Goal: Task Accomplishment & Management: Manage account settings

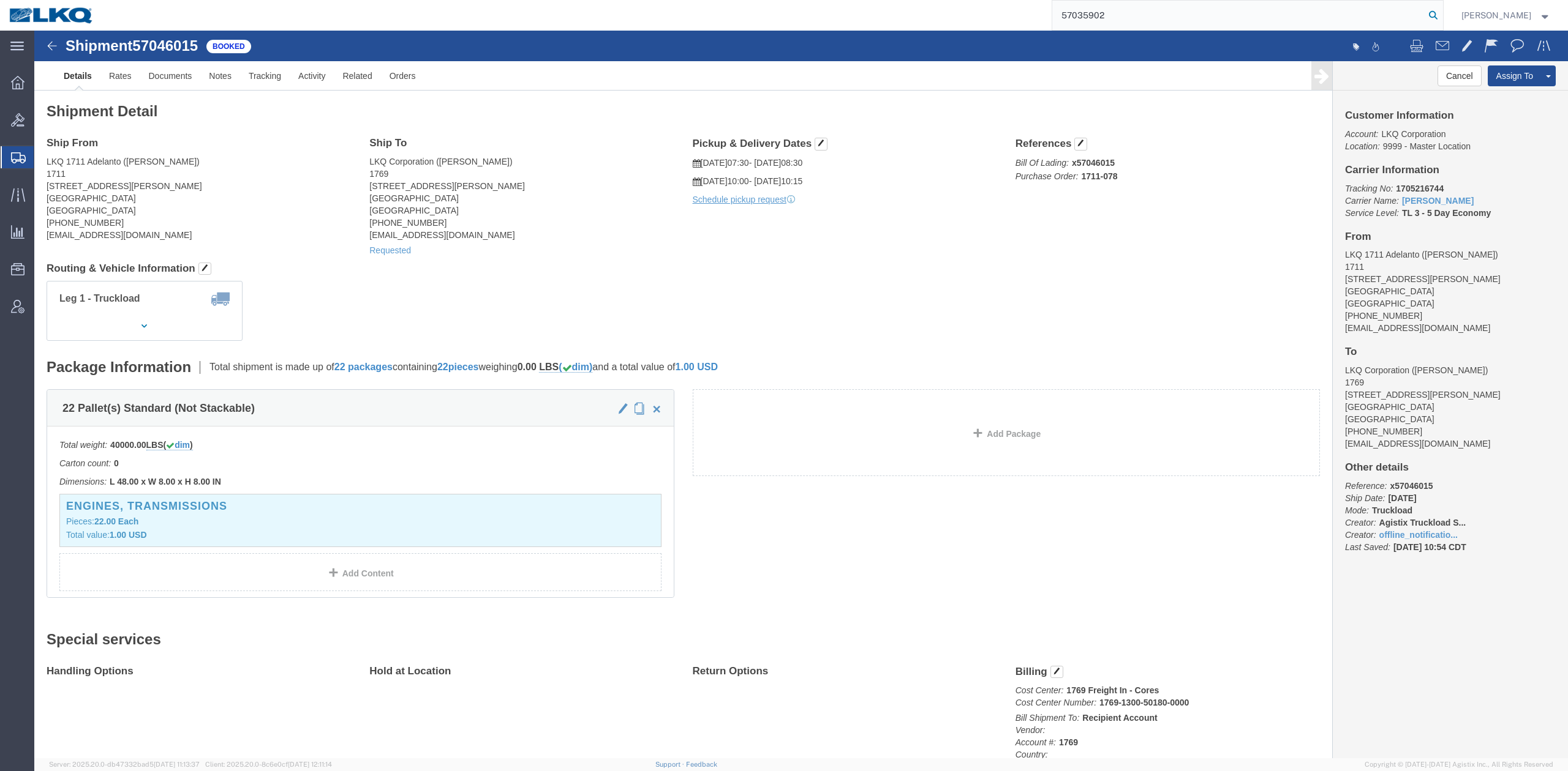
click at [1442, 20] on icon at bounding box center [1433, 15] width 17 height 17
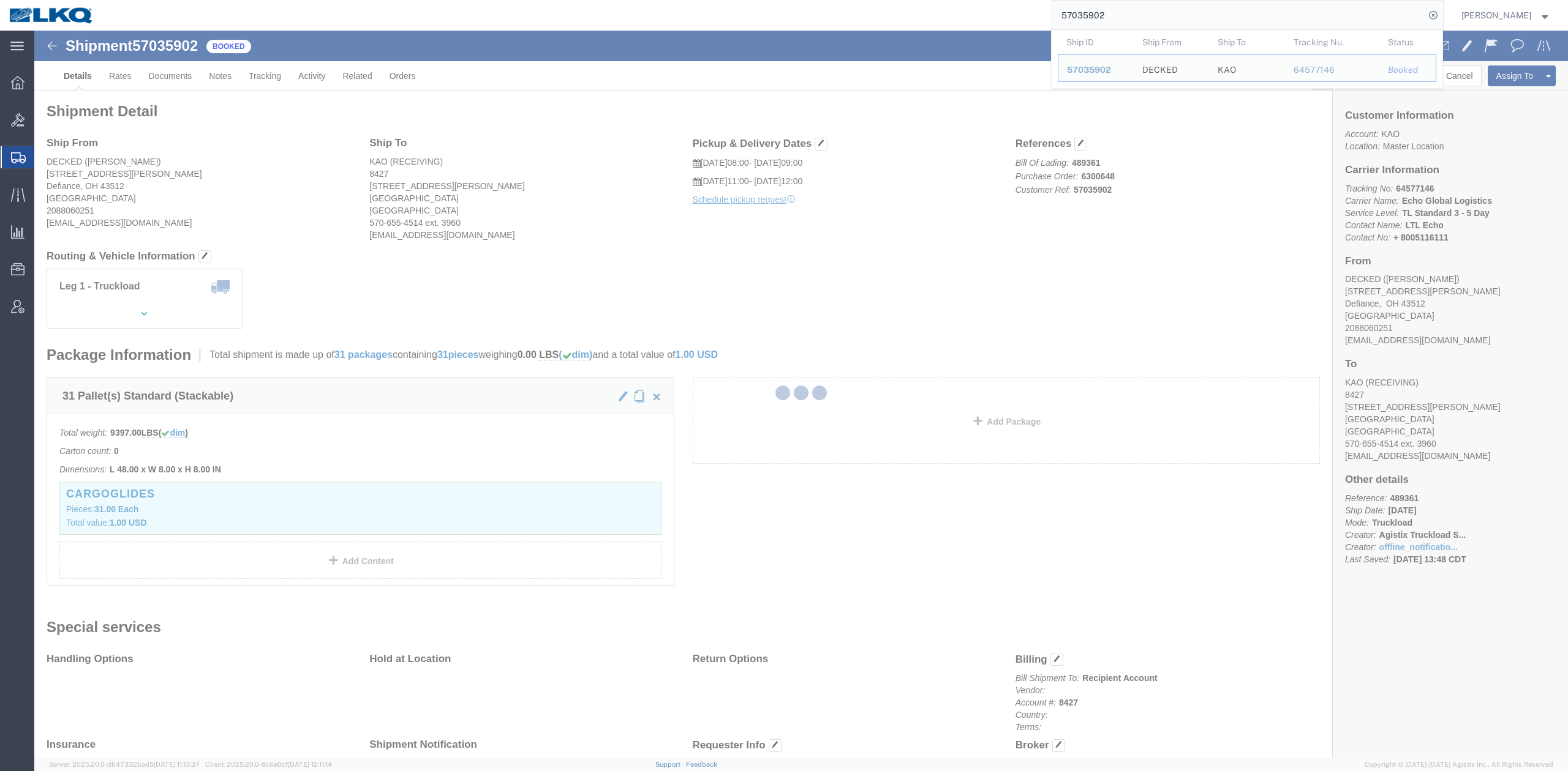
click at [567, 187] on div at bounding box center [801, 395] width 1533 height 728
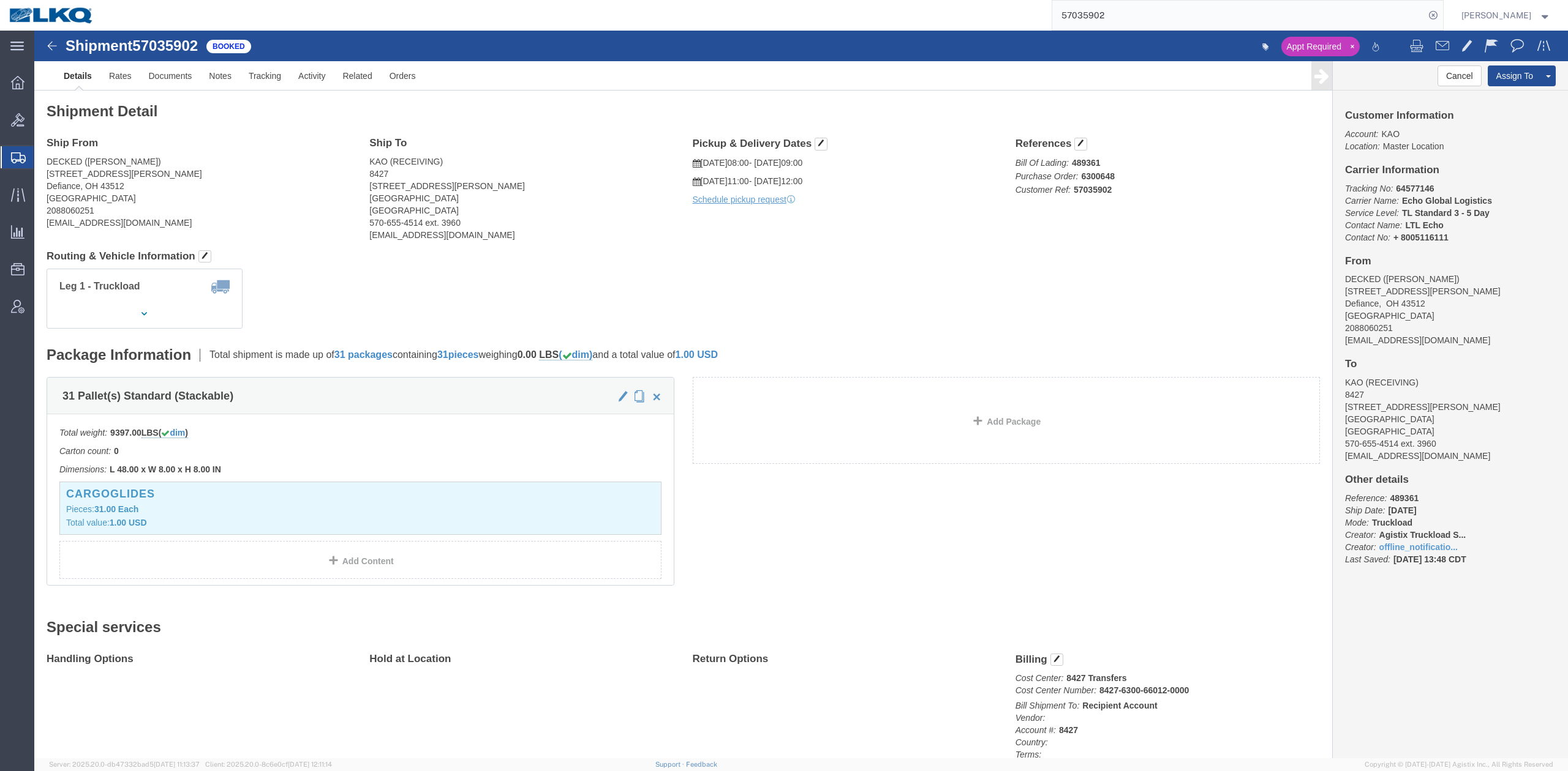
click at [1143, 13] on input "57035902" at bounding box center [1238, 15] width 373 height 29
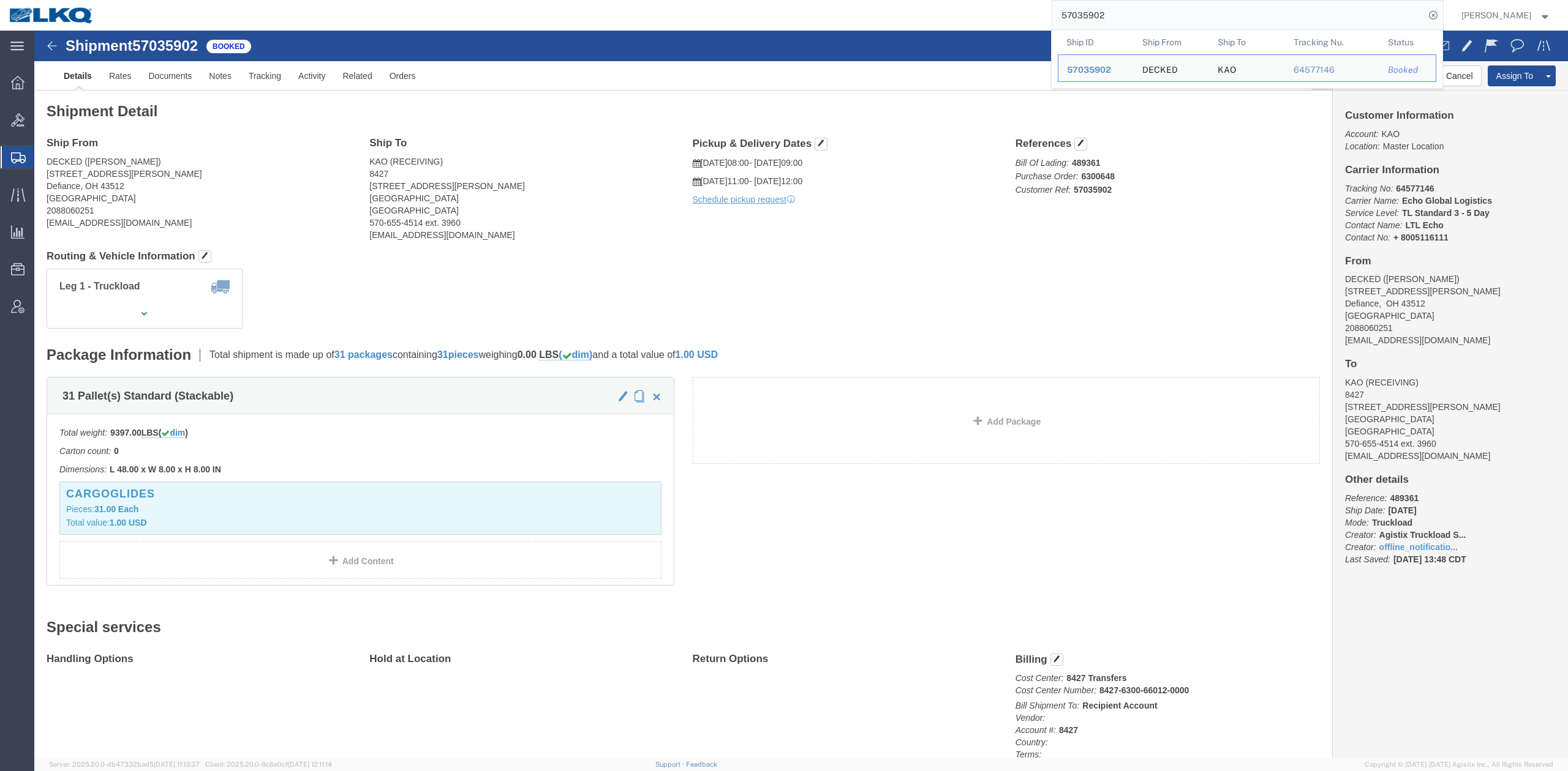
paste input "6967295"
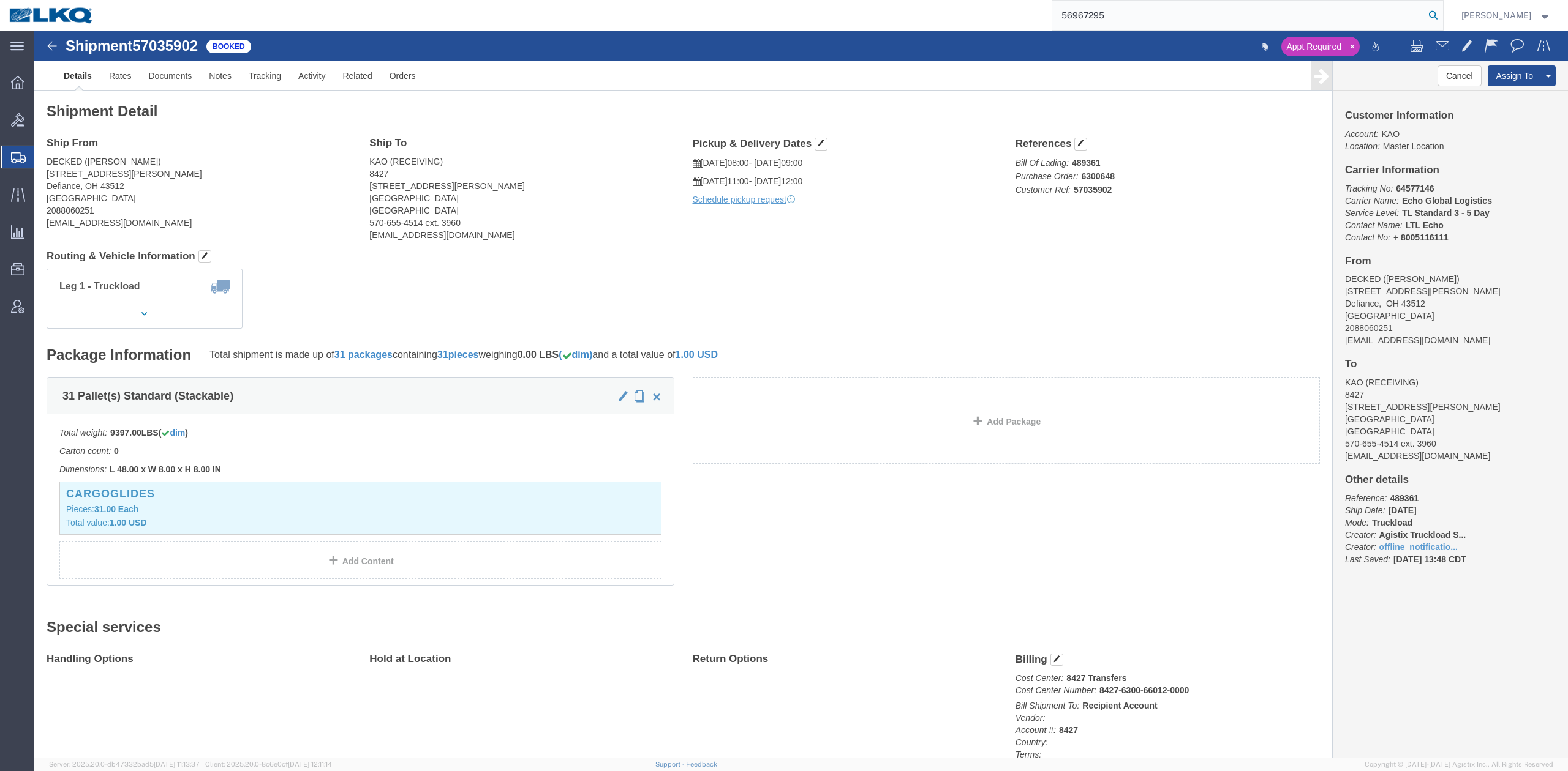
click at [1442, 12] on icon at bounding box center [1433, 15] width 17 height 17
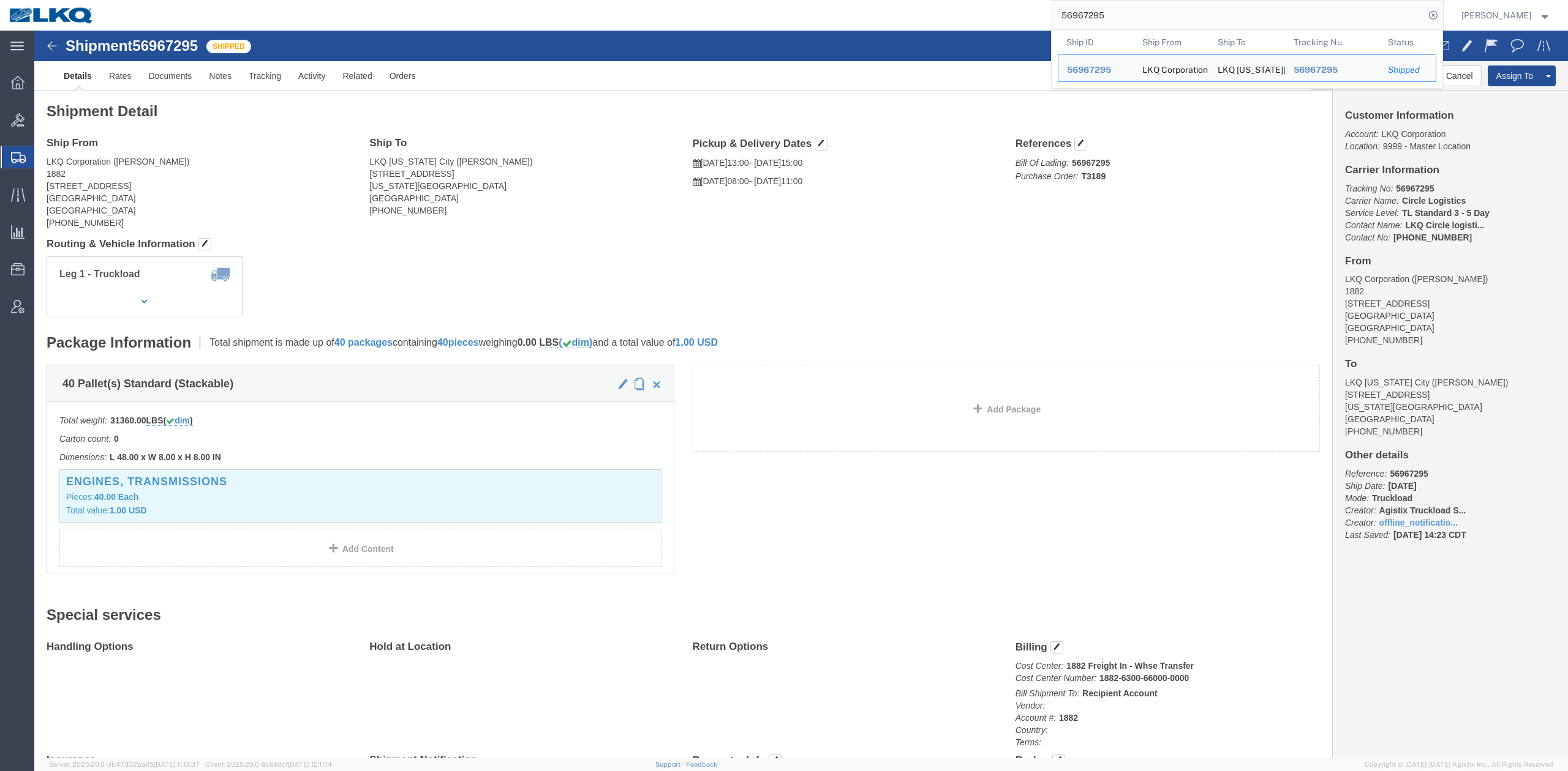
click at [1166, 20] on input "56967295" at bounding box center [1238, 15] width 373 height 29
drag, startPoint x: 1166, startPoint y: 20, endPoint x: 1113, endPoint y: 8, distance: 54.3
click at [1113, 8] on input "56967295" at bounding box center [1238, 15] width 373 height 29
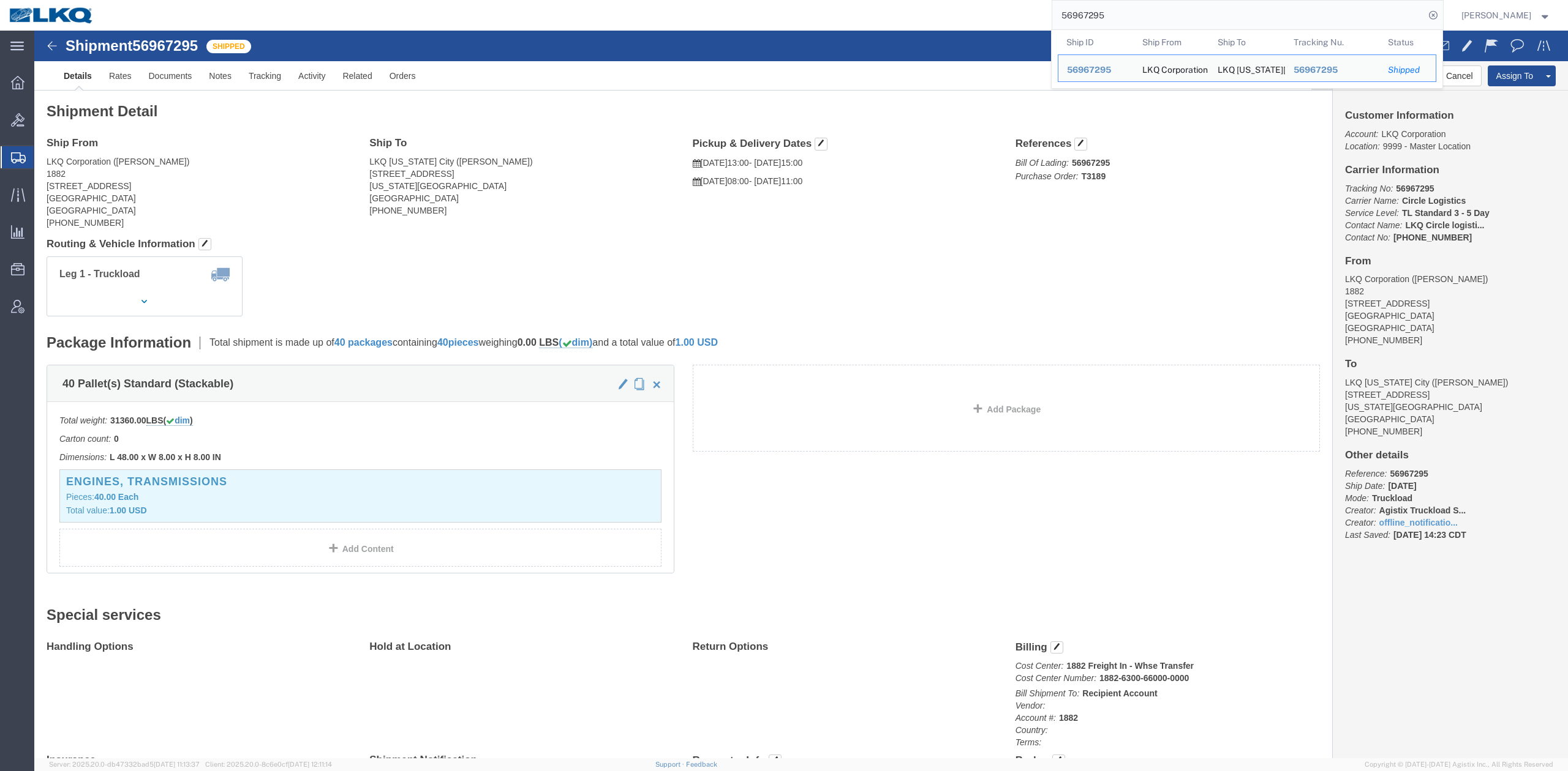
paste input "7048282"
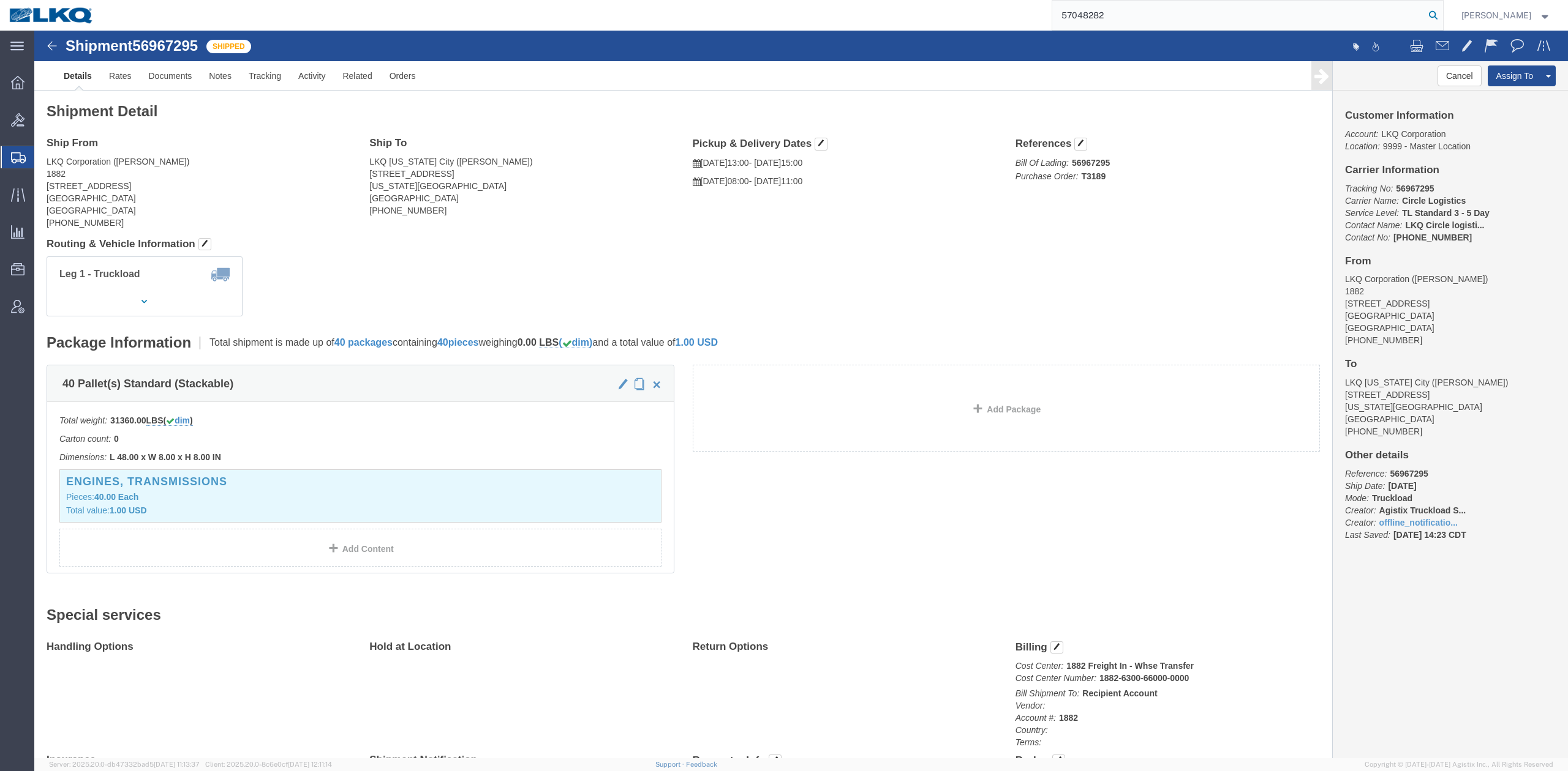
drag, startPoint x: 1454, startPoint y: 17, endPoint x: 1022, endPoint y: 188, distance: 464.6
click at [1442, 17] on icon at bounding box center [1433, 15] width 17 height 17
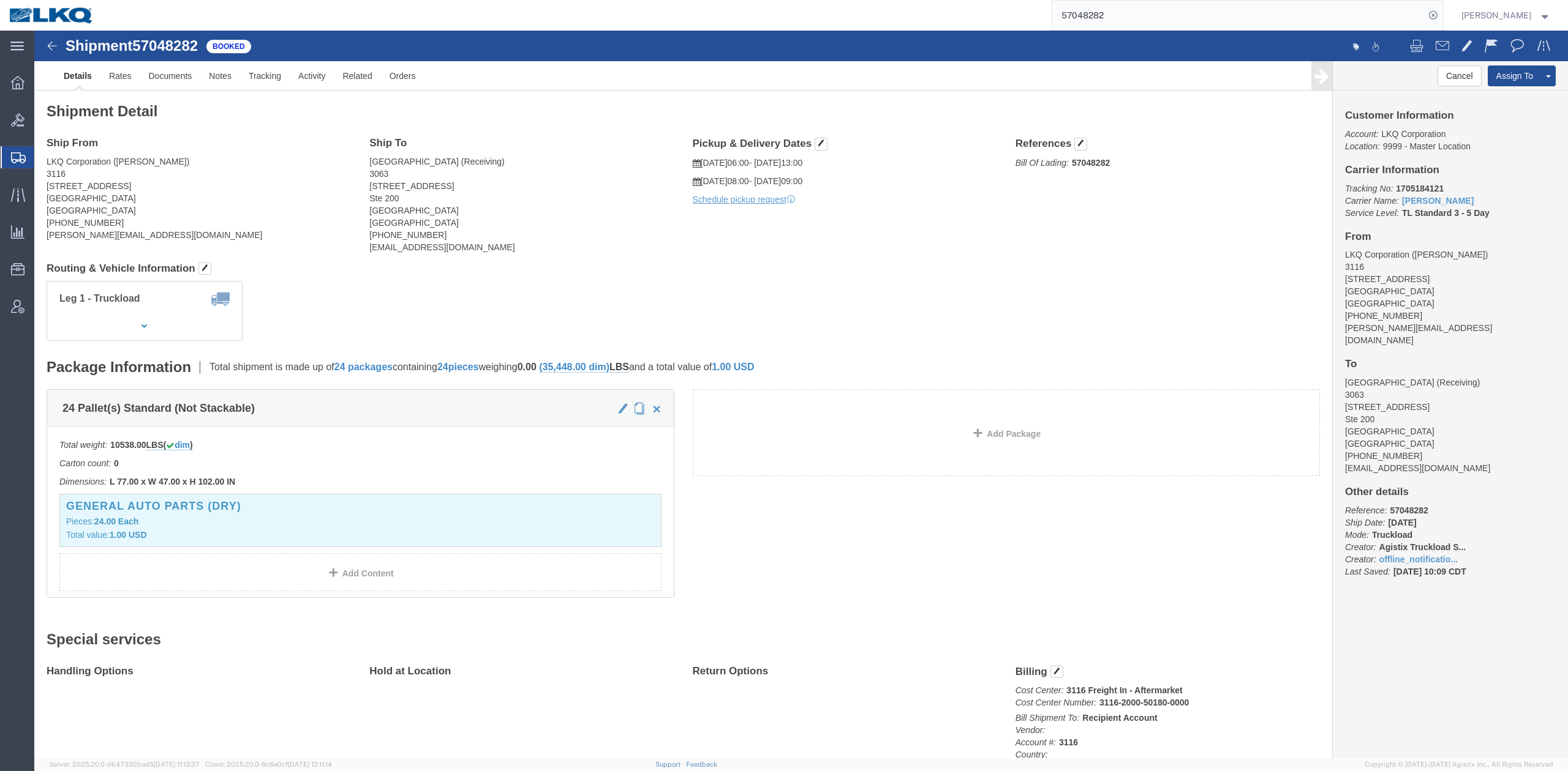
click at [1115, 17] on input "57048282" at bounding box center [1238, 15] width 373 height 29
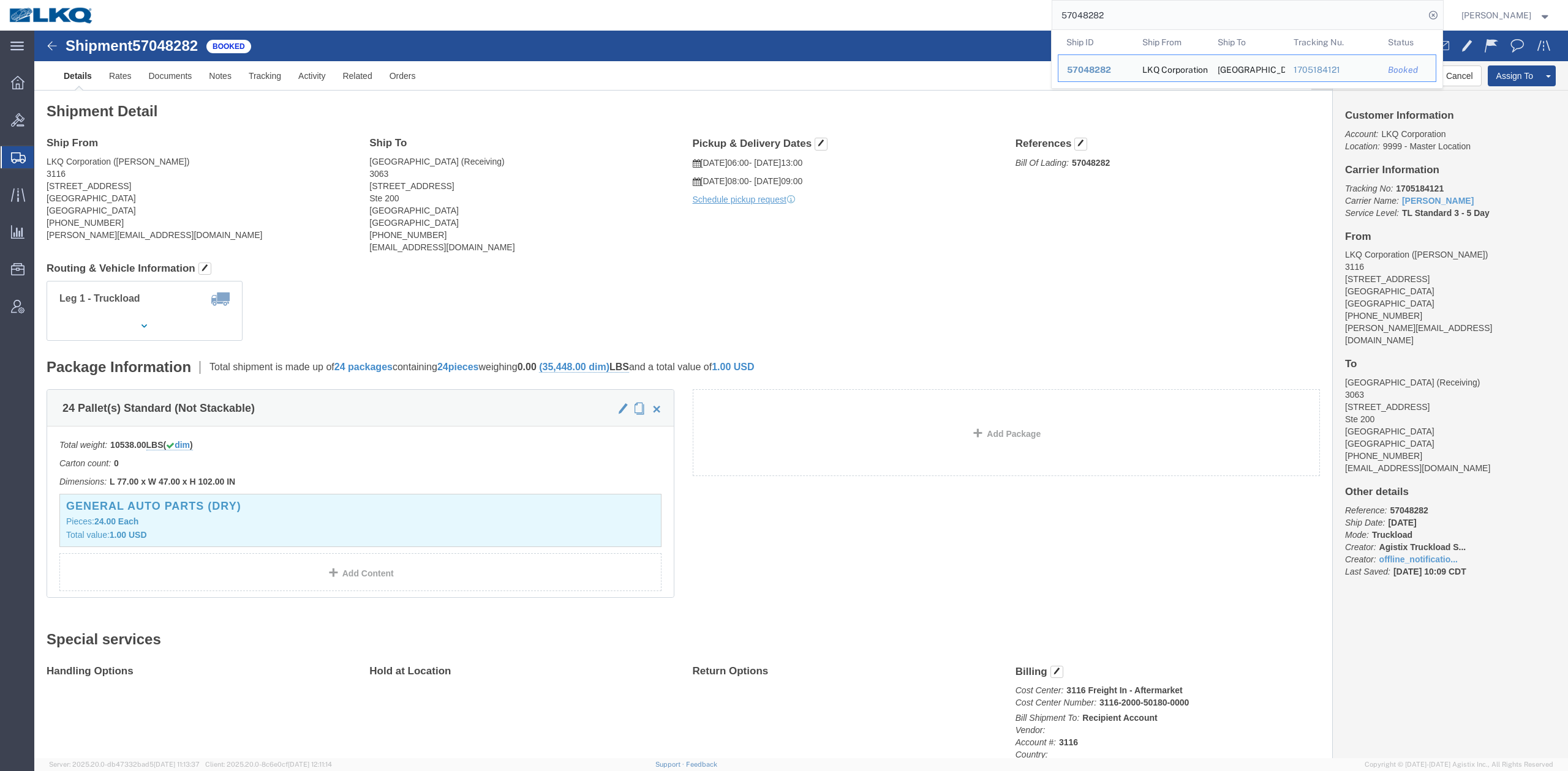
paste input "6015"
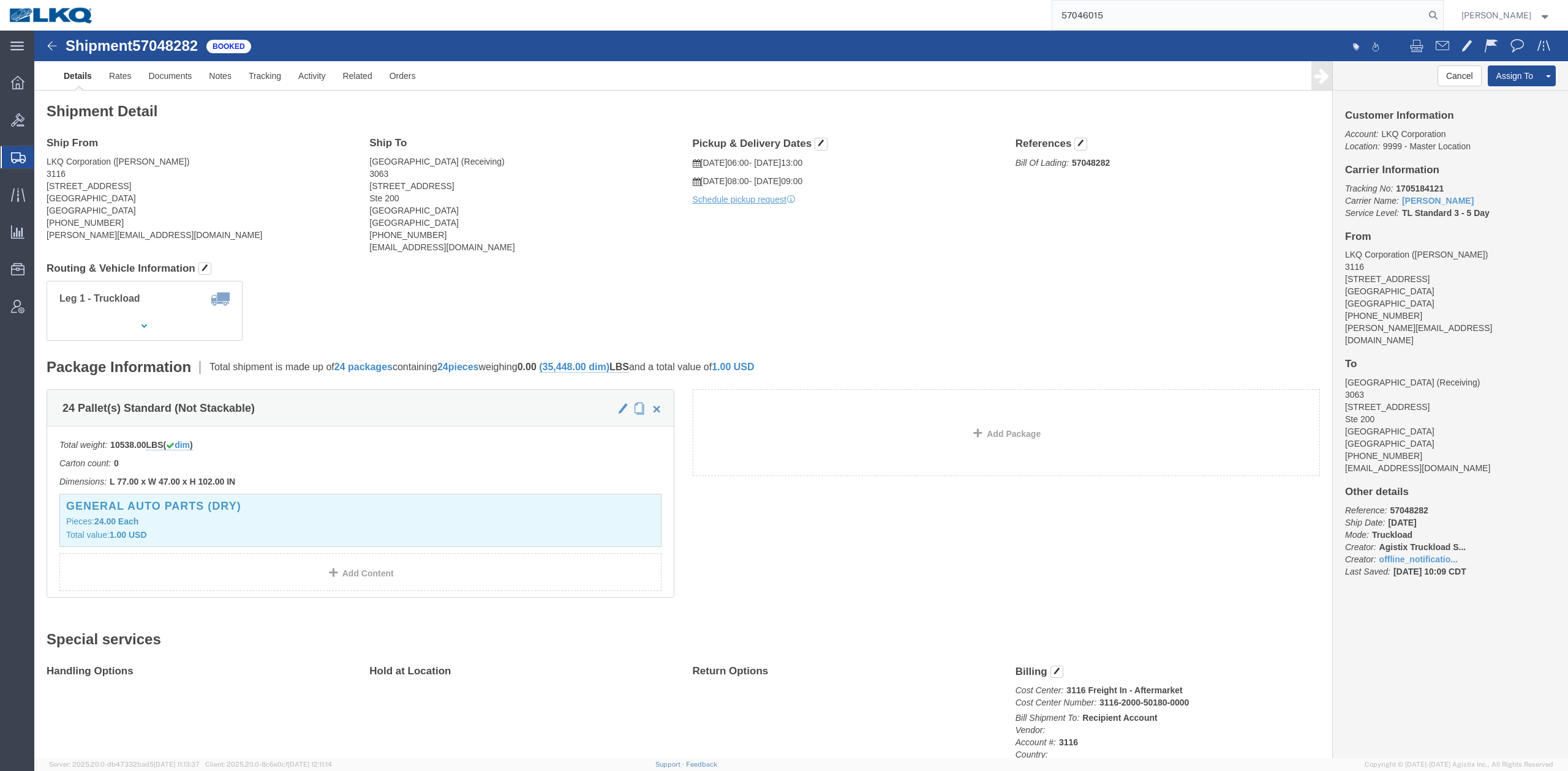
drag, startPoint x: 1451, startPoint y: 13, endPoint x: 1440, endPoint y: 23, distance: 14.9
click at [1442, 13] on icon at bounding box center [1433, 15] width 17 height 17
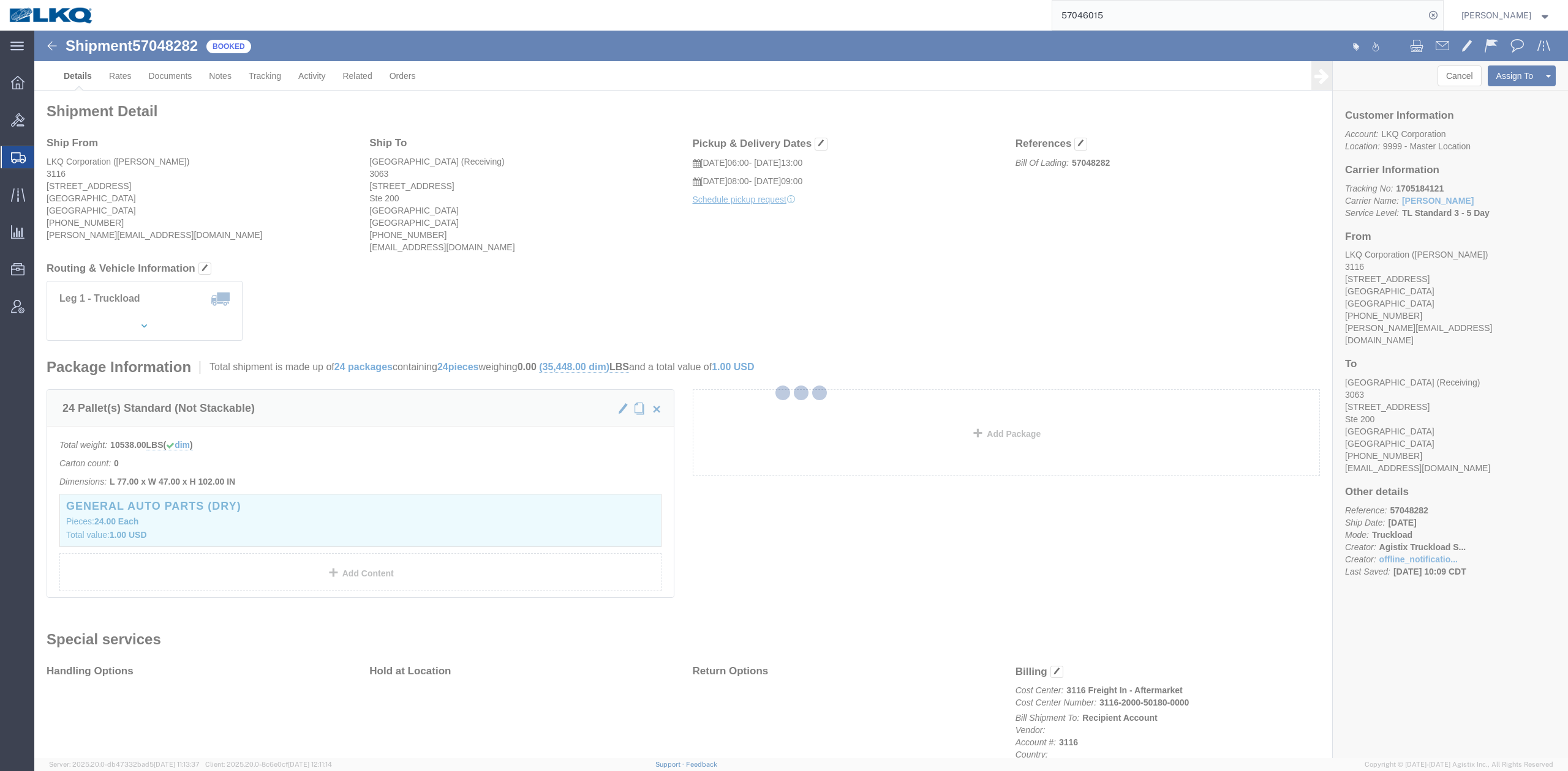
click at [634, 292] on div at bounding box center [801, 395] width 1533 height 728
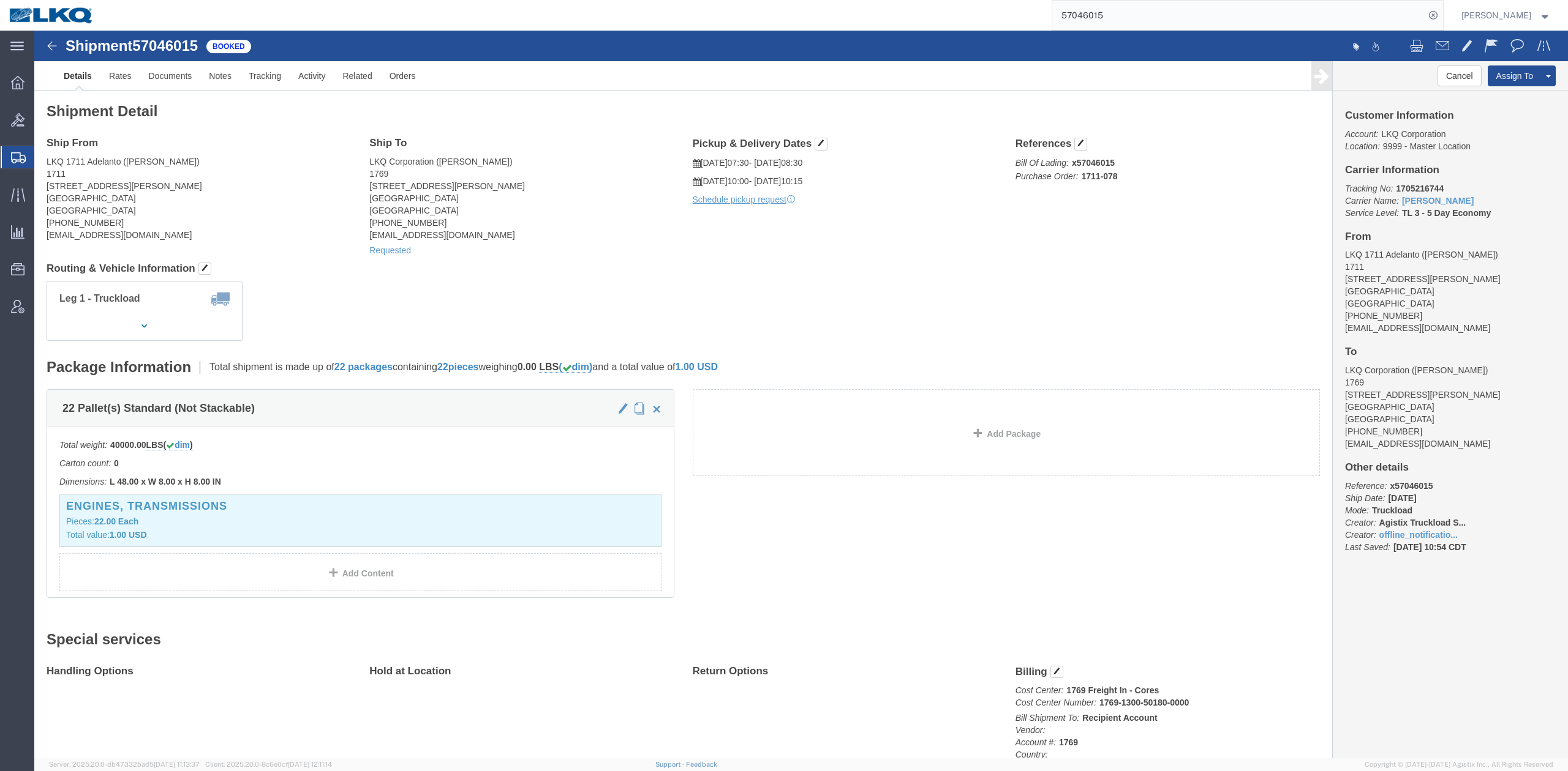
click at [1176, 6] on input "57046015" at bounding box center [1238, 15] width 373 height 29
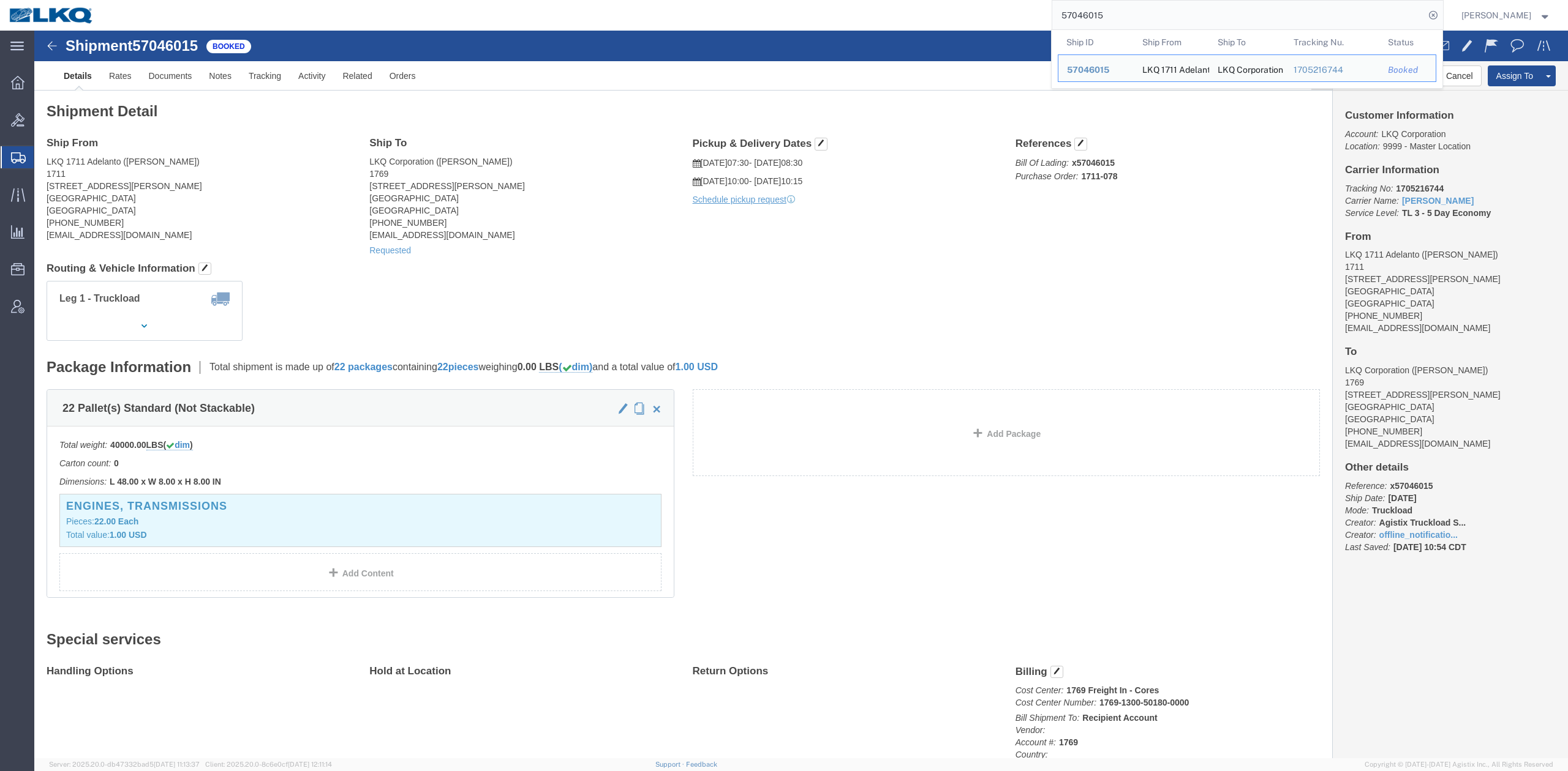
paste input "9810"
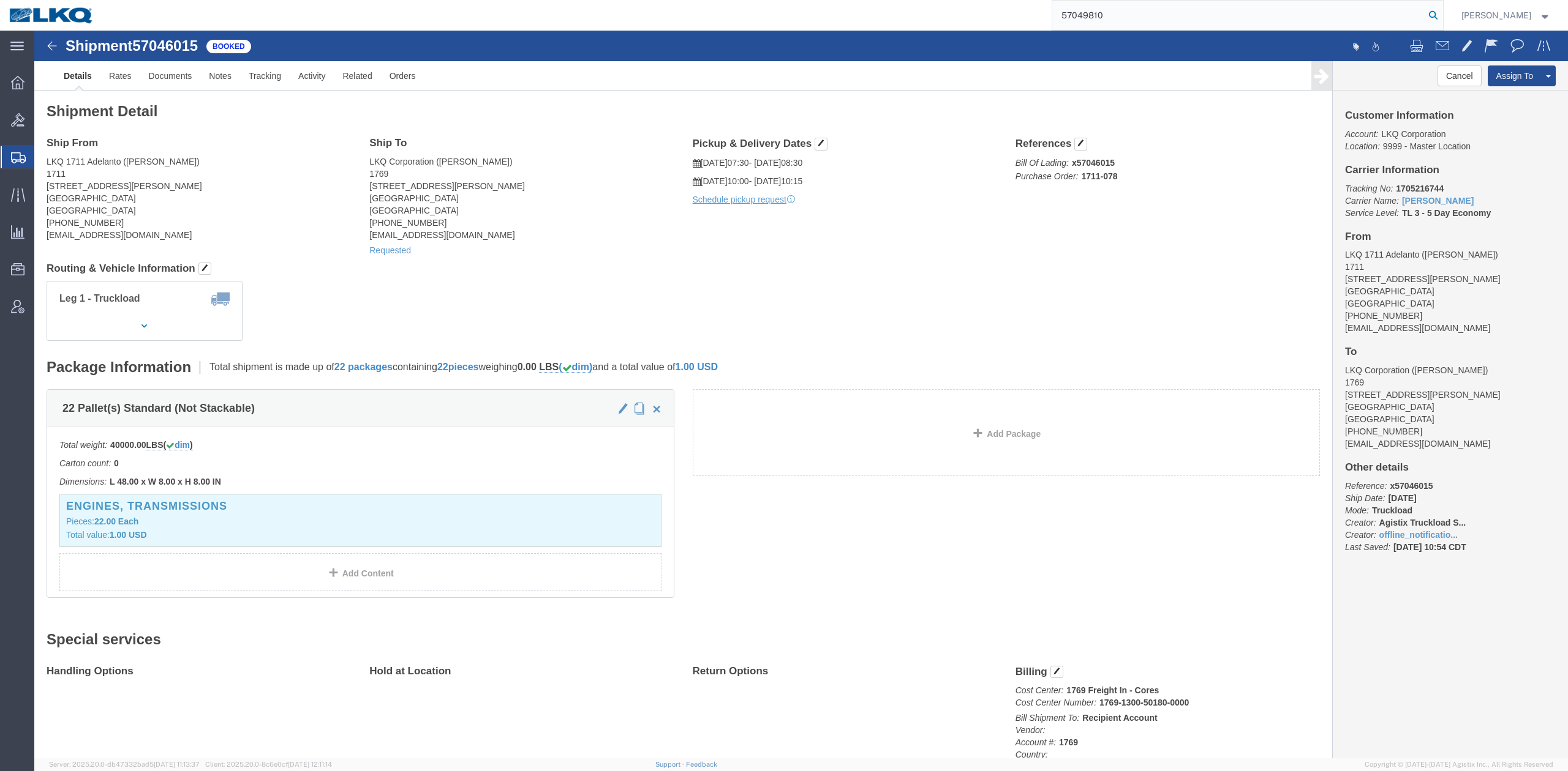
type input "57049810"
click at [1442, 18] on icon at bounding box center [1433, 15] width 17 height 17
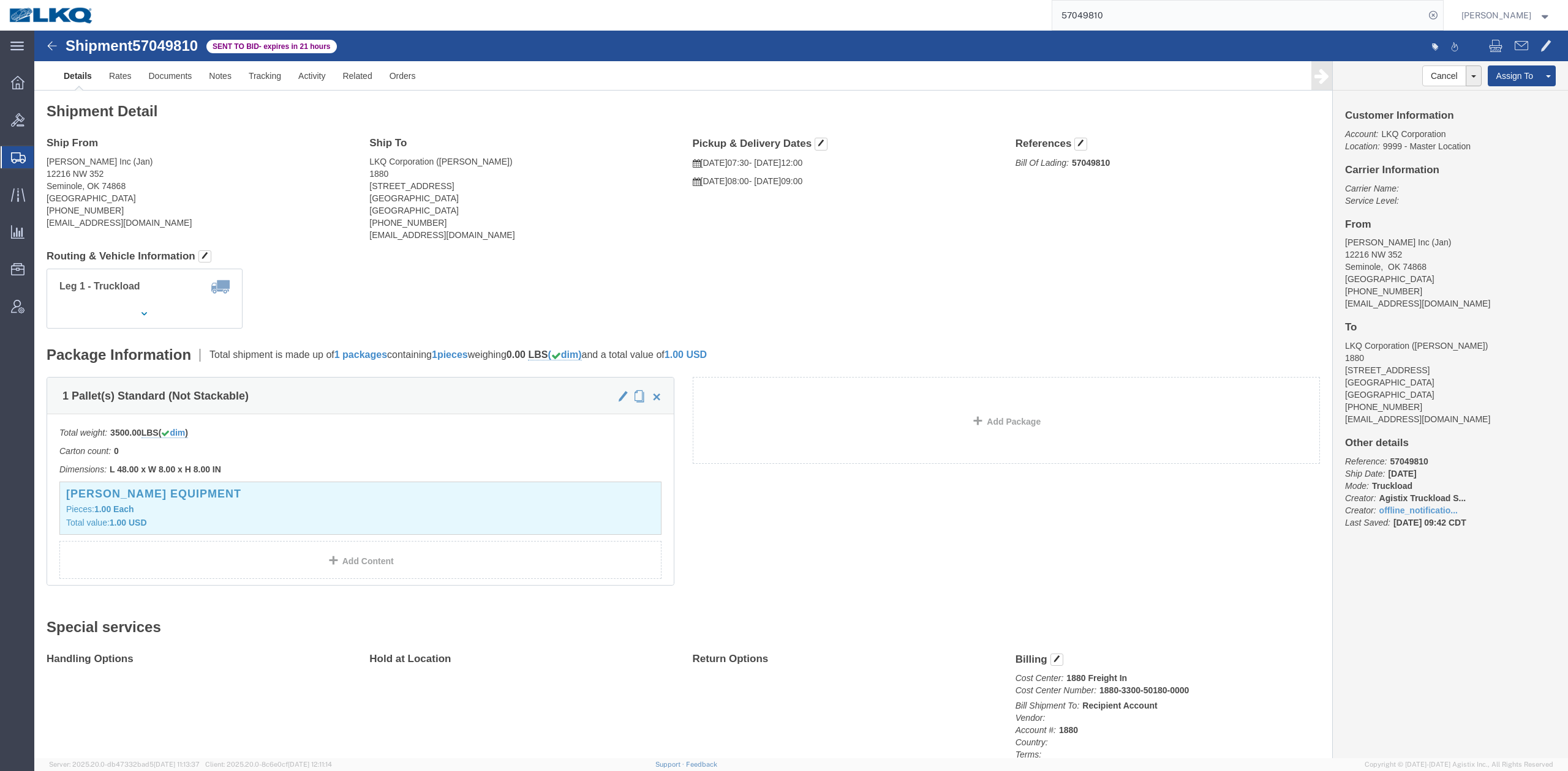
click div "Leg 1 - Truckload Vehicle 1: Low Boy Number of trucks: 1"
click address "LKQ Corporation (Justin) 1880 2720 N Airport Commerce Avenue Springfield, MO 65…"
click button "button"
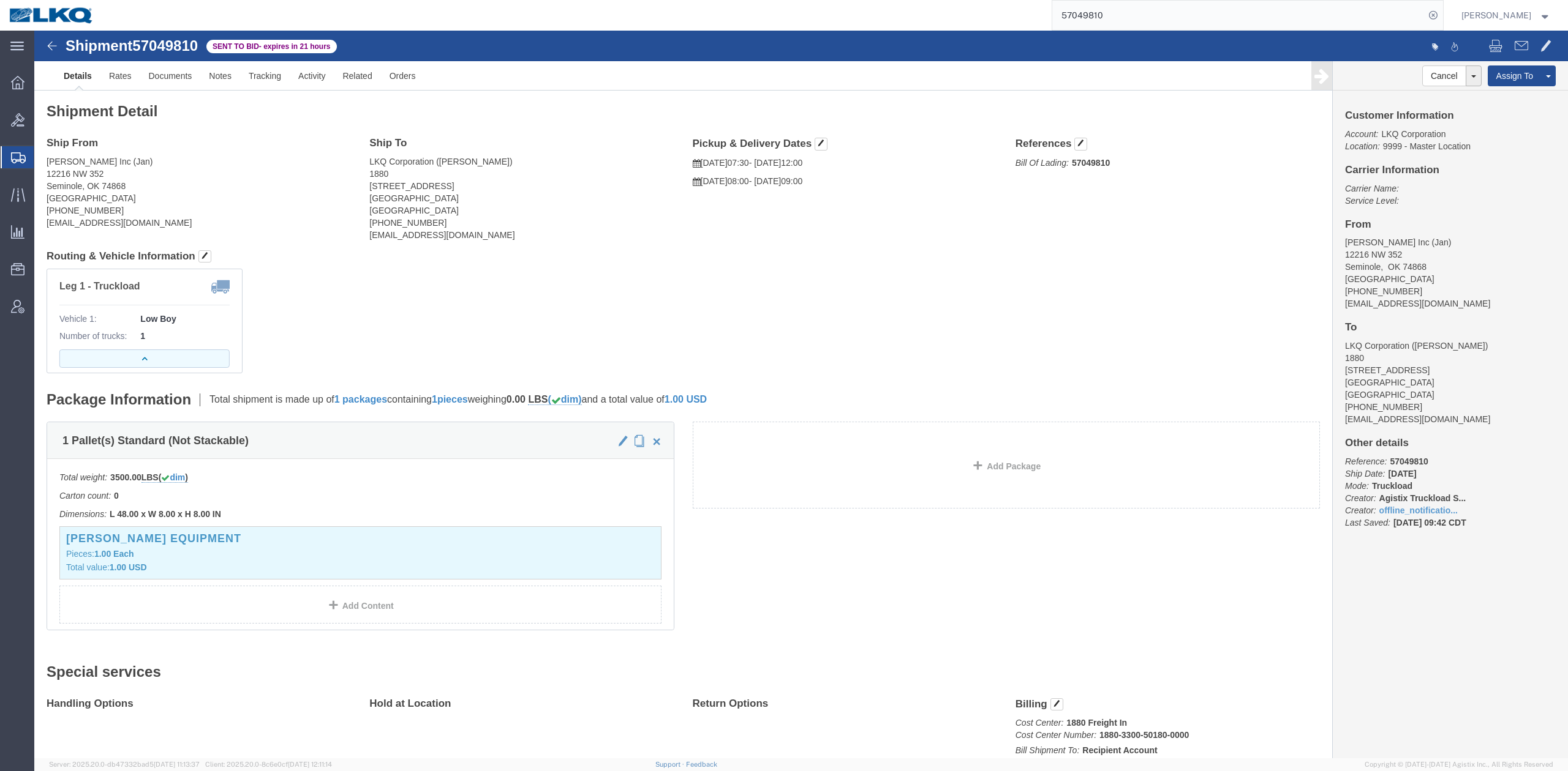
click button "button"
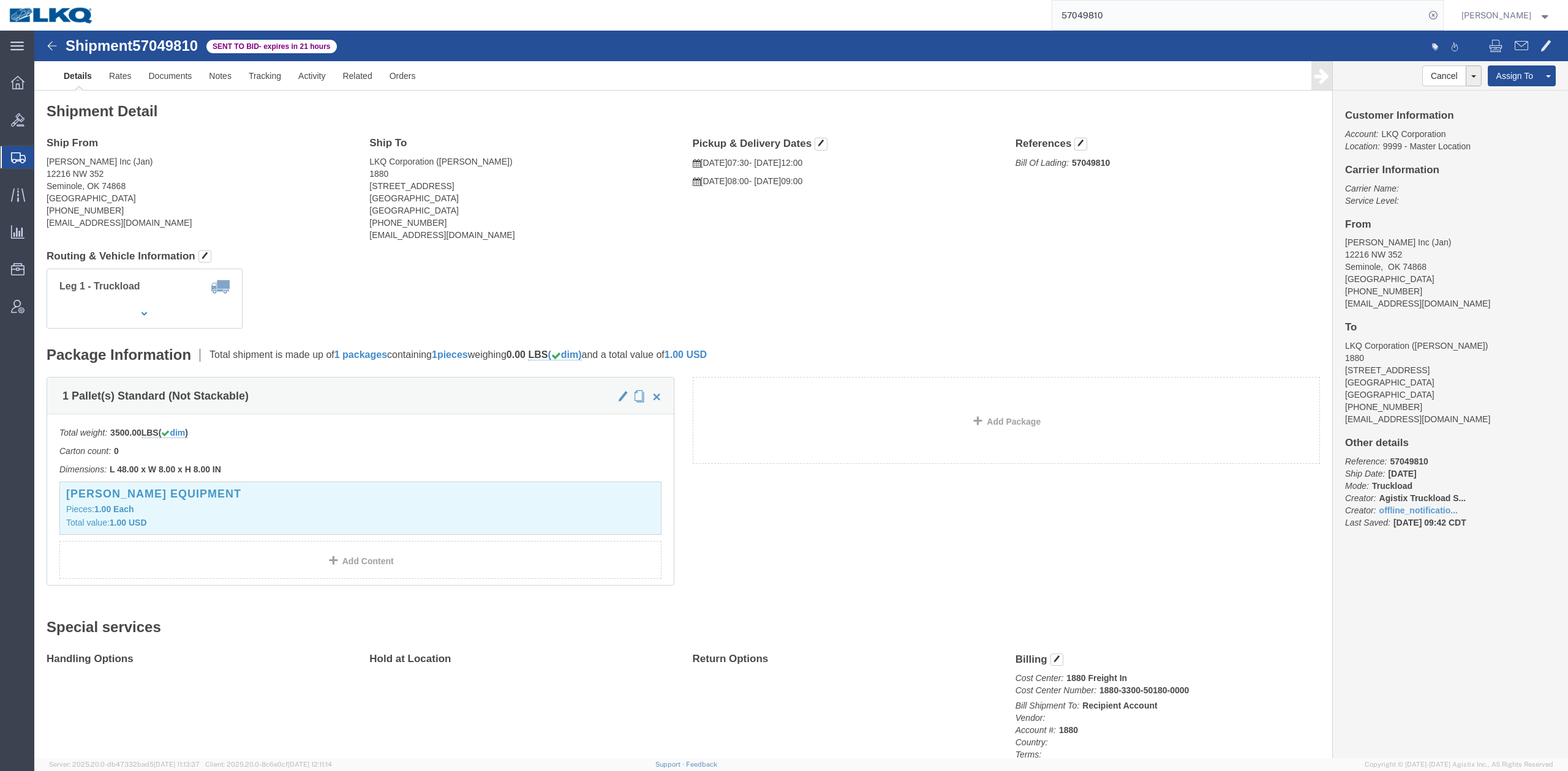
drag, startPoint x: 648, startPoint y: 200, endPoint x: 650, endPoint y: 195, distance: 5.4
click div "Ship From Goff Inc (Jan) 12216 NW 352 Seminole, OK 74868 United States 405-382-…"
click link "Withdraw Bid"
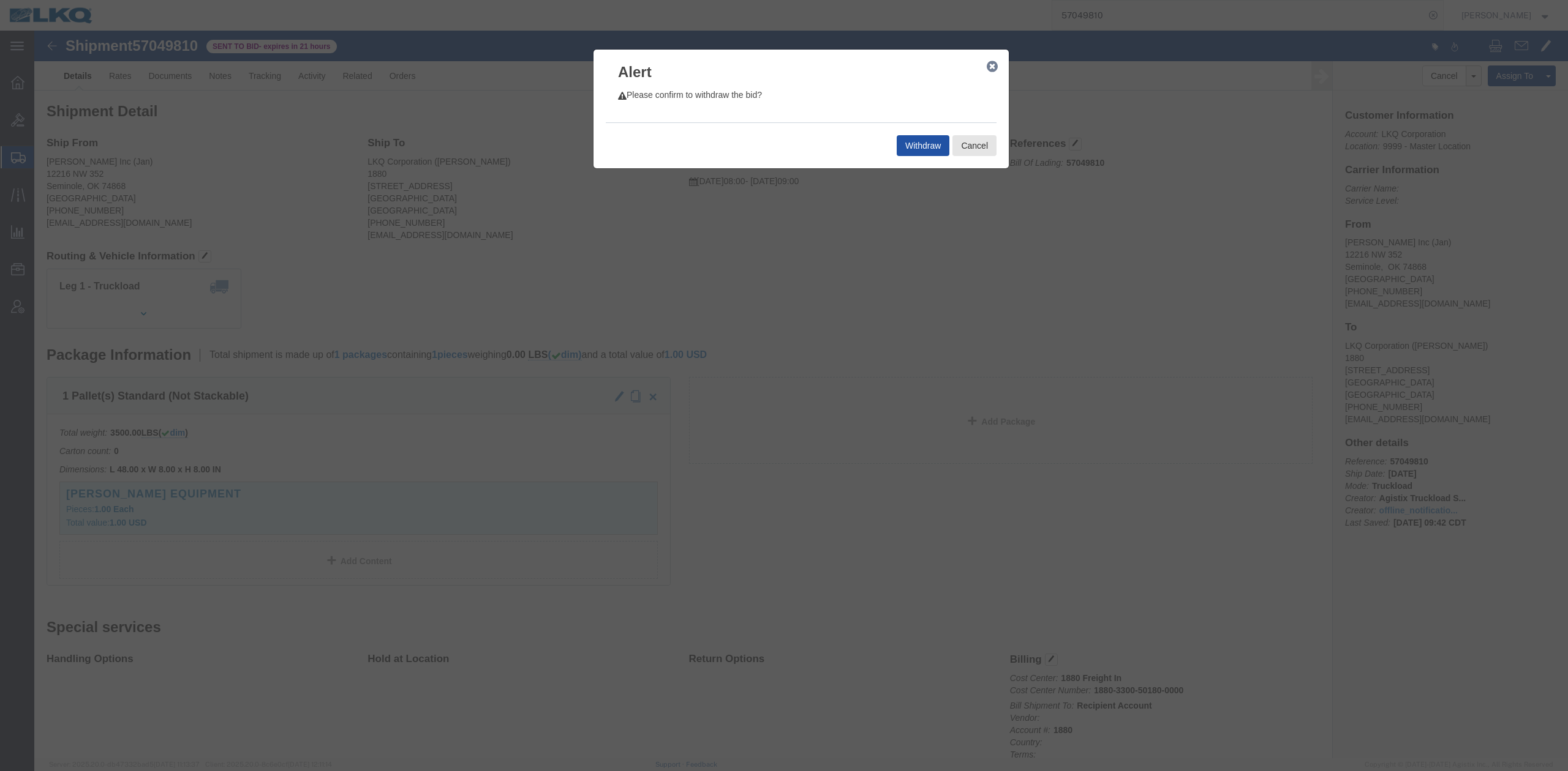
click button "Withdraw"
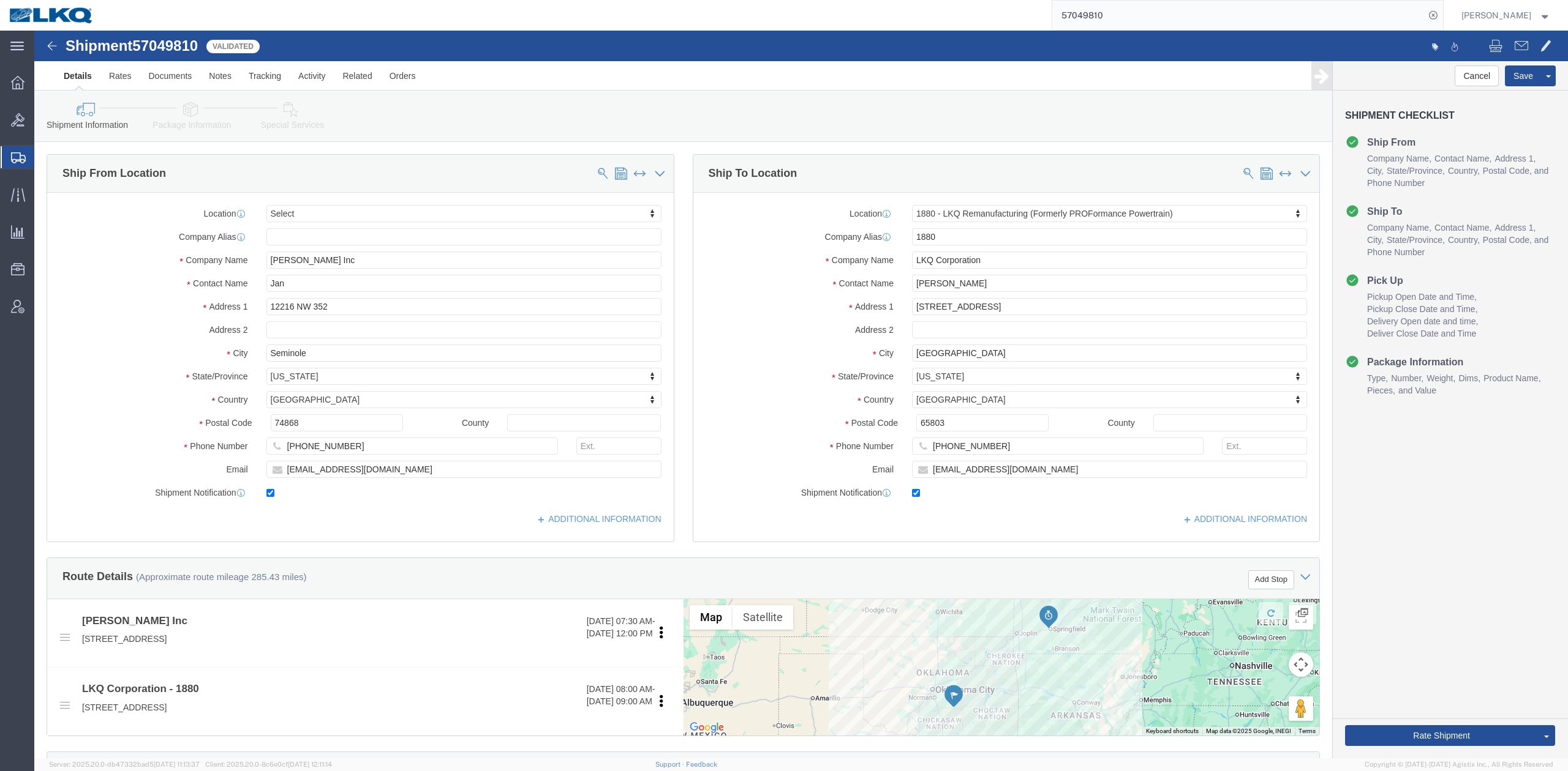
drag, startPoint x: 254, startPoint y: 76, endPoint x: 595, endPoint y: 453, distance: 508.3
click icon
select select
select select "27704"
click div
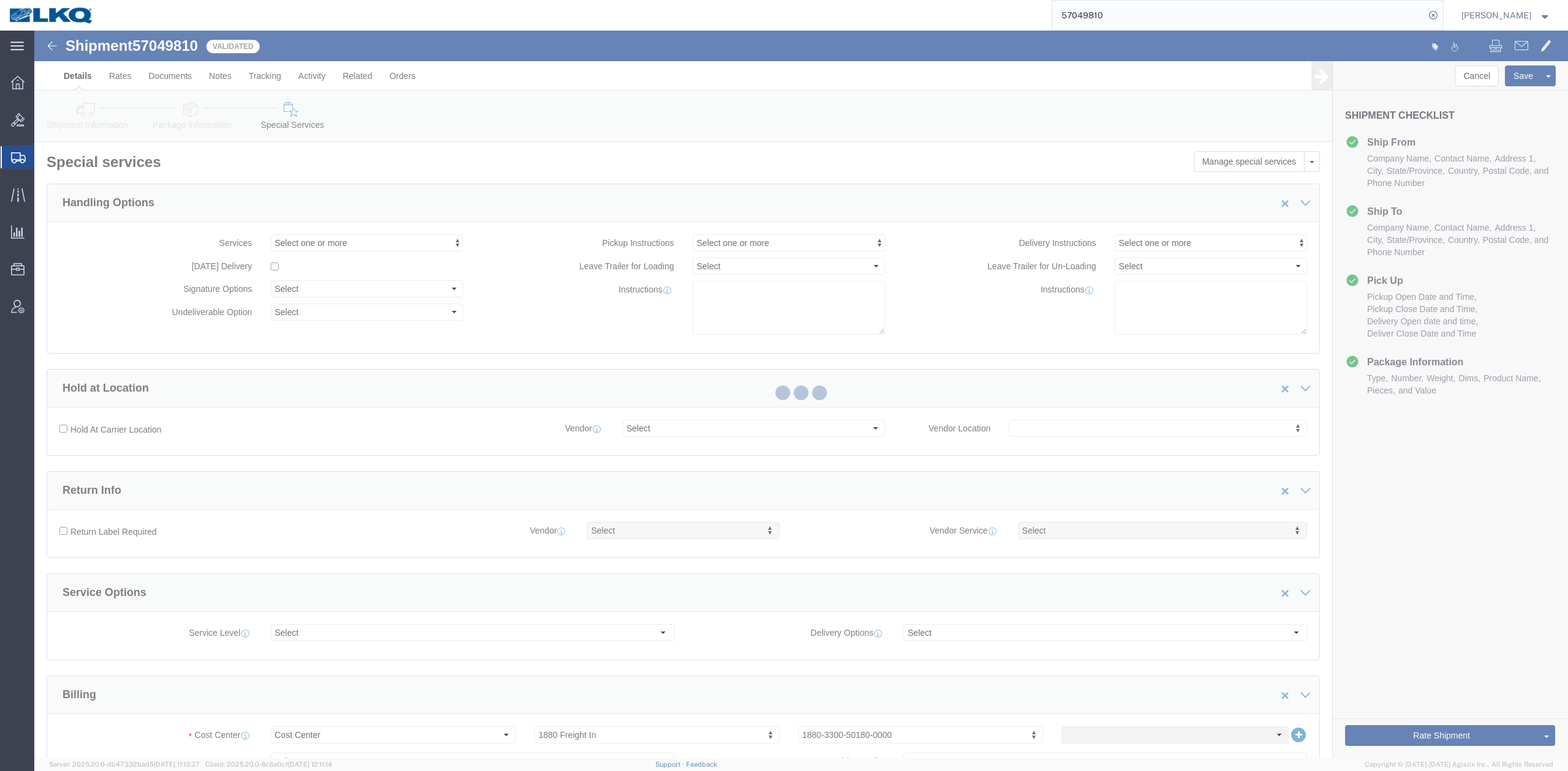
scroll to position [1097, 0]
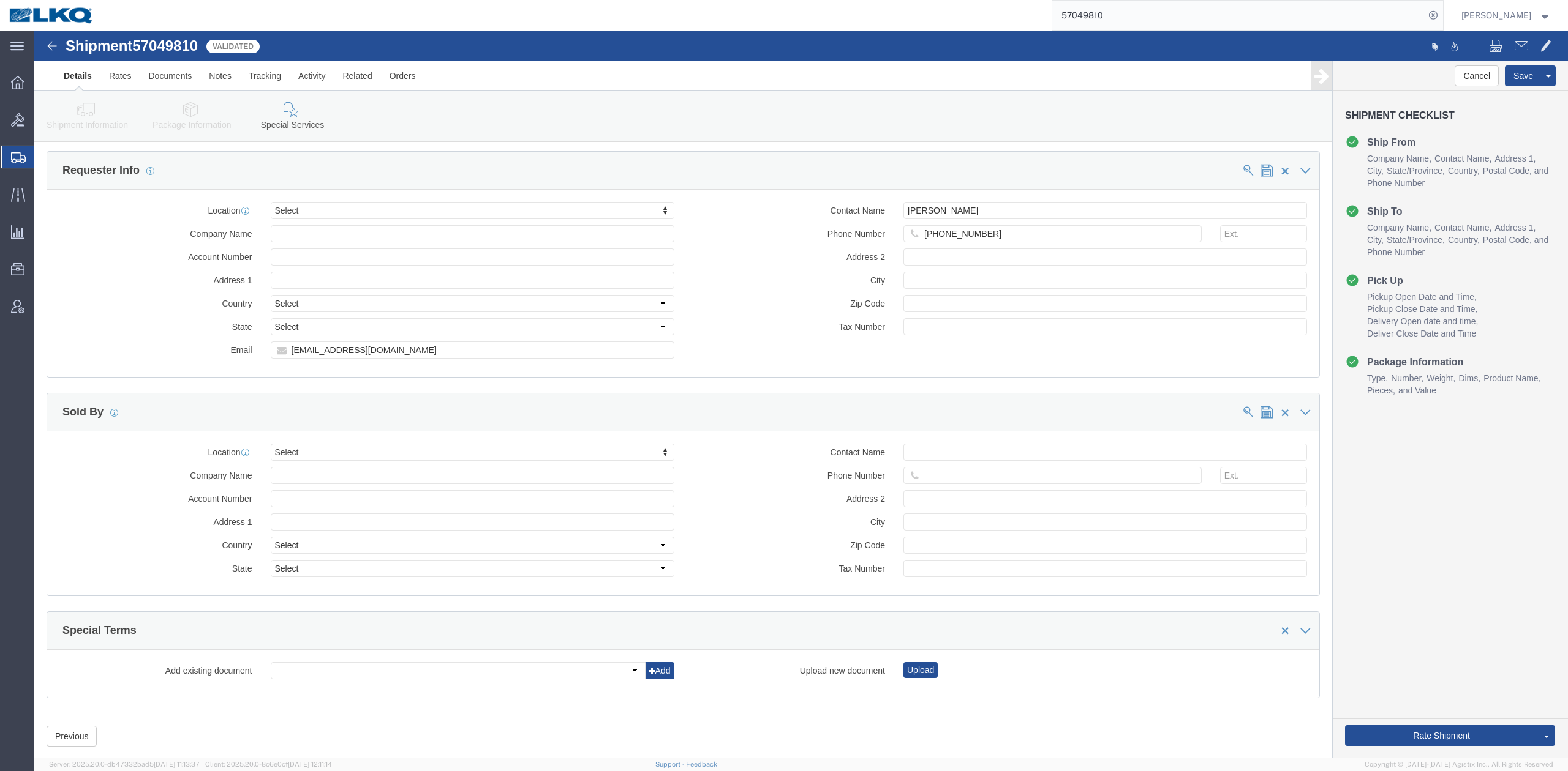
click link "Shipment Information"
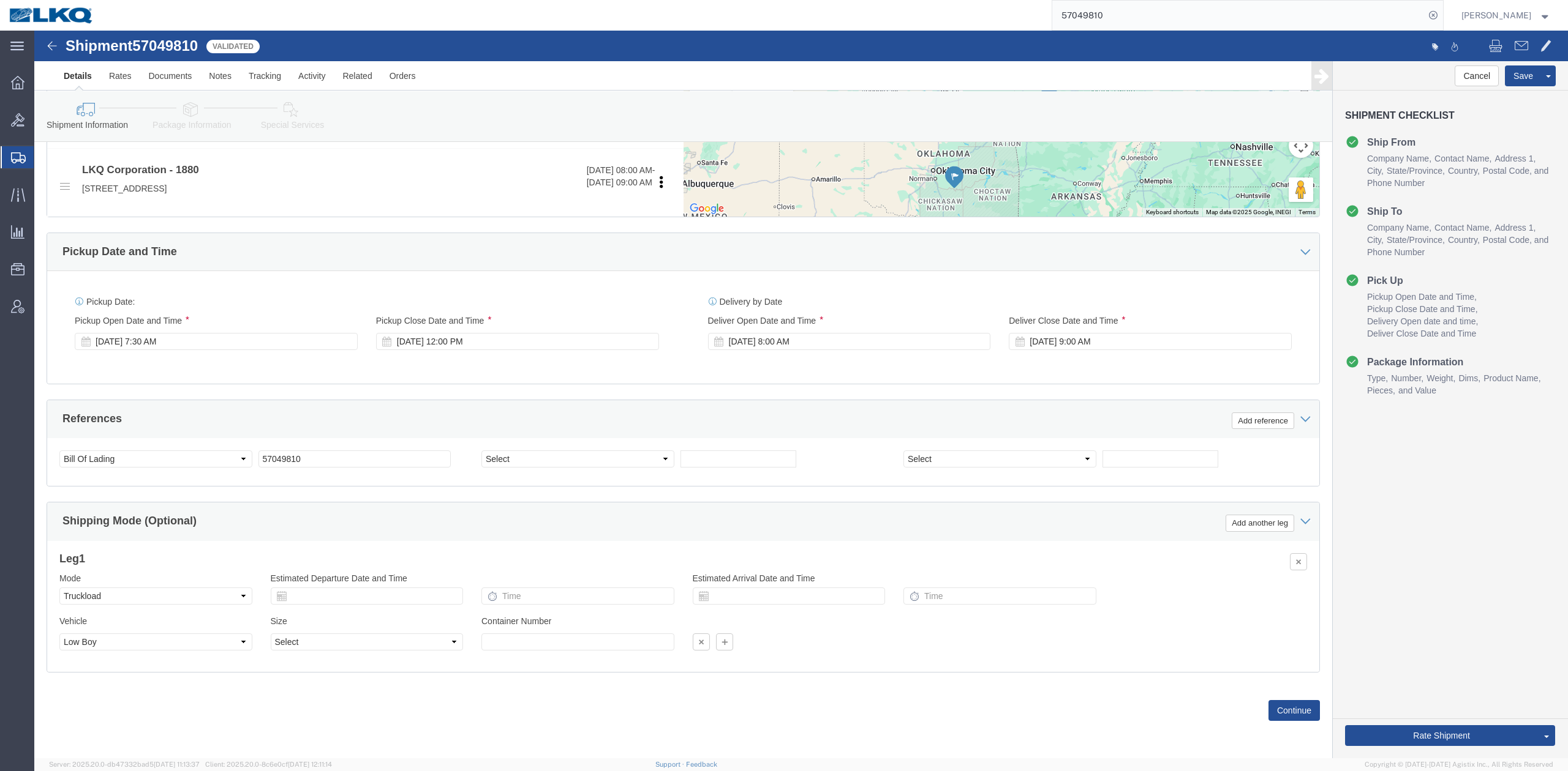
scroll to position [490, 0]
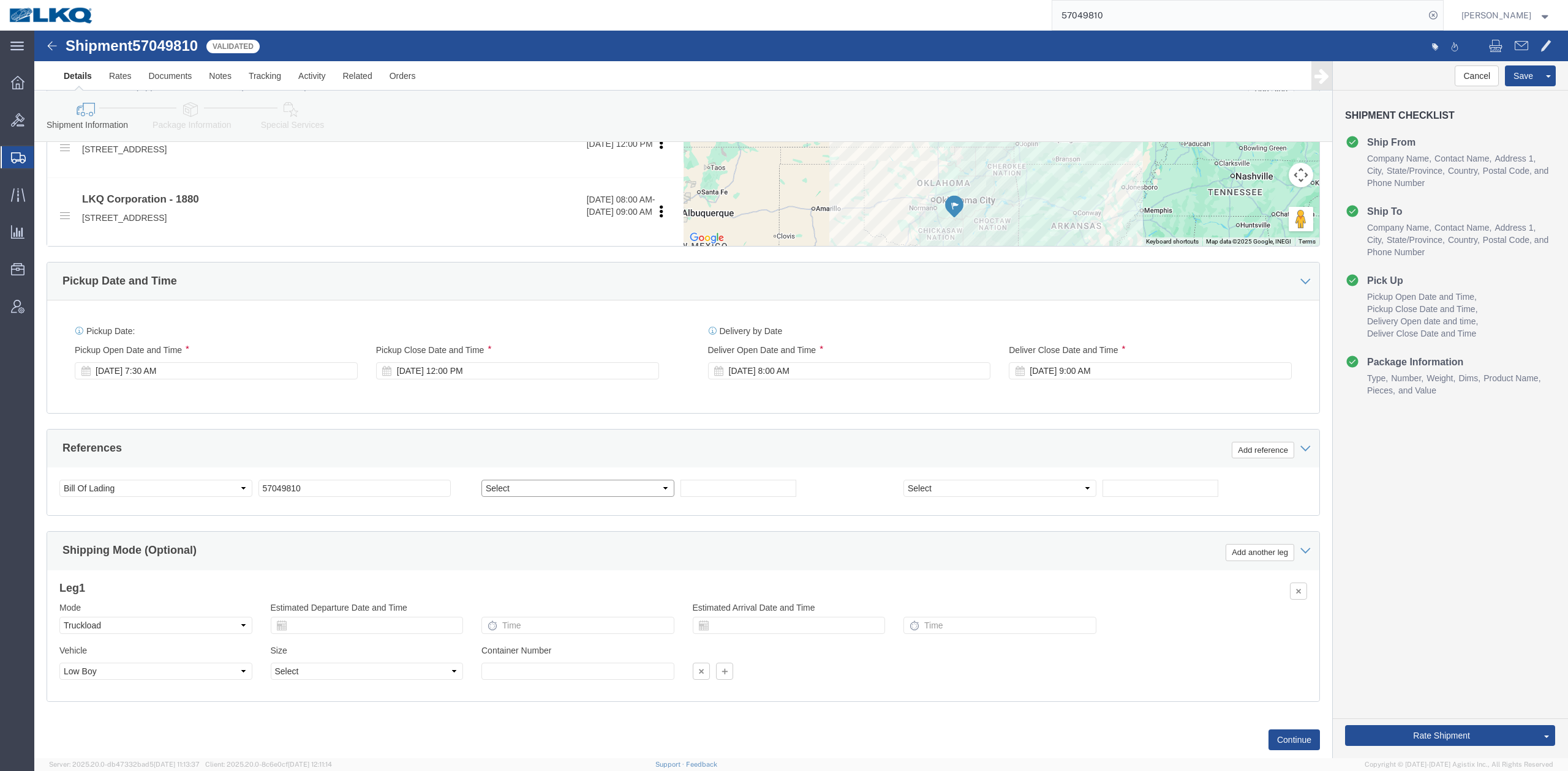
click select "Select Account Type Activity ID Airline Appointment Number ASN Batch Request # …"
select select "GENERAL"
click select "Select Account Type Activity ID Airline Appointment Number ASN Batch Request # …"
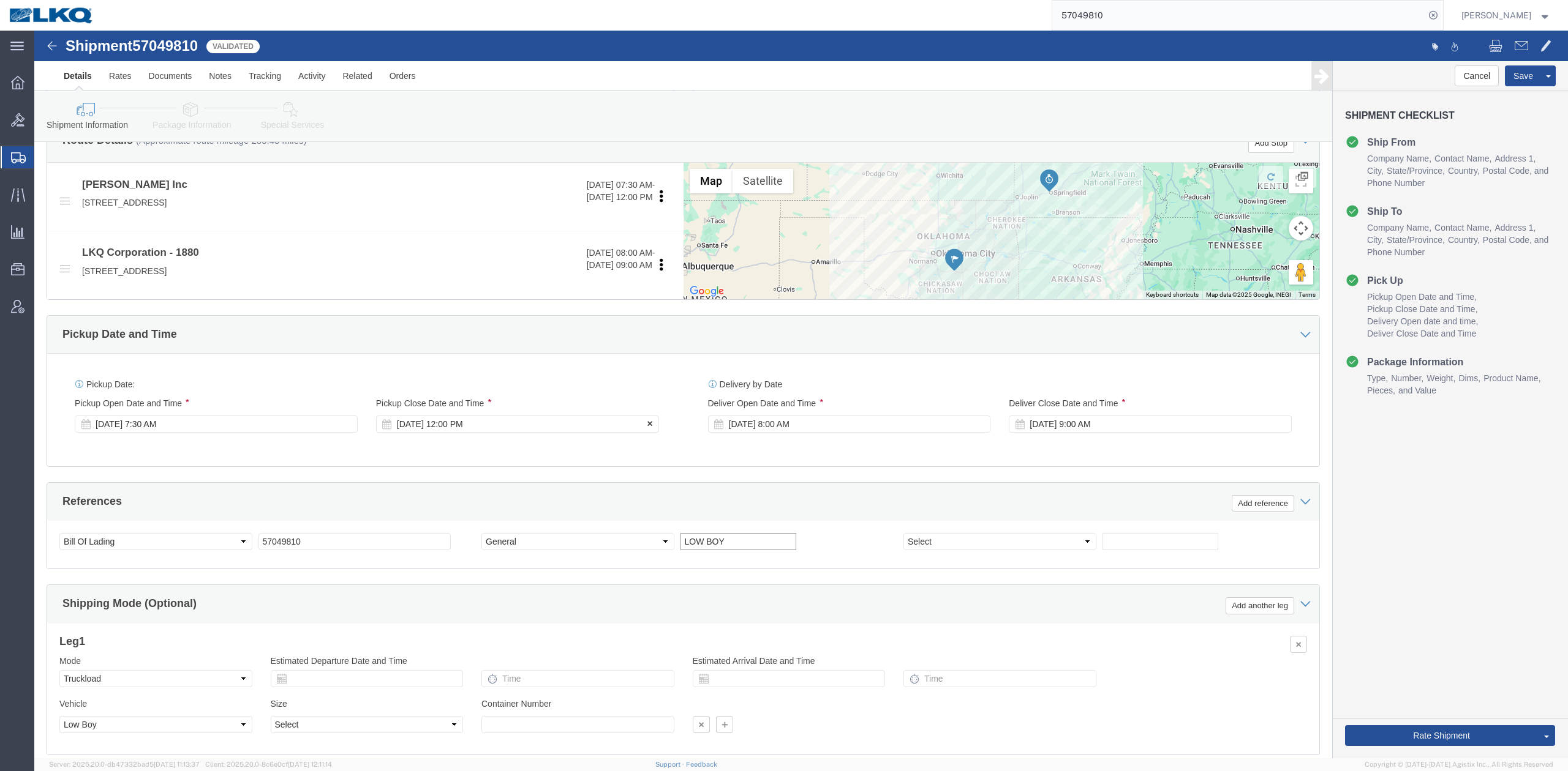
scroll to position [326, 0]
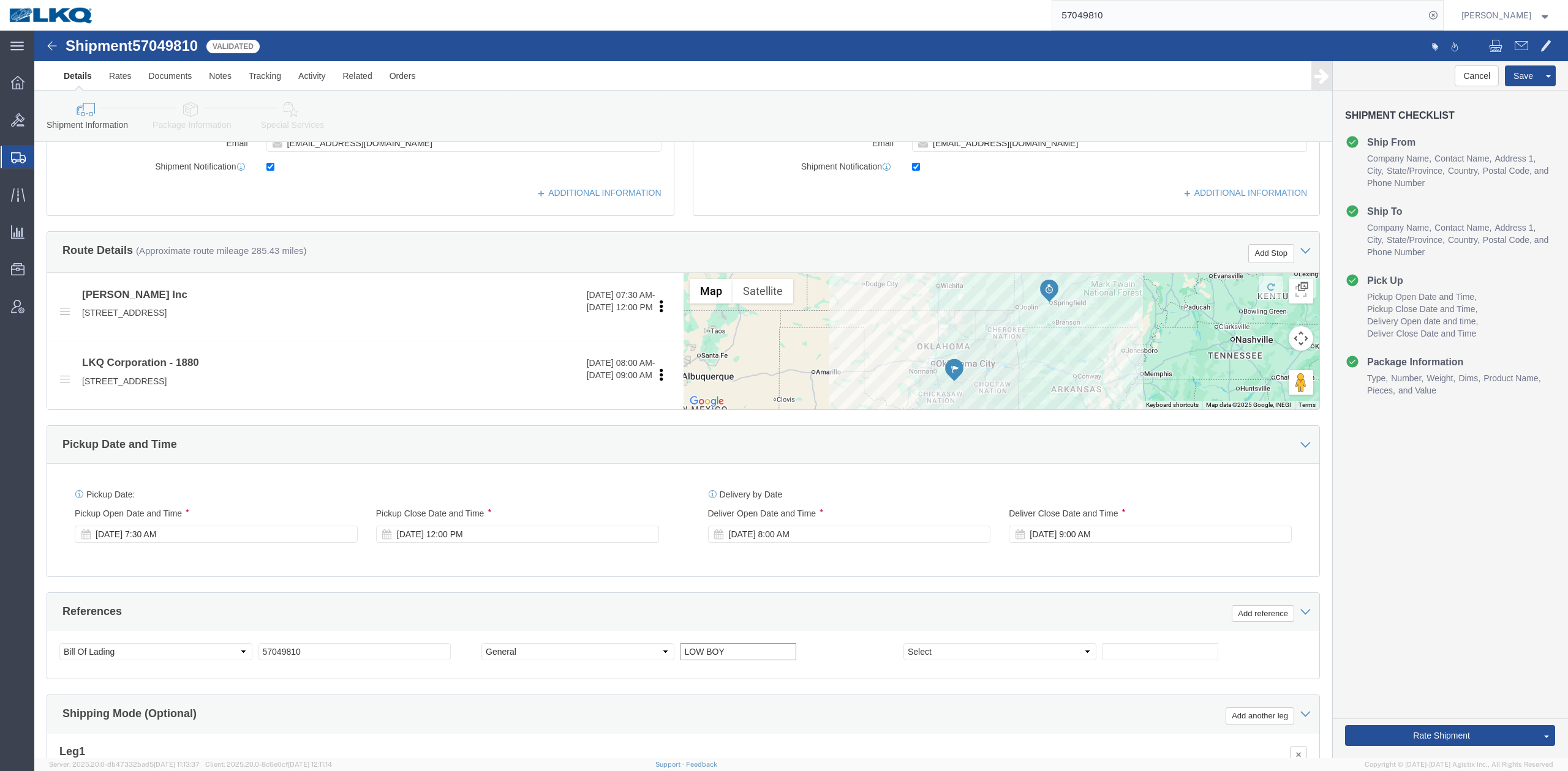
type input "LOW BOY"
click link "Special Services"
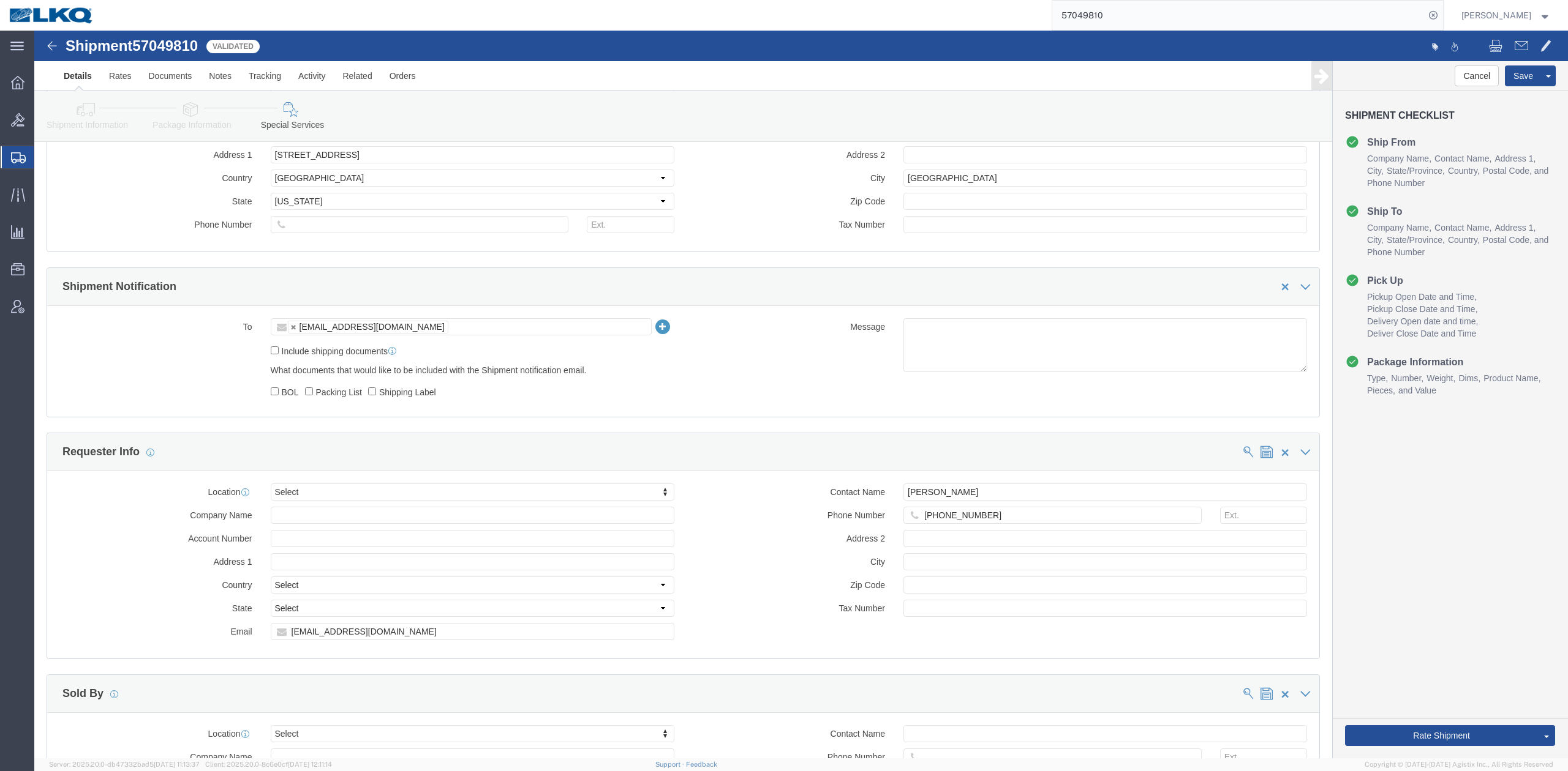
scroll to position [1132, 0]
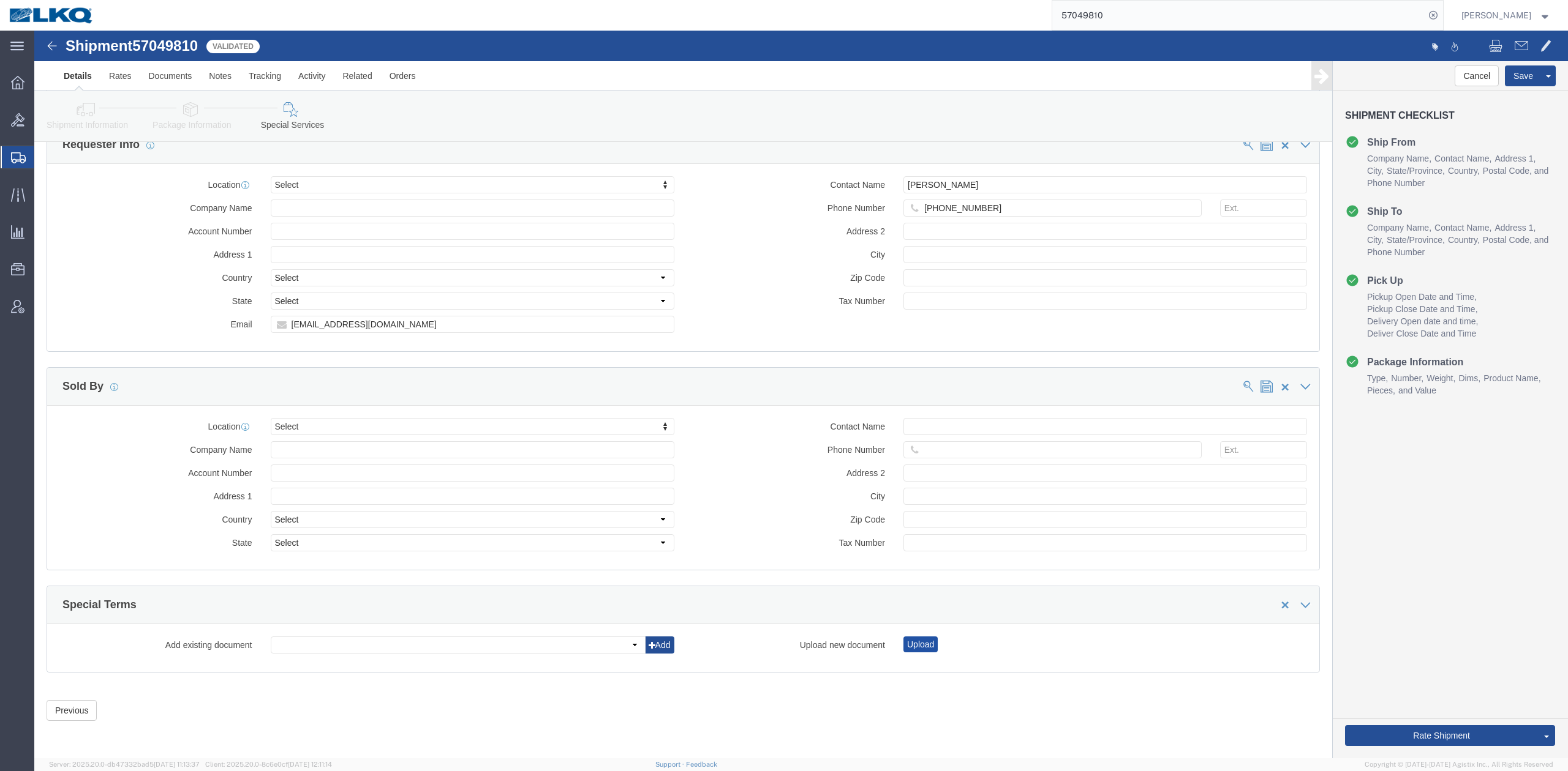
click button "Upload"
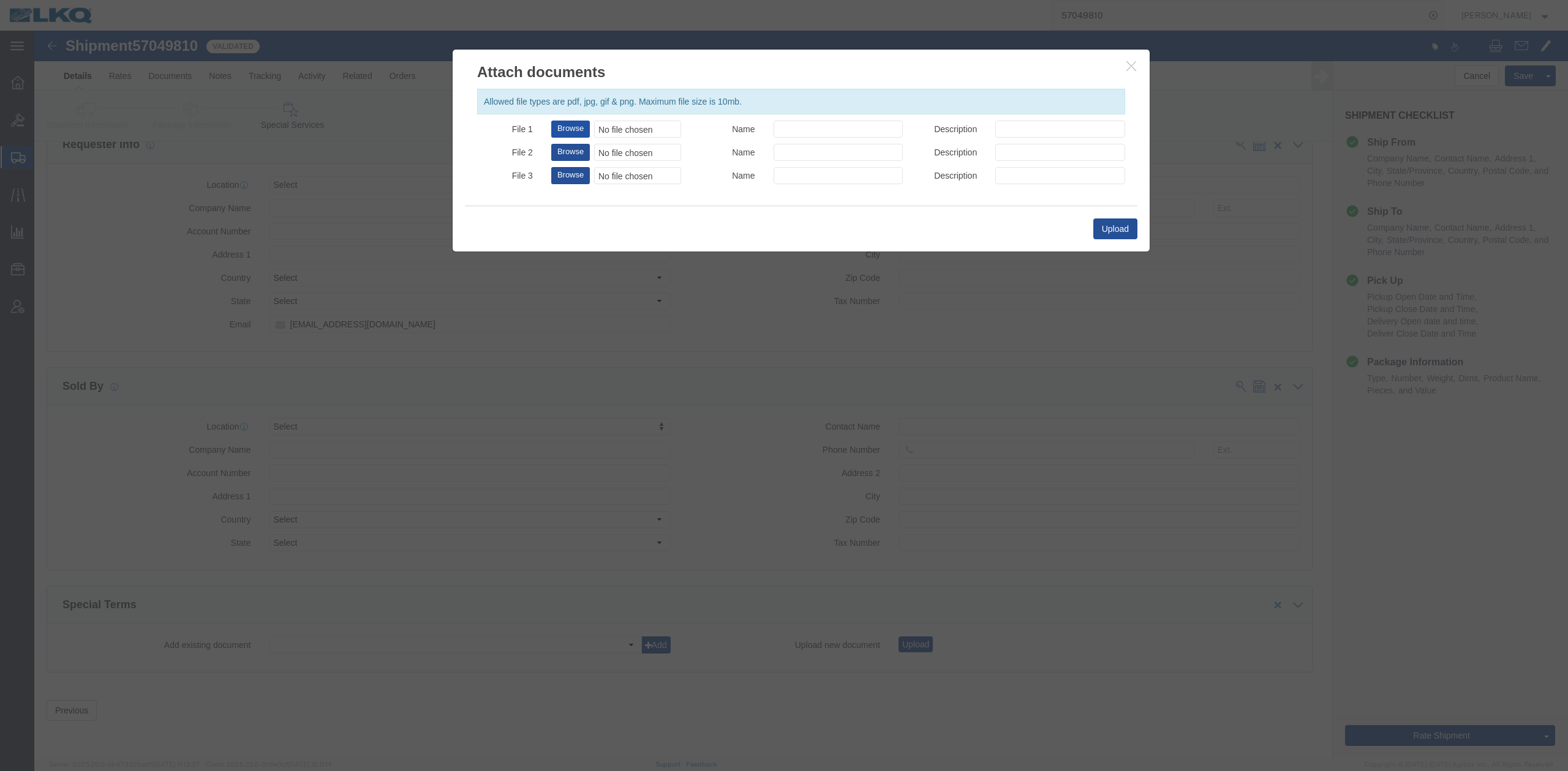
click button "Browse"
type input "C:\fakepath\Low Boy Required.jpg"
click input "Name"
click input "LOW BOY REQUIRED"
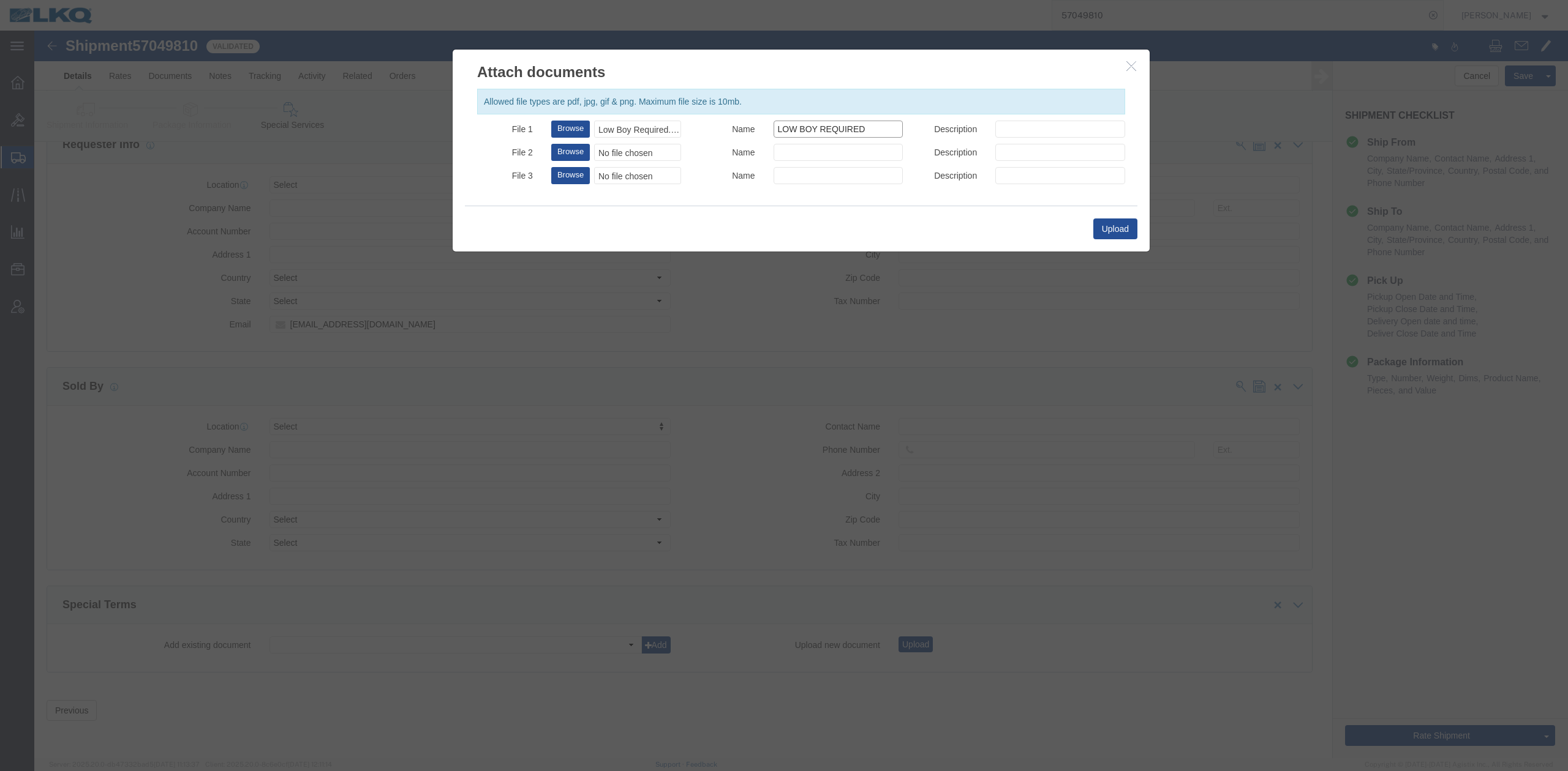
click input "LOW BOY REQUIRED"
type input "LOW BOY REQUIRED"
drag, startPoint x: 1024, startPoint y: 99, endPoint x: 1023, endPoint y: 108, distance: 9.1
click input "Description"
paste input "LOW BOY REQUIRED"
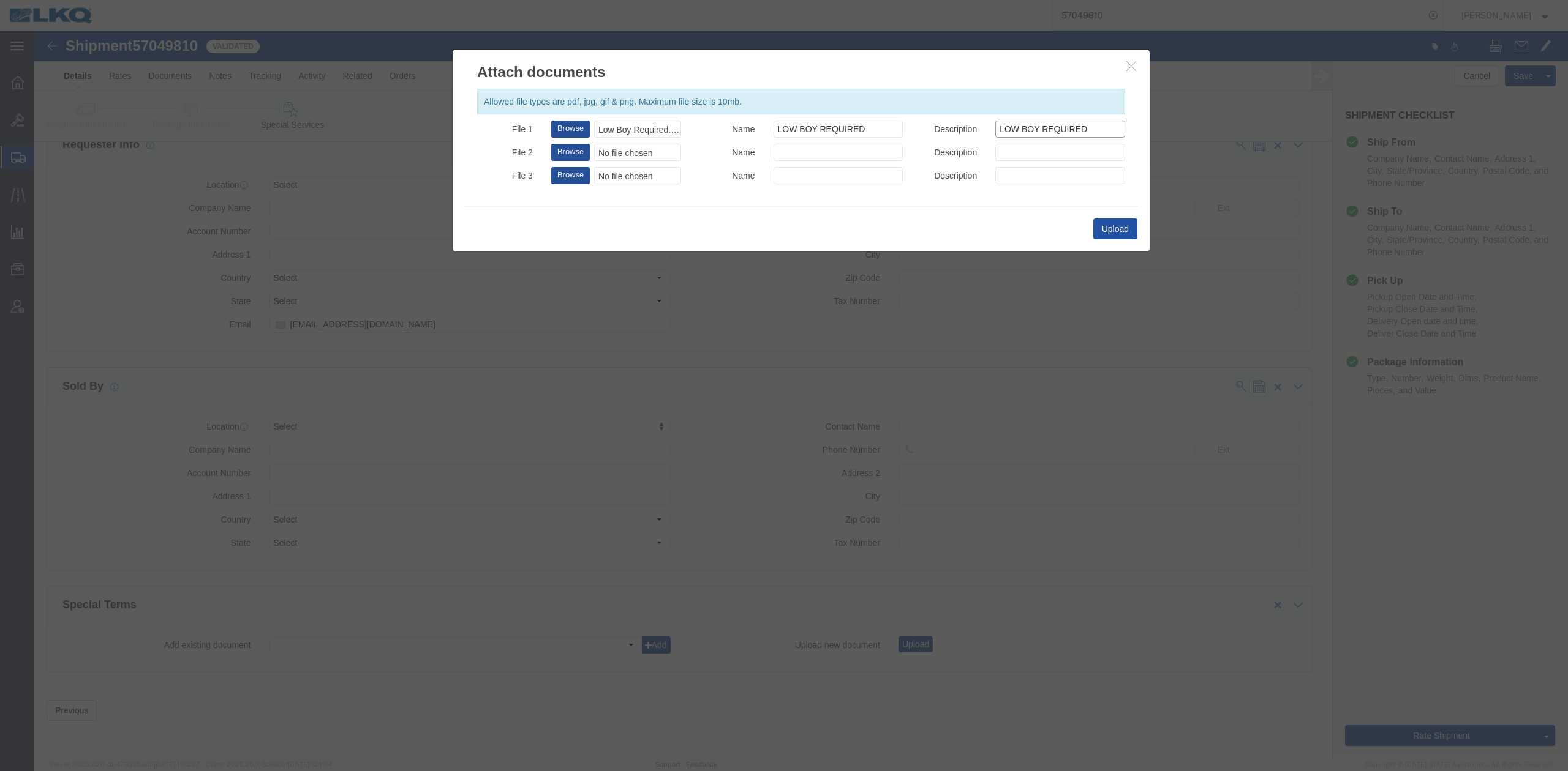
type input "LOW BOY REQUIRED"
click button "Upload"
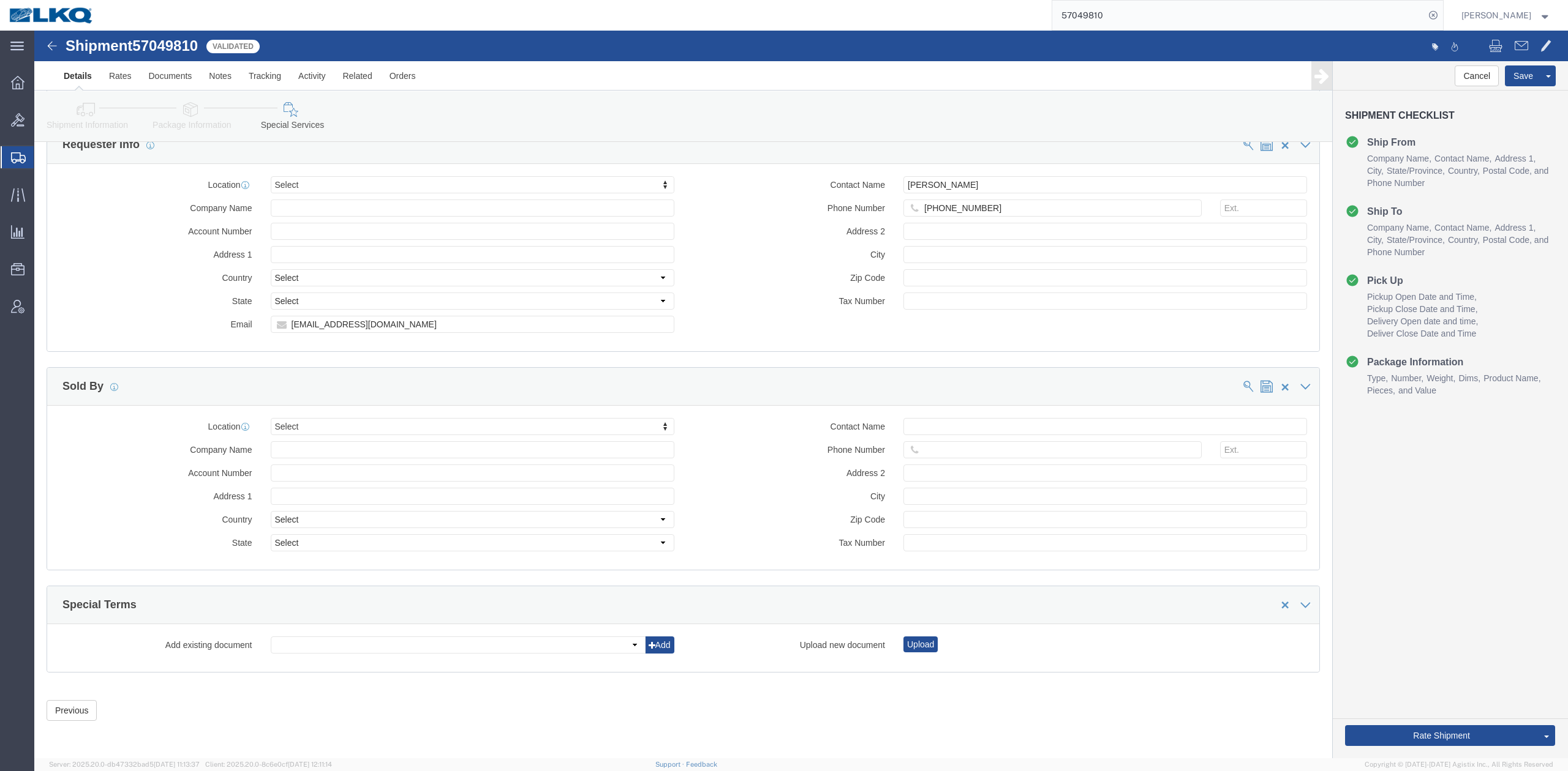
click link "Details"
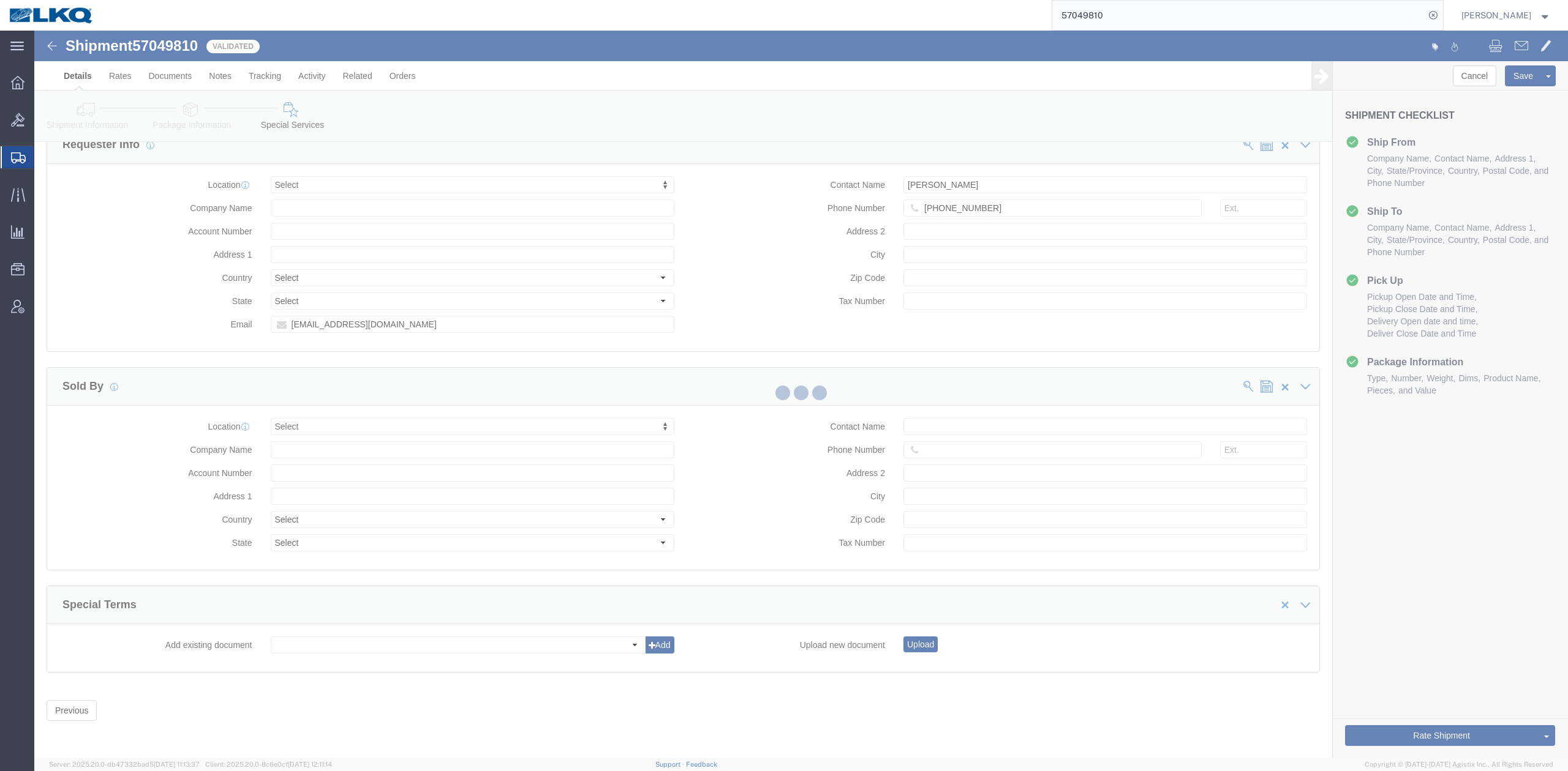
select select "27704"
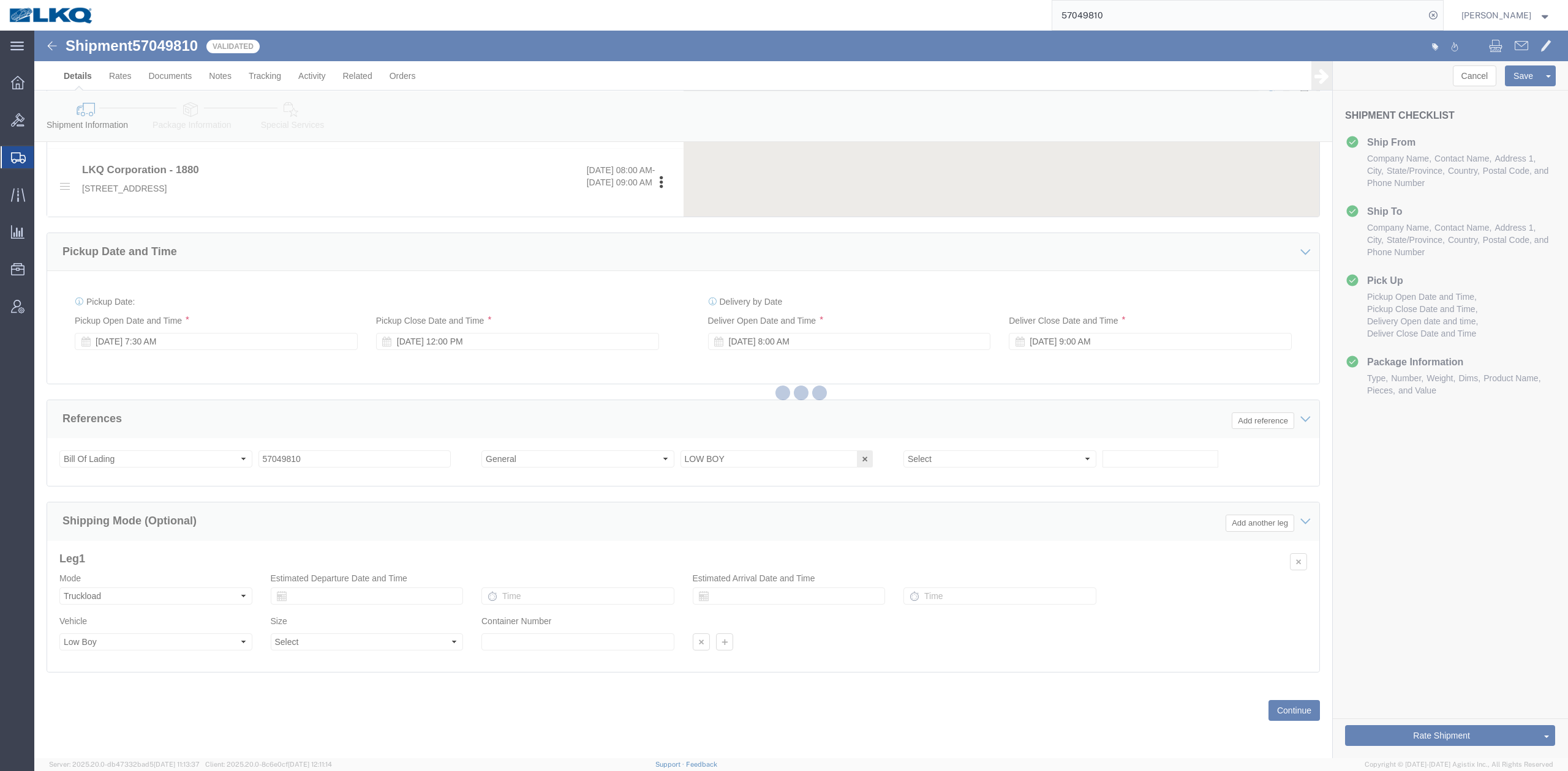
scroll to position [523, 0]
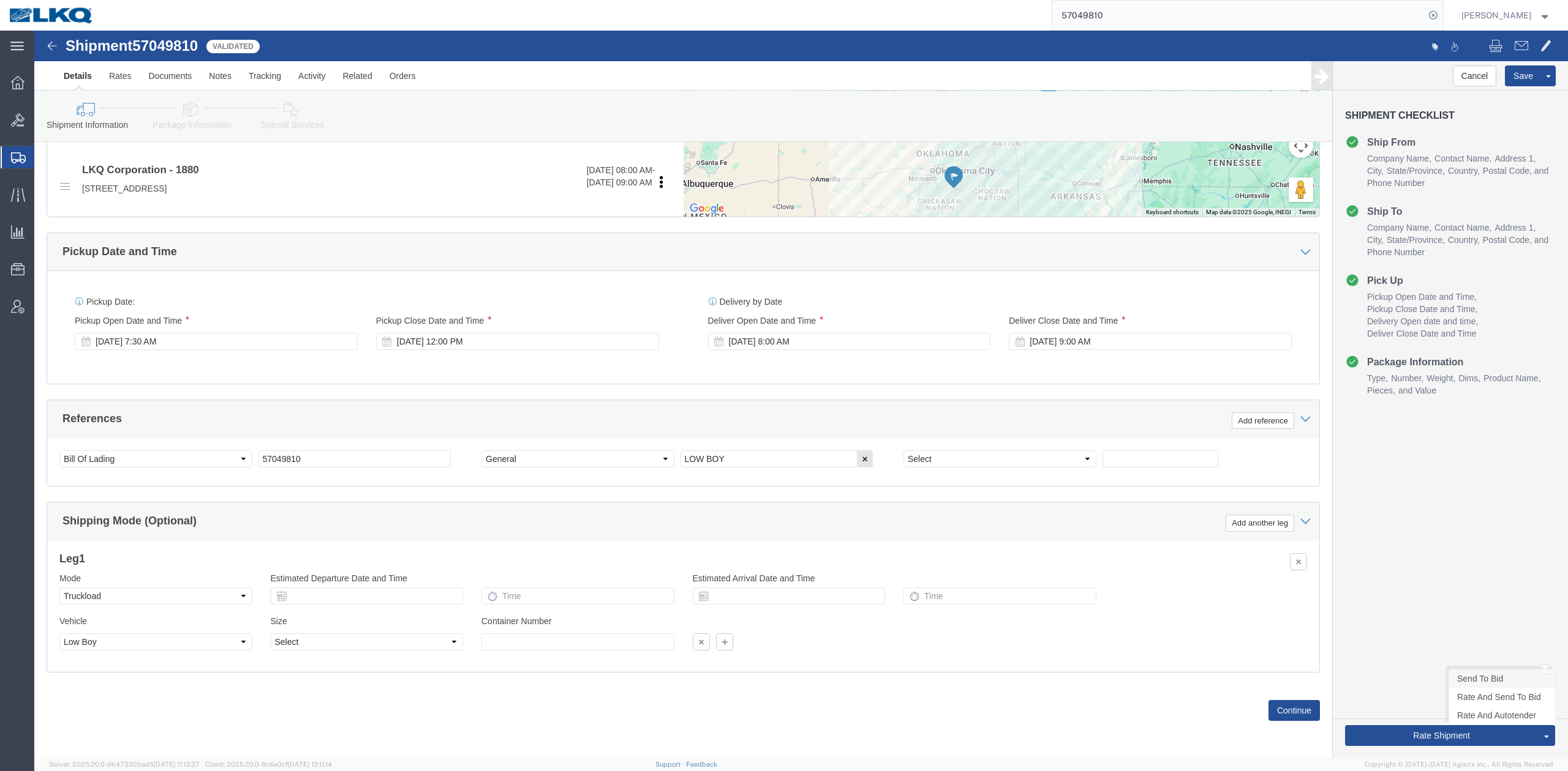
click link "Send To Bid"
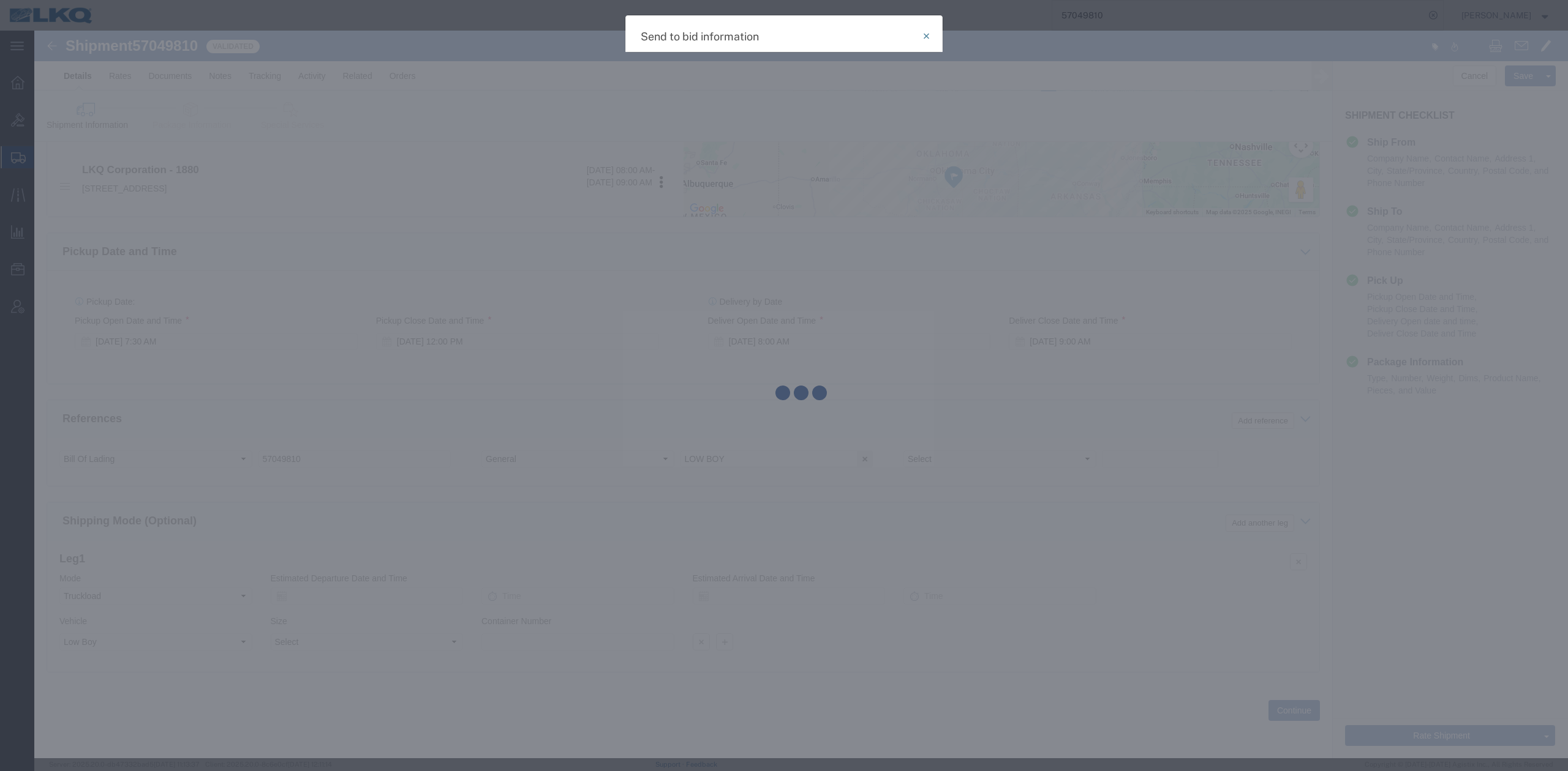
select select "TL"
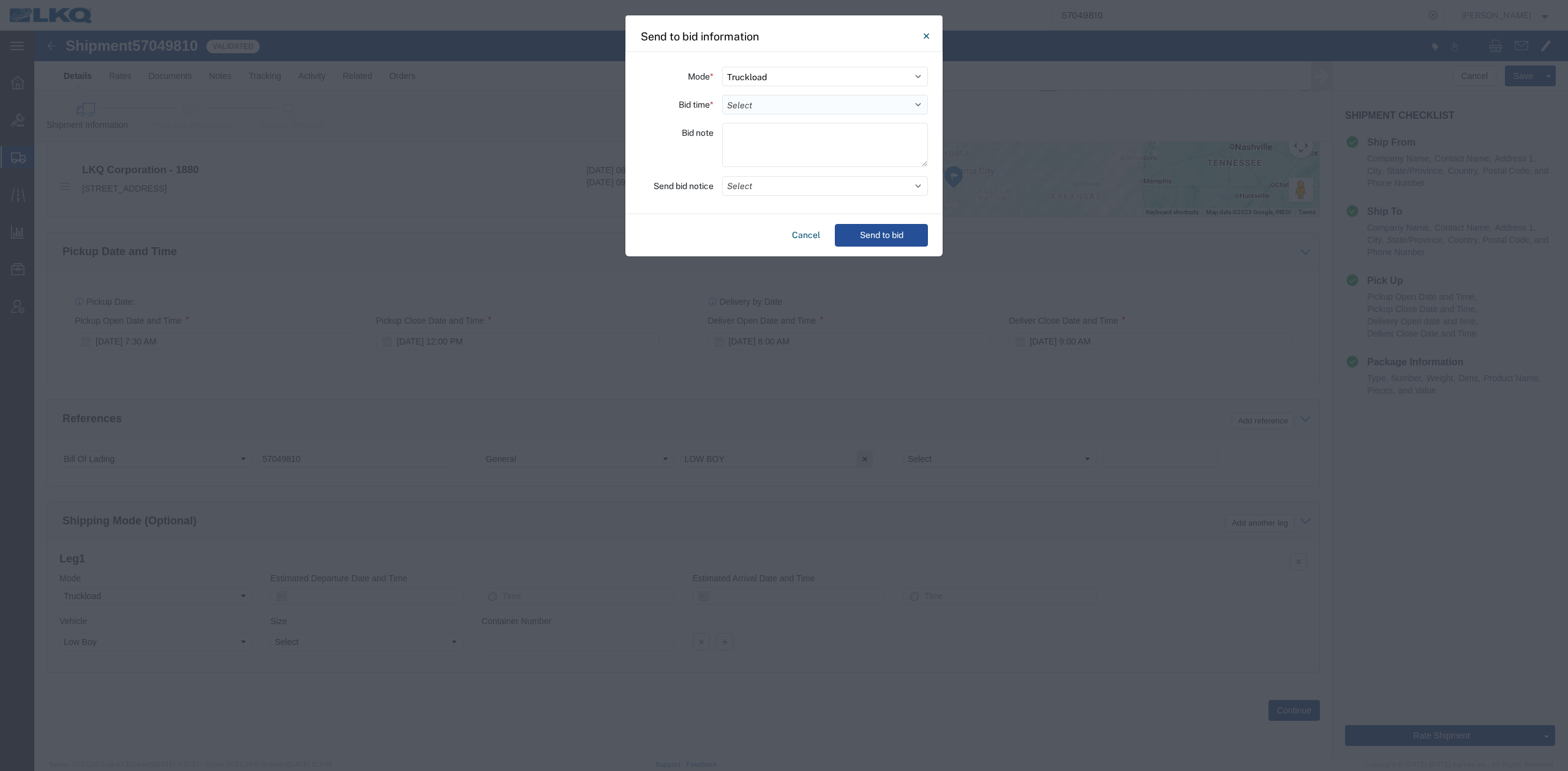
click at [758, 106] on select "Select 30 Min (Rush) 1 Hour (Rush) 2 Hours (Rush) 4 Hours (Rush) 8 Hours (Rush)…" at bounding box center [825, 105] width 206 height 20
select select "24"
click at [722, 95] on select "Select 30 Min (Rush) 1 Hour (Rush) 2 Hours (Rush) 4 Hours (Rush) 8 Hours (Rush)…" at bounding box center [825, 105] width 206 height 20
click at [736, 181] on button "Select" at bounding box center [825, 185] width 206 height 20
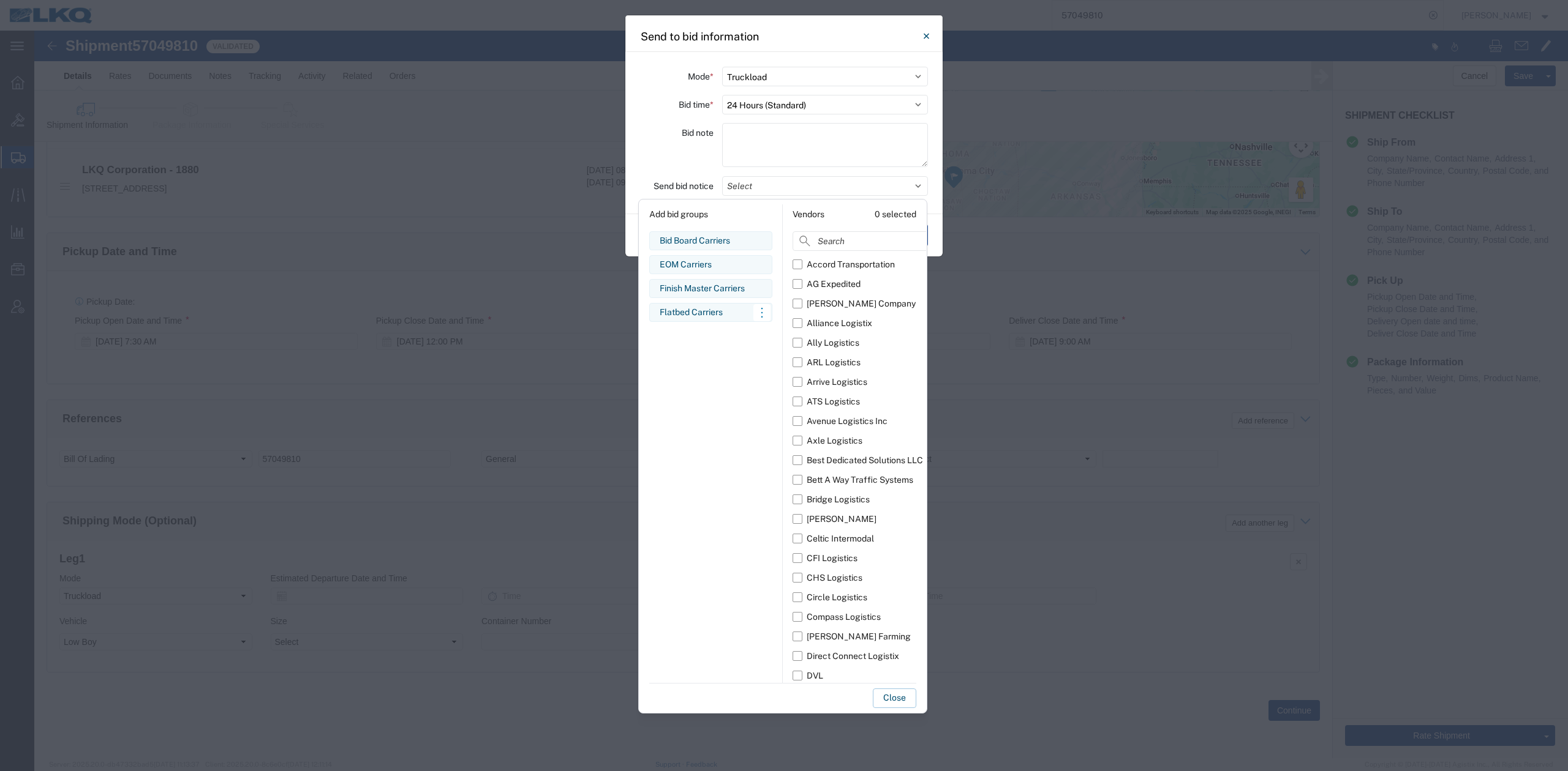
click at [689, 314] on div "Flatbed Carriers" at bounding box center [710, 312] width 102 height 13
click at [889, 698] on button "Close" at bounding box center [894, 698] width 44 height 20
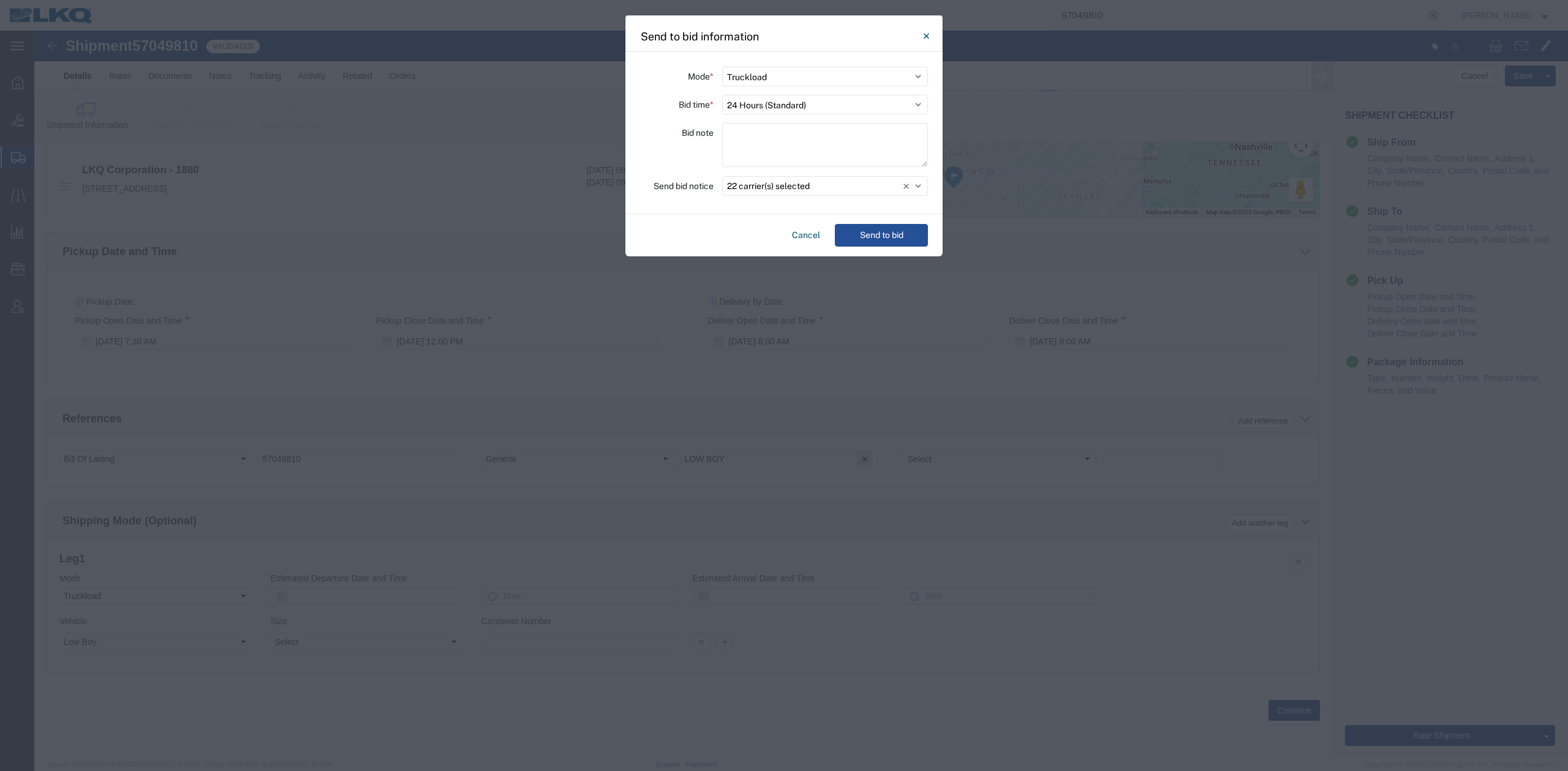
click at [865, 252] on div "Cancel Send to bid" at bounding box center [784, 235] width 317 height 42
click at [871, 227] on button "Send to bid" at bounding box center [881, 235] width 93 height 23
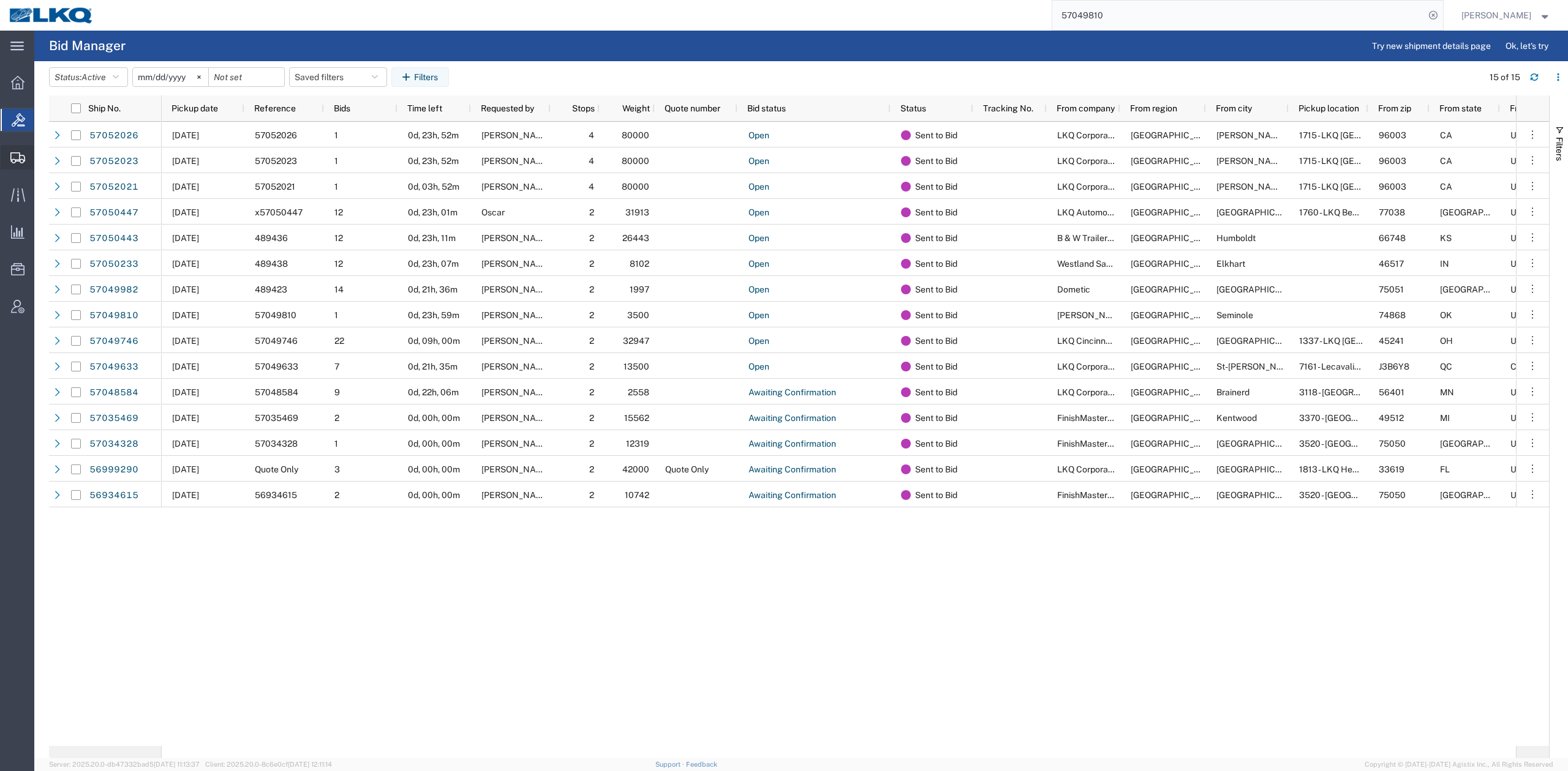
click at [0, 0] on span "Create Shipment" at bounding box center [0, 0] width 0 height 0
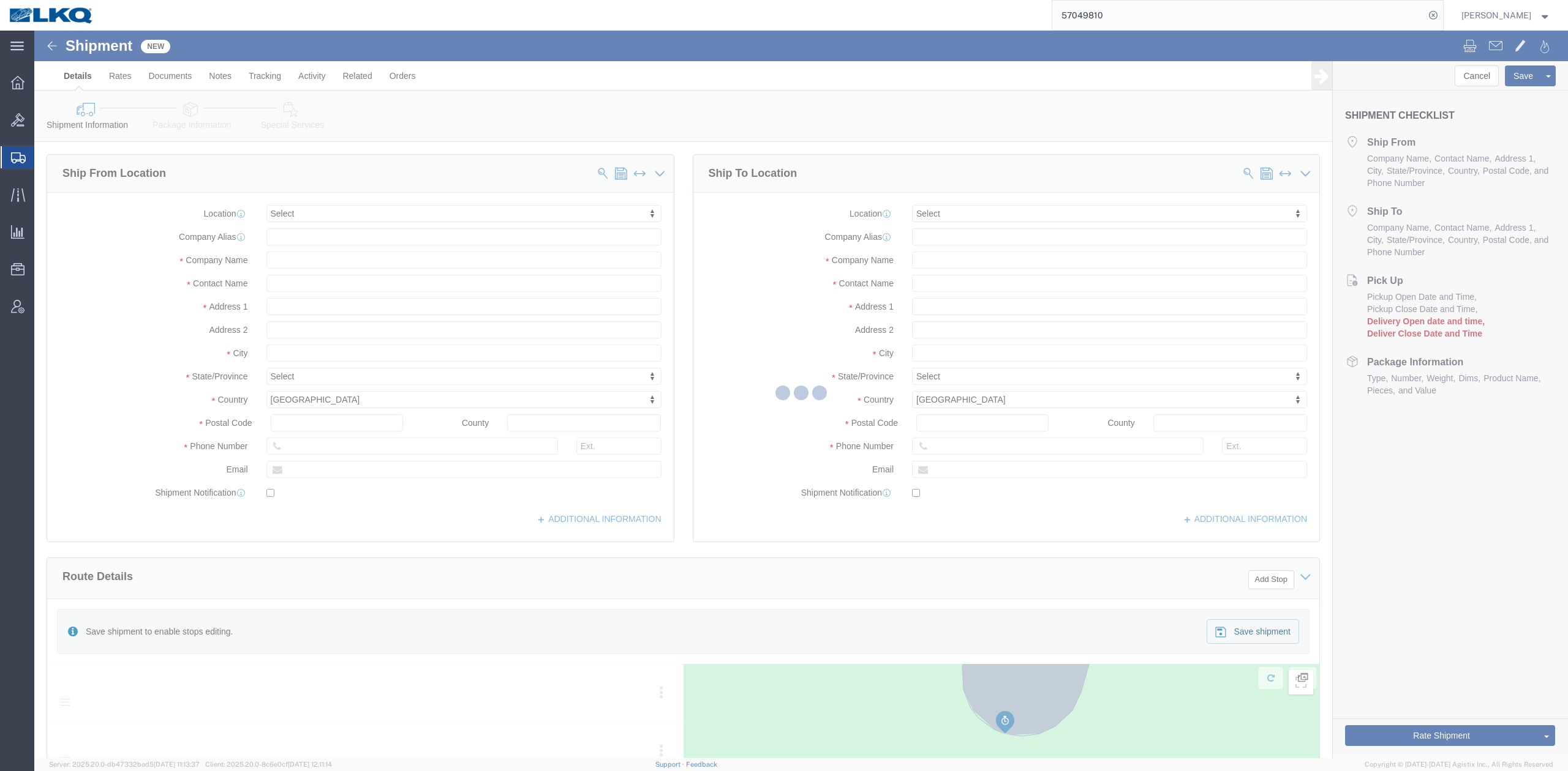
select select
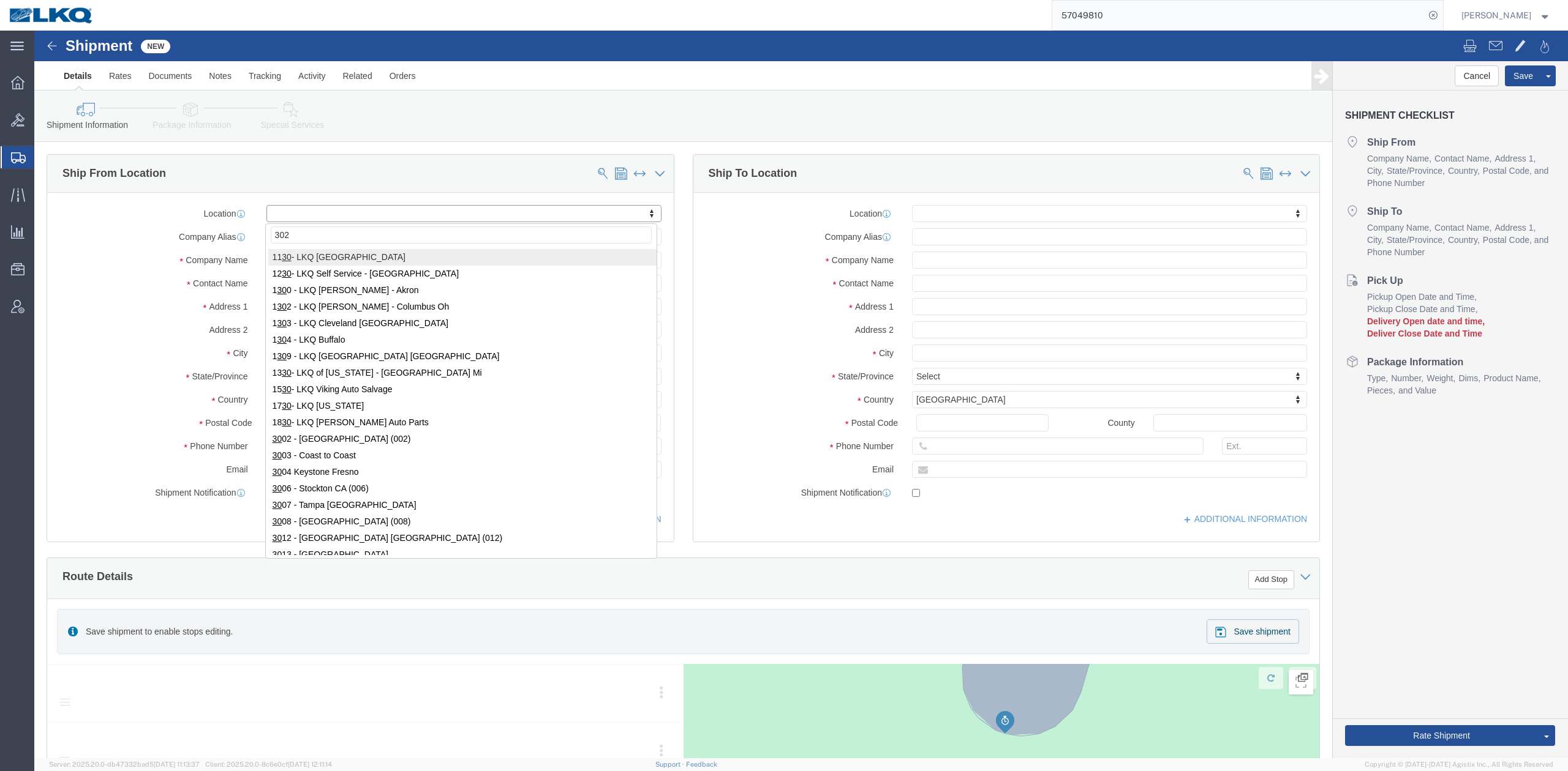
type input "3021"
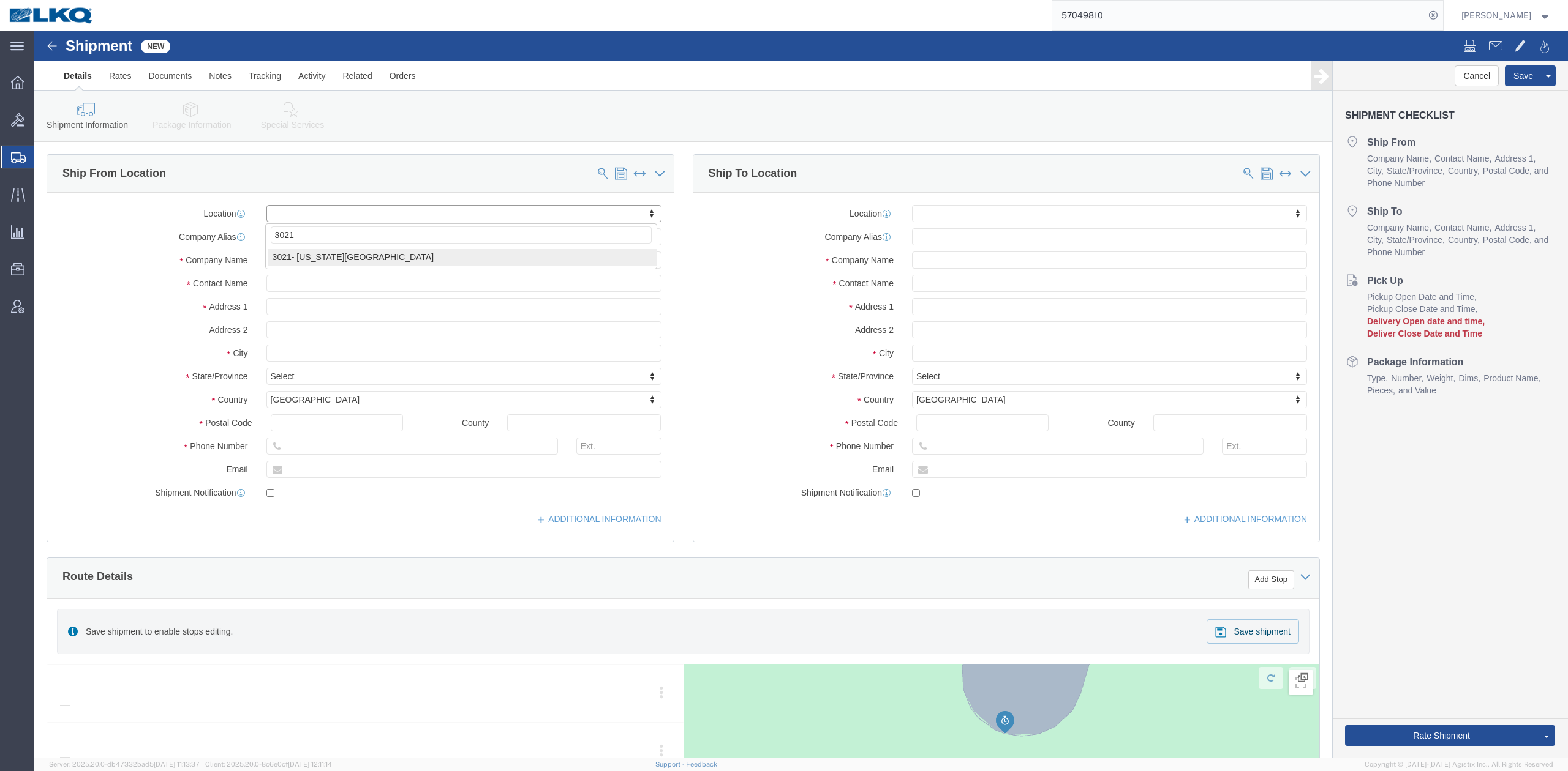
select select "27738"
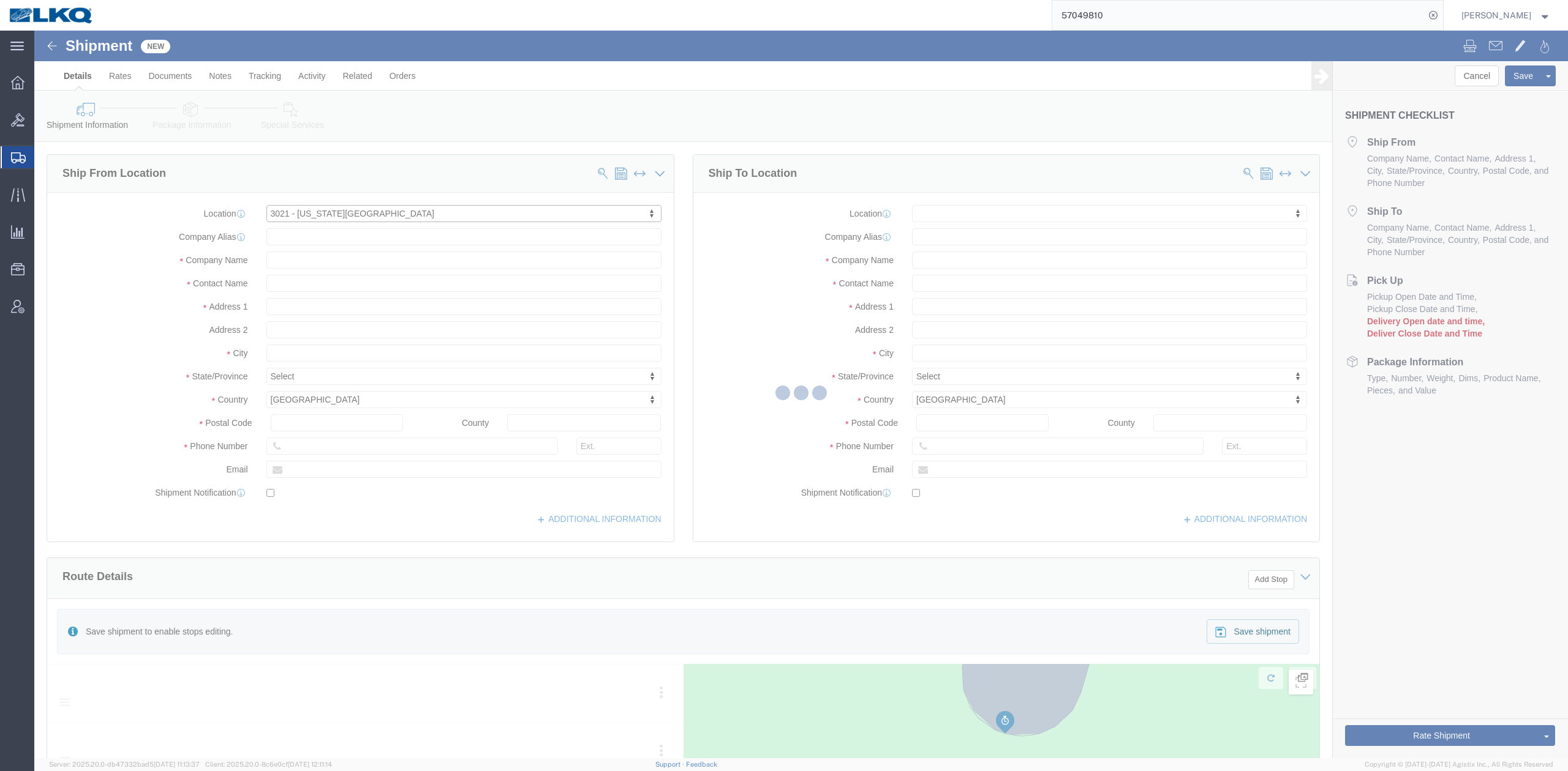
select select "KS"
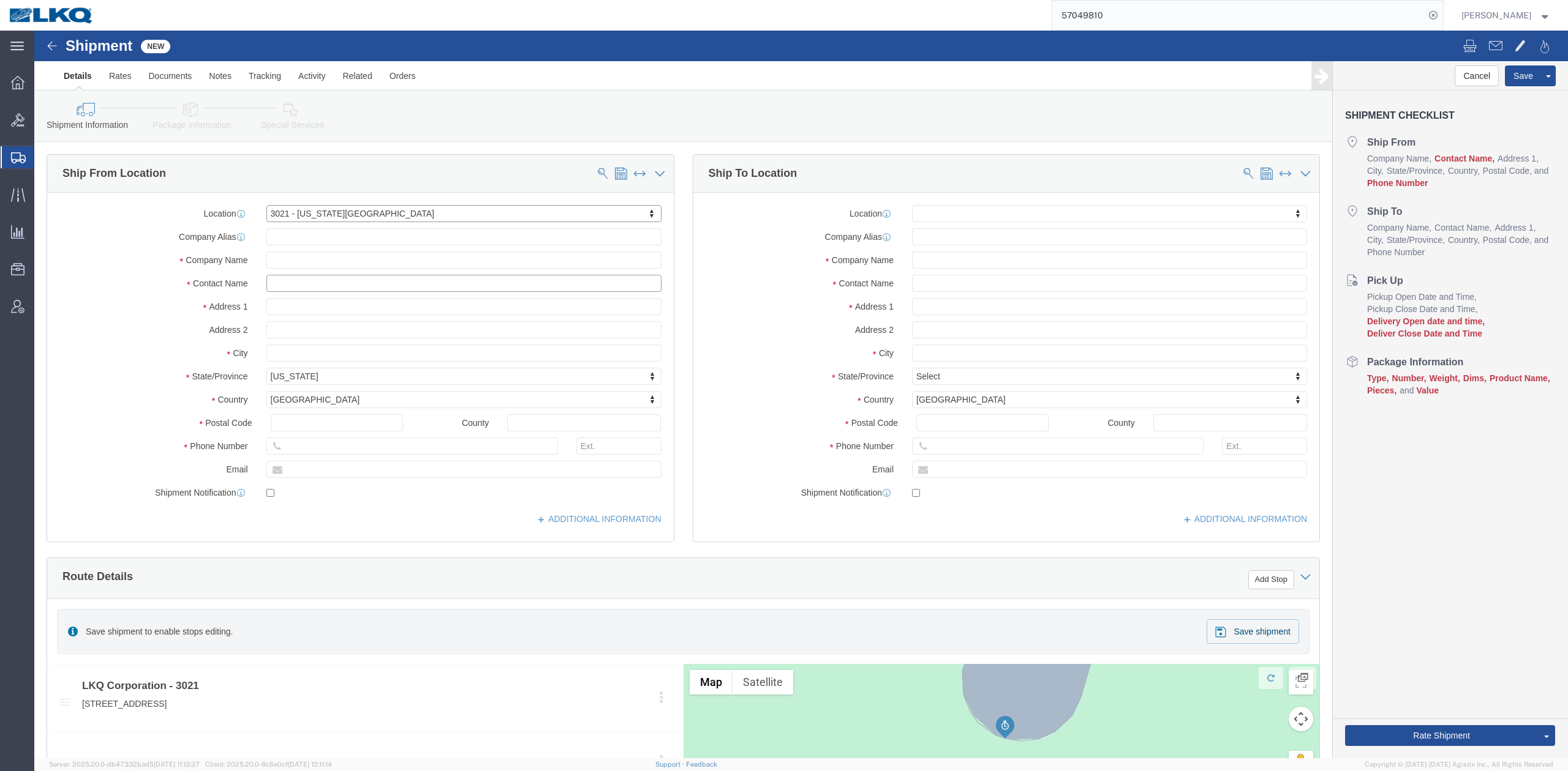
click input "text"
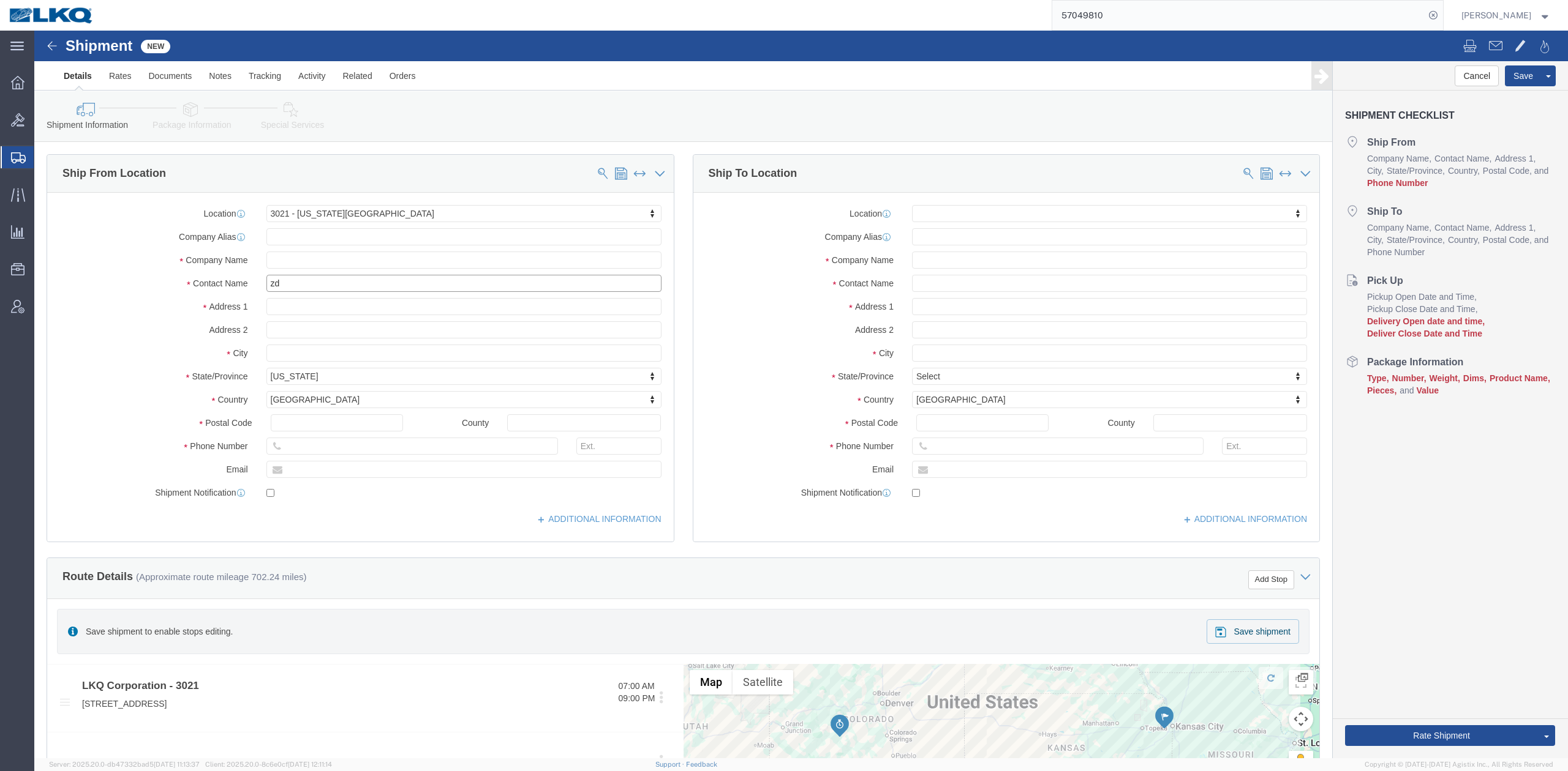
type input "z"
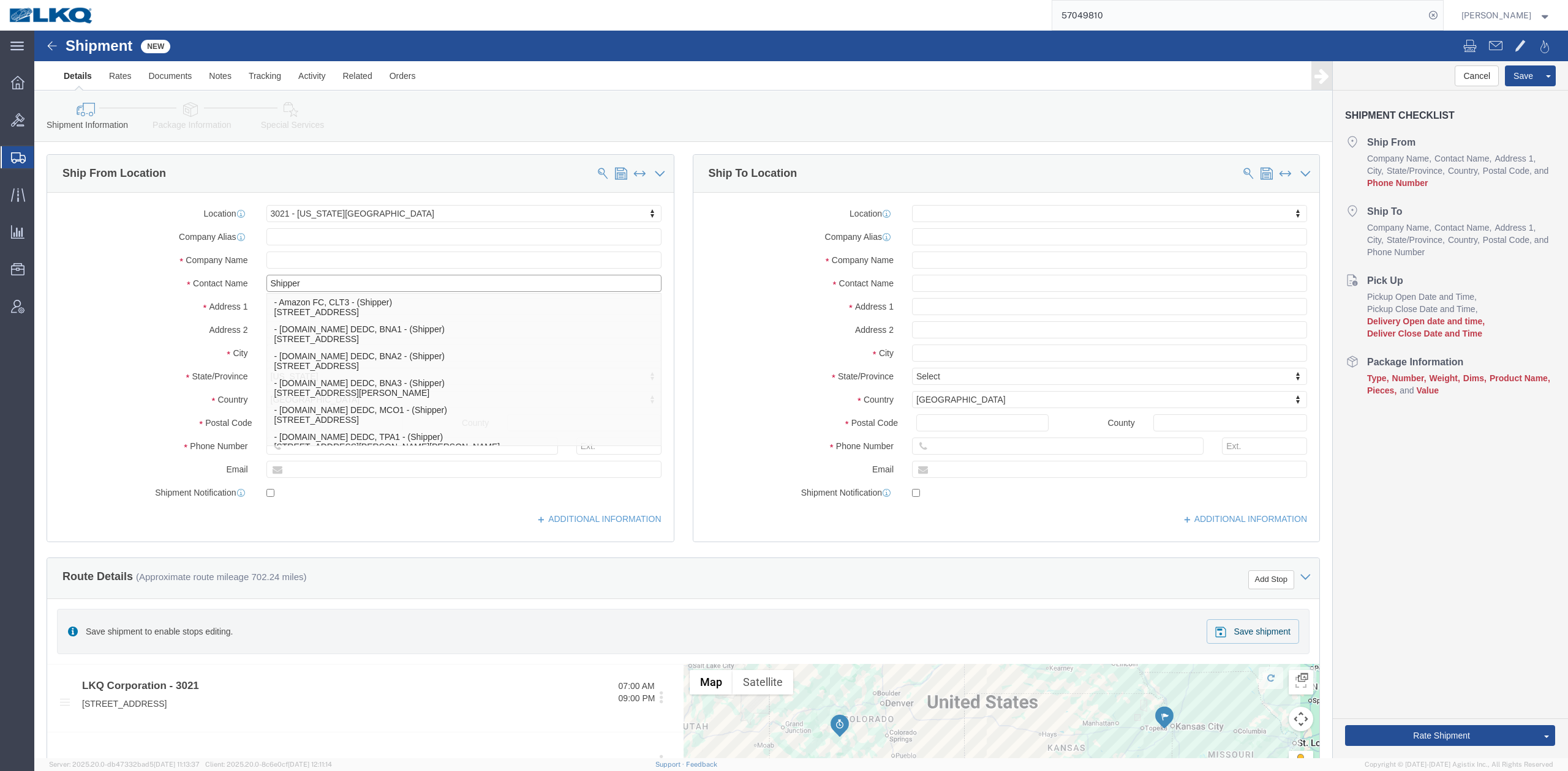
type input "Shipper"
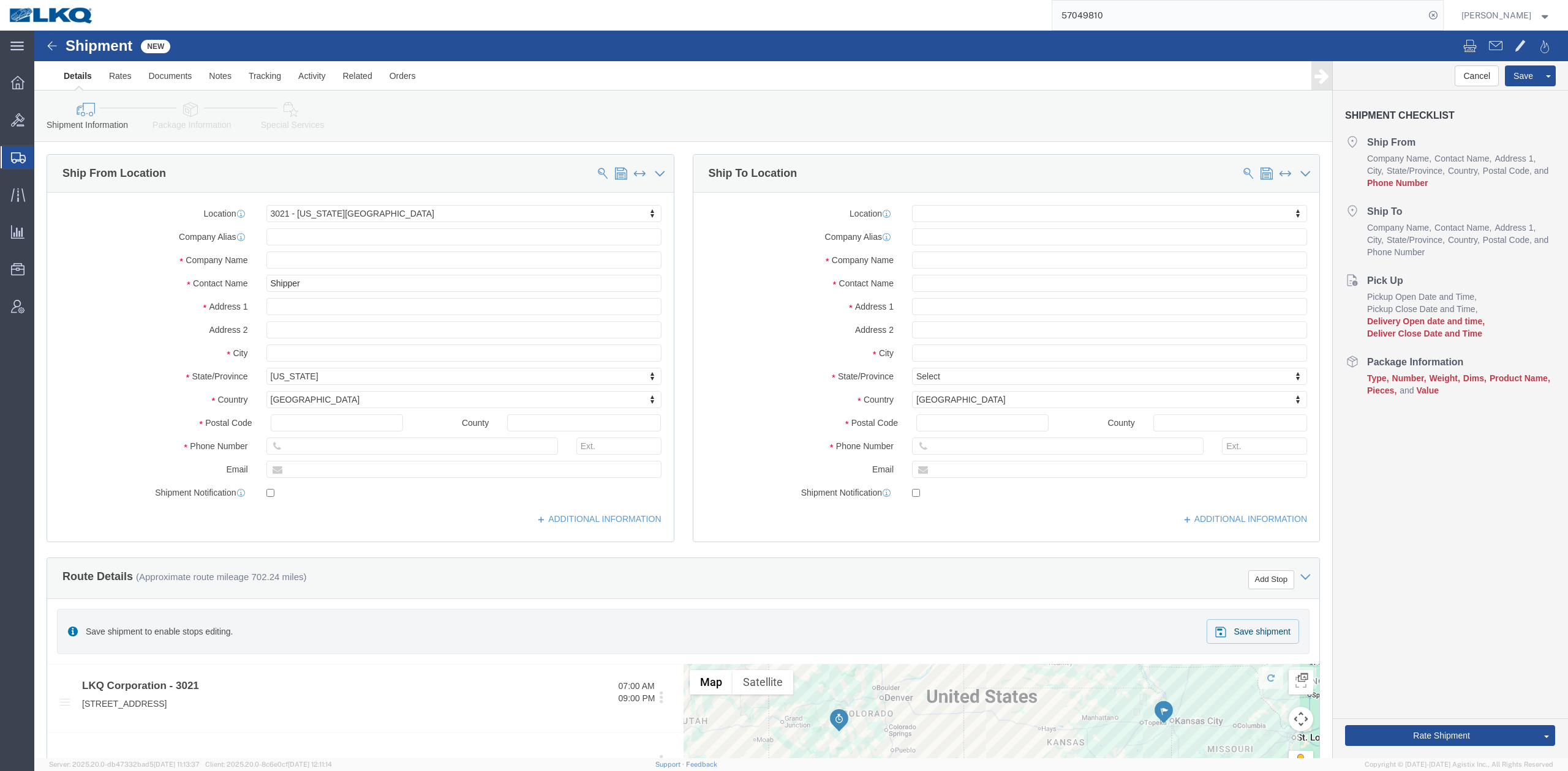
click label "Company Name"
click input "text"
type input "6150000000"
click div "Location 3021 - Kansas City MO My Profile Location 1100 - LKQ Crystal River 110…"
type input "calgary"
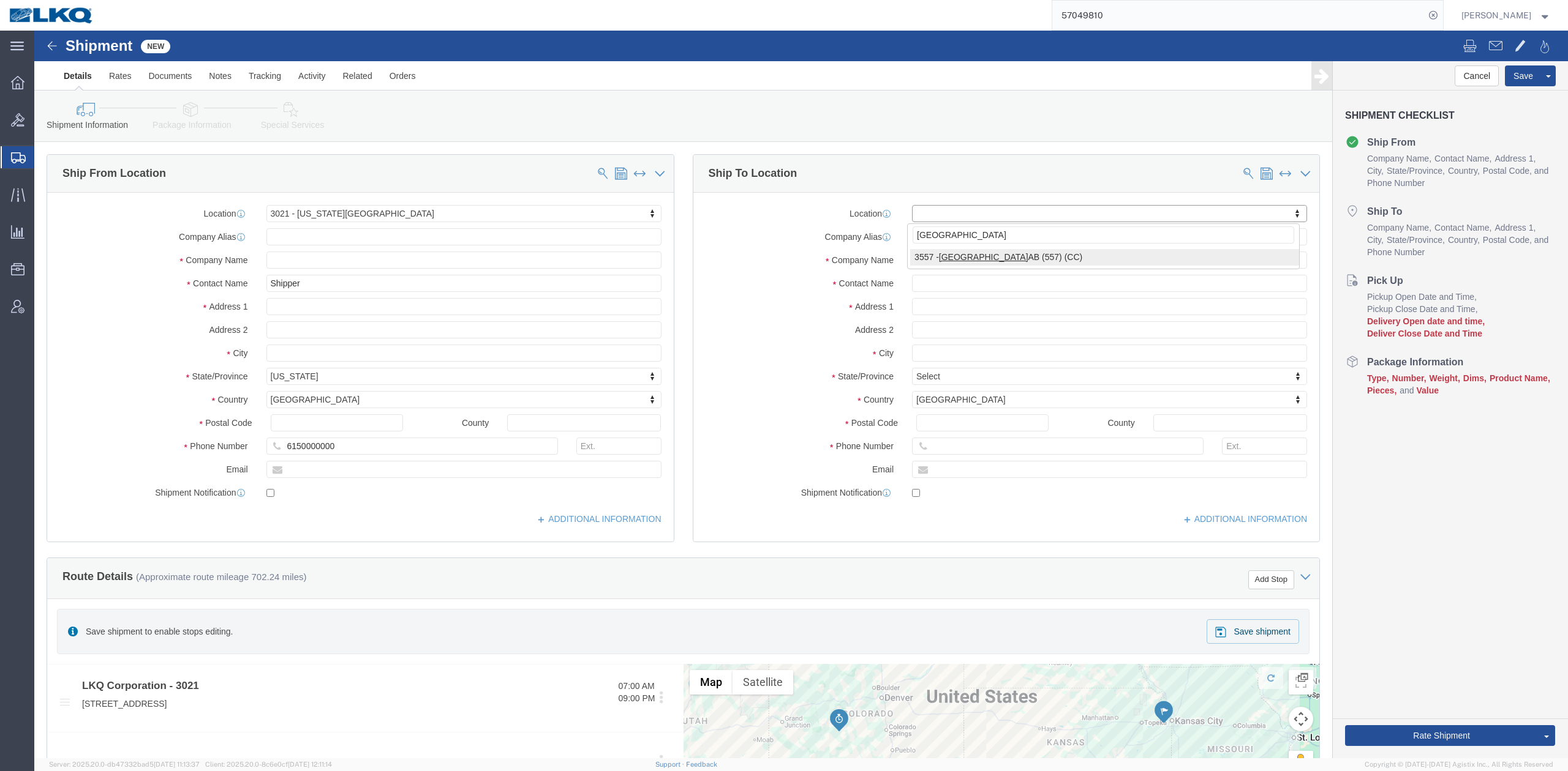
select select "28036"
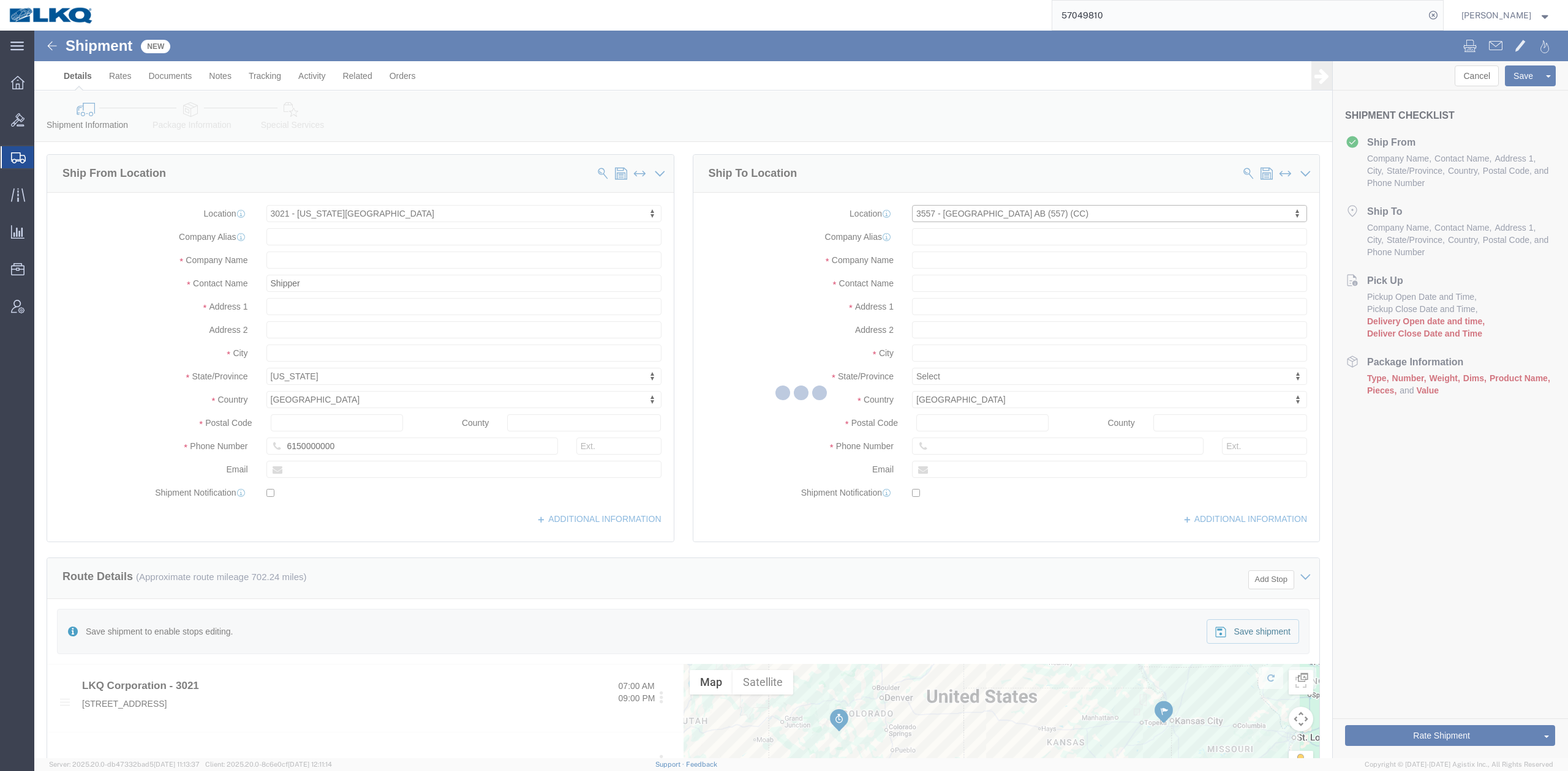
select select "AB"
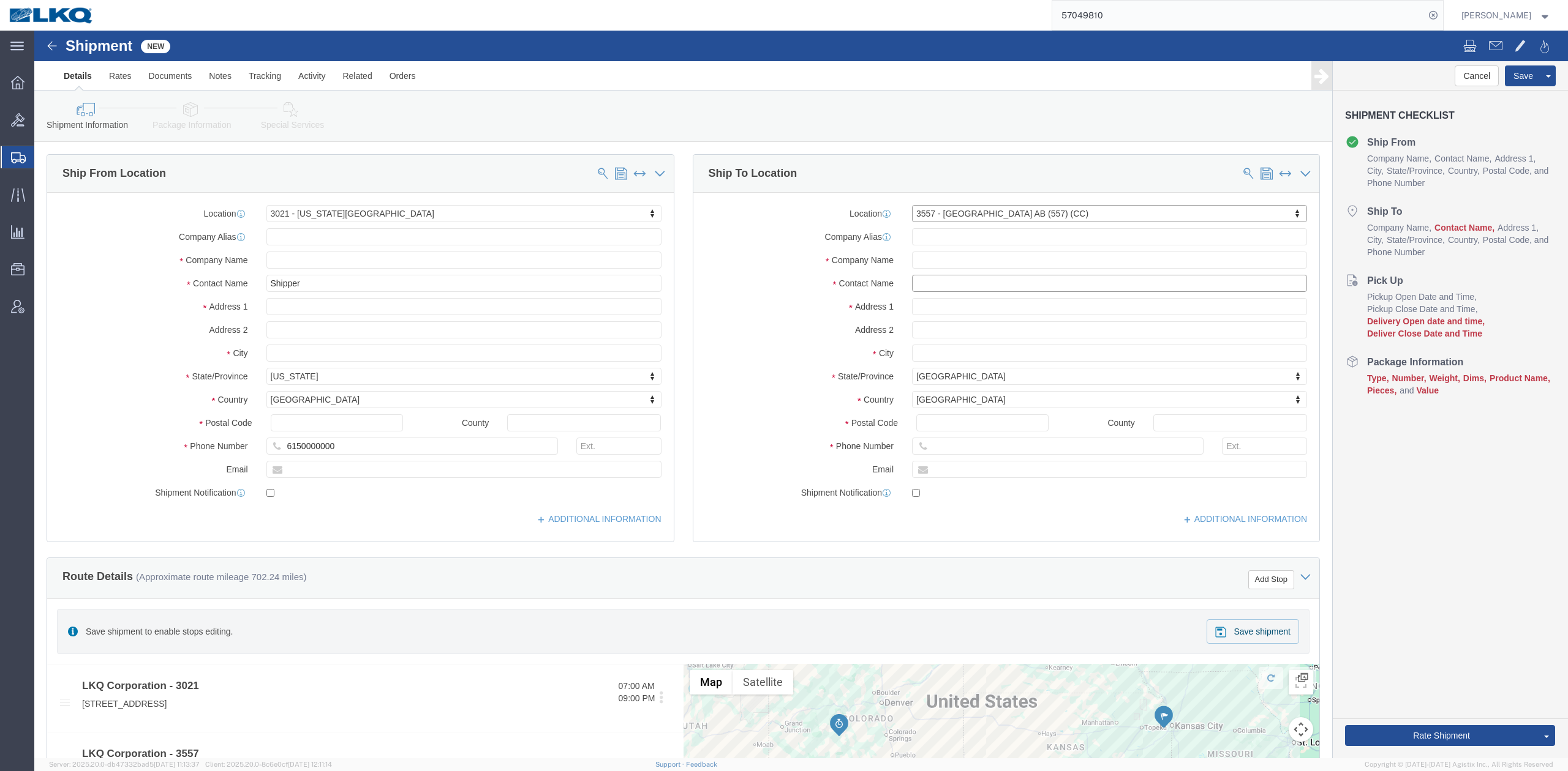
click input "text"
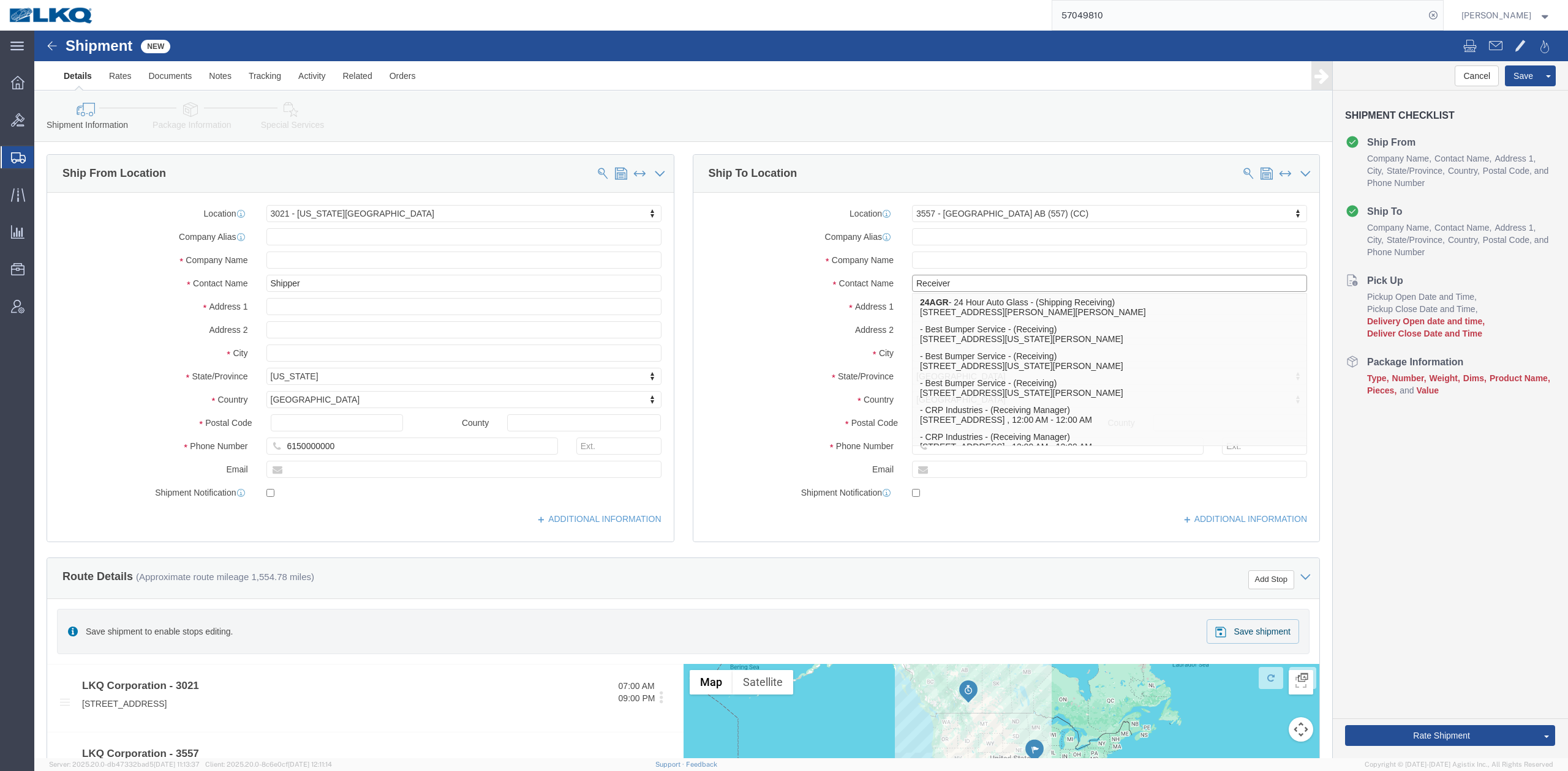
type input "Receiver"
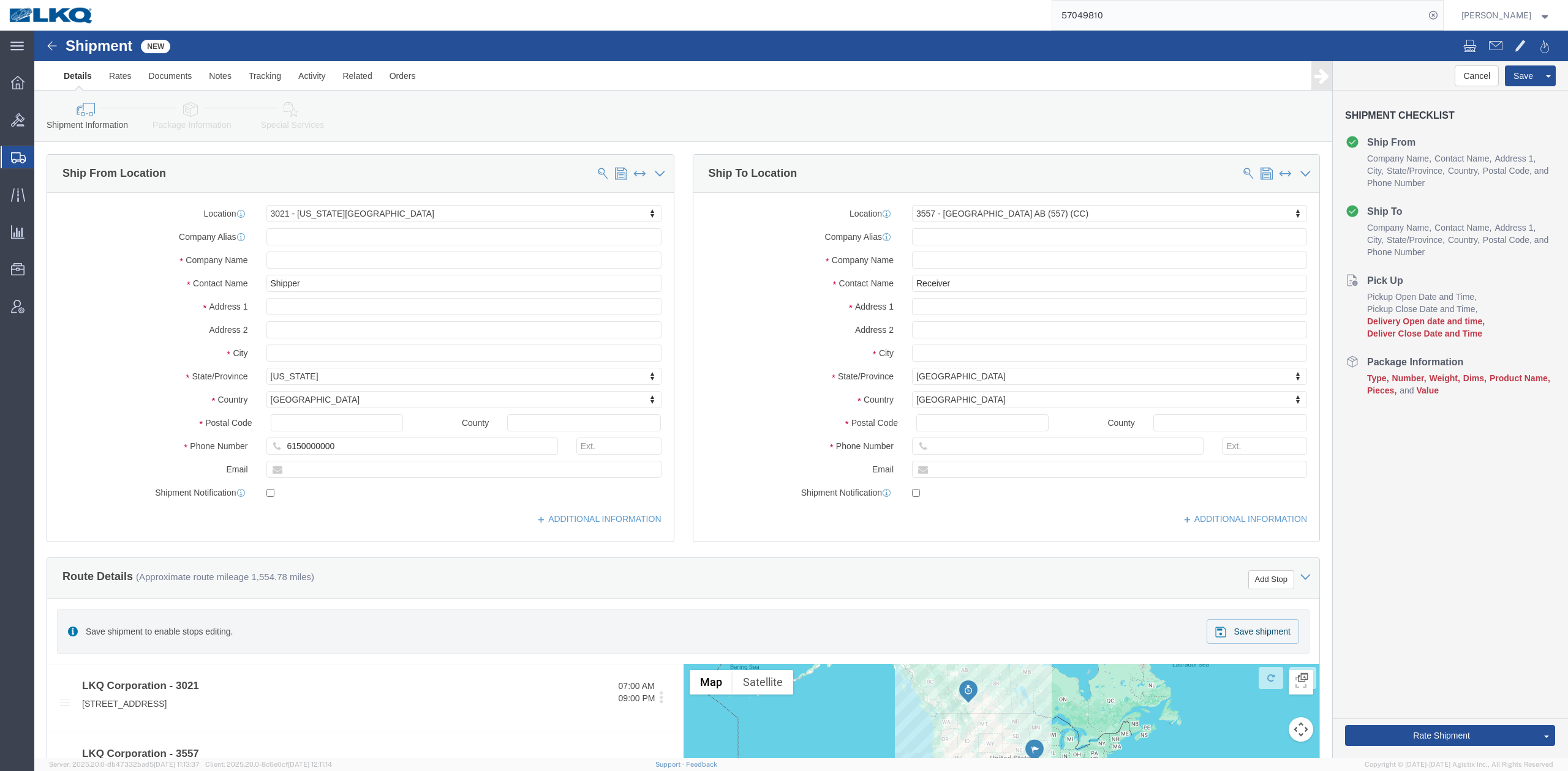
click label "Location"
click div "Ship From Location Location 3021 - Kansas City MO My Profile Location 1100 - LK…"
click link "Special Services"
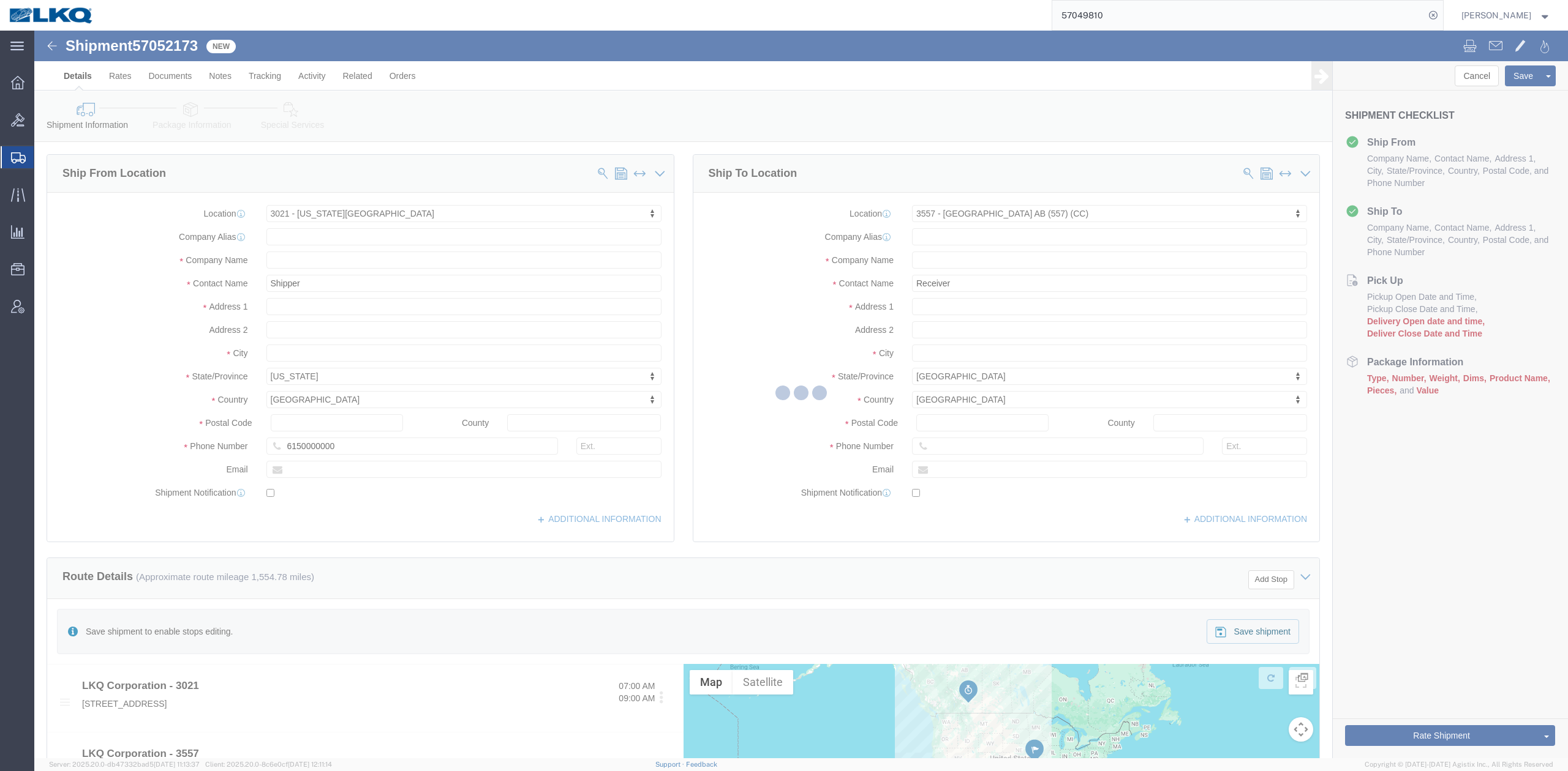
select select "27738"
select select "28036"
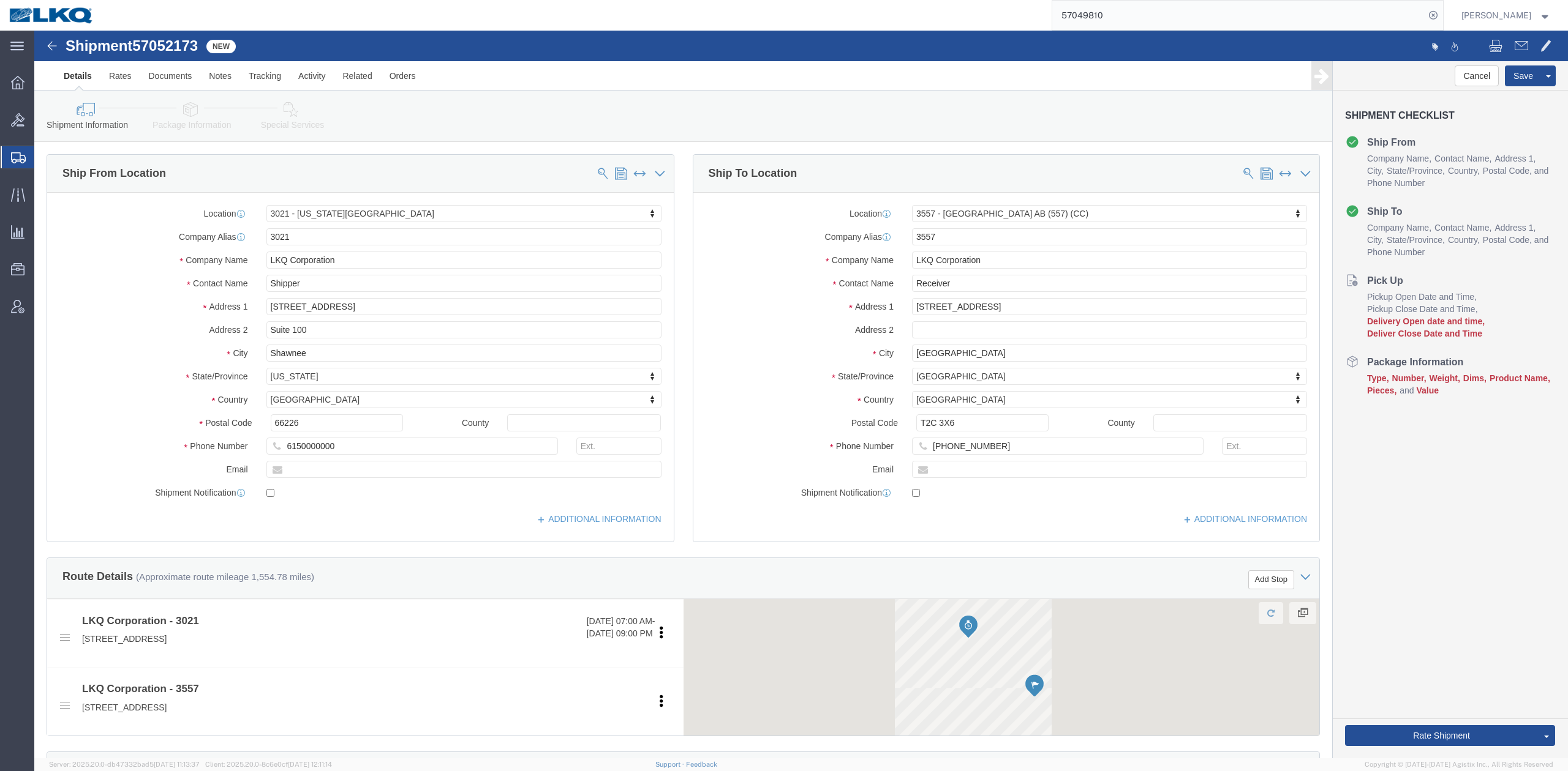
click div
select select
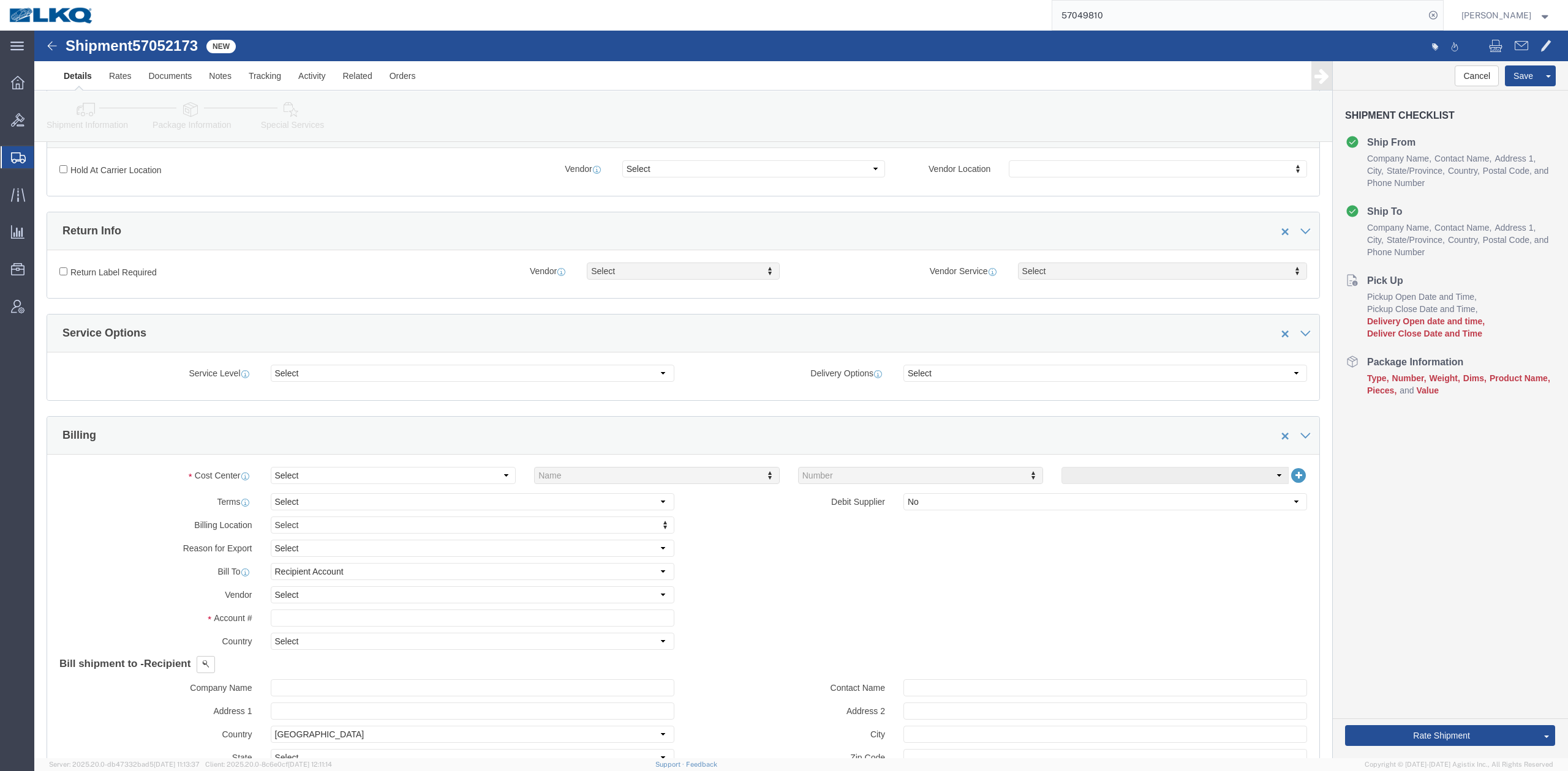
scroll to position [490, 0]
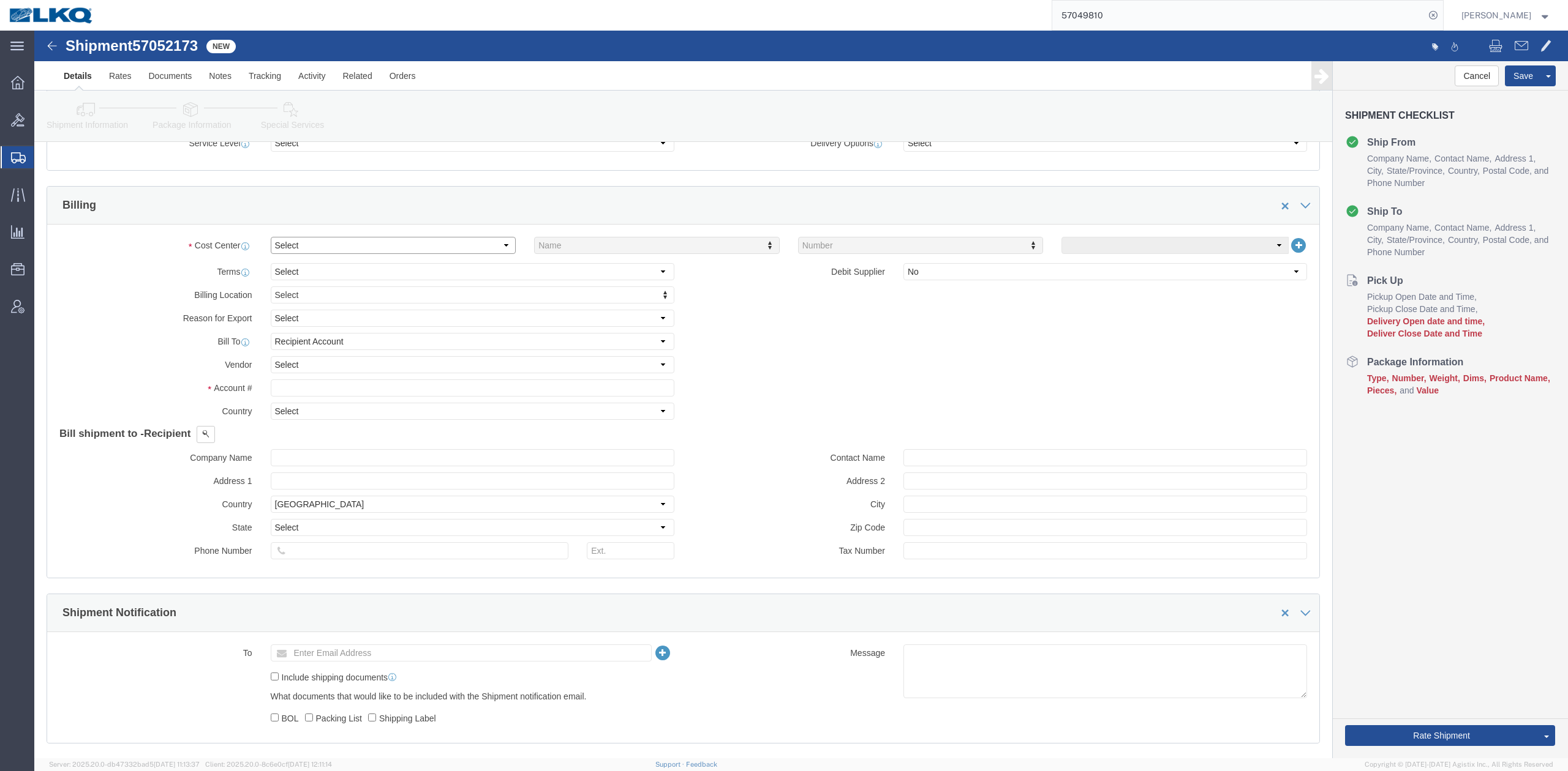
drag, startPoint x: 281, startPoint y: 212, endPoint x: 278, endPoint y: 219, distance: 7.6
click select "Select Buyer Cost Center Department Operations Number Order Number Sales Person"
select select "COSTCENTER"
click select "Select Buyer Cost Center Department Operations Number Order Number Sales Person"
type input "3021"
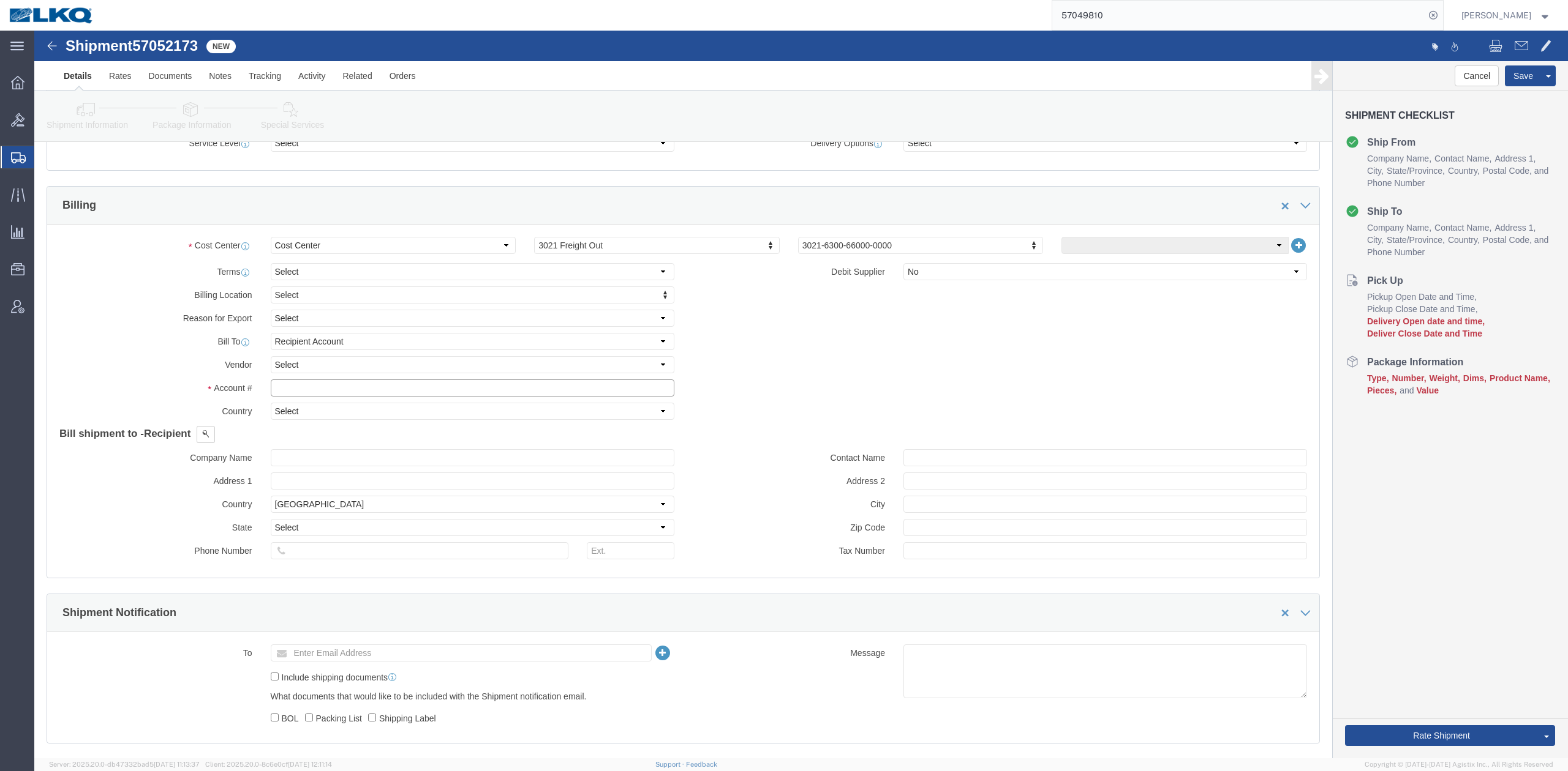
click input "text"
type input "3021"
click link "Package Information"
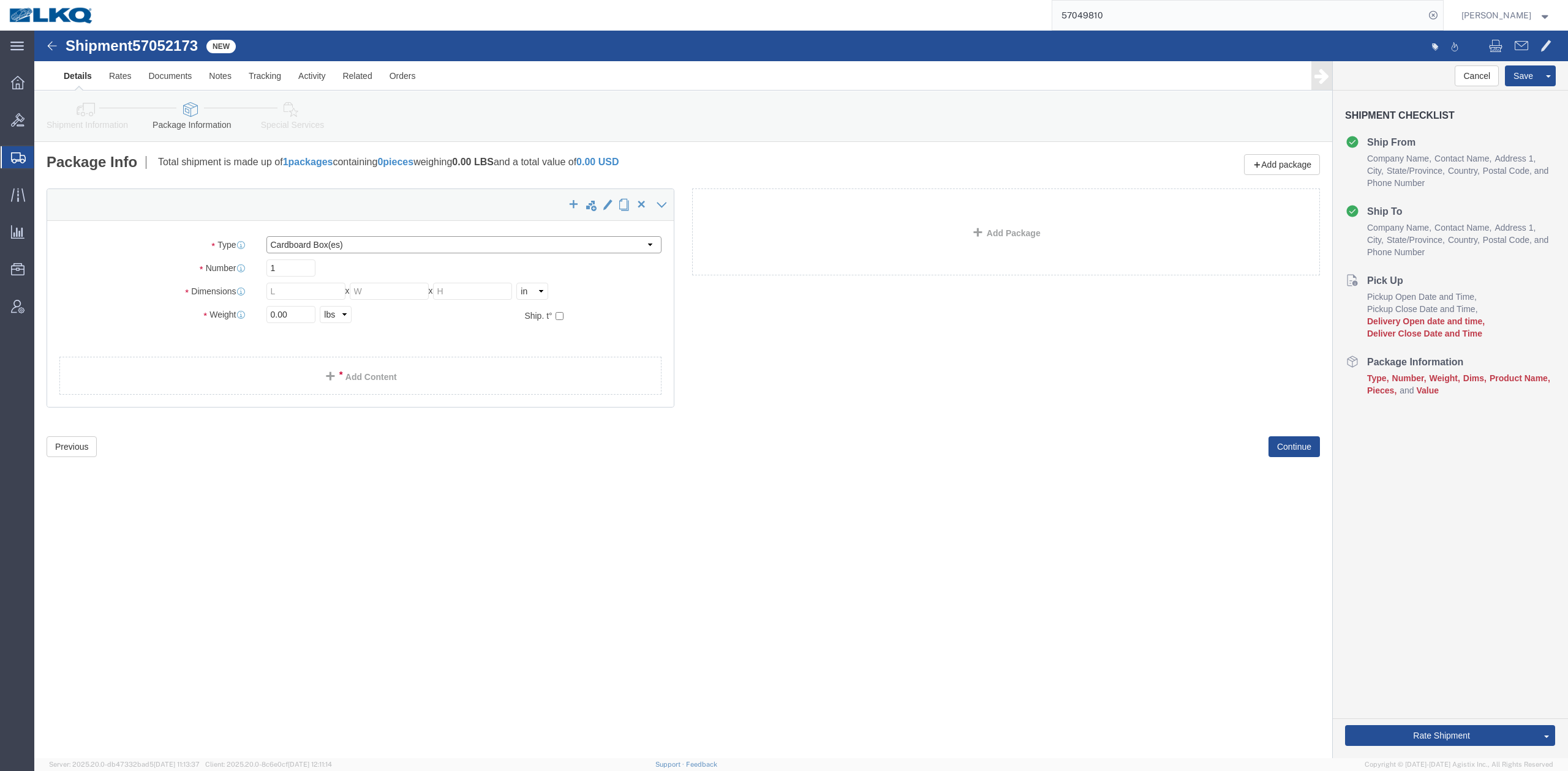
click select "Select Bale(s) Basket(s) Bolt(s) Bottle(s) Buckets Bulk Bundle(s) Can(s) Cardbo…"
select select "YRPK"
click select "Select Bale(s) Basket(s) Bolt(s) Bottle(s) Buckets Bulk Bundle(s) Can(s) Cardbo…"
type input "48"
type input "8"
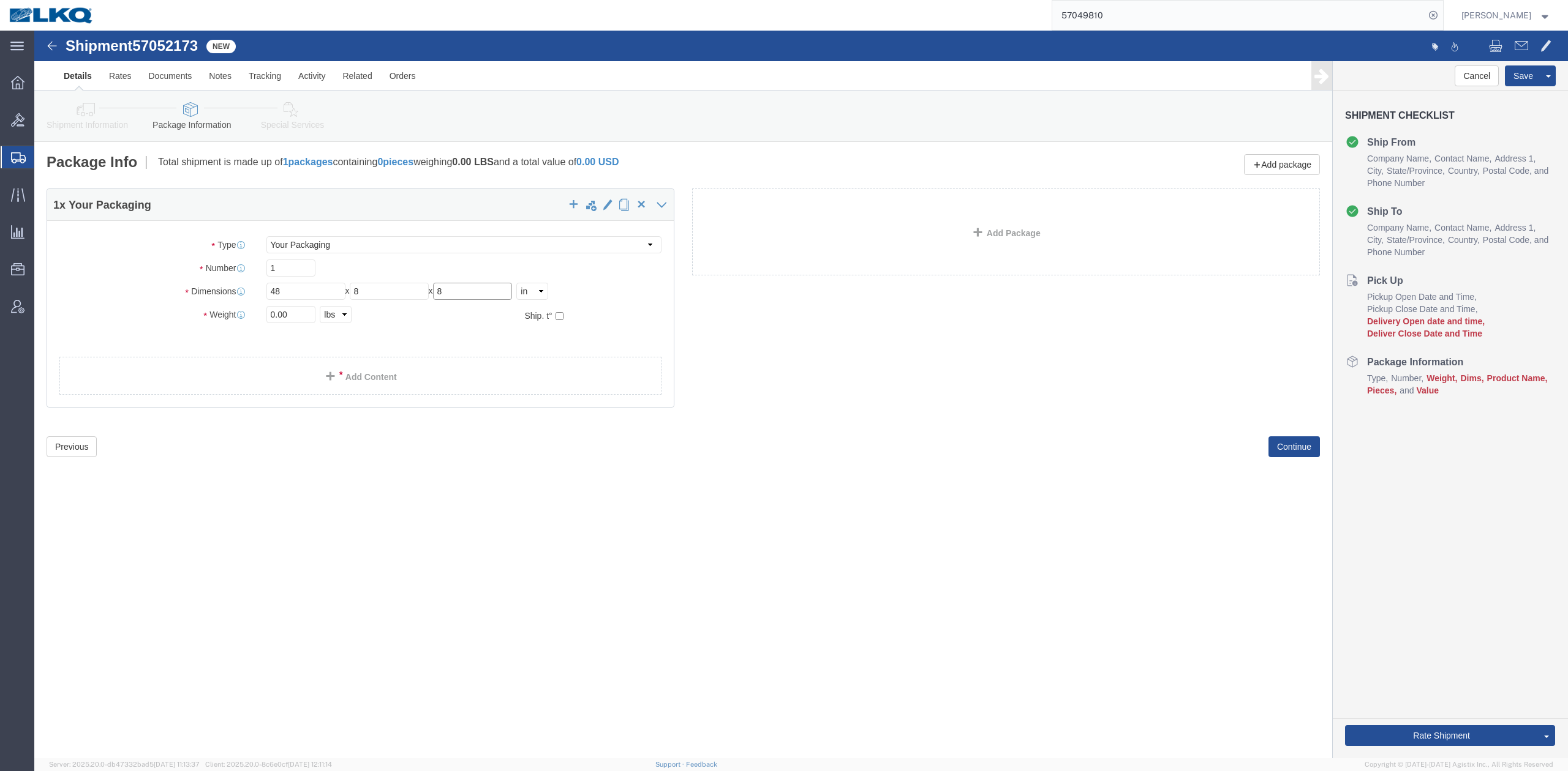
type input "8"
type input "3240"
click link "Add Content"
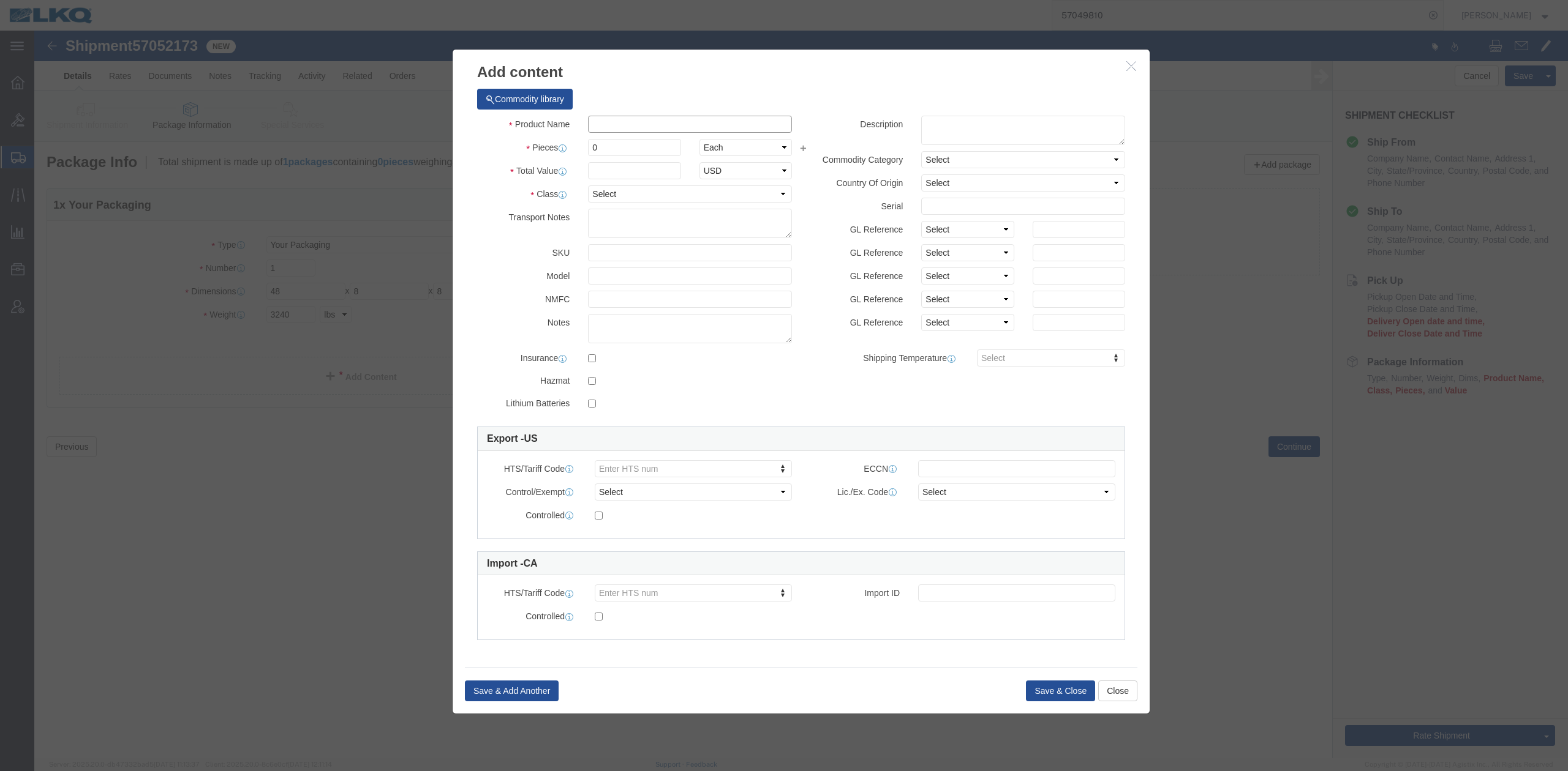
click input "text"
type input "other"
click div "Name: Other Sku: Model: Description:"
select select "LBS"
select select "USD"
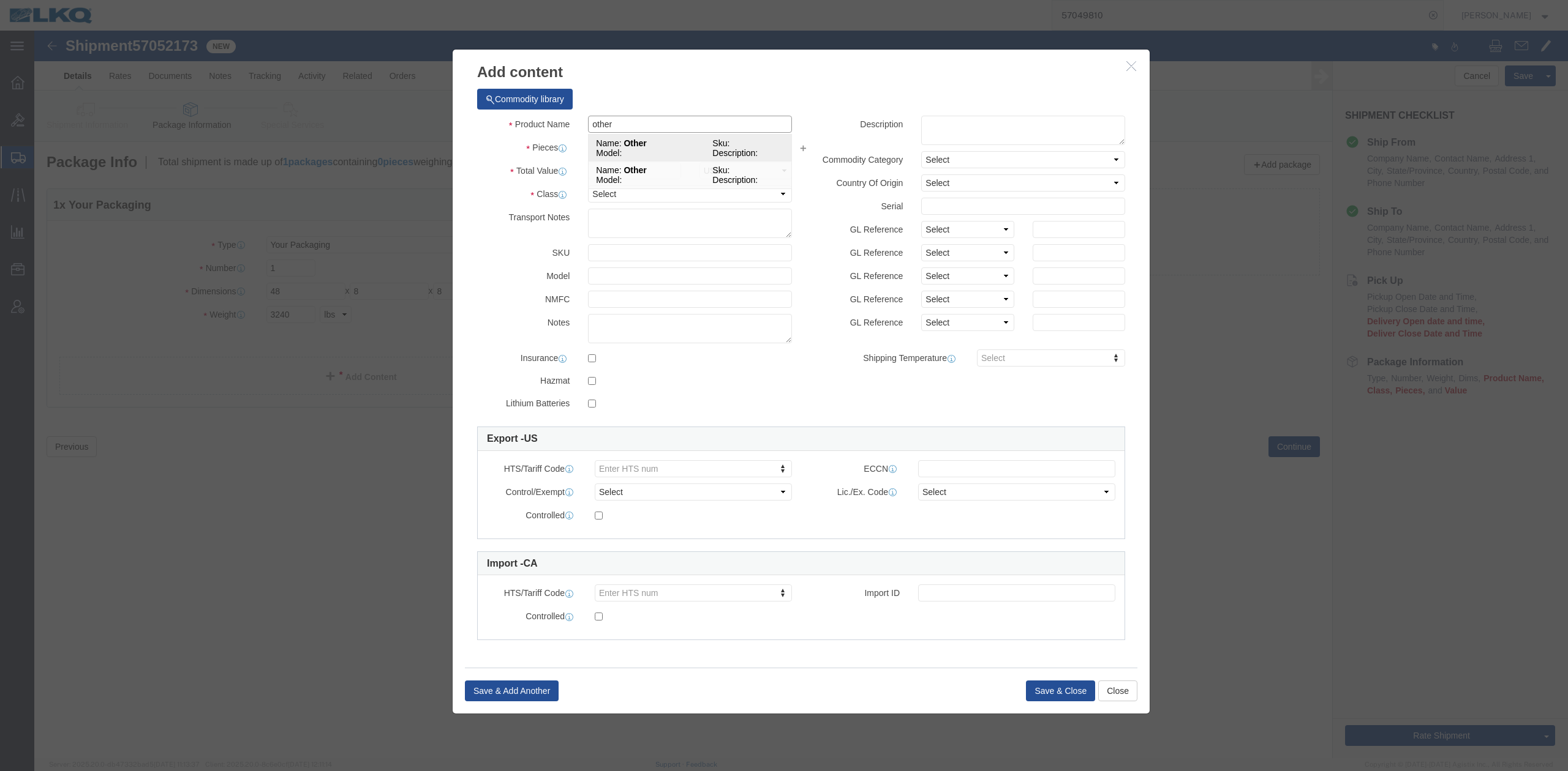
select select
checkbox input "false"
type input "Other"
click input "text"
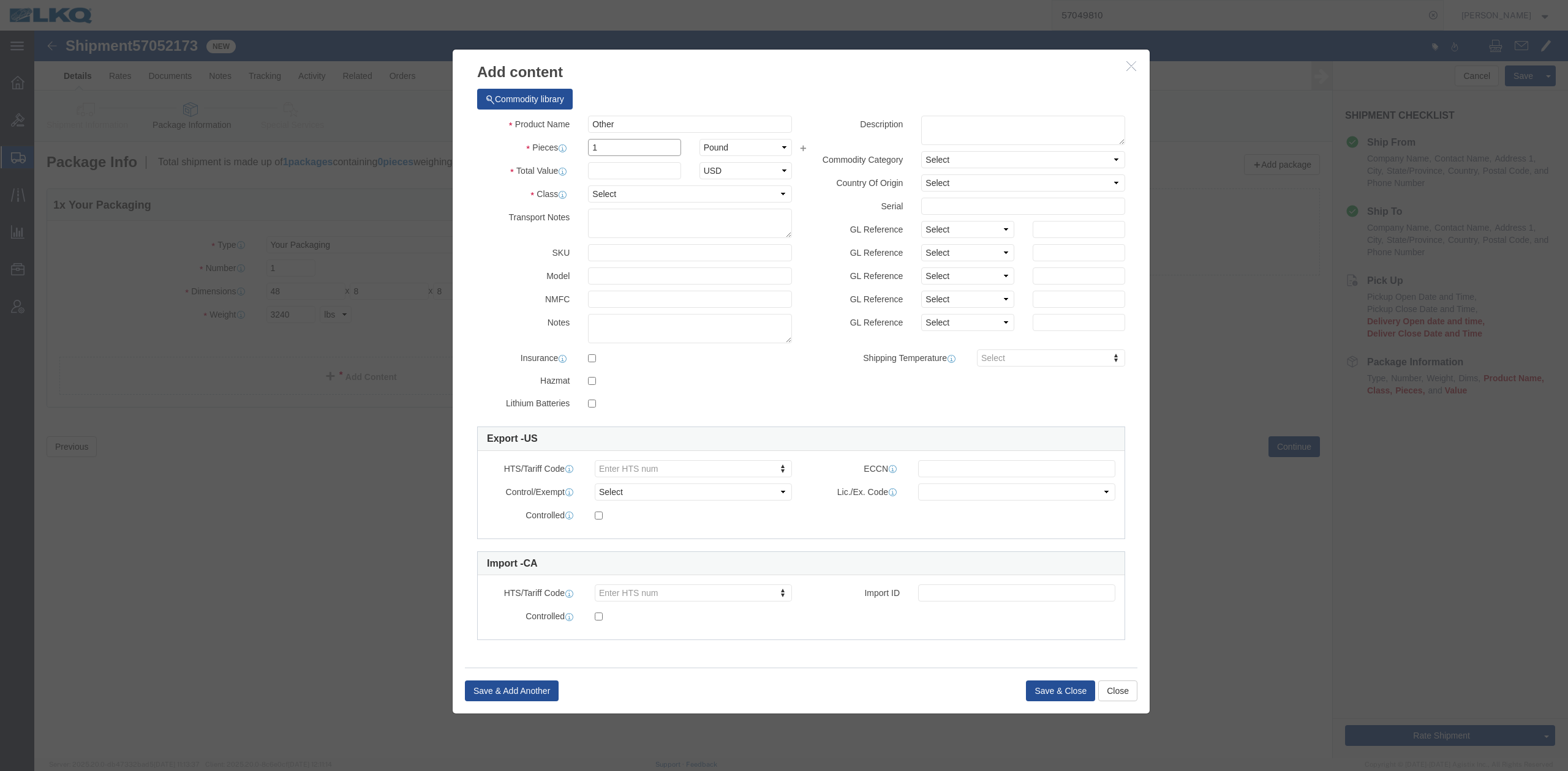
type input "1"
click input "text"
type input "1"
click button "Save & Close"
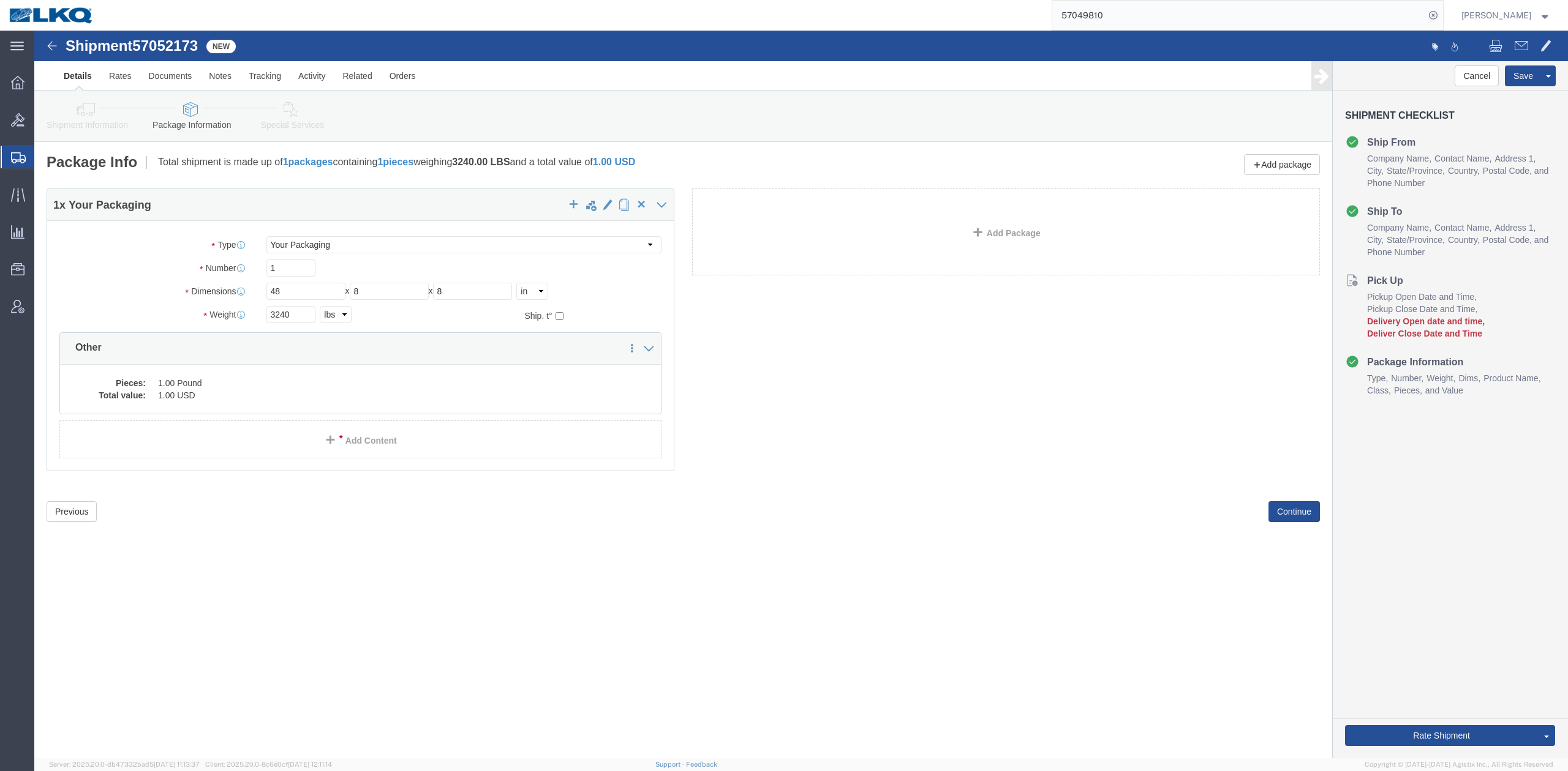
click icon
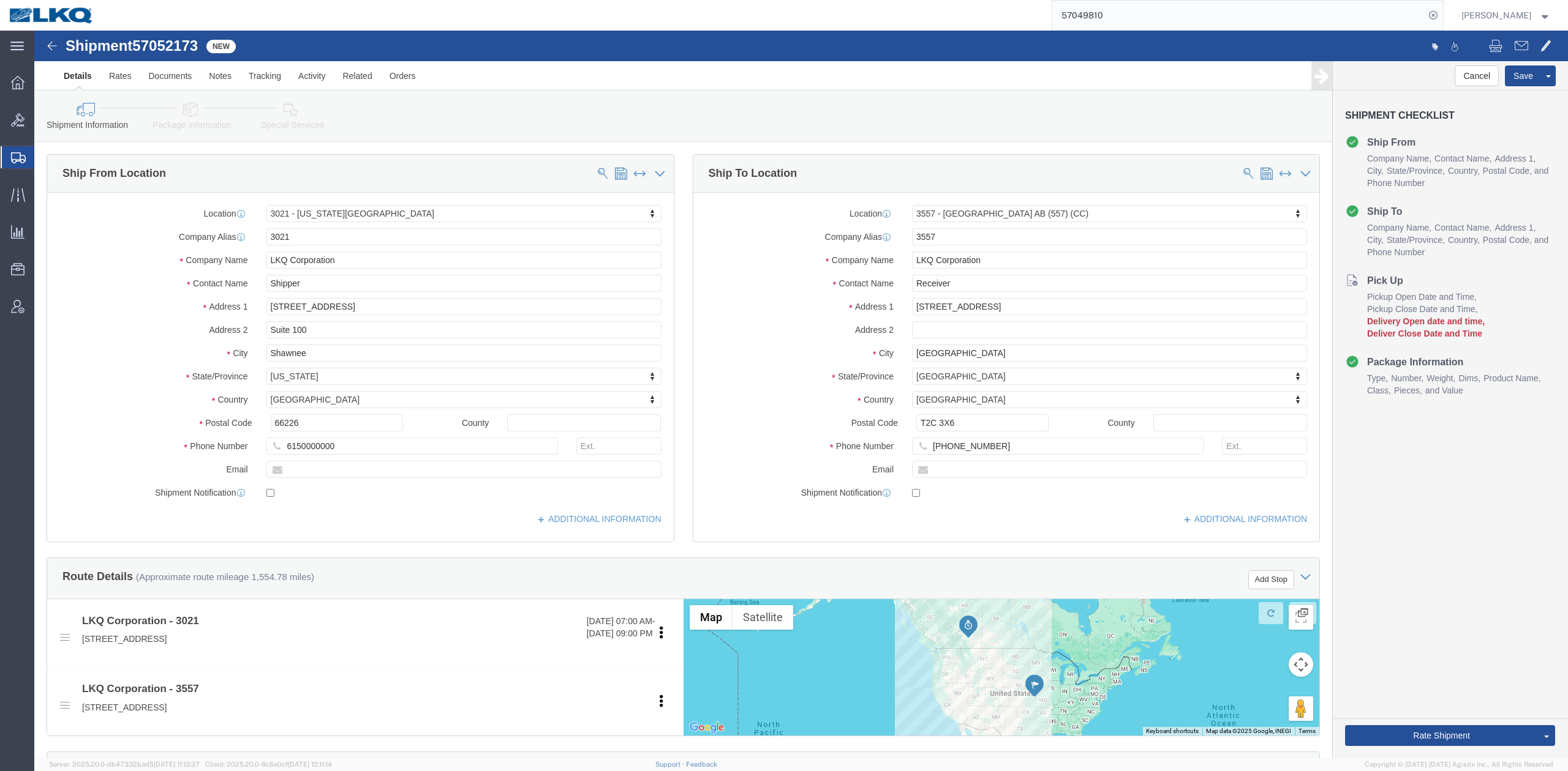
click span "57052173"
copy span "57052173"
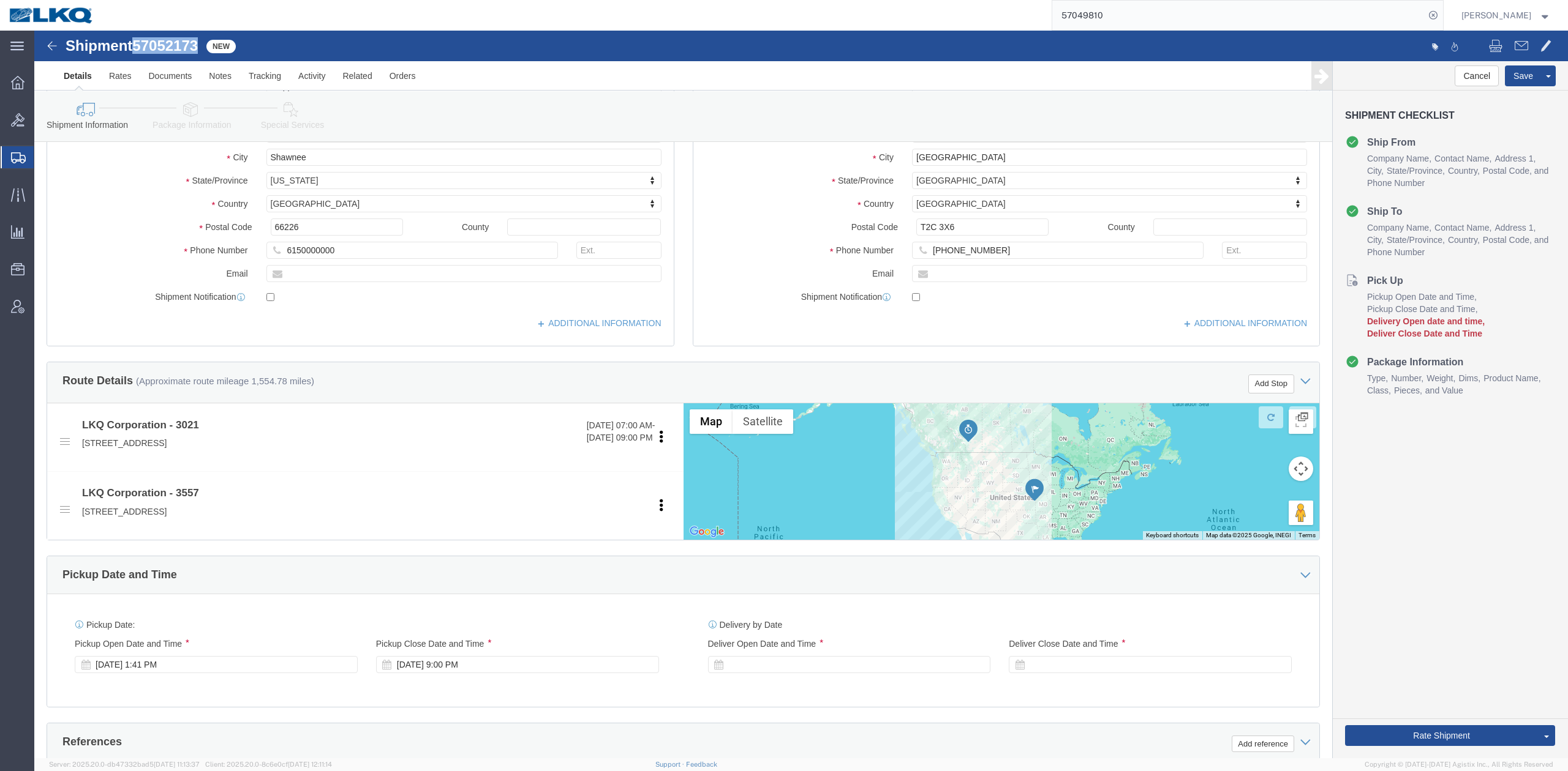
scroll to position [408, 0]
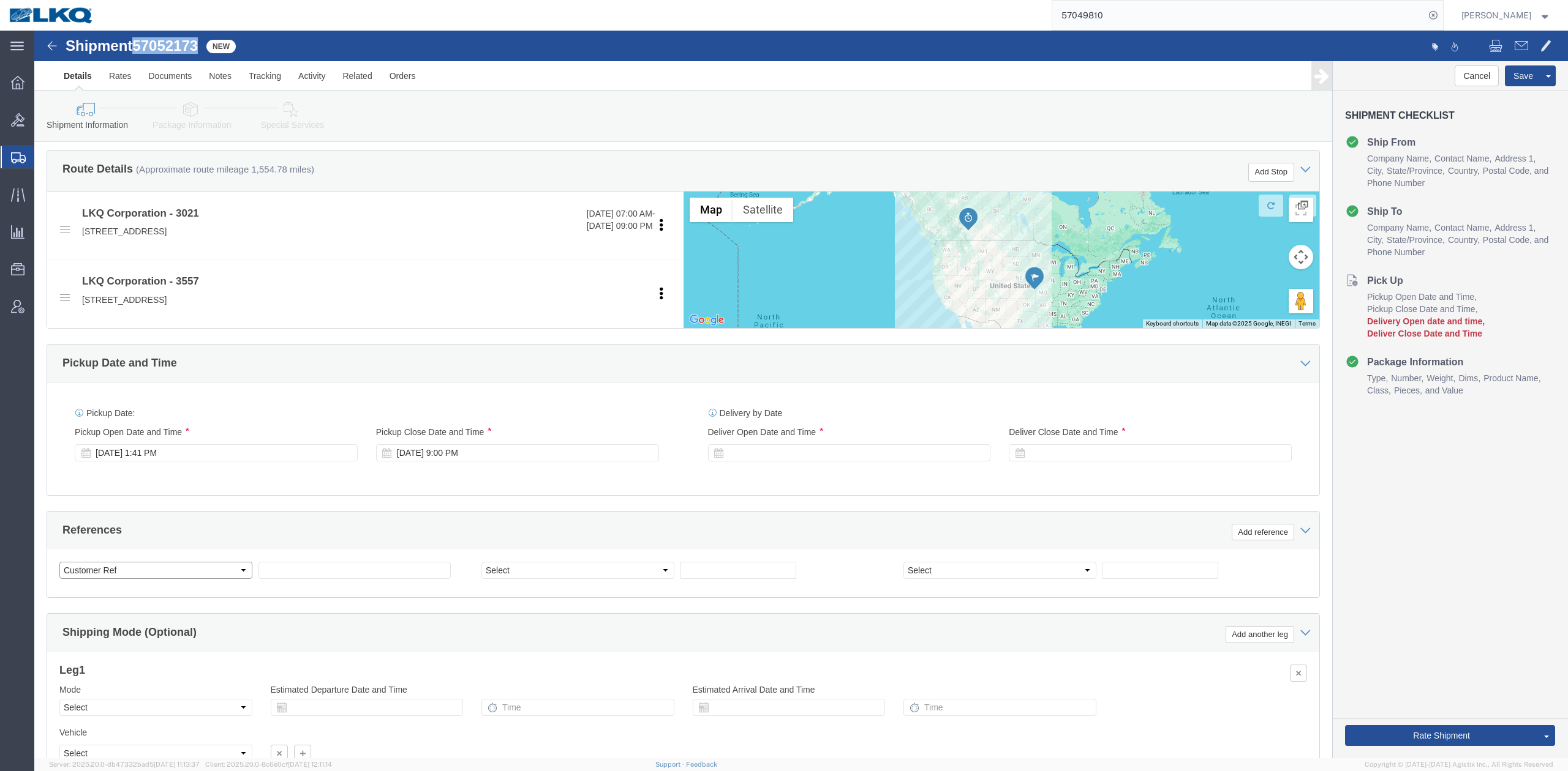
click select "Select Account Type Activity ID Airline Appointment Number ASN Batch Request # …"
select select "BOL"
click select "Select Account Type Activity ID Airline Appointment Number ASN Batch Request # …"
paste input "57052173"
type input "57052173"
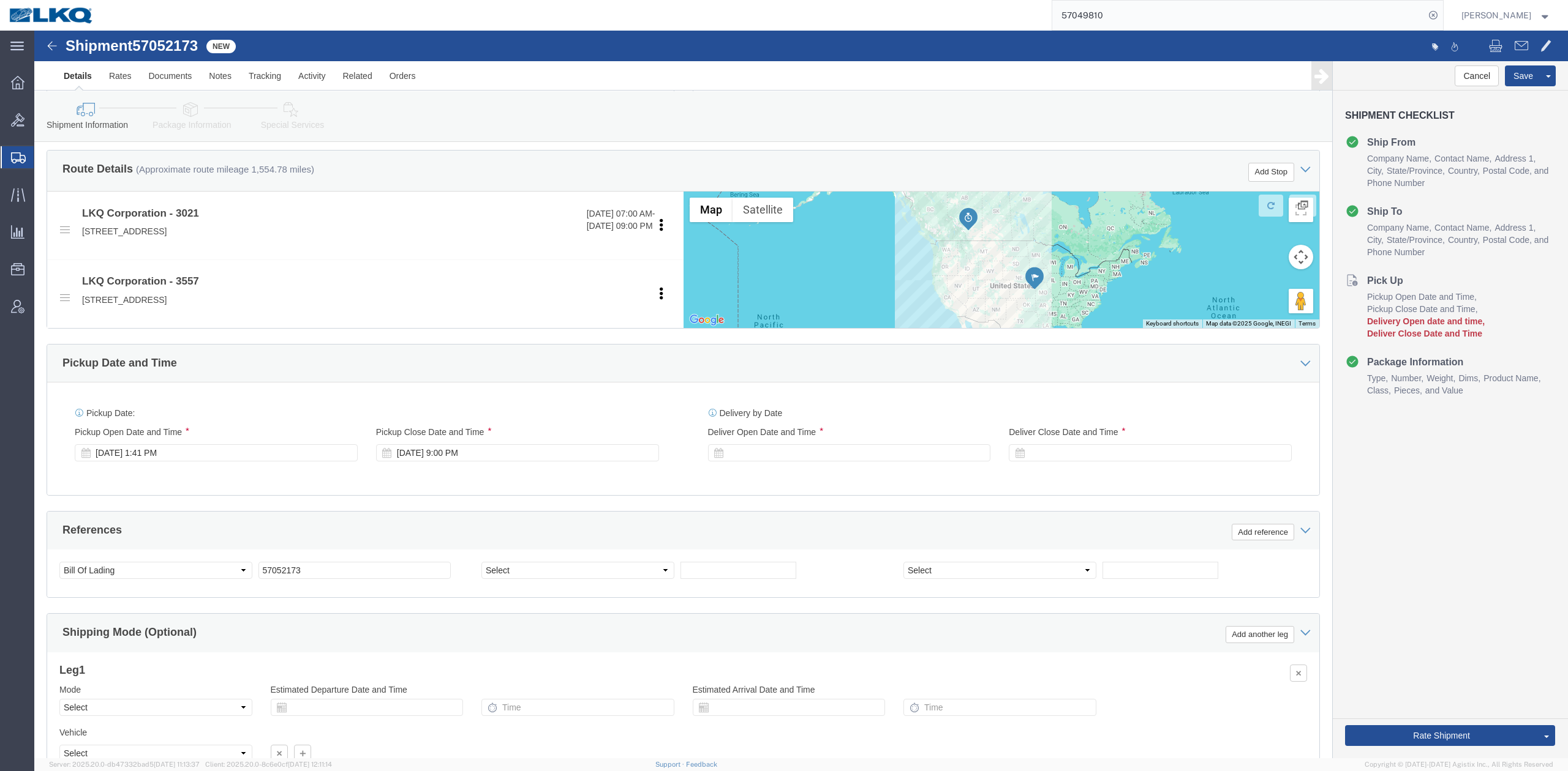
click div "References Add reference"
click div "Oct 07 2025 1:41 PM"
click input "8:41 PM"
type input "2:00 PM"
click button "Apply"
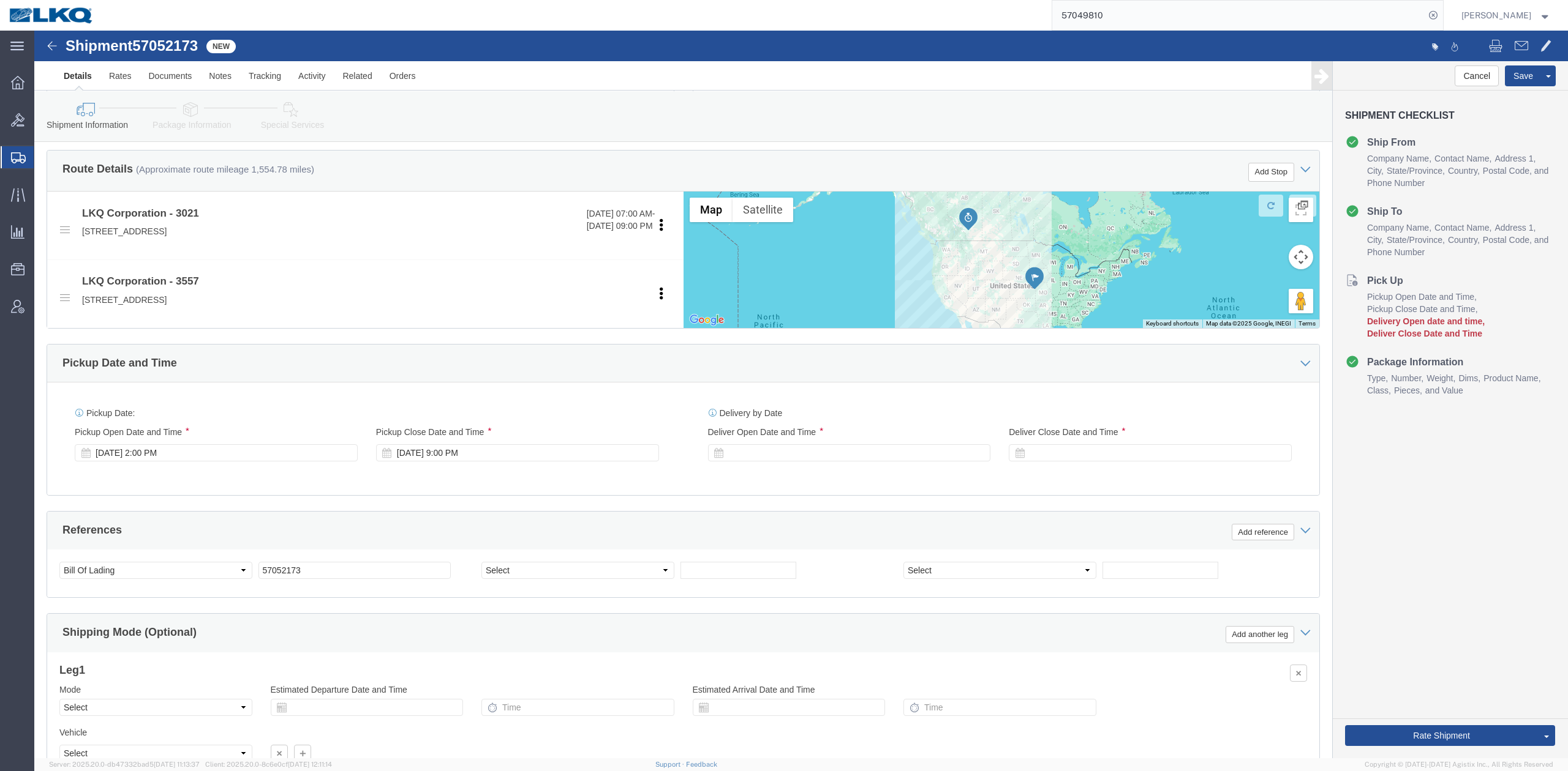
click div "References Add reference"
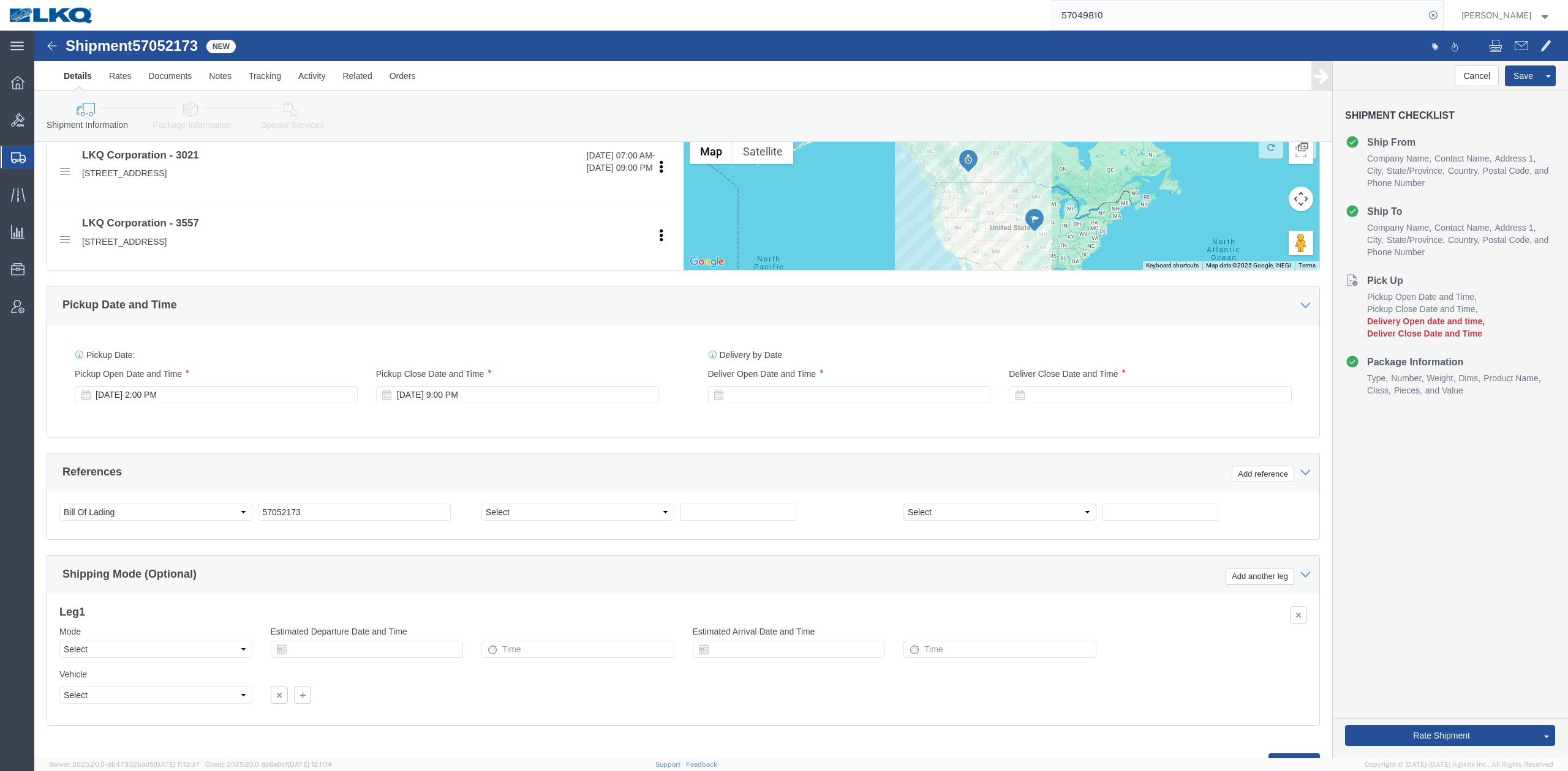
scroll to position [523, 0]
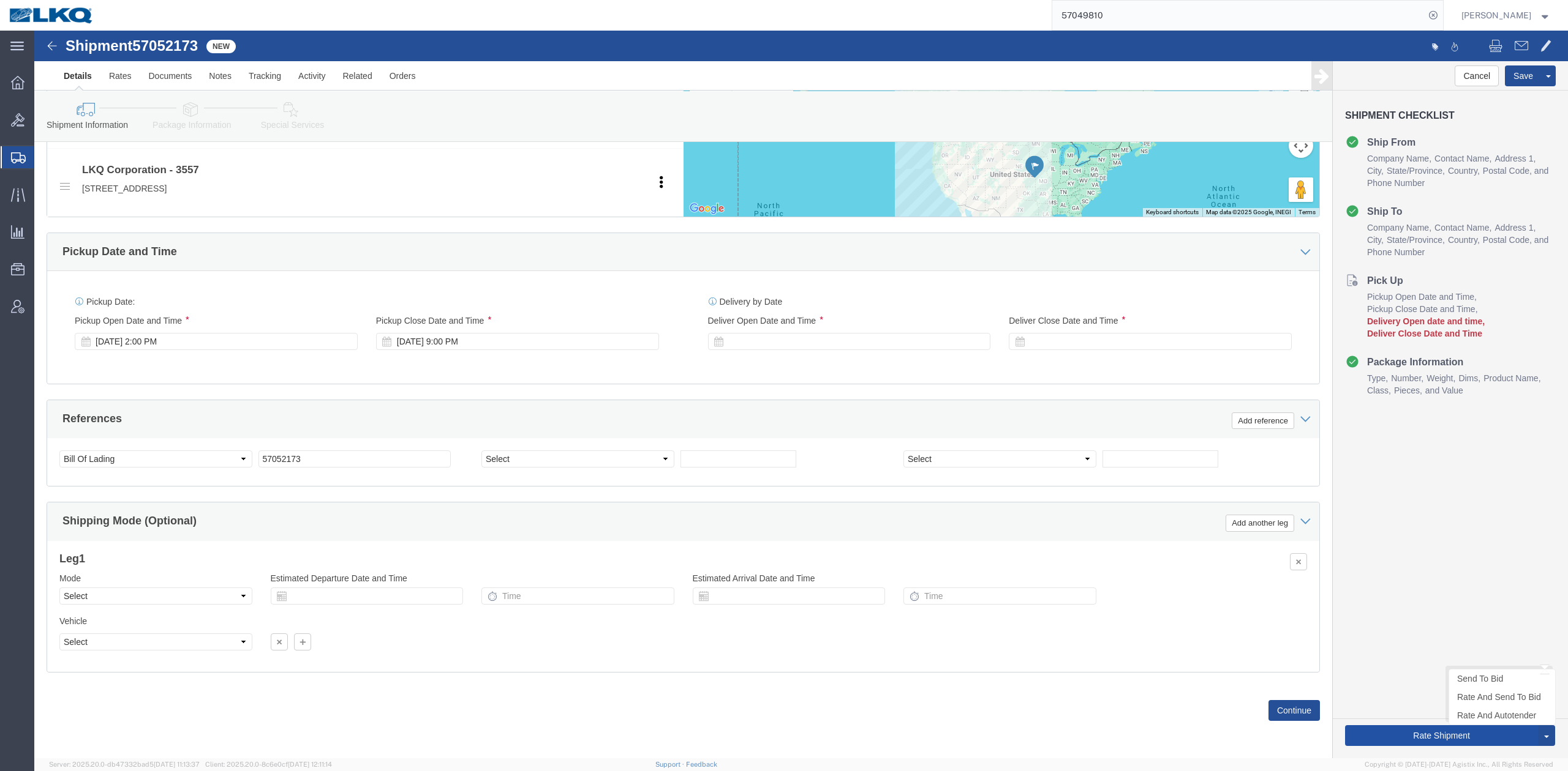
click button "Rate Shipment"
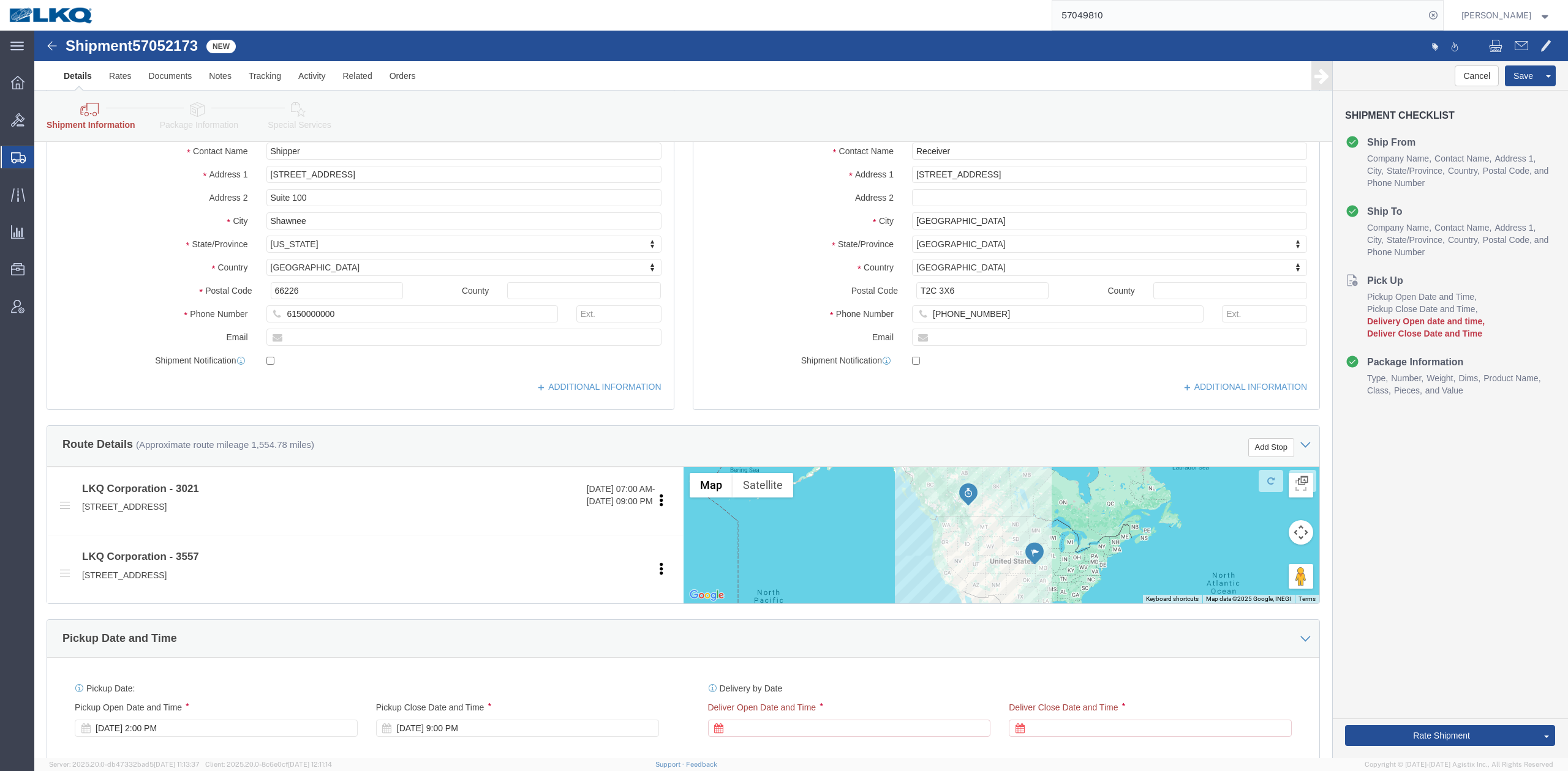
scroll to position [408, 0]
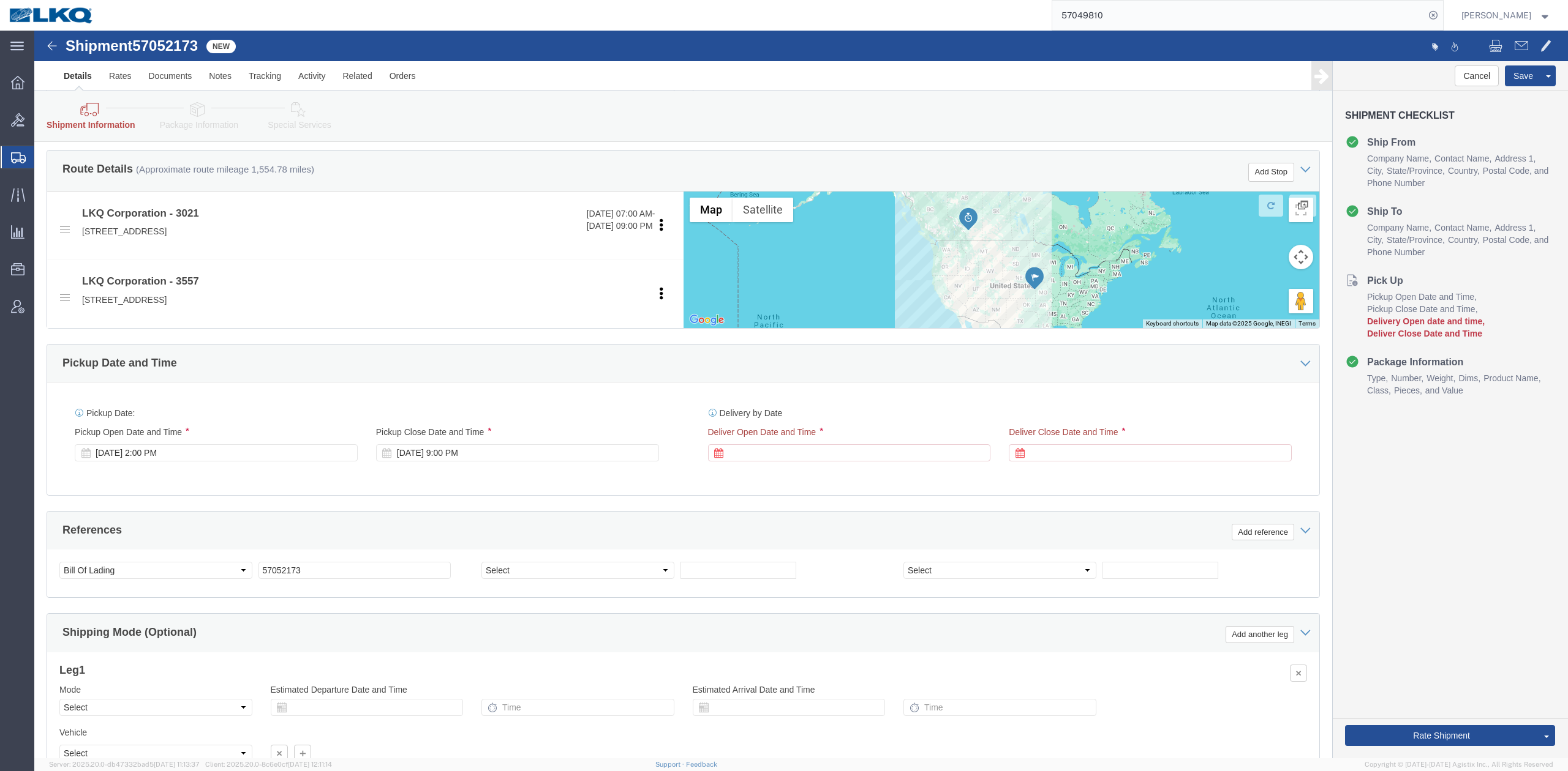
drag, startPoint x: 764, startPoint y: 425, endPoint x: 573, endPoint y: 299, distance: 228.8
click div
click input "10:00 PM"
type input "8:00 AM"
click div "Open Time 8:00 AM Oct 10 2025 10:00 PM - Oct 10 2025 10:00 PM Cancel Apply"
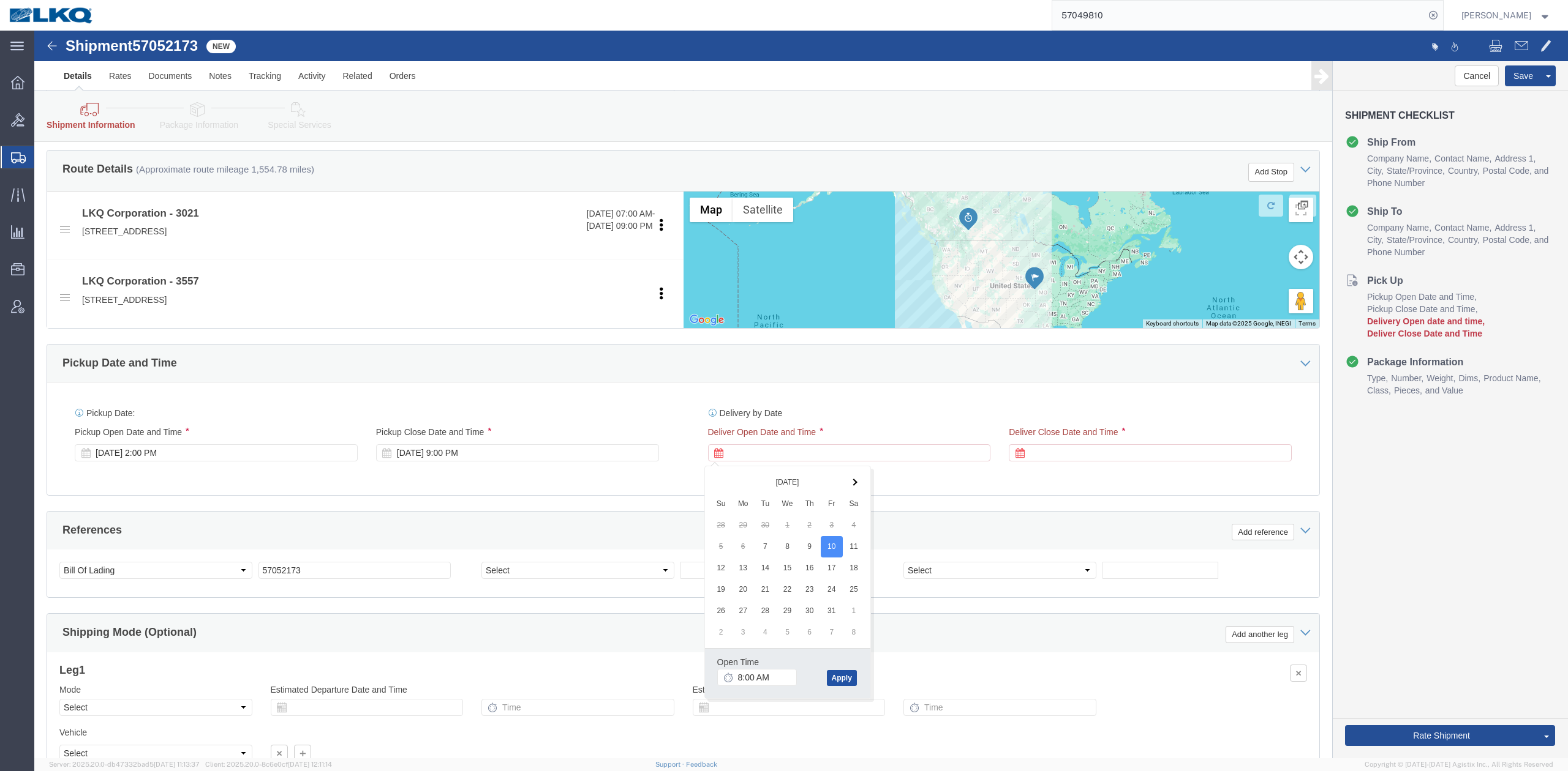
click button "Apply"
click div
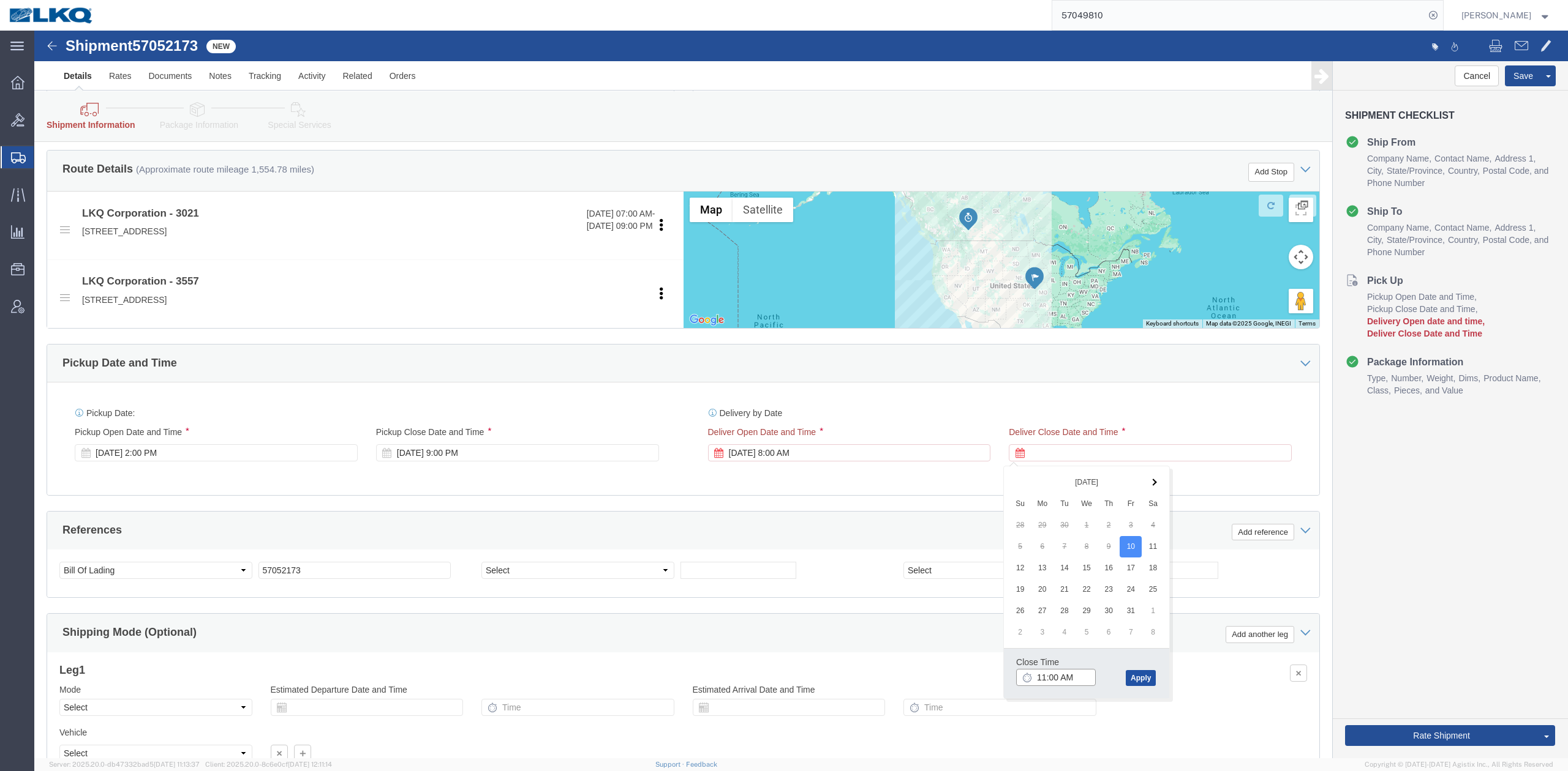
type input "12:00 PM"
click button "Apply"
click div "References Add reference"
click link "Rates"
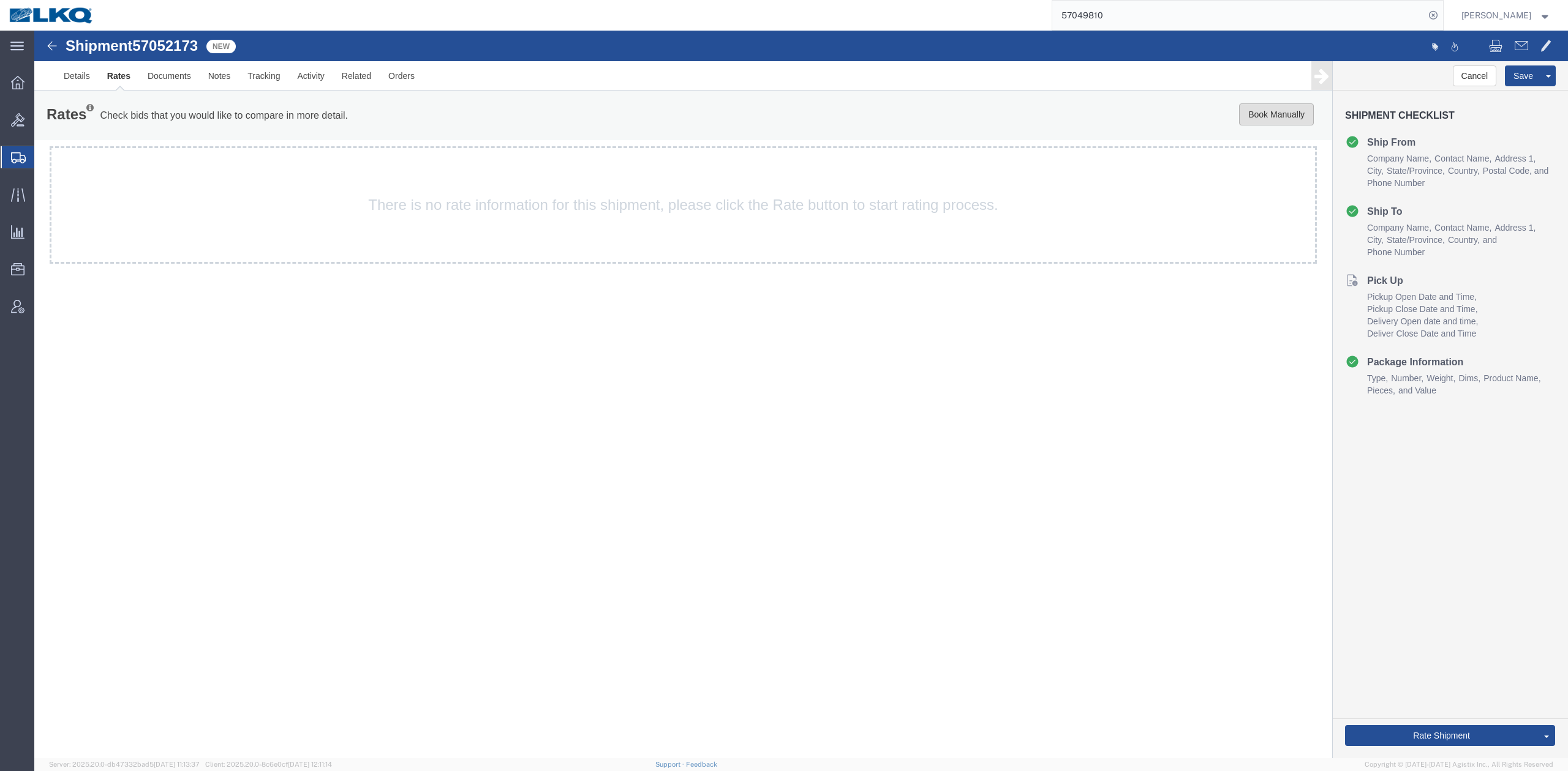
click at [1252, 118] on button "Book Manually" at bounding box center [1276, 115] width 75 height 22
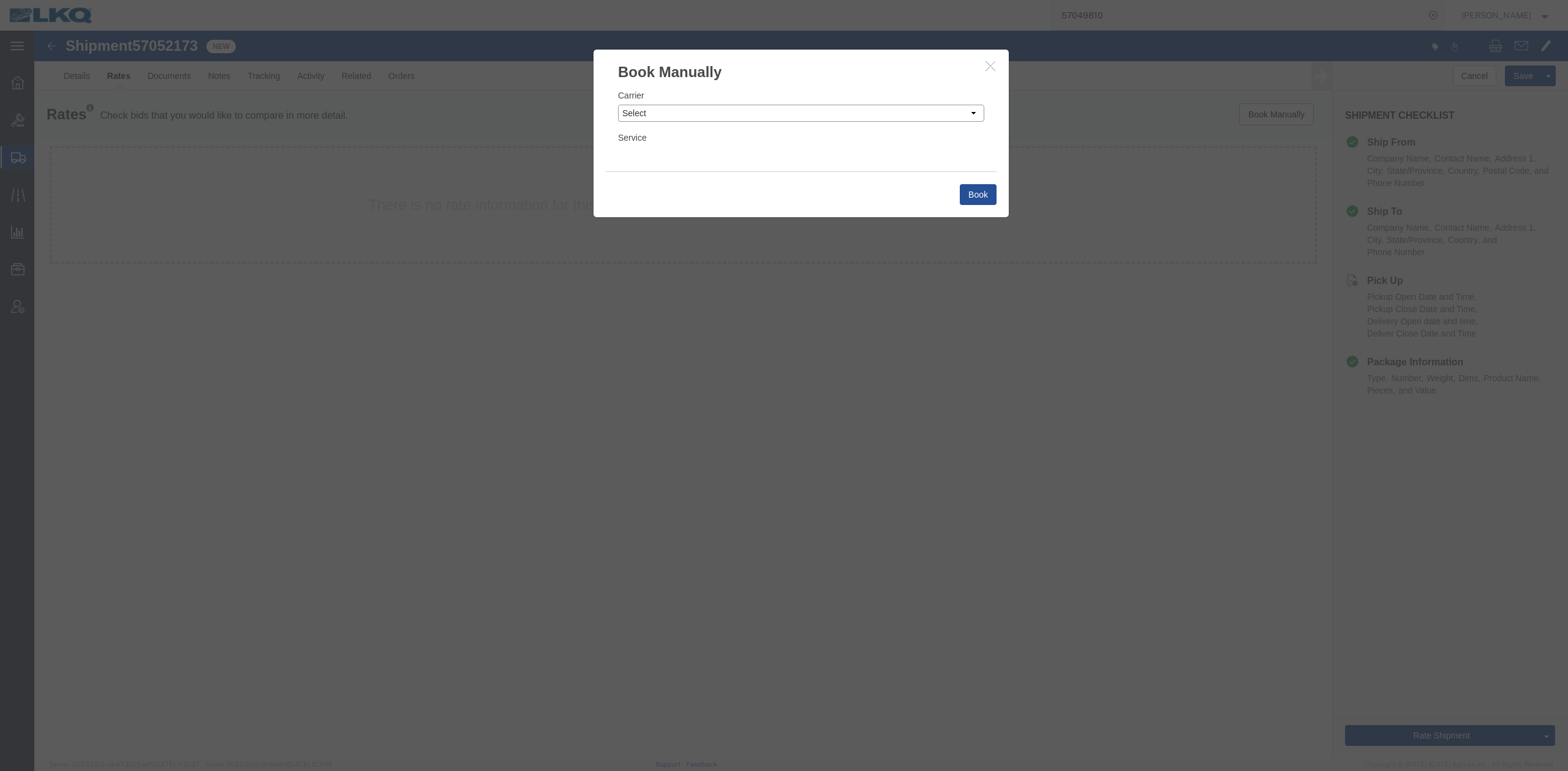
click at [657, 111] on select "Select Add New Carrier (and default service) AG Expedited ARL Logistics ATS Log…" at bounding box center [801, 113] width 366 height 17
select select "4622"
click at [618, 105] on select "Select Add New Carrier (and default service) AG Expedited ARL Logistics ATS Log…" at bounding box center [801, 113] width 366 height 17
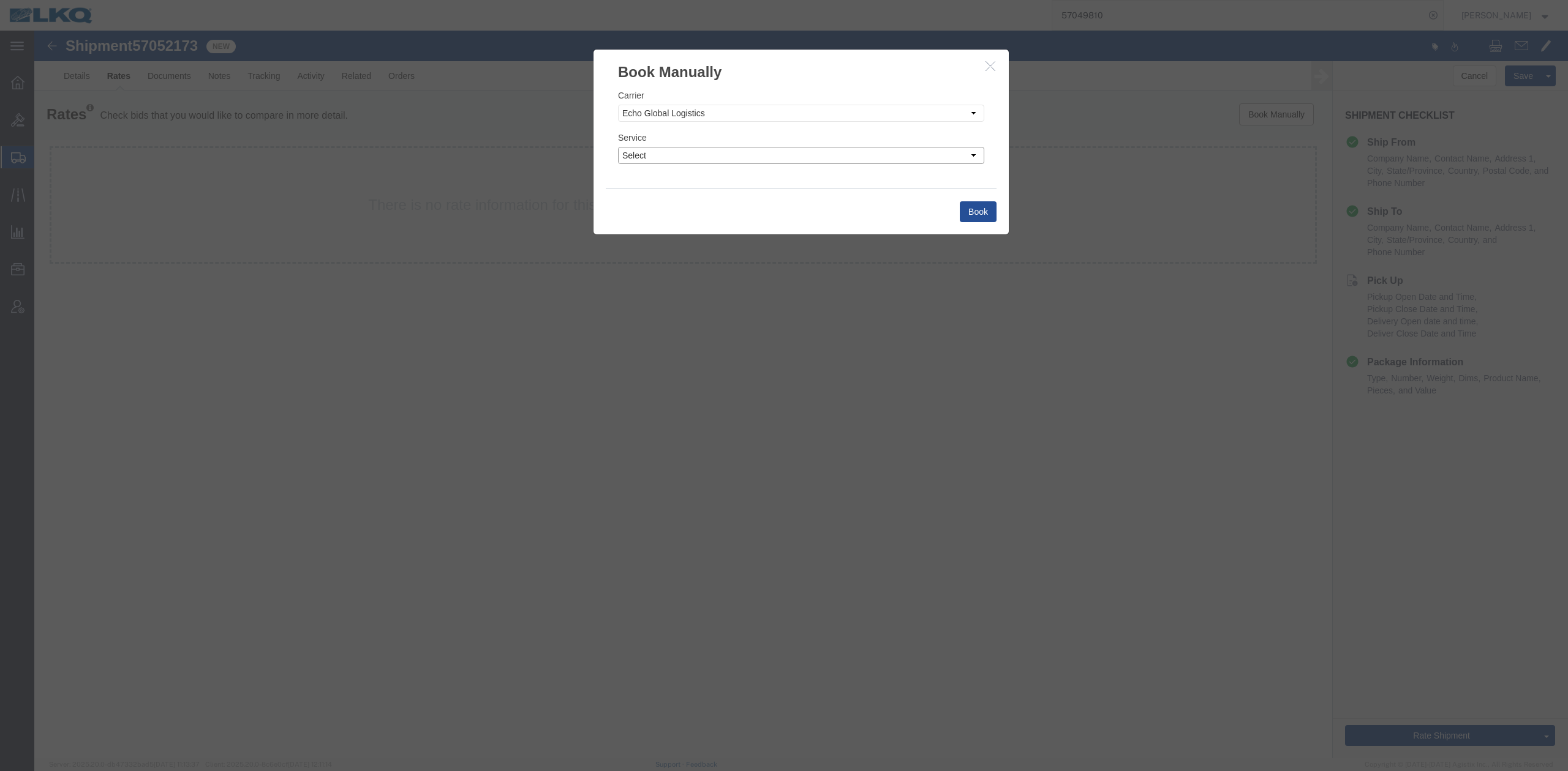
click at [637, 153] on select "Select Guaranteed Next Day LTL Standard 3-5 Day Rail TL Standard 3 - 5 Day" at bounding box center [801, 155] width 366 height 17
click at [618, 147] on select "Select Guaranteed Next Day LTL Standard 3-5 Day Rail TL Standard 3 - 5 Day" at bounding box center [801, 155] width 366 height 17
select select "13989"
click at [984, 218] on button "Book" at bounding box center [978, 212] width 36 height 21
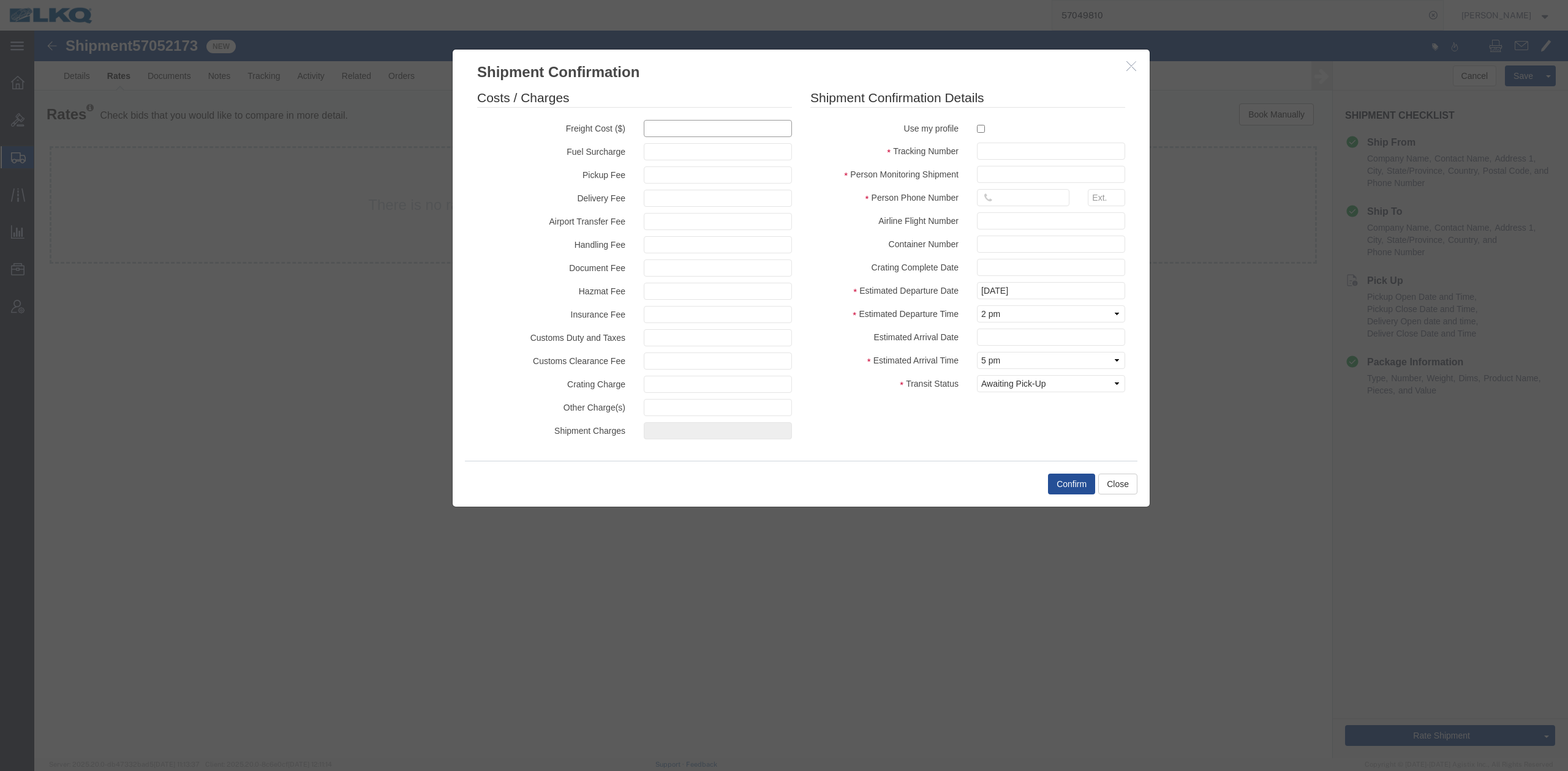
click at [687, 123] on input "text" at bounding box center [717, 128] width 148 height 17
type input "2200"
type input "2,200.00"
click at [1020, 152] on input "text" at bounding box center [1050, 151] width 148 height 17
paste input "57052173"
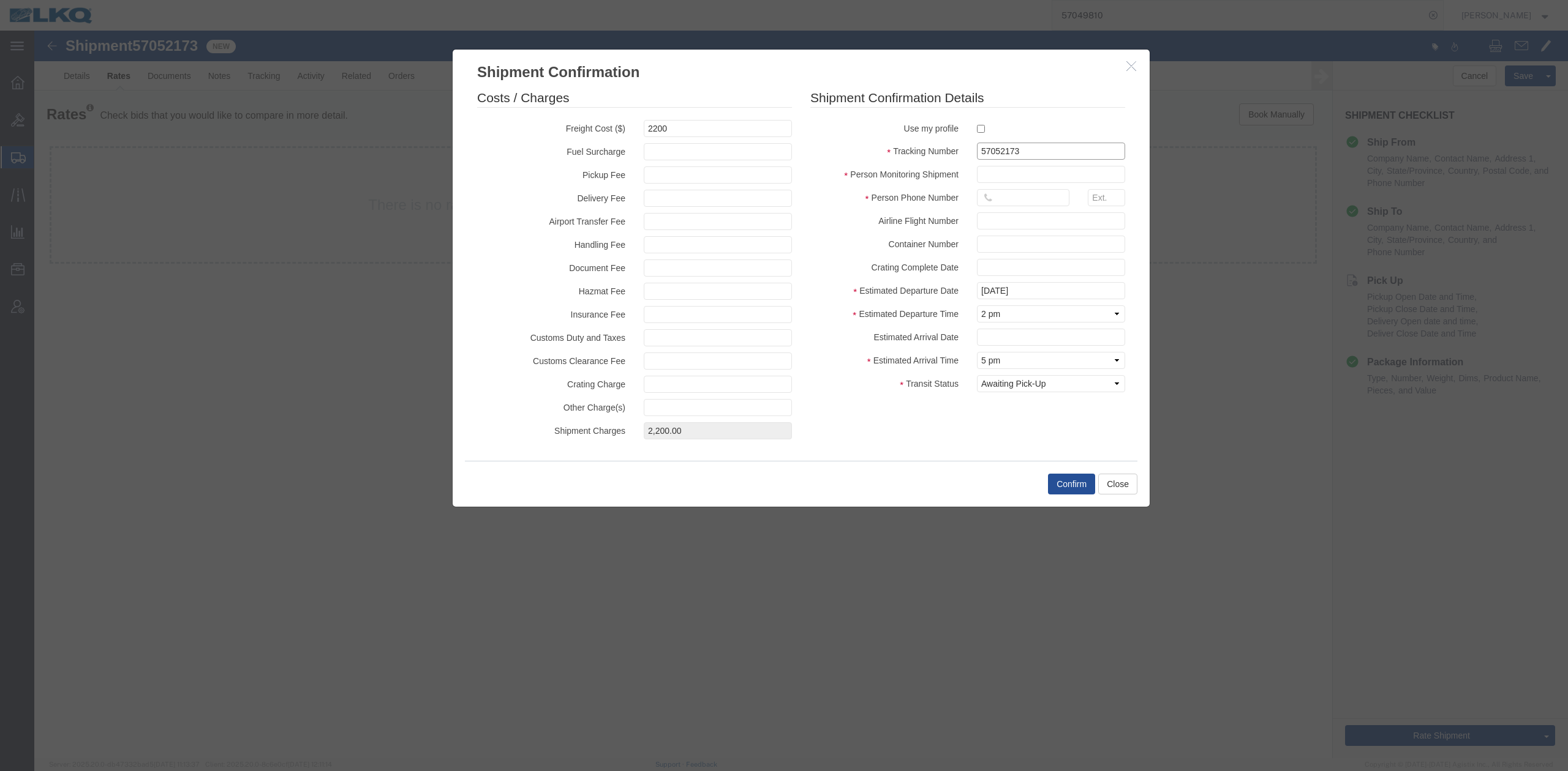
type input "57052173"
click at [1007, 172] on input "text" at bounding box center [1050, 174] width 148 height 17
type input "N/A"
drag, startPoint x: 1027, startPoint y: 197, endPoint x: 1023, endPoint y: 207, distance: 10.8
click at [1027, 197] on input "text" at bounding box center [1023, 198] width 93 height 17
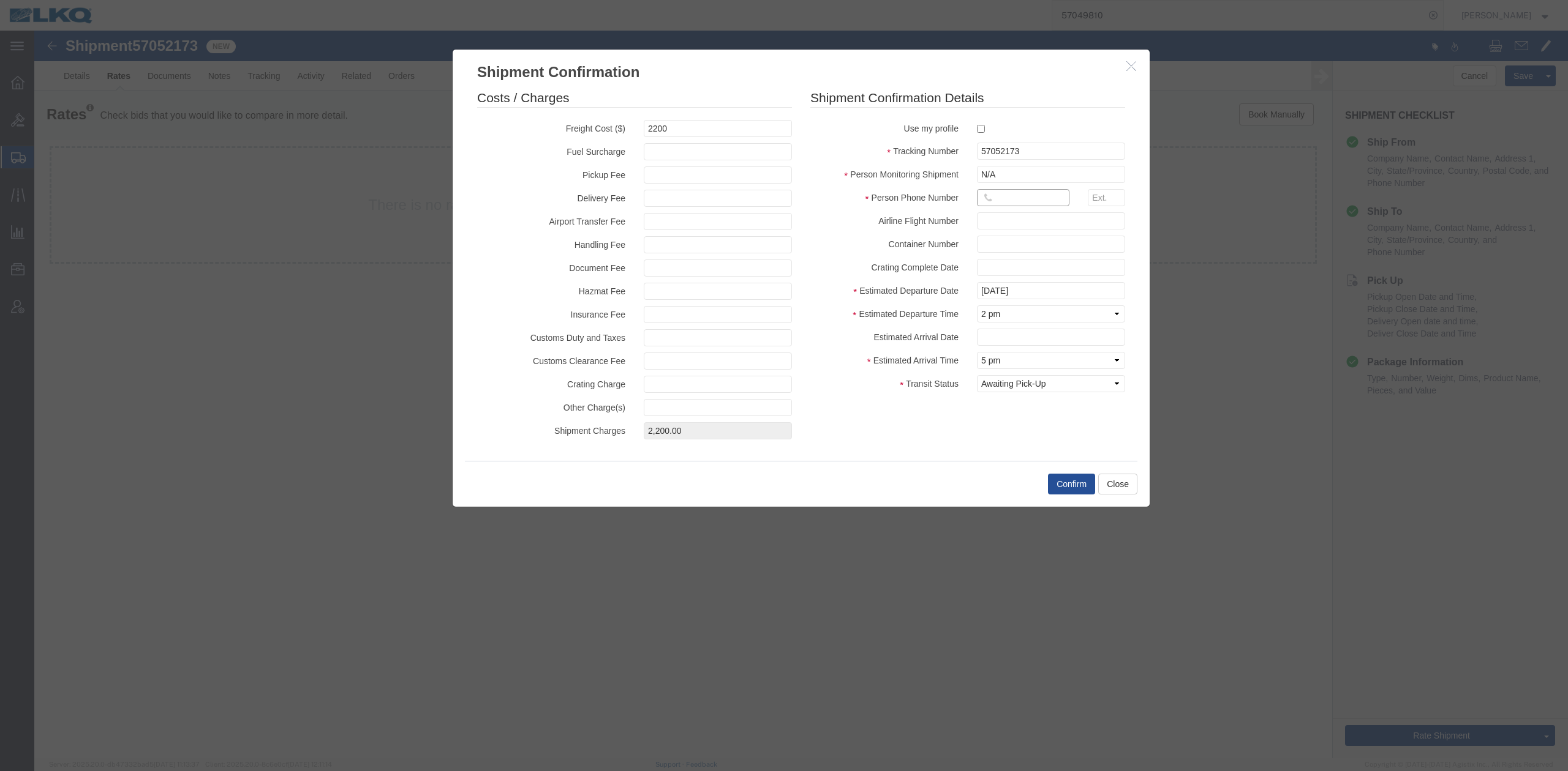
type input "615-000-0000"
click at [1080, 490] on button "Confirm" at bounding box center [1071, 484] width 47 height 21
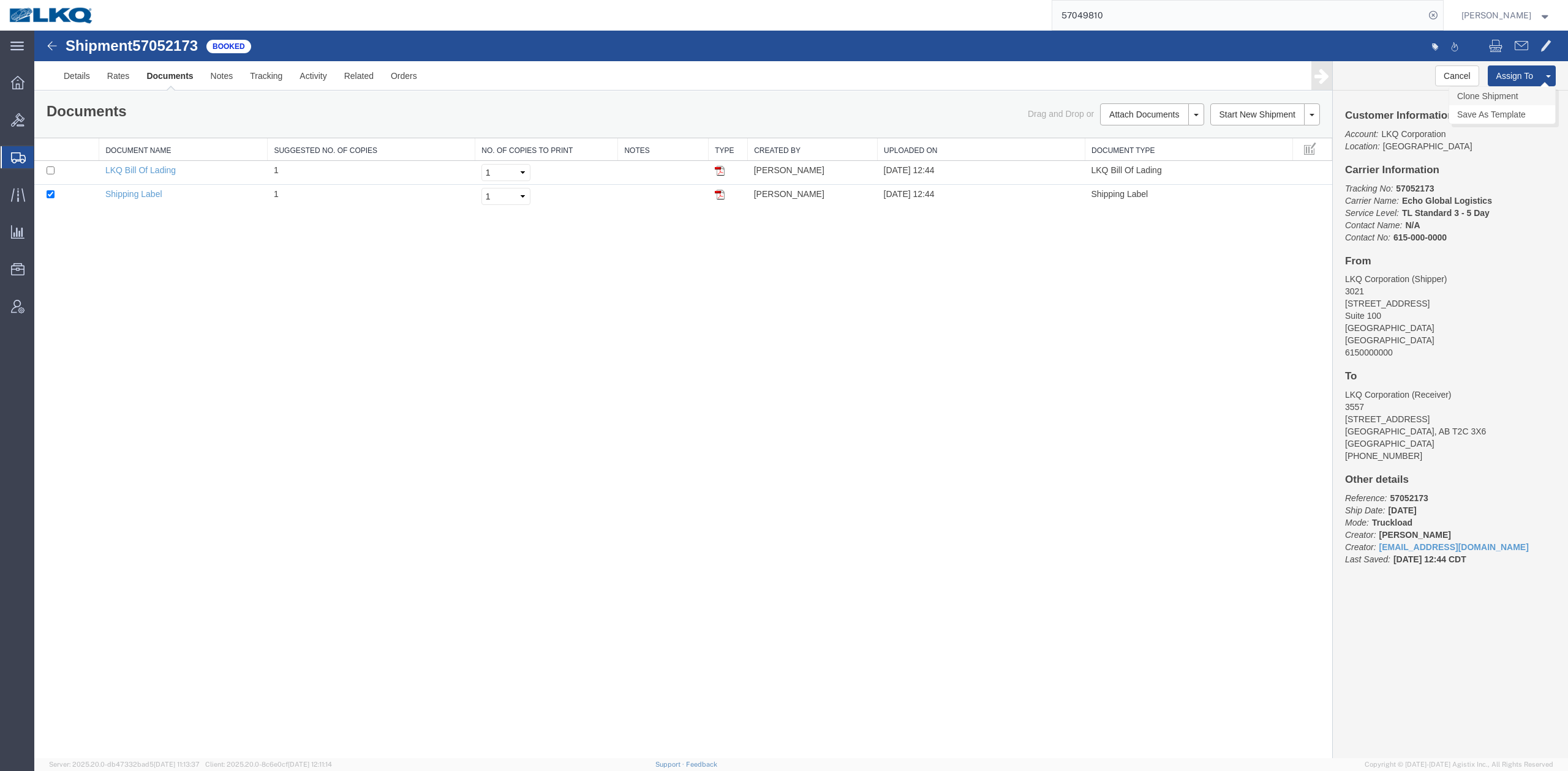
click at [1494, 101] on link "Clone Shipment" at bounding box center [1502, 96] width 106 height 18
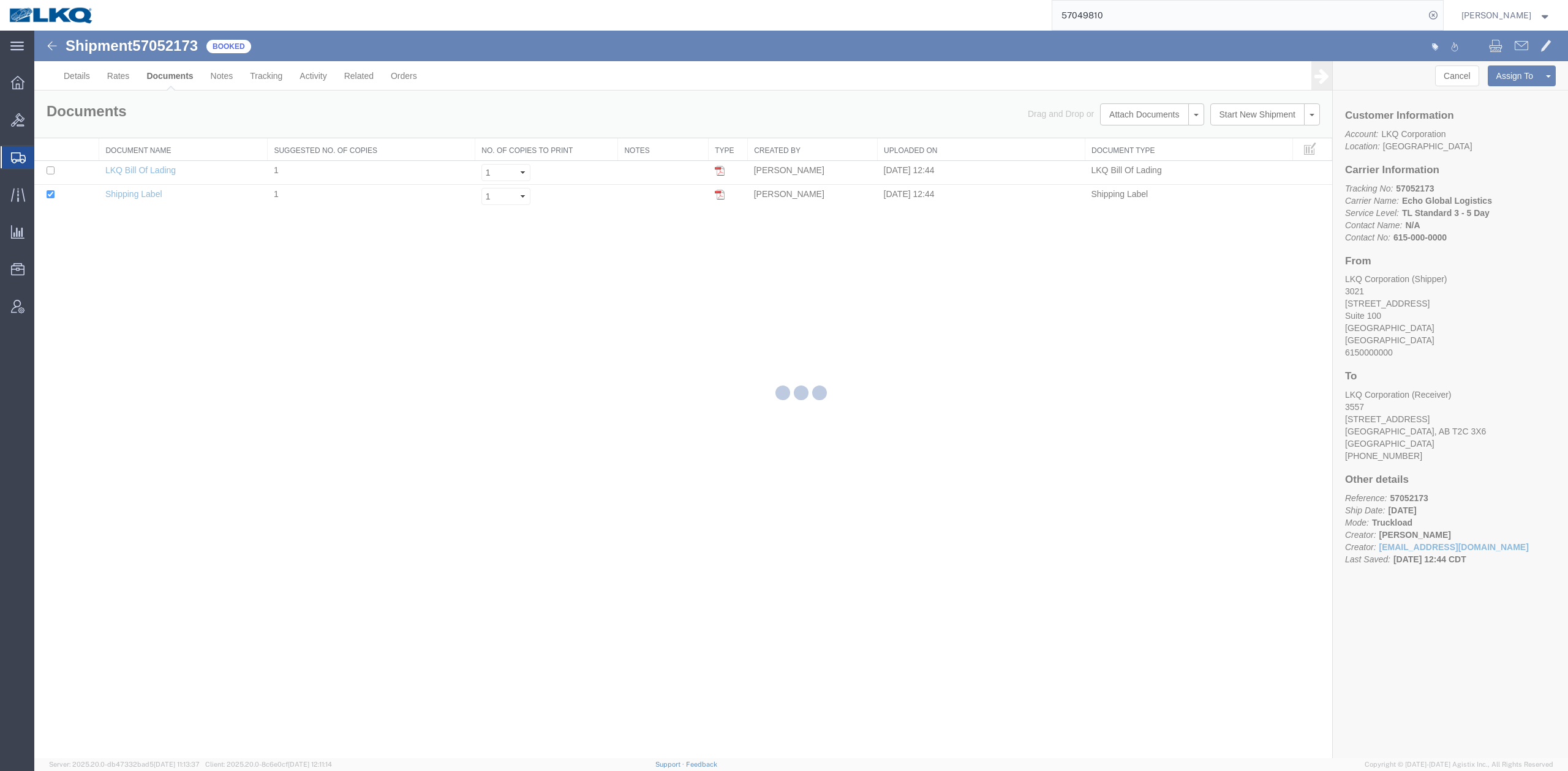
select select "27738"
select select "28036"
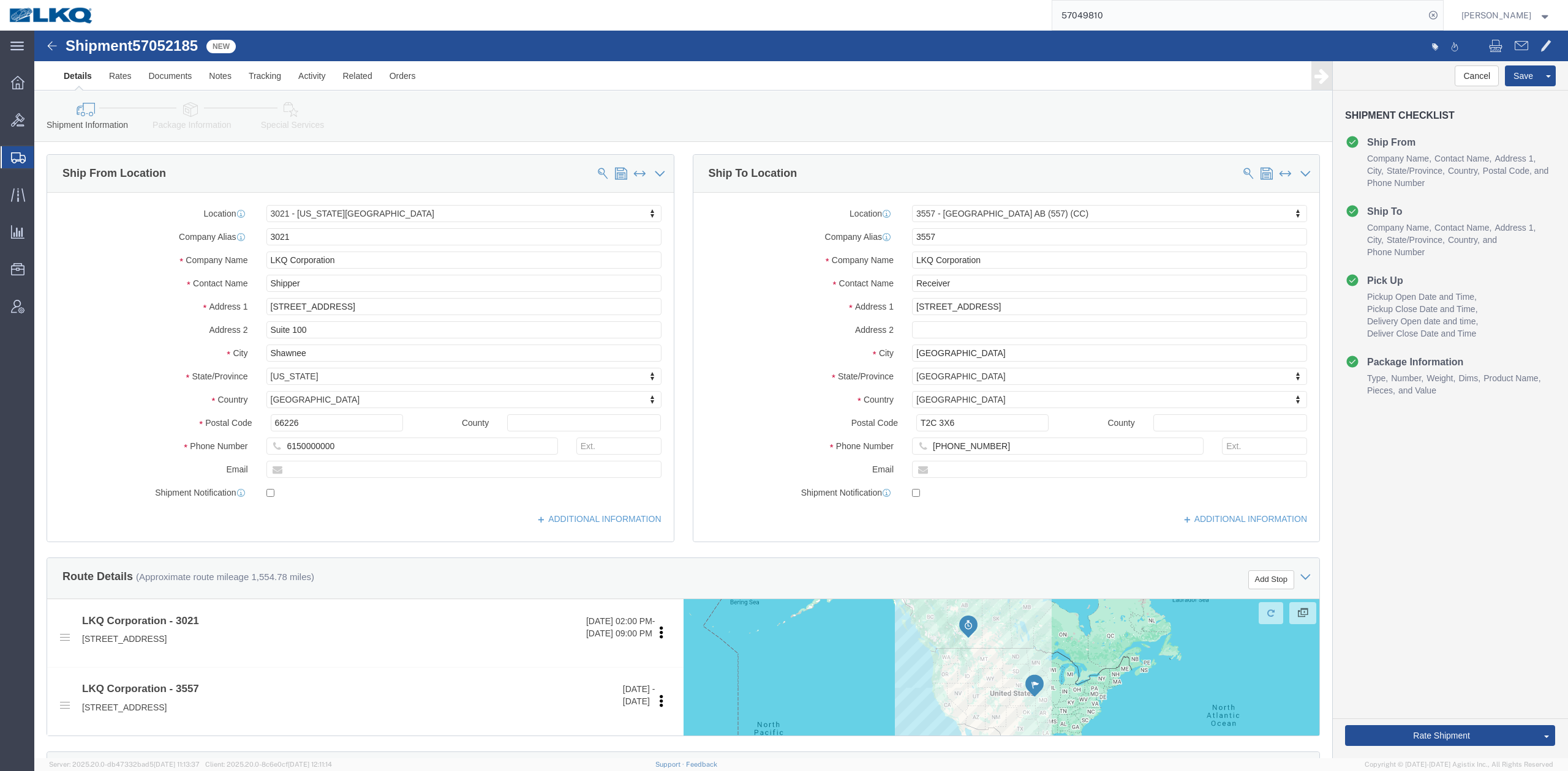
drag, startPoint x: 143, startPoint y: 19, endPoint x: 284, endPoint y: 216, distance: 242.3
click span "57052185"
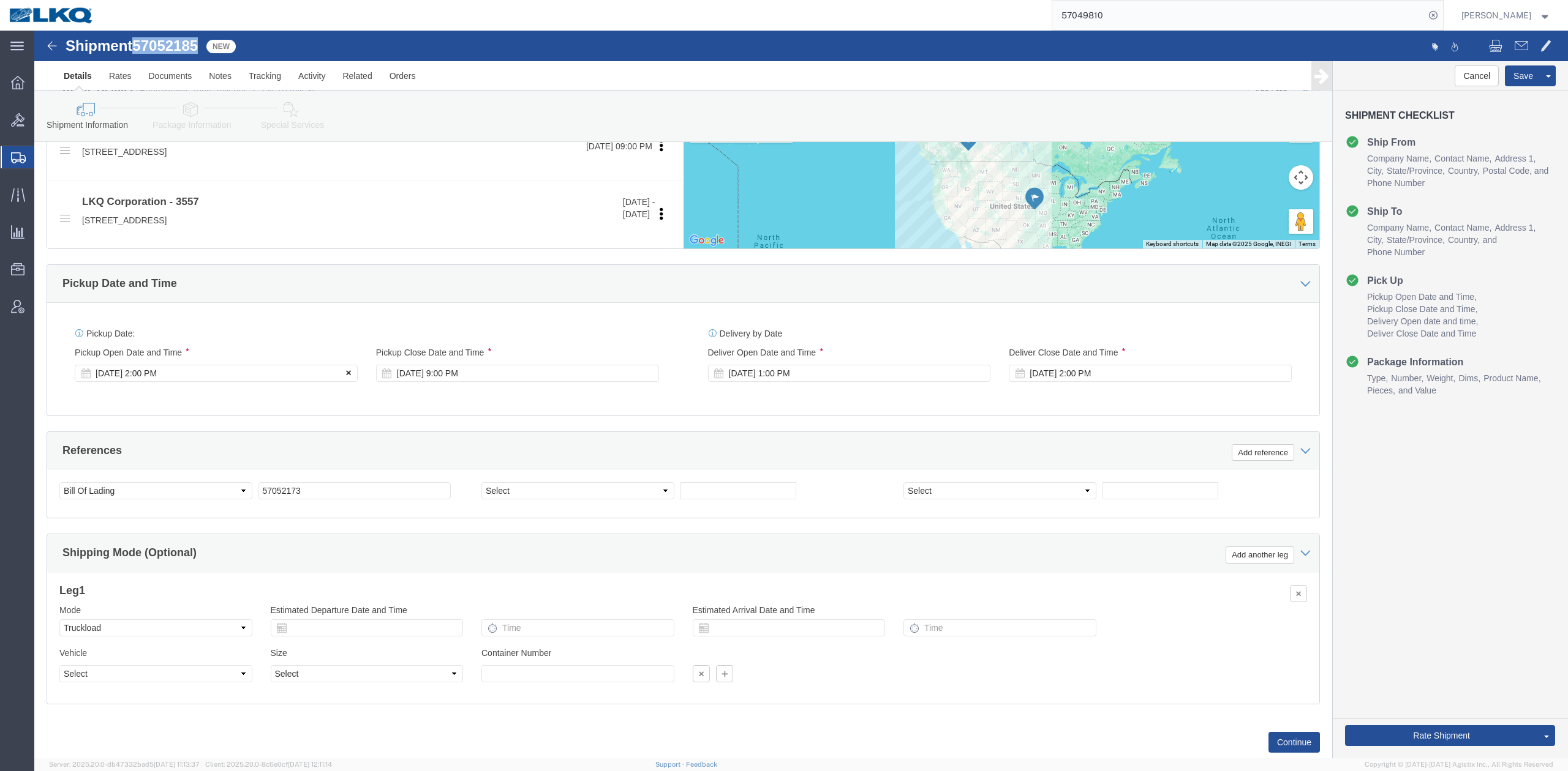
scroll to position [490, 0]
click input "57052173"
paste input "85"
type input "57052185"
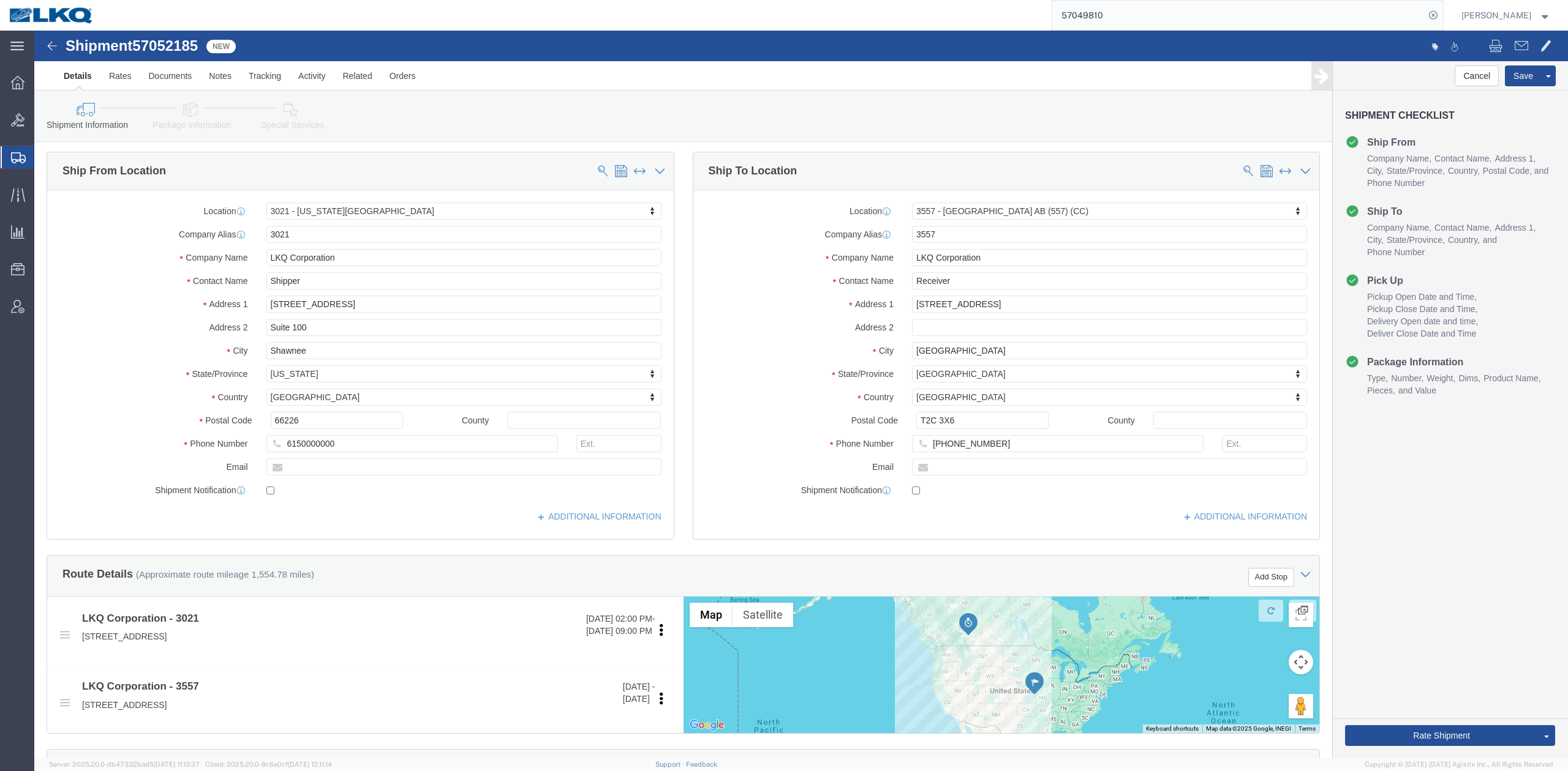
scroll to position [0, 0]
type input "y"
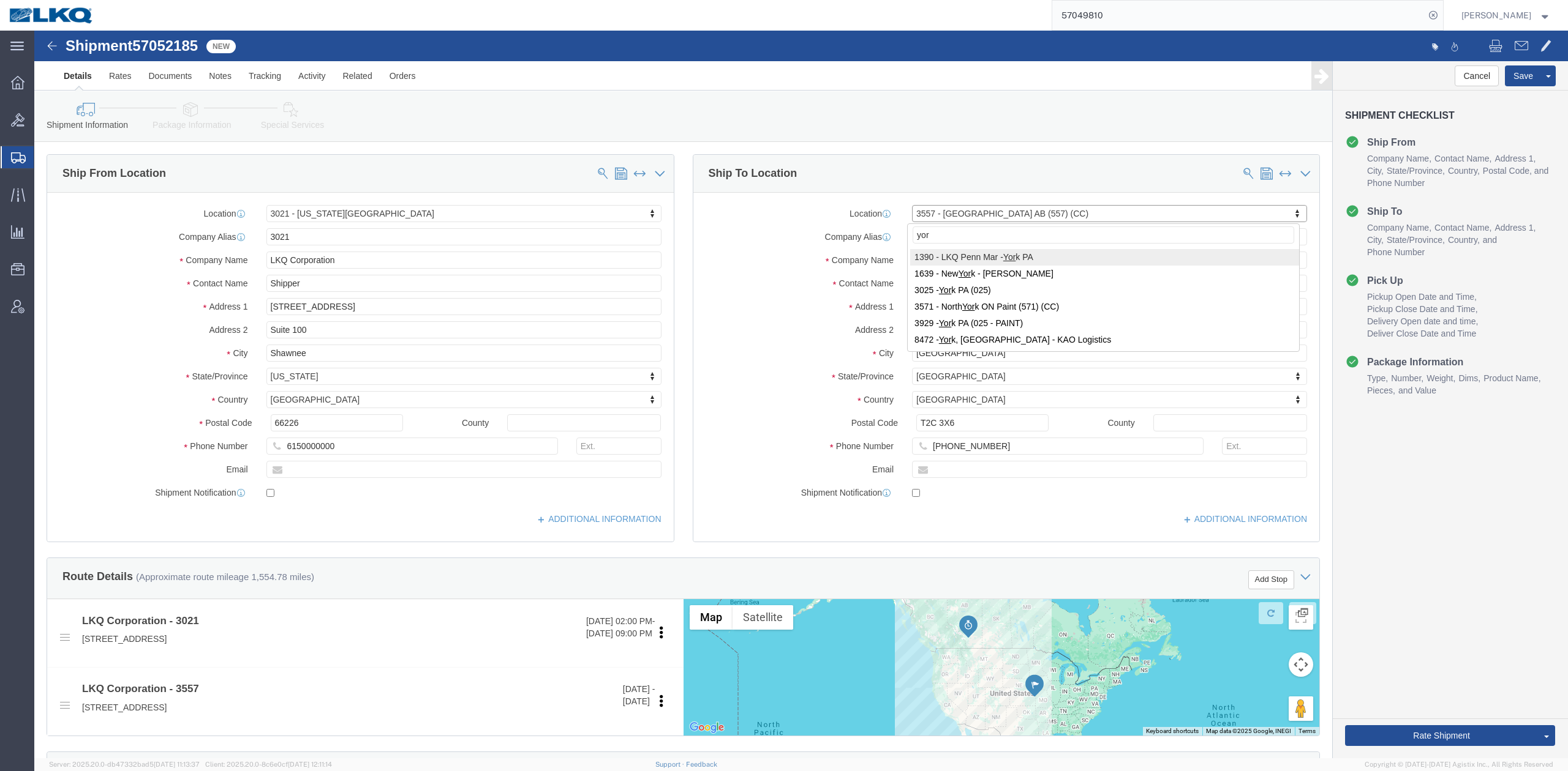
type input "york"
select select "27552"
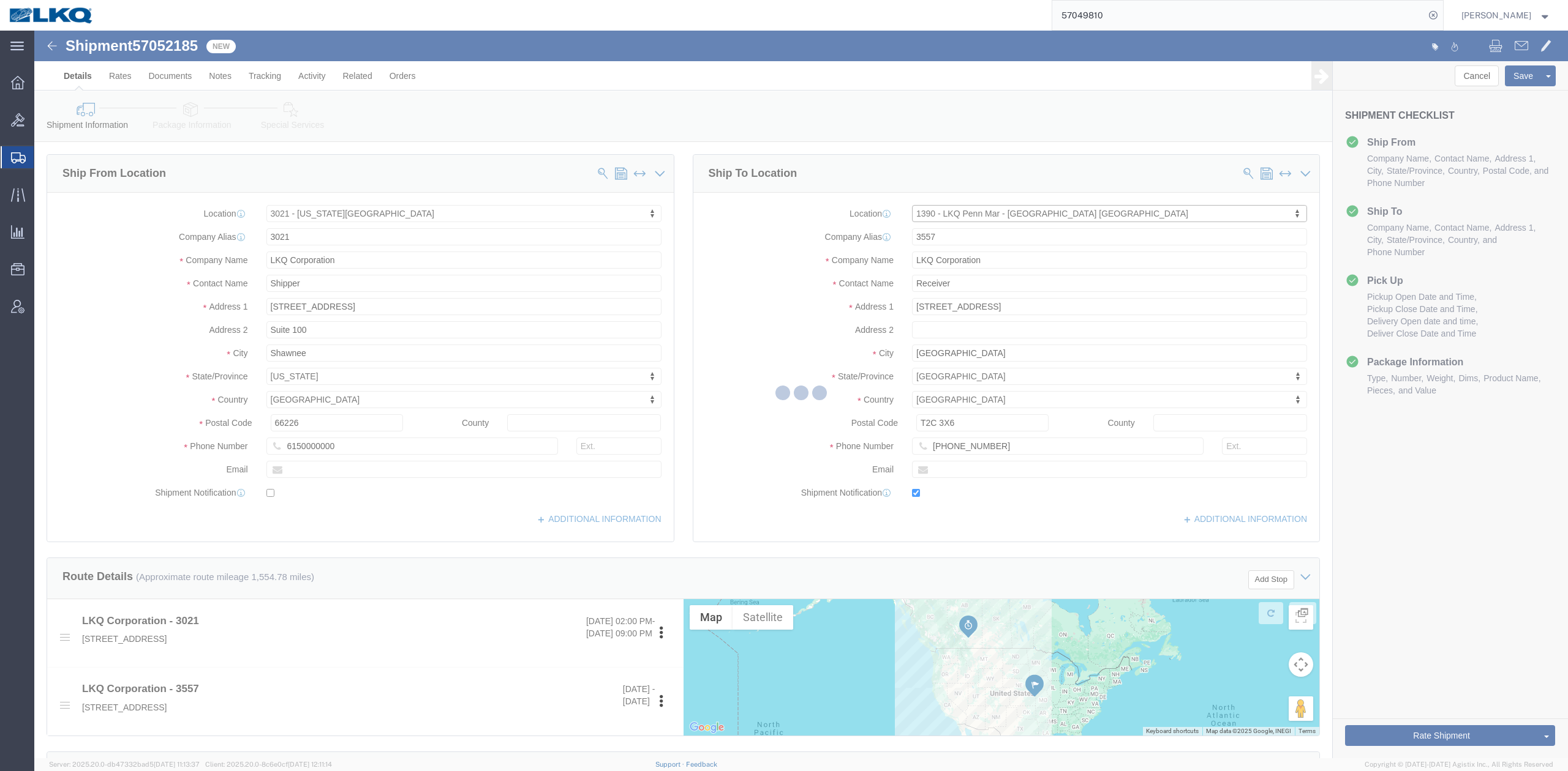
type input "1390"
type input "Lonnie Baumgardner"
type input "275 Crossfarm Lane"
type input "York Haven"
select select "US"
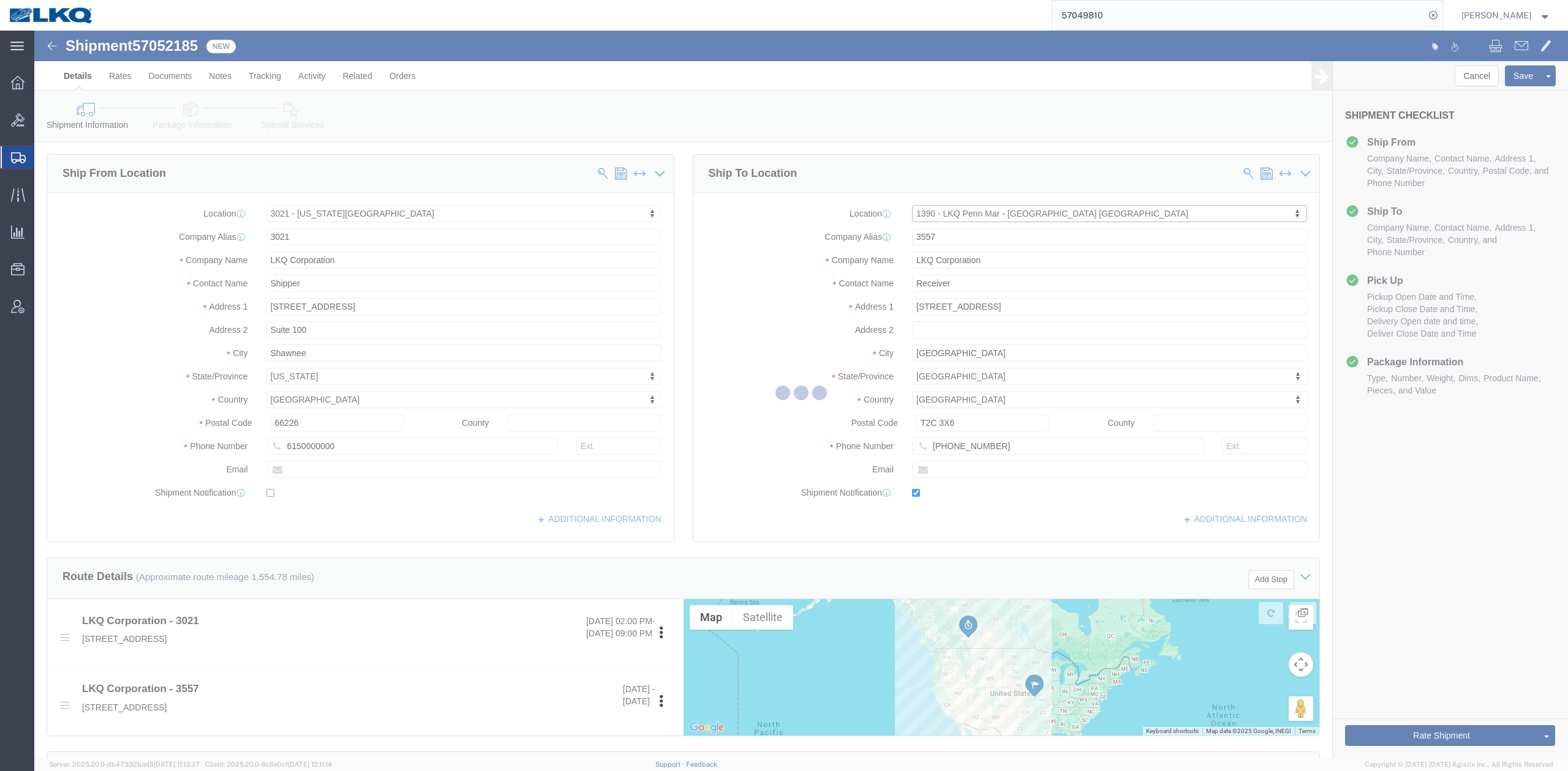
type input "17370"
type input "615-000-0000"
type input "llbaumgardner@lkqcorp.com"
checkbox input "true"
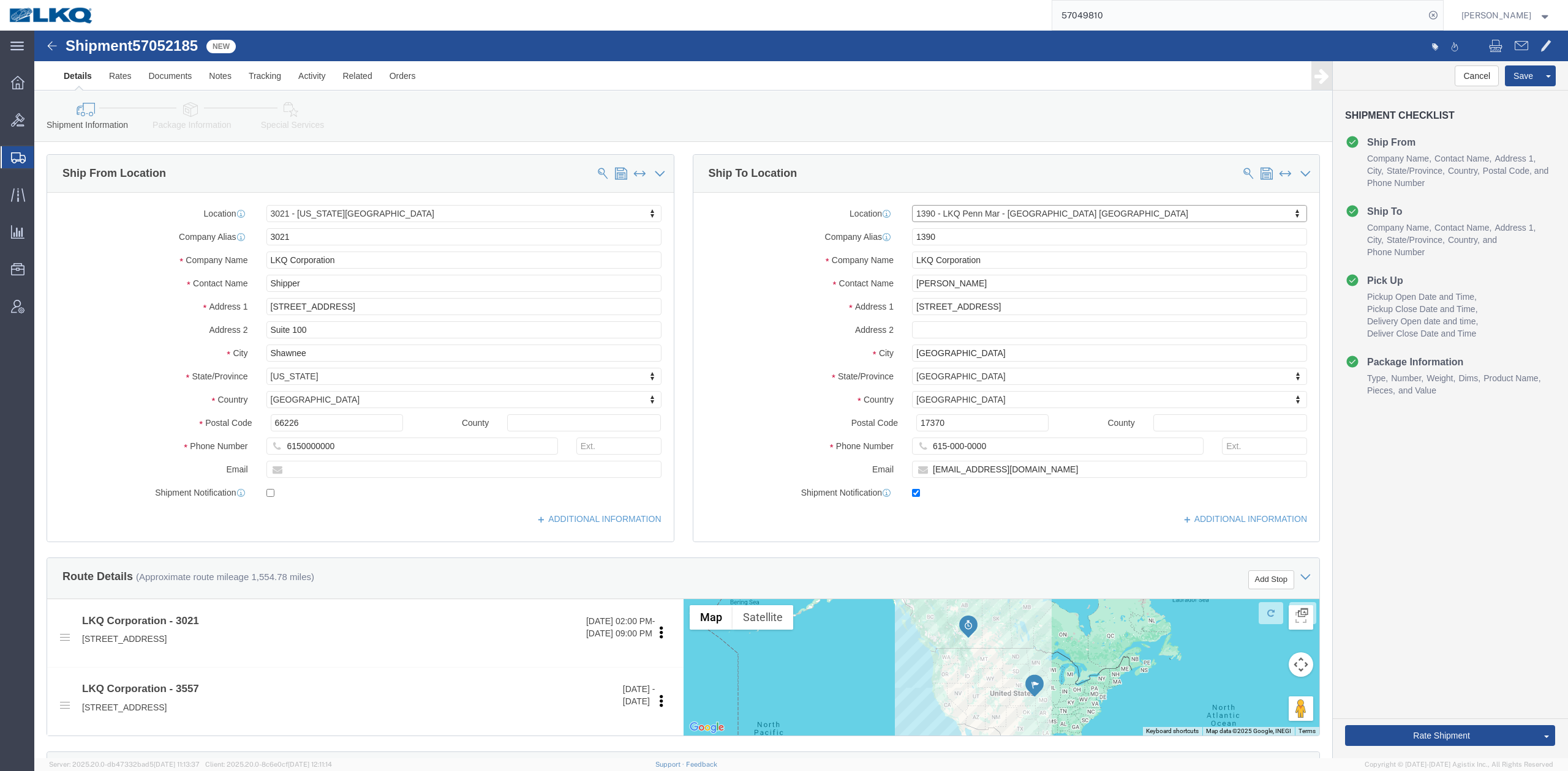
select select "PA"
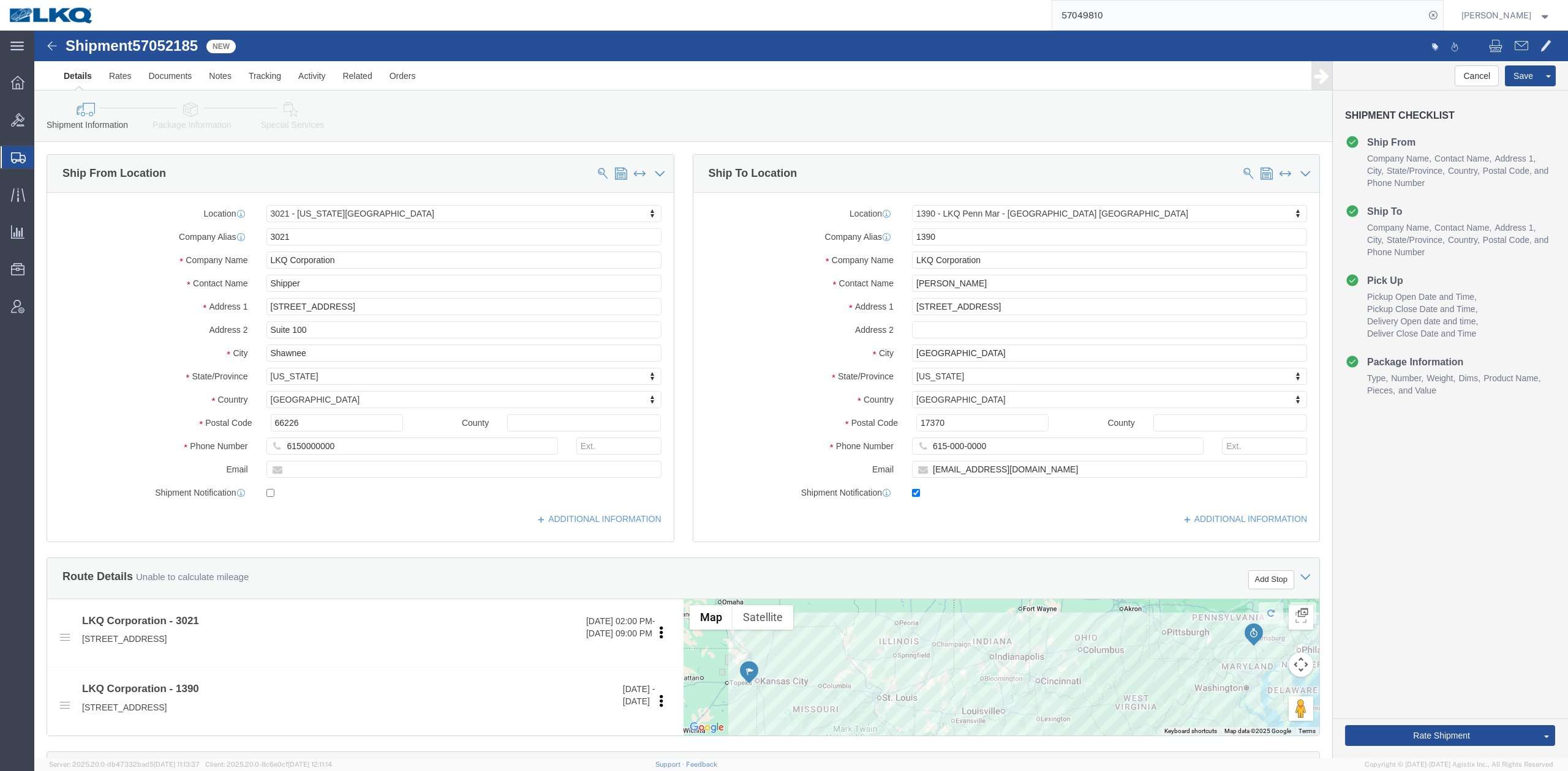
click div "City York Haven"
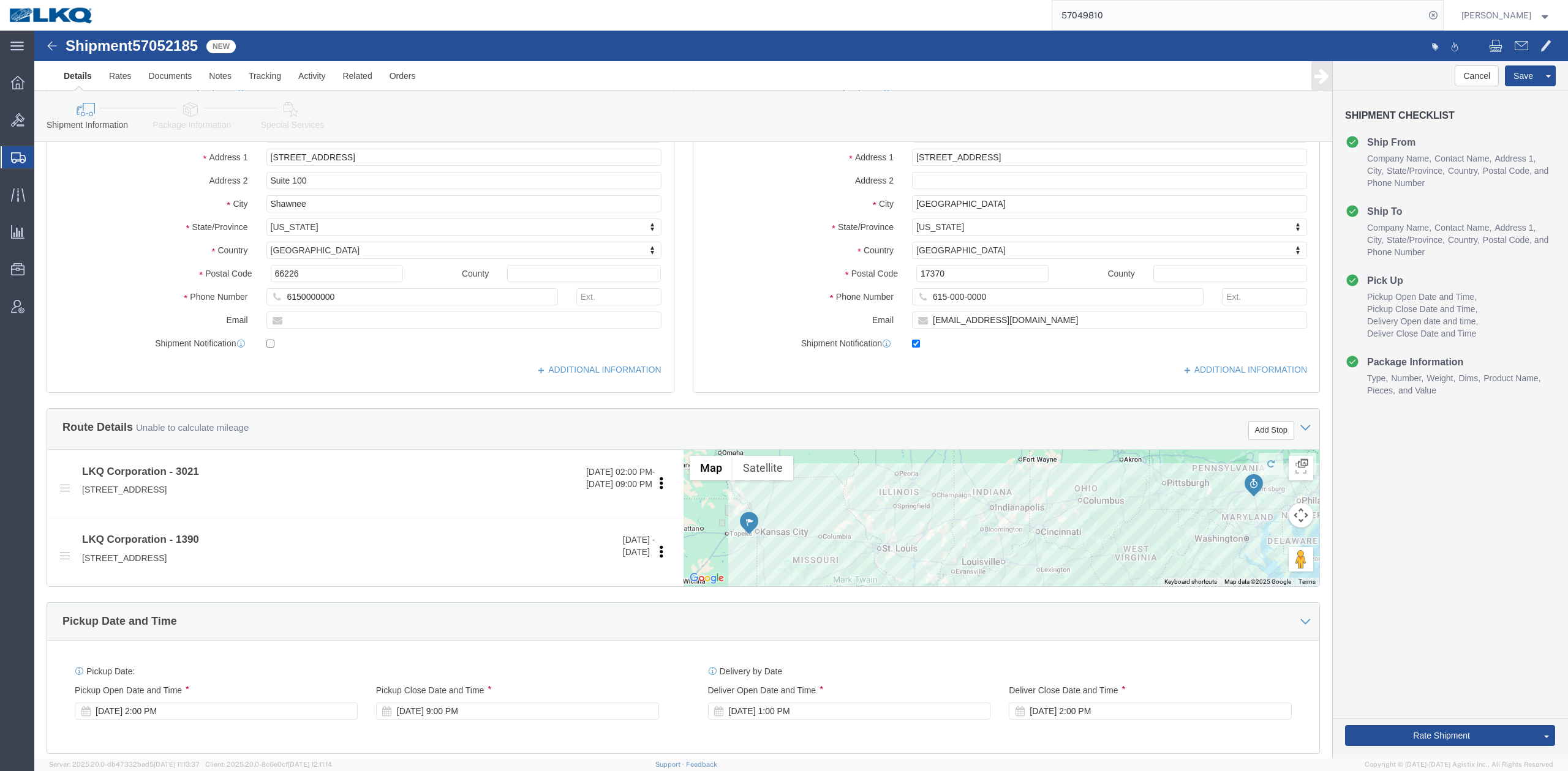
scroll to position [408, 0]
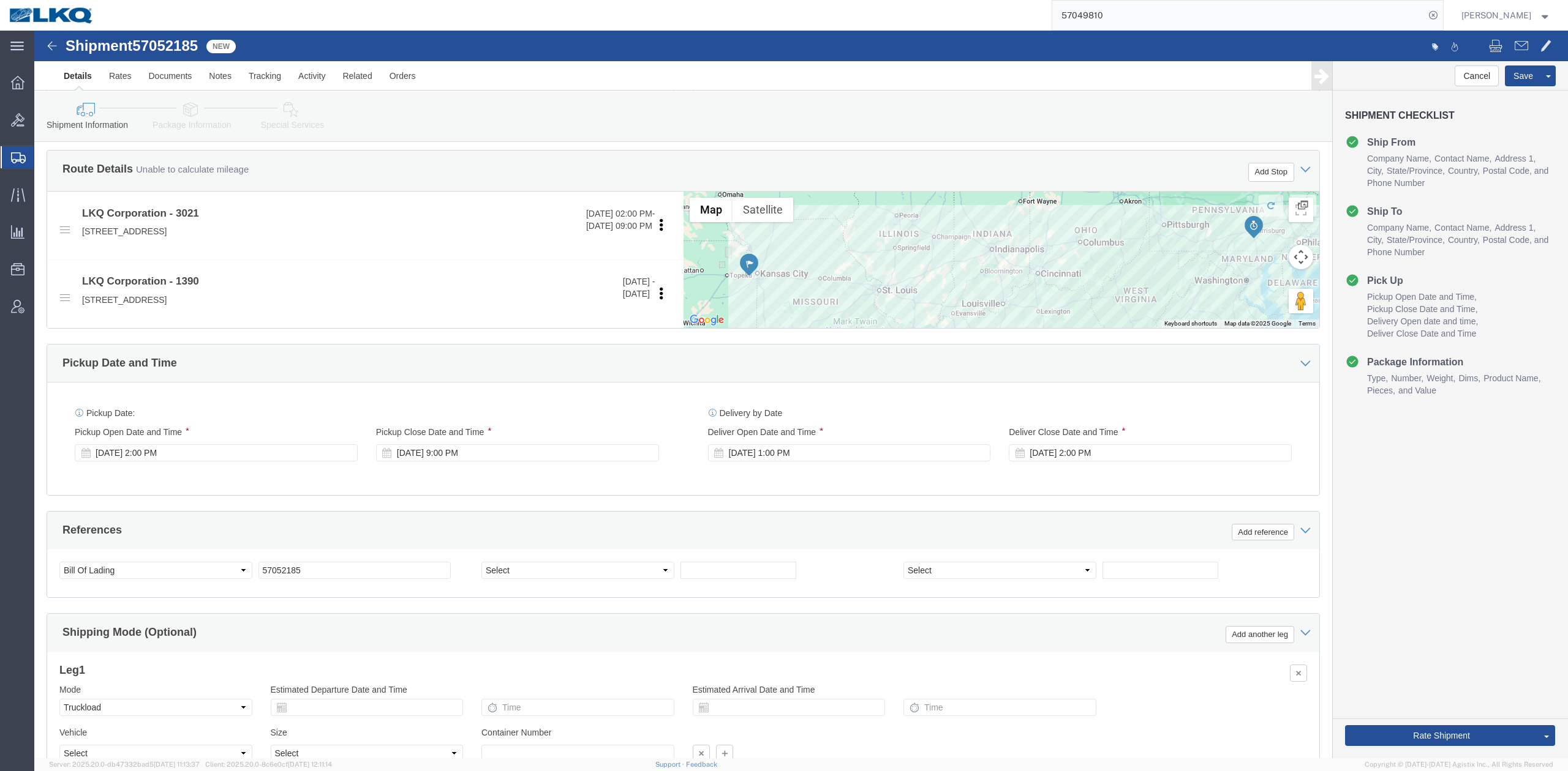
drag, startPoint x: 752, startPoint y: 423, endPoint x: 773, endPoint y: 391, distance: 38.3
click div "Oct 10 2025 1:00 PM"
click div "Pickup Date: Pickup Start Date Pickup Start Time Pickup Open Date and Time Oct …"
click div "Oct 10 2025 2:00 PM"
click div "Ship From Location Location 3021 - Kansas City MO Select My Profile Location 11…"
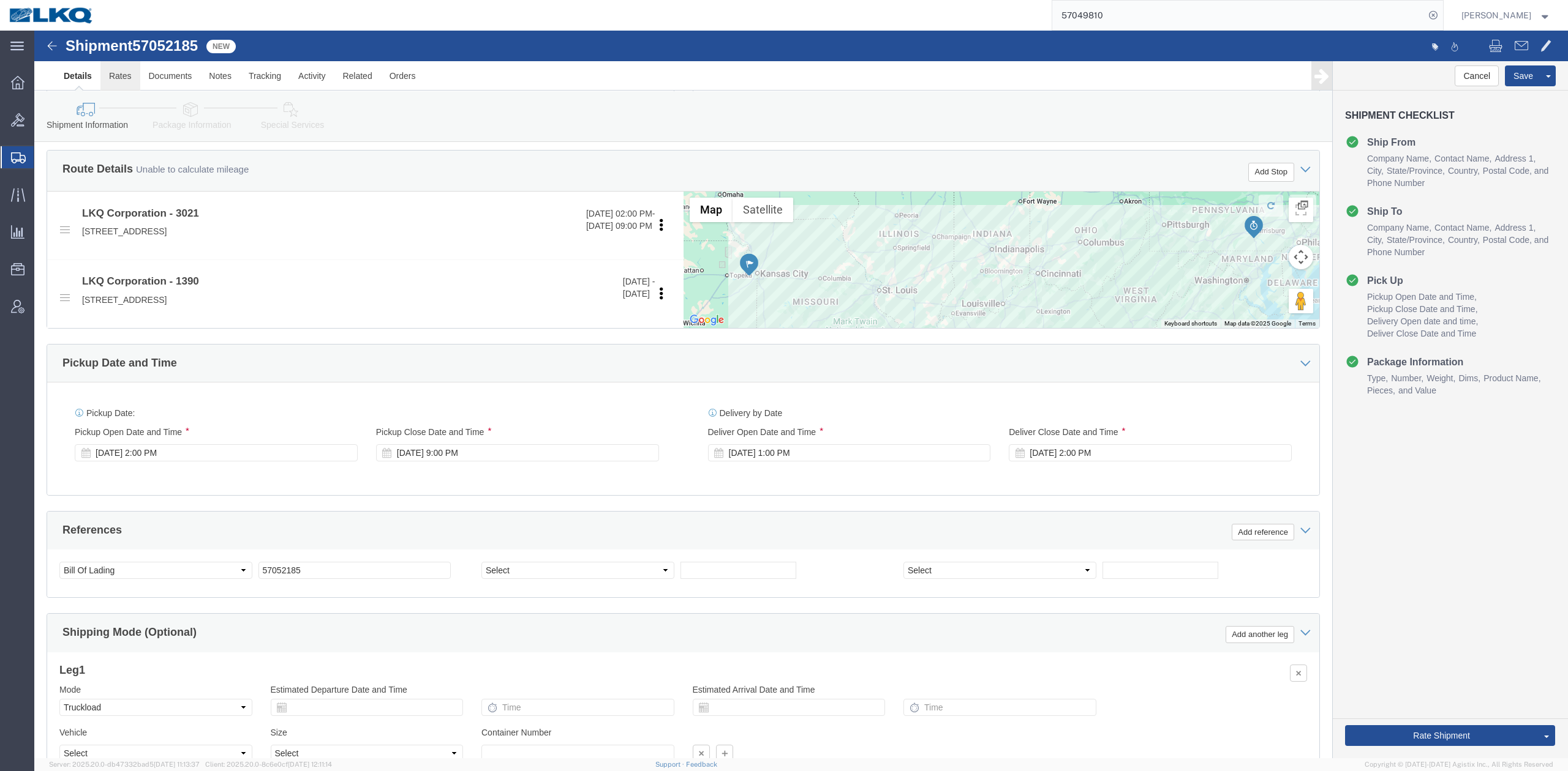
click link "Rates"
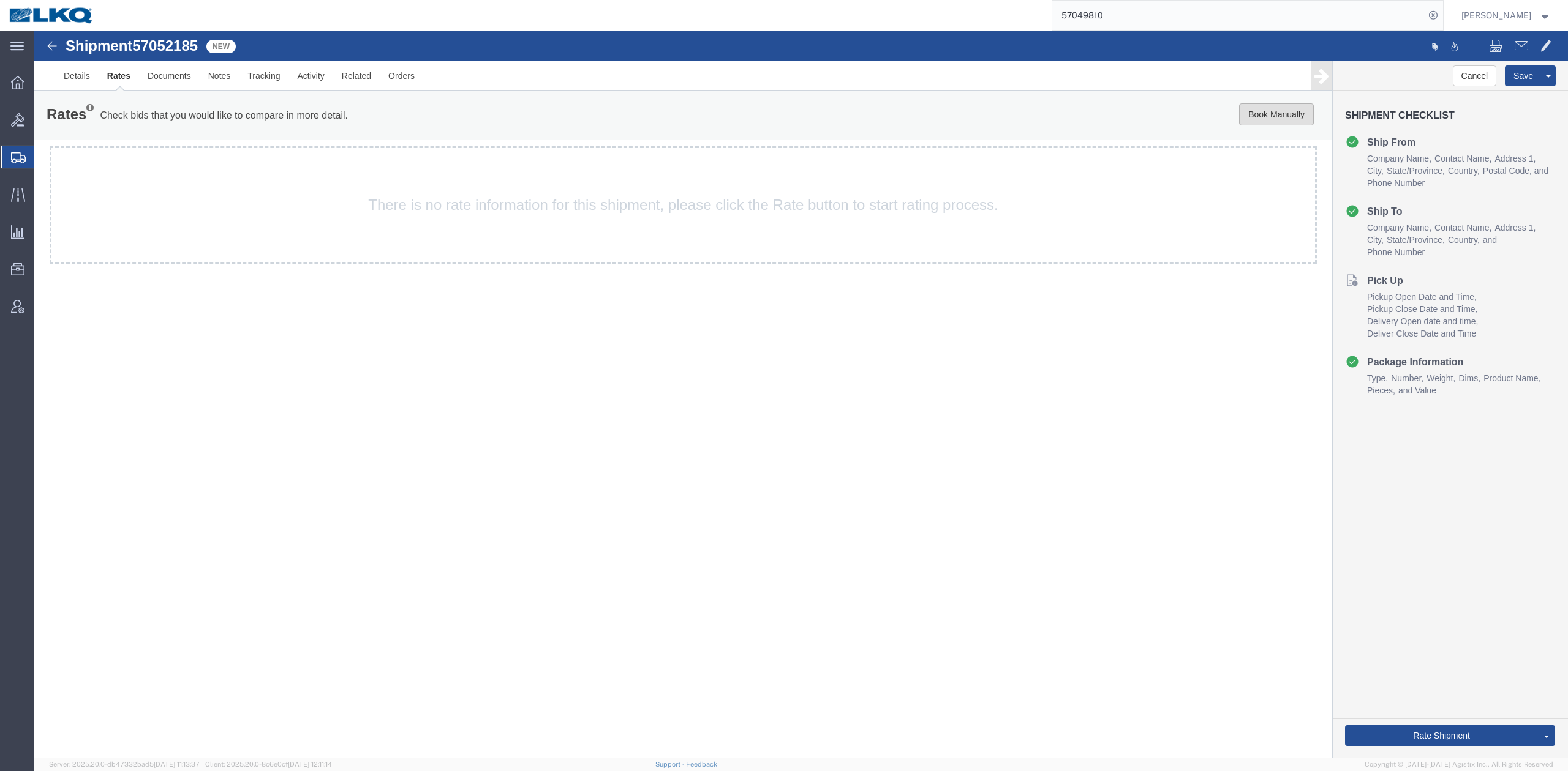
drag, startPoint x: 1264, startPoint y: 111, endPoint x: 774, endPoint y: 133, distance: 490.5
click at [1264, 110] on button "Book Manually" at bounding box center [1276, 115] width 75 height 22
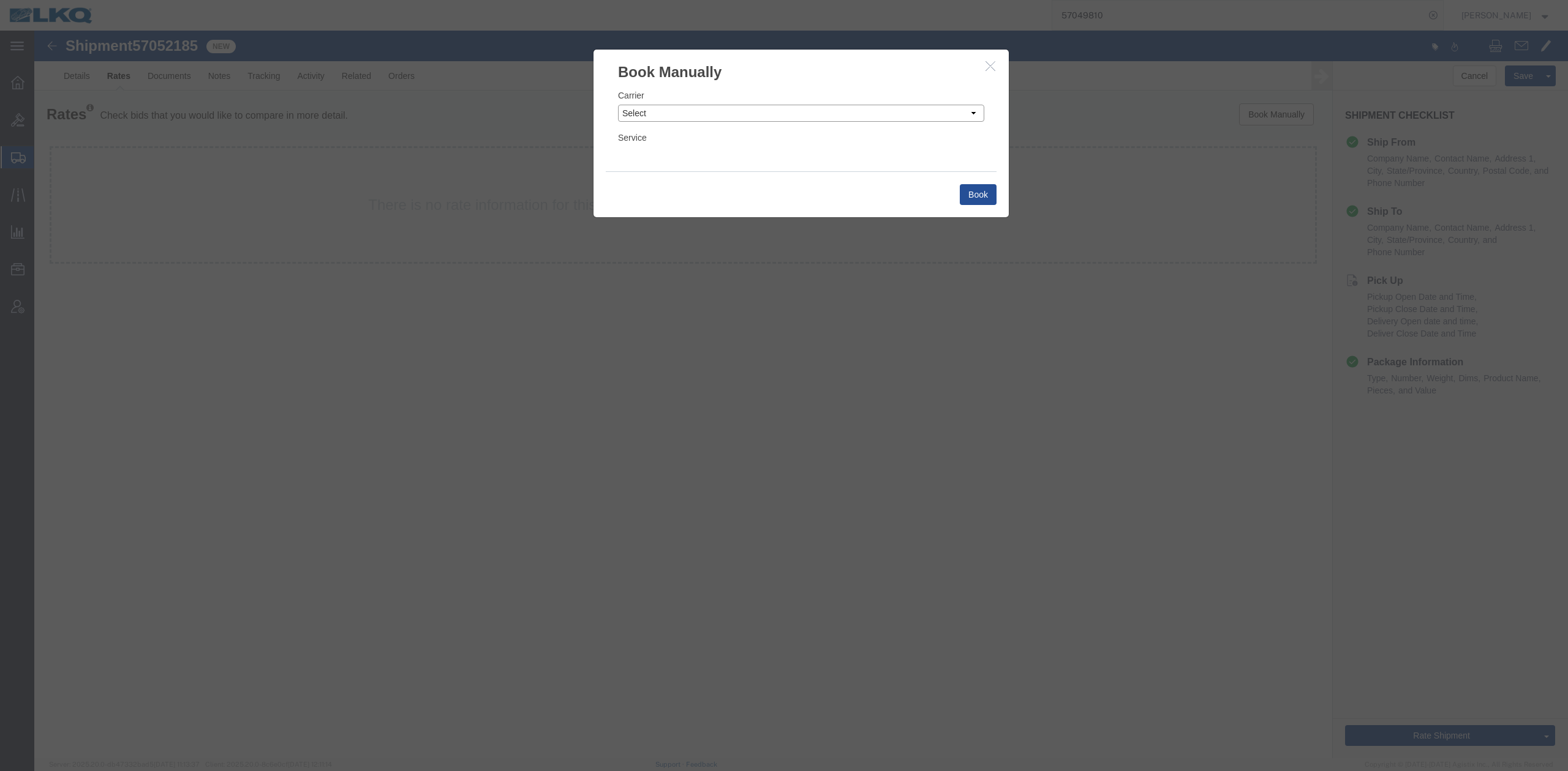
click at [642, 113] on select "Select Add New Carrier (and default service) AG Expedited ARL Logistics ATS Log…" at bounding box center [801, 113] width 366 height 17
select select "4622"
click at [618, 105] on select "Select Add New Carrier (and default service) AG Expedited ARL Logistics ATS Log…" at bounding box center [801, 113] width 366 height 17
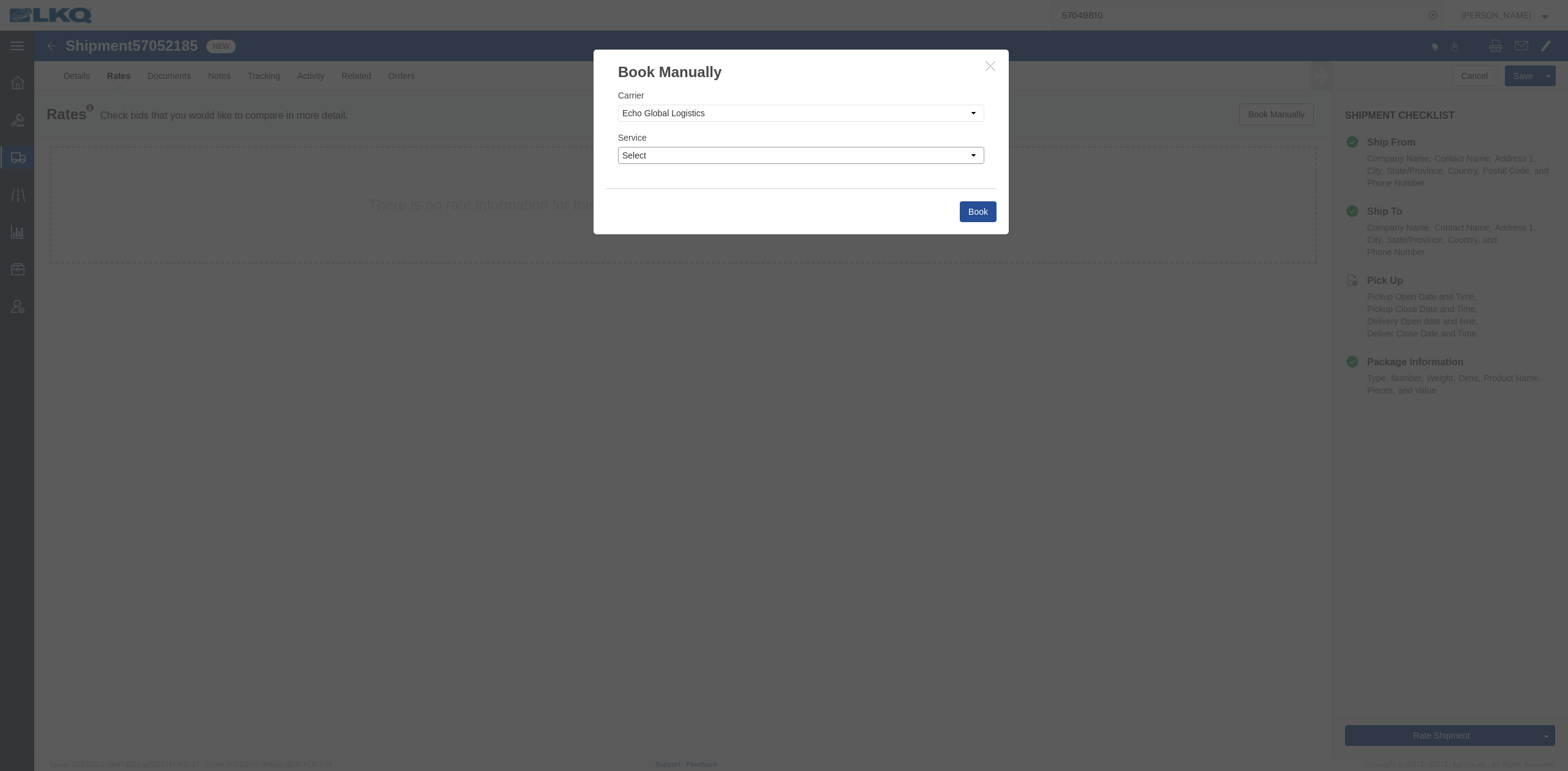
click at [652, 159] on select "Select Guaranteed Next Day LTL Standard 3-5 Day Rail TL Standard 3 - 5 Day" at bounding box center [801, 155] width 366 height 17
select select "13989"
click at [618, 147] on select "Select Guaranteed Next Day LTL Standard 3-5 Day Rail TL Standard 3 - 5 Day" at bounding box center [801, 155] width 366 height 17
click at [973, 216] on button "Book" at bounding box center [978, 212] width 36 height 21
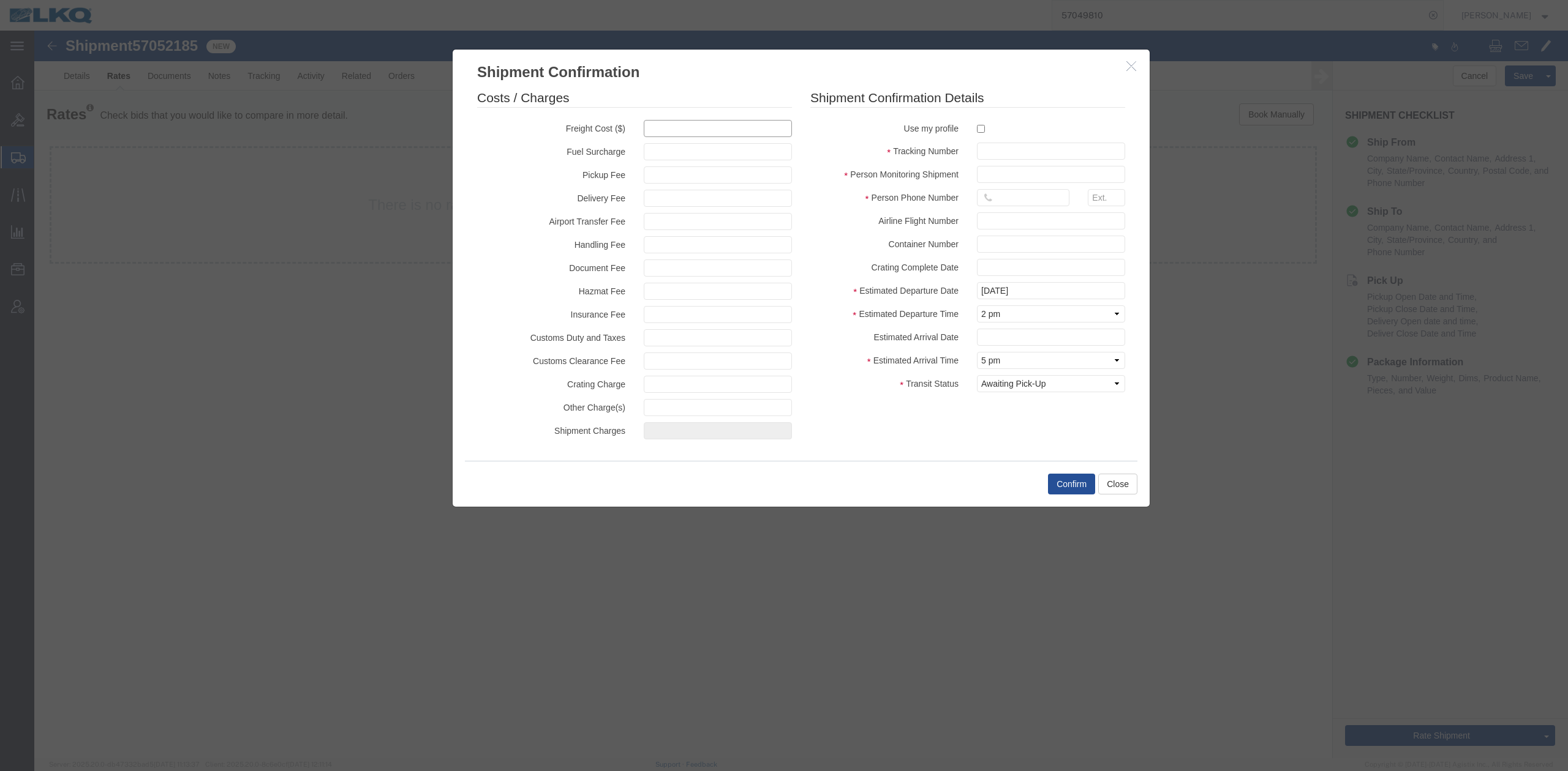
click at [648, 133] on input "text" at bounding box center [717, 128] width 148 height 17
type input "1850"
type input "1,850.00"
click at [1032, 148] on input "text" at bounding box center [1050, 151] width 148 height 17
paste input "57052185"
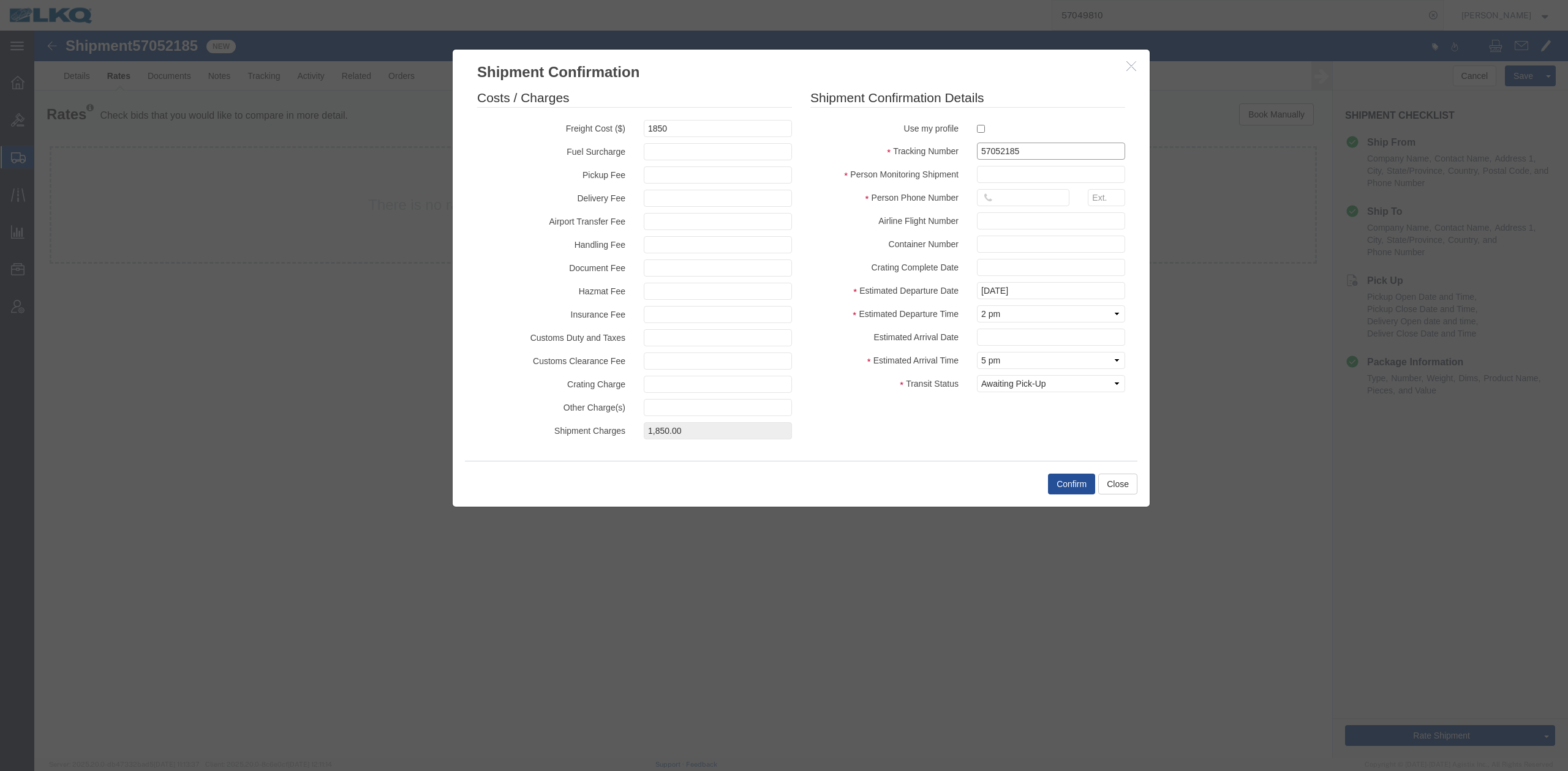
type input "57052185"
click at [1027, 174] on input "text" at bounding box center [1050, 174] width 148 height 17
type input "N/A"
click at [1020, 204] on input "text" at bounding box center [1023, 198] width 93 height 17
type input "615-000-0000"
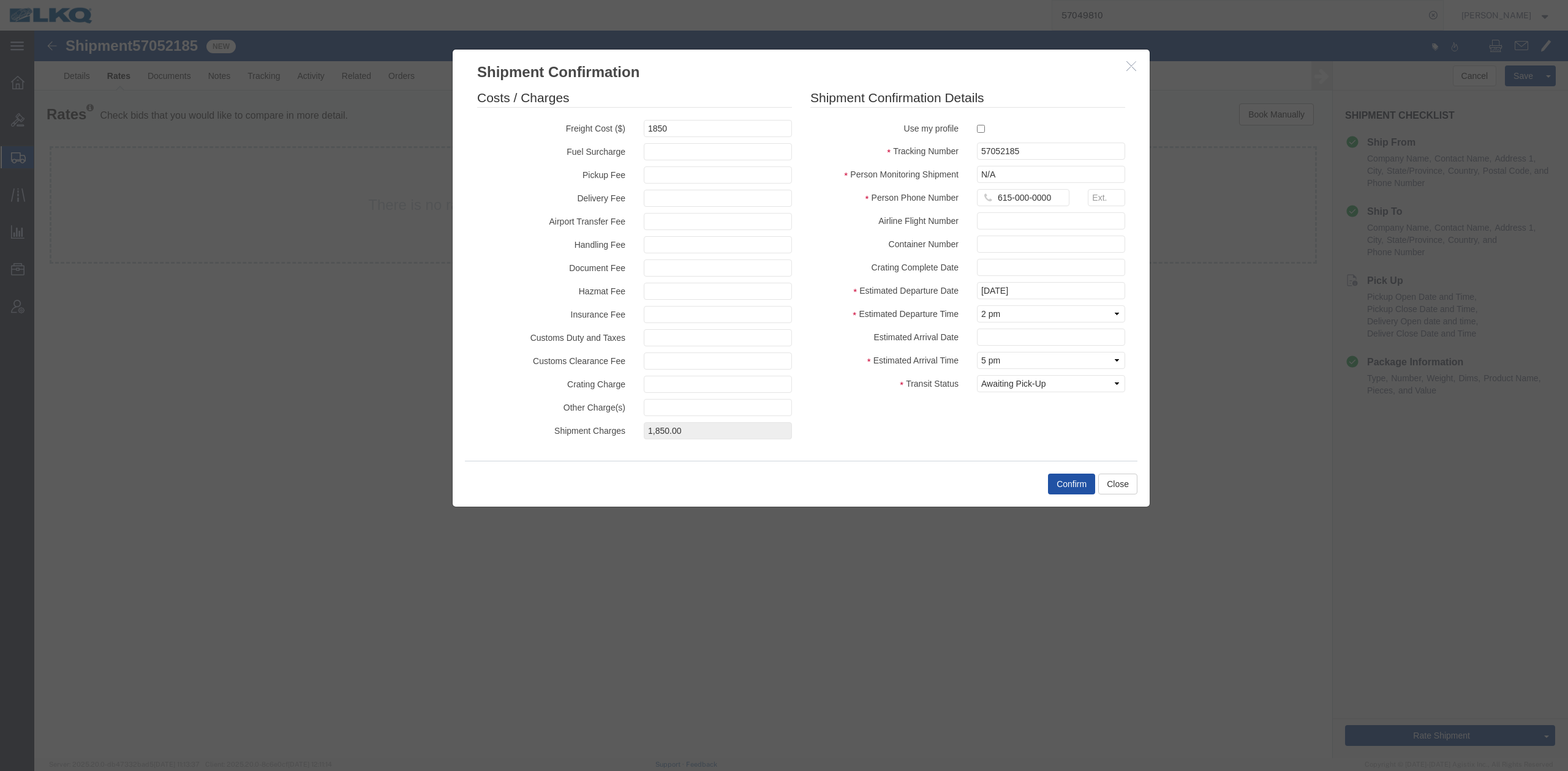
click at [1069, 488] on button "Confirm" at bounding box center [1071, 484] width 47 height 21
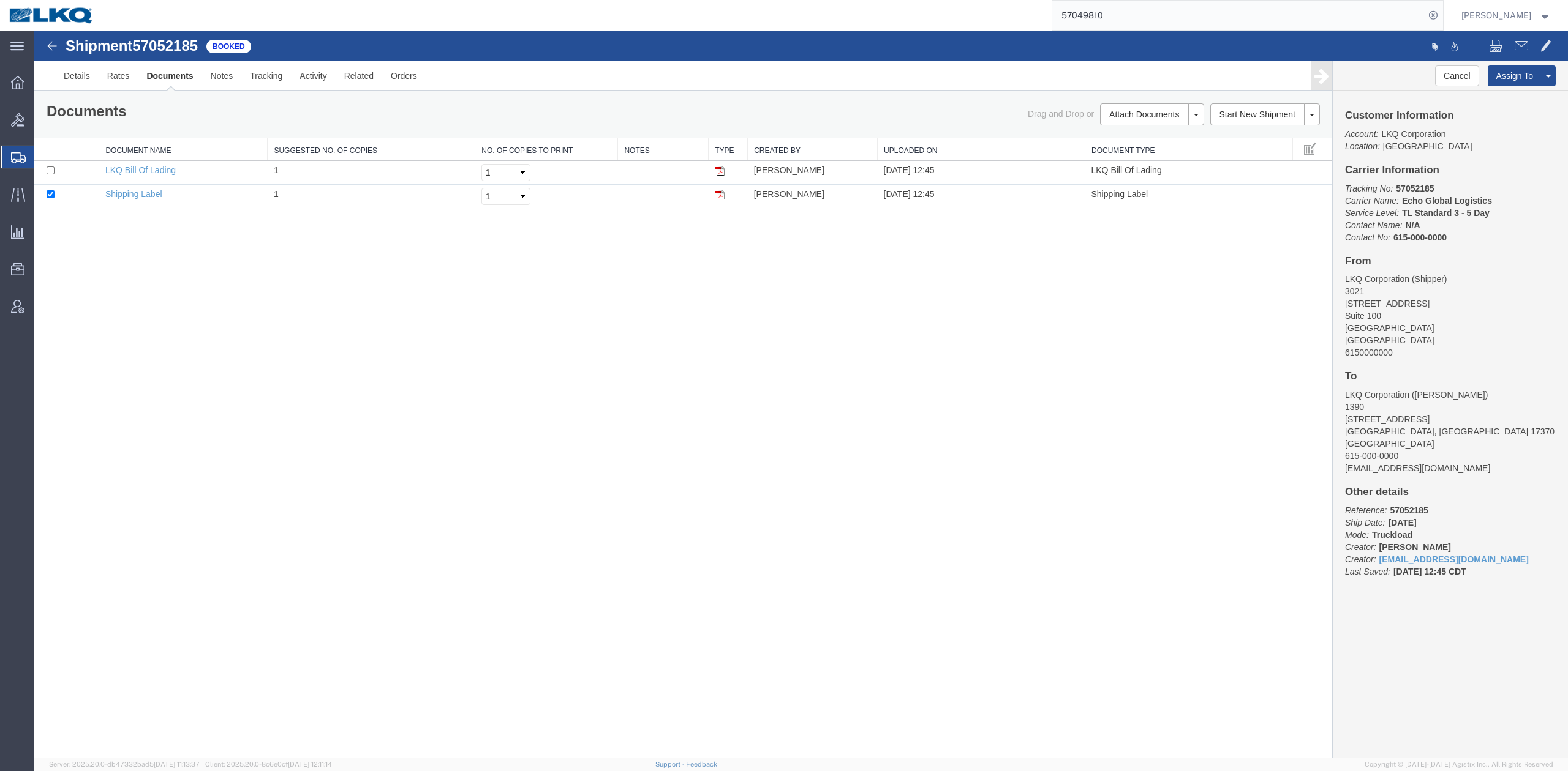
click at [1161, 9] on input "57049810" at bounding box center [1238, 15] width 373 height 29
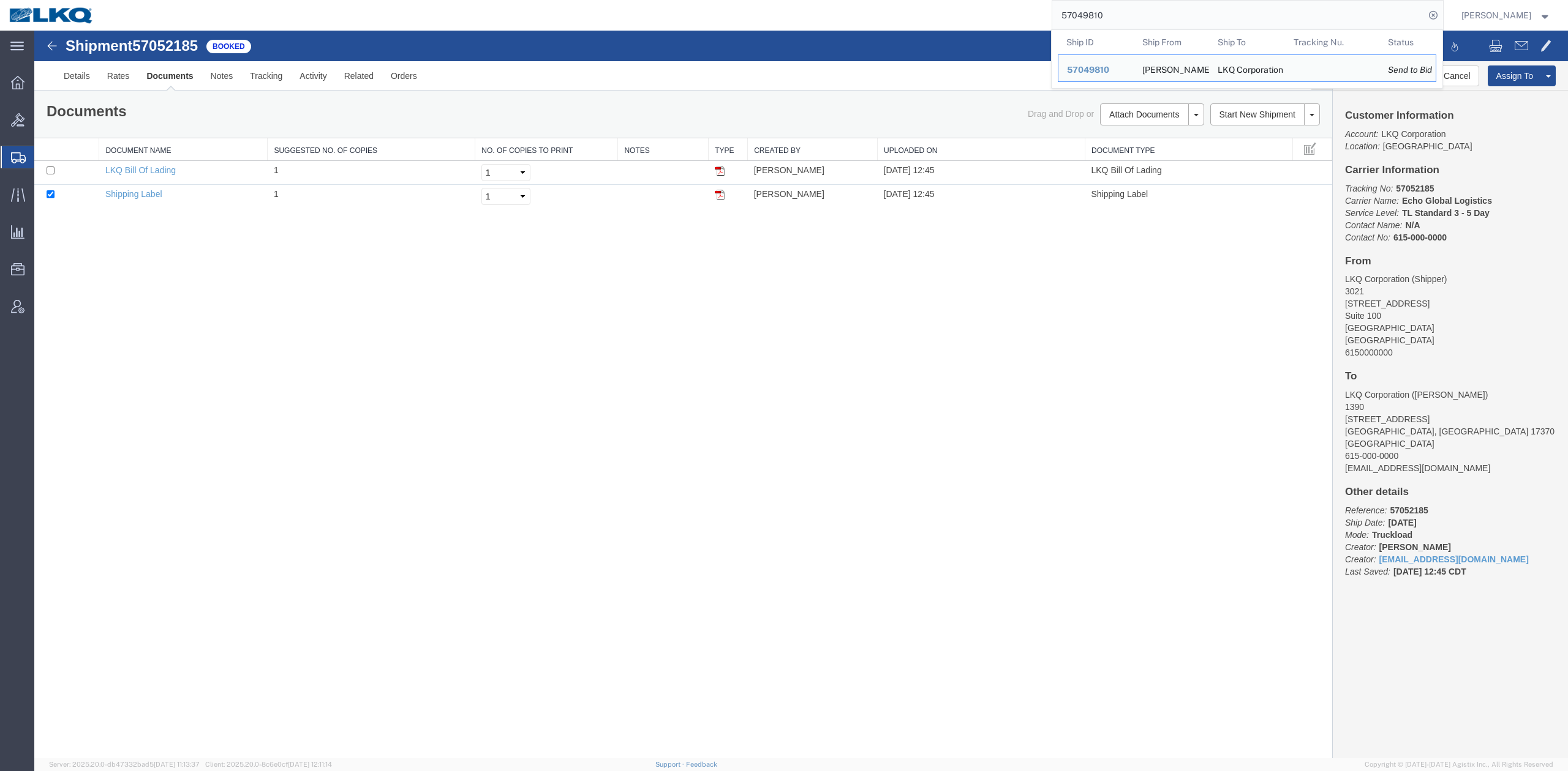
click at [1160, 9] on input "57049810" at bounding box center [1238, 15] width 373 height 29
paste input "66071"
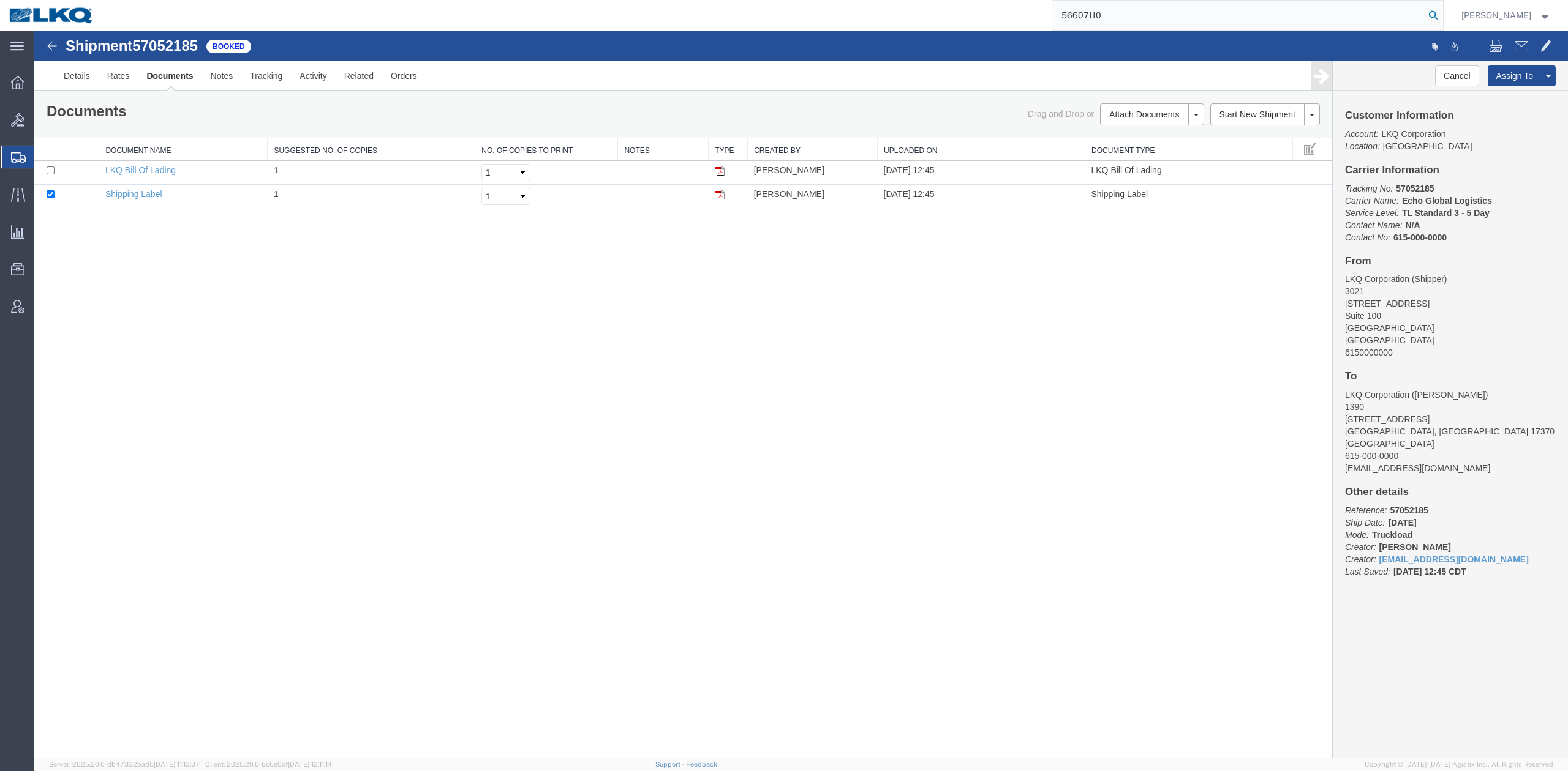
click at [1442, 9] on icon at bounding box center [1433, 15] width 17 height 17
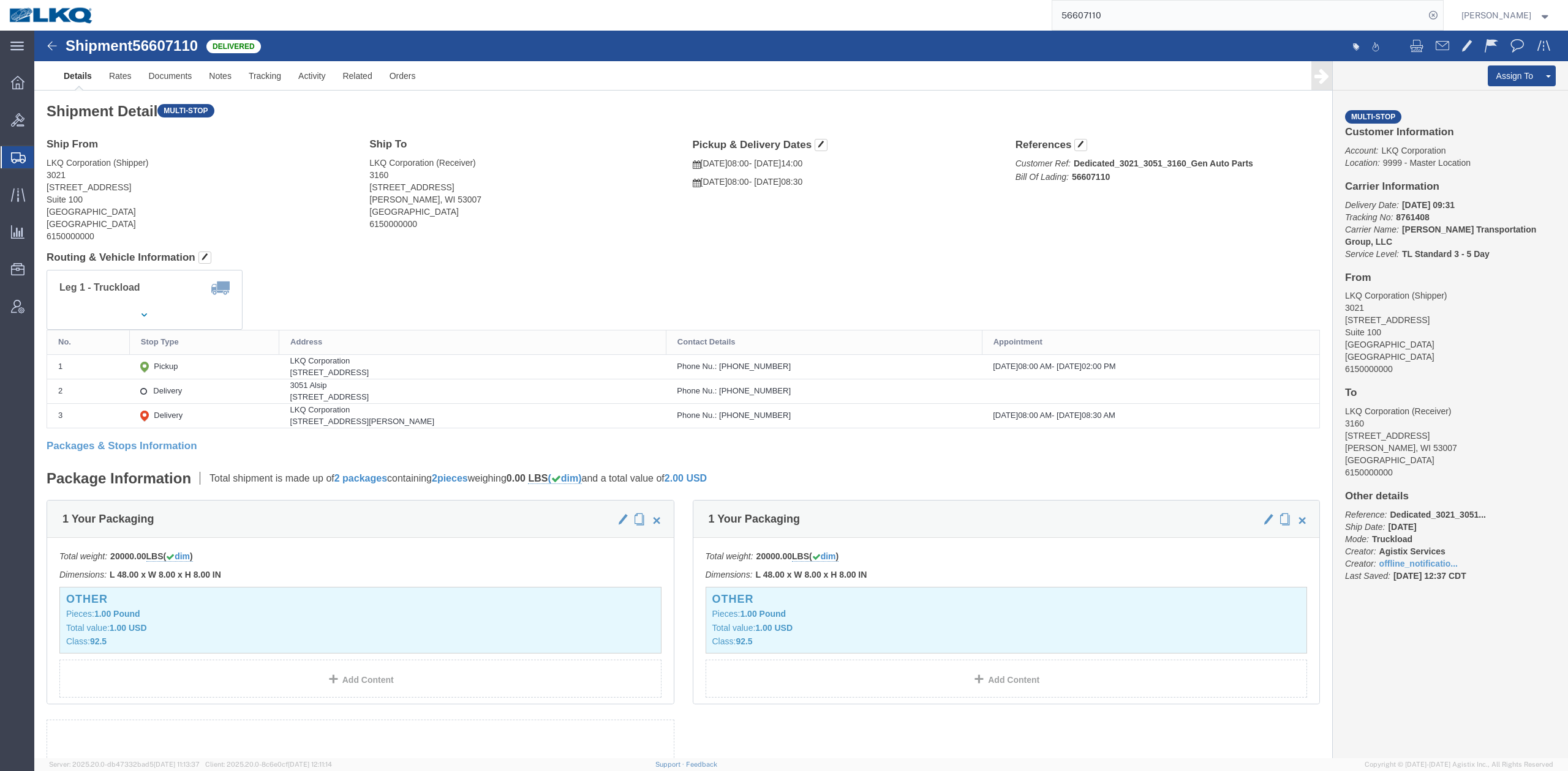
click div "Shipment Detail Multi-stop Ship From LKQ Corporation (Shipper) 3021 24550 West …"
click at [1142, 21] on input "56607110" at bounding box center [1238, 15] width 373 height 29
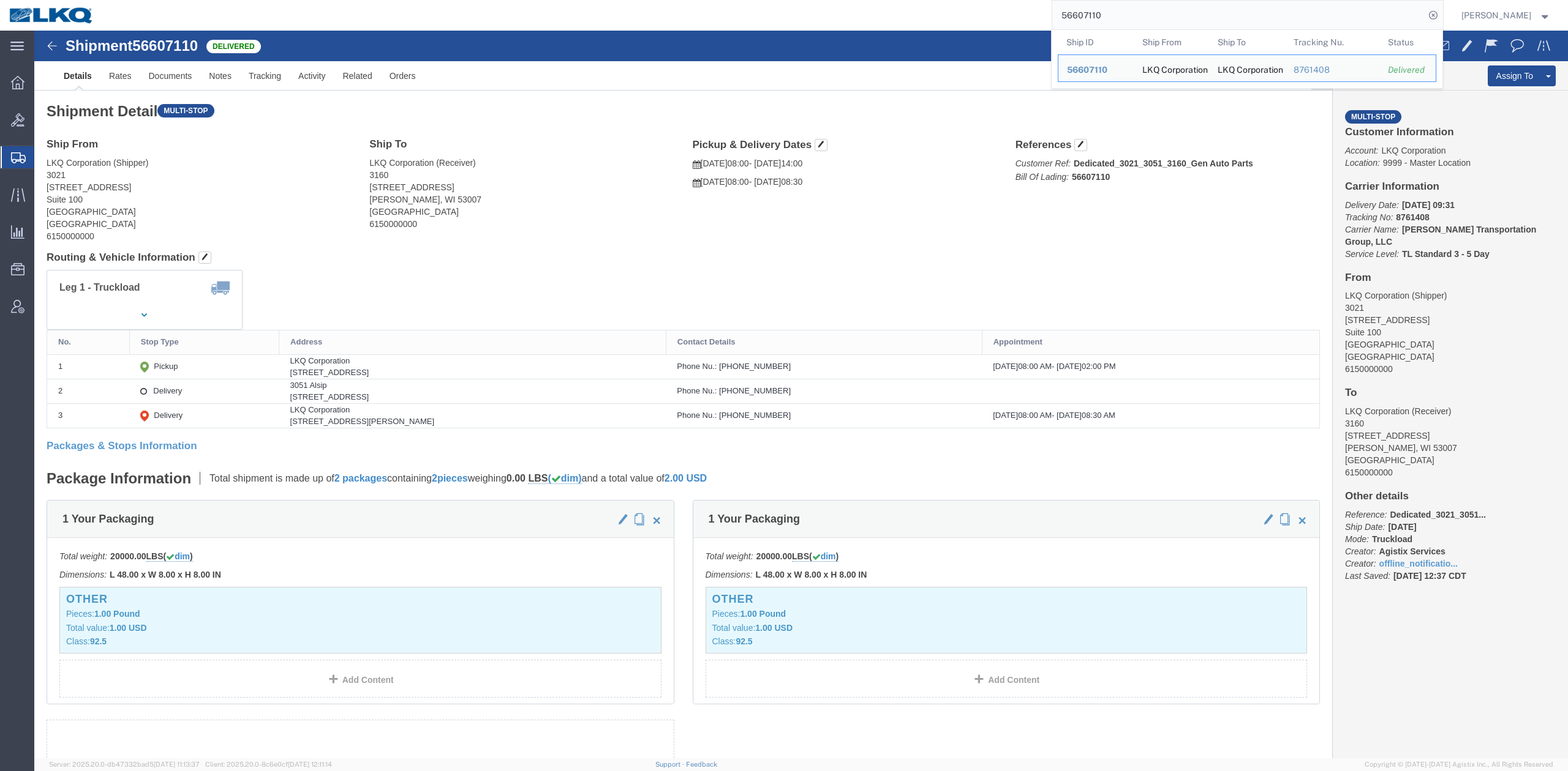
click at [1142, 21] on input "56607110" at bounding box center [1238, 15] width 373 height 29
paste input "965361"
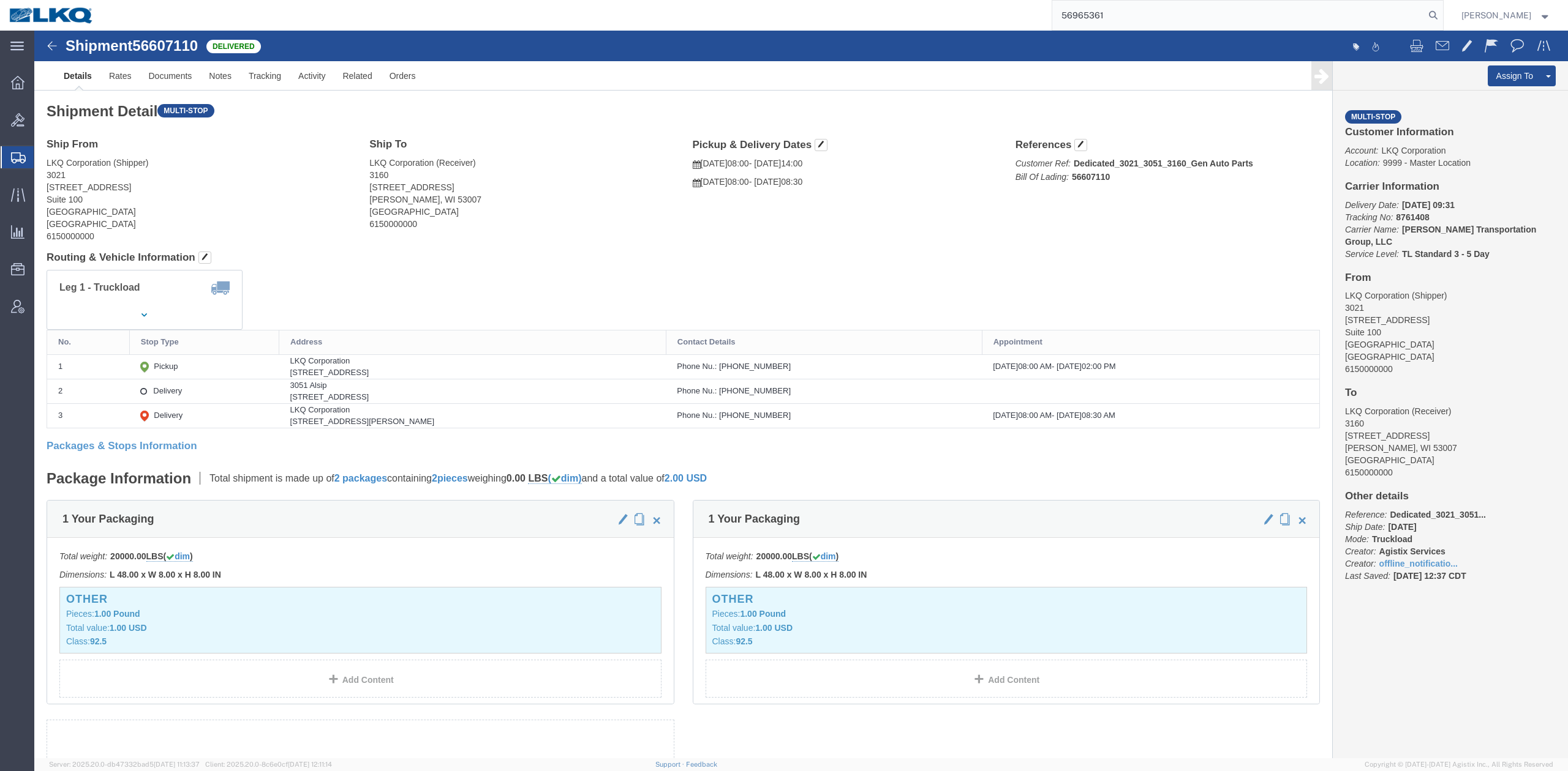
drag, startPoint x: 1450, startPoint y: 17, endPoint x: 1399, endPoint y: 15, distance: 51.0
click at [1442, 18] on icon at bounding box center [1433, 15] width 17 height 17
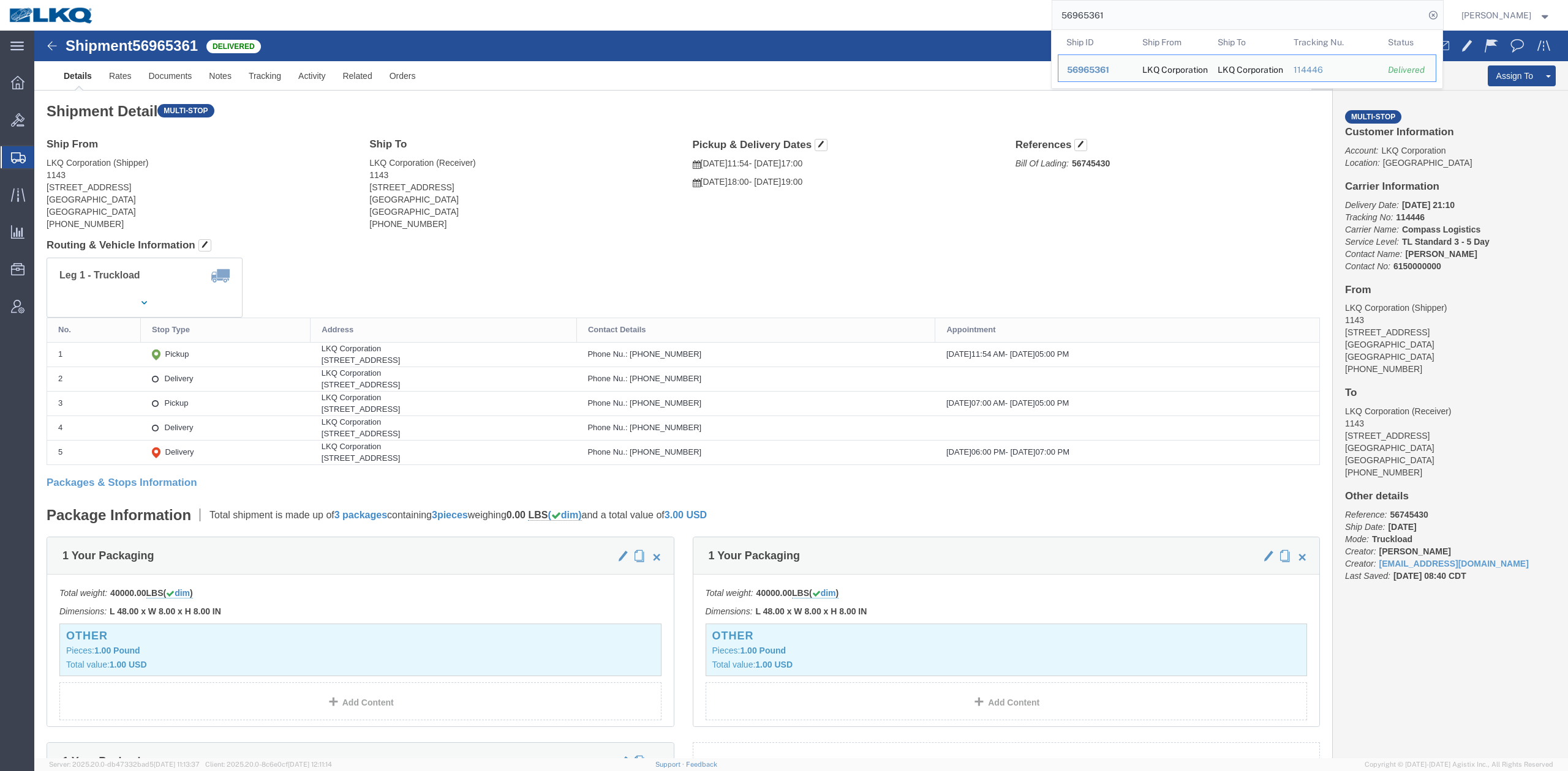
click at [1159, 20] on input "56965361" at bounding box center [1238, 15] width 373 height 29
click at [1159, 18] on input "56965361" at bounding box center [1238, 15] width 373 height 29
paste input "806964"
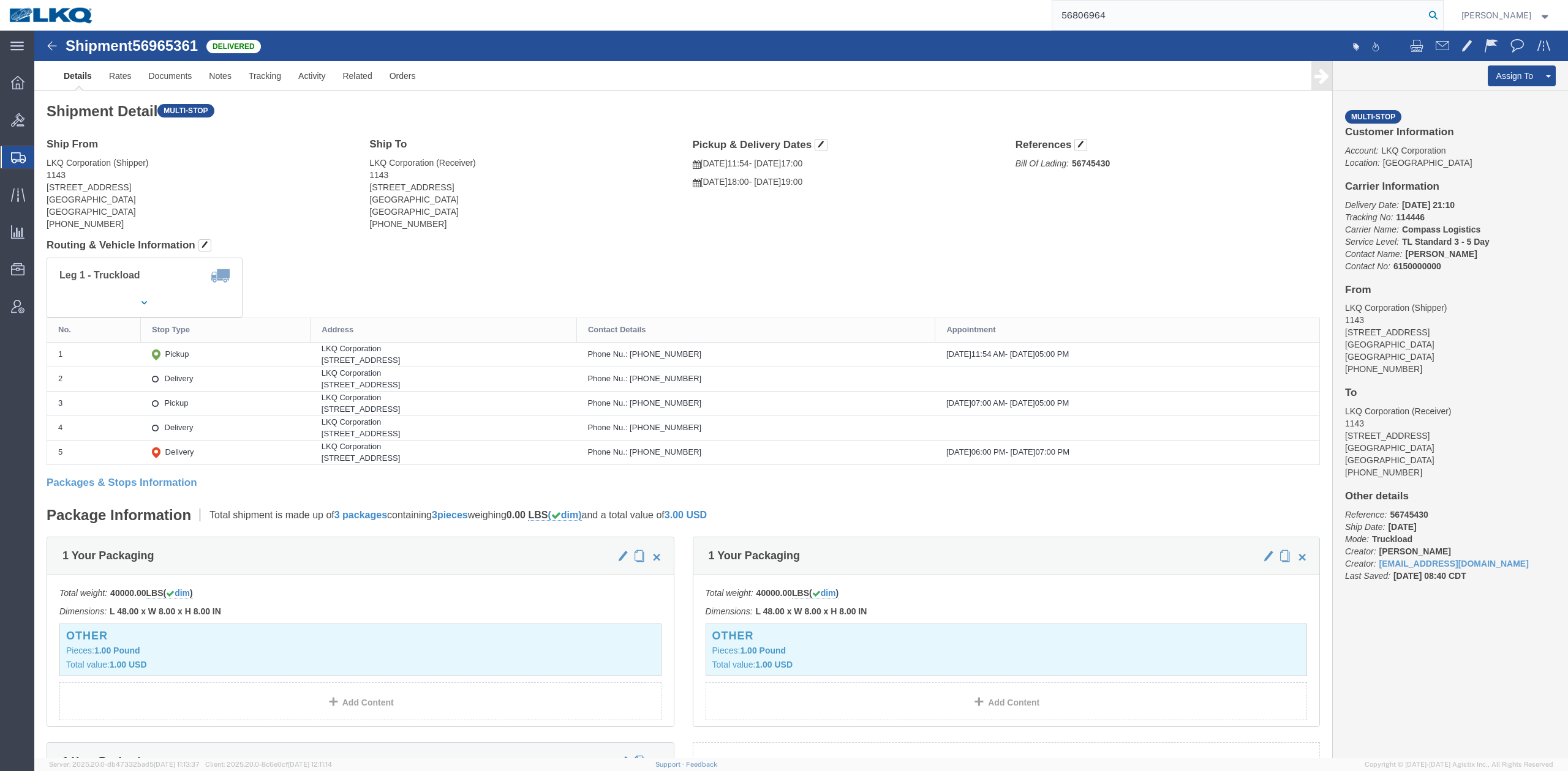
drag, startPoint x: 1449, startPoint y: 11, endPoint x: 1399, endPoint y: 4, distance: 50.5
click at [1442, 11] on icon at bounding box center [1433, 15] width 17 height 17
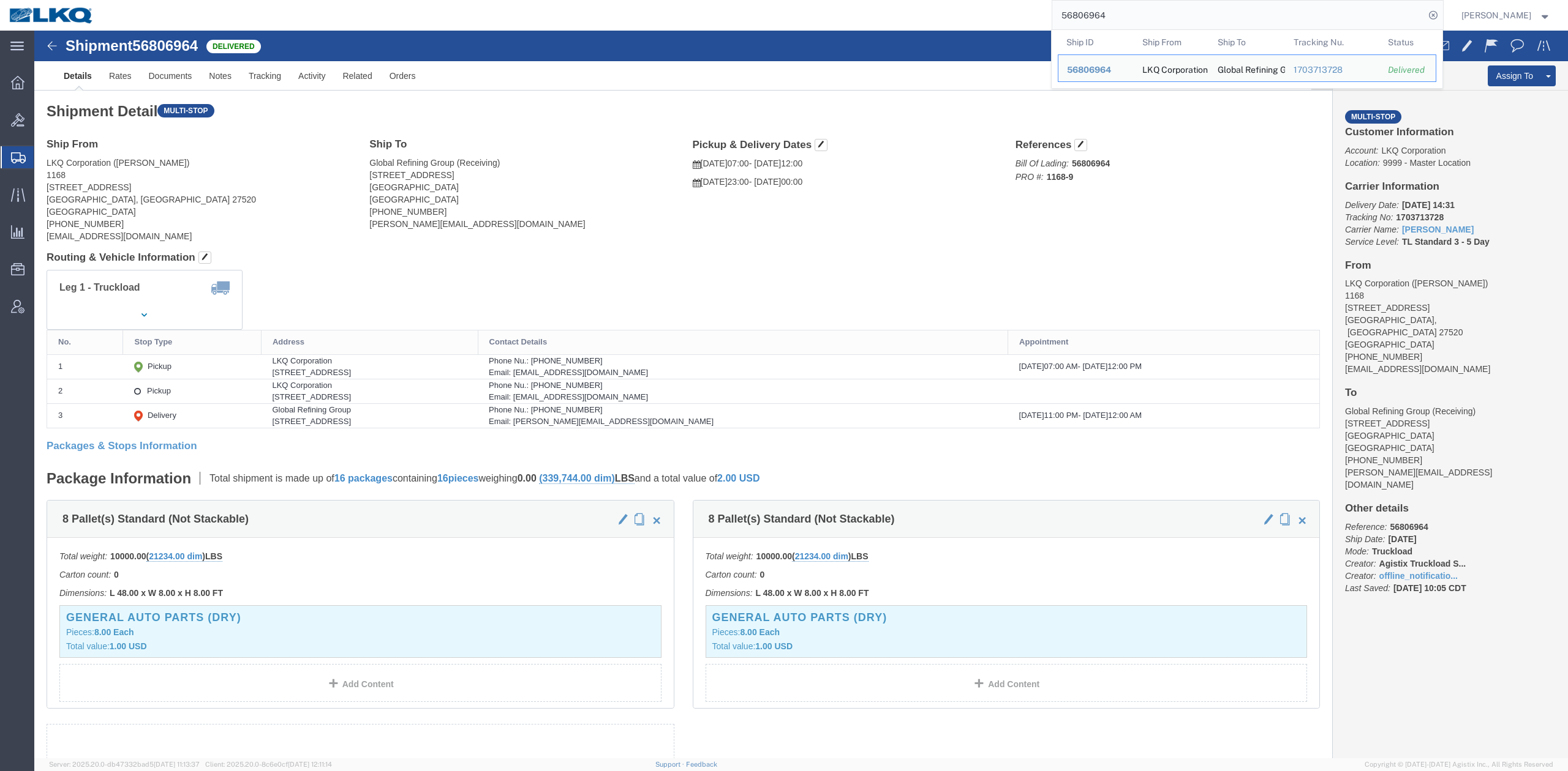
click at [1208, 13] on input "56806964" at bounding box center [1238, 15] width 373 height 29
click at [1207, 12] on input "56806964" at bounding box center [1238, 15] width 373 height 29
paste input "76801"
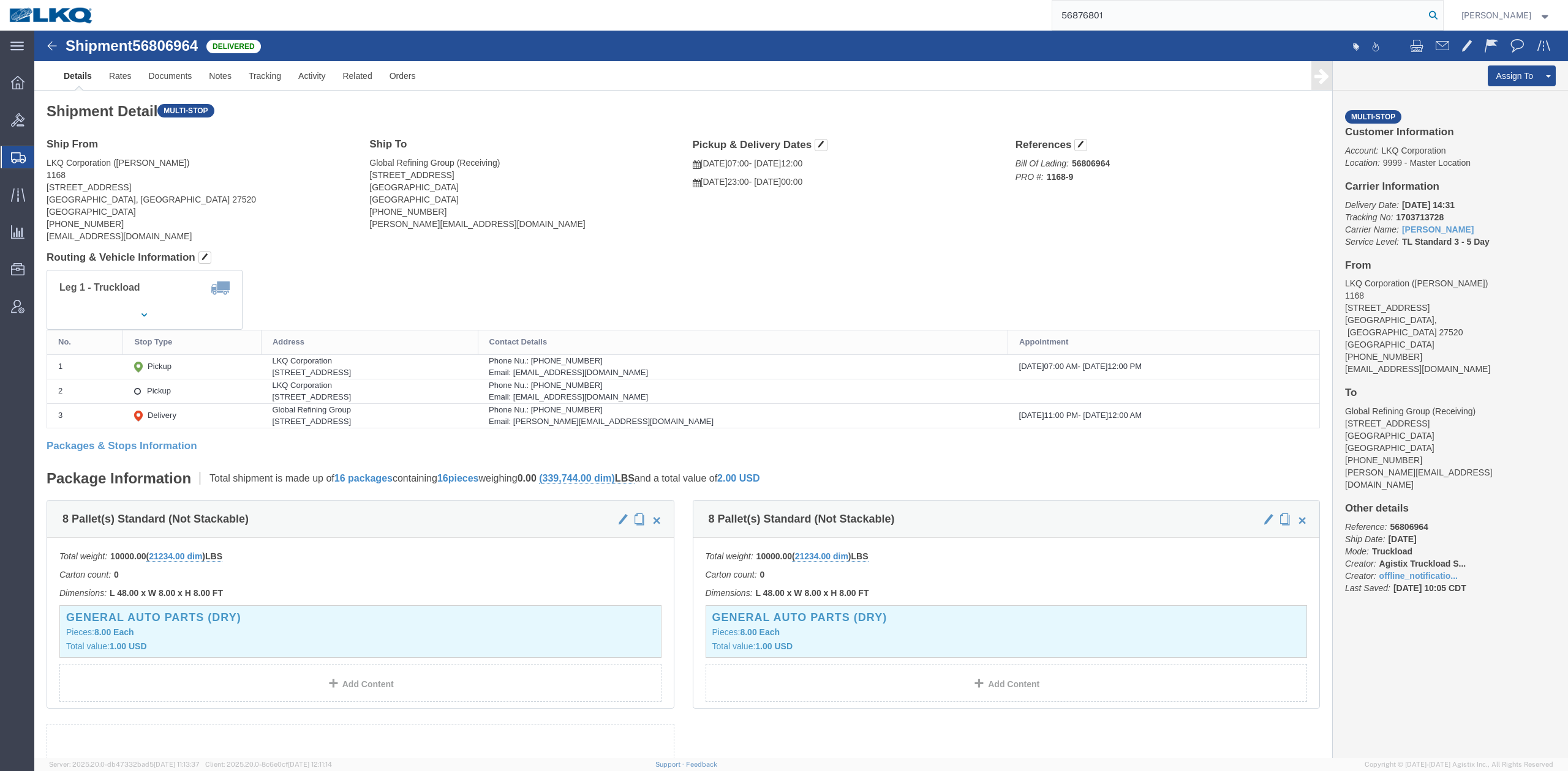
click at [1442, 17] on icon at bounding box center [1433, 15] width 17 height 17
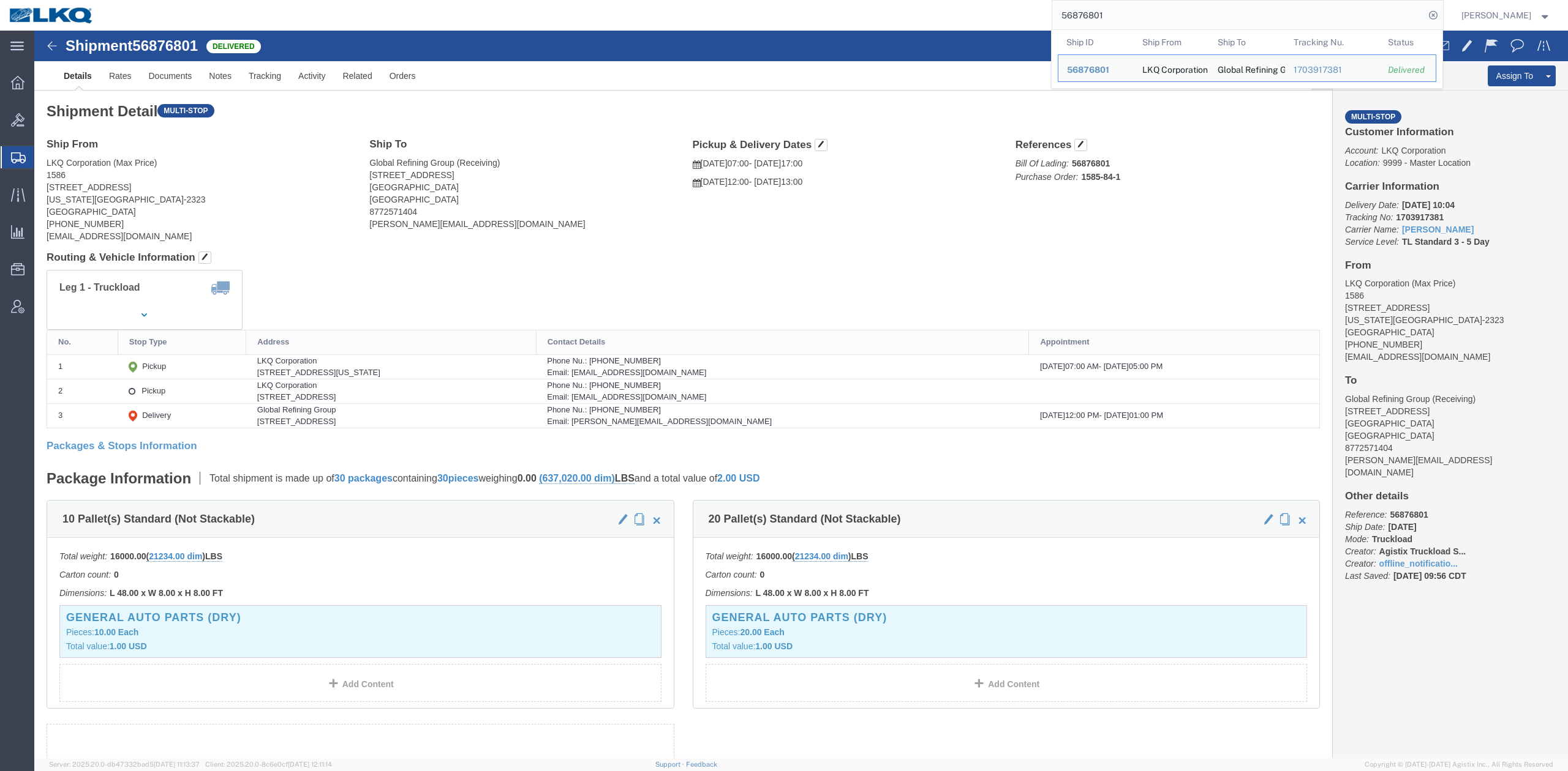
click at [1116, 18] on input "56876801" at bounding box center [1238, 15] width 373 height 29
paste input "07592"
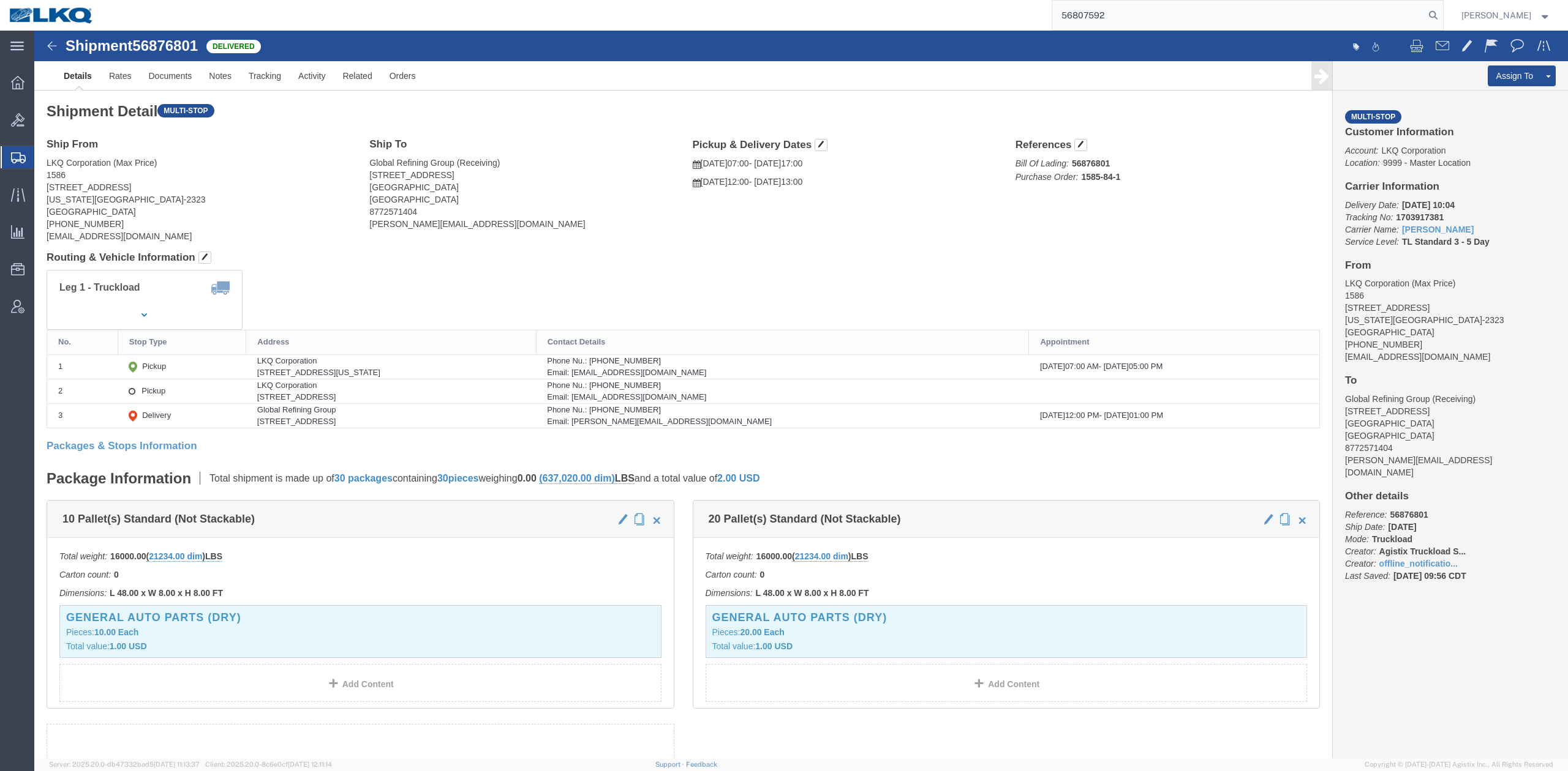
click at [1444, 10] on form "56807592" at bounding box center [1247, 15] width 392 height 31
click at [1444, 25] on form "56807592" at bounding box center [1247, 15] width 392 height 31
click at [1442, 23] on icon at bounding box center [1433, 15] width 17 height 17
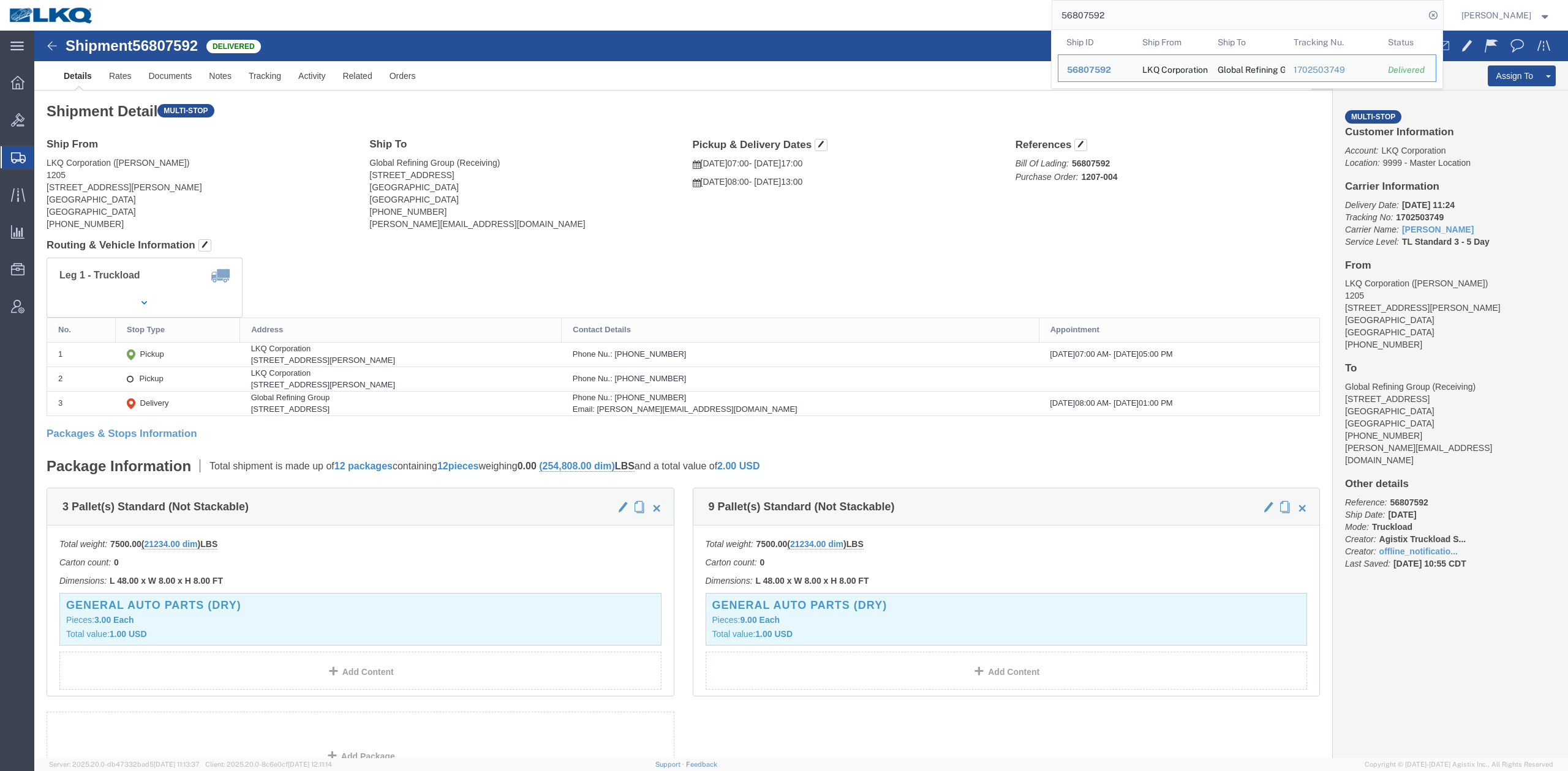
click at [1121, 22] on input "56807592" at bounding box center [1238, 15] width 373 height 29
paste input "593308"
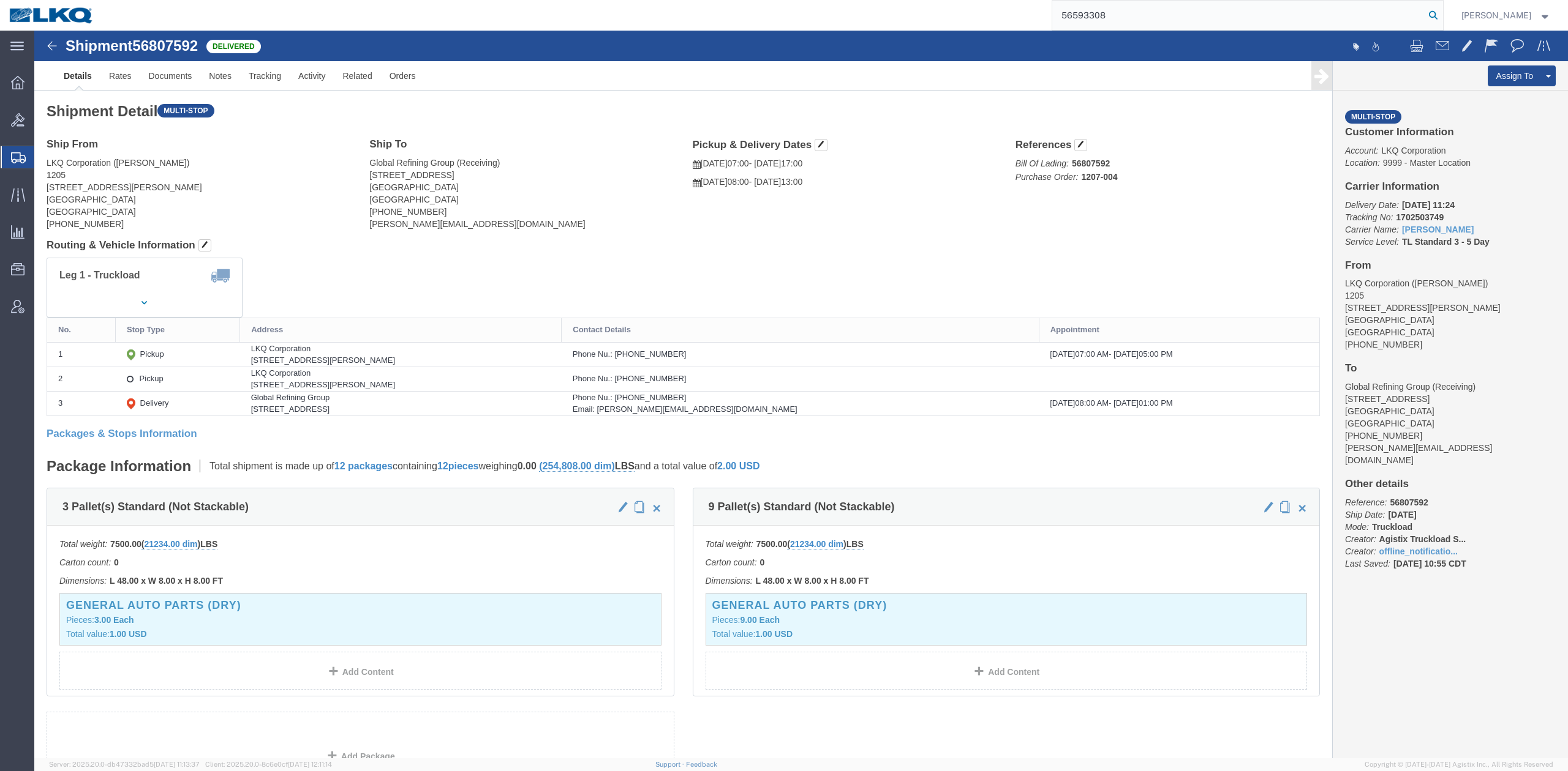
click at [1442, 15] on icon at bounding box center [1433, 15] width 17 height 17
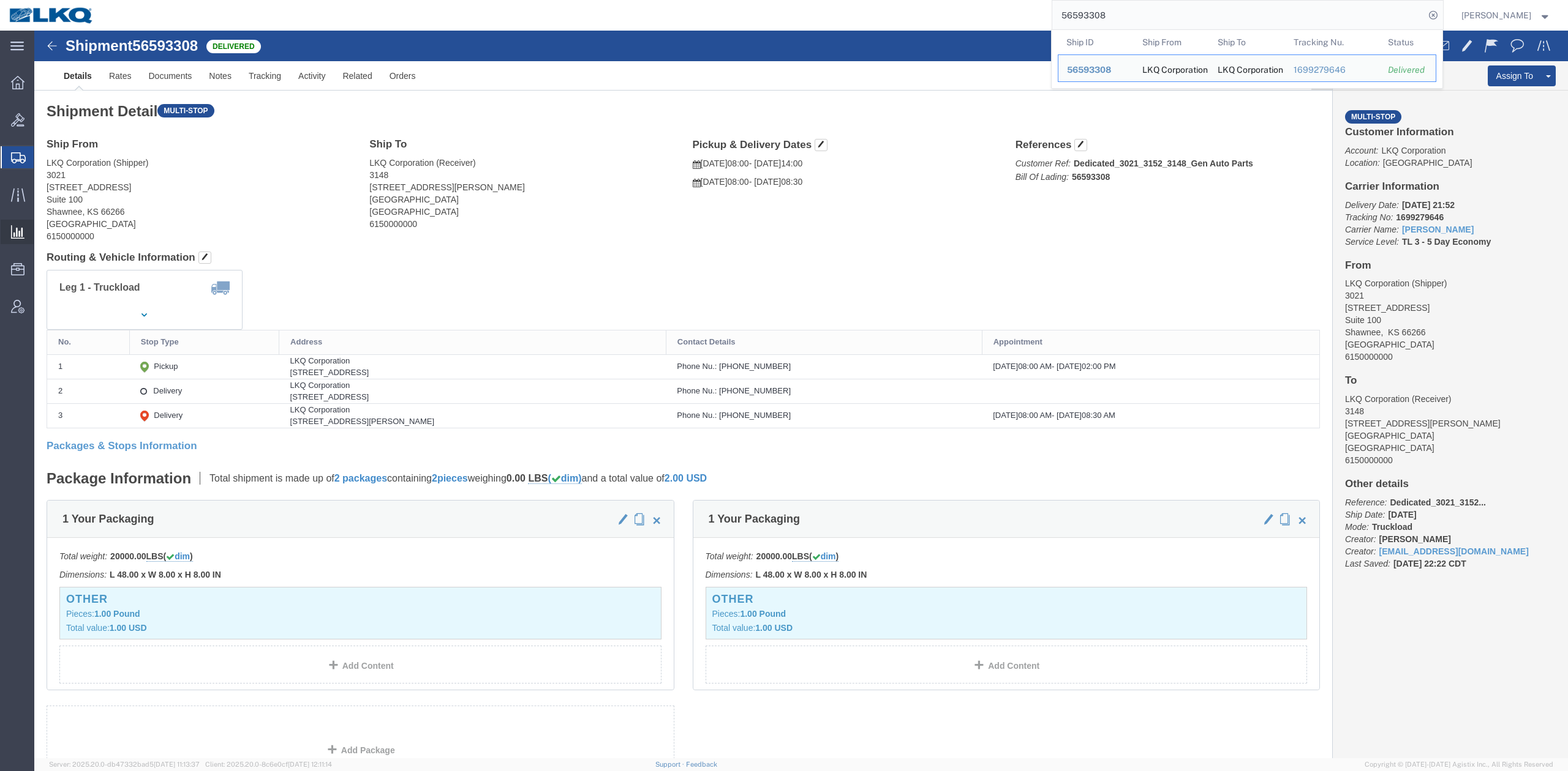
click at [0, 0] on span "Ad Hoc Reports" at bounding box center [0, 0] width 0 height 0
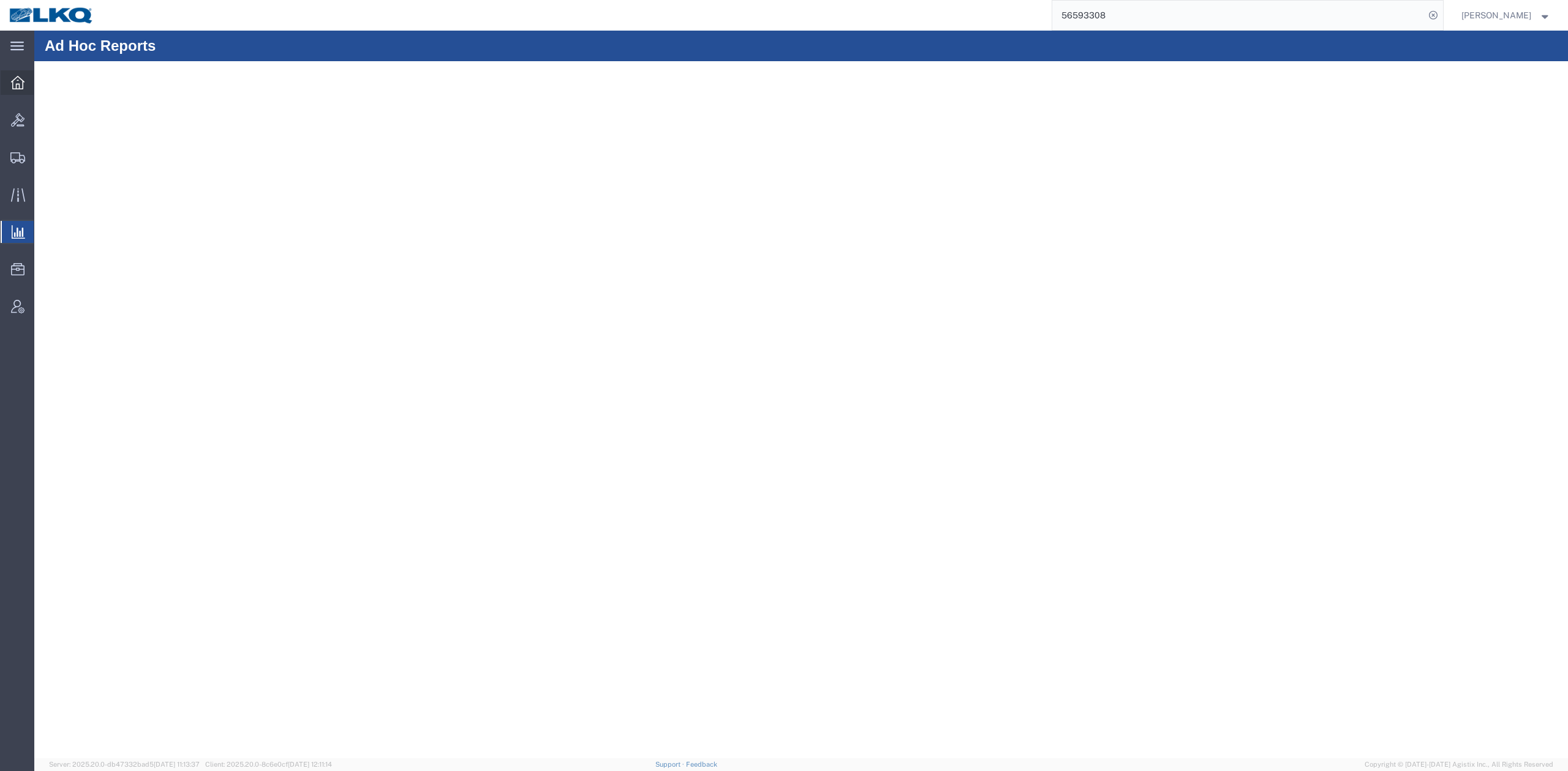
click at [20, 83] on icon at bounding box center [17, 82] width 13 height 13
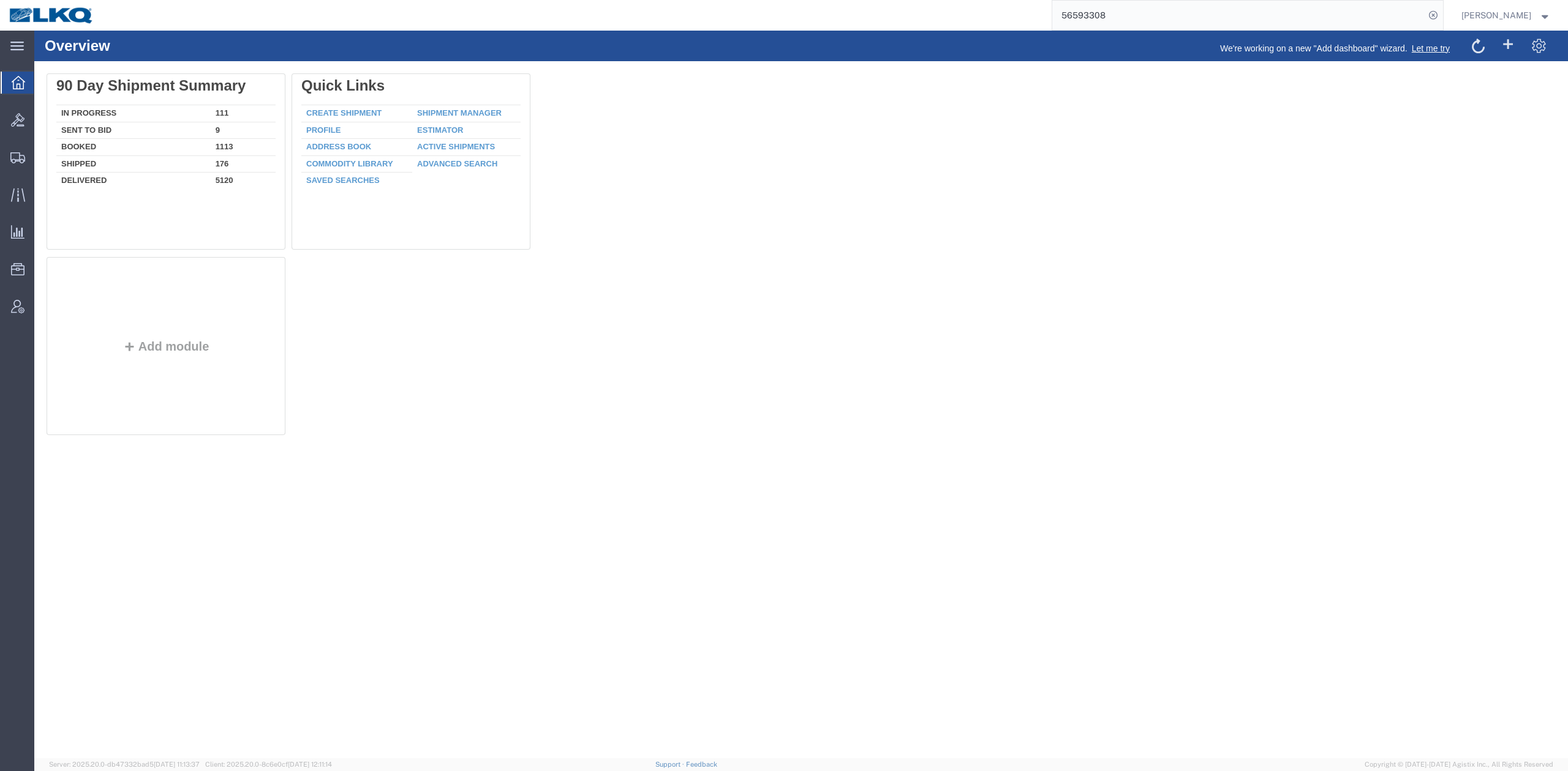
click at [1168, 15] on input "56593308" at bounding box center [1238, 15] width 373 height 29
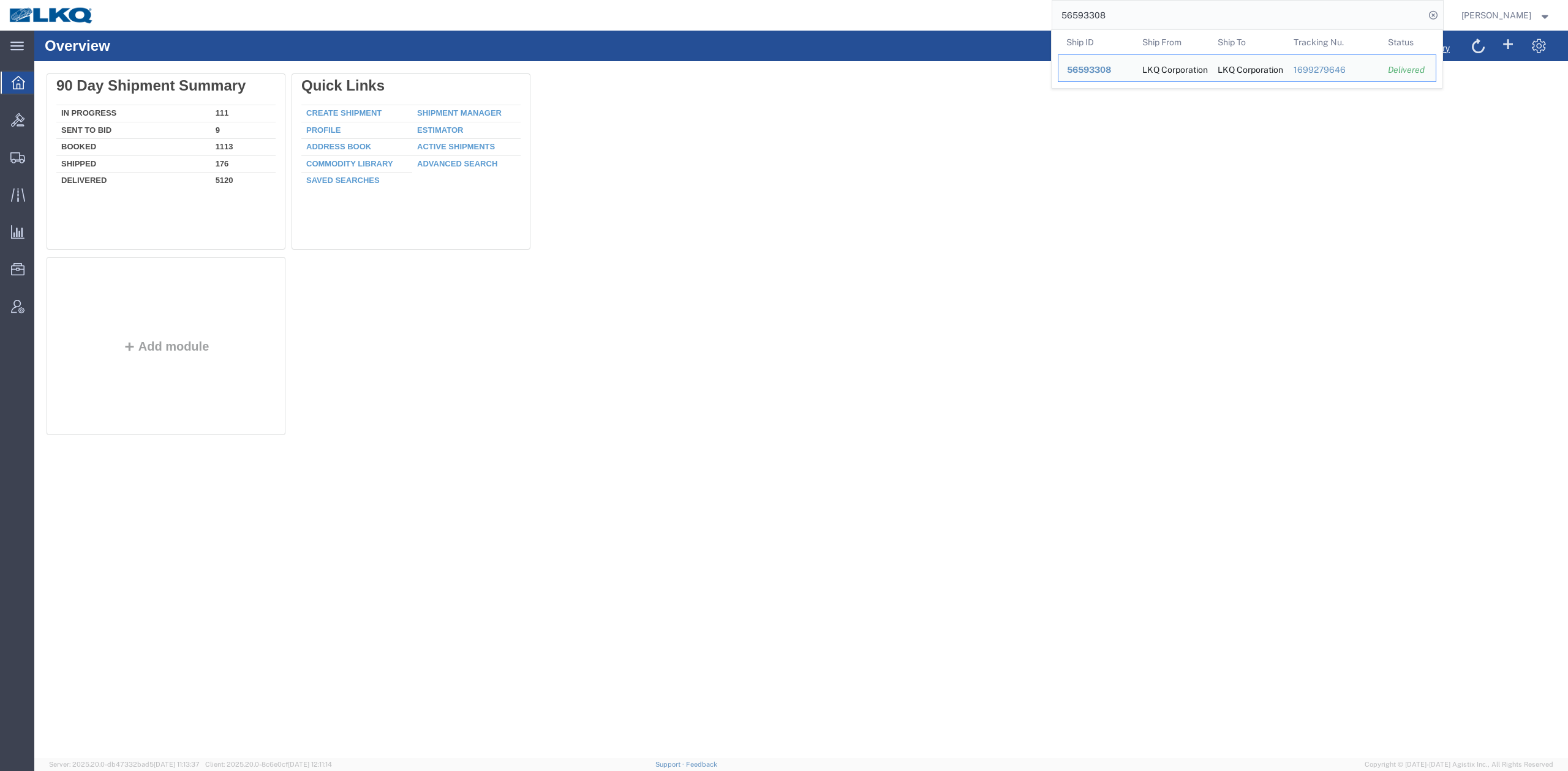
click at [1168, 15] on input "56593308" at bounding box center [1238, 15] width 373 height 29
paste input "7024495"
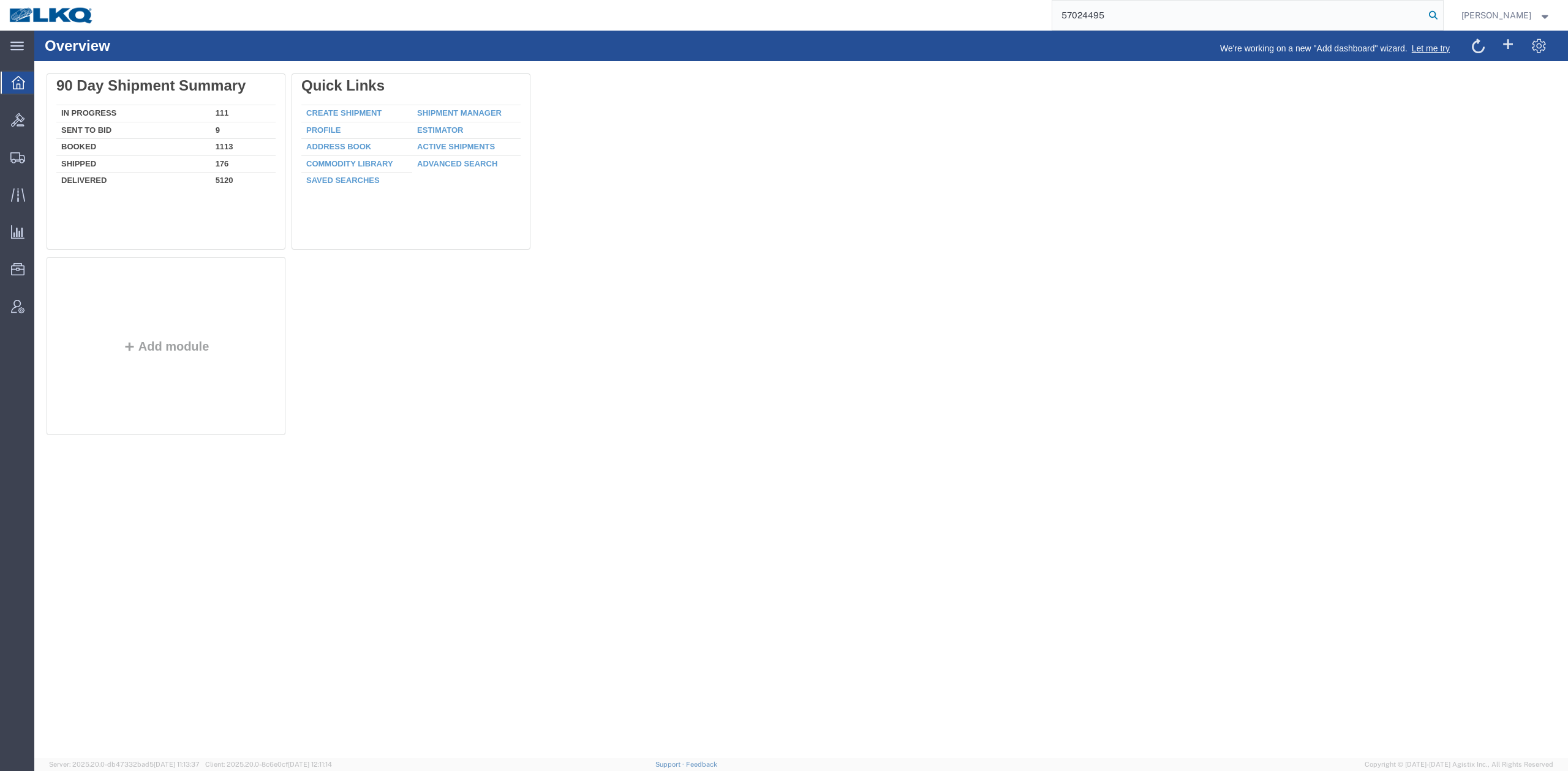
type input "57024495"
click at [1442, 17] on icon at bounding box center [1433, 15] width 17 height 17
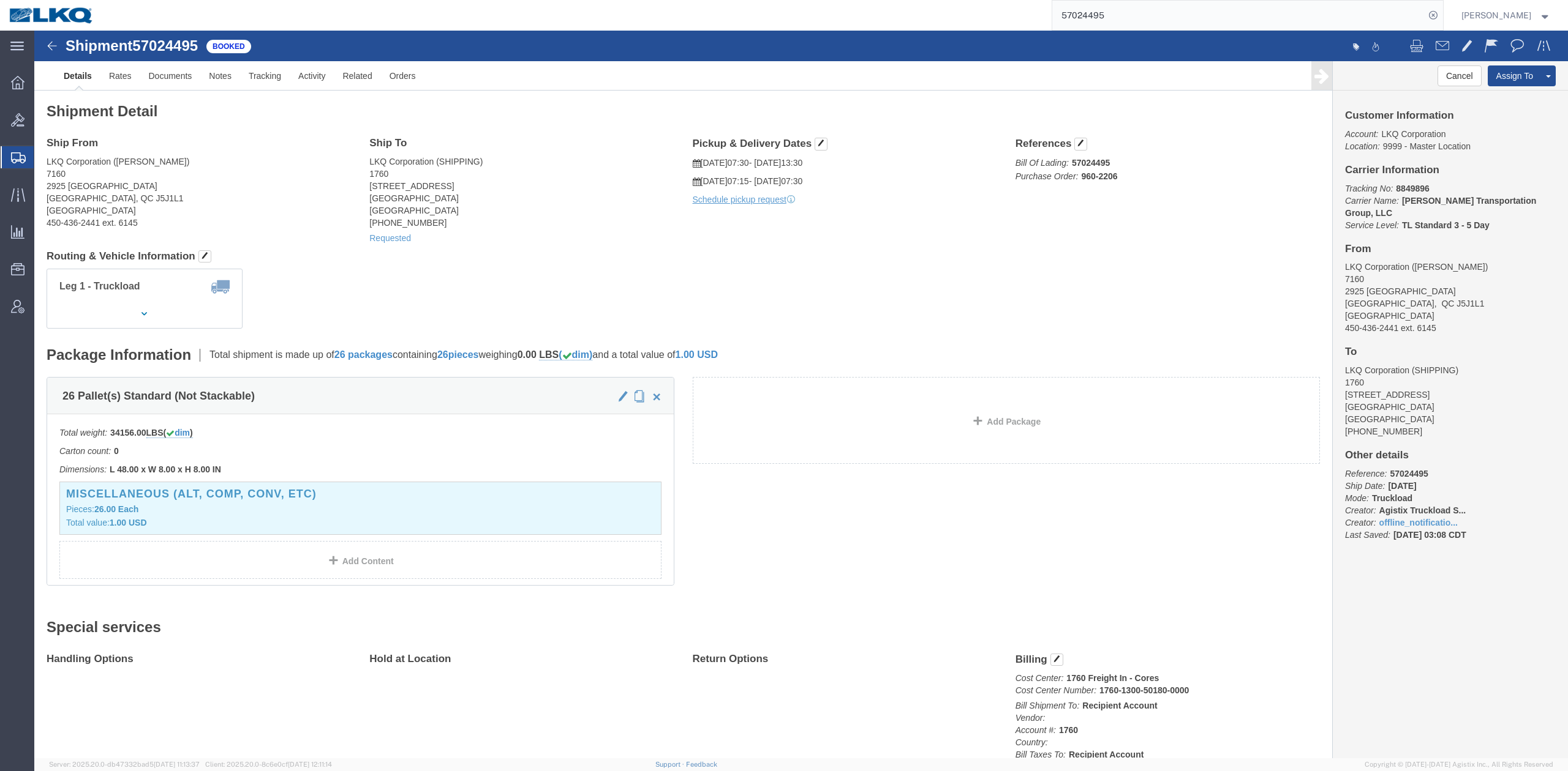
click div "Requested"
click at [21, 307] on icon at bounding box center [17, 307] width 13 height 13
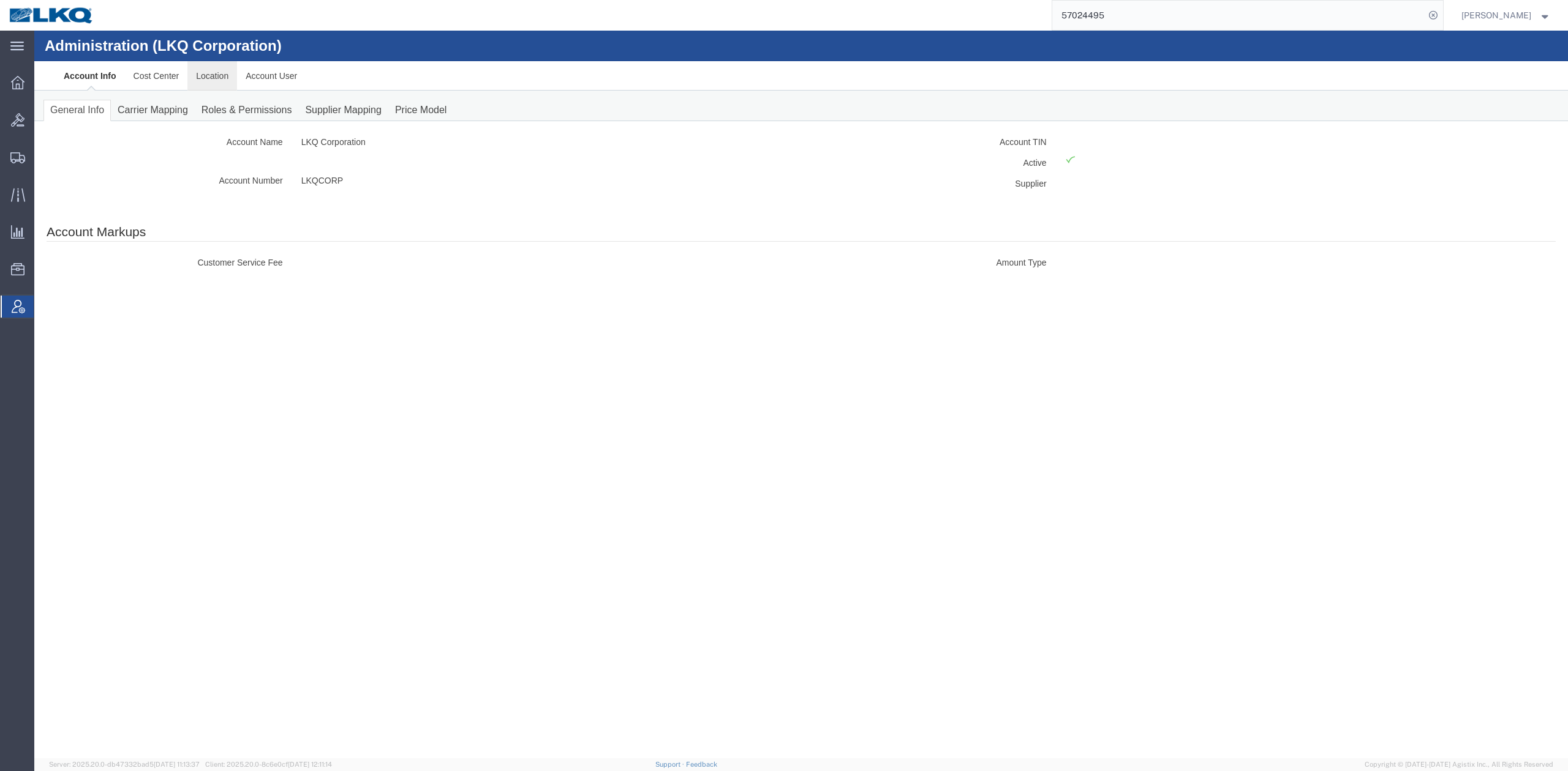
click at [216, 81] on link "Location" at bounding box center [212, 75] width 50 height 29
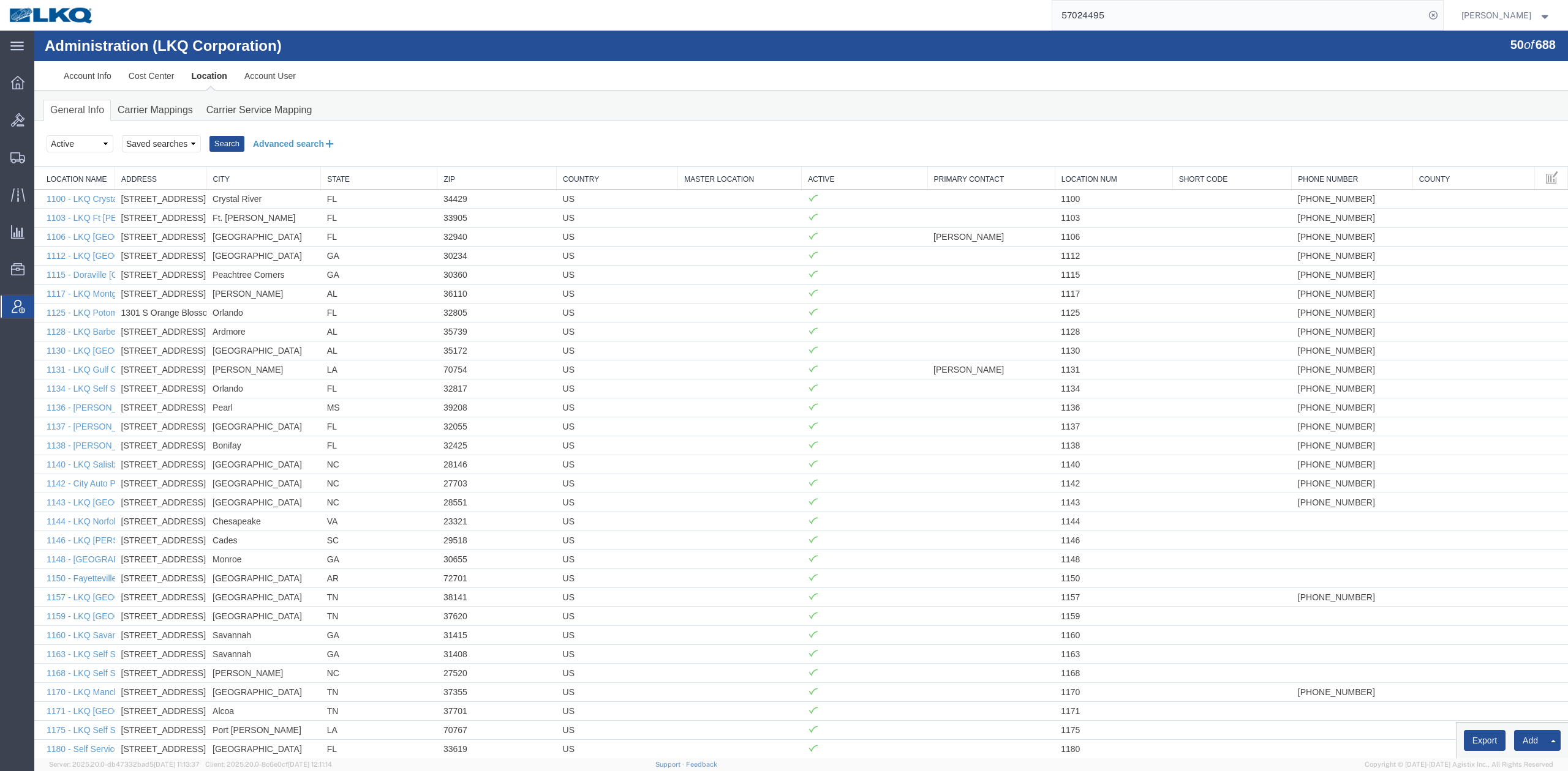
click at [263, 142] on button "Advanced search" at bounding box center [294, 143] width 100 height 21
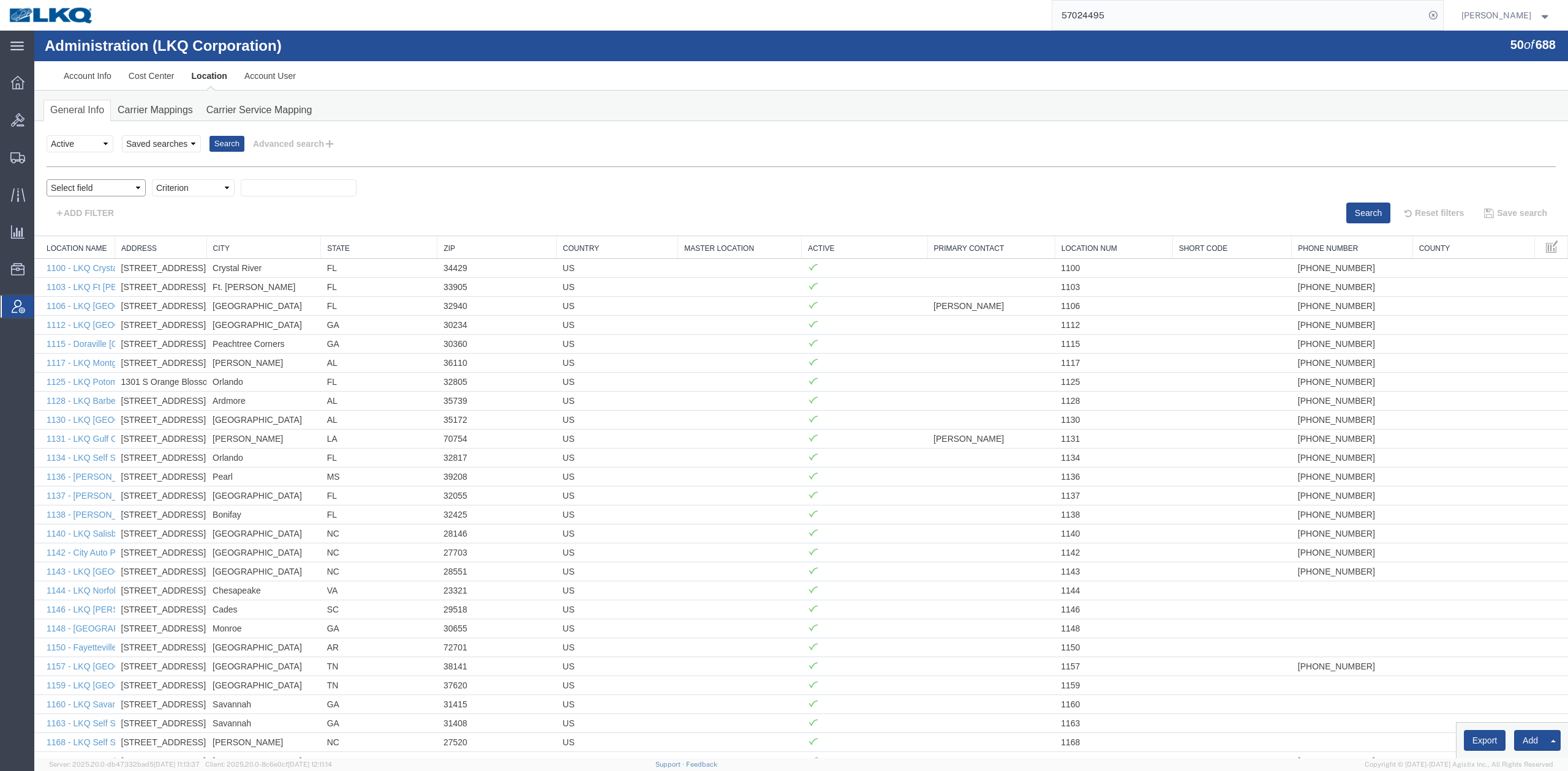
drag, startPoint x: 89, startPoint y: 185, endPoint x: 86, endPoint y: 197, distance: 12.4
click at [88, 185] on select "Select field Address City Country County Location Name Location Num Master Loca…" at bounding box center [96, 188] width 99 height 17
select select "locationNum"
click at [47, 179] on select "Select field Address City Country County Location Name Location Num Master Loca…" at bounding box center [96, 188] width 99 height 17
drag, startPoint x: 233, startPoint y: 217, endPoint x: 196, endPoint y: 195, distance: 43.0
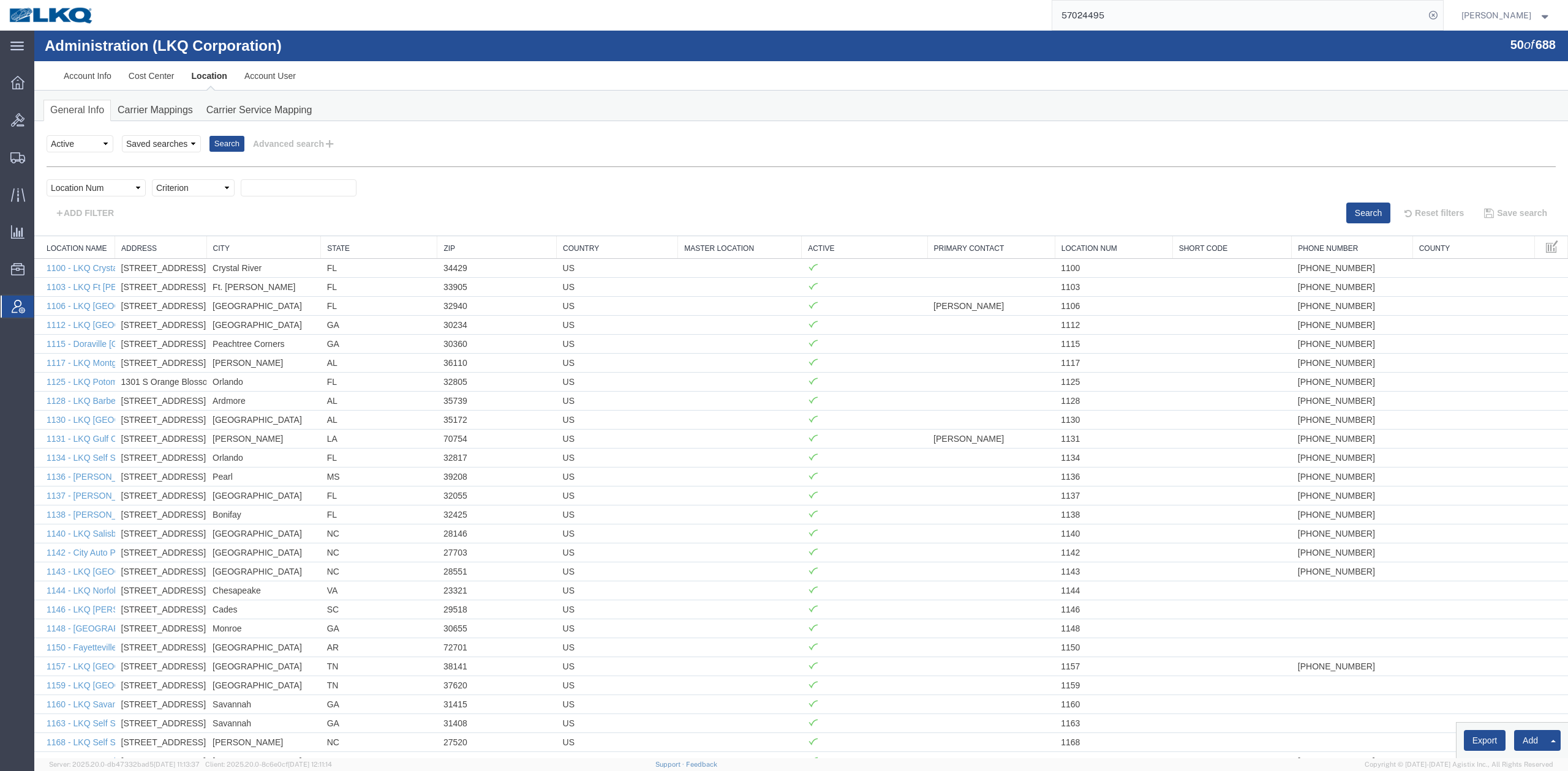
click at [199, 185] on select "Criterion contains does not contain is is blank is not blank starts with" at bounding box center [193, 188] width 82 height 17
click at [152, 179] on select "Criterion contains does not contain is is blank is not blank starts with" at bounding box center [193, 188] width 82 height 17
click at [196, 195] on select "Criterion contains does not contain is is blank is not blank starts with" at bounding box center [193, 188] width 82 height 17
select select "contains"
click at [152, 179] on select "Criterion contains does not contain is is blank is not blank starts with" at bounding box center [193, 188] width 82 height 17
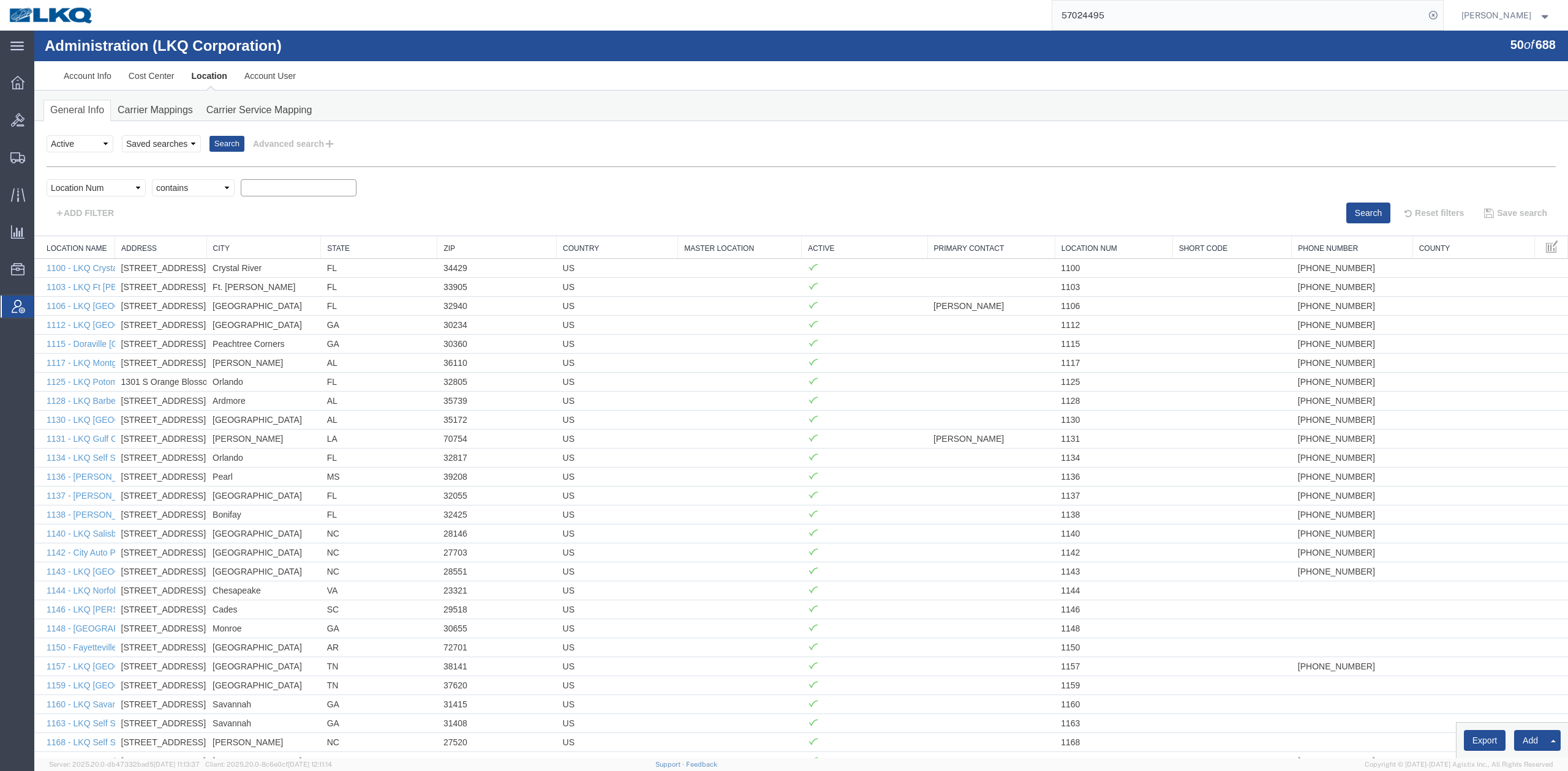
click at [258, 181] on input "text" at bounding box center [299, 188] width 116 height 17
type input "3021"
click at [1348, 219] on button "Search" at bounding box center [1368, 213] width 44 height 21
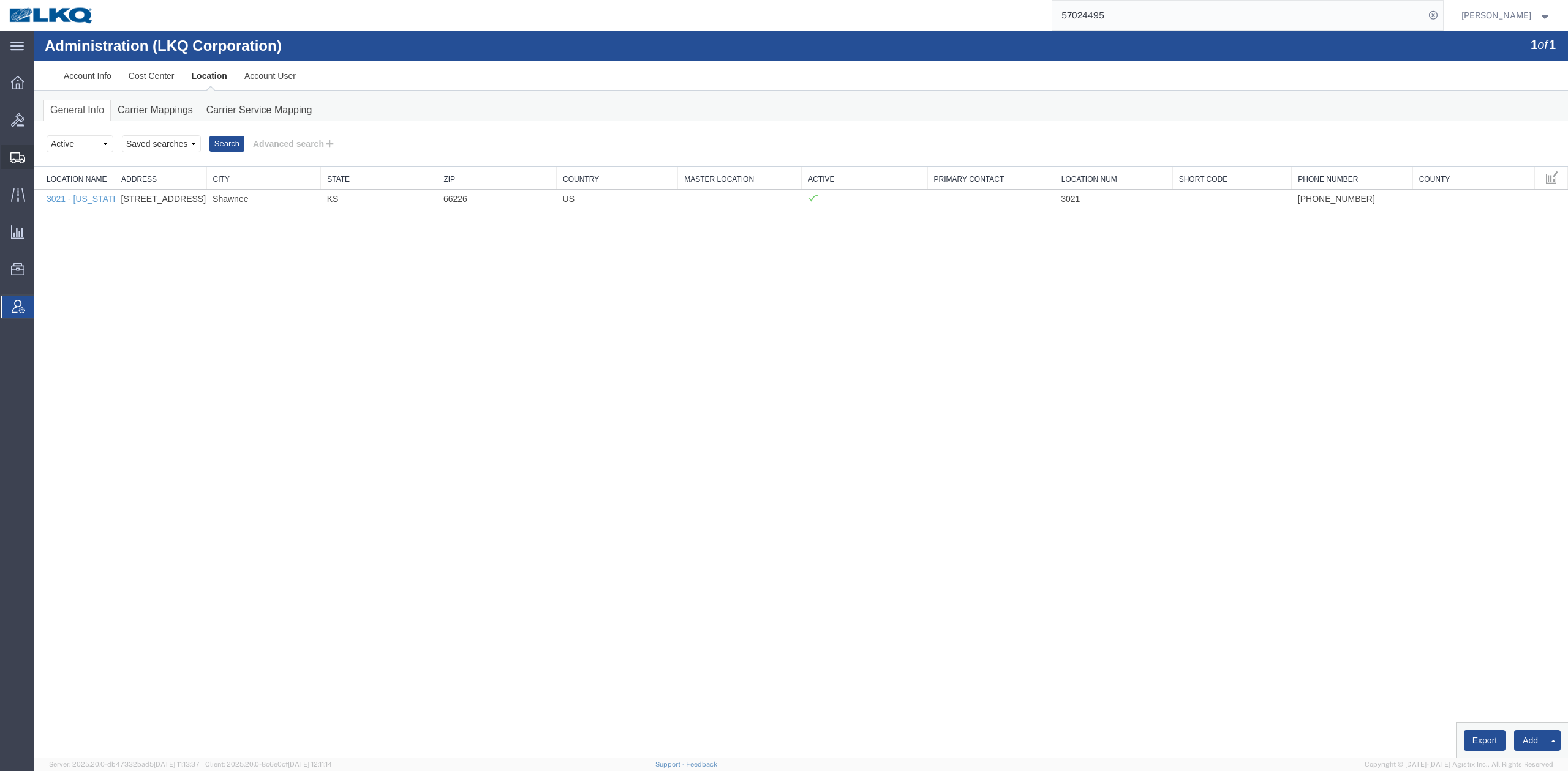
click at [0, 0] on span "Create Shipment" at bounding box center [0, 0] width 0 height 0
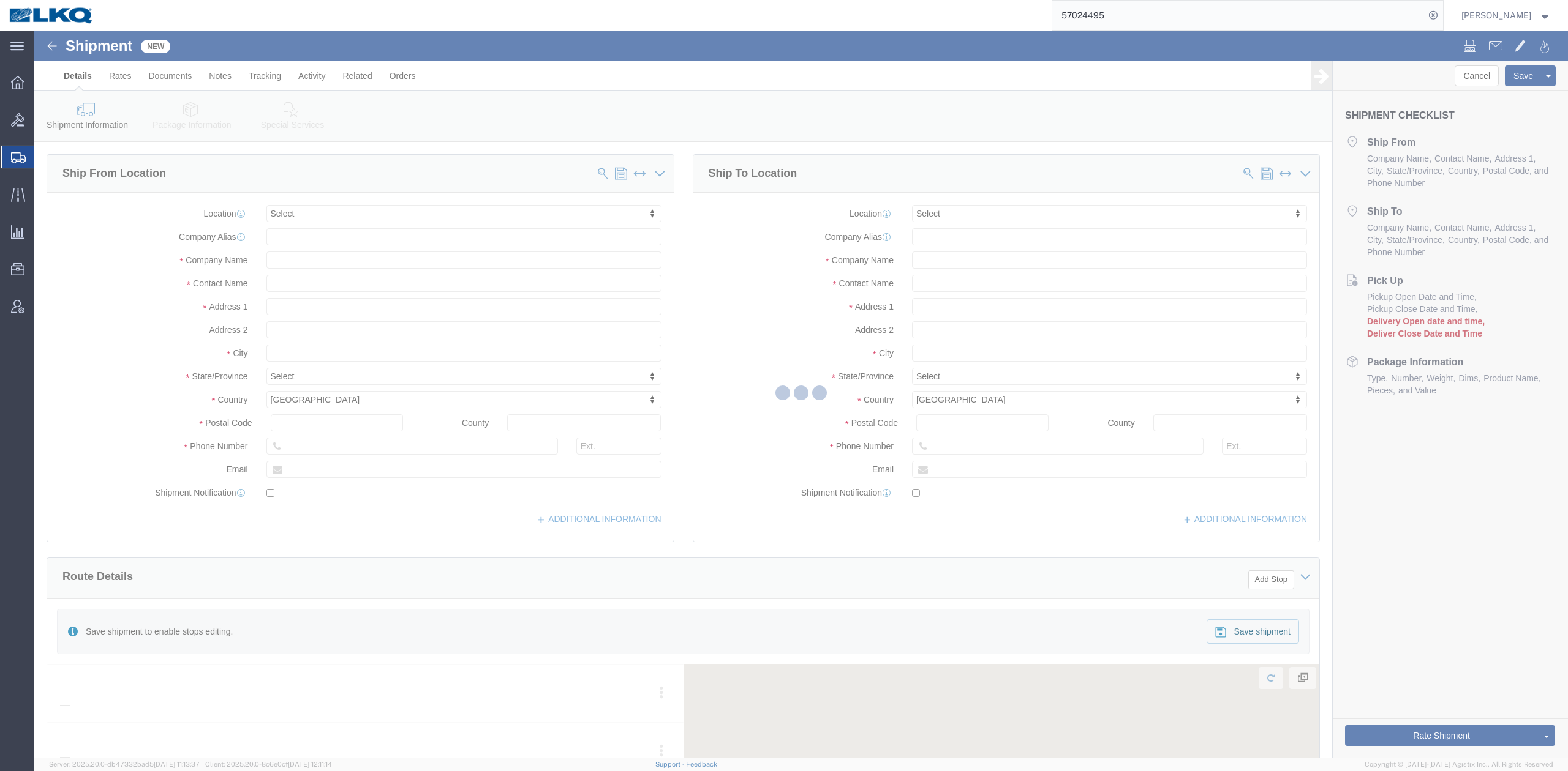
drag, startPoint x: 295, startPoint y: 216, endPoint x: 194, endPoint y: 254, distance: 107.9
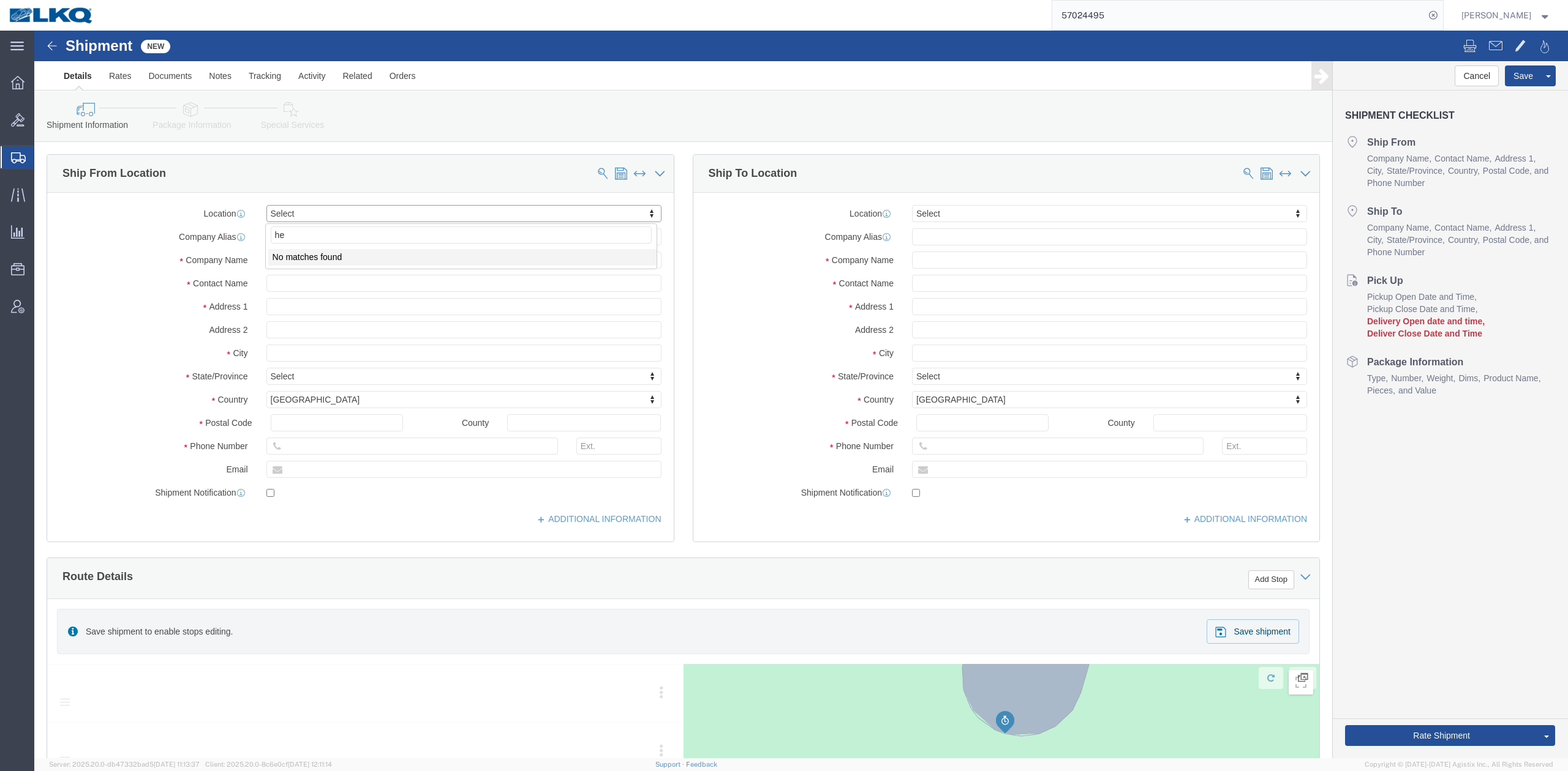
type input "h"
type input "c"
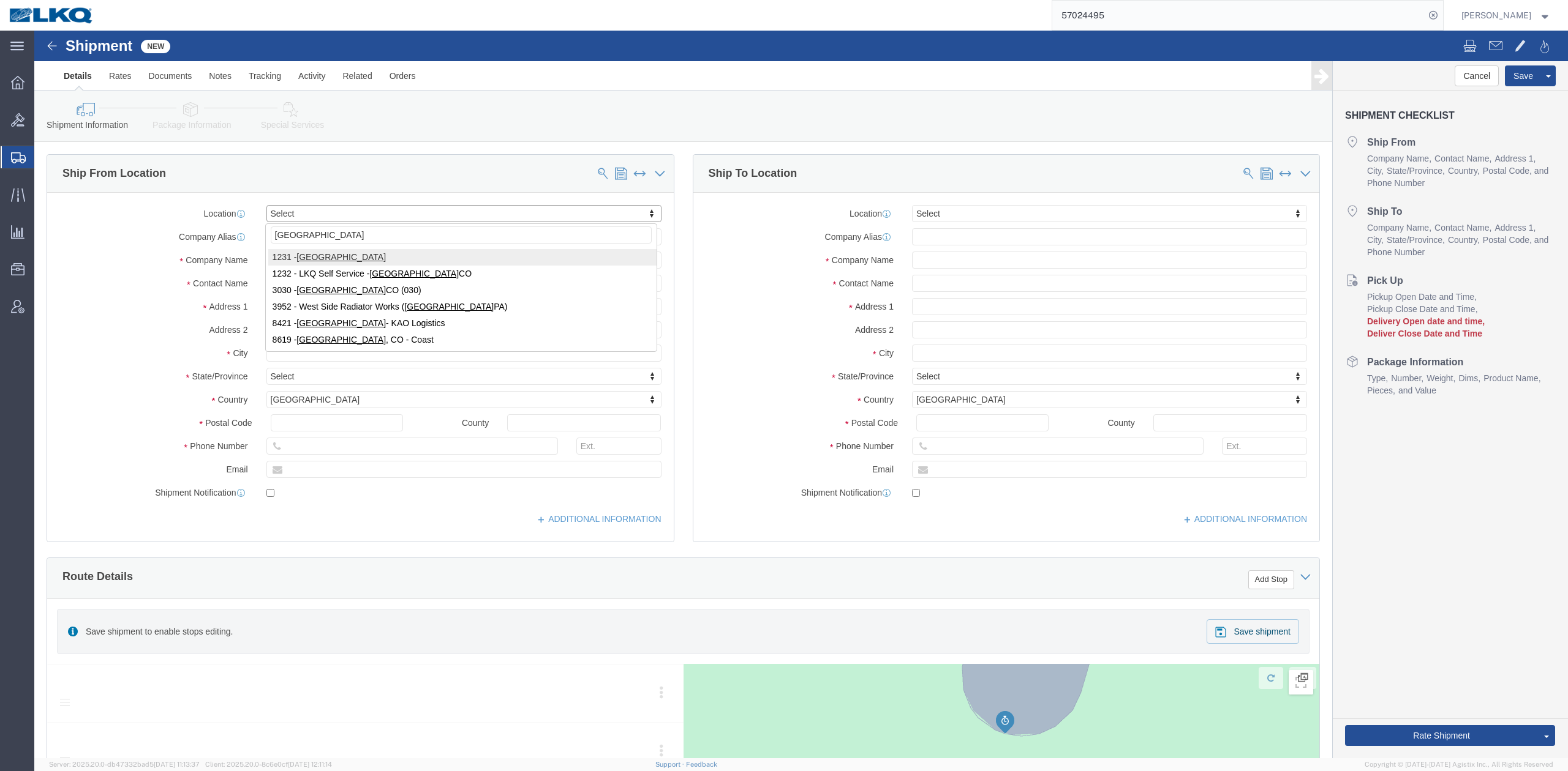
click input "denver"
type input "1808"
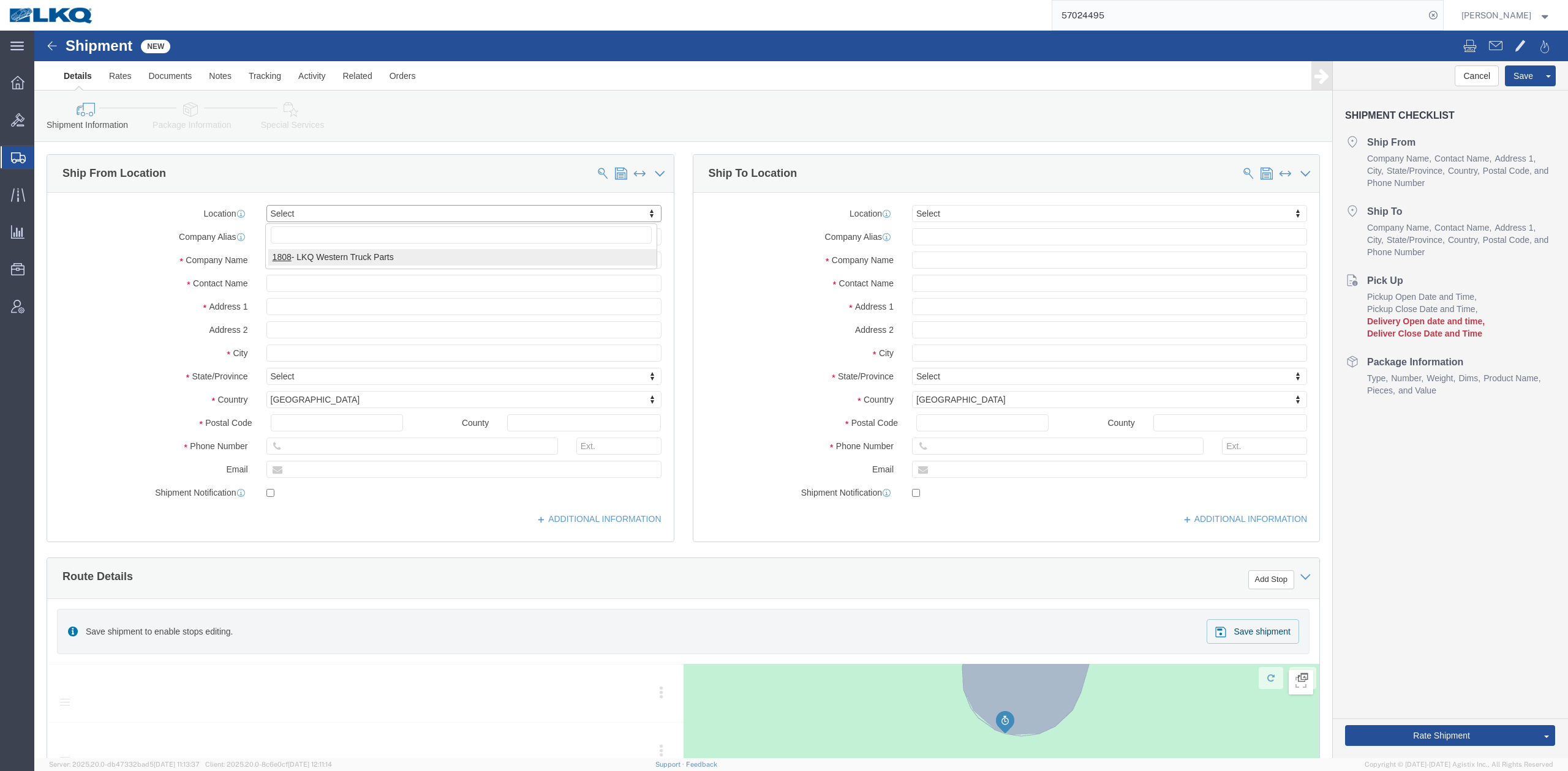
select select "28718"
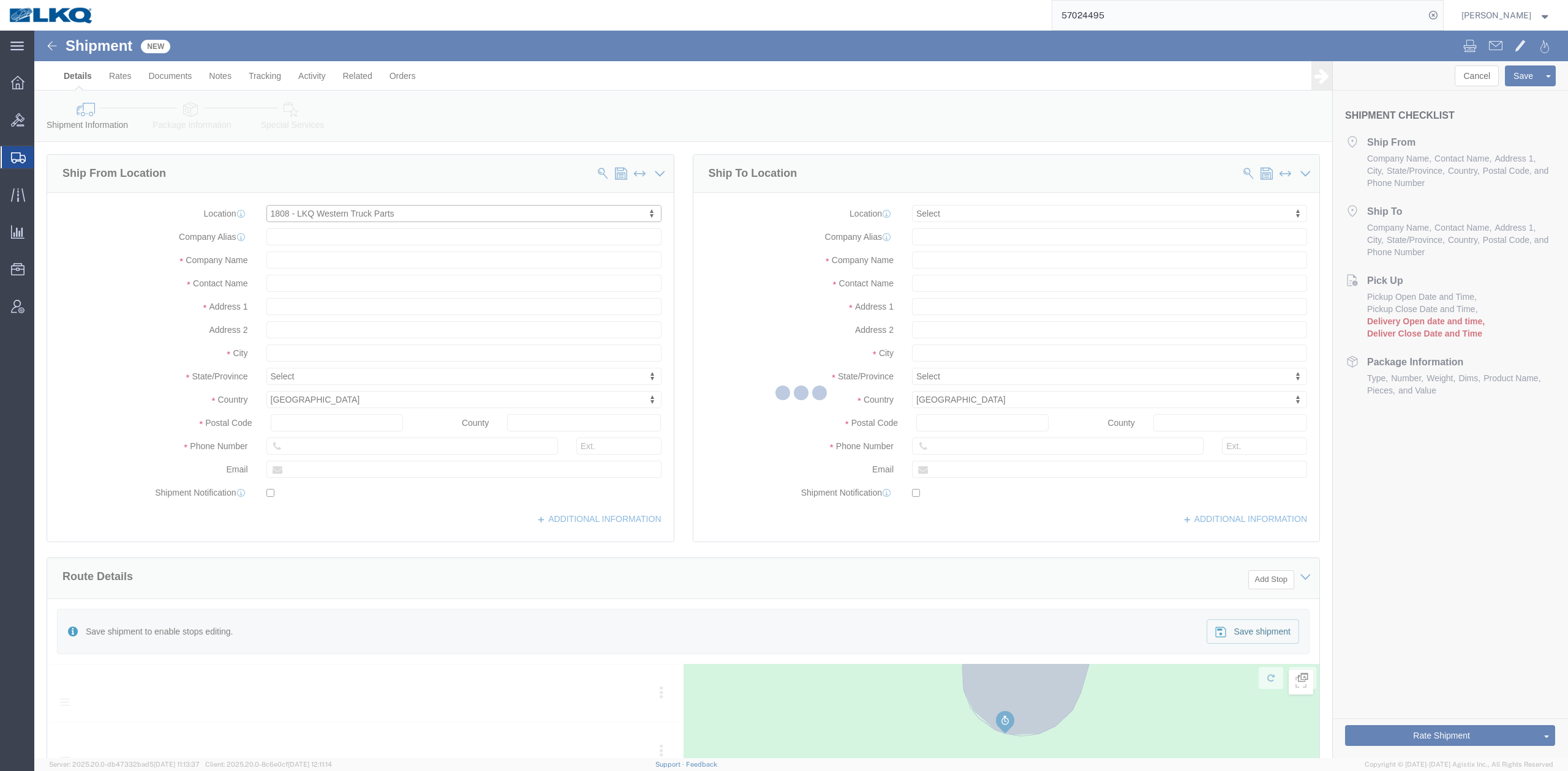
select select "CO"
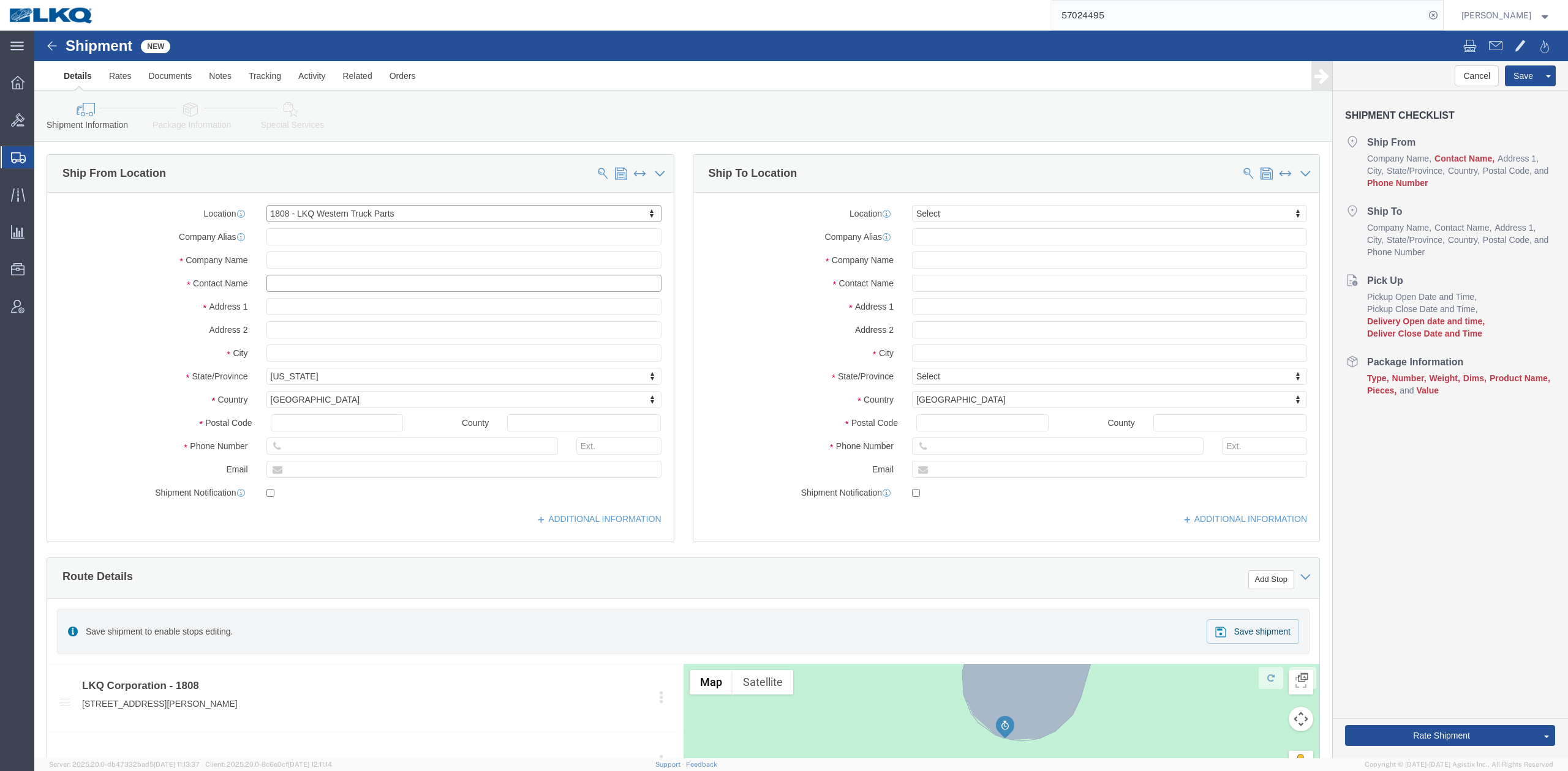
click input "text"
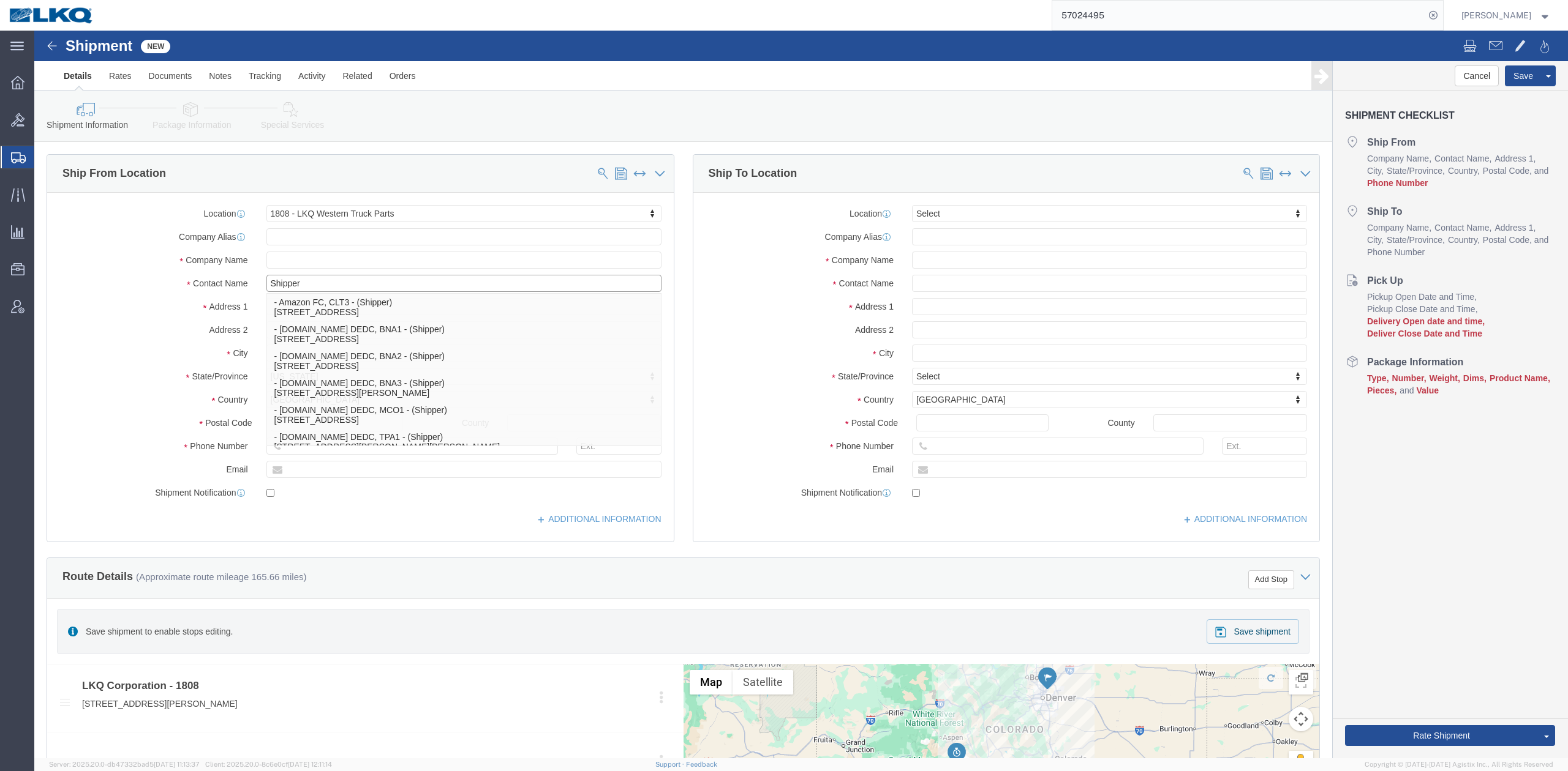
type input "Shipper"
click div "Location Select Select My Profile Location 1100 - LKQ Crystal River 1103 - LKQ …"
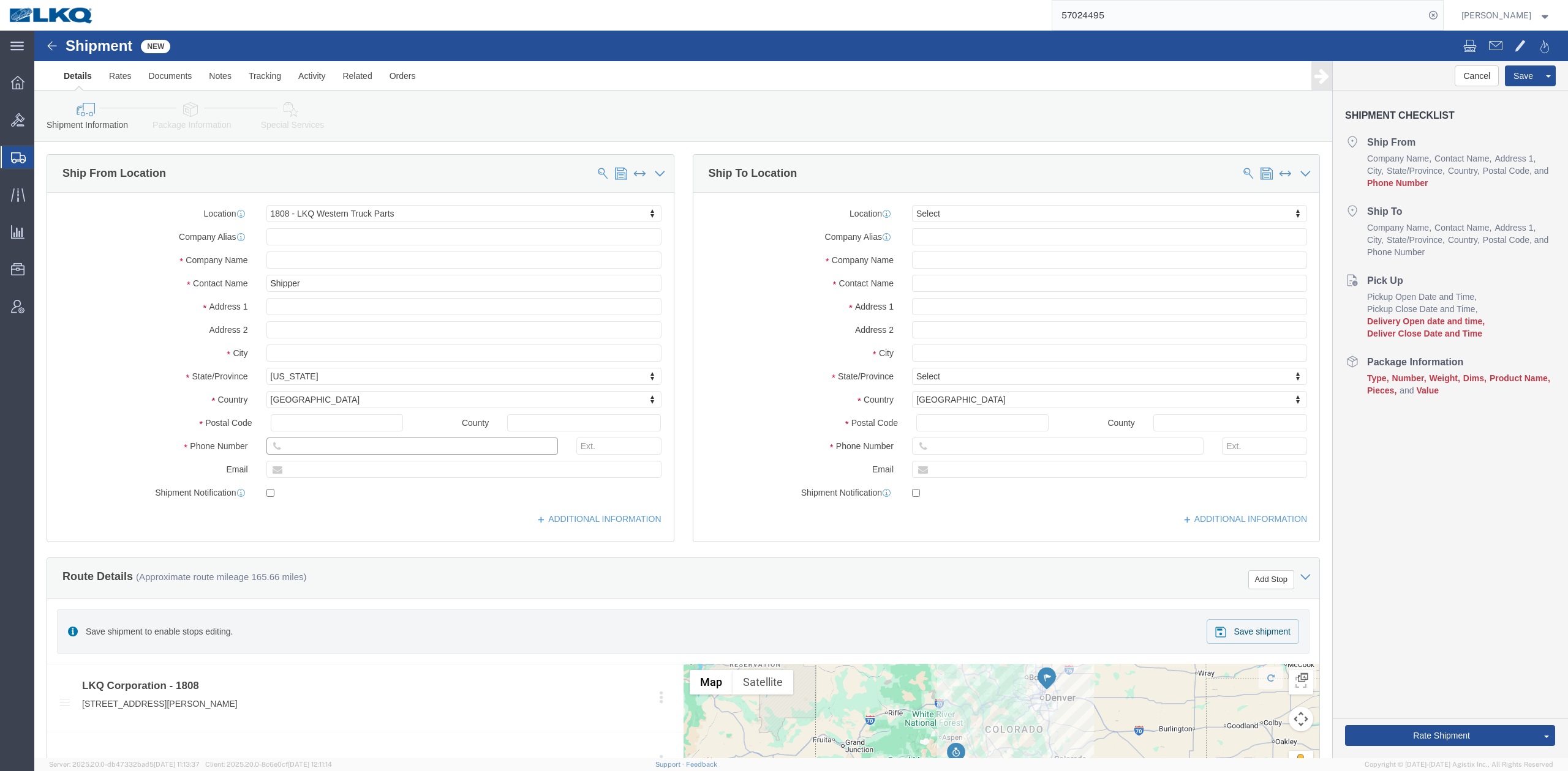
drag, startPoint x: 335, startPoint y: 418, endPoint x: 342, endPoint y: 426, distance: 10.6
click input "text"
type input "6150000000"
click div "Location Select Select My Profile Location 1100 - LKQ Crystal River 1103 - LKQ …"
click input "text"
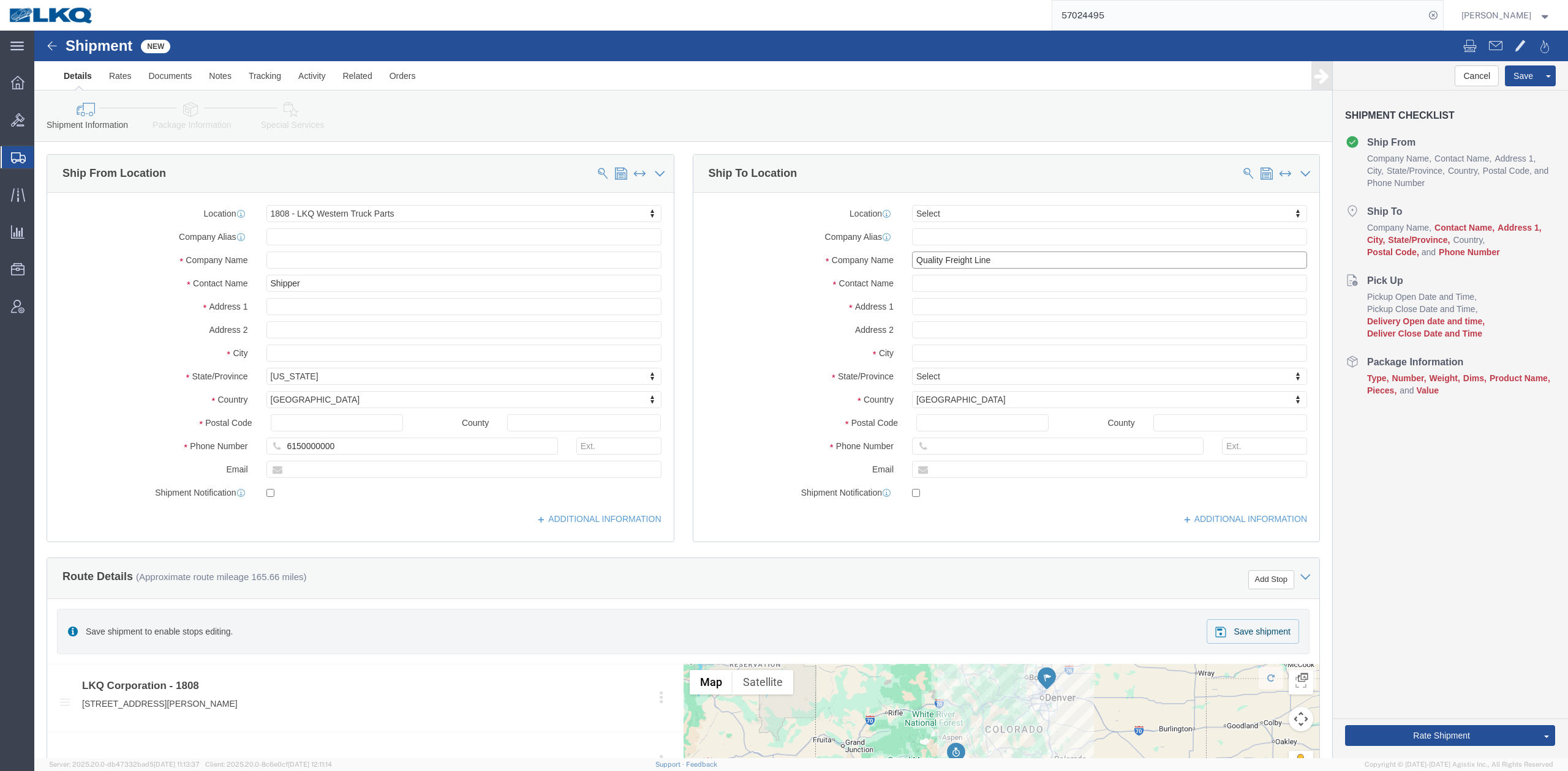
type input "Quality Freight Line"
type input "Receiver"
type input "10116 Meetze Rd"
click input "text"
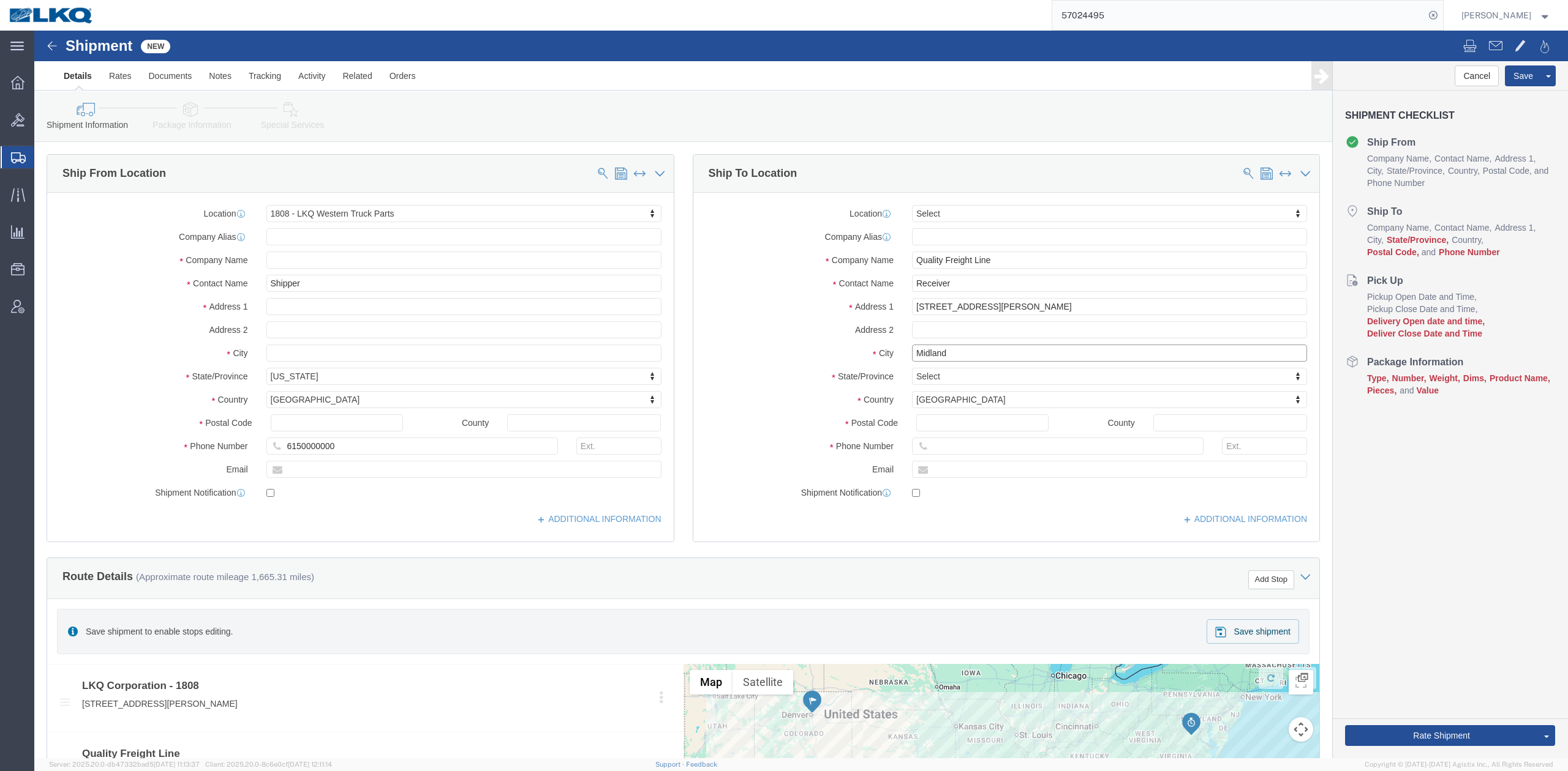
type input "Midland"
type input "v"
type input "vi"
type input "vir"
type input "22728"
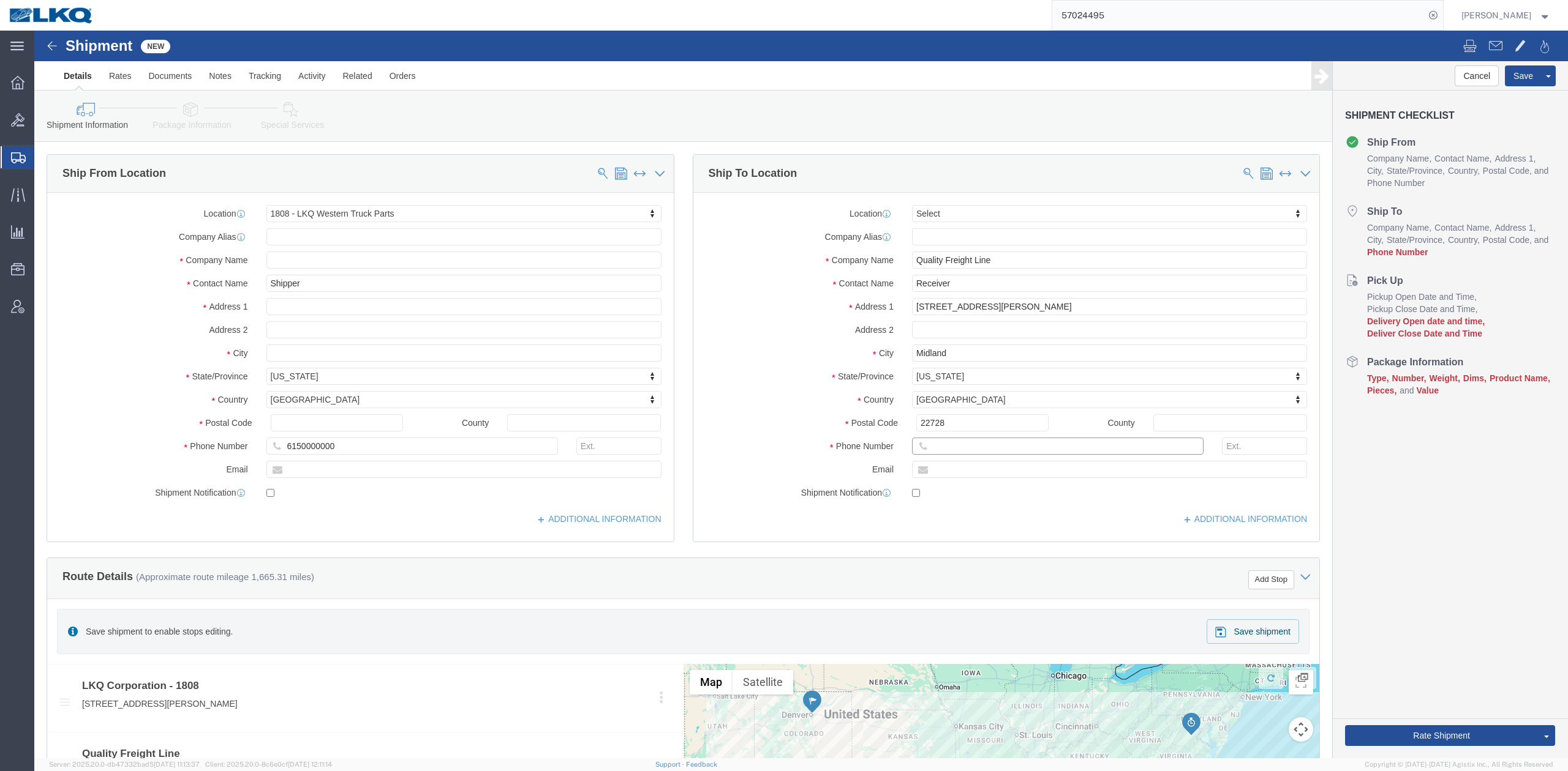
click input "text"
type input "6150000000"
click label "Company Name"
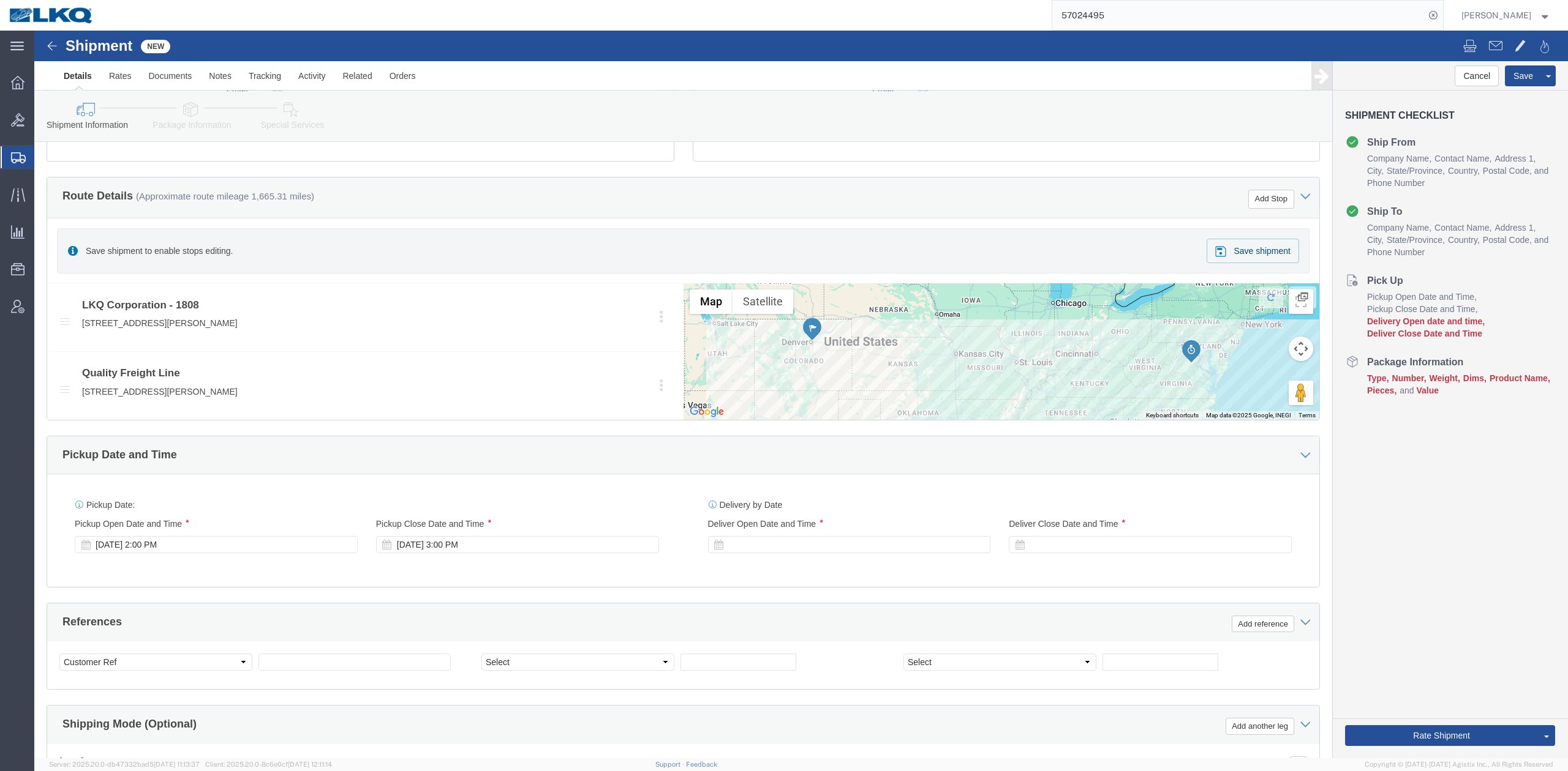
scroll to position [408, 0]
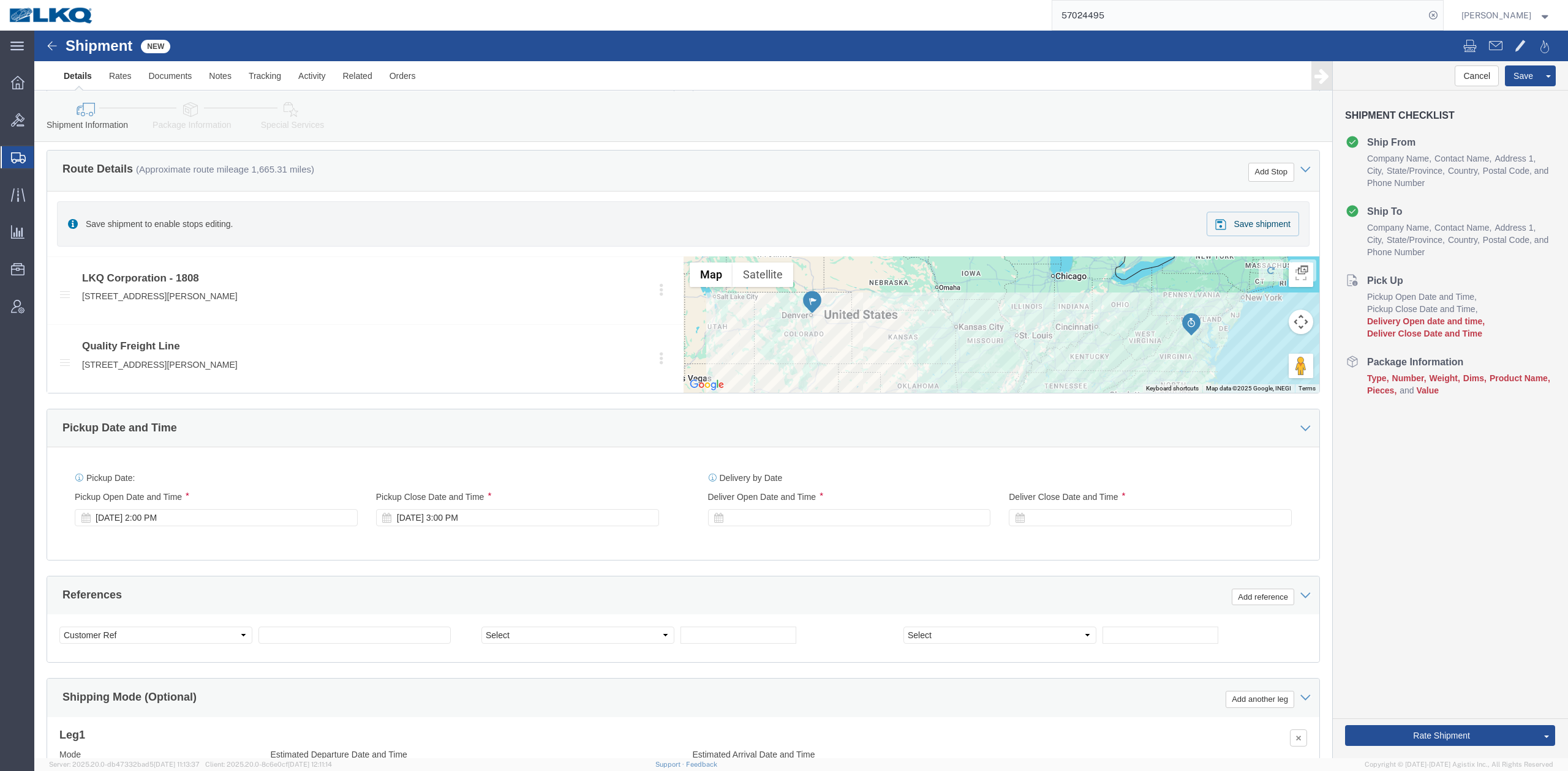
click div "Pickup Date: Pickup Start Date Pickup Start Time Pickup Open Date and Time Oct …"
click select "Select Account Type Activity ID Airline Appointment Number ASN Batch Request # …"
select select "BOL"
click select "Select Account Type Activity ID Airline Appointment Number ASN Batch Request # …"
click div "Ship From Location Location 1808 - LKQ Western Truck Parts Select My Profile Lo…"
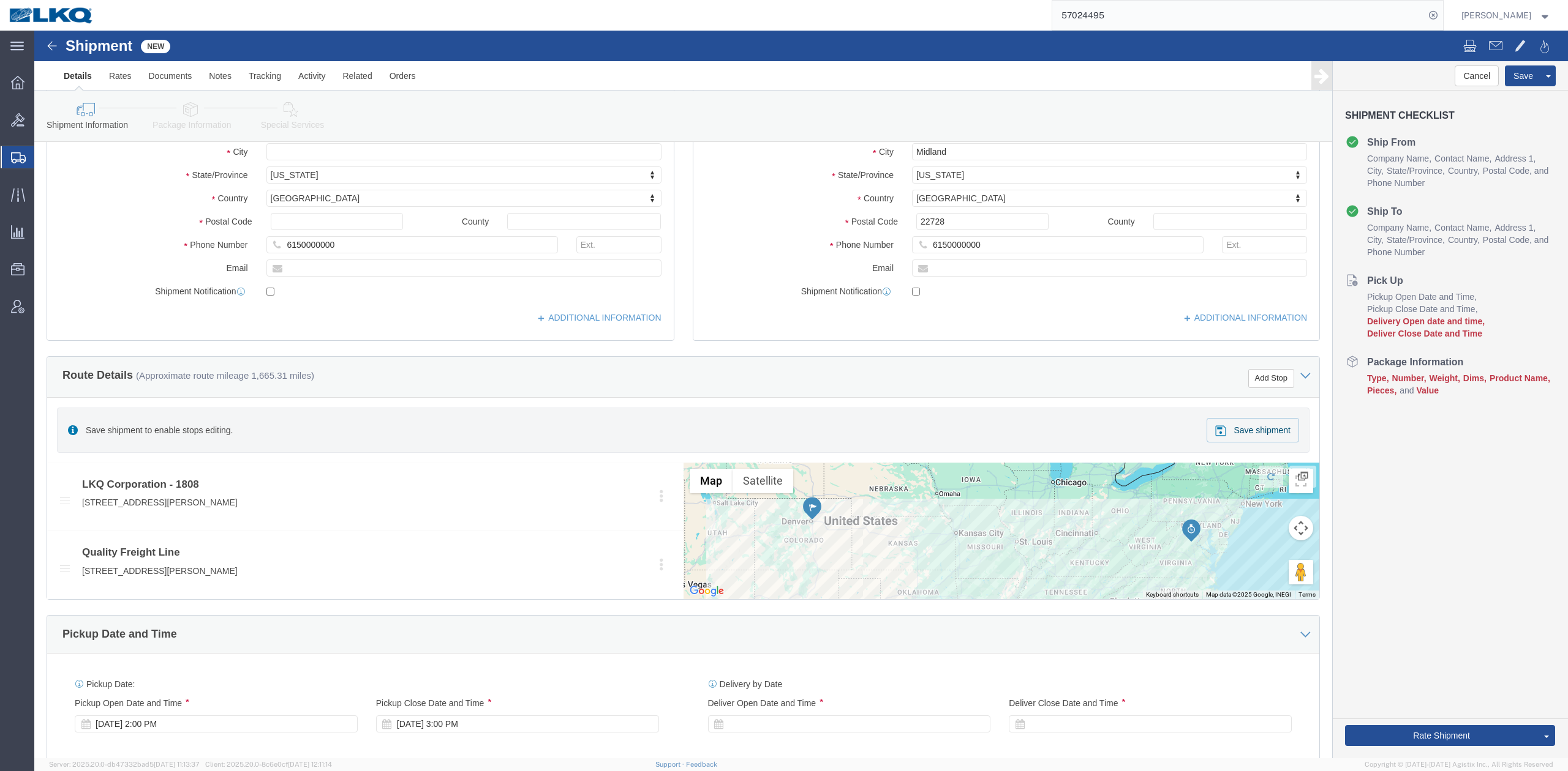
scroll to position [0, 0]
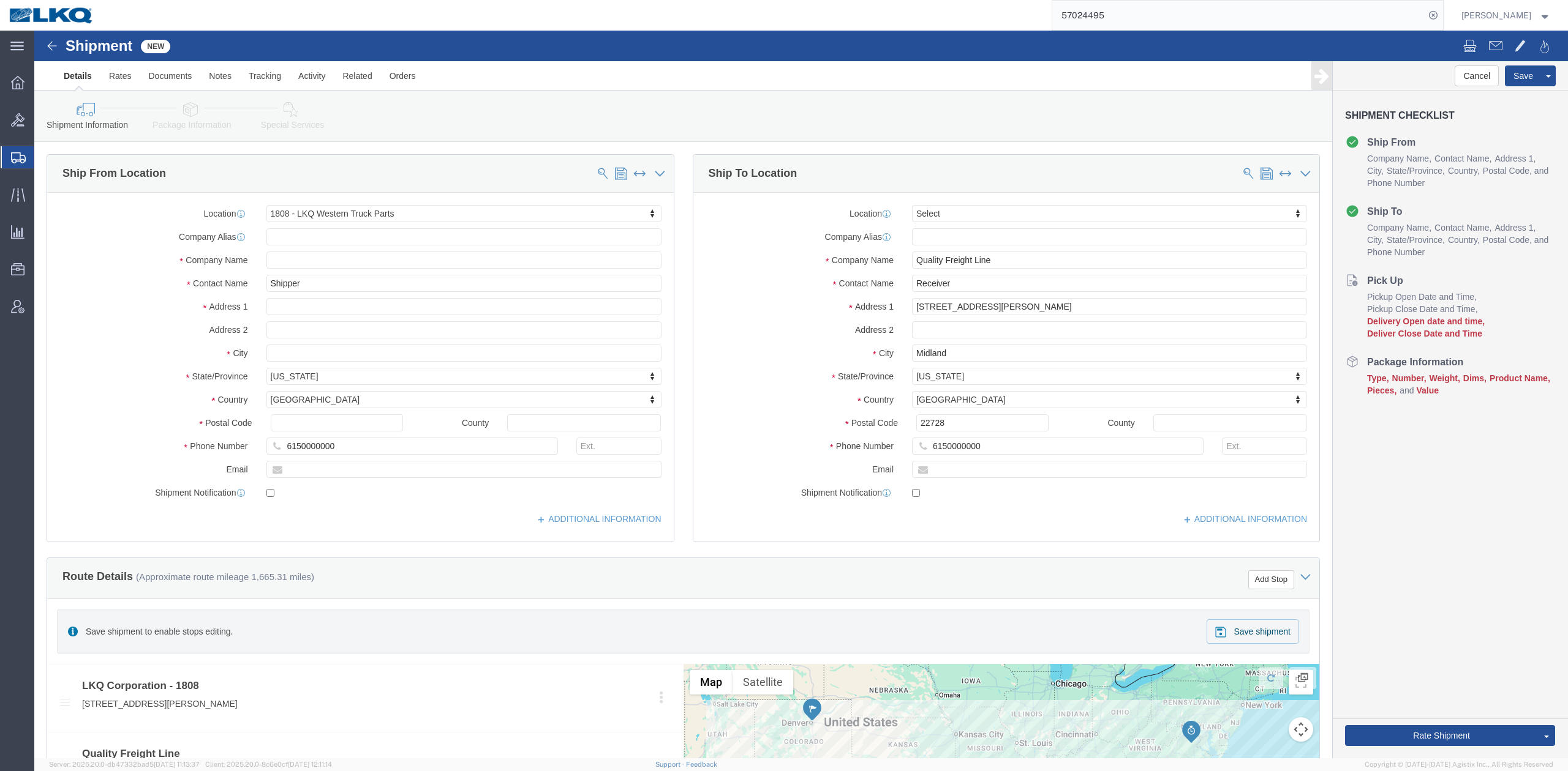
click icon
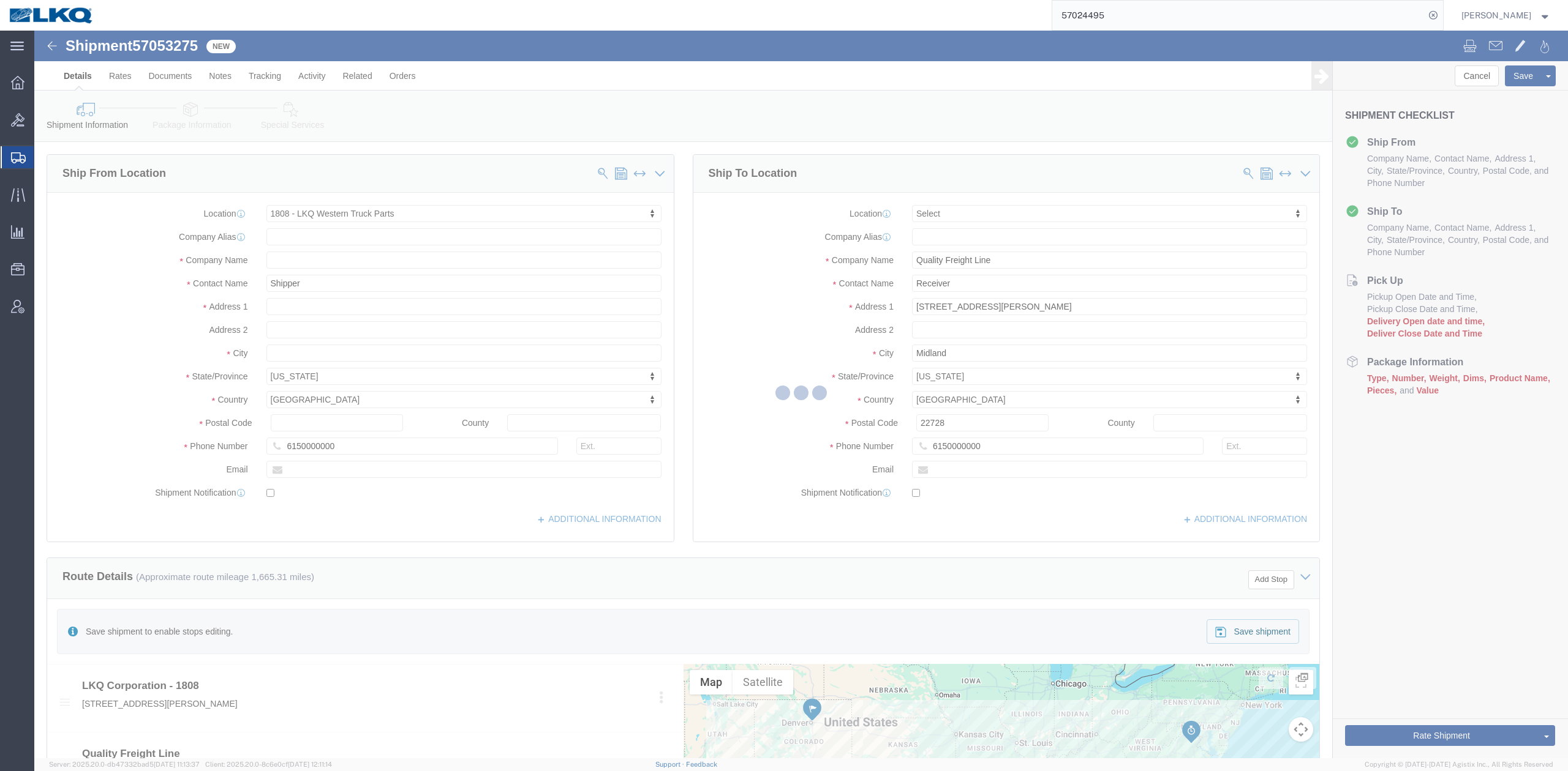
select select "28718"
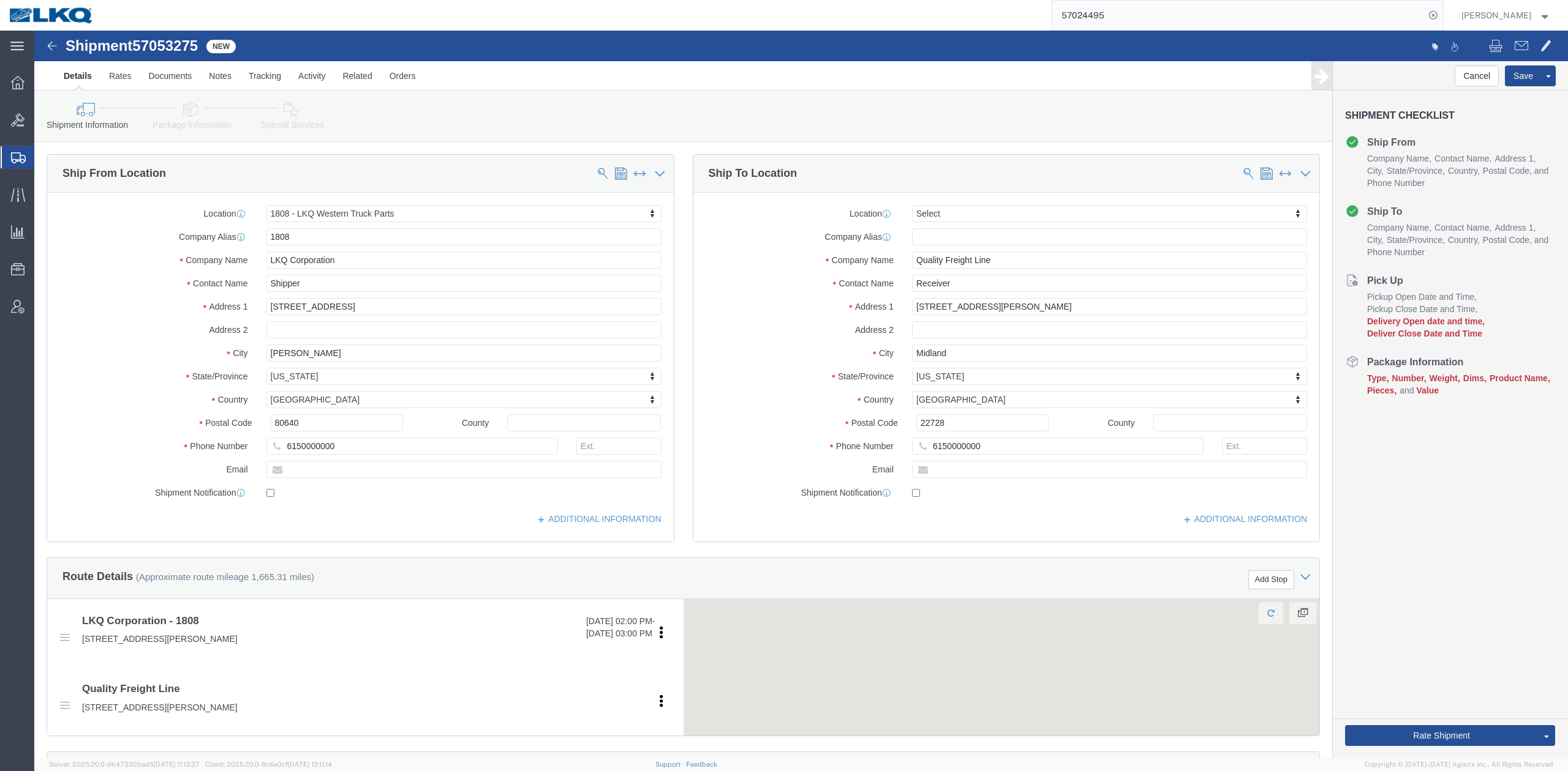
click div
select select
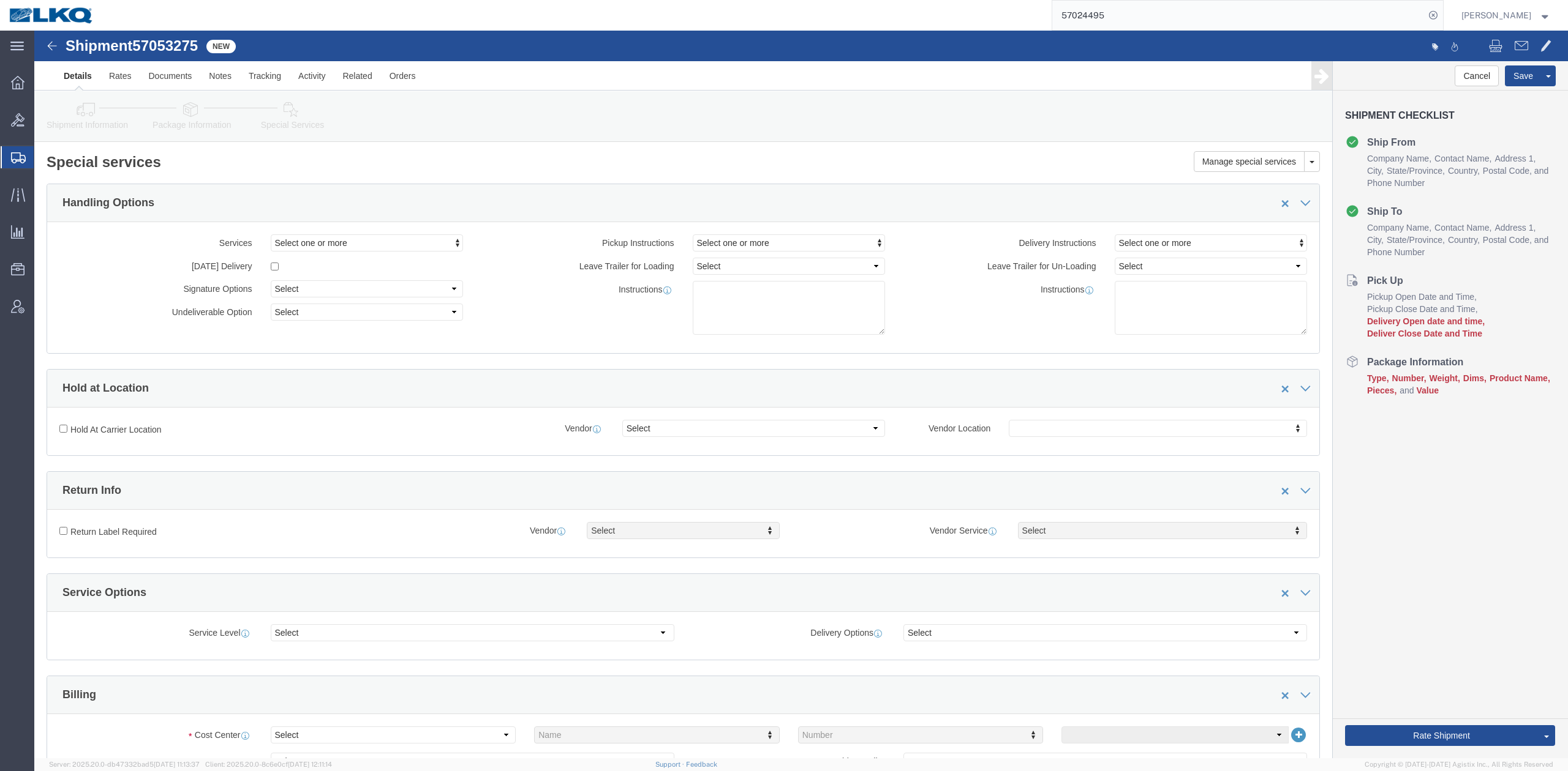
drag, startPoint x: 9, startPoint y: 128, endPoint x: 126, endPoint y: 9, distance: 166.9
click span "57053275"
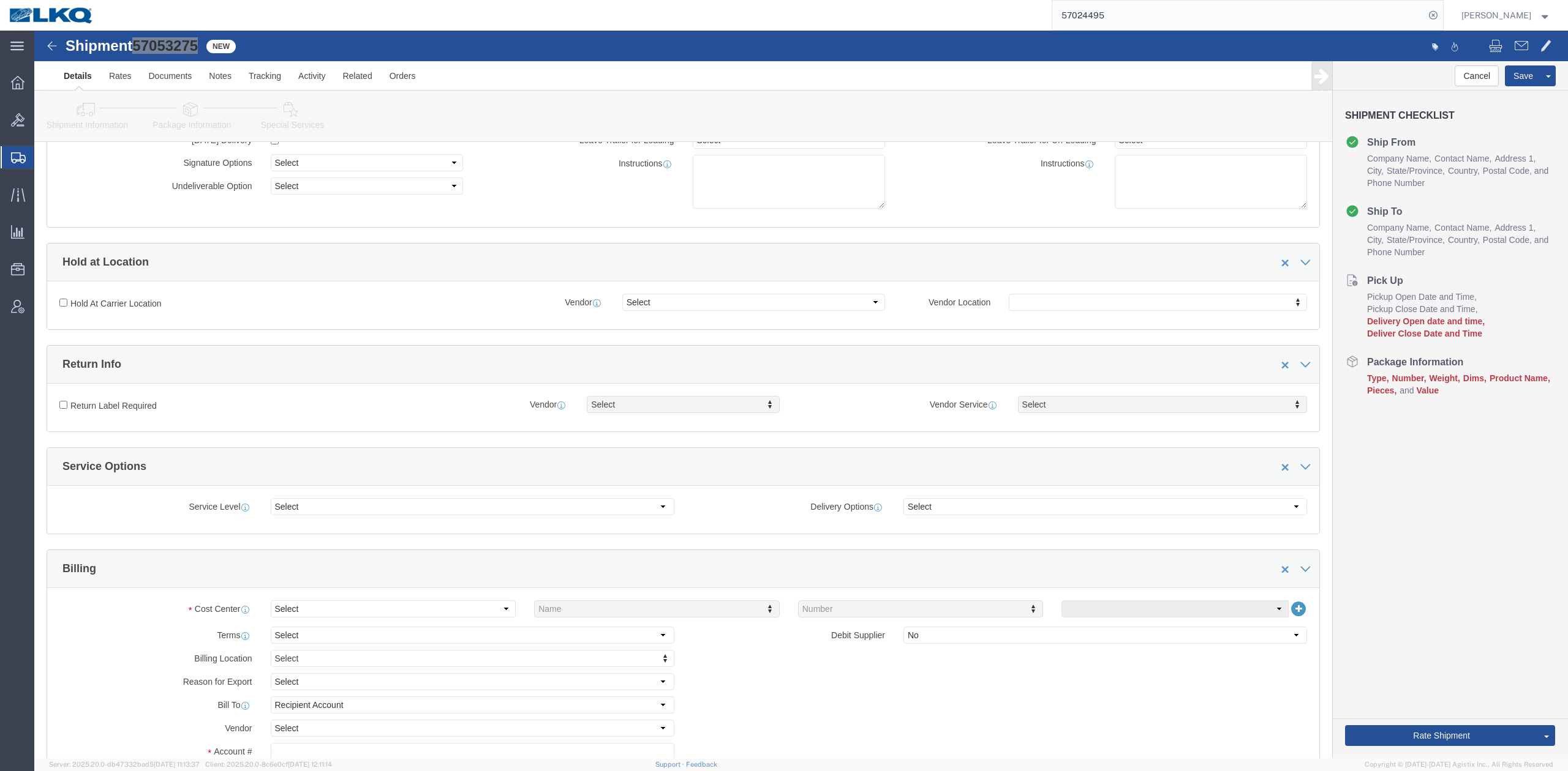
scroll to position [326, 0]
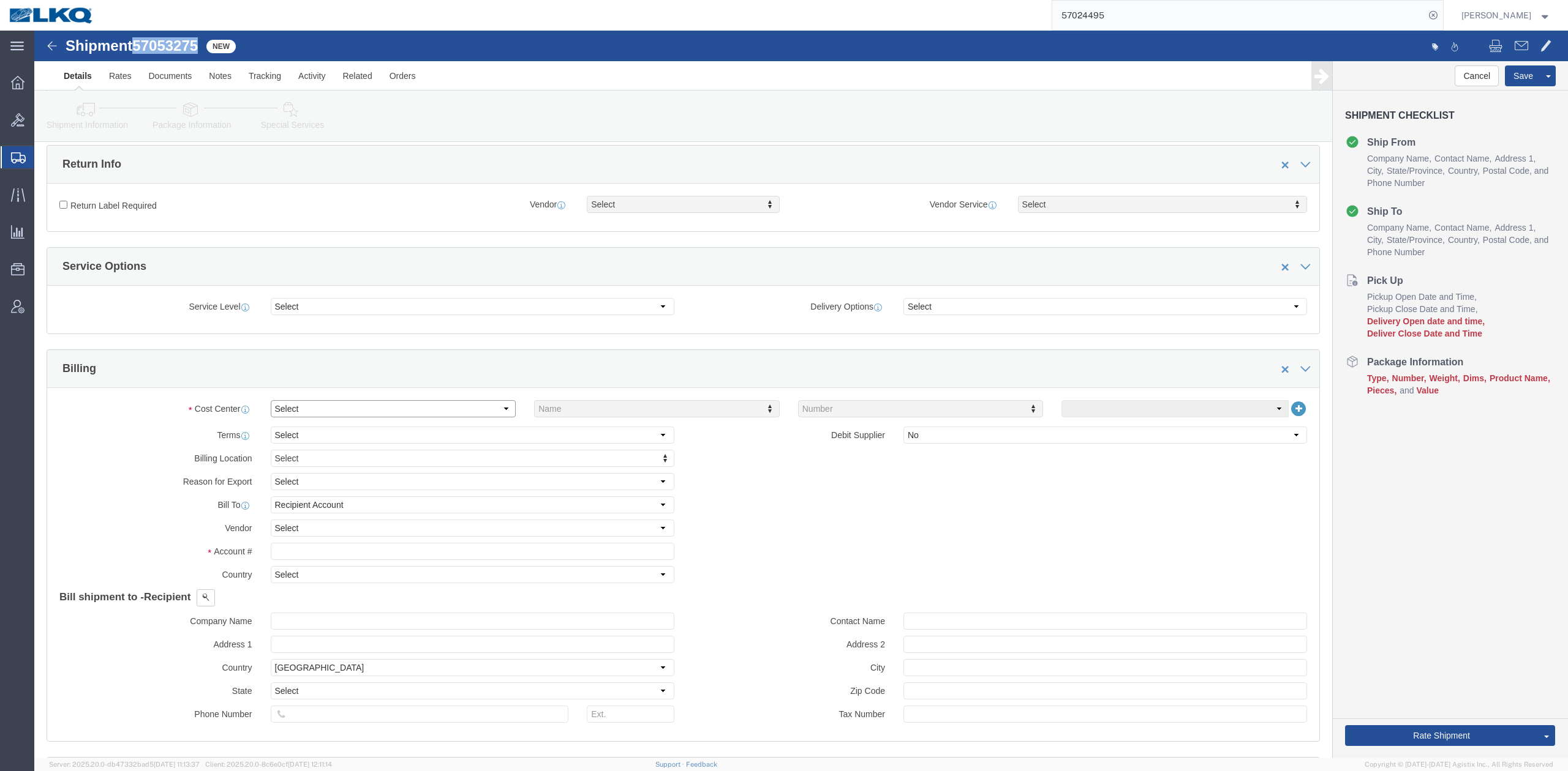
click select "Select Buyer Cost Center Department Operations Number Order Number Sales Person"
select select "COSTCENTER"
click select "Select Buyer Cost Center Department Operations Number Order Number Sales Person"
type input "1808"
click input "text"
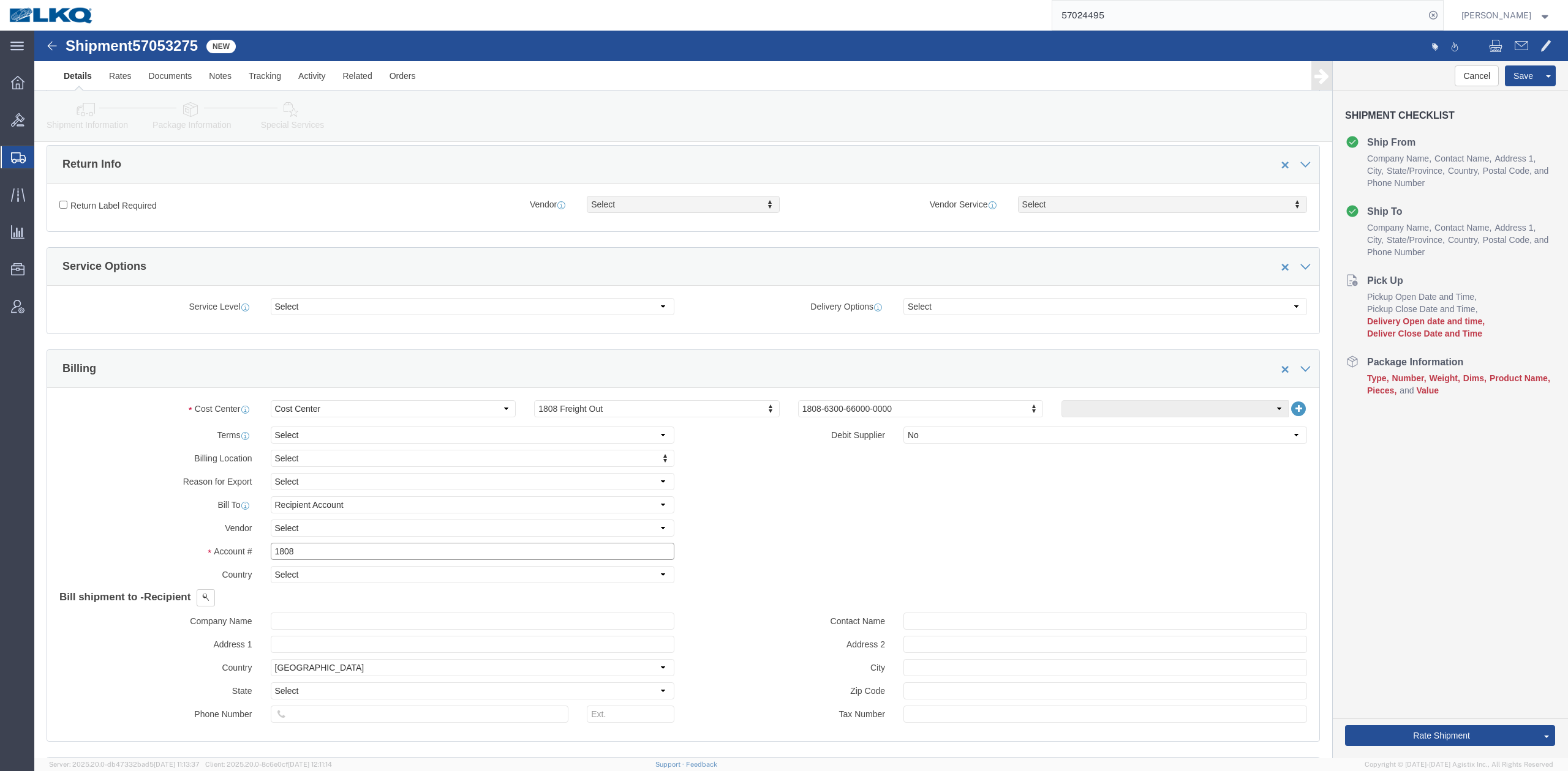
type input "1808"
click icon
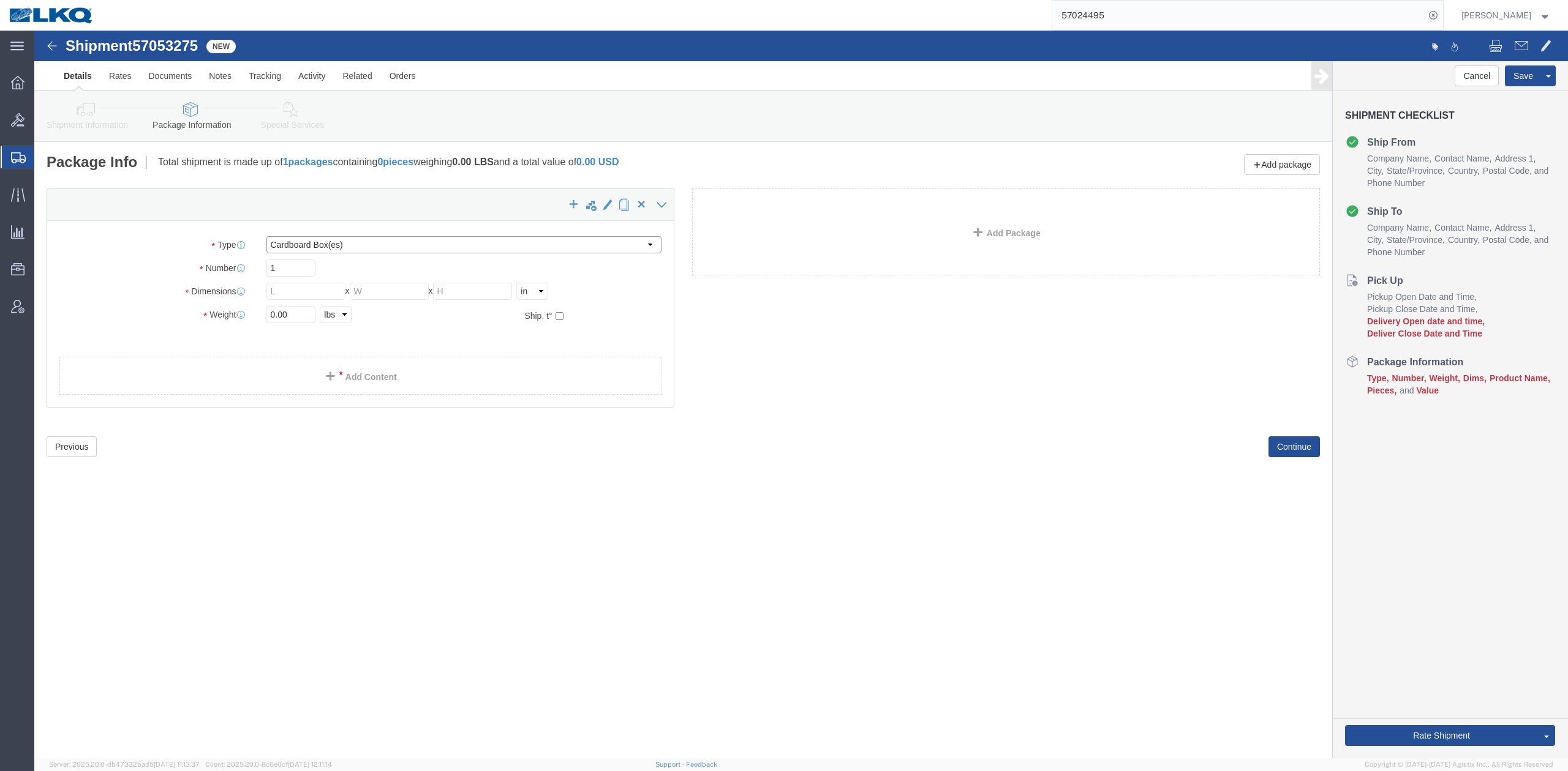
click select "Select Bale(s) Basket(s) Bolt(s) Bottle(s) Buckets Bulk Bundle(s) Can(s) Cardbo…"
select select "YRPK"
click select "Select Bale(s) Basket(s) Bolt(s) Bottle(s) Buckets Bulk Bundle(s) Can(s) Cardbo…"
type input "2"
type input "62"
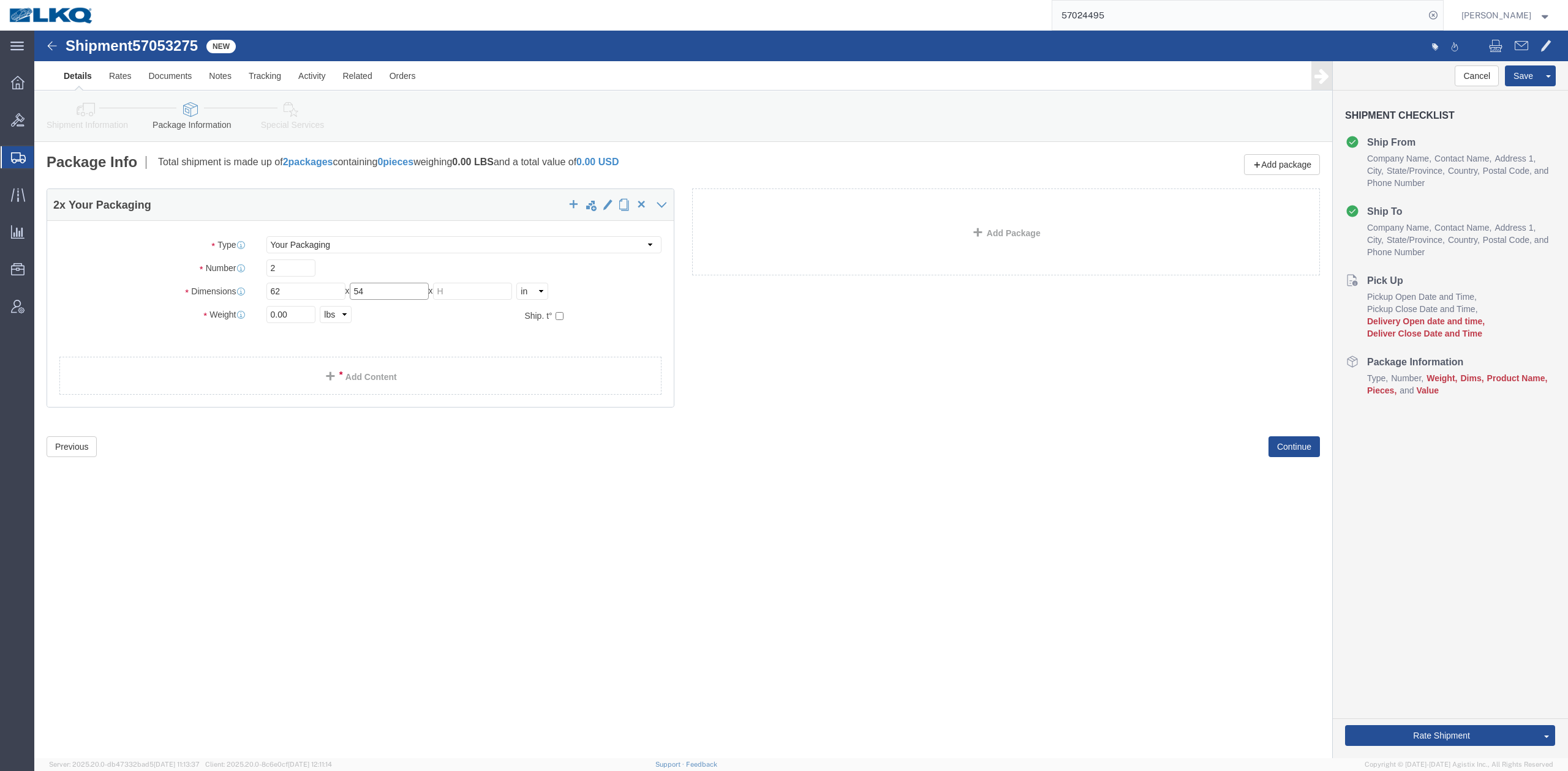
type input "54"
type input "60"
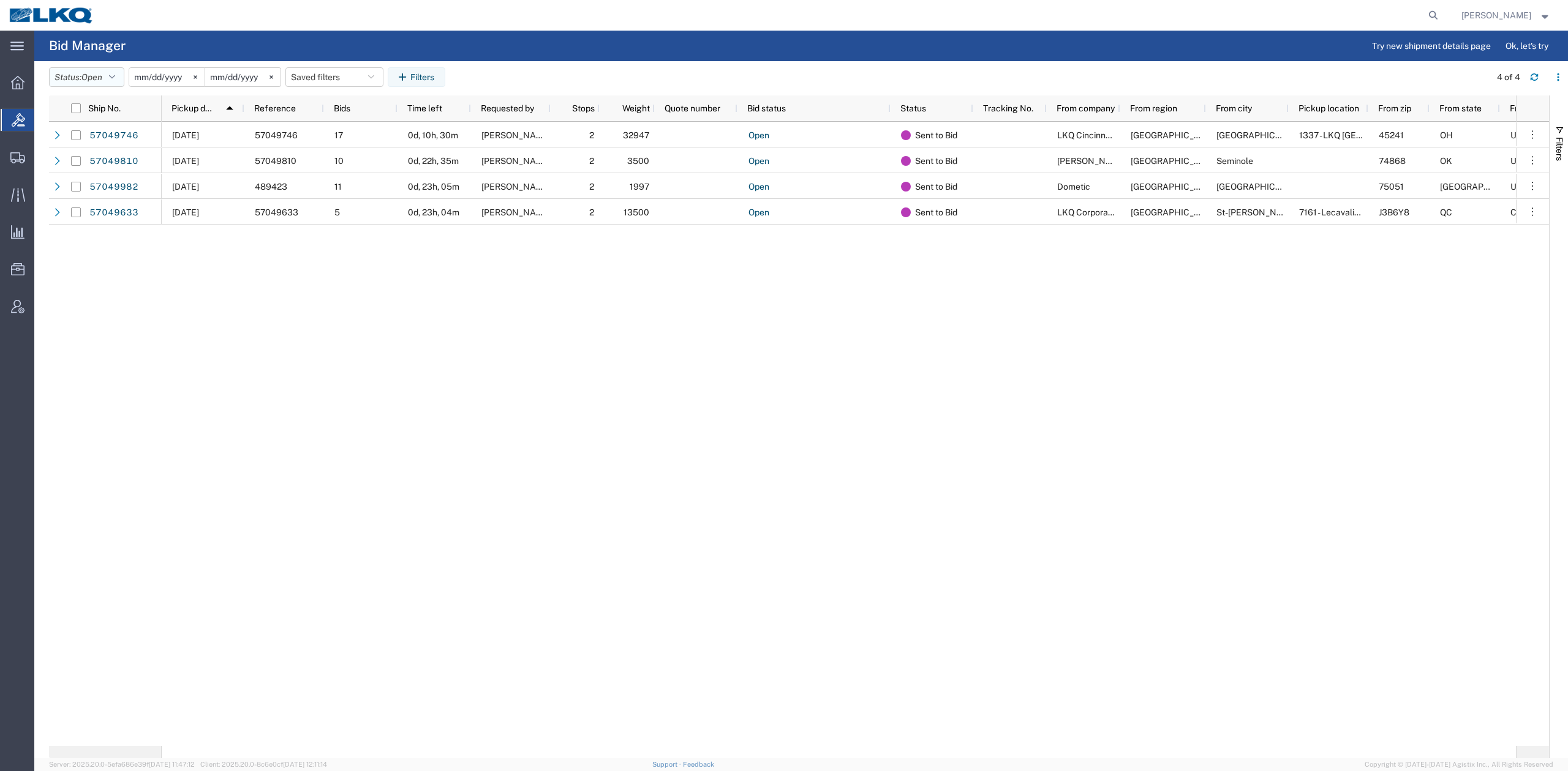
click at [86, 85] on button "Status: Open" at bounding box center [86, 77] width 75 height 20
click at [72, 197] on span "Expired" at bounding box center [121, 199] width 143 height 19
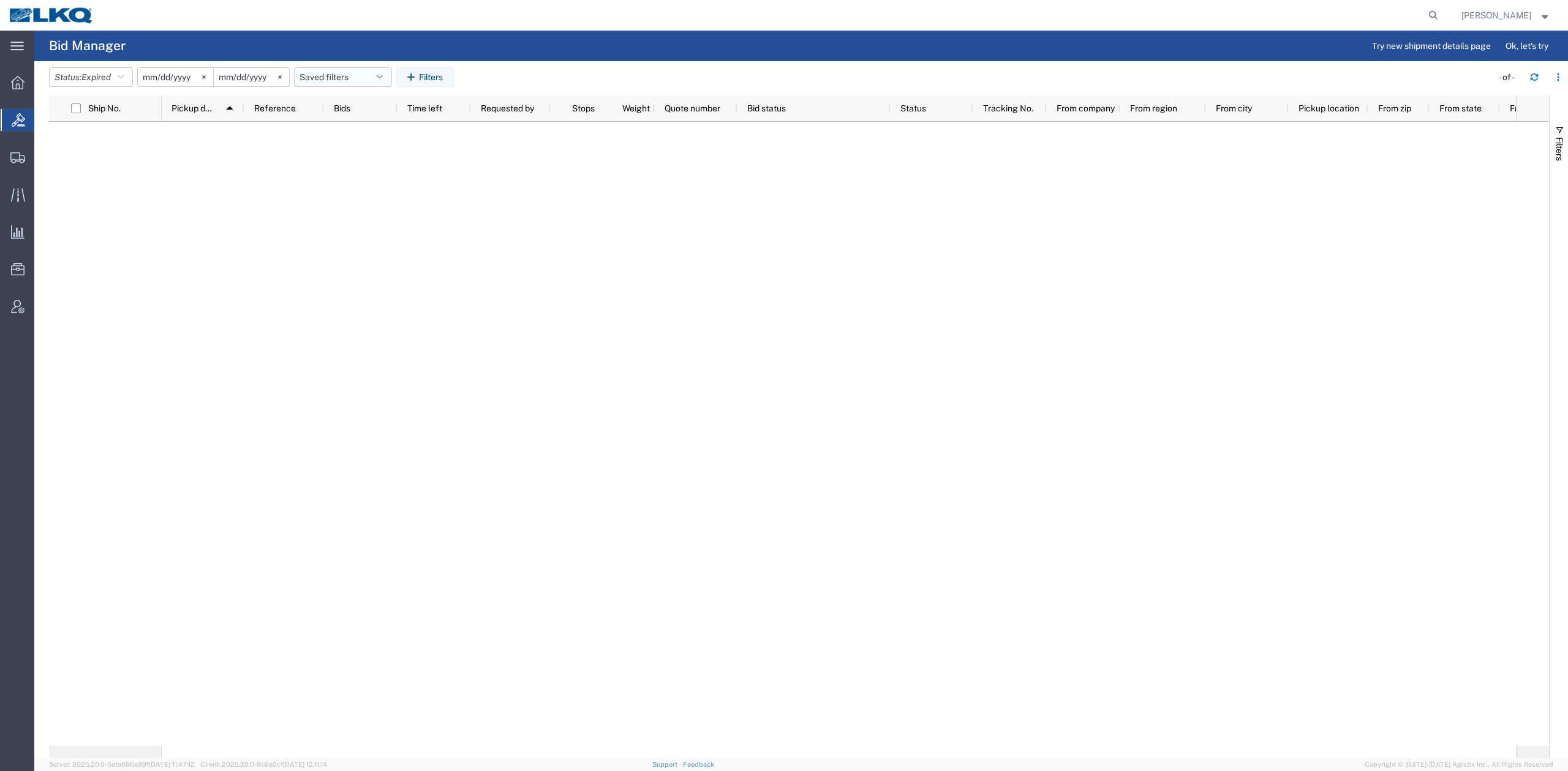
click at [331, 77] on button "Saved filters" at bounding box center [343, 77] width 98 height 20
click at [349, 131] on span "No PGW/LTL" at bounding box center [376, 131] width 160 height 23
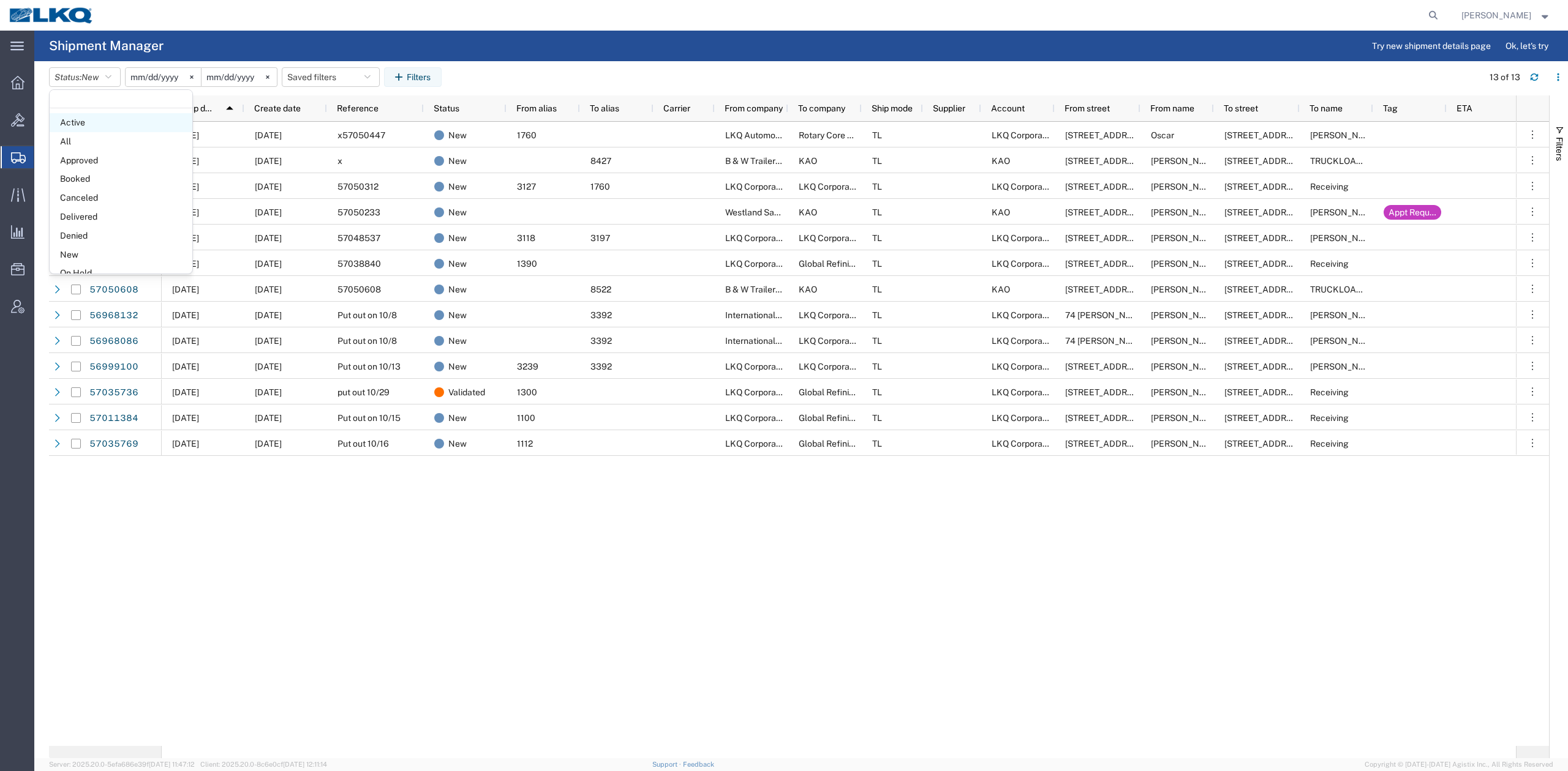
click at [89, 121] on span "Active" at bounding box center [121, 123] width 143 height 19
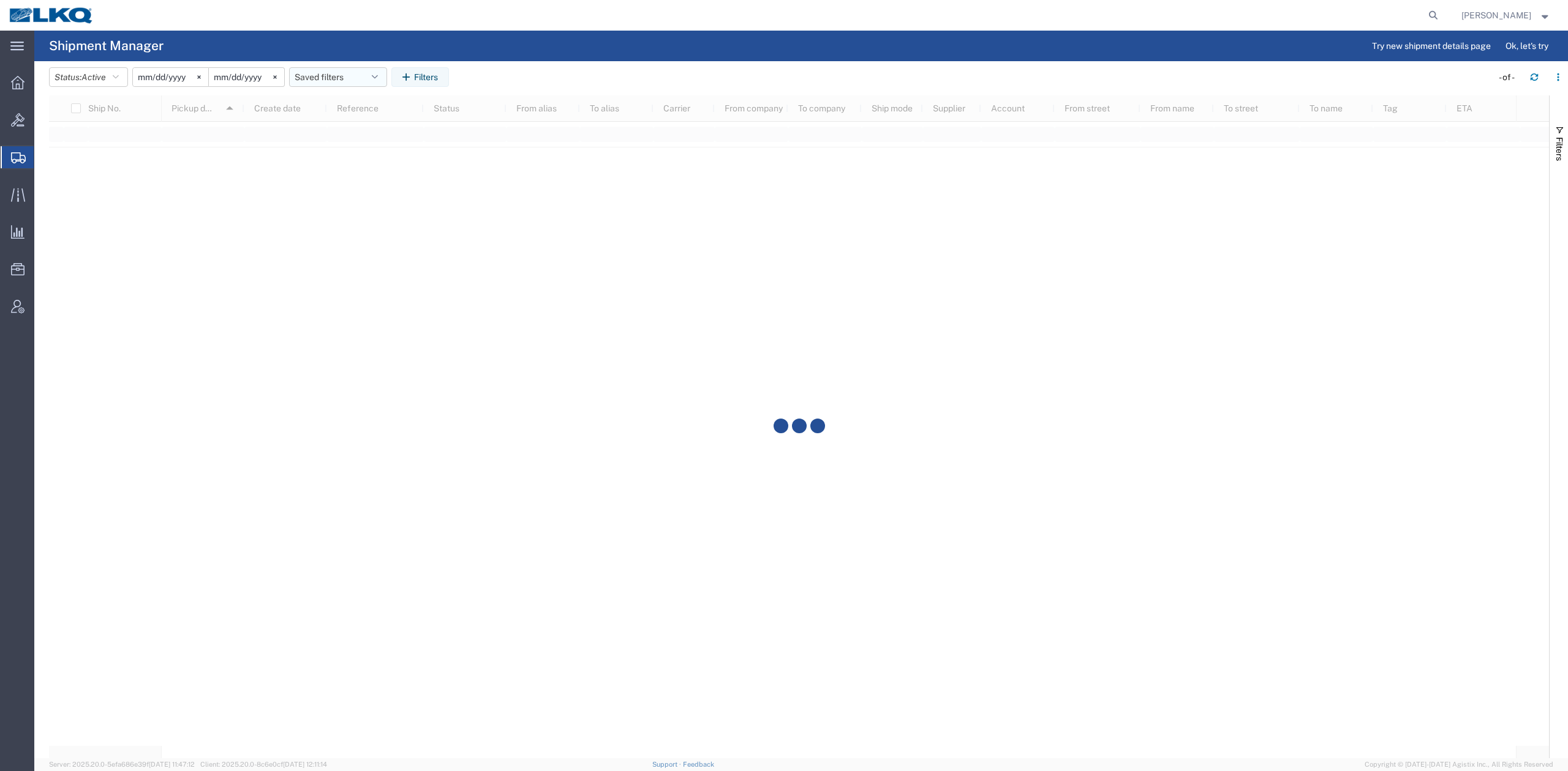
click at [354, 71] on button "Saved filters" at bounding box center [338, 77] width 98 height 20
click at [342, 143] on span "No PGW/LTL" at bounding box center [371, 153] width 160 height 23
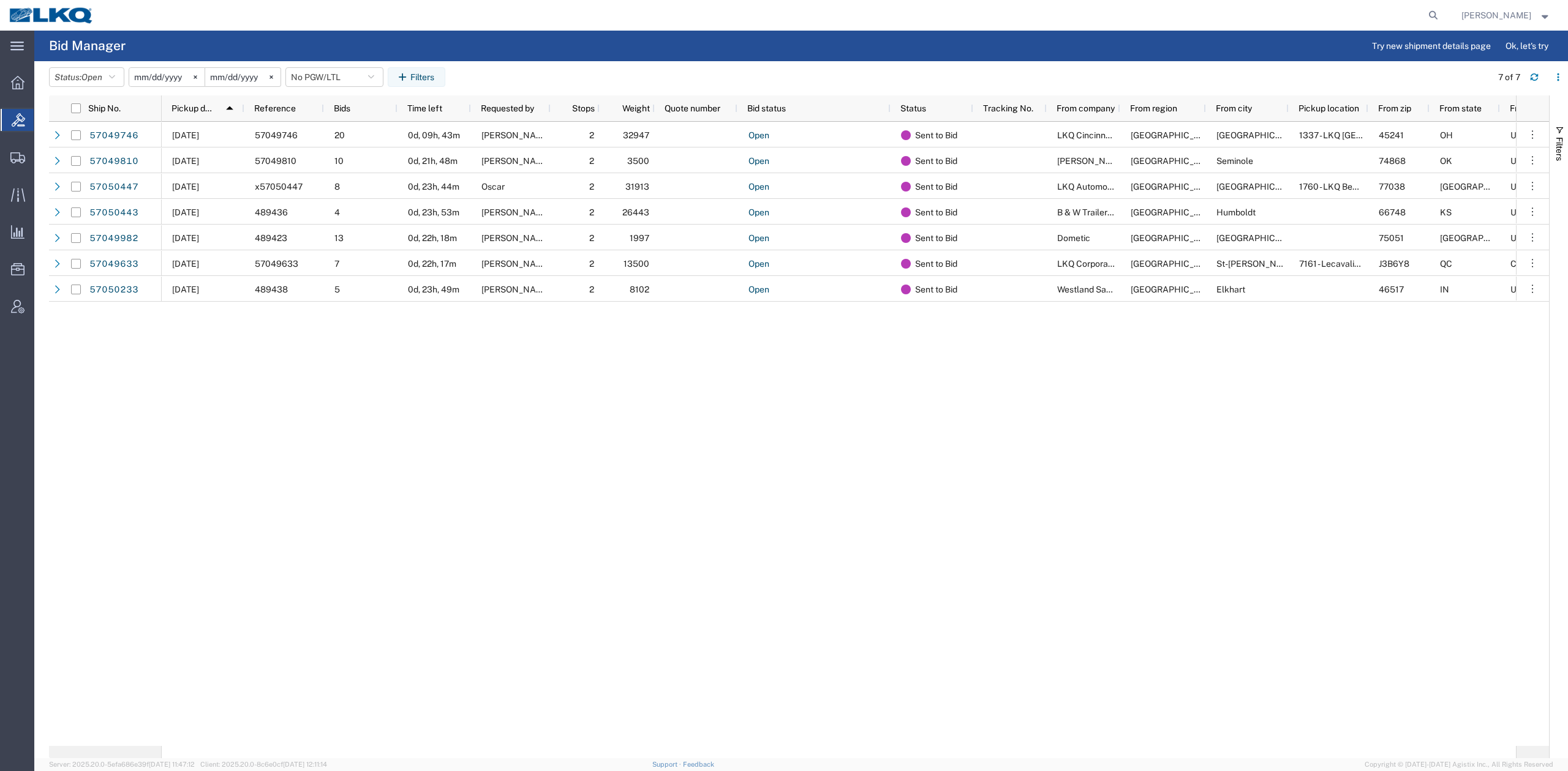
click at [86, 72] on button "Status: Open" at bounding box center [86, 77] width 75 height 20
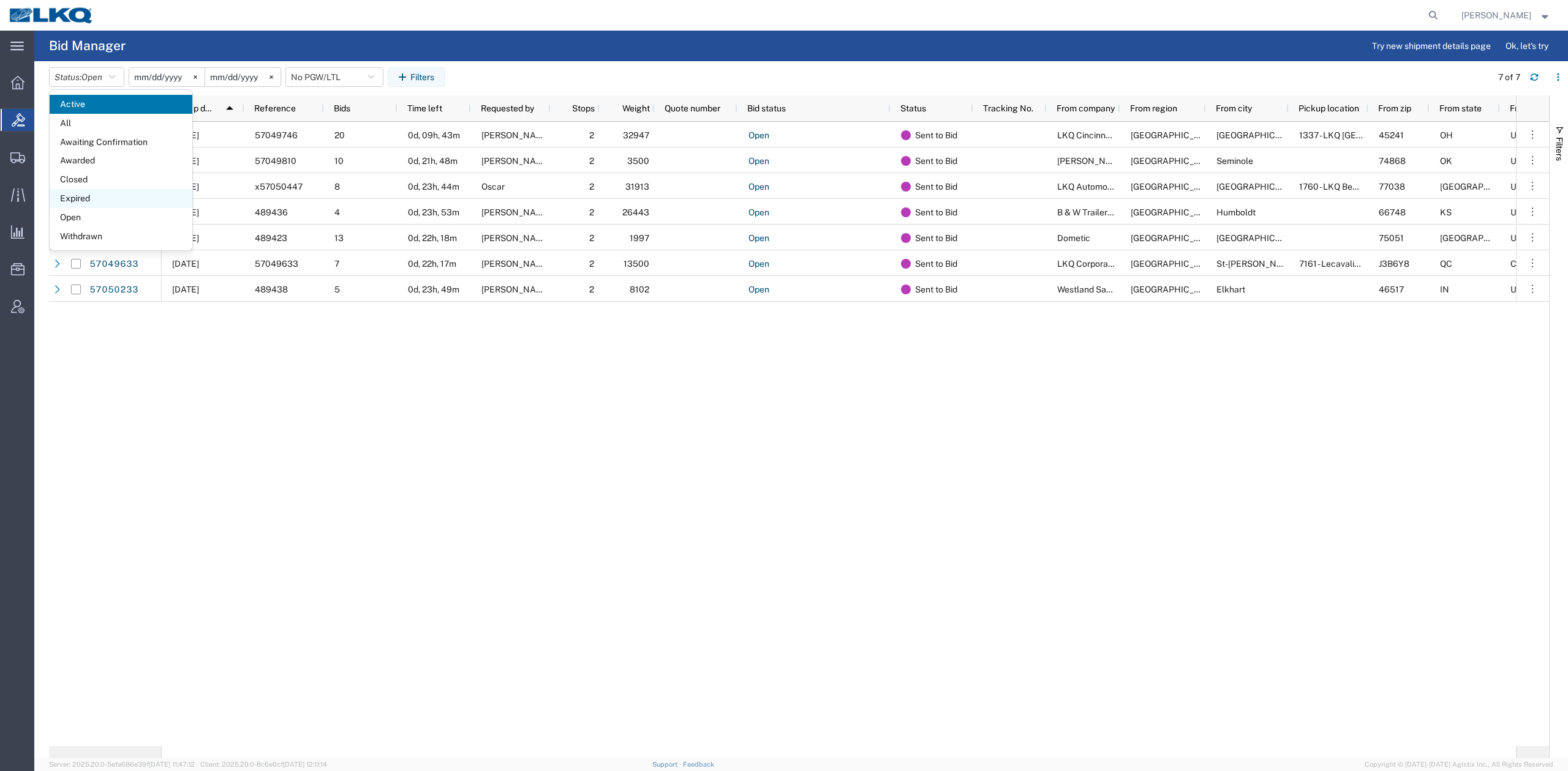
click at [93, 192] on span "Expired" at bounding box center [121, 199] width 143 height 19
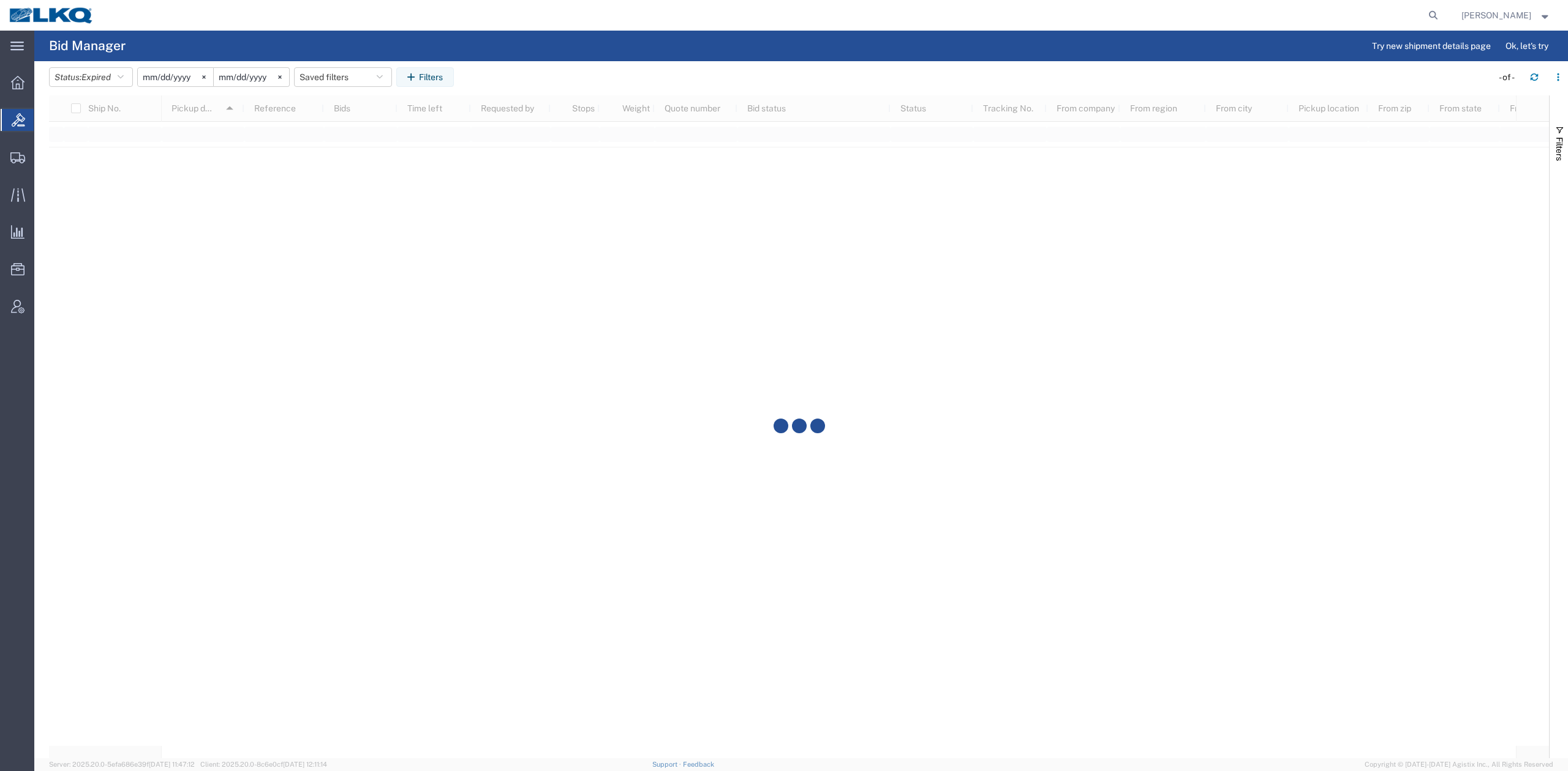
click at [341, 90] on agx-table-filter-chips "Status: Expired Active All Awaiting Confirmation Awarded Closed Expired Open Wi…" at bounding box center [767, 82] width 1436 height 29
click at [346, 82] on button "Saved filters" at bounding box center [343, 77] width 98 height 20
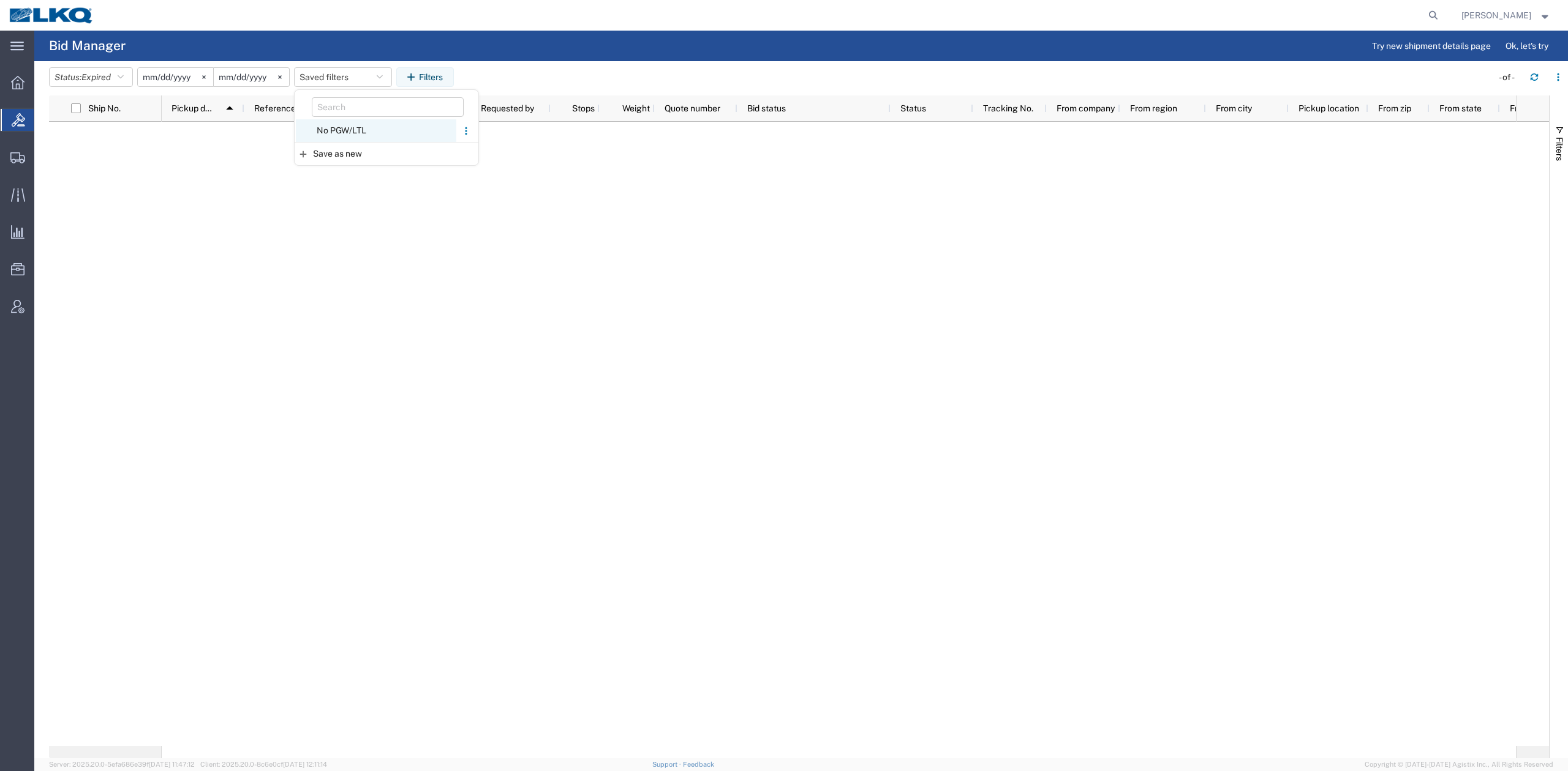
click at [351, 128] on span "No PGW/LTL" at bounding box center [376, 131] width 160 height 23
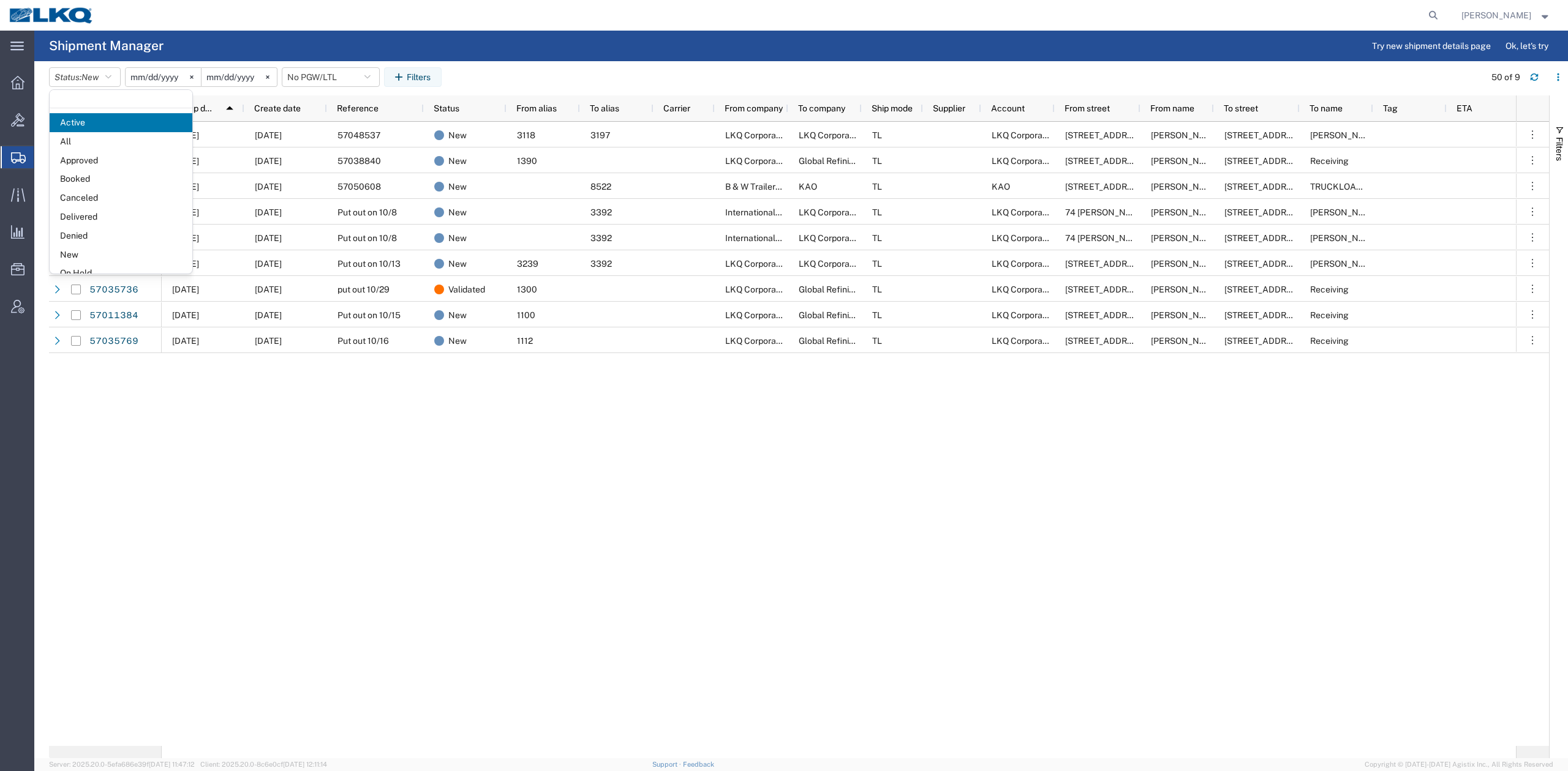
click at [89, 123] on span "Active" at bounding box center [121, 123] width 143 height 19
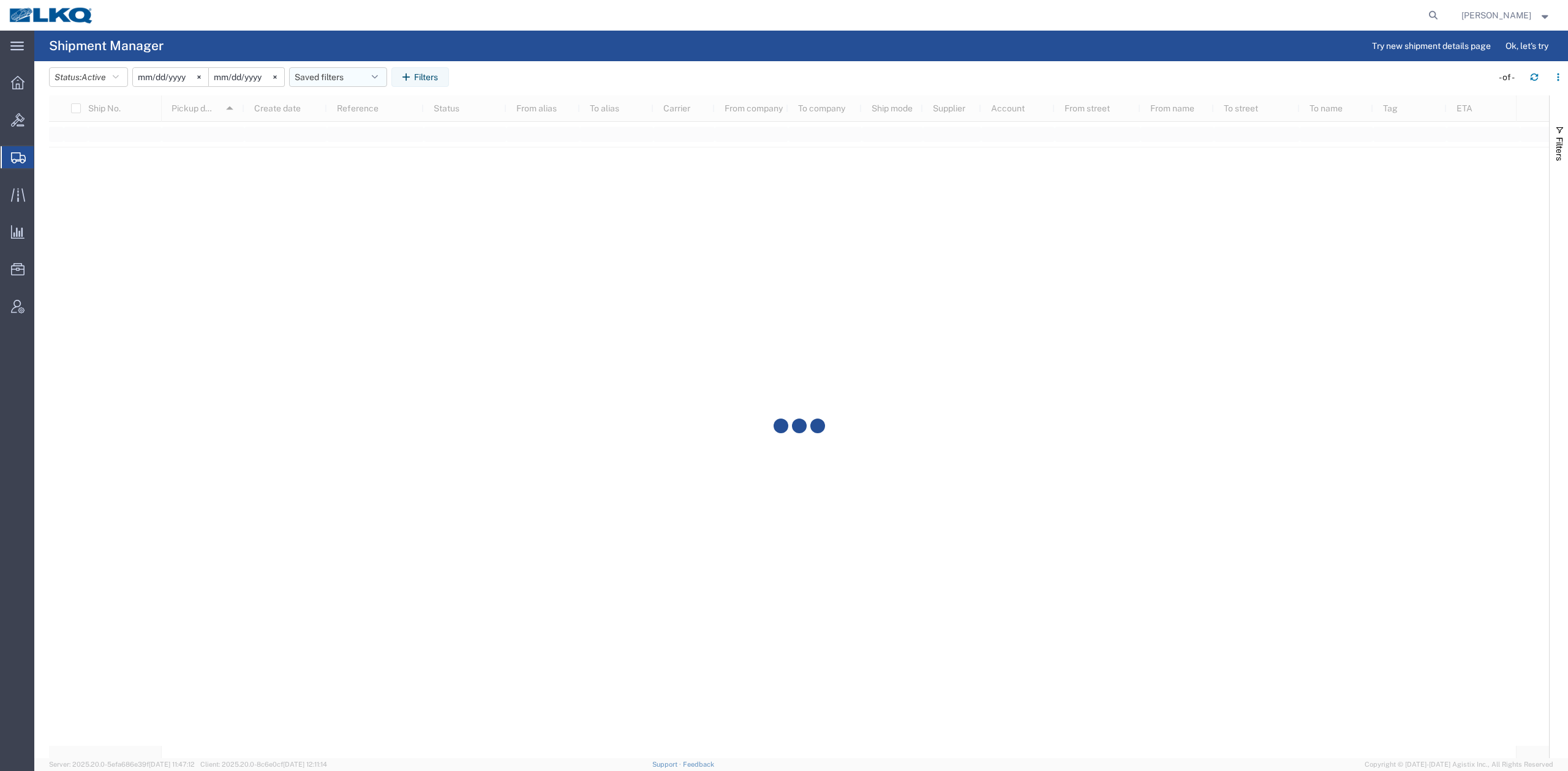
drag, startPoint x: 327, startPoint y: 77, endPoint x: 327, endPoint y: 86, distance: 9.0
click at [327, 77] on button "Saved filters" at bounding box center [338, 77] width 98 height 20
click at [342, 146] on span "No PGW/LTL" at bounding box center [371, 153] width 160 height 23
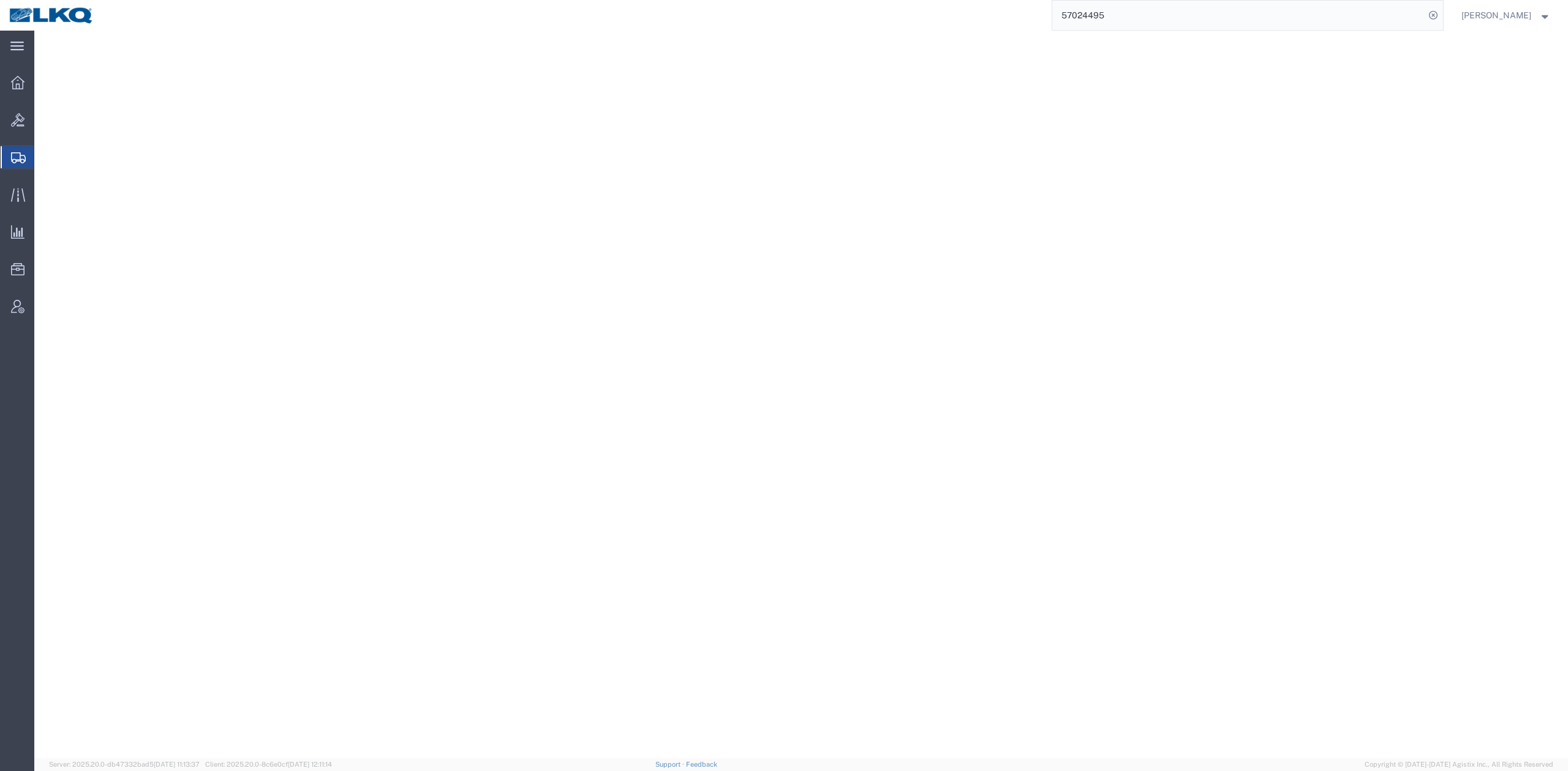
select select "YRPK"
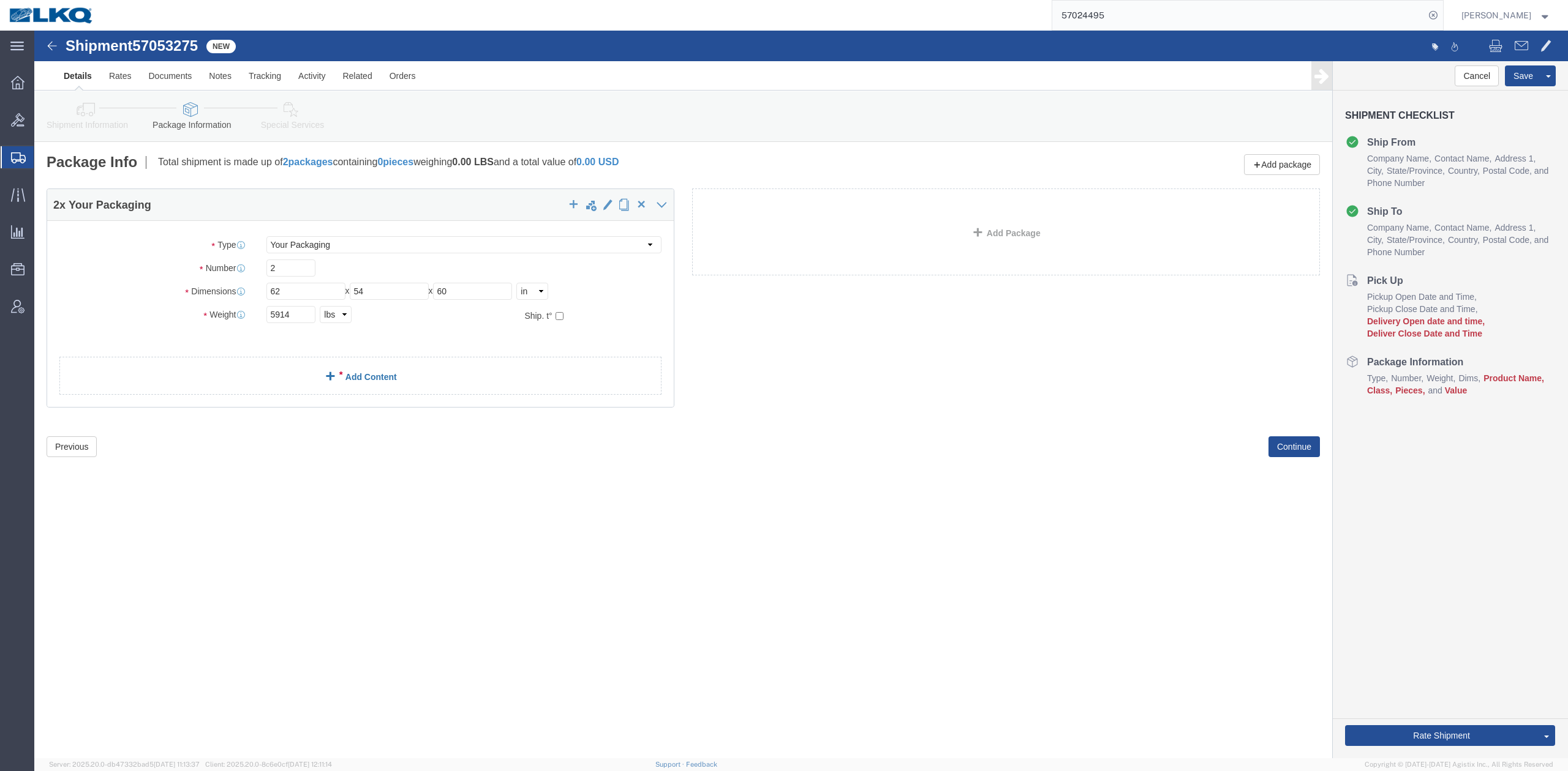
type input "5914"
click link "Add Content"
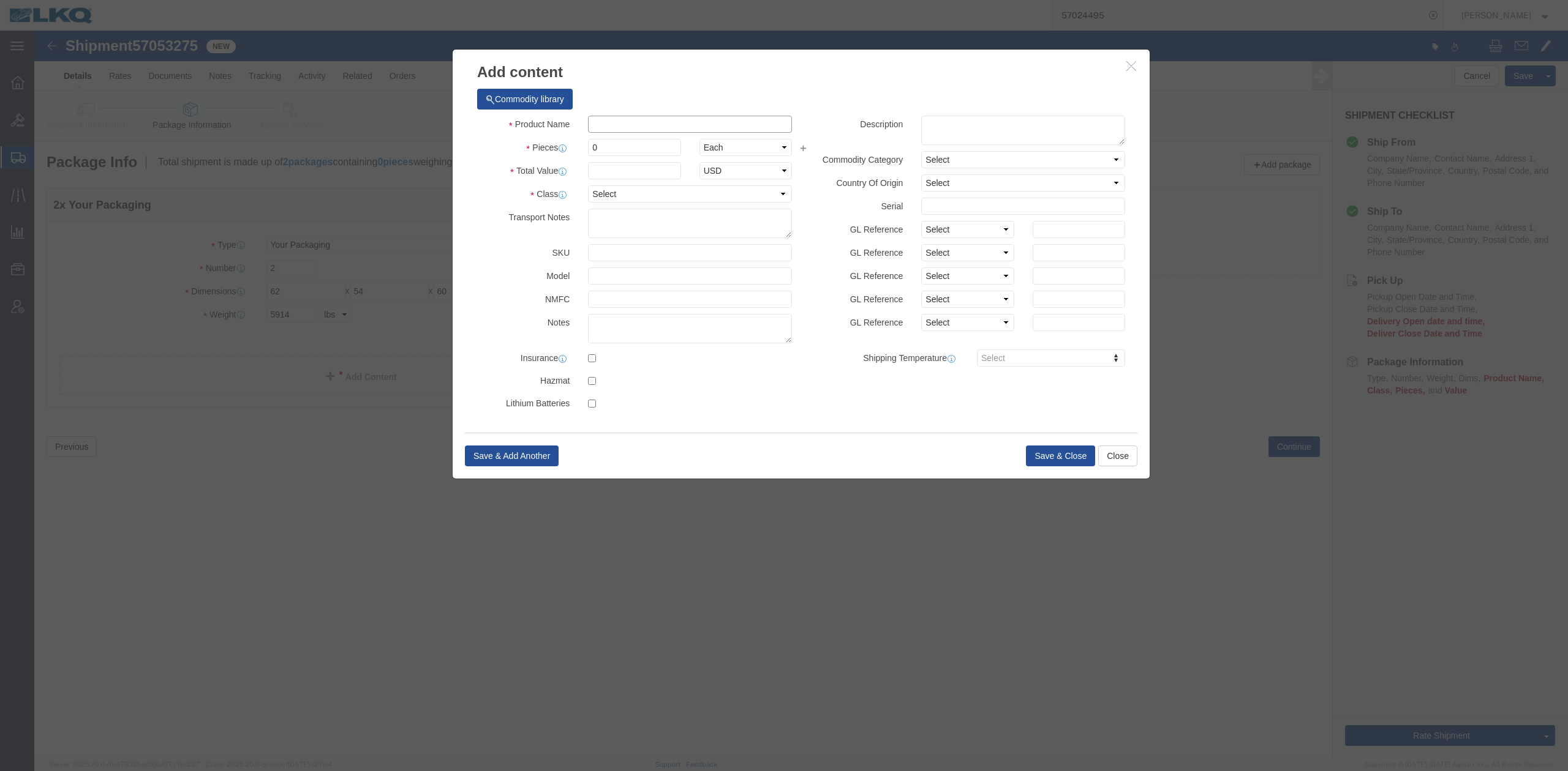
click input "text"
click div "Name: Other Sku: Model: Description:"
type input "Other"
click input "0"
select select "LBS"
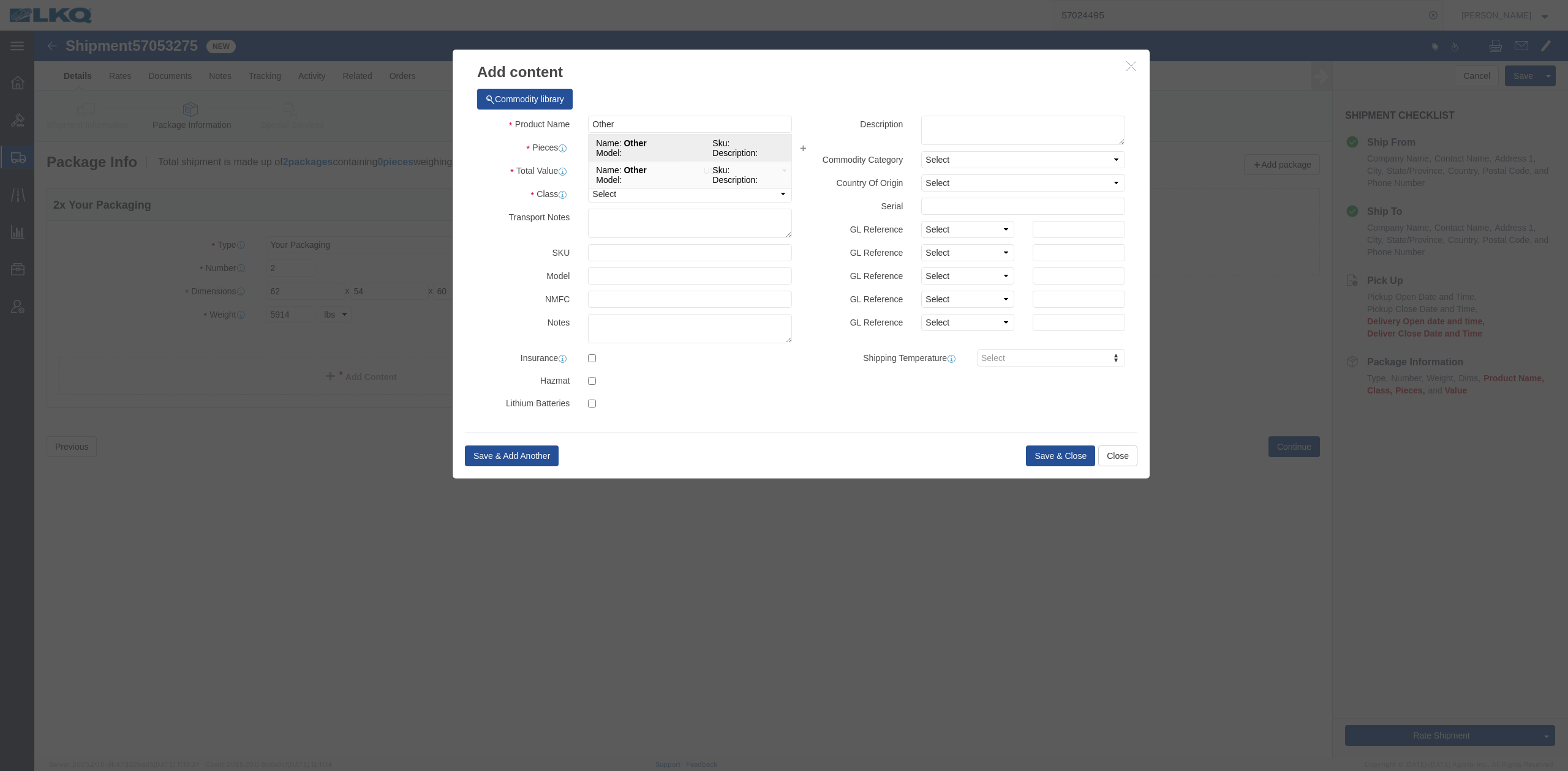
select select "USD"
type input "2"
click input "text"
type input "1"
click button "Save & Close"
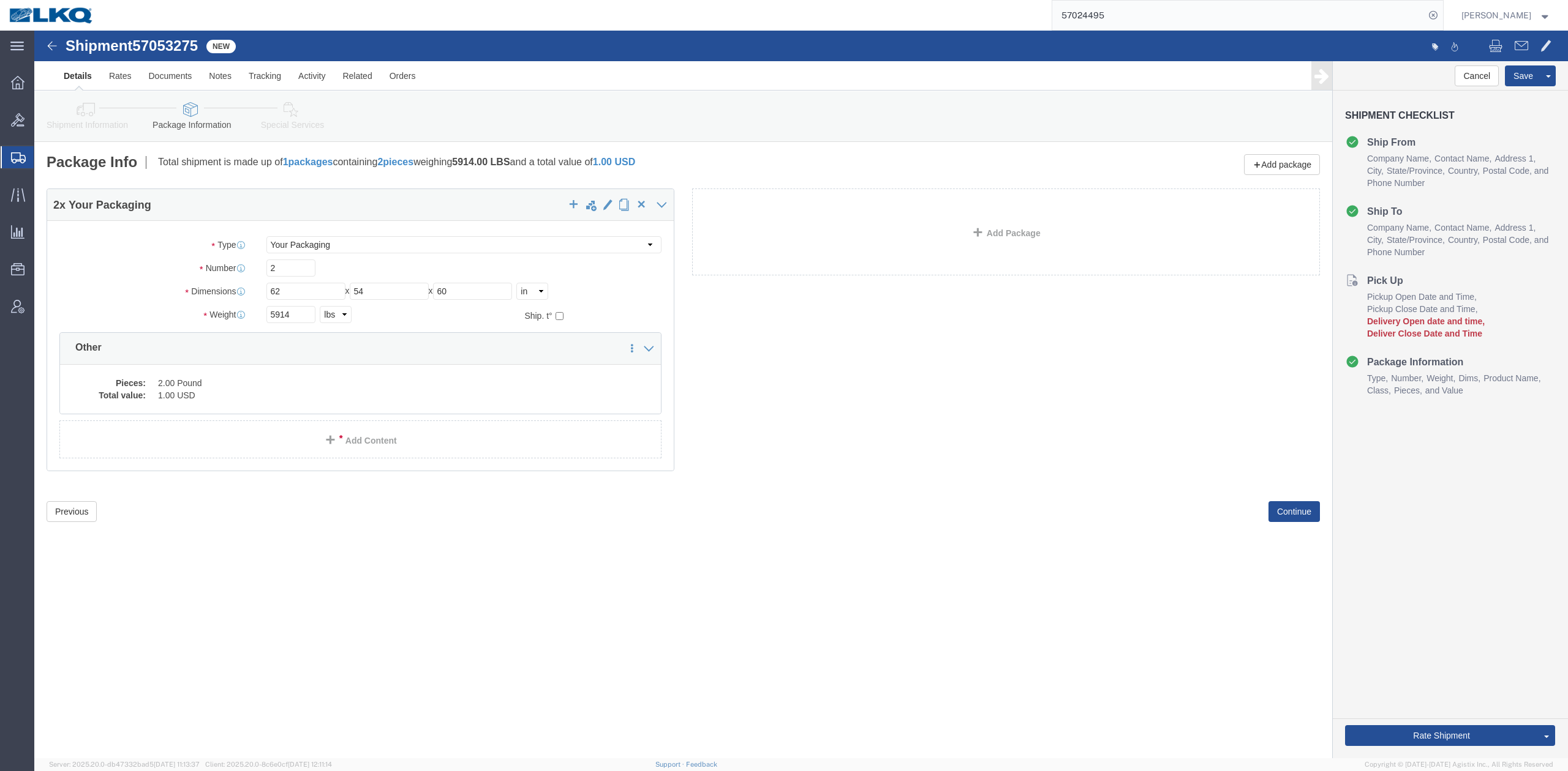
drag, startPoint x: 91, startPoint y: 113, endPoint x: 57, endPoint y: 82, distance: 46.0
click icon
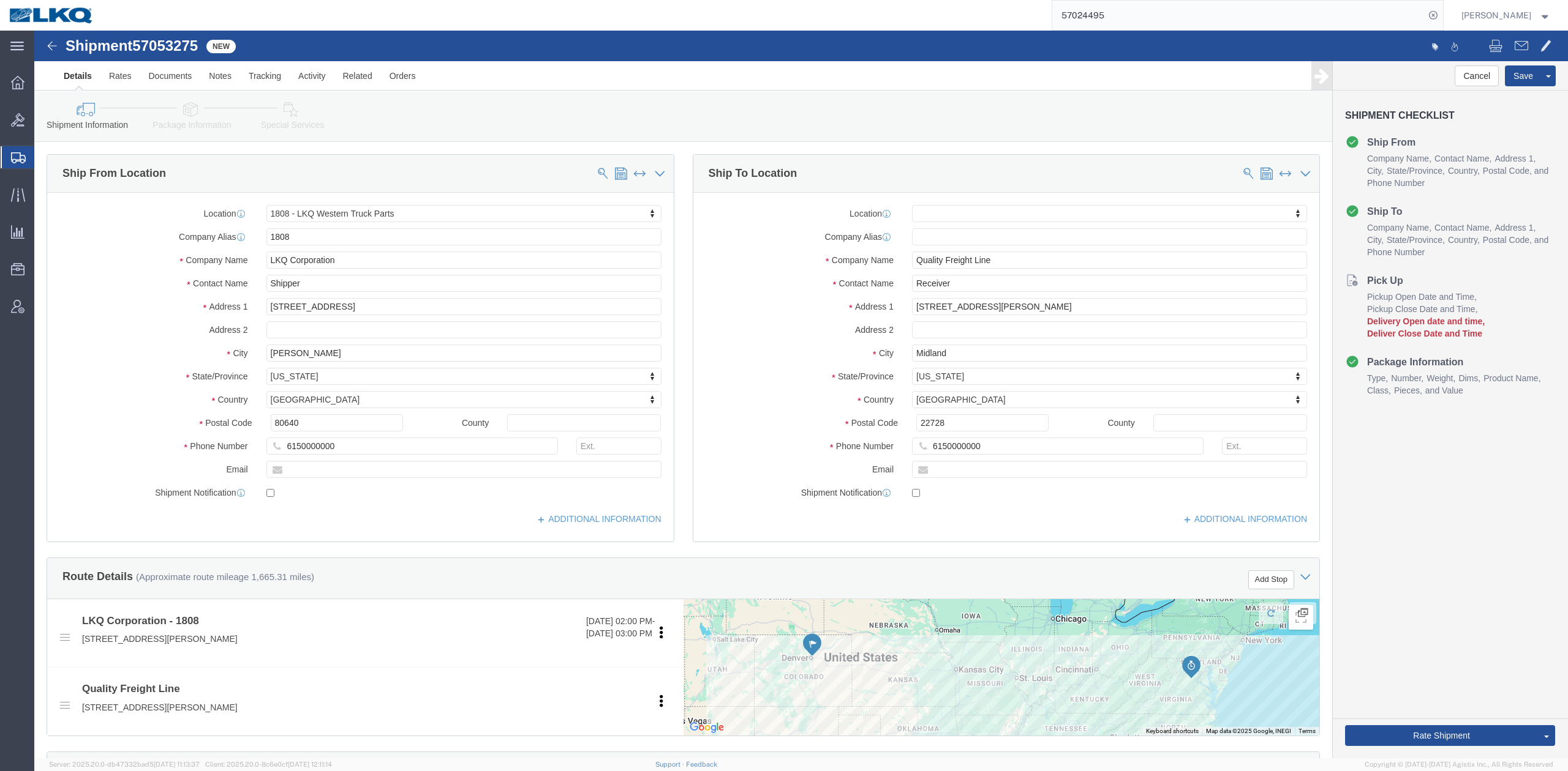
scroll to position [408, 0]
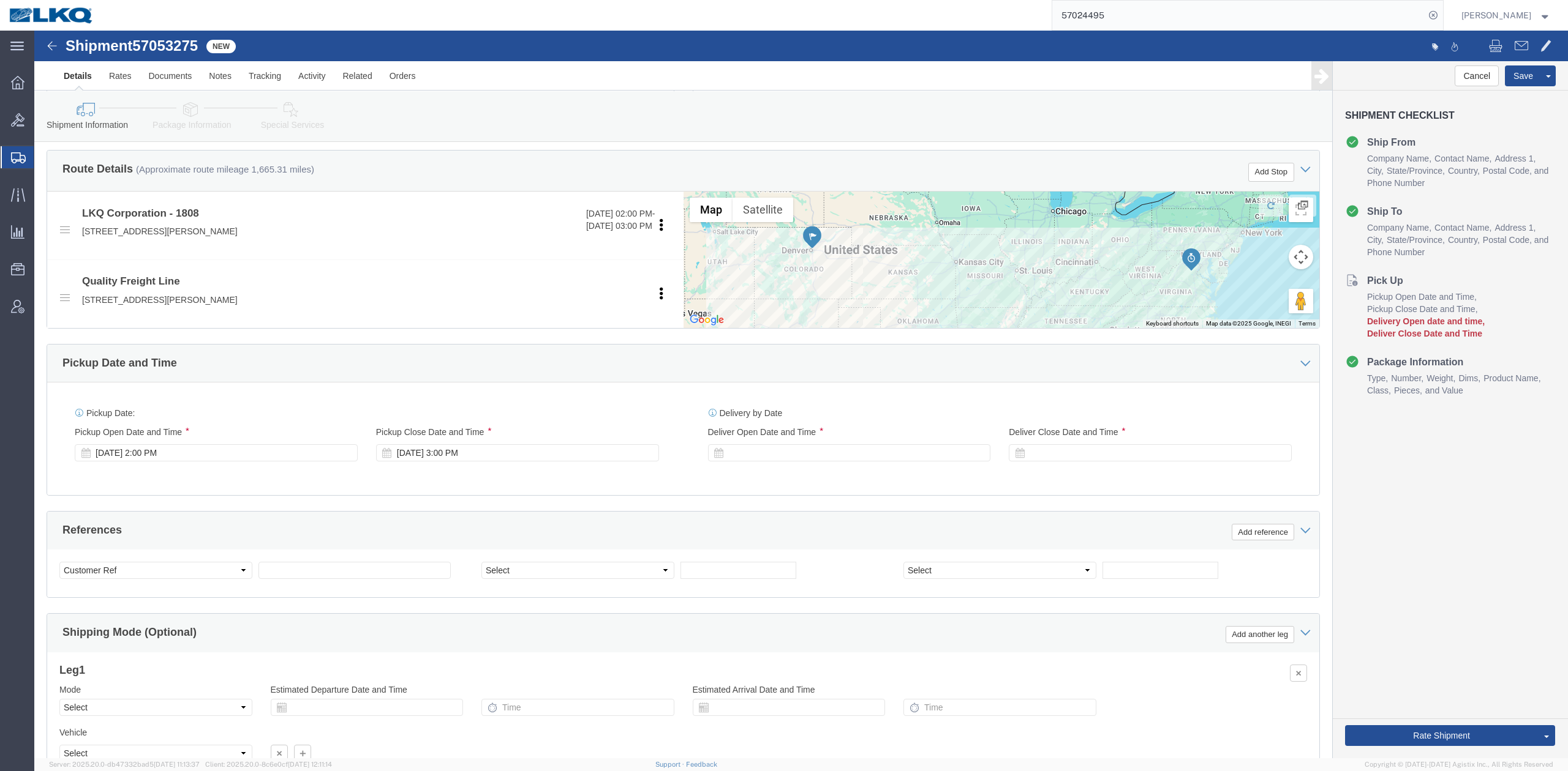
click div "Pickup Date: Pickup Start Date Pickup Start Time Pickup Open Date and Time Oct …"
click select "Select Account Type Activity ID Airline Appointment Number ASN Batch Request # …"
select select "BOL"
click select "Select Account Type Activity ID Airline Appointment Number ASN Batch Request # …"
paste input "57053275"
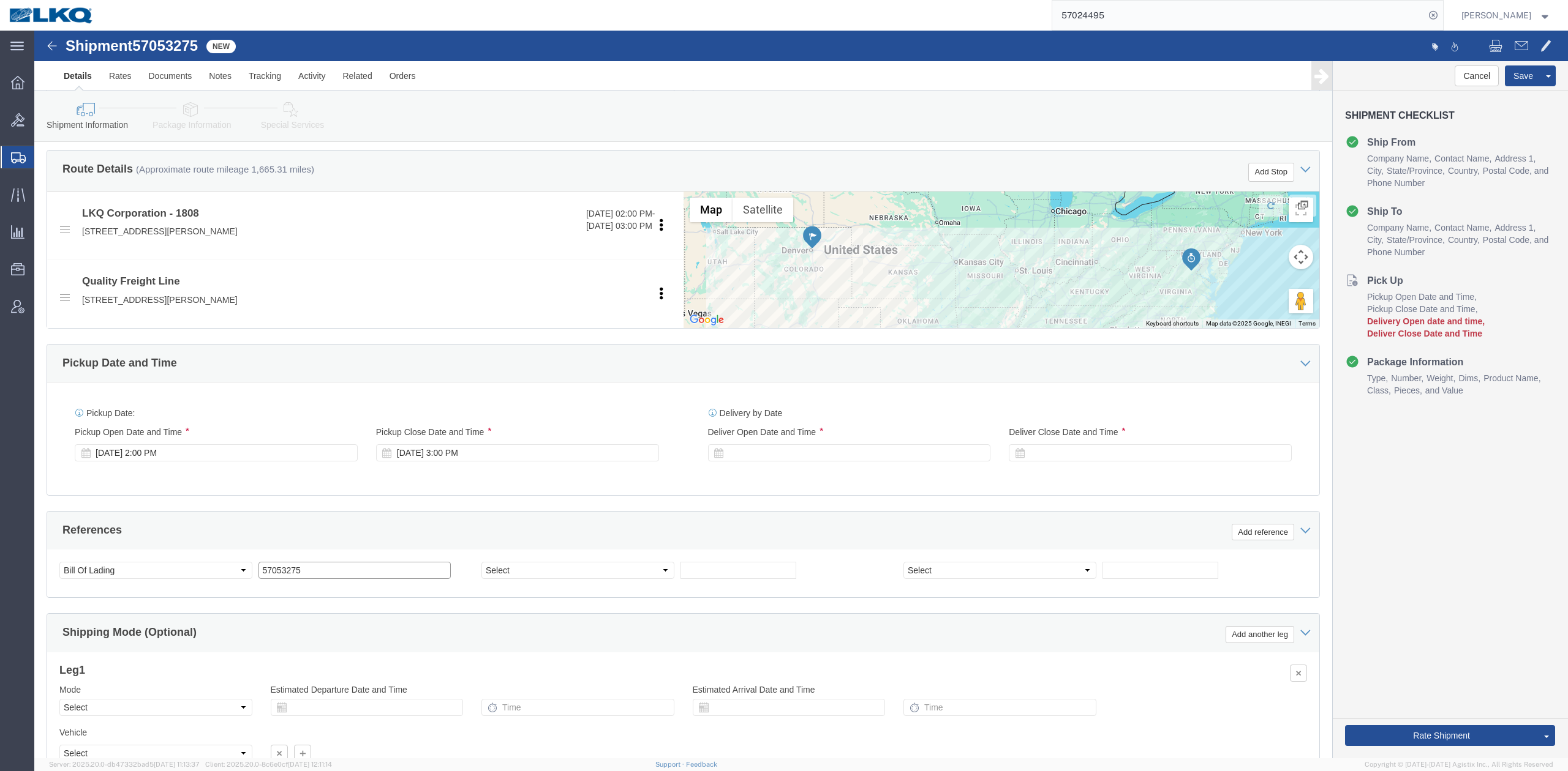
type input "57053275"
select select "PURCHORD"
click input "text"
paste input "10-69132"
type input "10-69132"
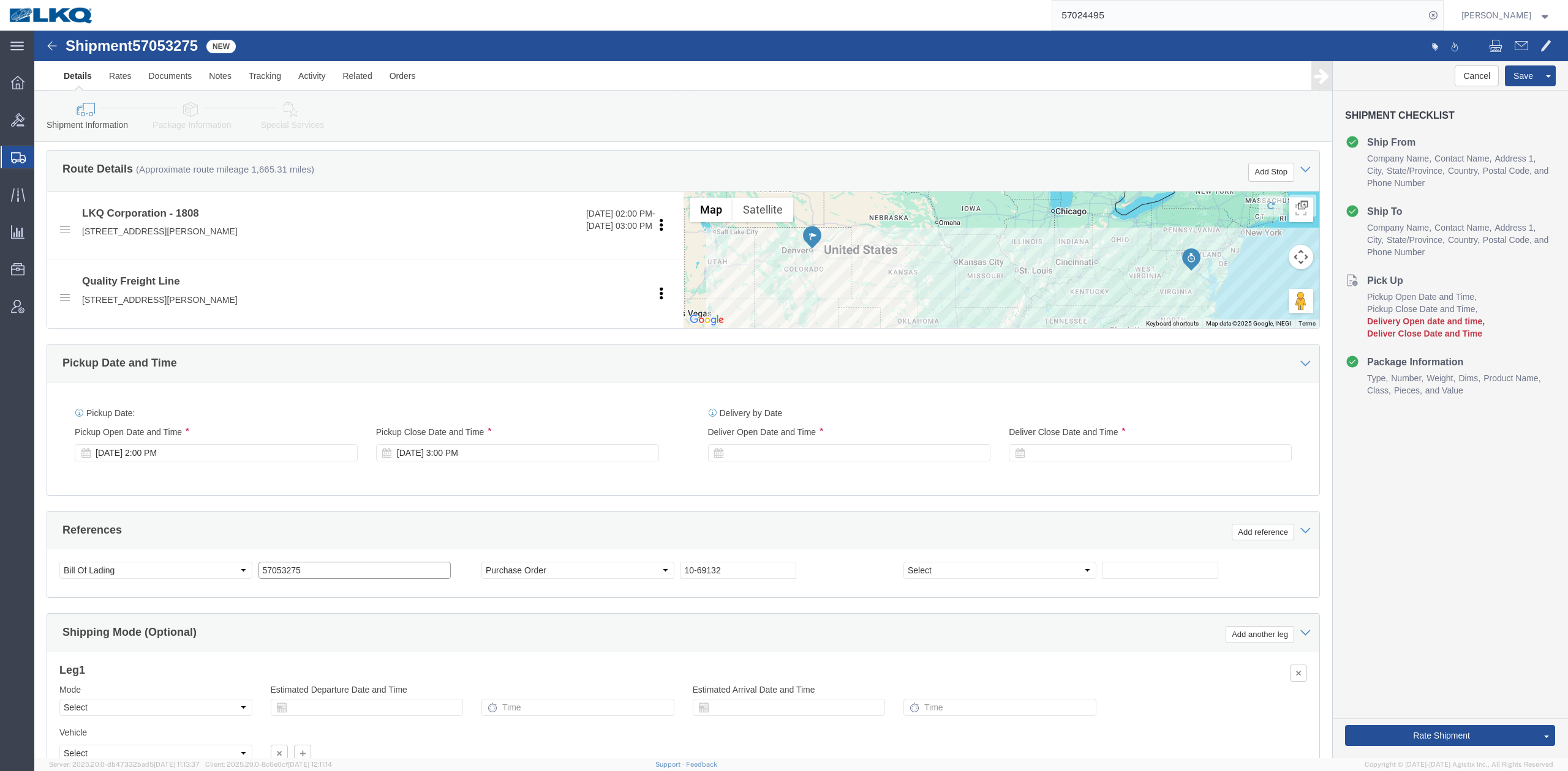
click input "57053275"
click div "Ship From Location Location 1808 - LKQ Western Truck Parts My Profile Location …"
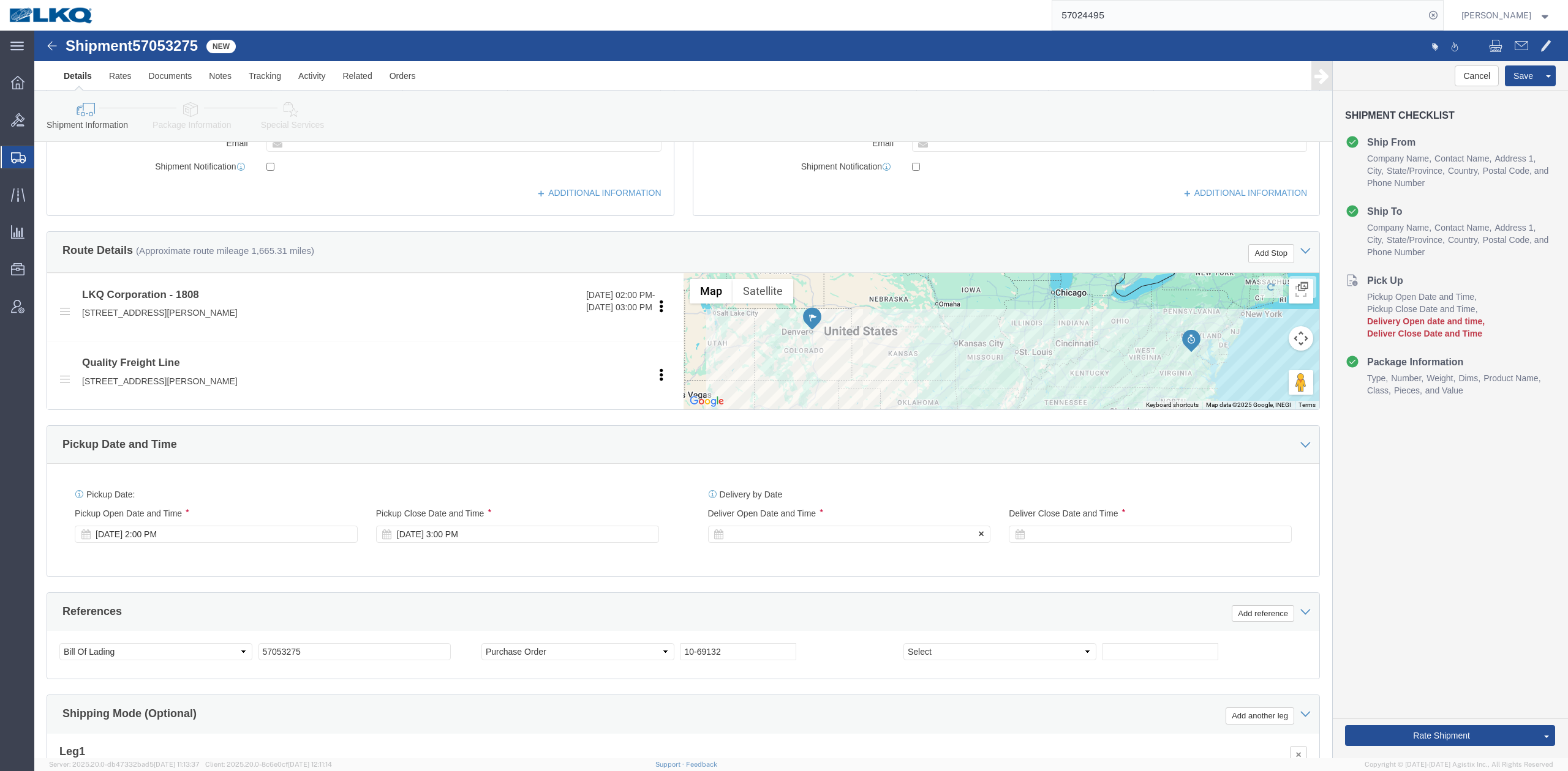
click div
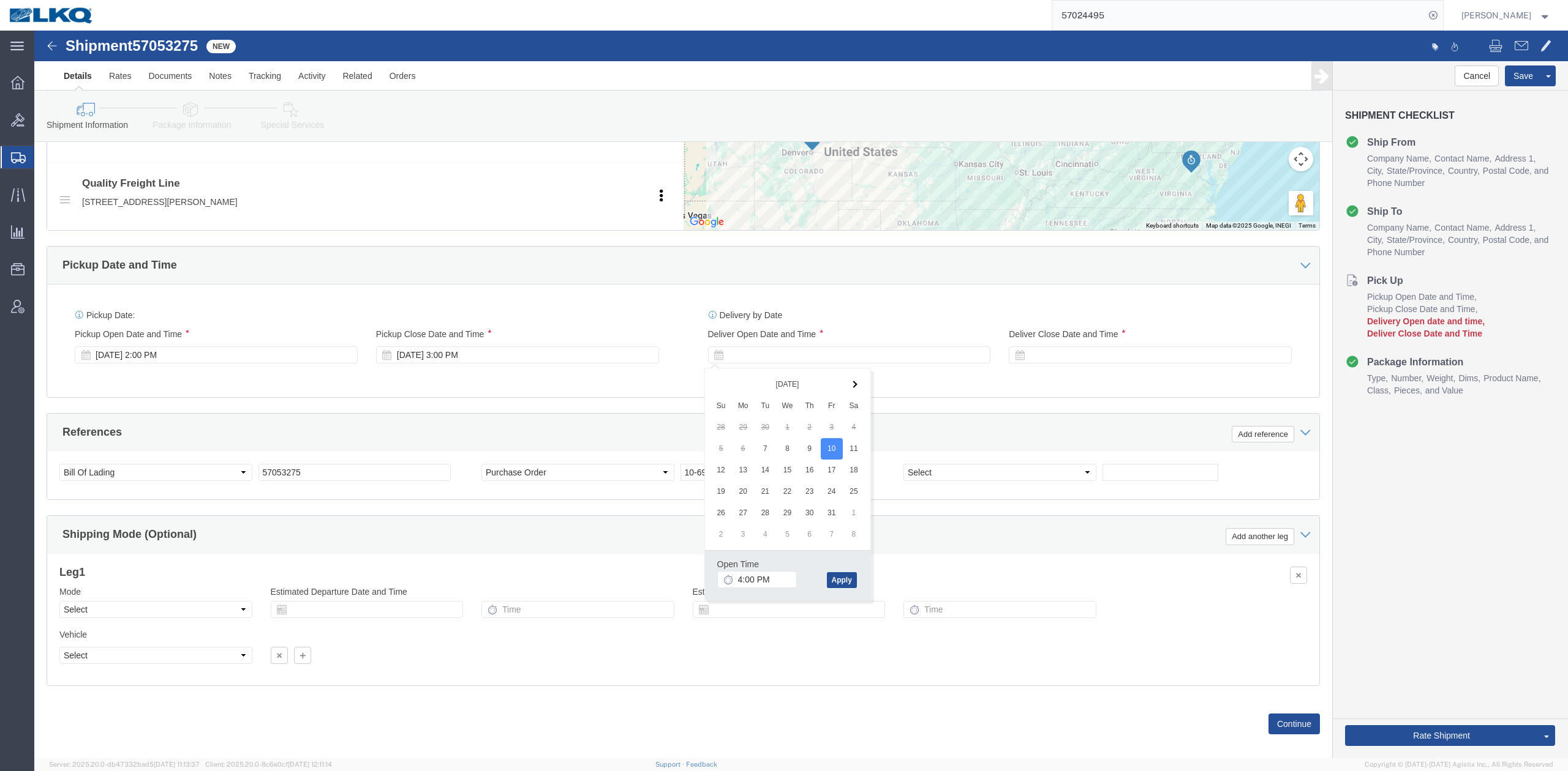
scroll to position [523, 0]
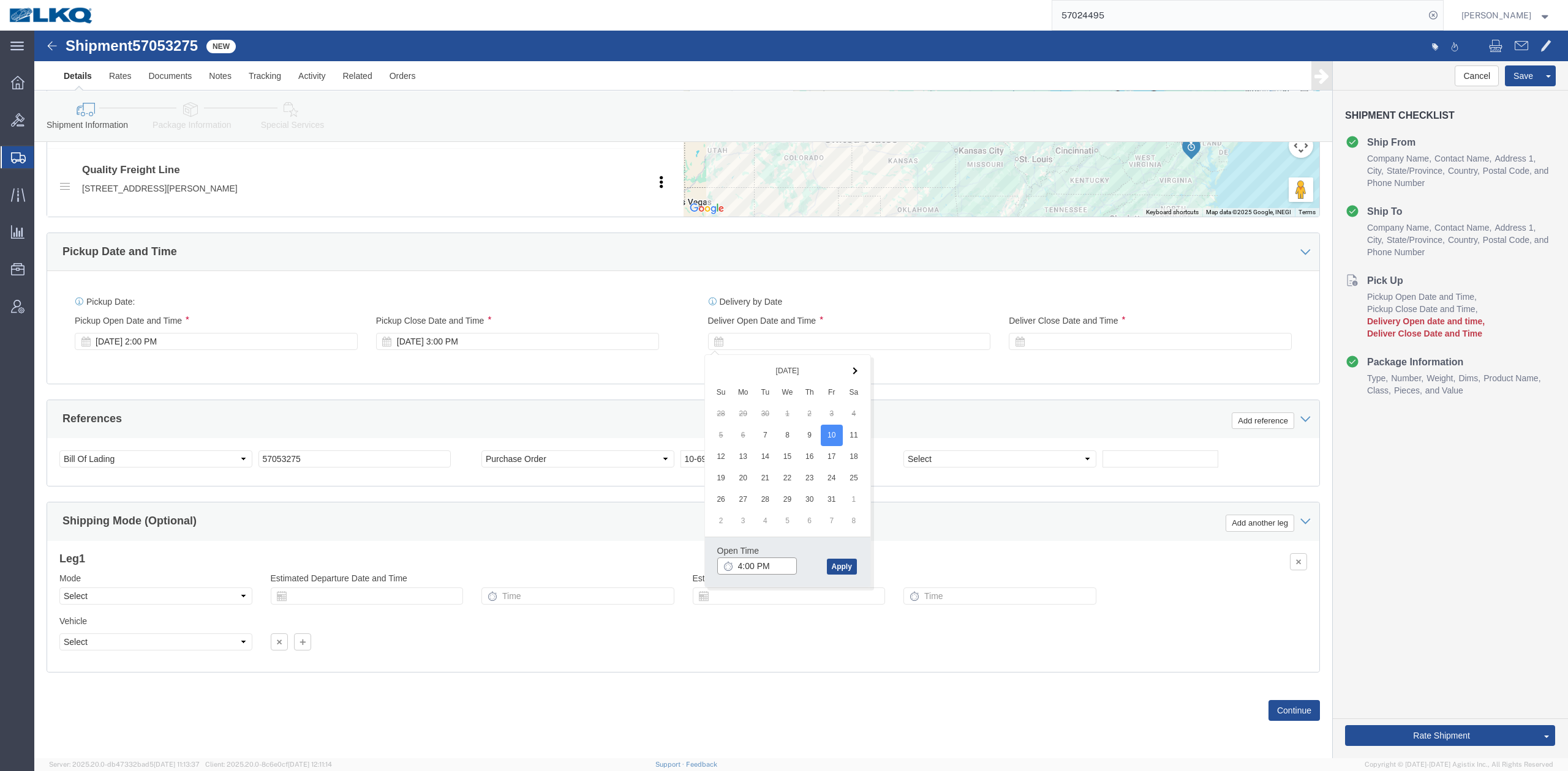
click input "4:00 PM"
type input "8:00 AM"
click button "Apply"
click div
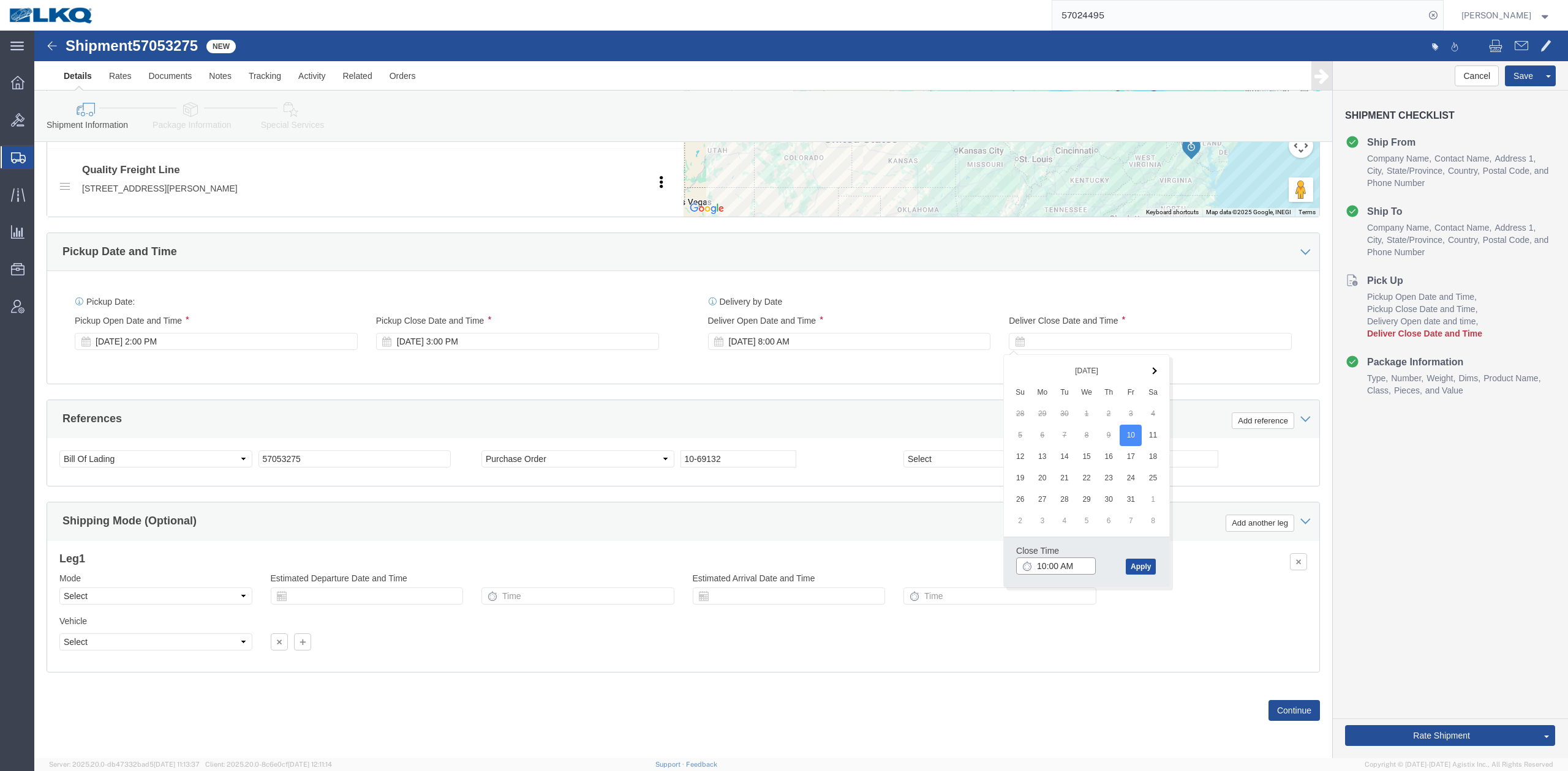
type input "11:00 AM"
click button "Apply"
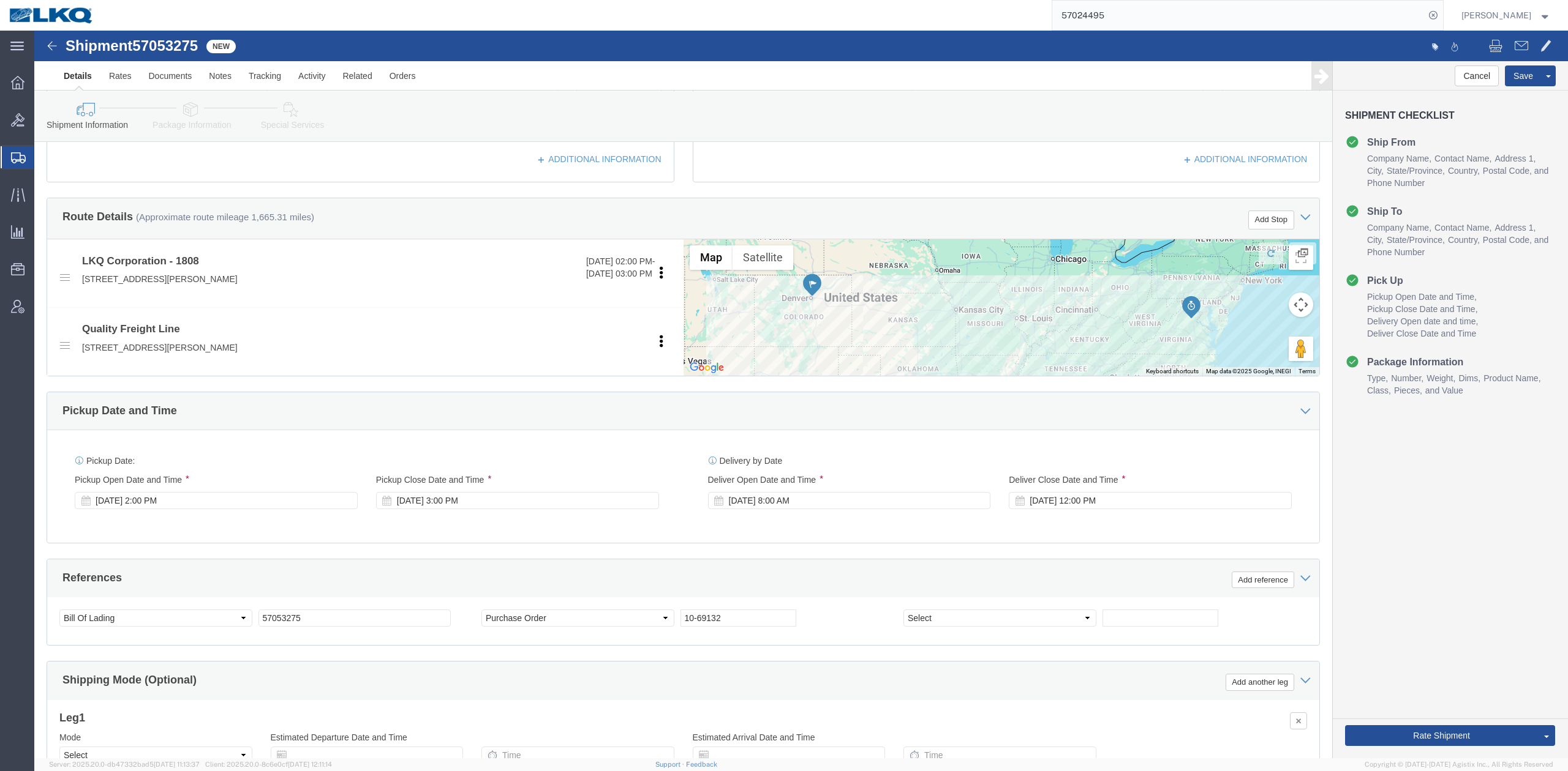
scroll to position [278, 0]
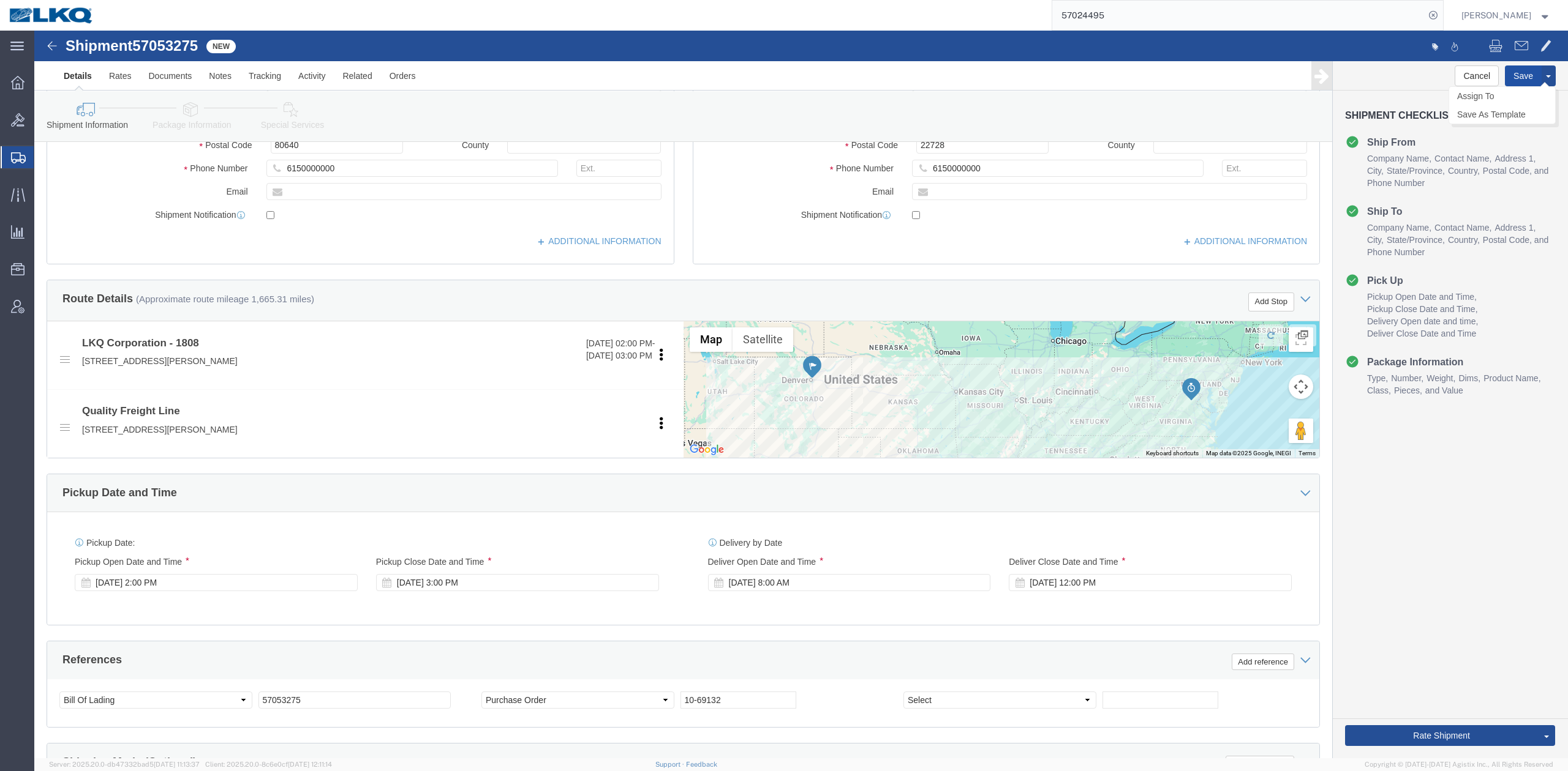
click button "Save"
click link "Rates"
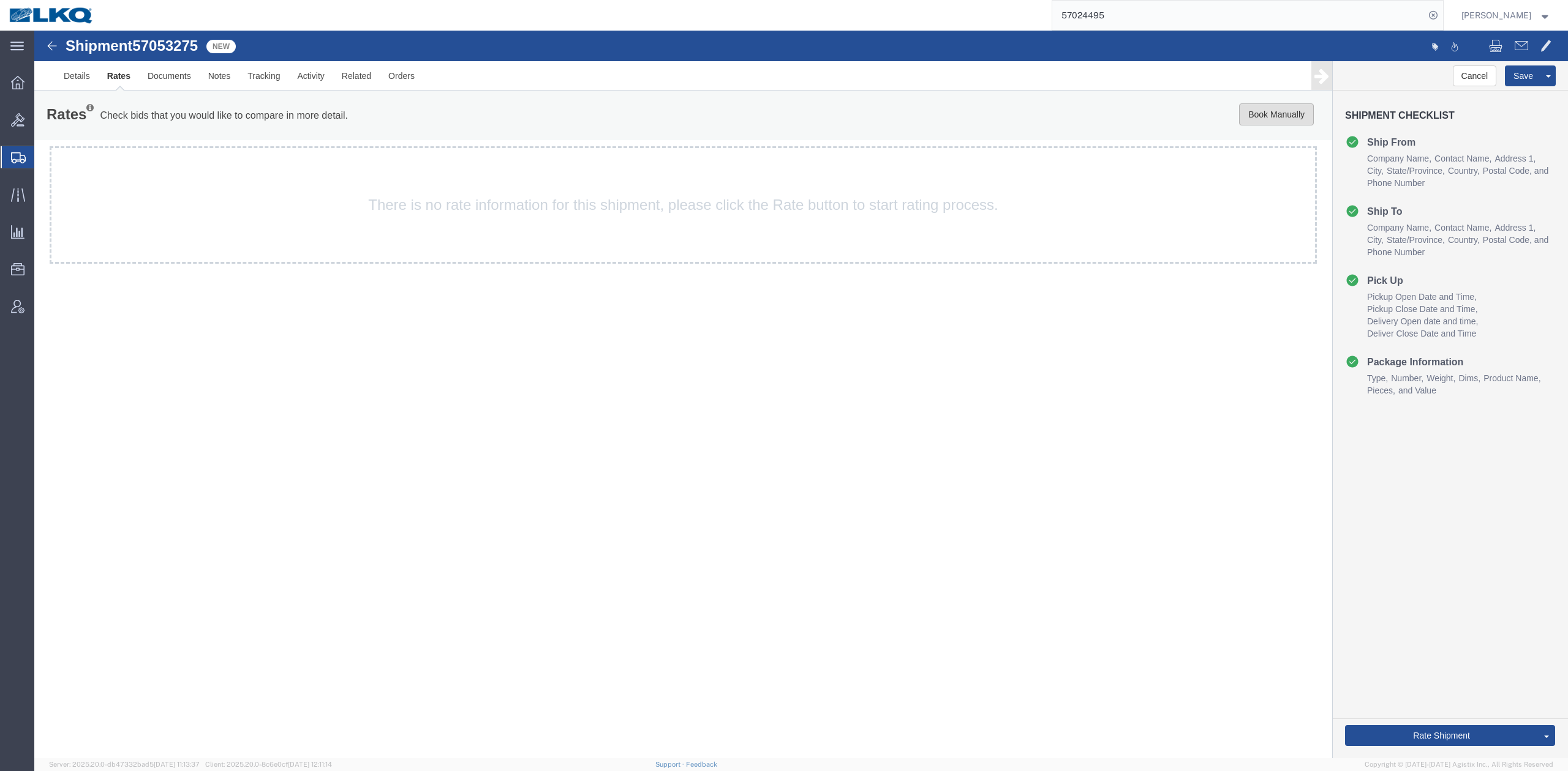
click at [1252, 118] on button "Book Manually" at bounding box center [1276, 115] width 75 height 22
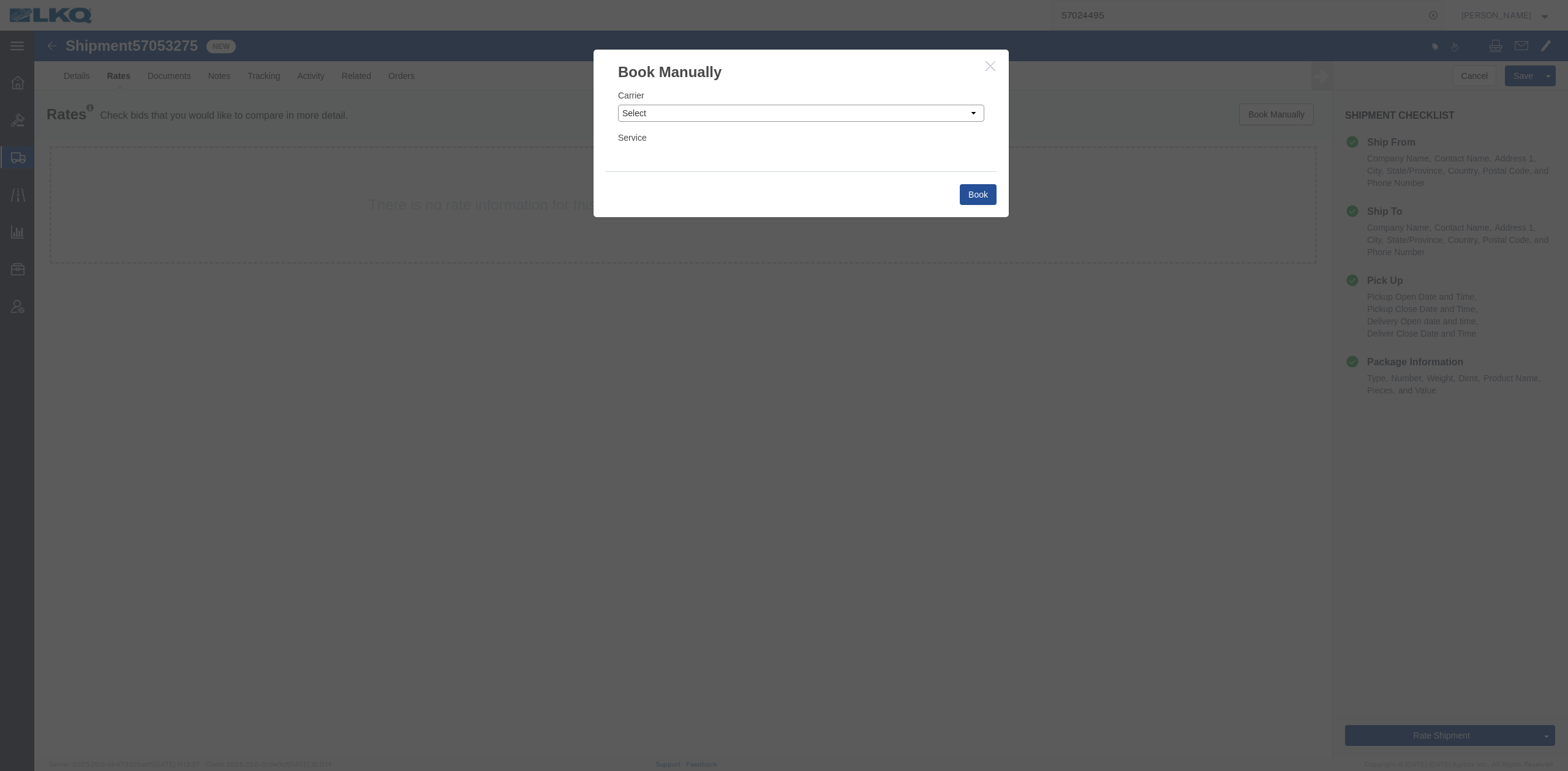
click at [708, 114] on select "Select Add New Carrier (and default service) AG Expedited ARL Logistics ATS Log…" at bounding box center [801, 113] width 366 height 17
select select "4622"
click at [618, 105] on select "Select Add New Carrier (and default service) AG Expedited ARL Logistics ATS Log…" at bounding box center [801, 113] width 366 height 17
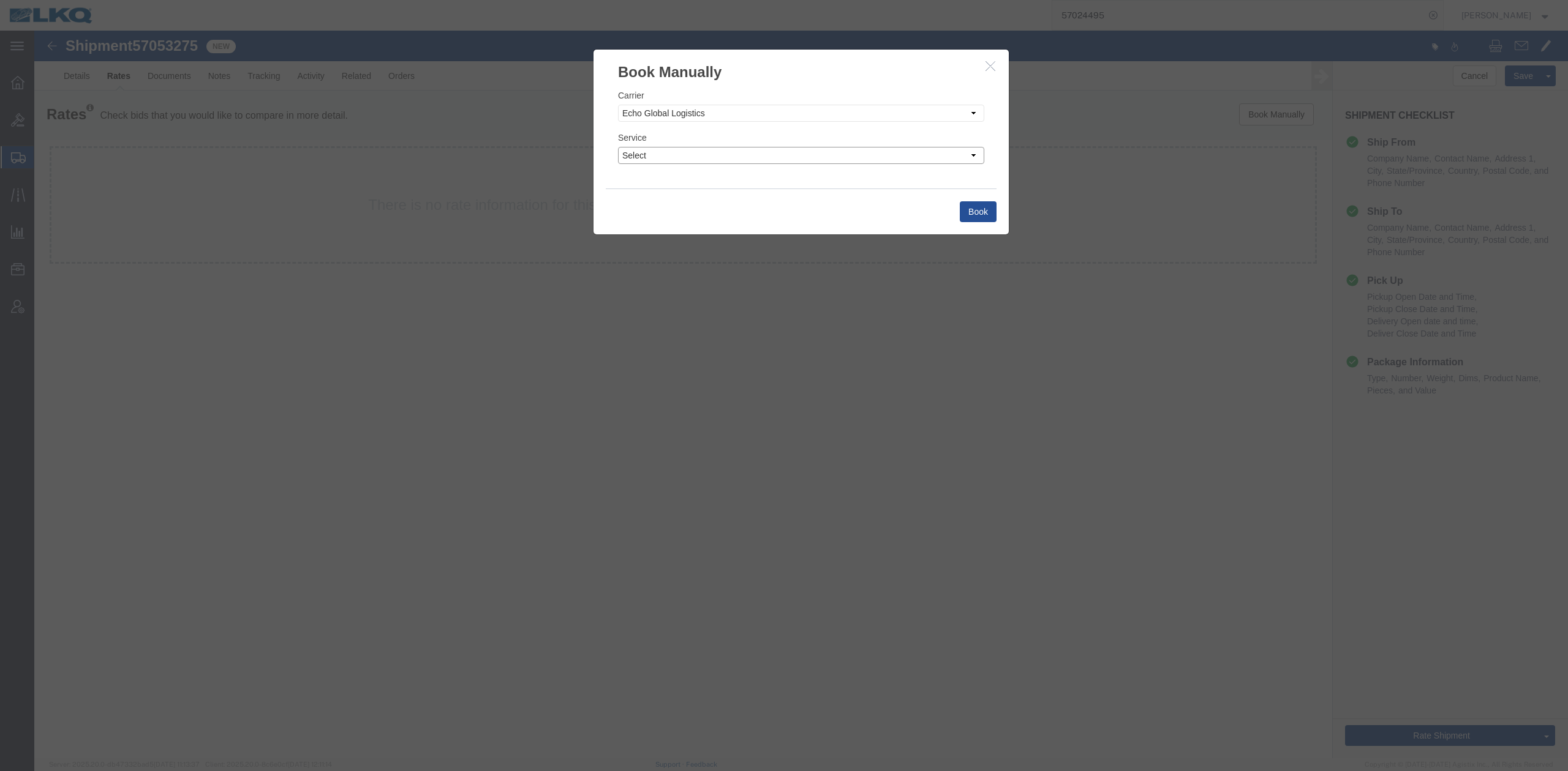
drag, startPoint x: 706, startPoint y: 155, endPoint x: 702, endPoint y: 164, distance: 9.8
click at [706, 155] on select "Select Guaranteed Next Day LTL Standard 3-5 Day Rail TL Standard 3 - 5 Day" at bounding box center [801, 155] width 366 height 17
select select "13989"
click at [618, 147] on select "Select Guaranteed Next Day LTL Standard 3-5 Day Rail TL Standard 3 - 5 Day" at bounding box center [801, 155] width 366 height 17
click at [963, 208] on button "Book" at bounding box center [978, 212] width 36 height 21
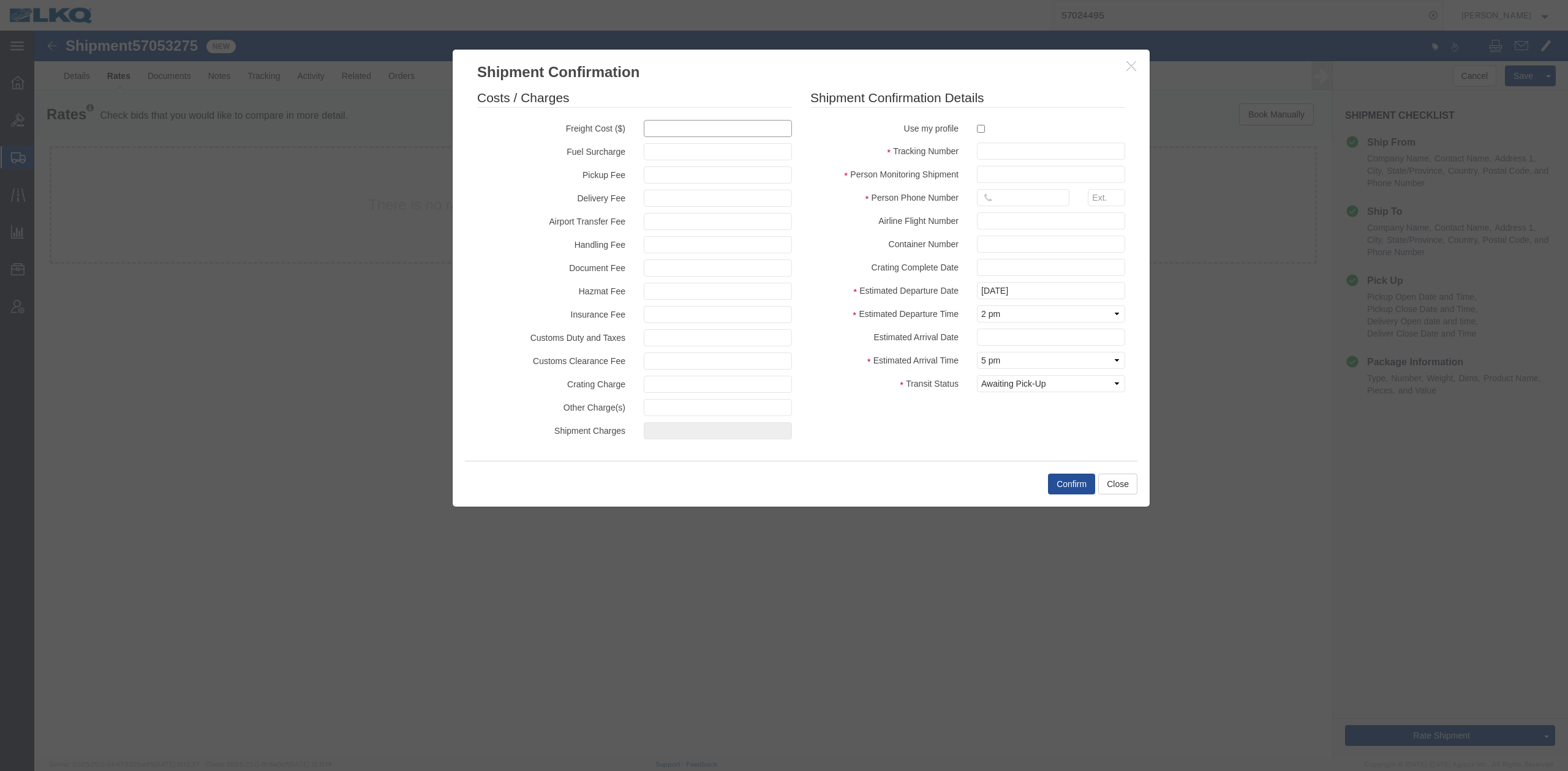
click at [704, 128] on input "text" at bounding box center [717, 128] width 148 height 17
type input "1375"
type input "1,375.00"
click at [1030, 155] on input "text" at bounding box center [1050, 151] width 148 height 17
paste input "57053275"
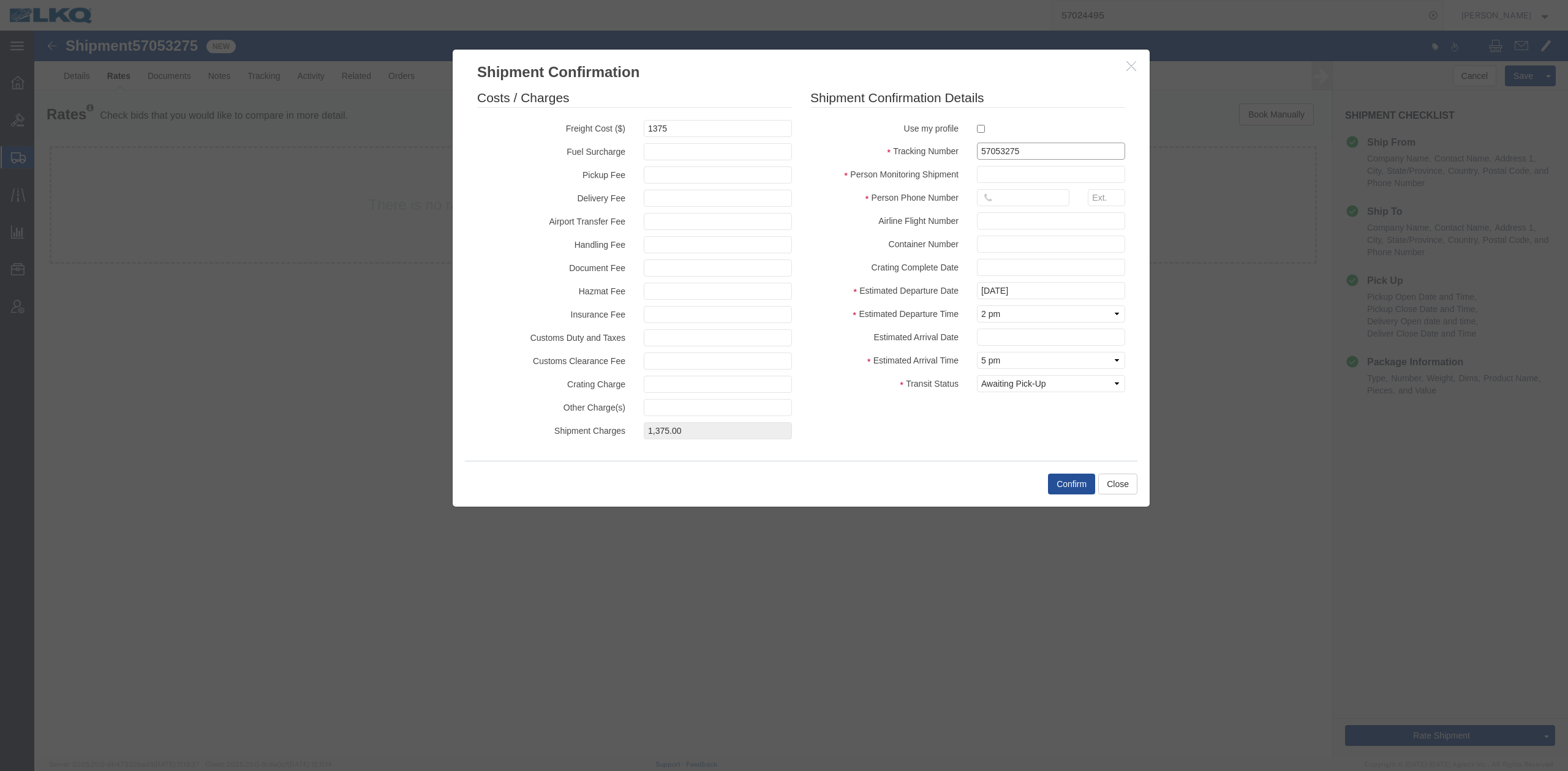
type input "57053275"
click at [1012, 170] on input "text" at bounding box center [1050, 174] width 148 height 17
type input "N/A"
click at [1042, 198] on input "text" at bounding box center [1023, 198] width 93 height 17
type input "615-000-0000"
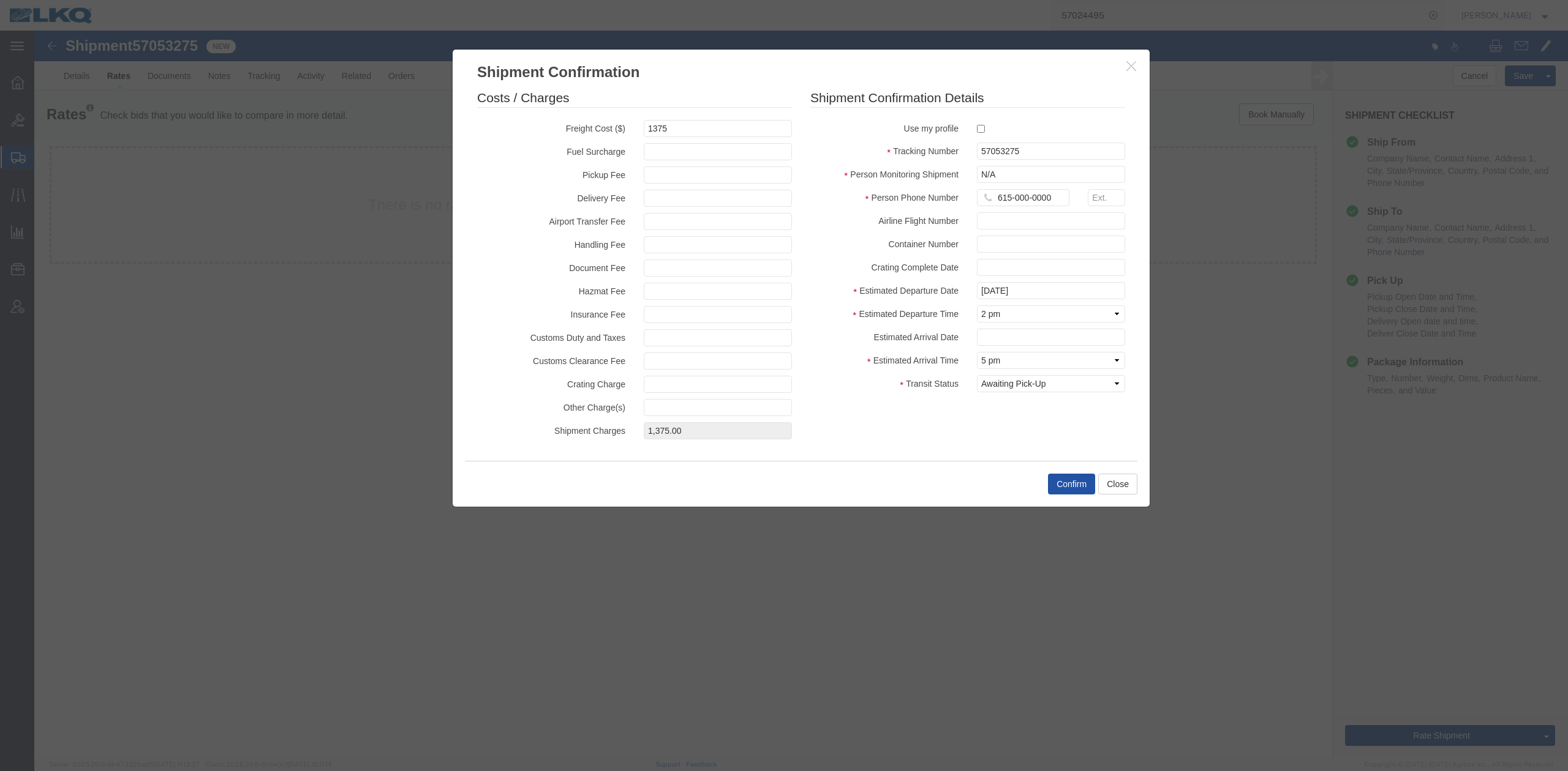
click at [1073, 478] on button "Confirm" at bounding box center [1071, 484] width 47 height 21
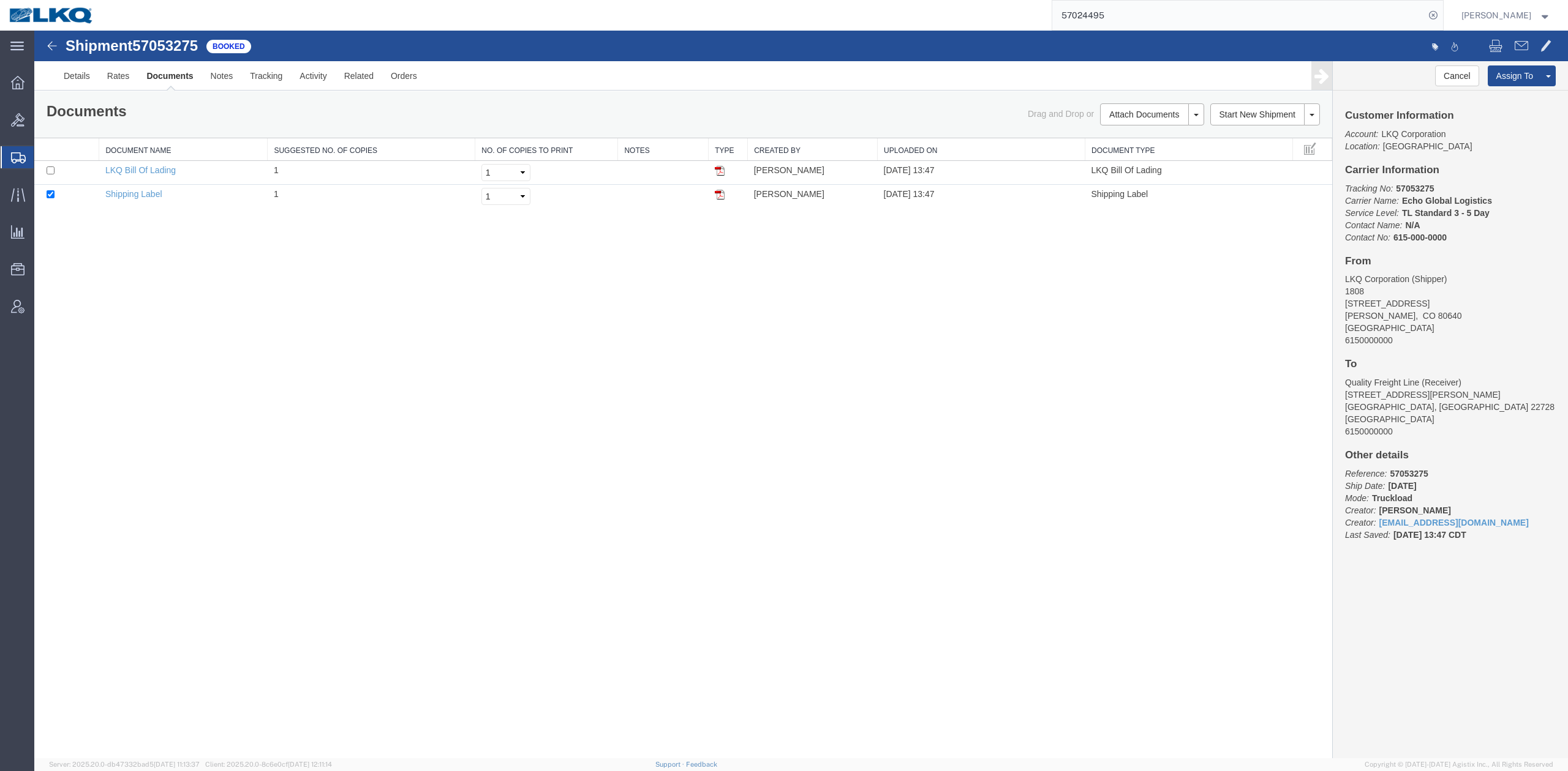
click at [1157, 9] on input "57024495" at bounding box center [1238, 15] width 373 height 29
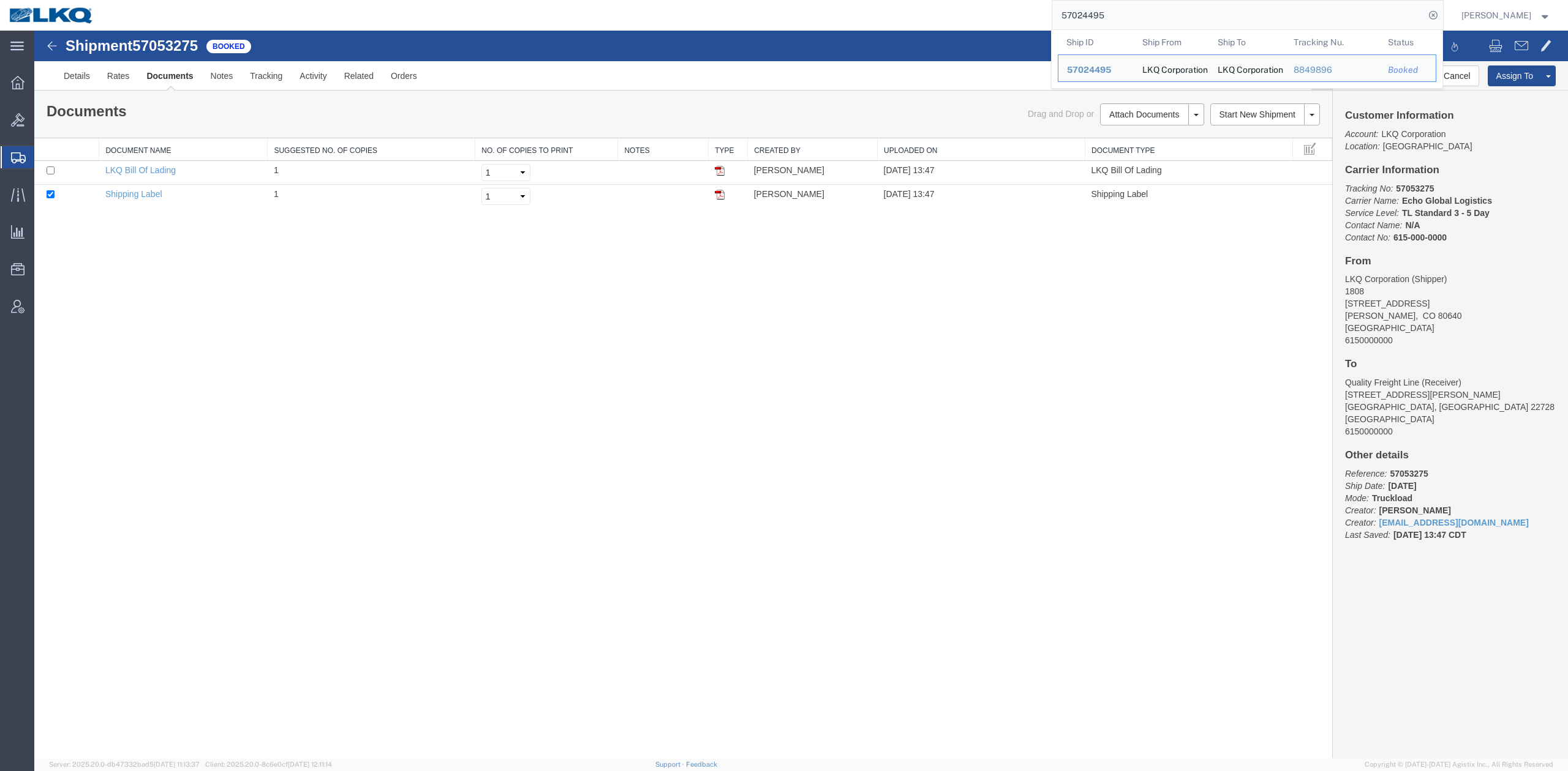
paste input "49746"
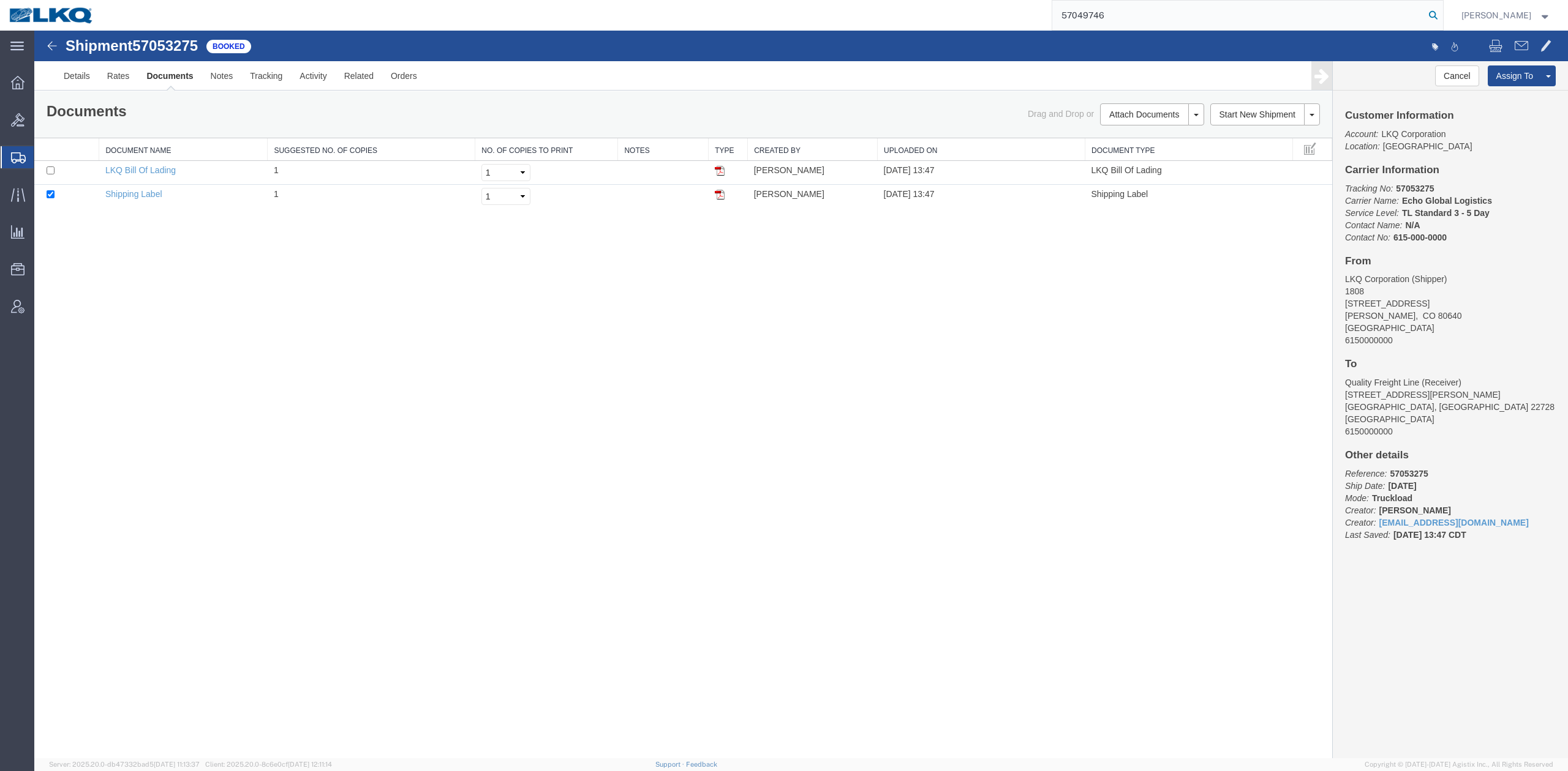
click at [1442, 13] on icon at bounding box center [1433, 15] width 17 height 17
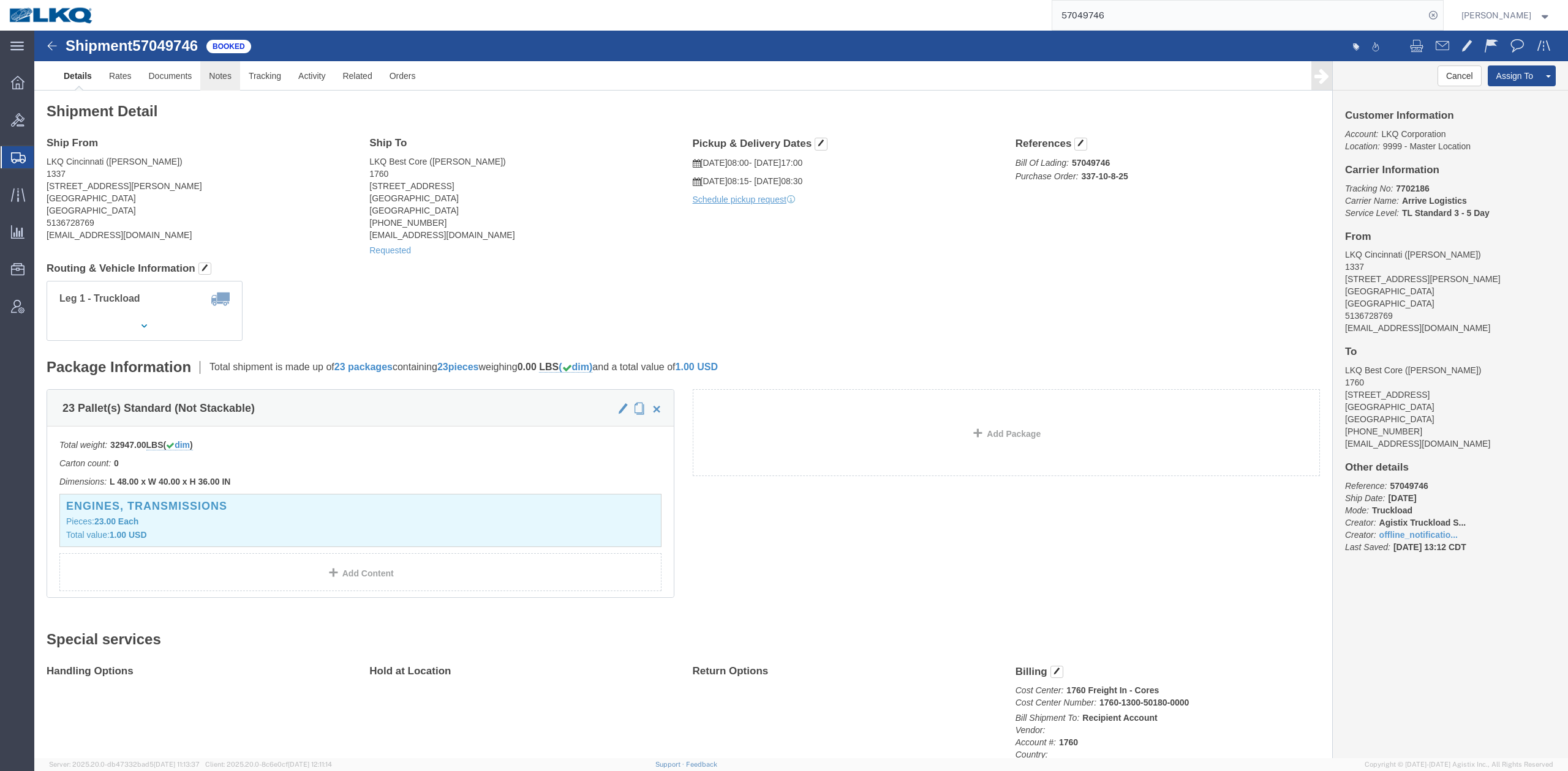
click link "Notes"
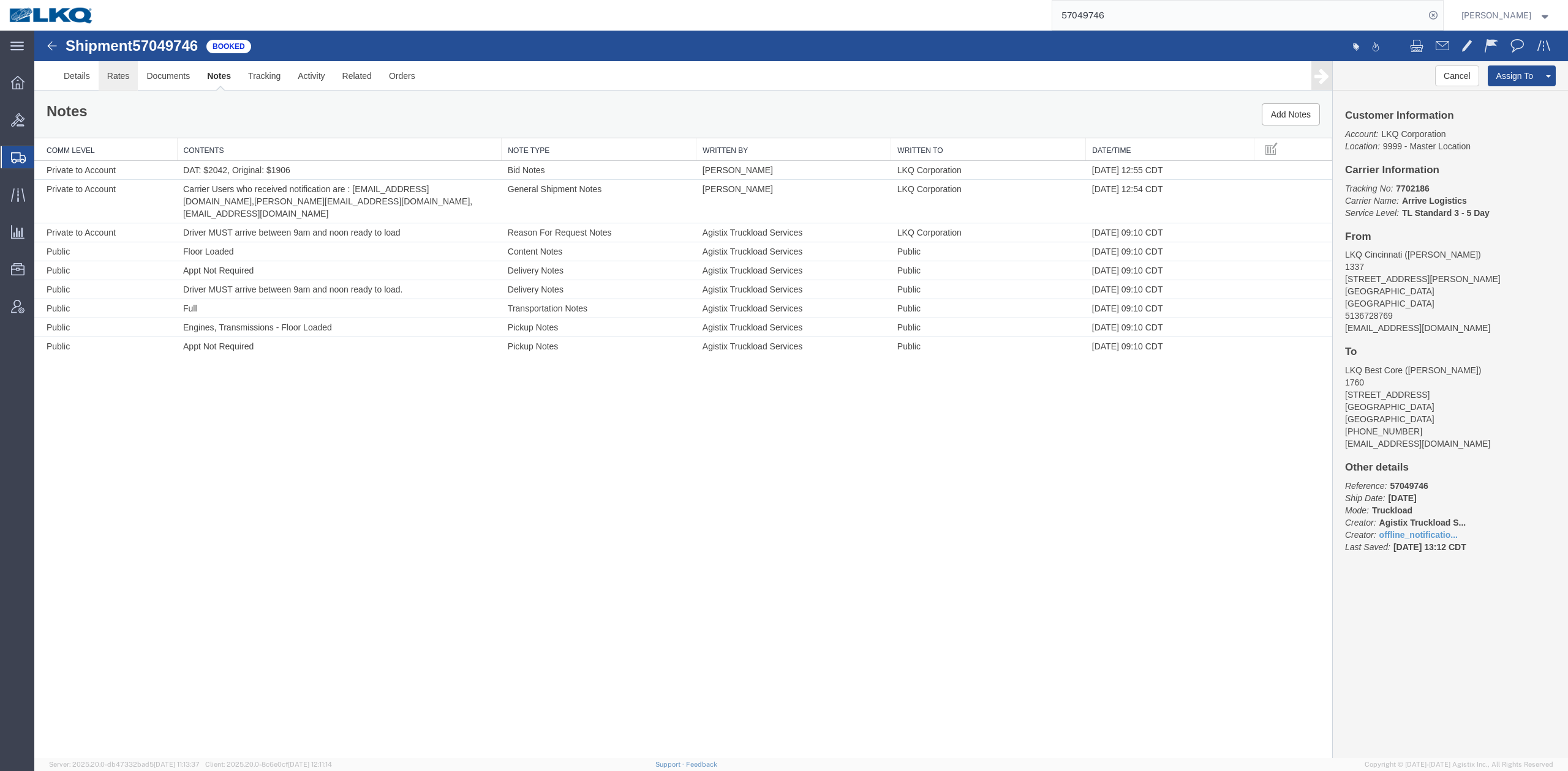
click at [124, 79] on link "Rates" at bounding box center [118, 75] width 40 height 29
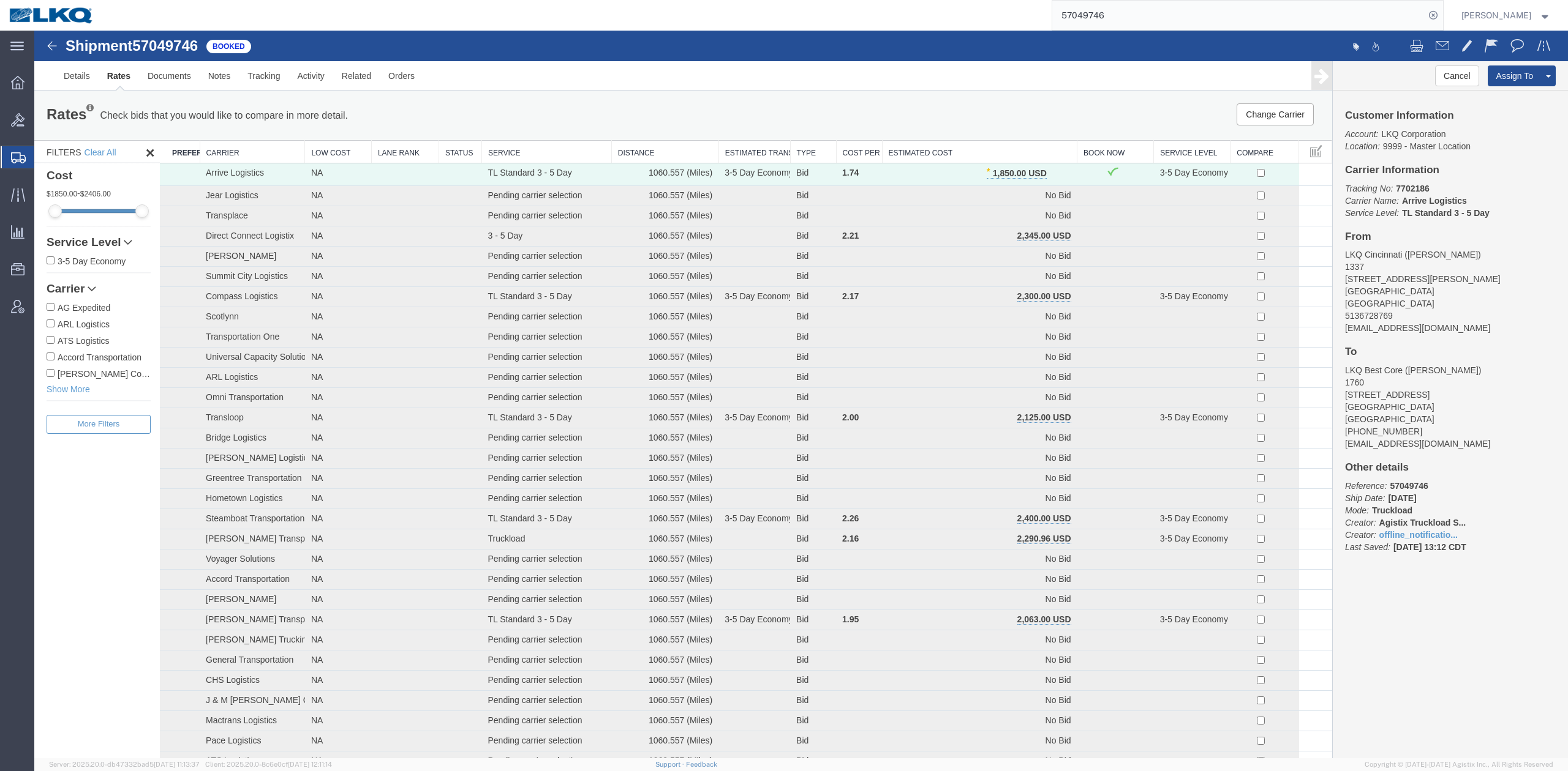
drag, startPoint x: 1152, startPoint y: 23, endPoint x: 1216, endPoint y: 25, distance: 64.0
click at [1151, 22] on input "57049746" at bounding box center [1238, 15] width 373 height 29
paste input "25741"
type input "57025741"
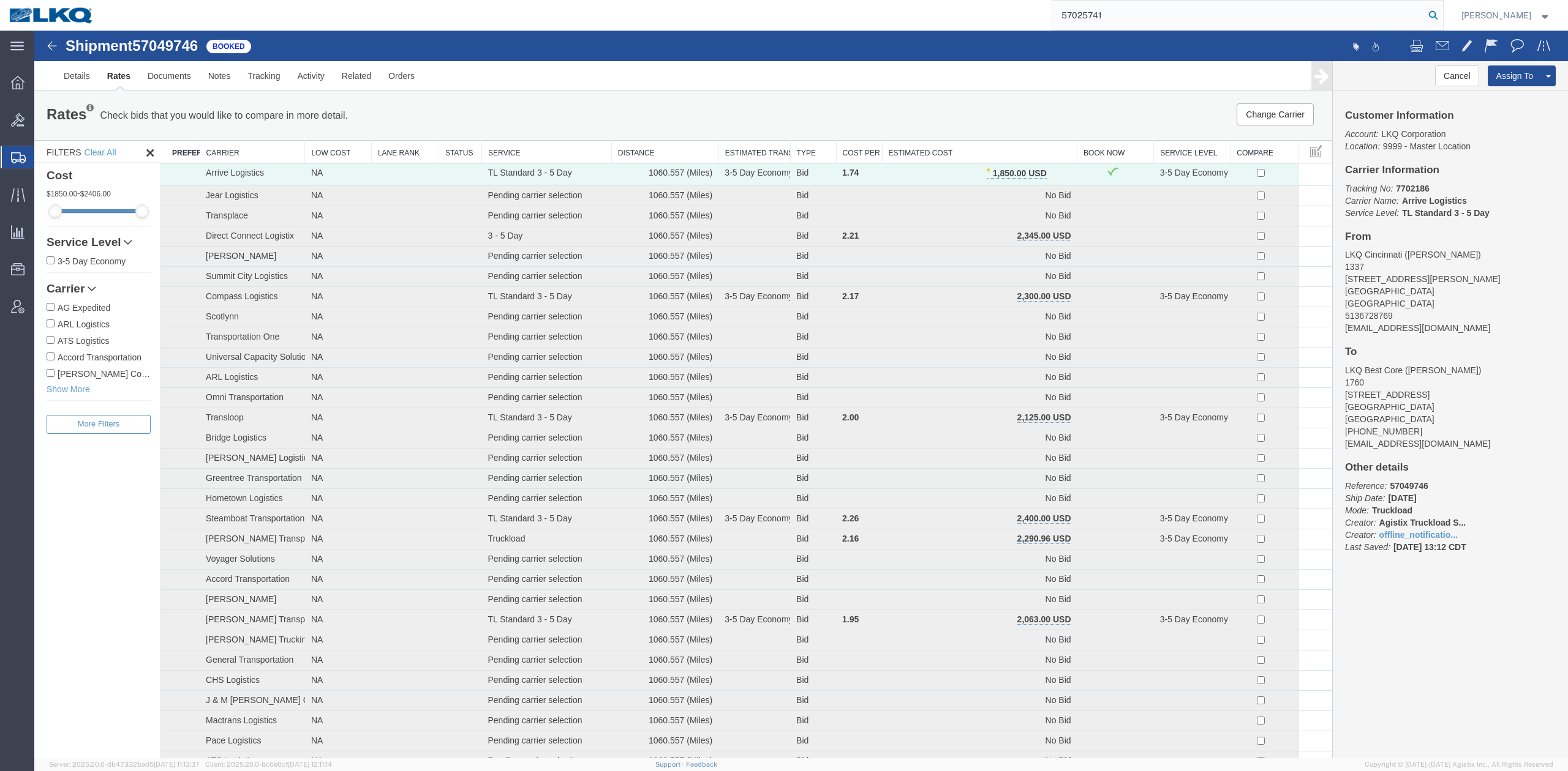
click at [1442, 15] on icon at bounding box center [1433, 15] width 17 height 17
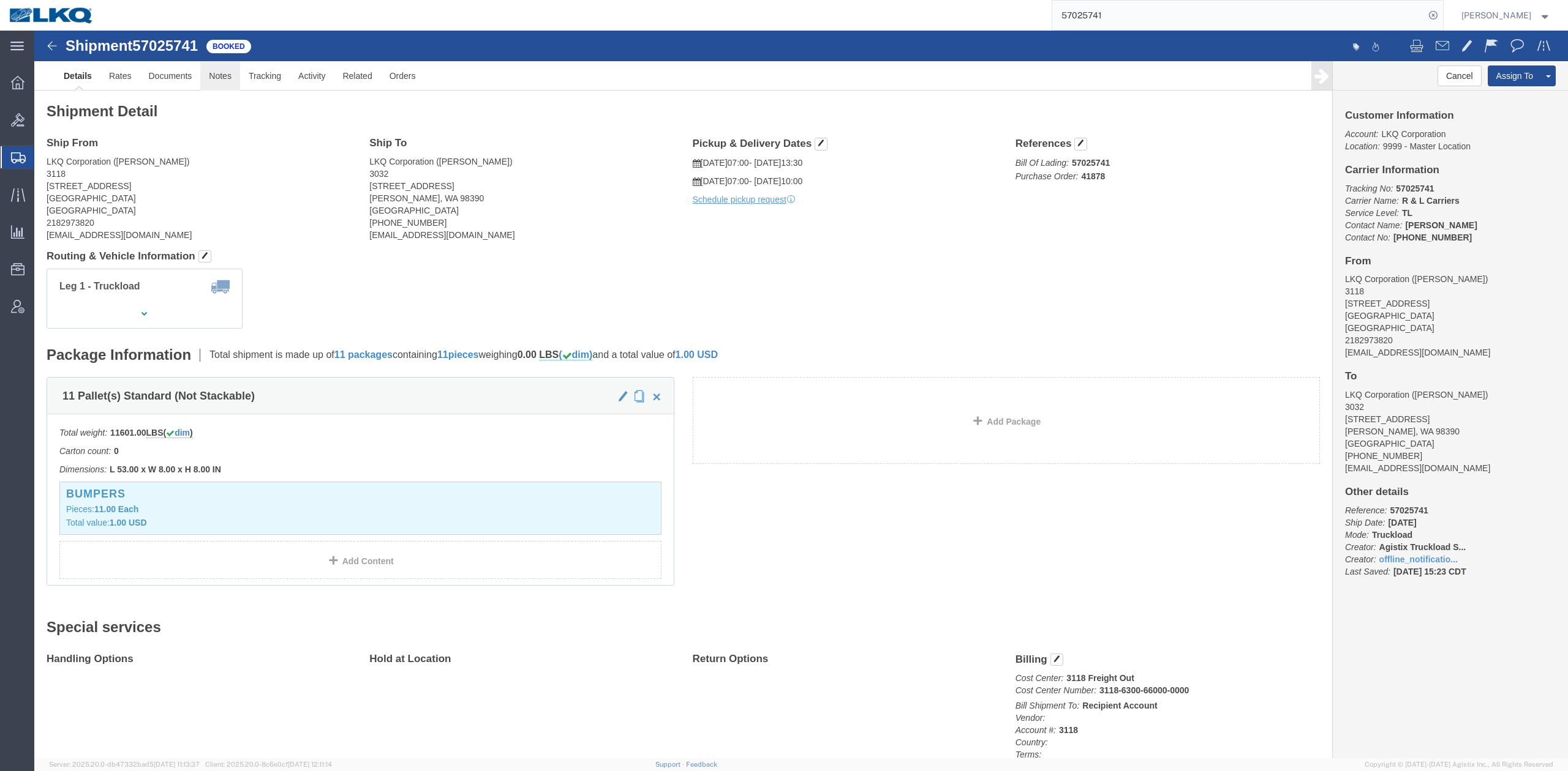
click link "Notes"
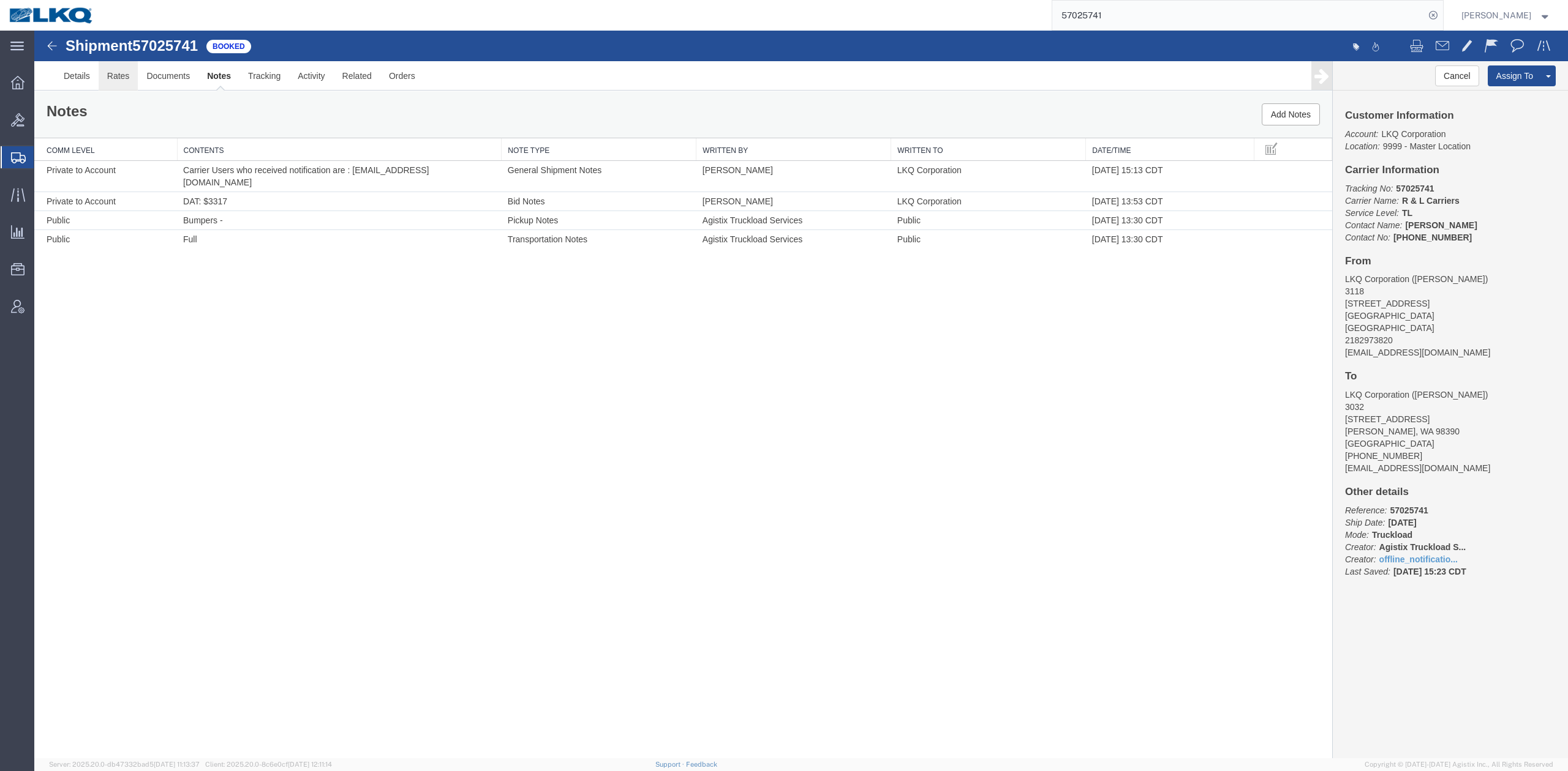
click at [120, 77] on link "Rates" at bounding box center [118, 75] width 40 height 29
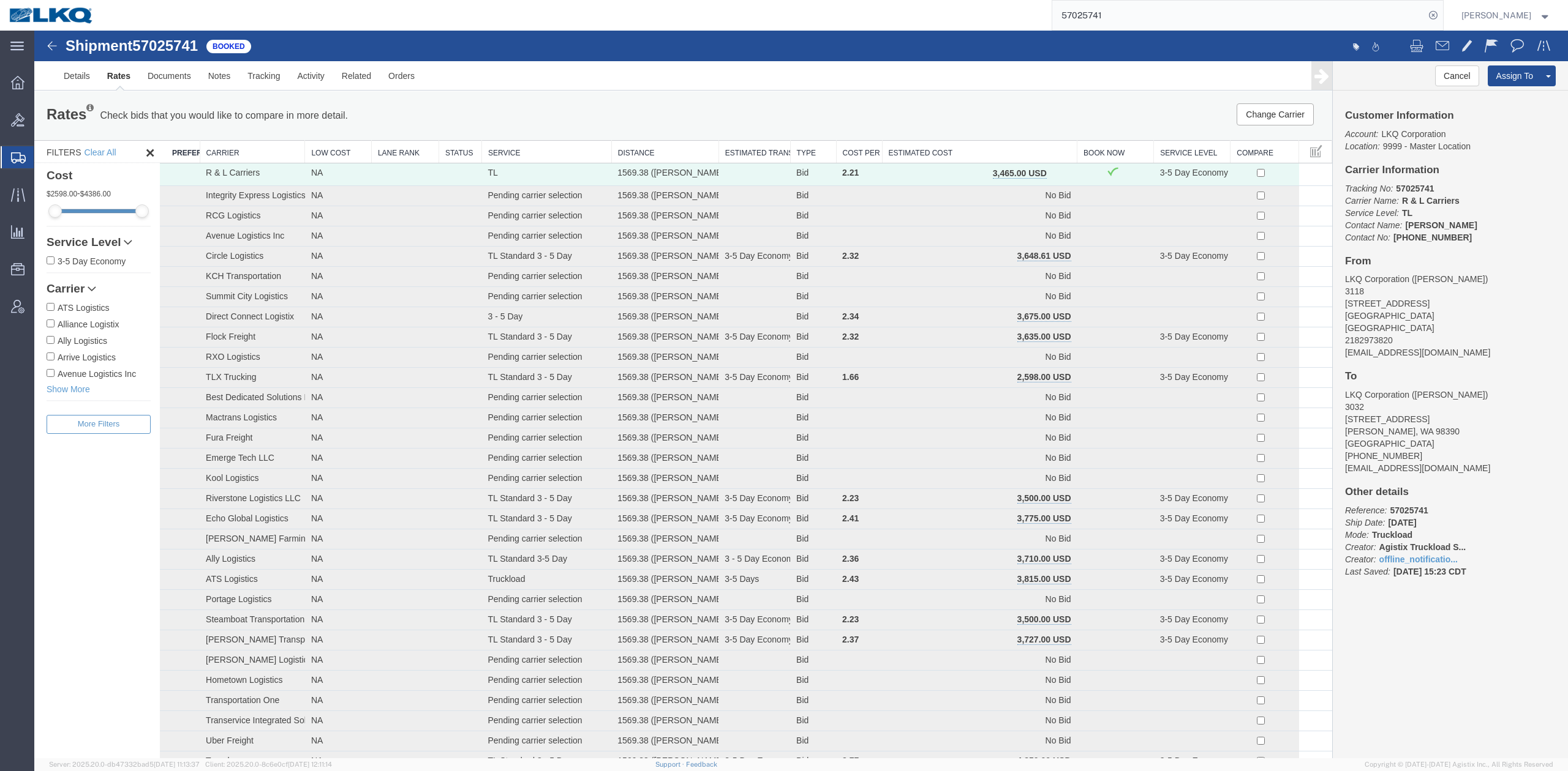
click at [1013, 158] on th "Estimated Cost" at bounding box center [979, 152] width 195 height 23
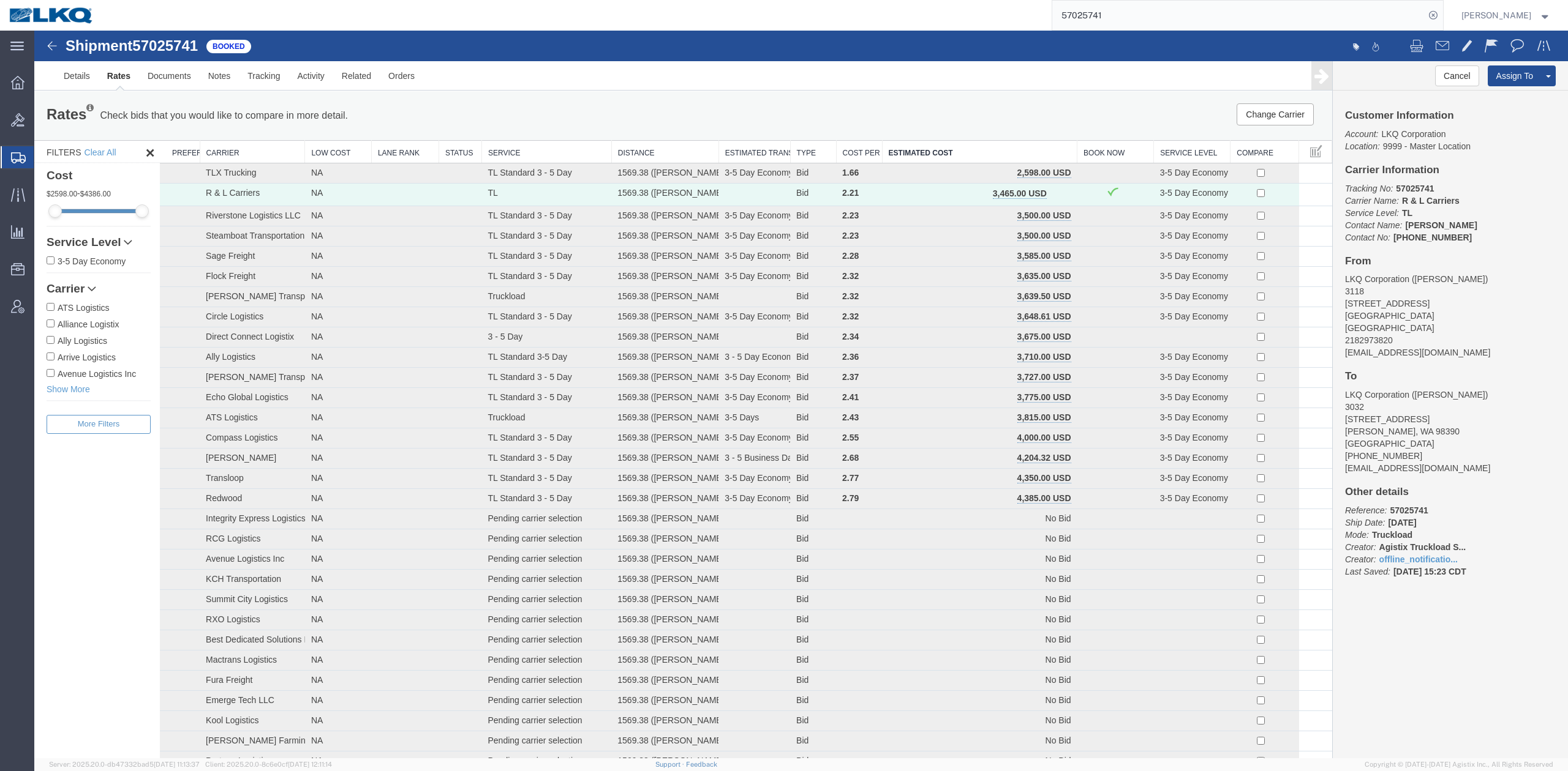
click at [880, 125] on div "Change Carrier Pause Continue" at bounding box center [1059, 115] width 538 height 22
drag, startPoint x: 58, startPoint y: 173, endPoint x: 12, endPoint y: 187, distance: 48.1
click at [0, 0] on span "Shipment Manager" at bounding box center [0, 0] width 0 height 0
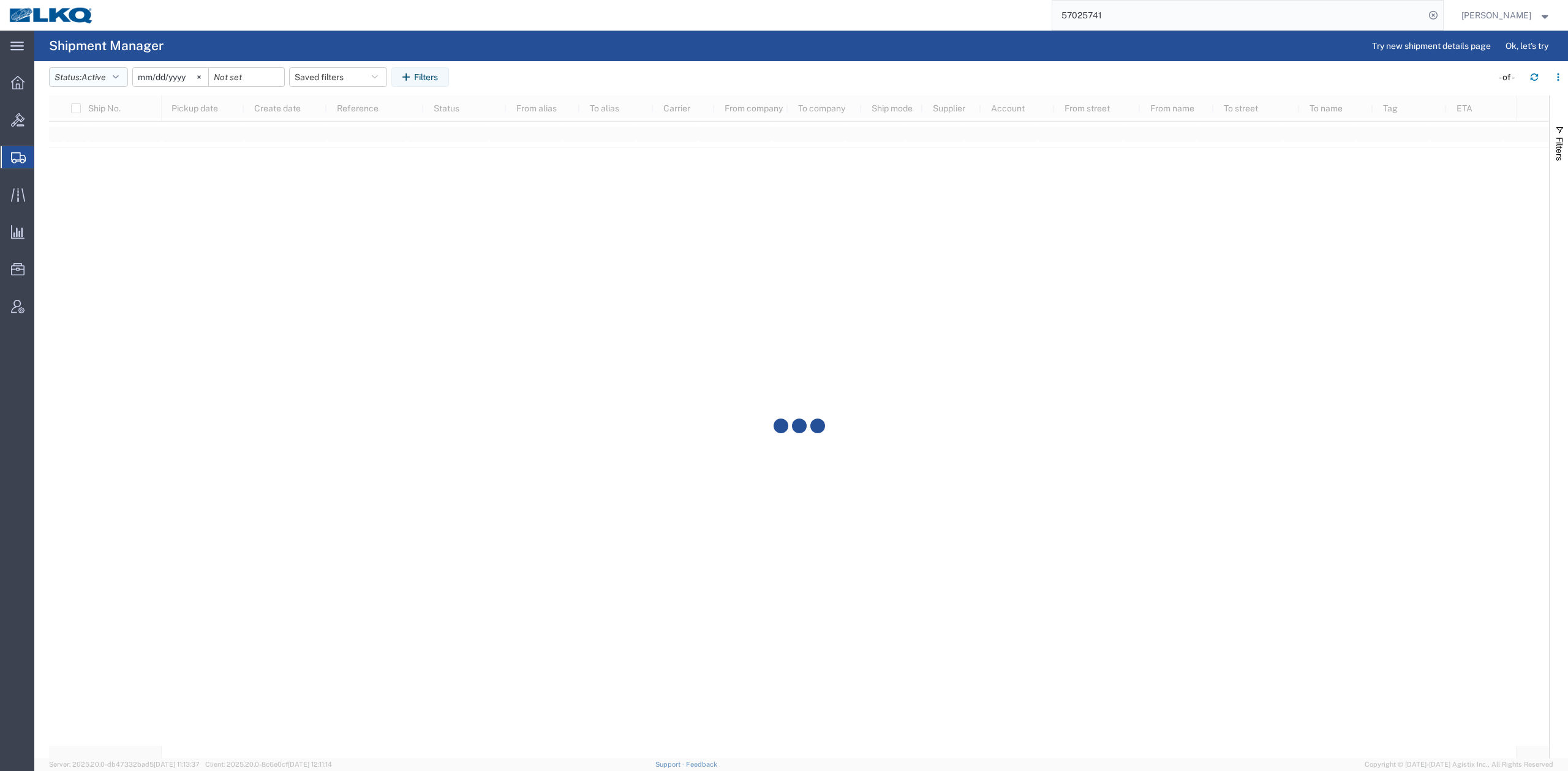
click at [99, 74] on span "Active" at bounding box center [94, 77] width 25 height 10
click at [87, 141] on span "All" at bounding box center [121, 142] width 143 height 19
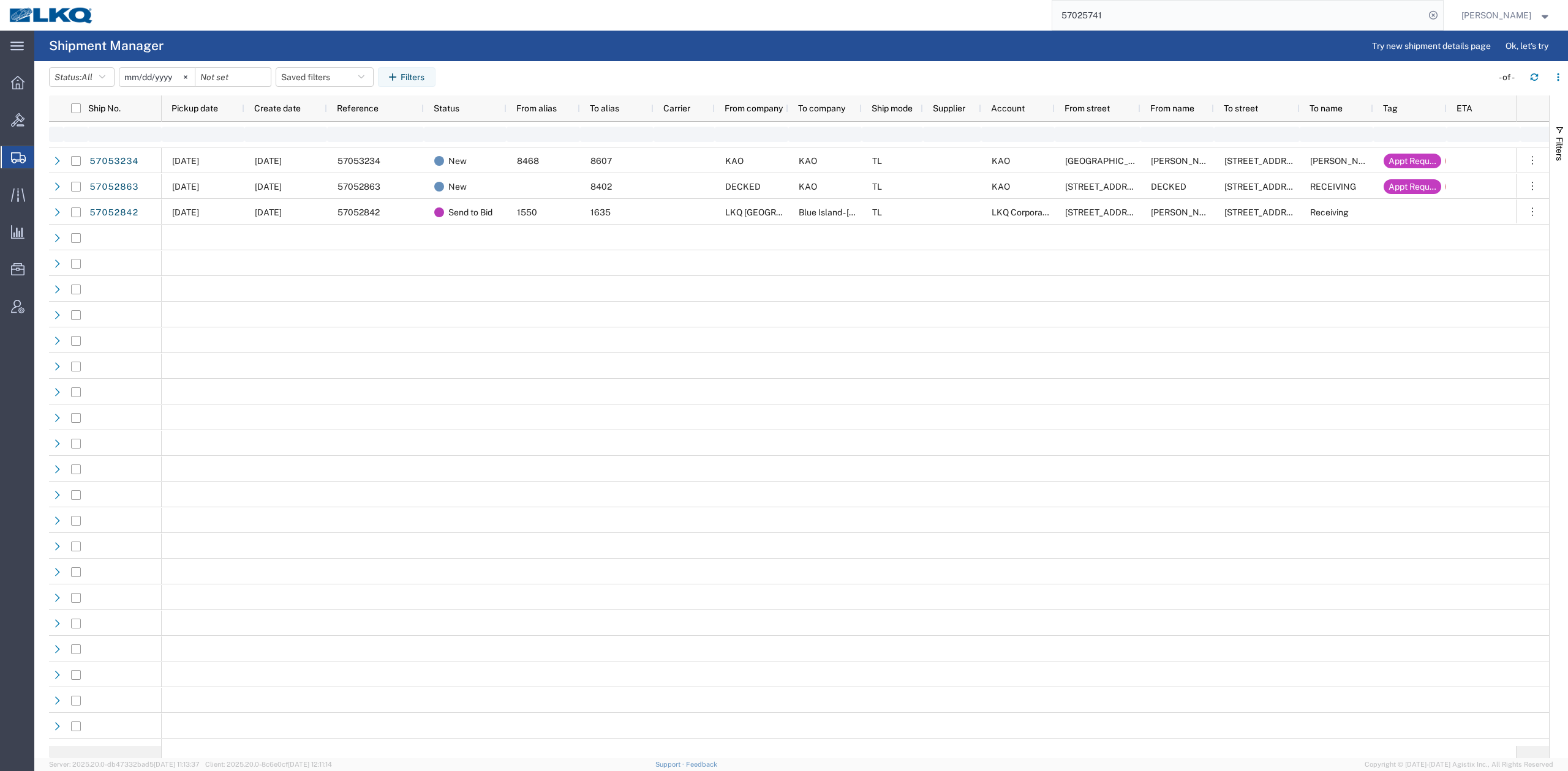
click at [164, 74] on input "[DATE]" at bounding box center [157, 77] width 75 height 18
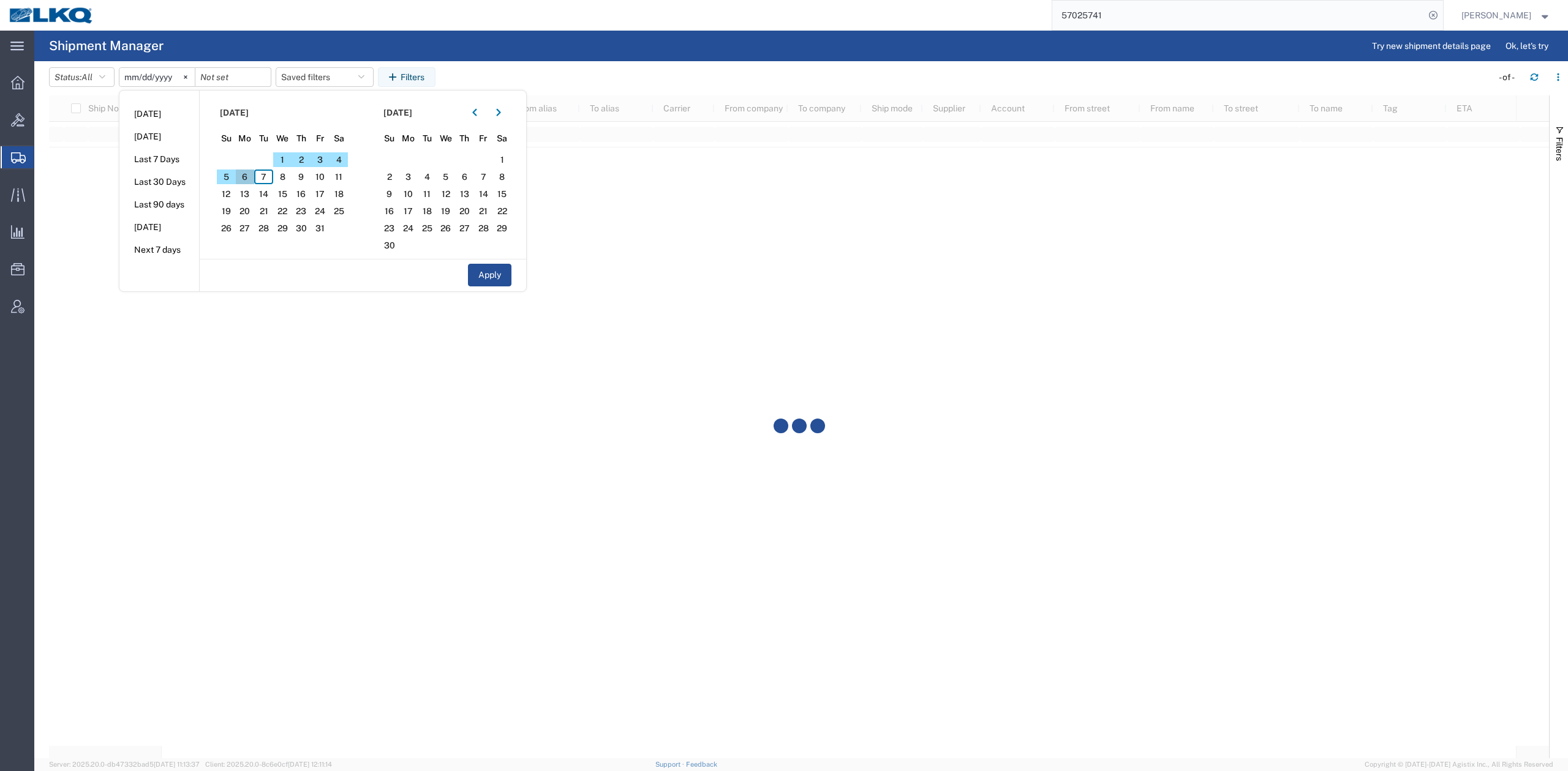
click at [252, 180] on span "6" at bounding box center [245, 177] width 19 height 15
click at [327, 181] on span "10" at bounding box center [320, 177] width 19 height 15
click at [479, 276] on button "Apply" at bounding box center [489, 275] width 44 height 23
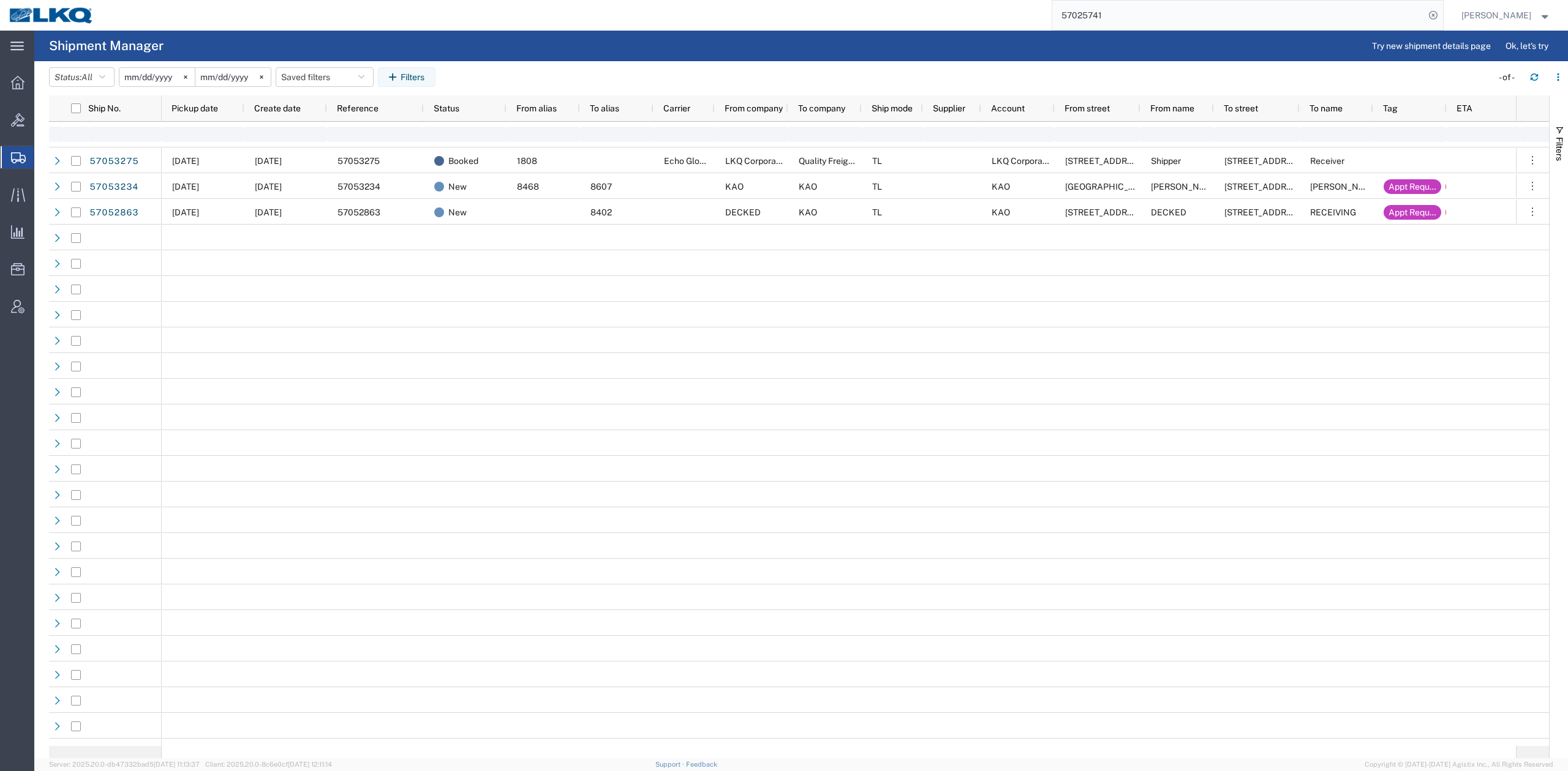
type input "2025-10-06"
type input "2025-10-10"
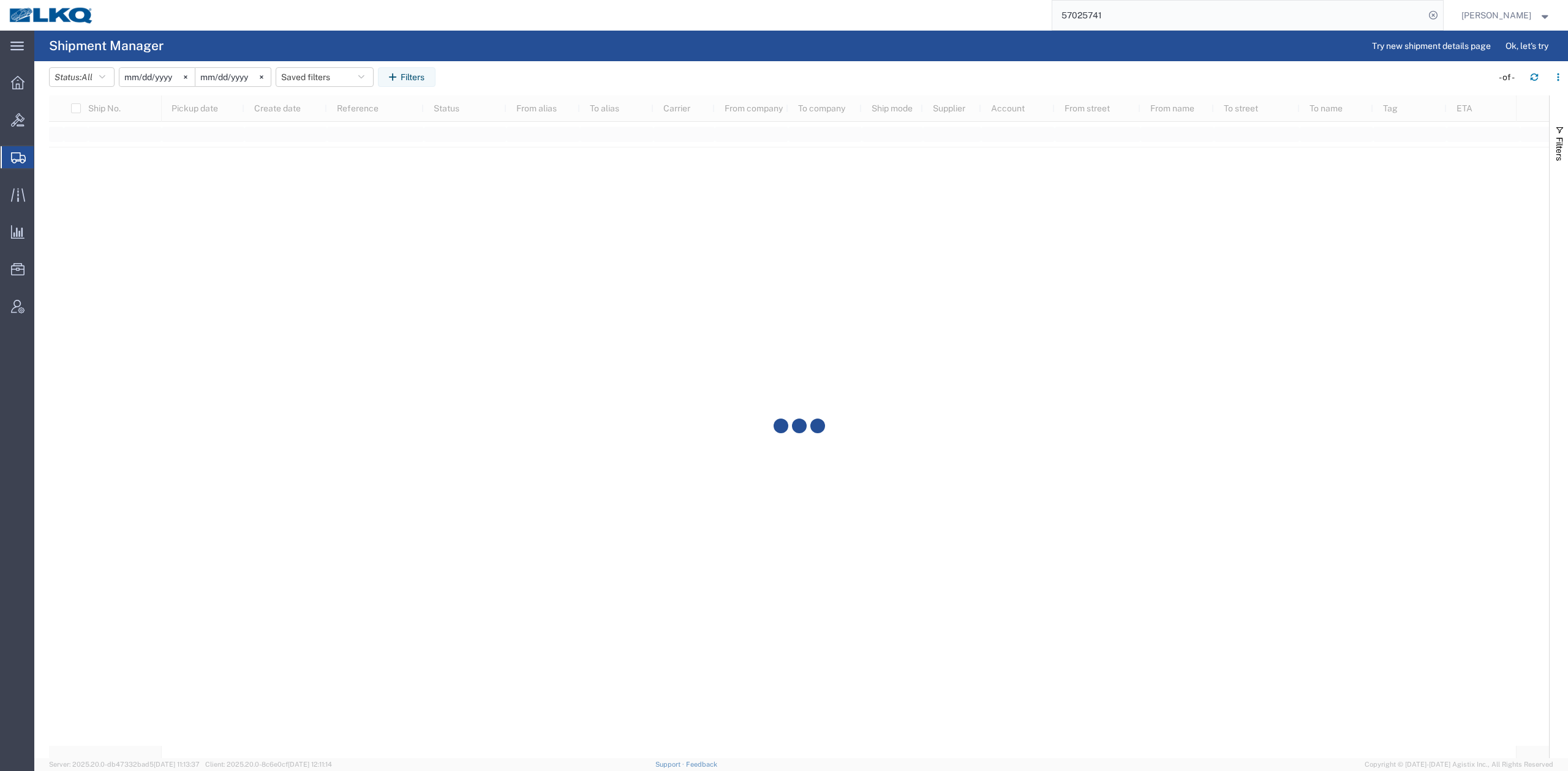
drag, startPoint x: 1168, startPoint y: 18, endPoint x: 1025, endPoint y: 10, distance: 143.2
click at [1025, 10] on div "57025741" at bounding box center [773, 15] width 1340 height 31
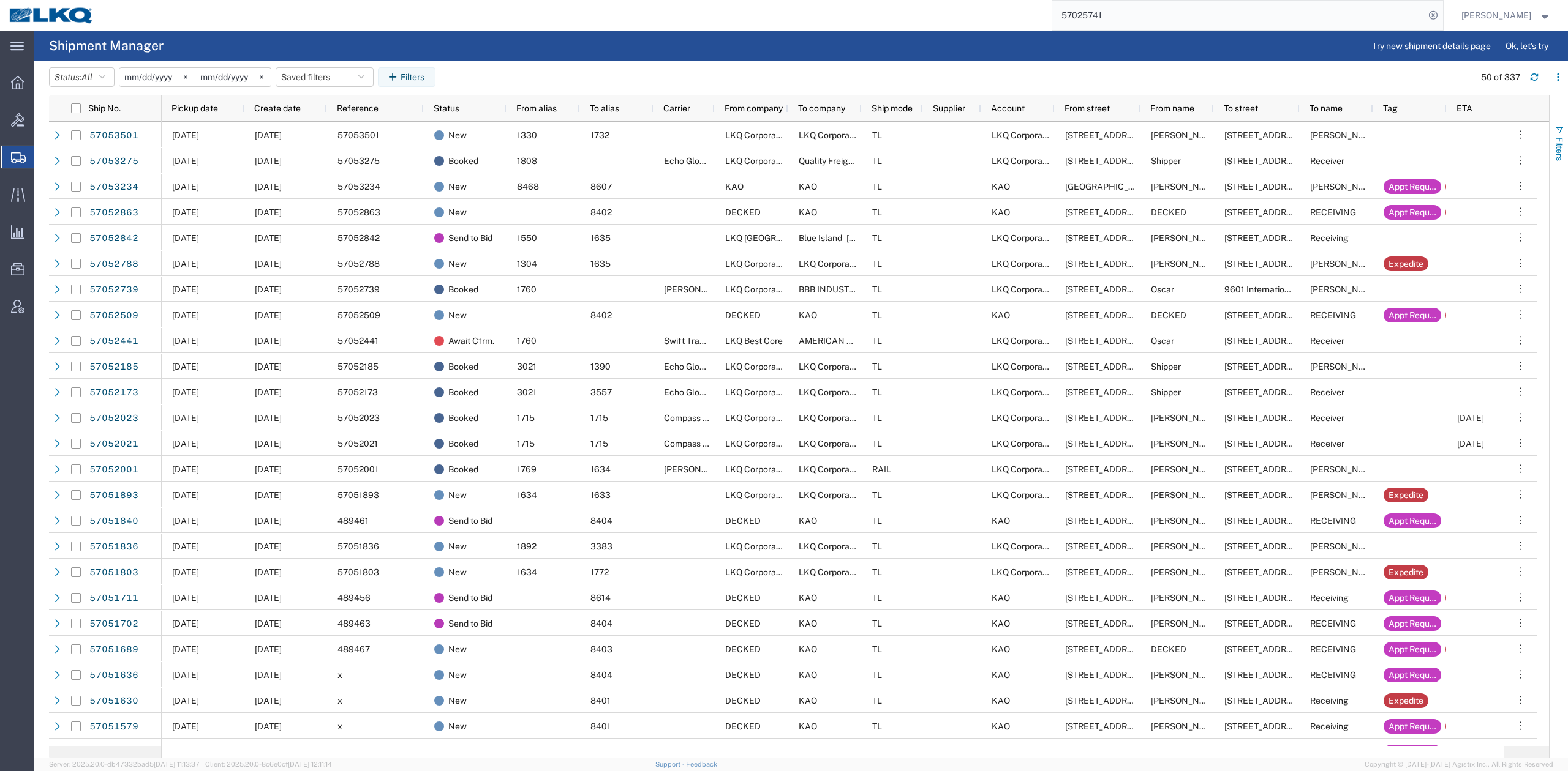
click at [1564, 142] on button "Filters" at bounding box center [1558, 143] width 18 height 66
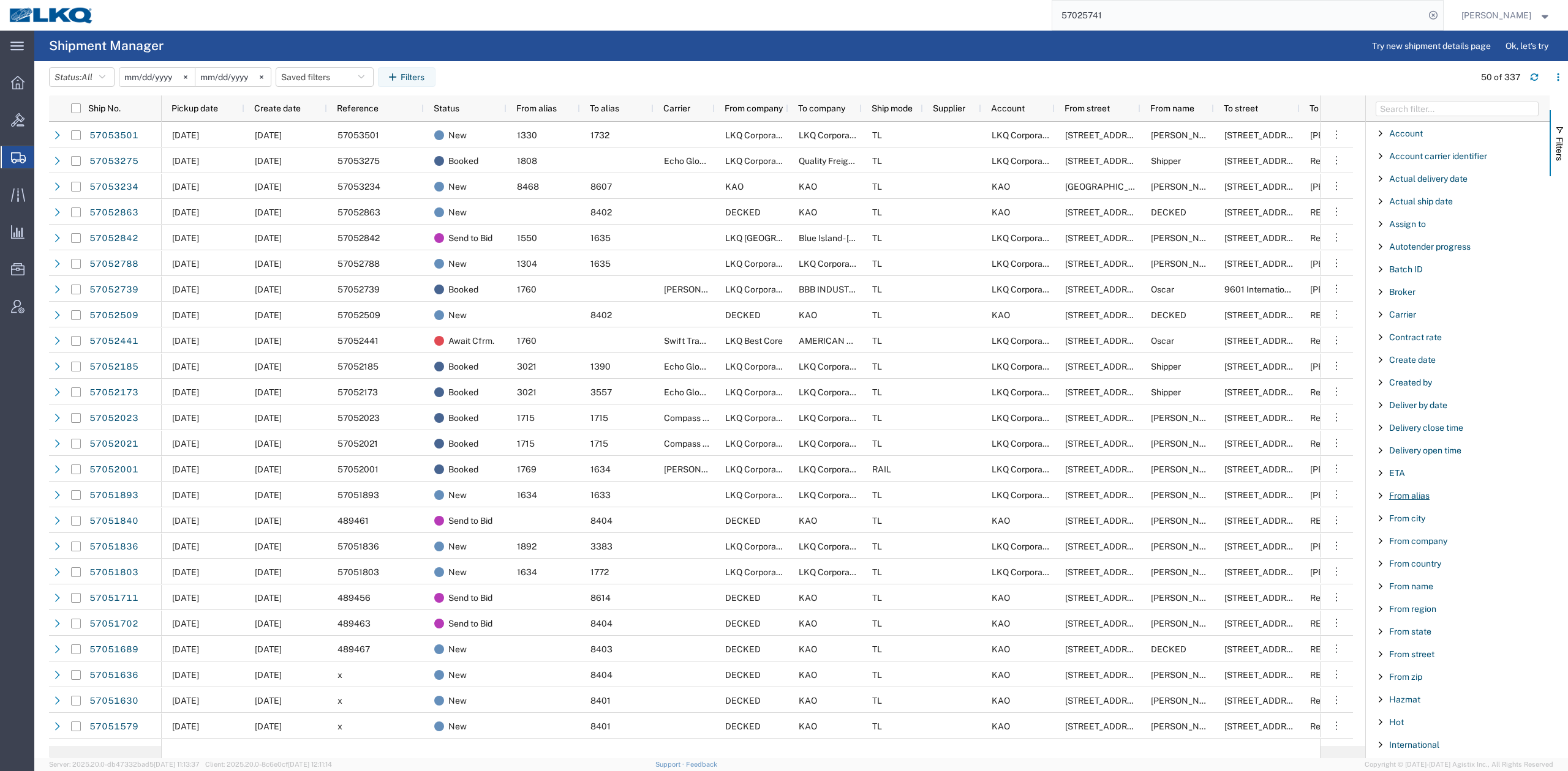
click at [1414, 499] on span "From alias" at bounding box center [1409, 496] width 40 height 10
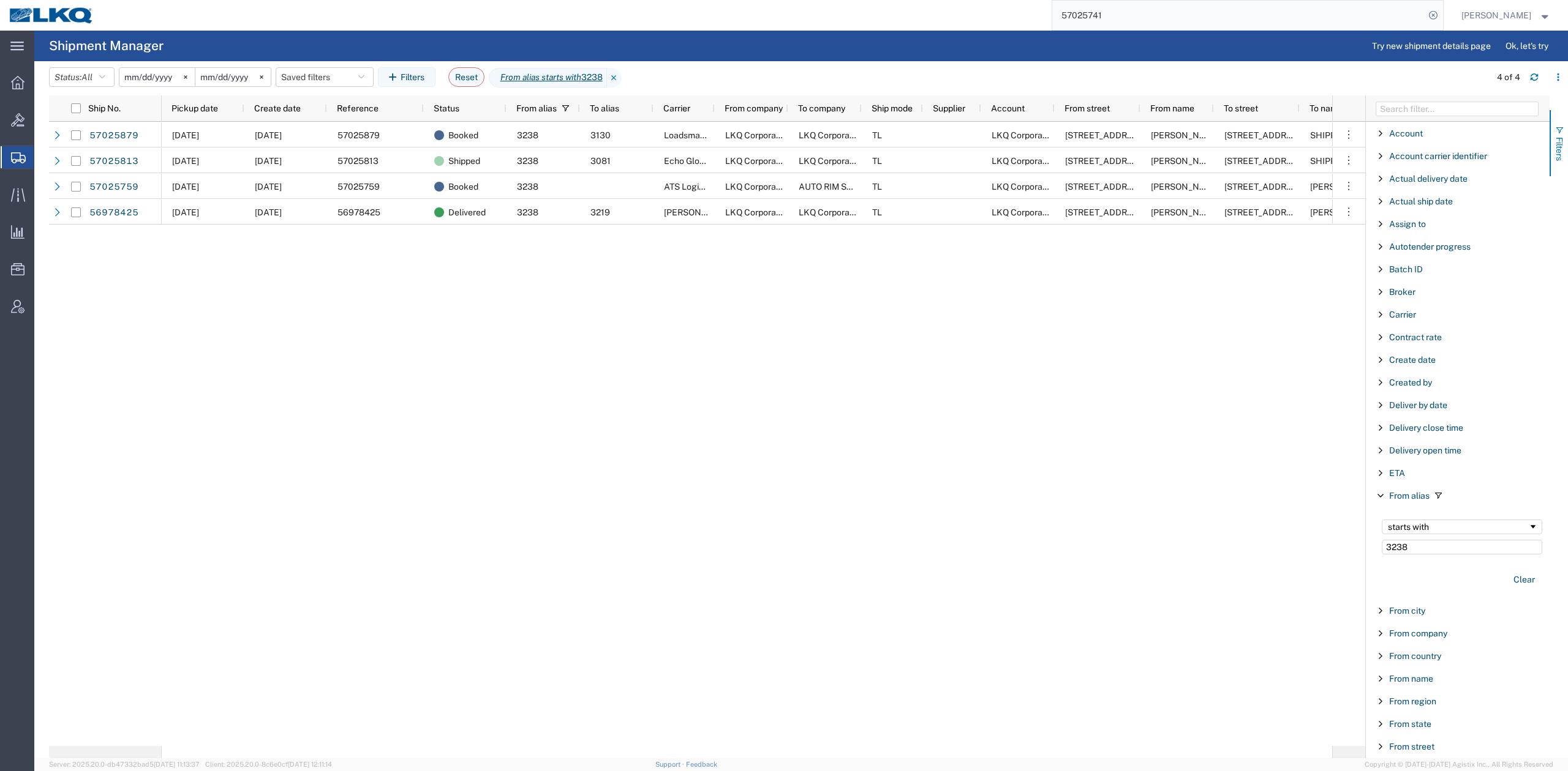
type input "3238"
click at [1566, 142] on button "Filters" at bounding box center [1558, 143] width 18 height 66
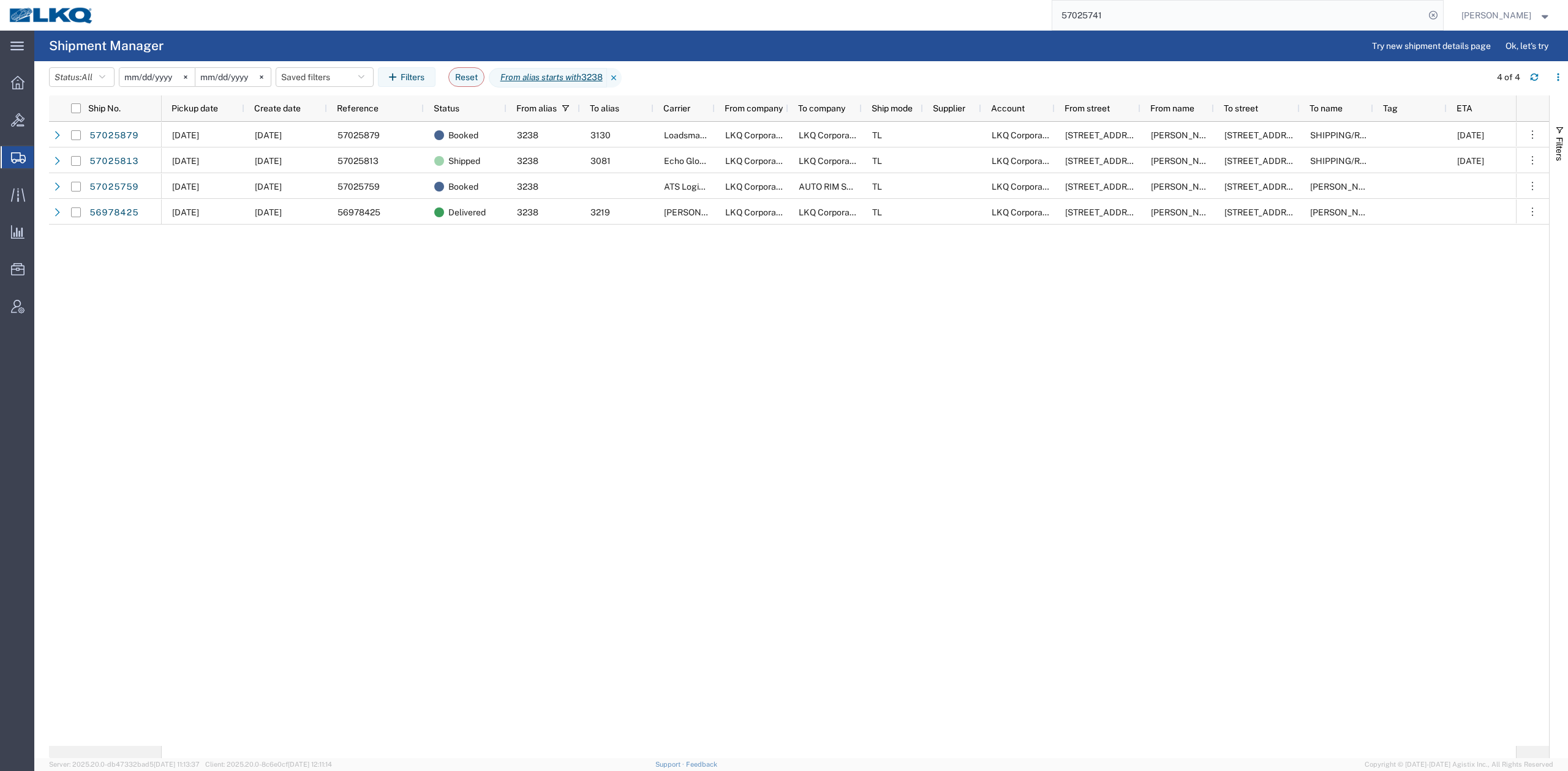
click at [805, 37] on agx-page-header "Shipment Manager Try new shipment details page Ok, let's try" at bounding box center [801, 46] width 1533 height 31
click at [186, 106] on span "Pickup date" at bounding box center [194, 109] width 47 height 10
click at [0, 0] on span "Shipment Manager" at bounding box center [0, 0] width 0 height 0
click at [0, 0] on span "Create Shipment" at bounding box center [0, 0] width 0 height 0
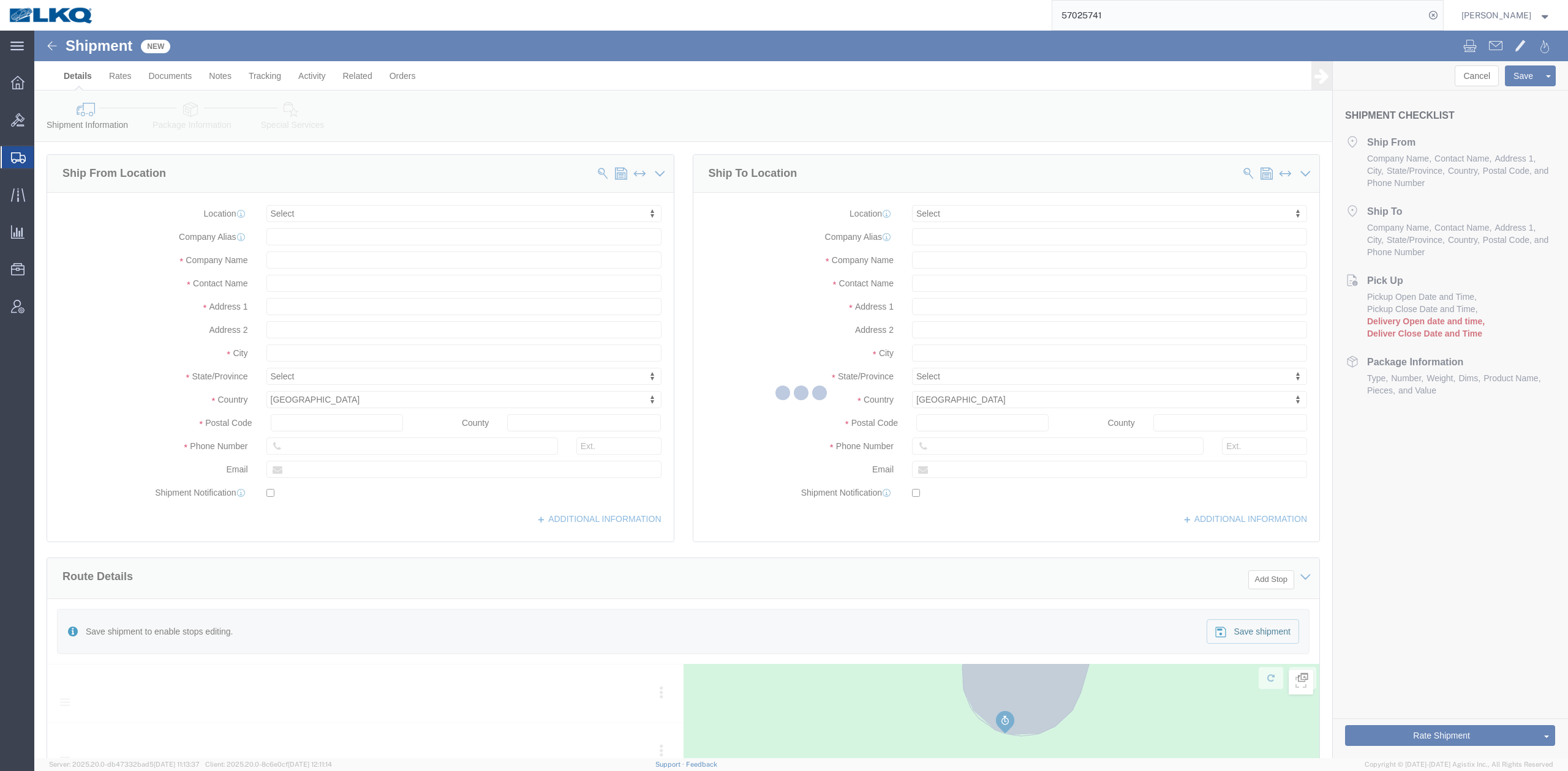
select select
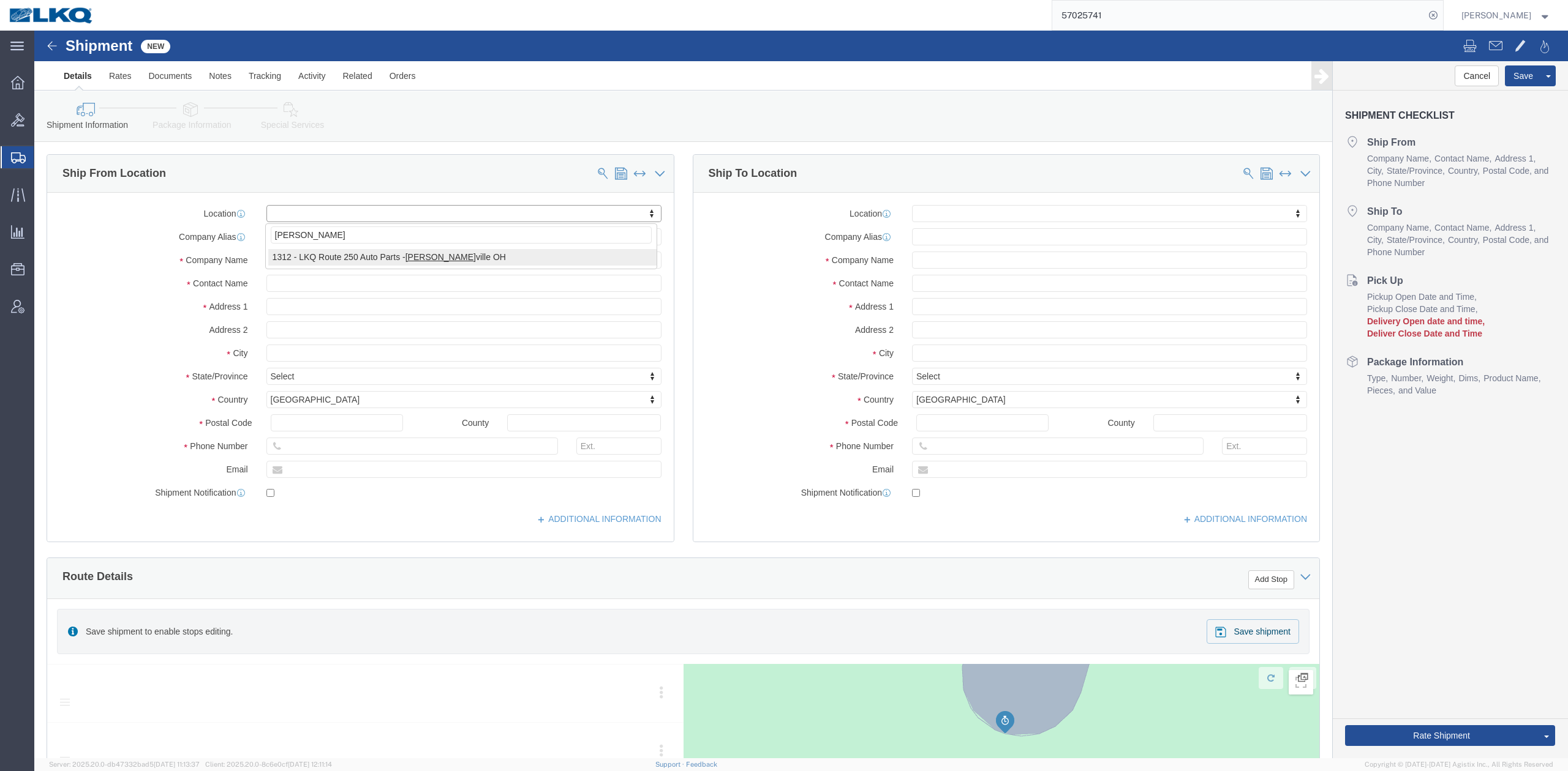
type input "HARRISV"
select select "27494"
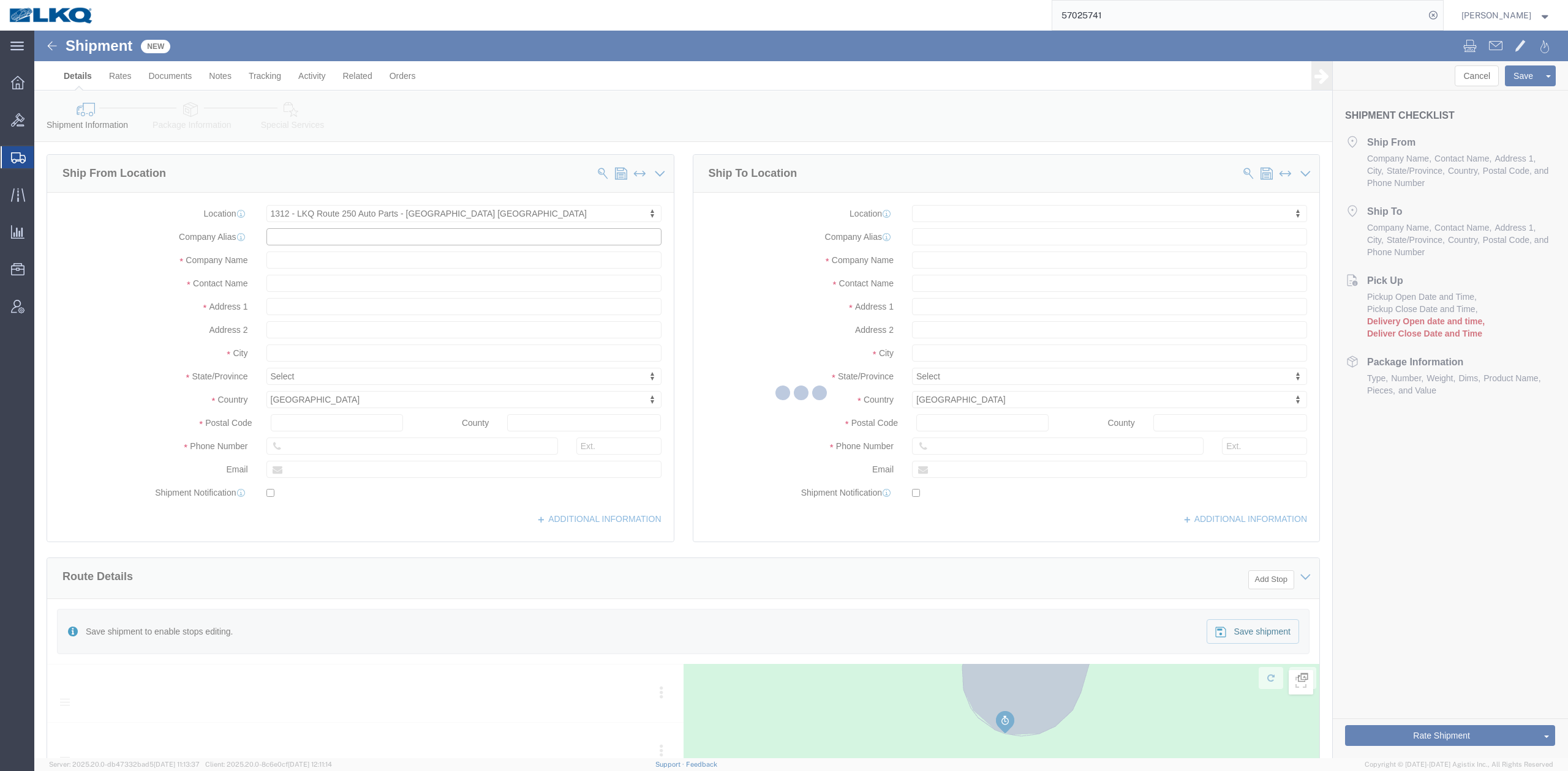
select select "OH"
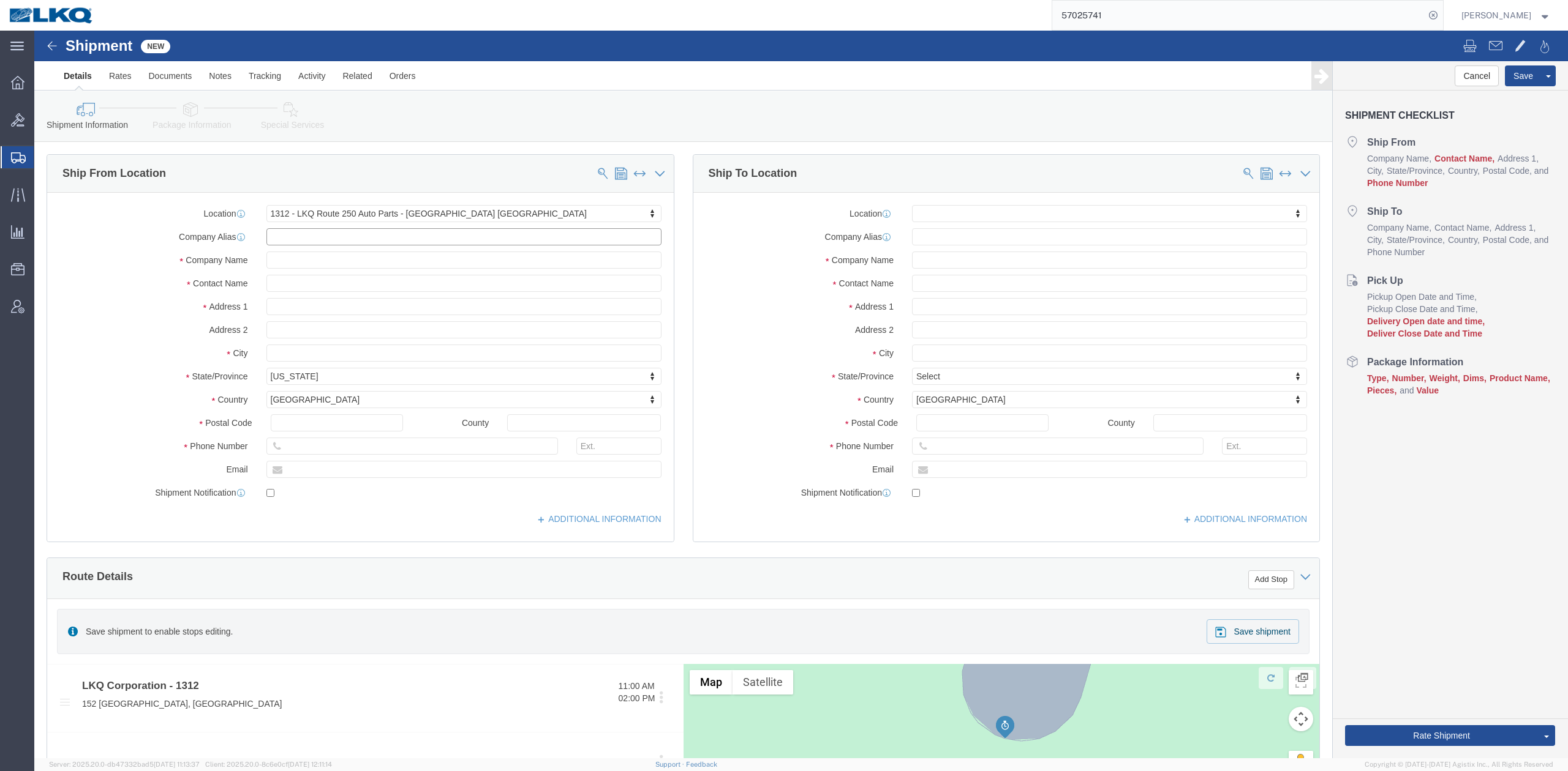
type input "1312"
type input "LKQ Corporation"
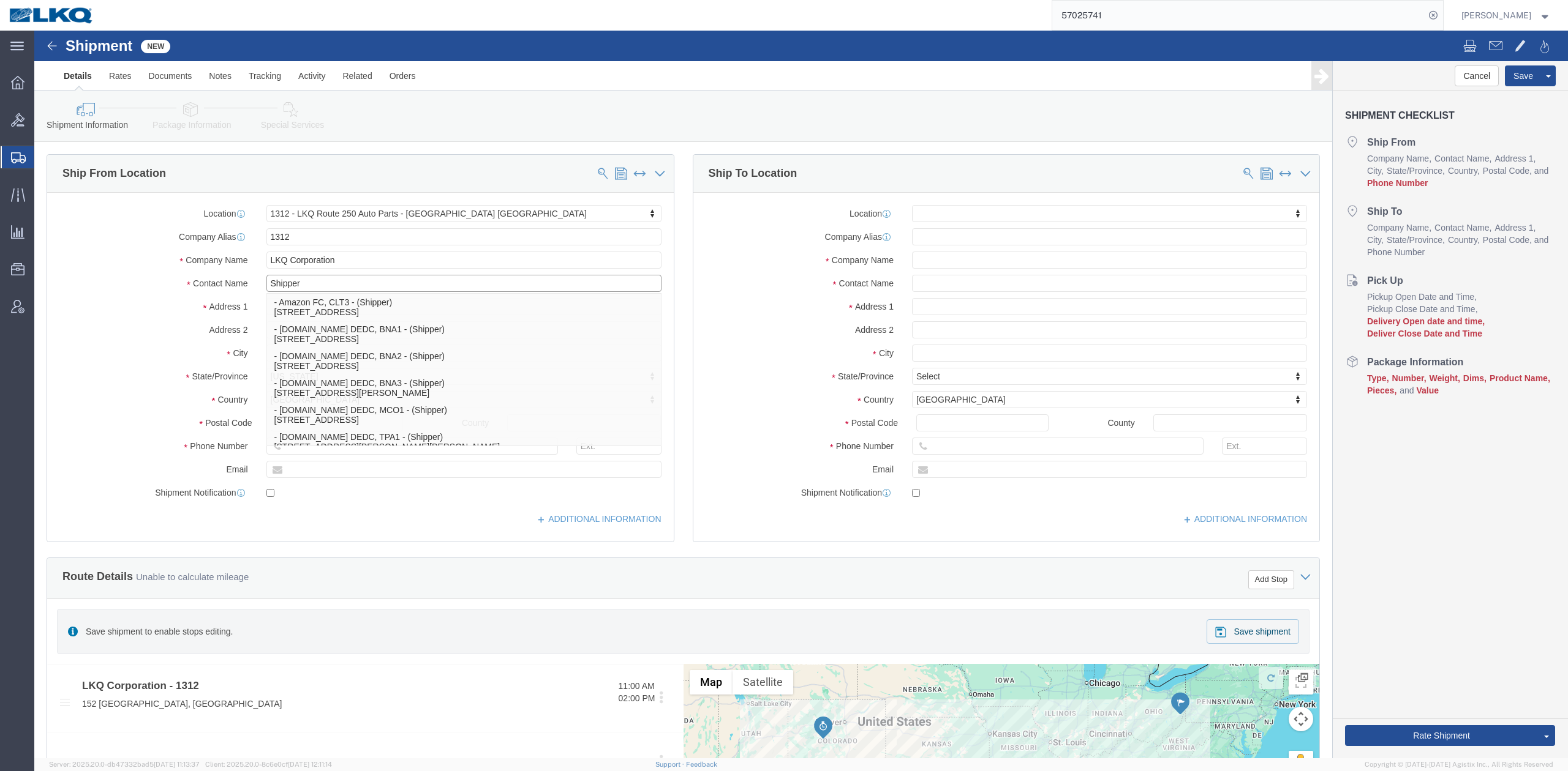
type input "Shipper"
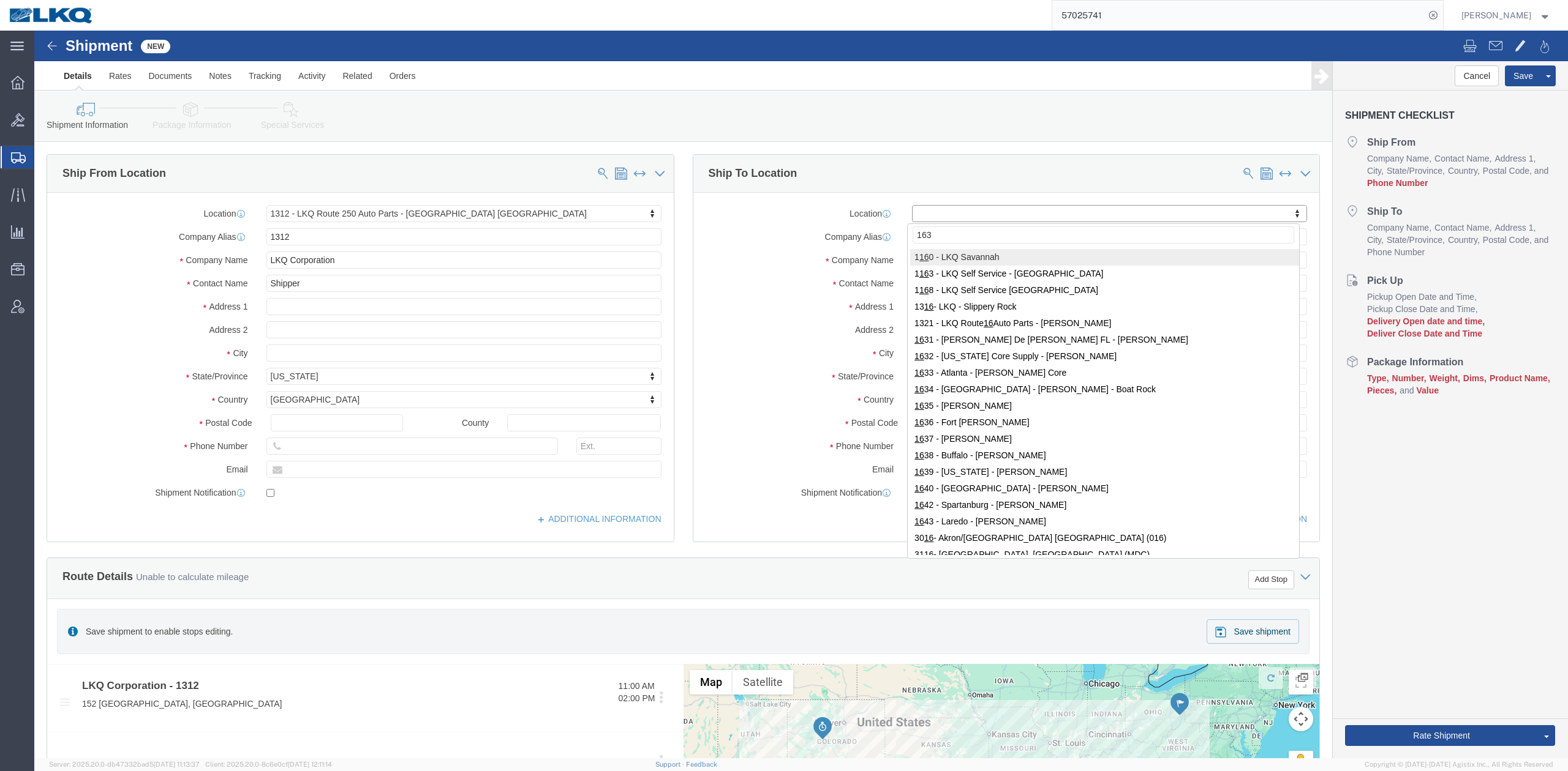
type input "1635"
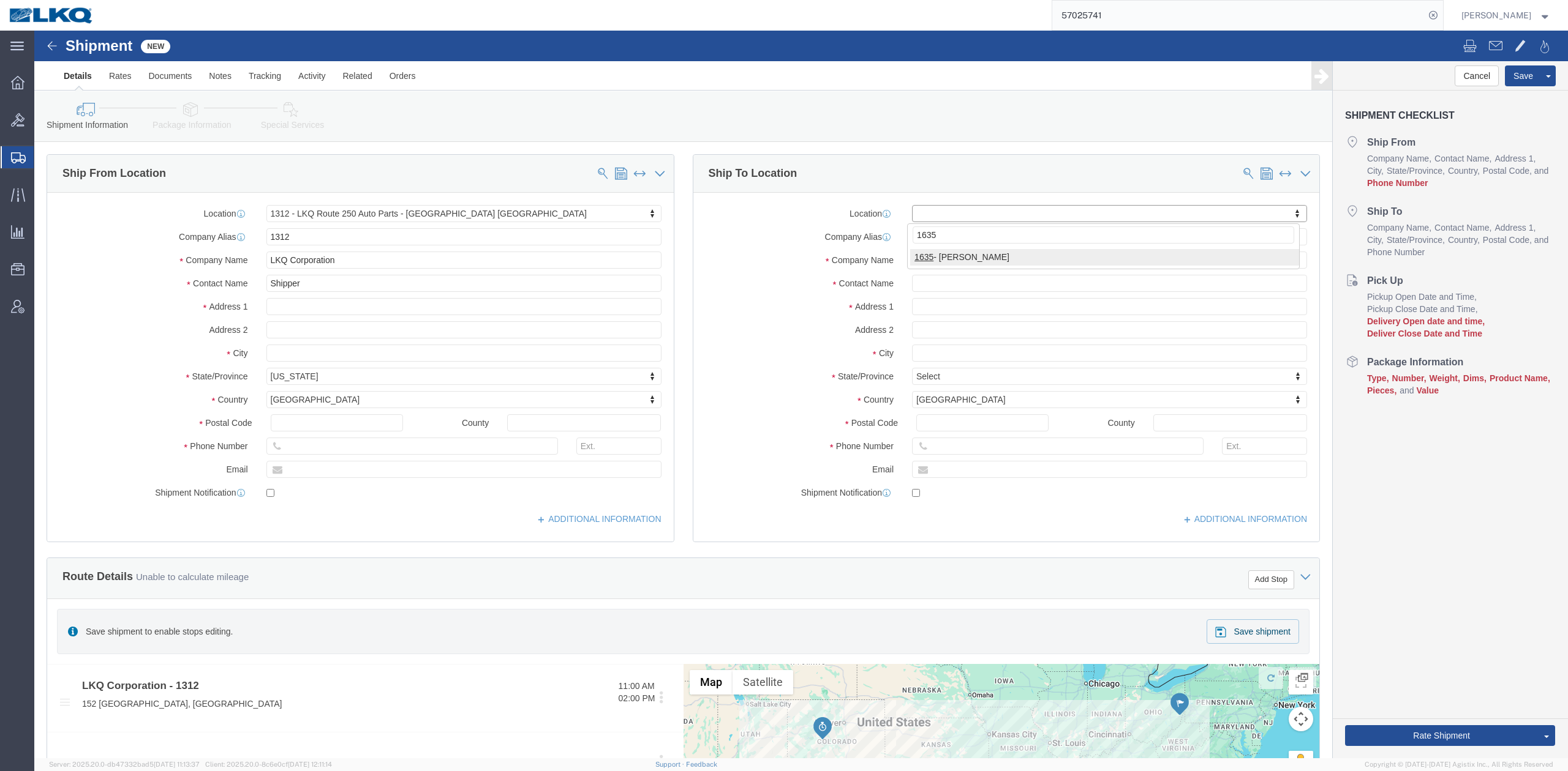
select select "27578"
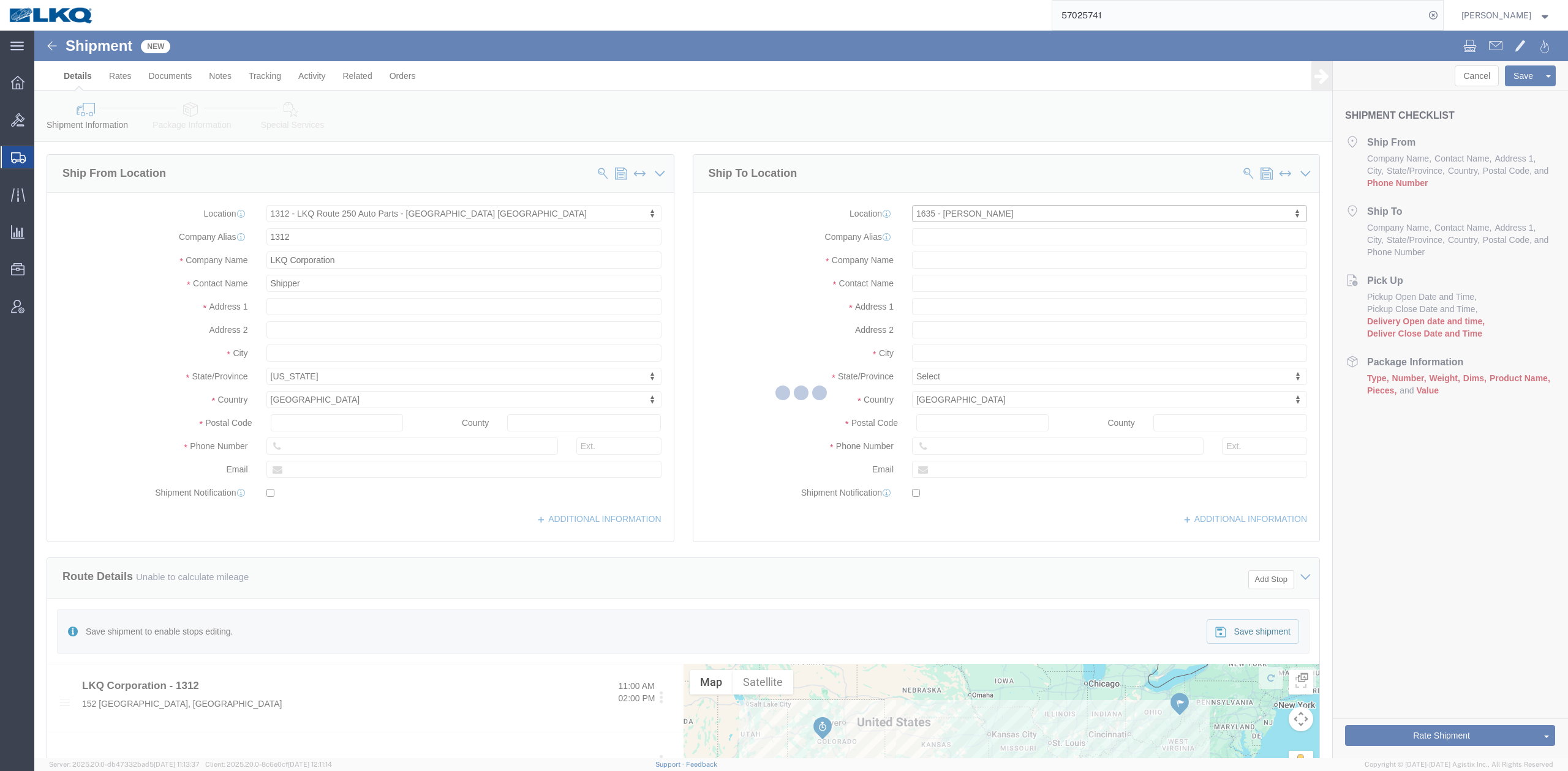
select select "IL"
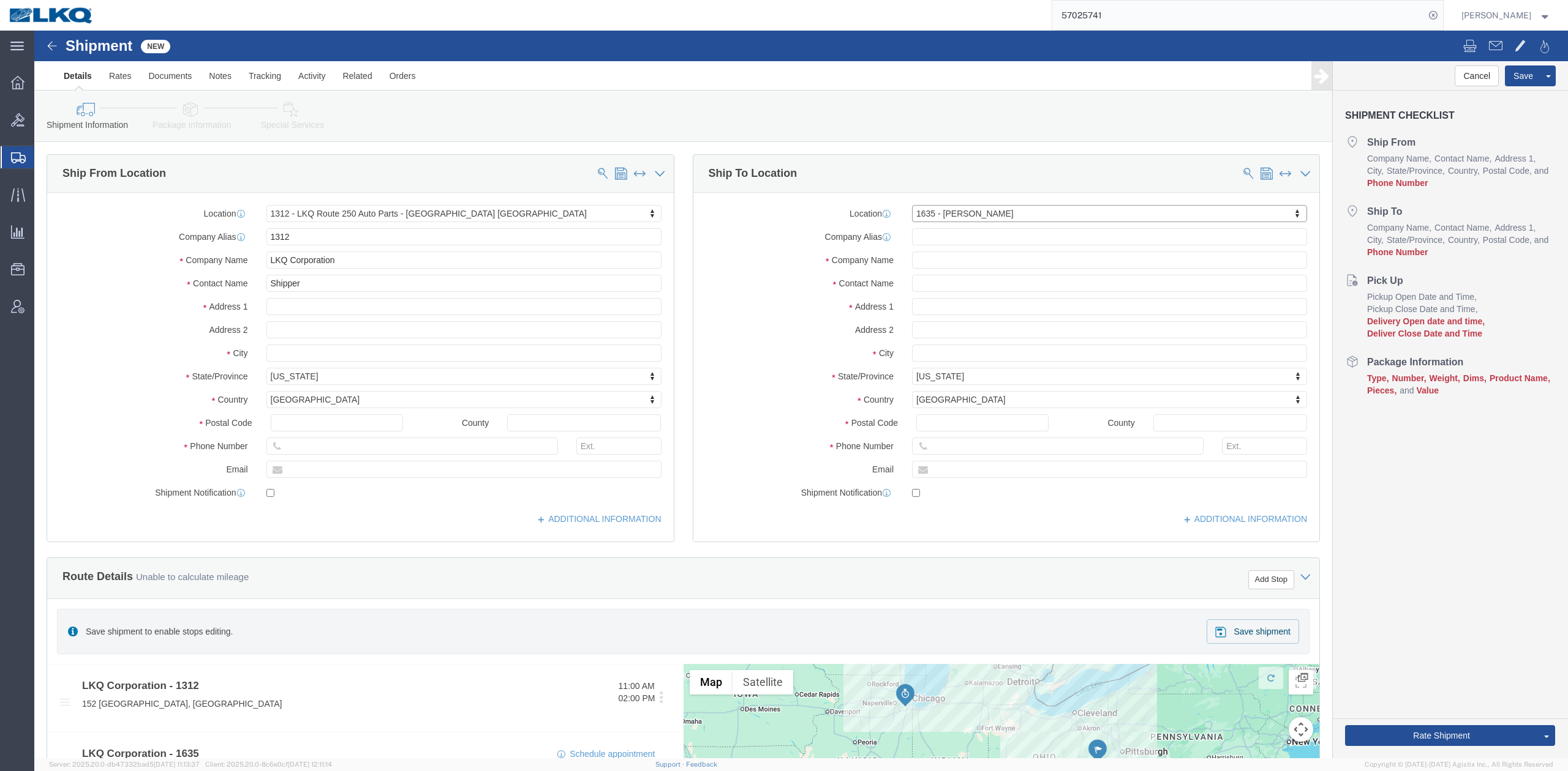
click div "Address 2"
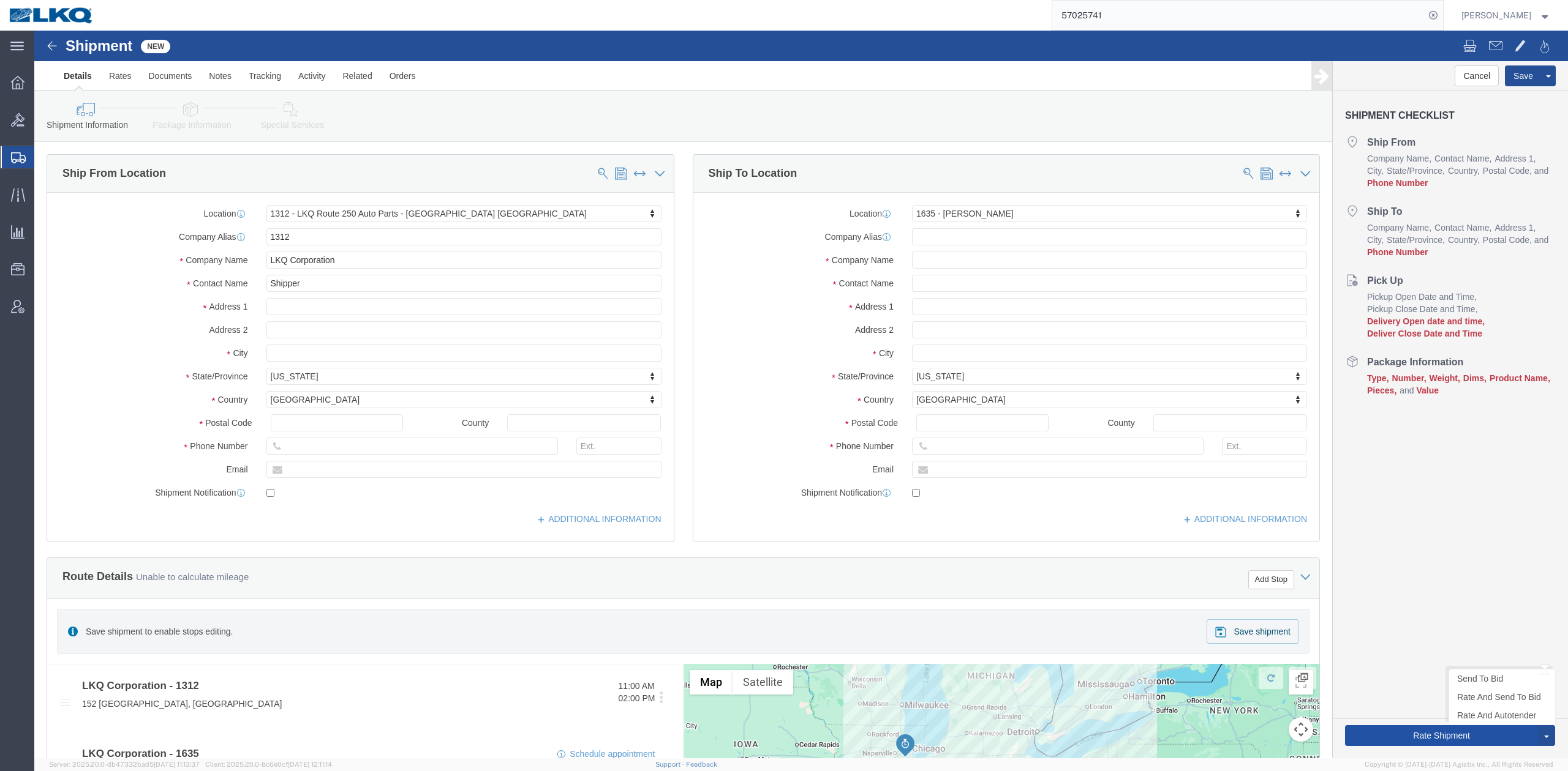
click button "Rate Shipment"
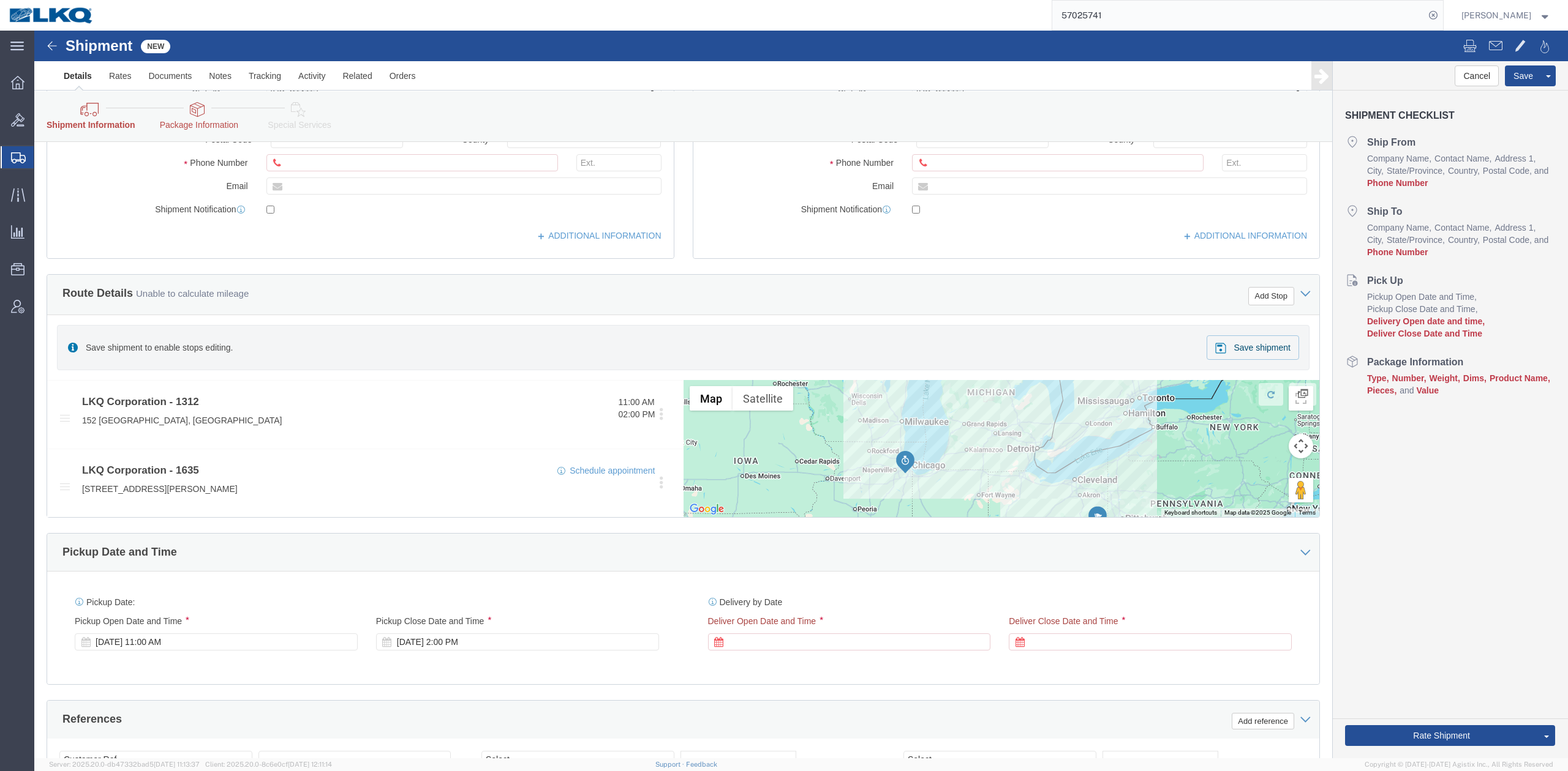
scroll to position [408, 0]
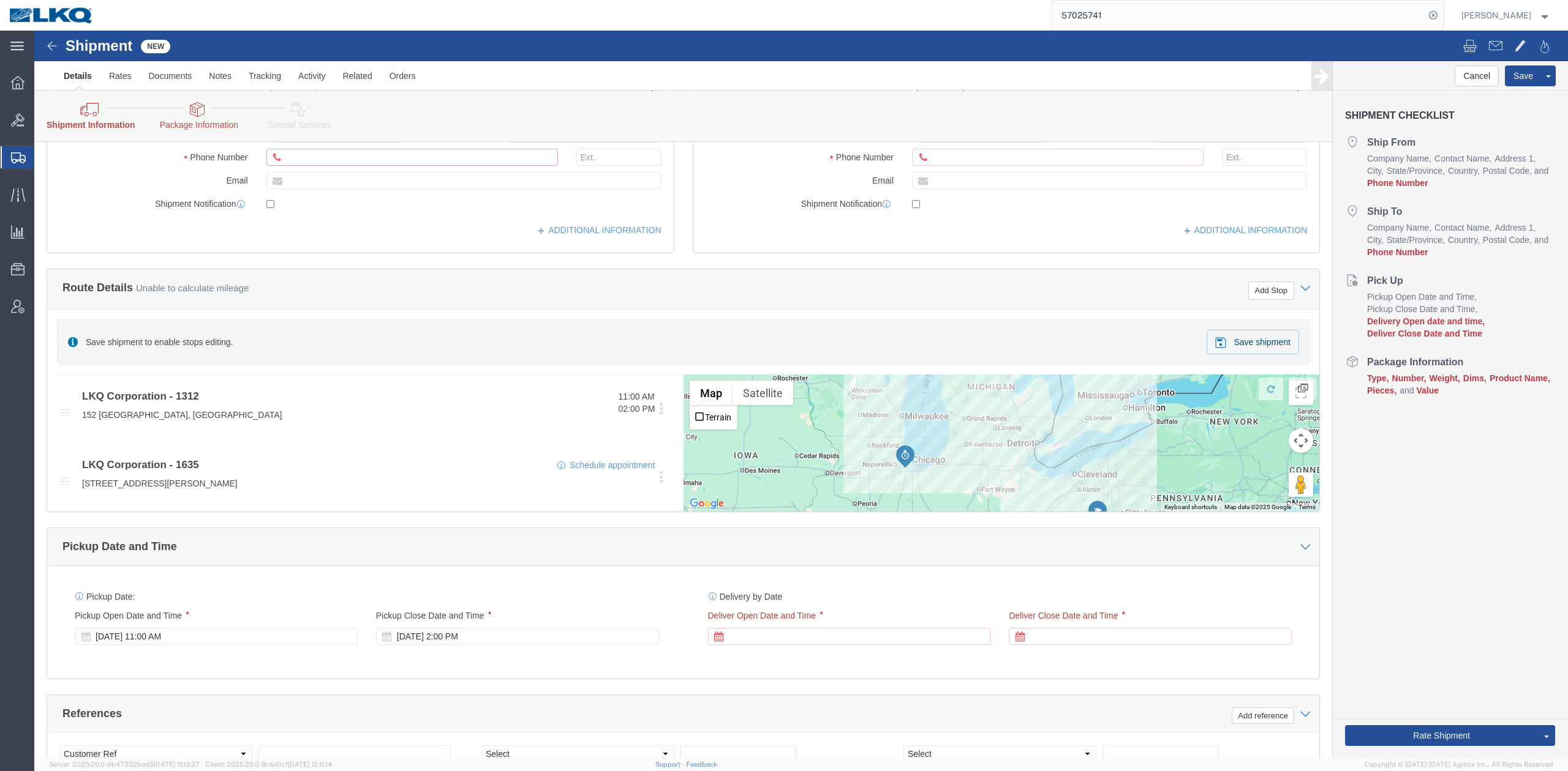
drag, startPoint x: 369, startPoint y: 127, endPoint x: 360, endPoint y: 136, distance: 12.7
click input "Ship From Location / Phone Number : This field is required."
type input "6150000000"
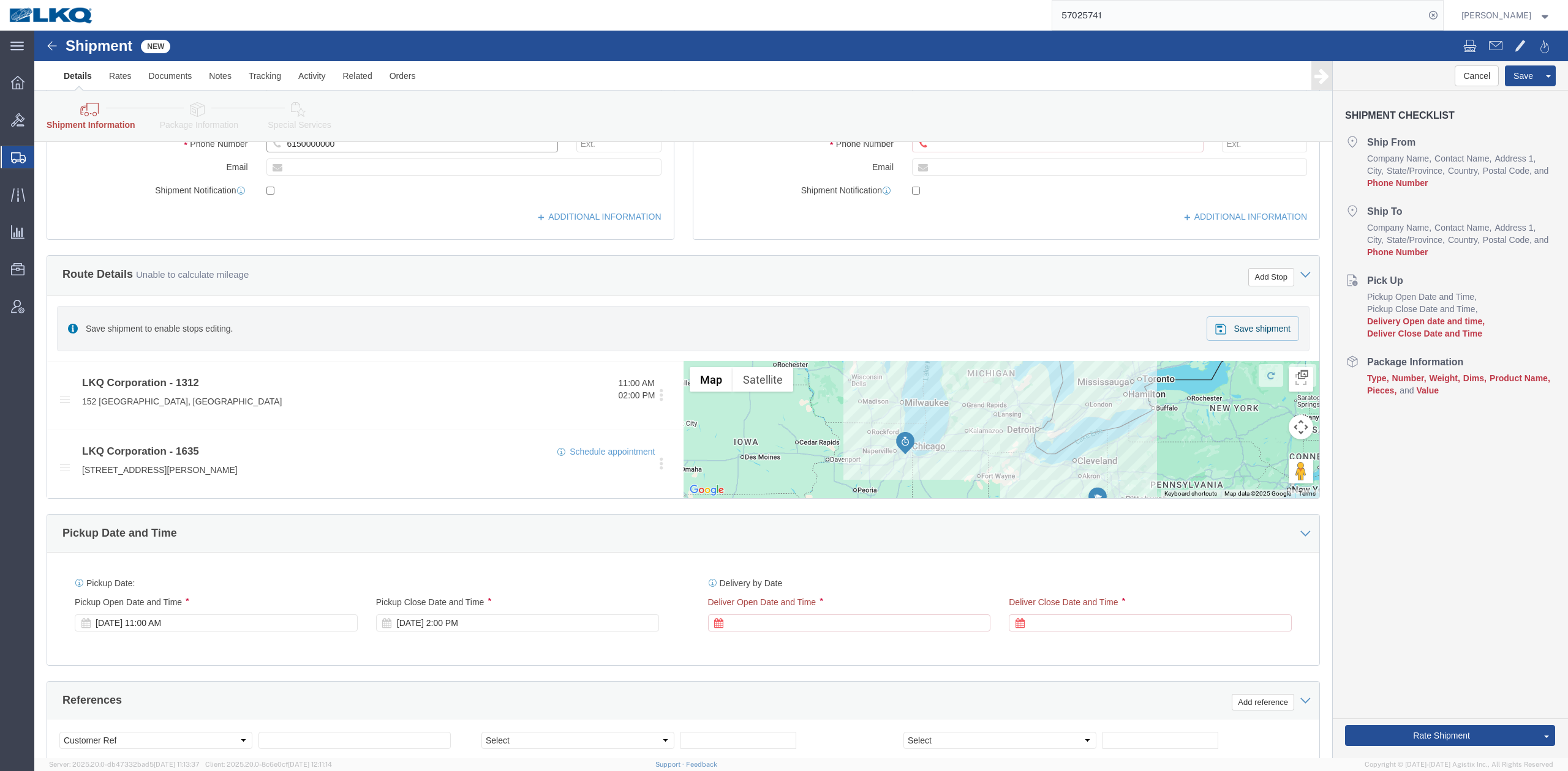
scroll to position [395, 0]
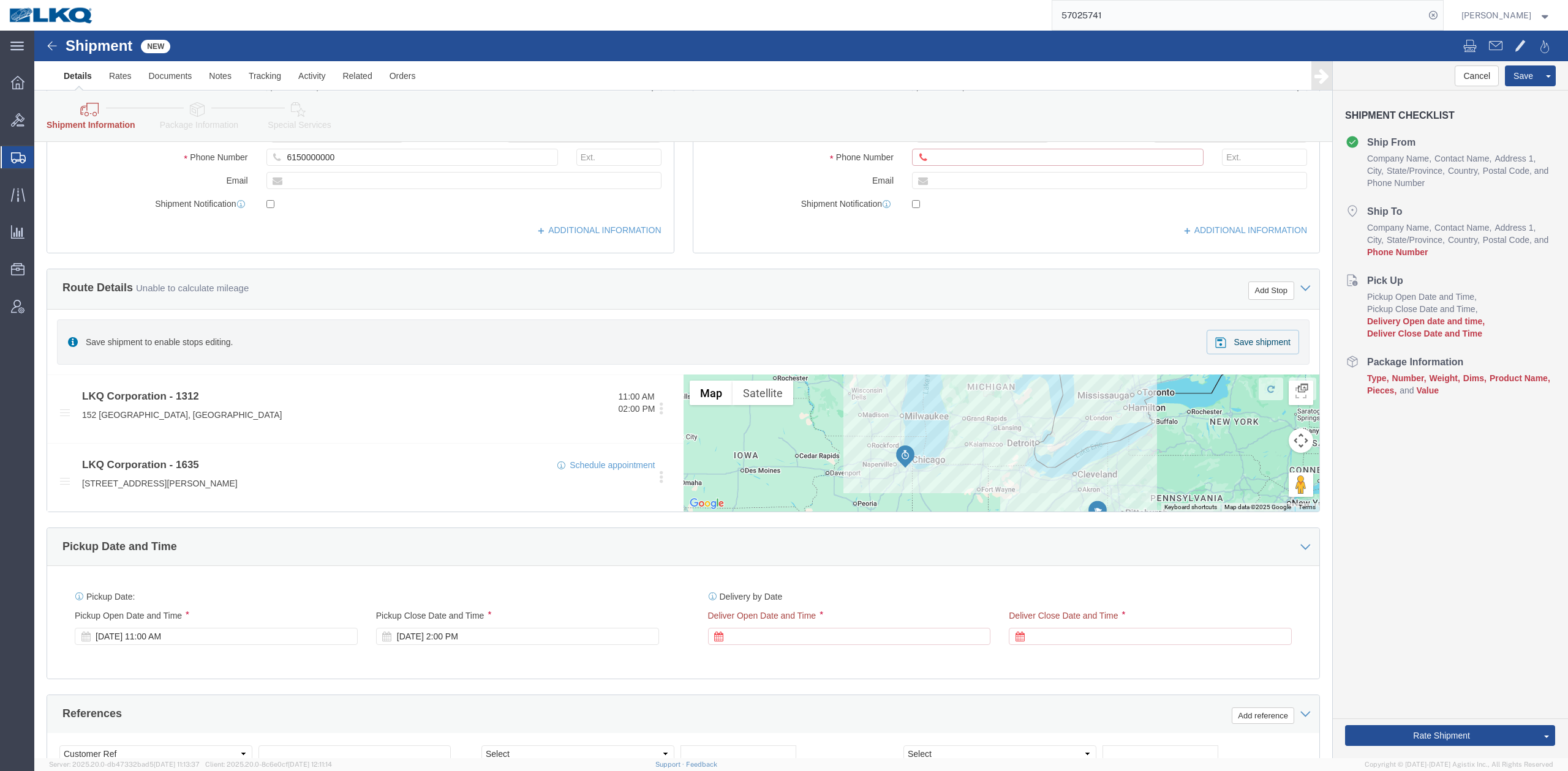
drag, startPoint x: 956, startPoint y: 126, endPoint x: 955, endPoint y: 132, distance: 6.1
click input "Ship To Location / Phone Number : This field is required."
type input "6150000000"
click div
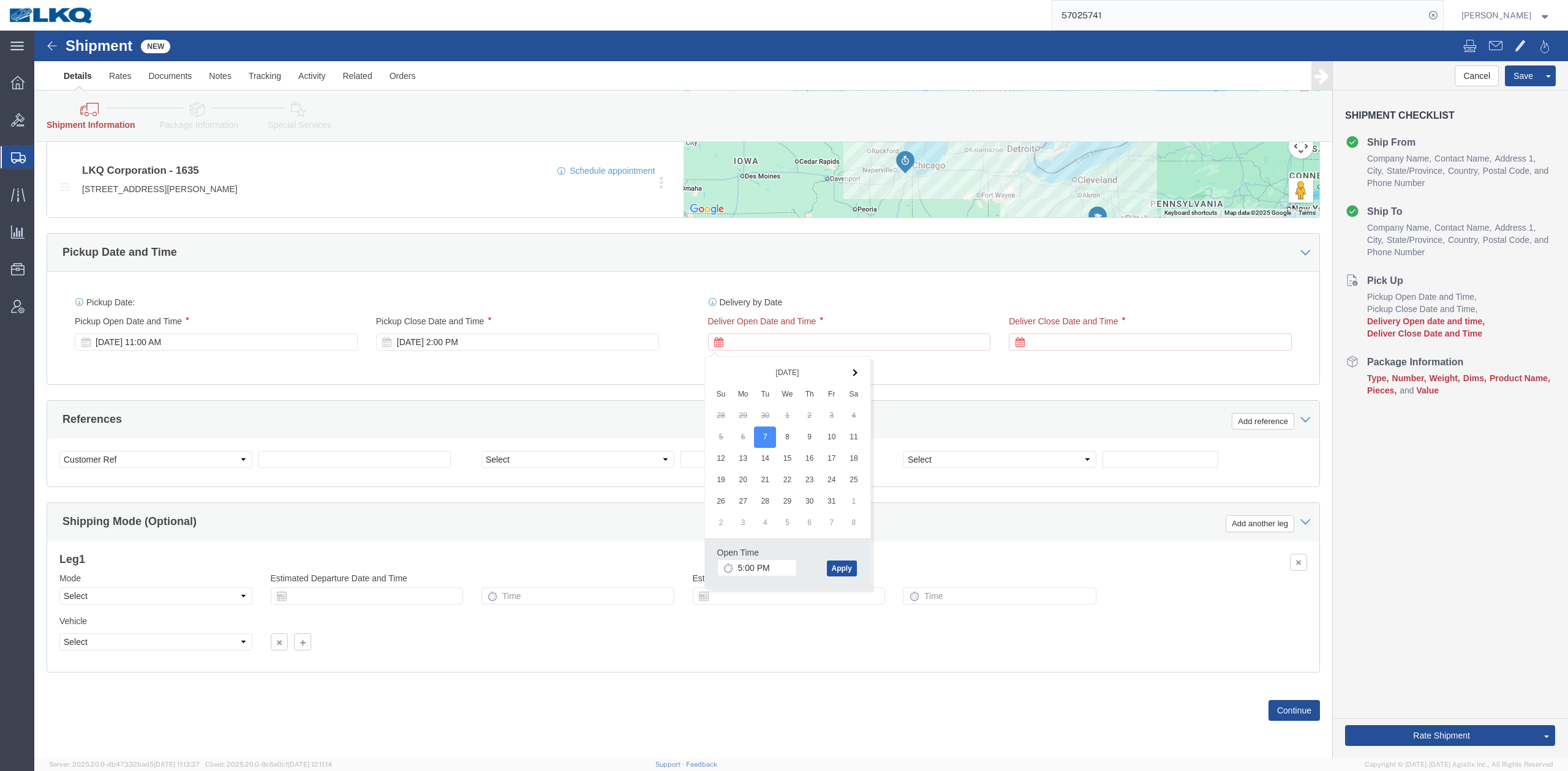
drag, startPoint x: 811, startPoint y: 523, endPoint x: 812, endPoint y: 533, distance: 10.0
click div "Open Time 5:00 PM Oct 07 2025 5:00 PM - Oct 07 2025 5:00 PM Cancel Apply"
click button "Apply"
click div
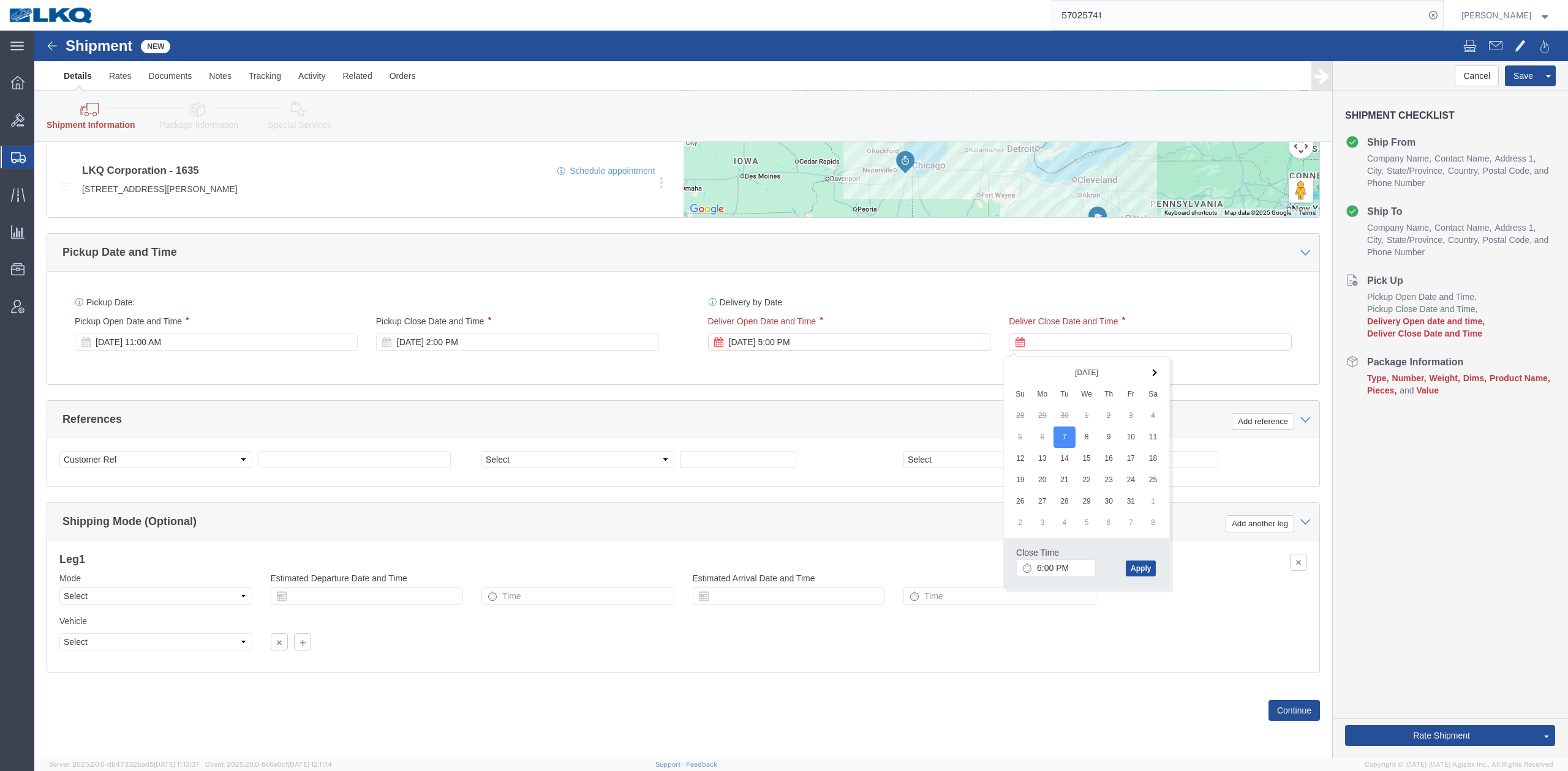
drag, startPoint x: 1105, startPoint y: 538, endPoint x: 1073, endPoint y: 521, distance: 36.2
click button "Apply"
click div "References Add reference"
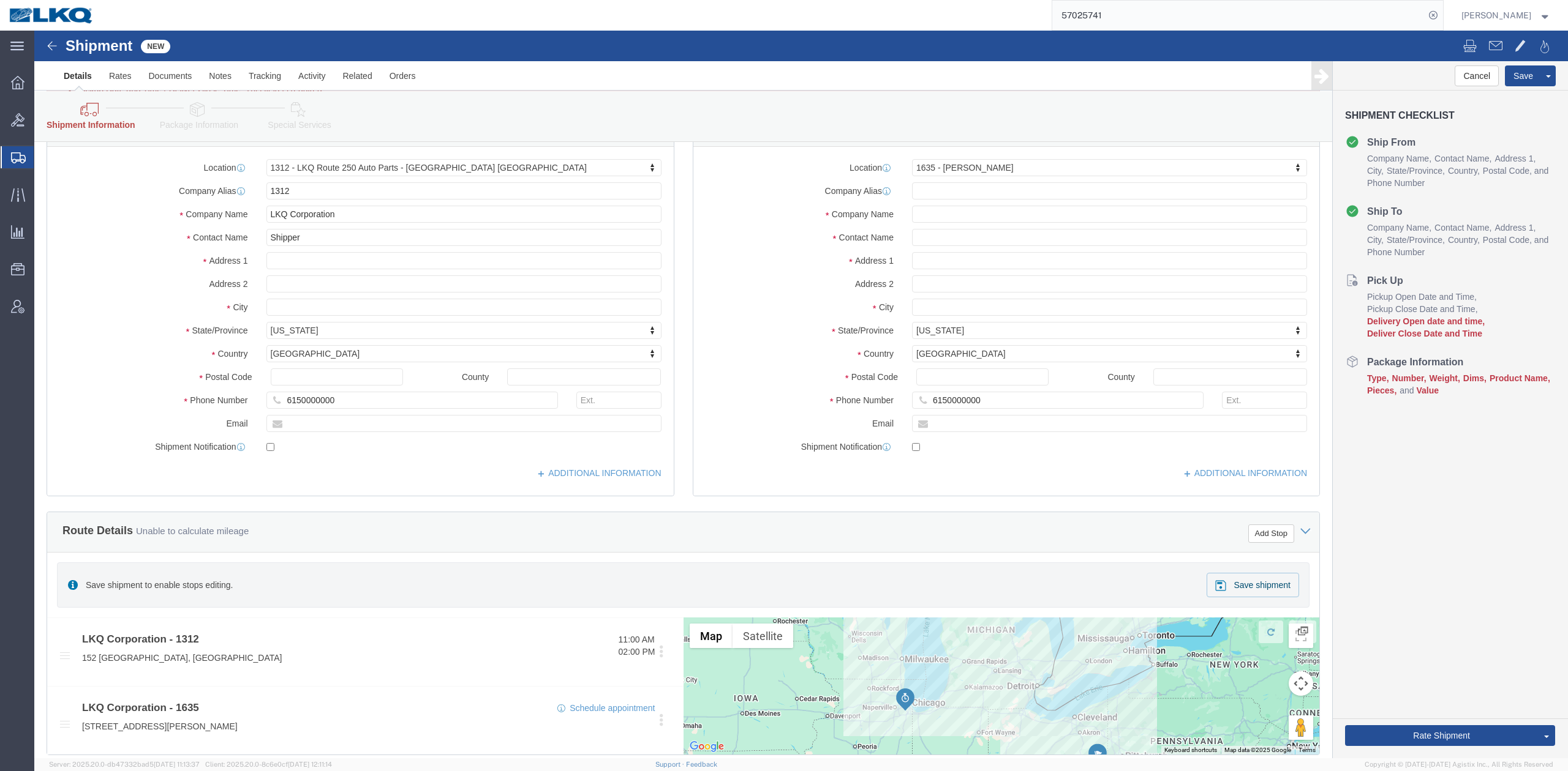
scroll to position [0, 0]
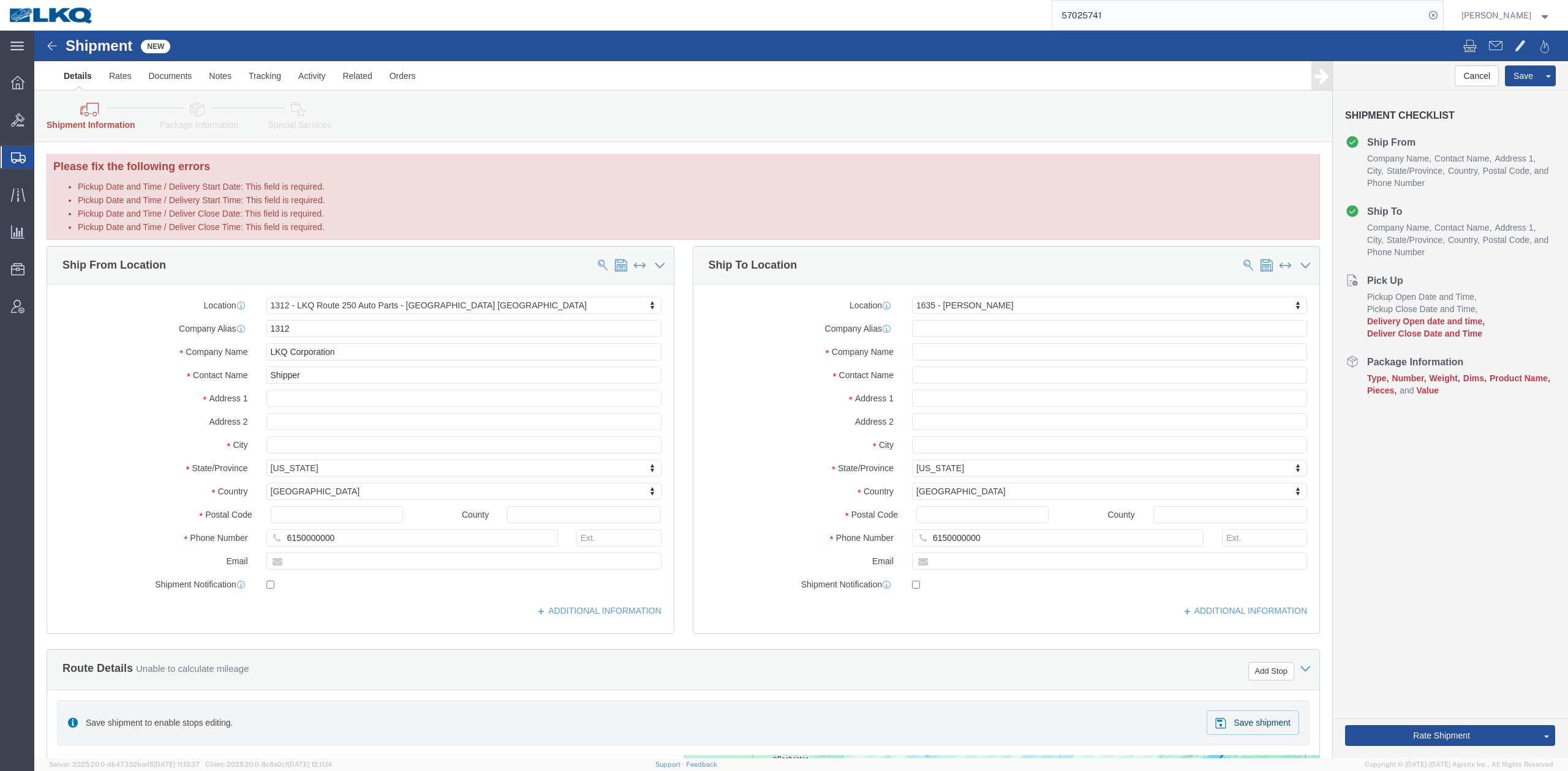
click link "Package Information"
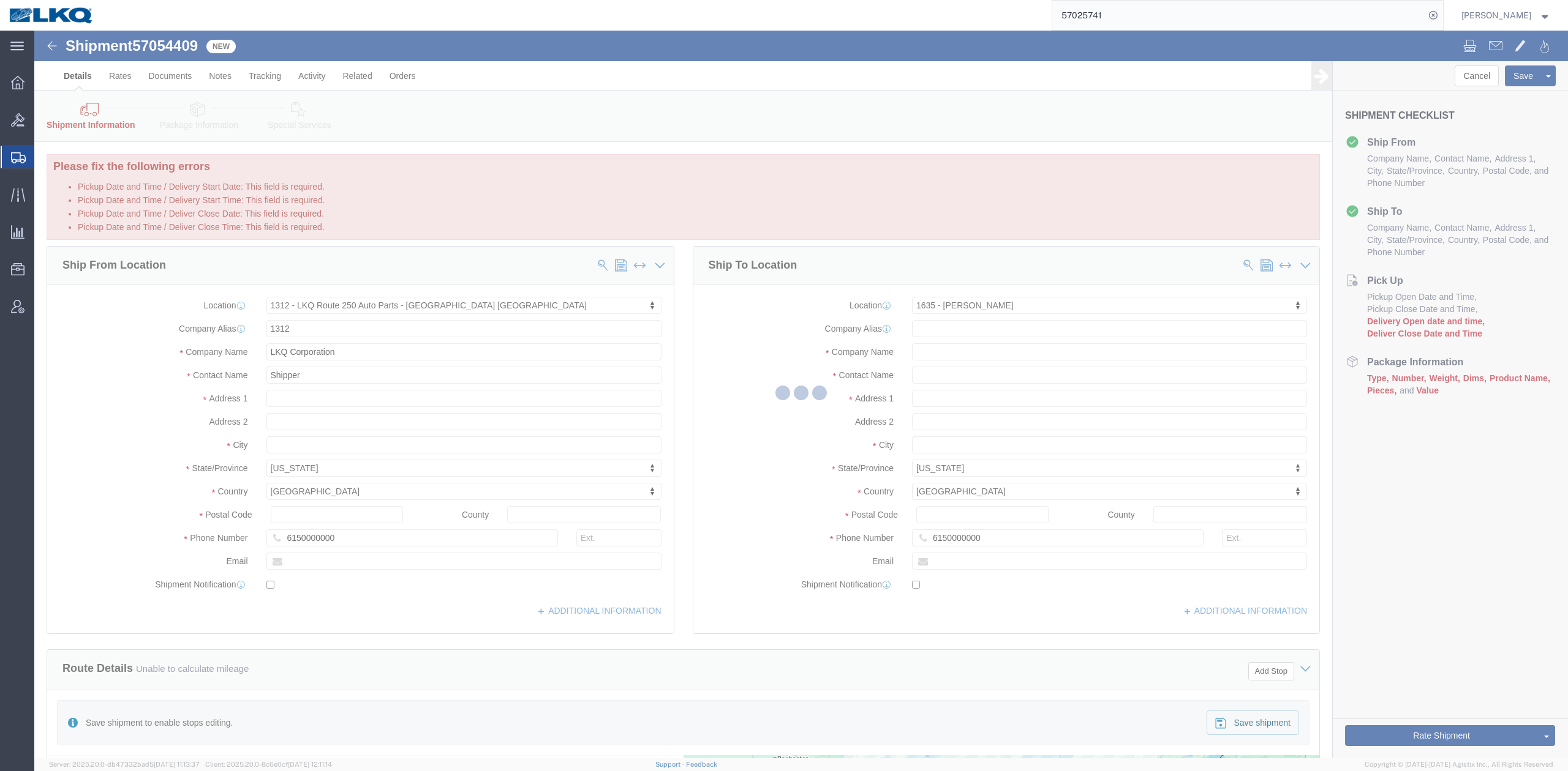
select select "27494"
select select "27578"
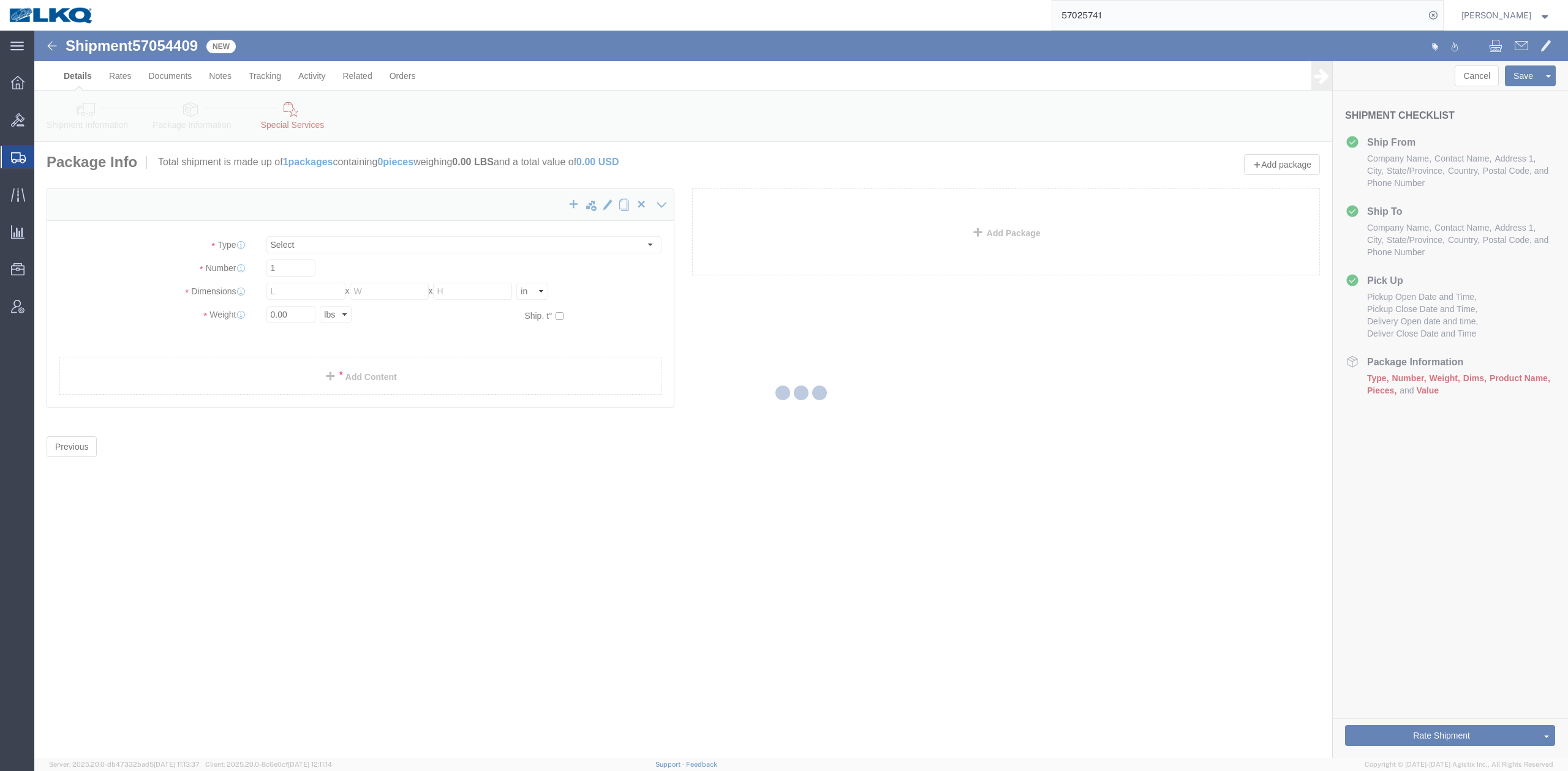
select select "CBOX"
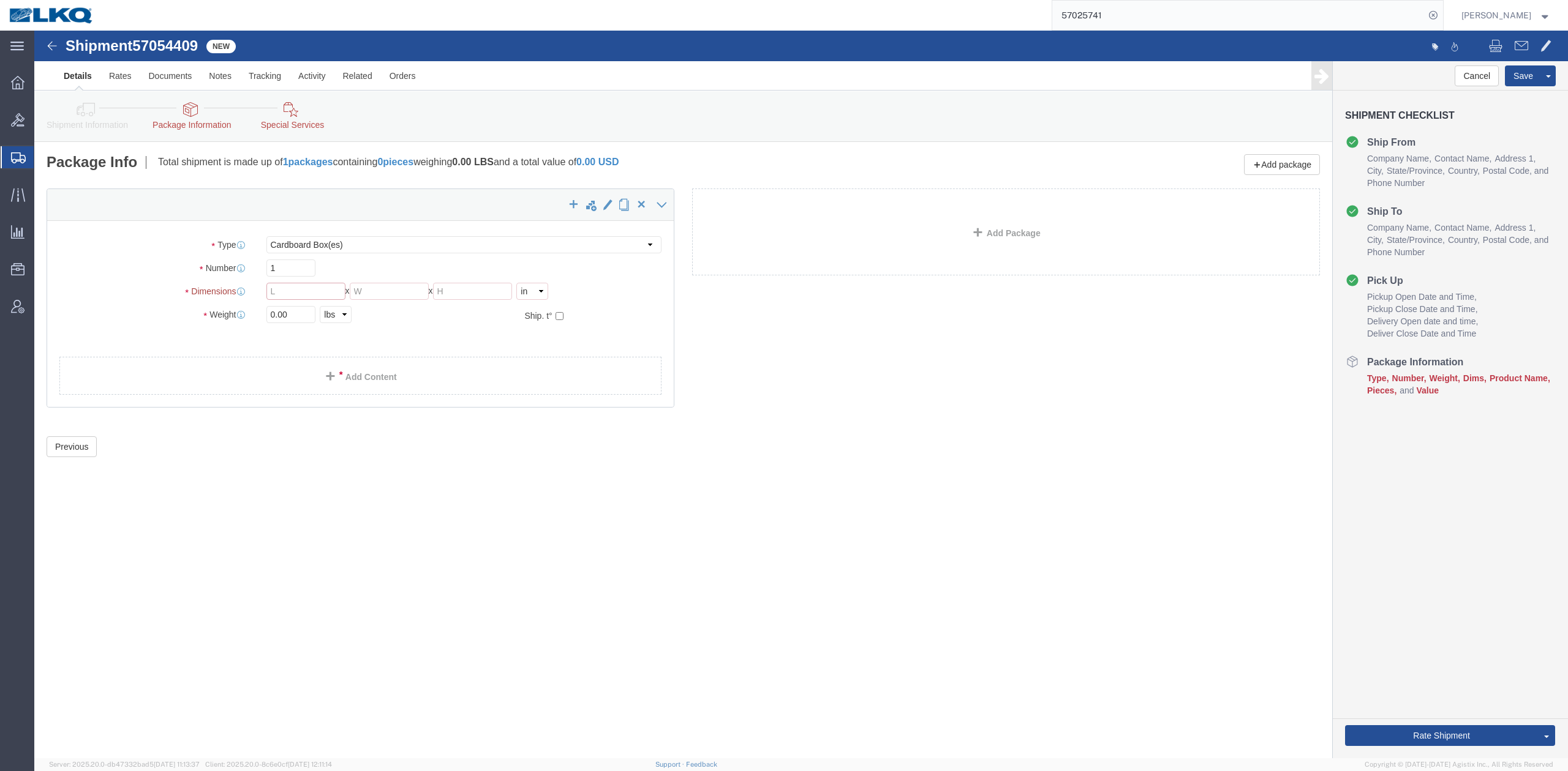
click input "text"
type input "48"
click input "text"
type input "8"
drag, startPoint x: 440, startPoint y: 260, endPoint x: 251, endPoint y: 288, distance: 191.1
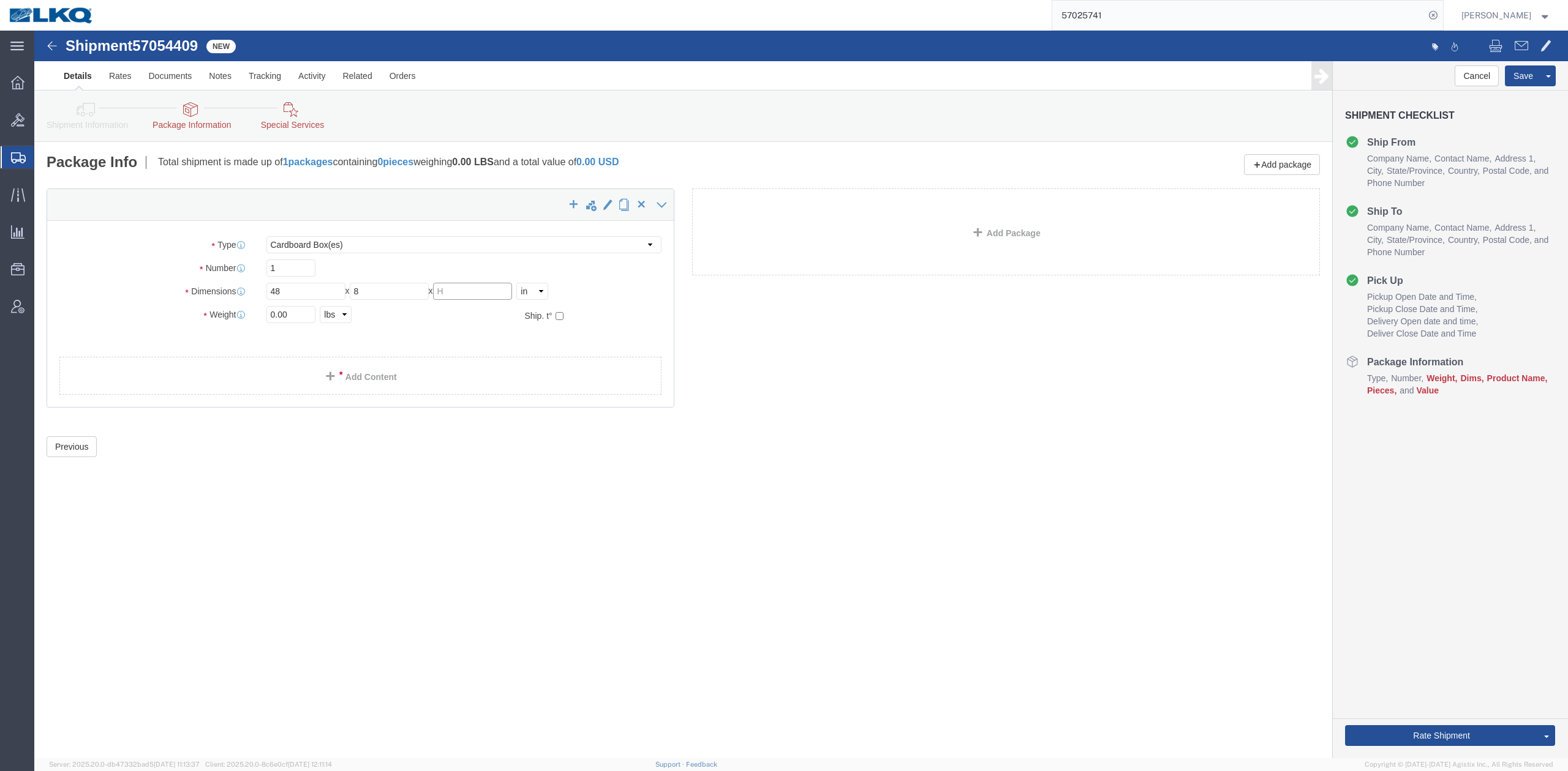
click input "text"
type input "8"
click input "0.00"
type input "40000.00"
click ul
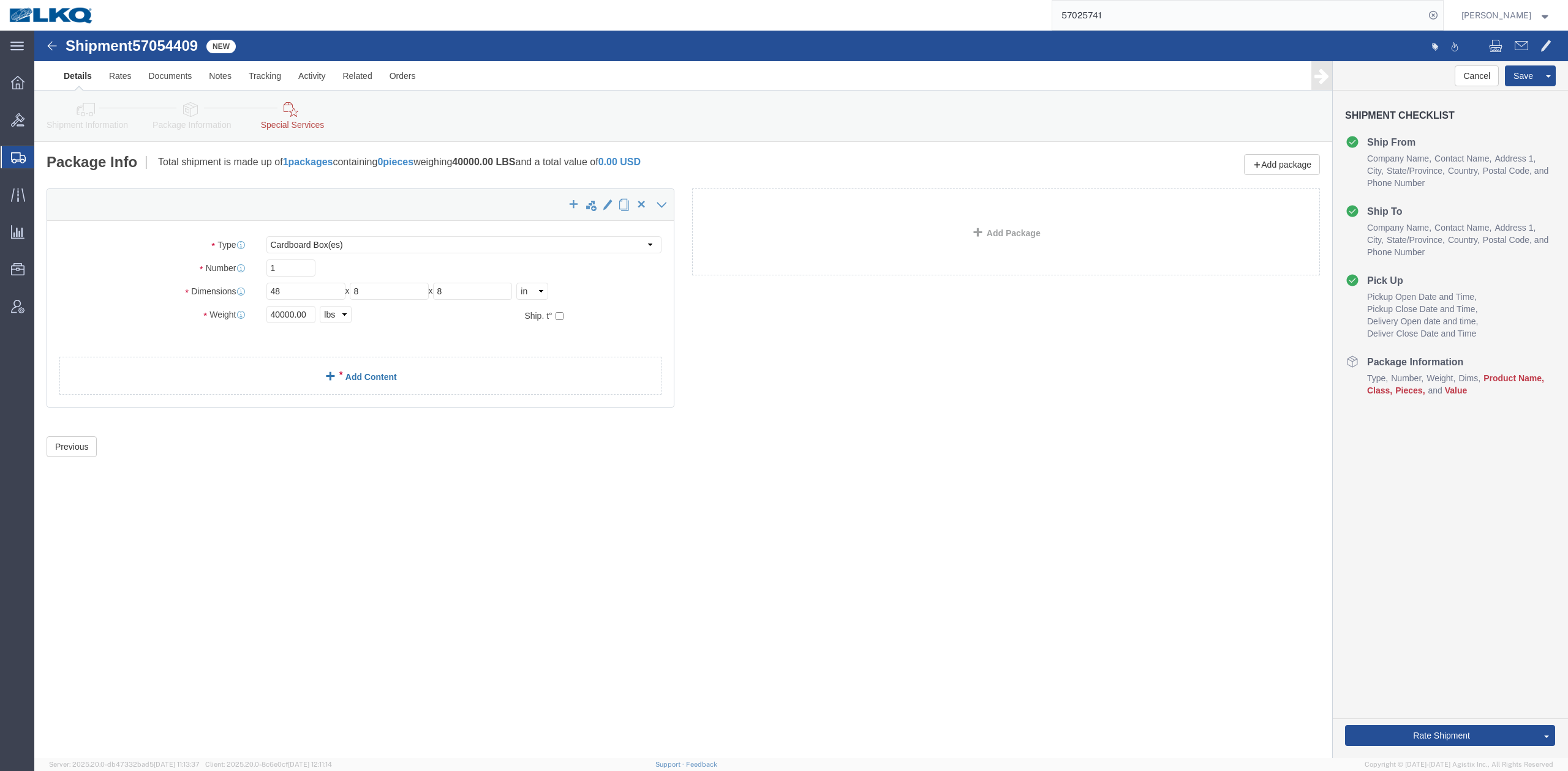
click span
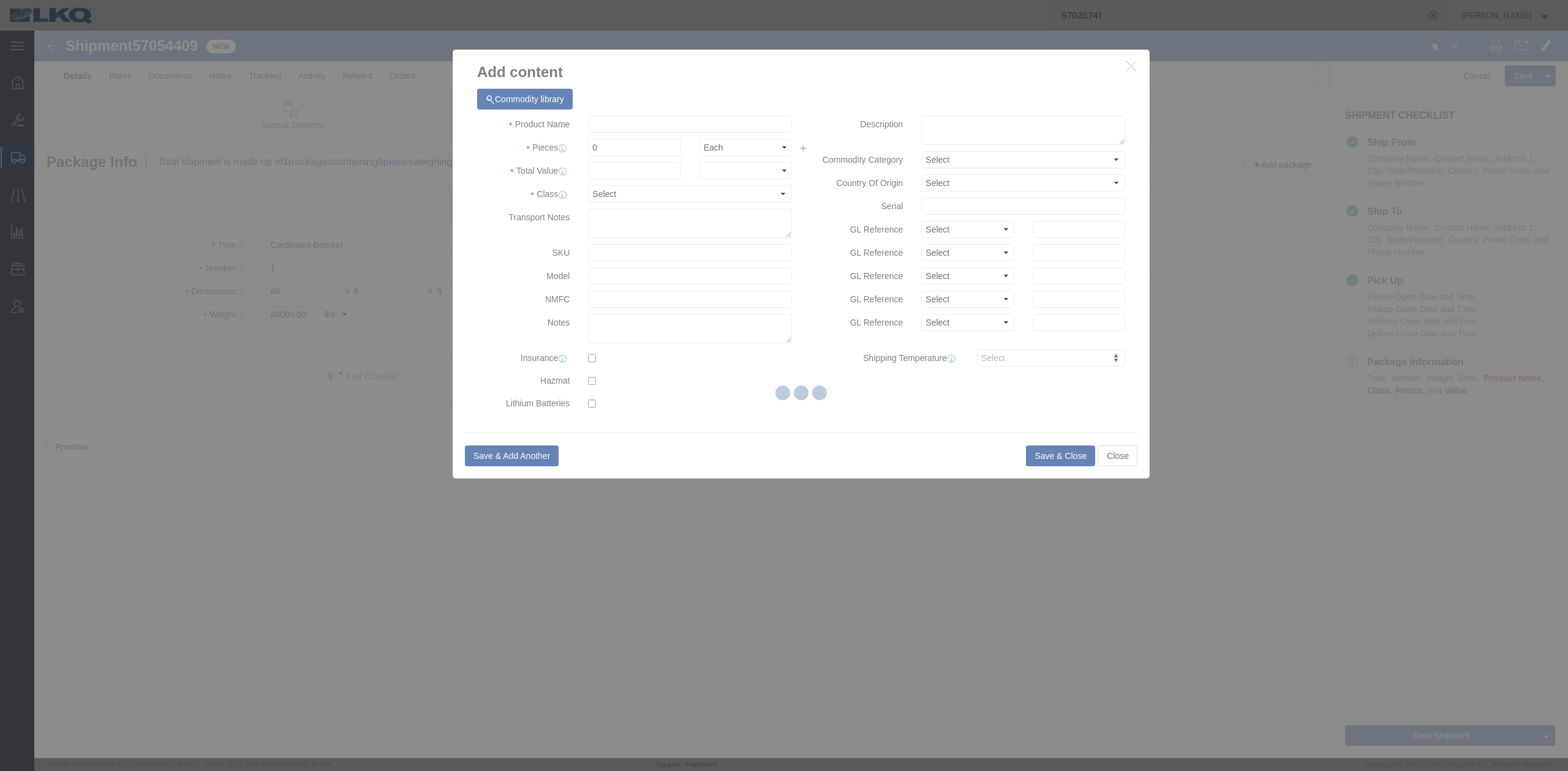
click at [610, 126] on div at bounding box center [801, 395] width 1533 height 728
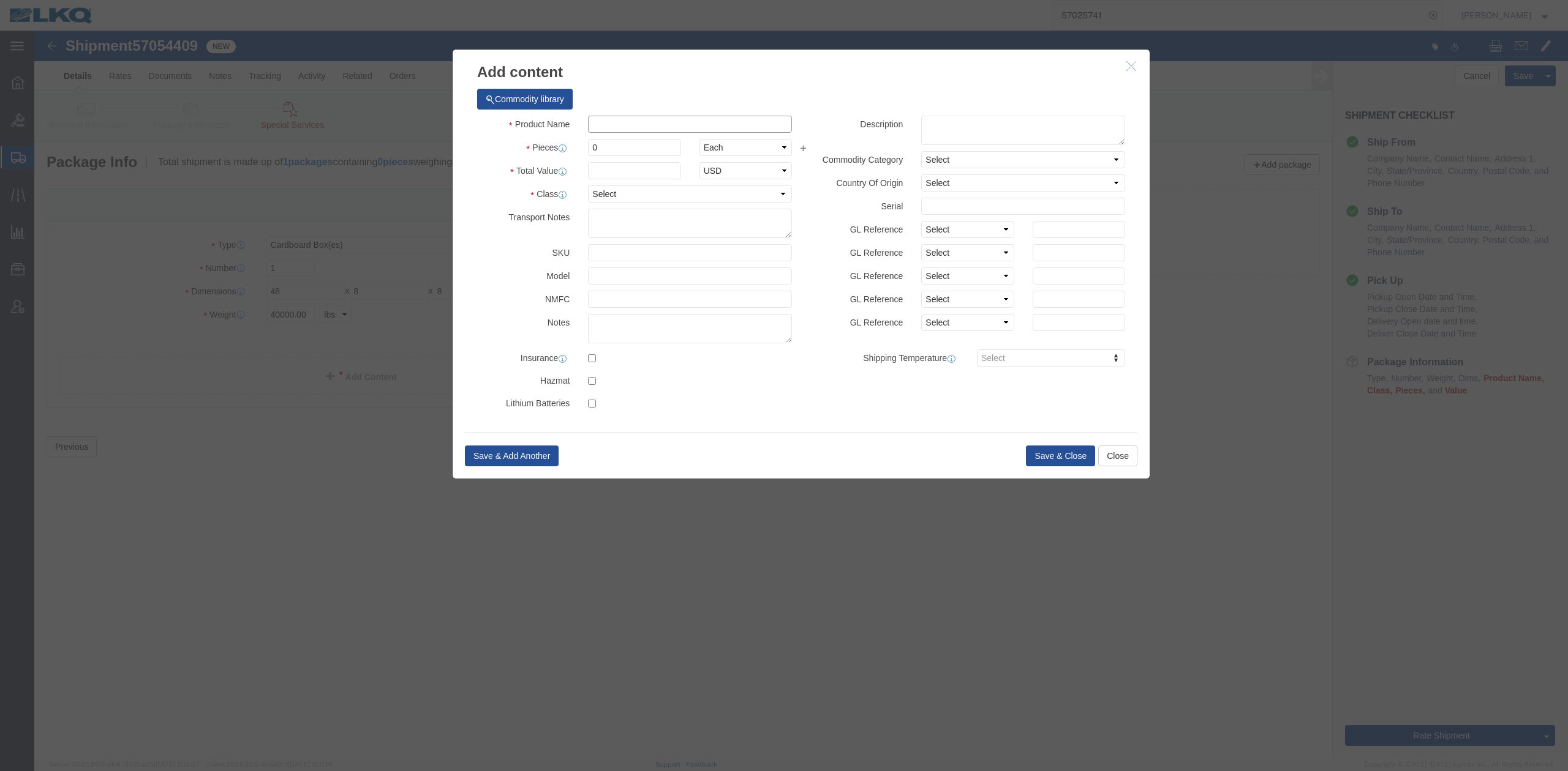
drag, startPoint x: 610, startPoint y: 126, endPoint x: 576, endPoint y: 96, distance: 45.3
click input "text"
click span "Name:"
type input "Other"
select select "LBS"
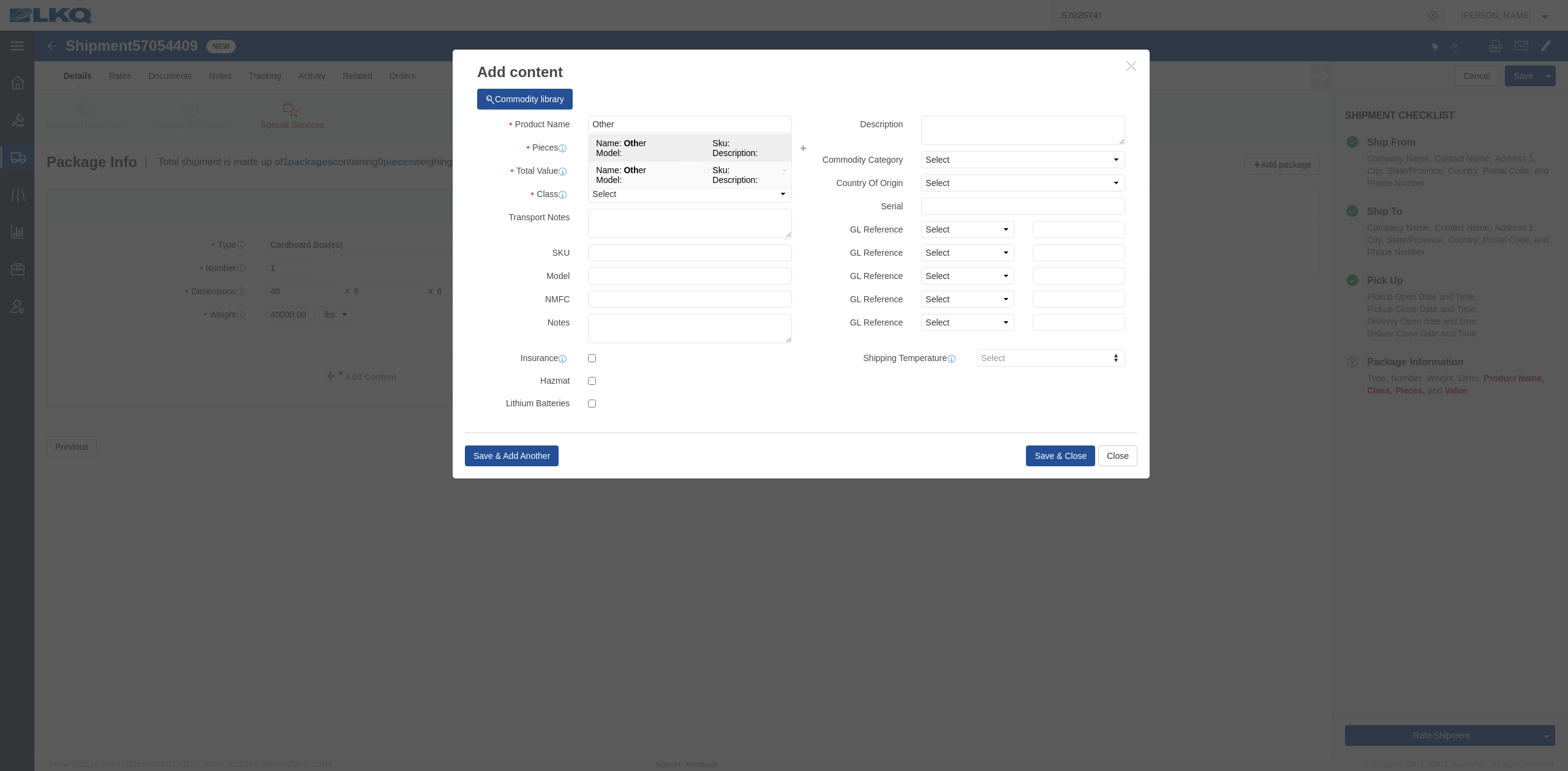
select select "USD"
click input "text"
type input "1"
click input "text"
type input "1"
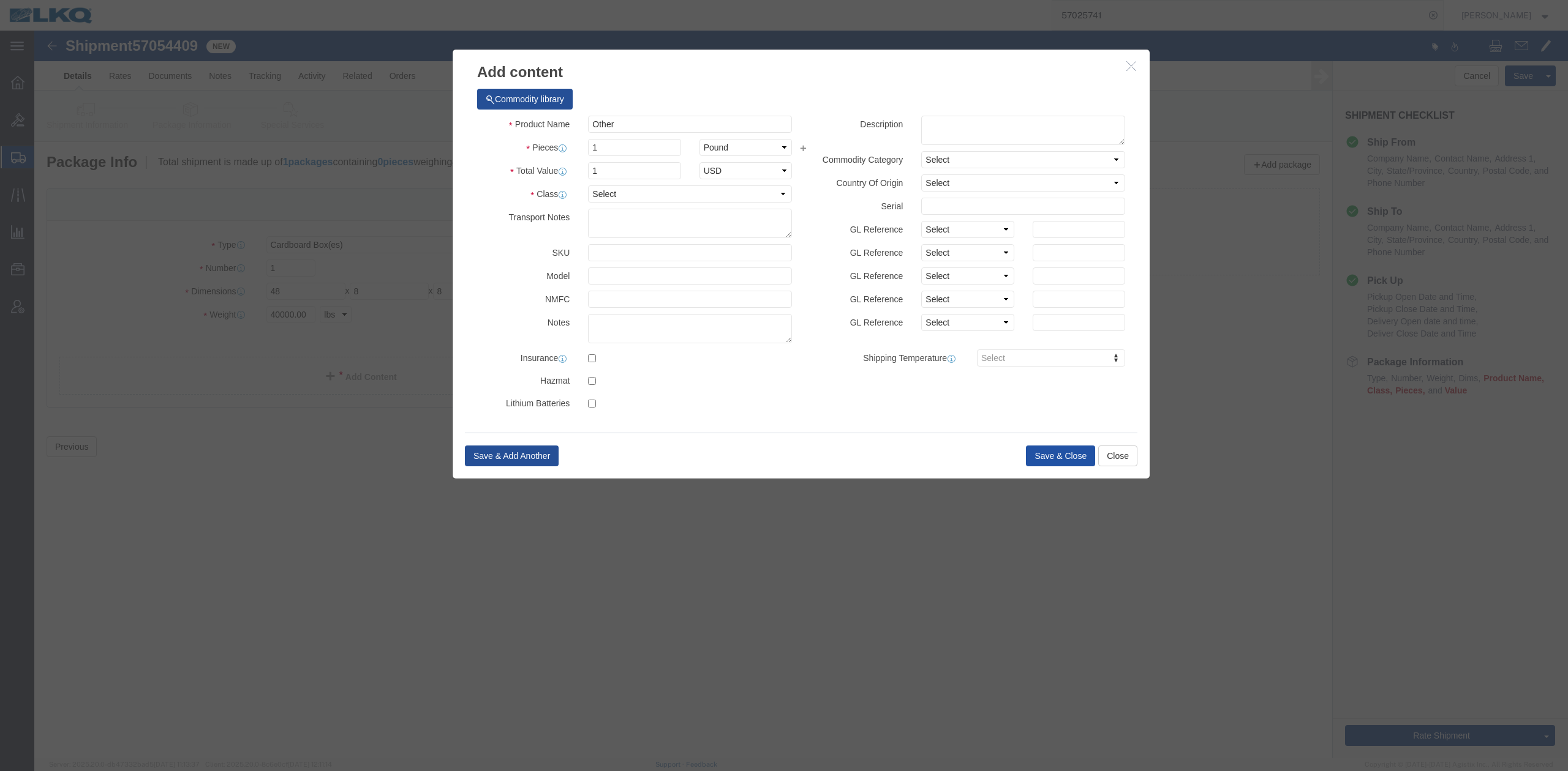
click button "Save & Close"
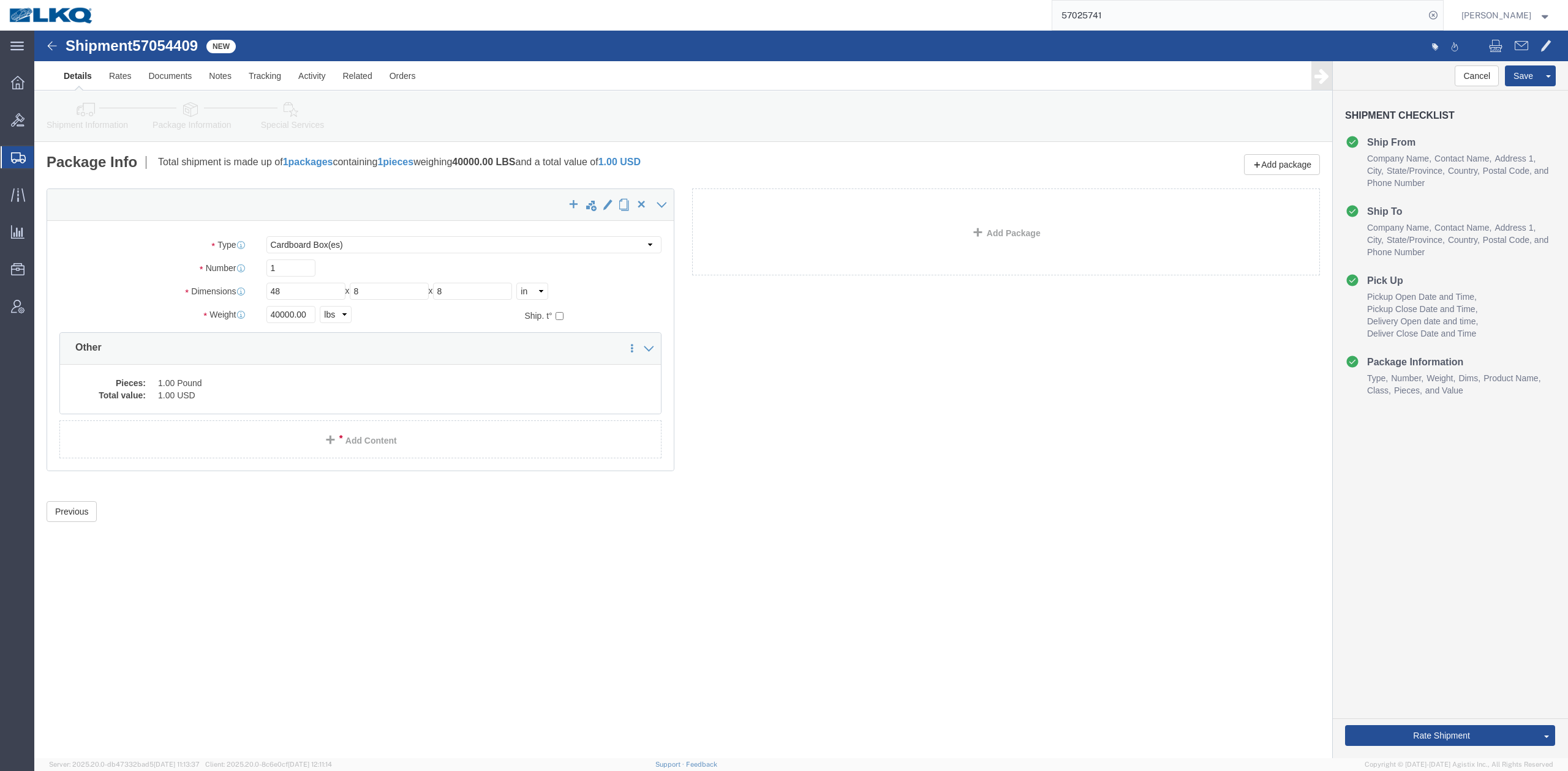
click icon
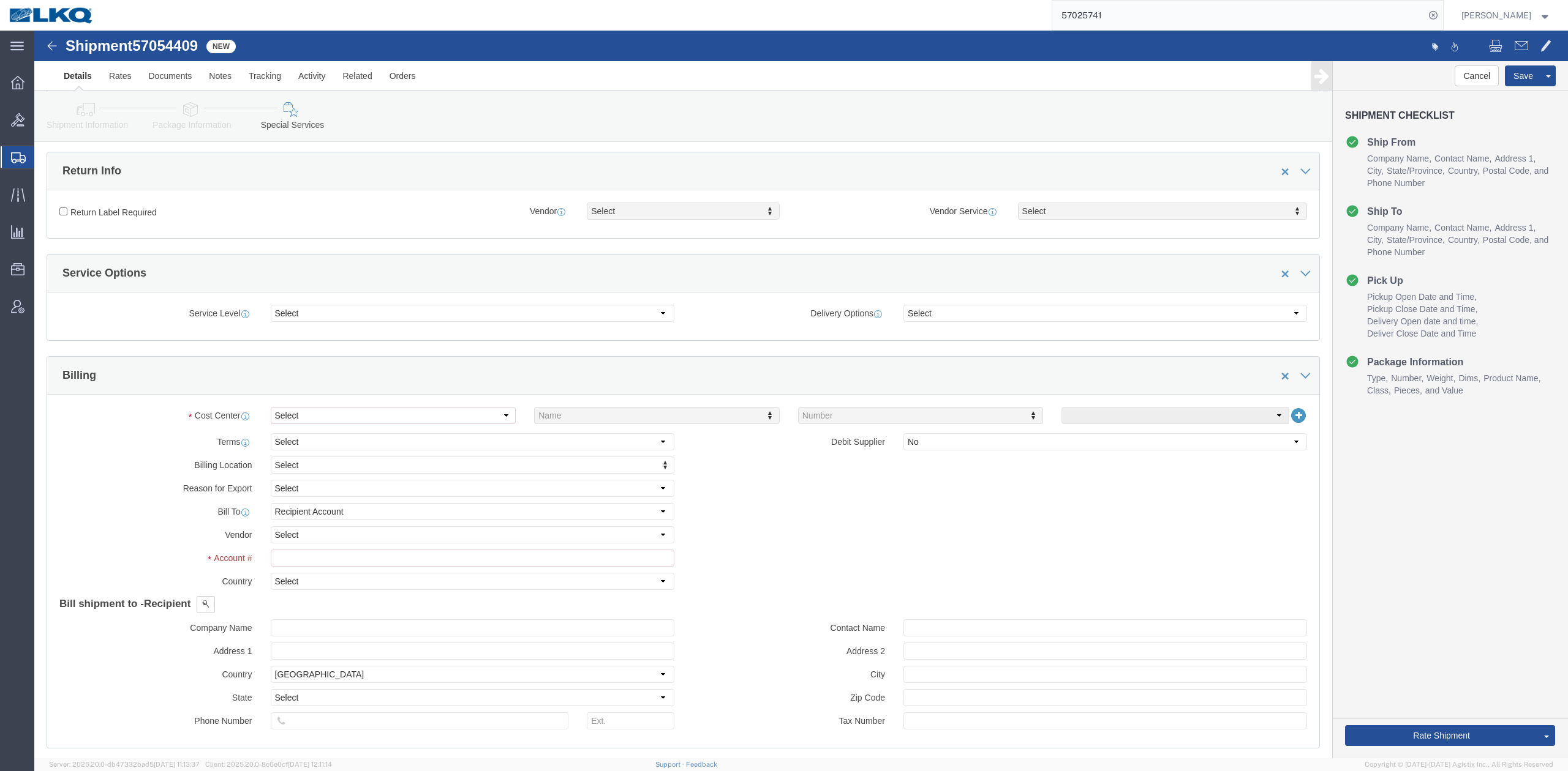
scroll to position [326, 0]
click select "Select Buyer Cost Center Department Operations Number Order Number Sales Person"
select select "COSTCENTER"
click select "Select Buyer Cost Center Department Operations Number Order Number Sales Person"
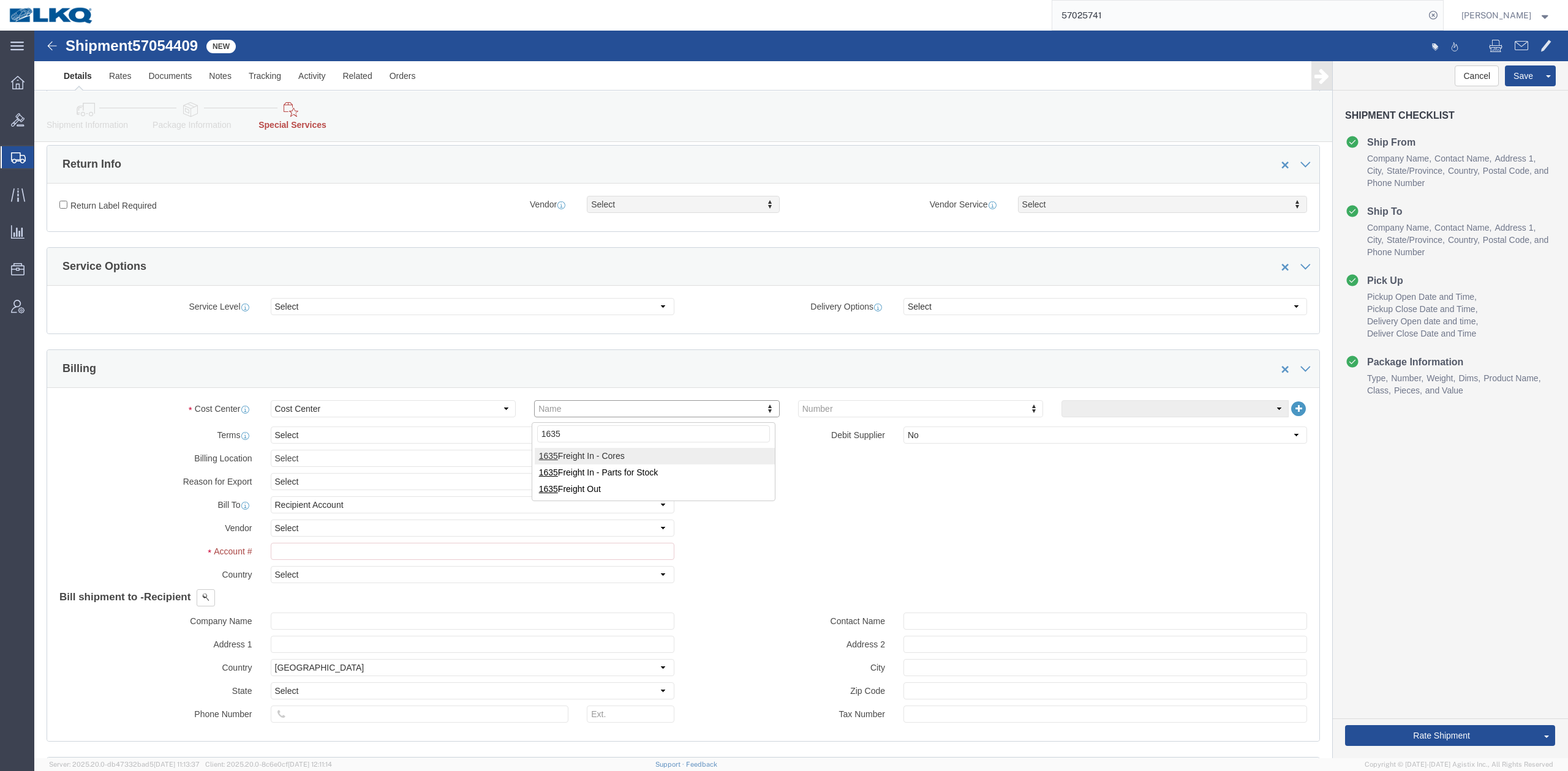
type input "1635"
click input "text"
type input "1635"
drag, startPoint x: 702, startPoint y: 496, endPoint x: 985, endPoint y: 565, distance: 291.3
click div "Billing Location Select Select My Profile Location 1100 - LKQ Crystal River 110…"
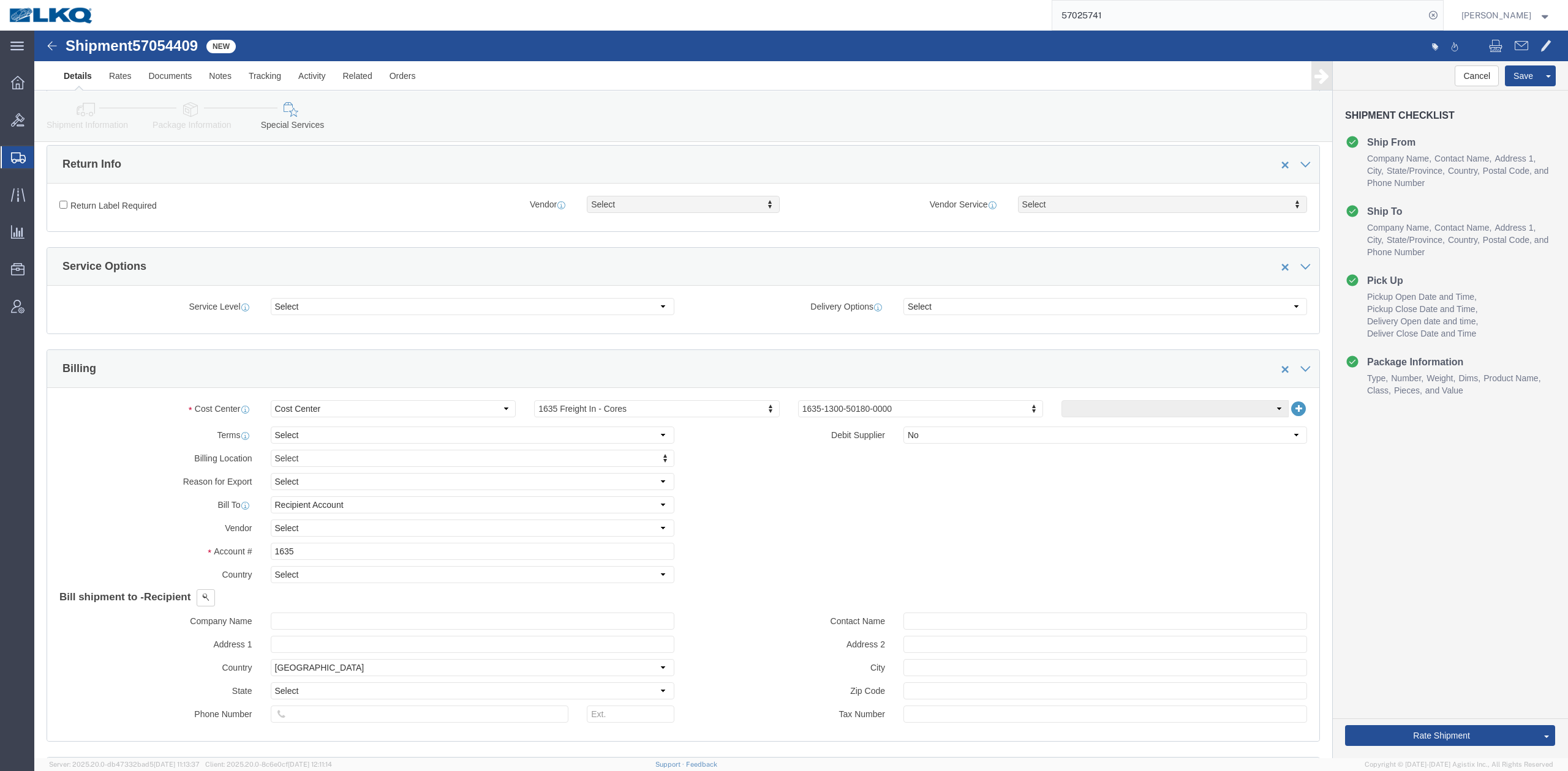
click div "Rate Shipment Send To Bid Rate And Send To Bid Rate And Autotender"
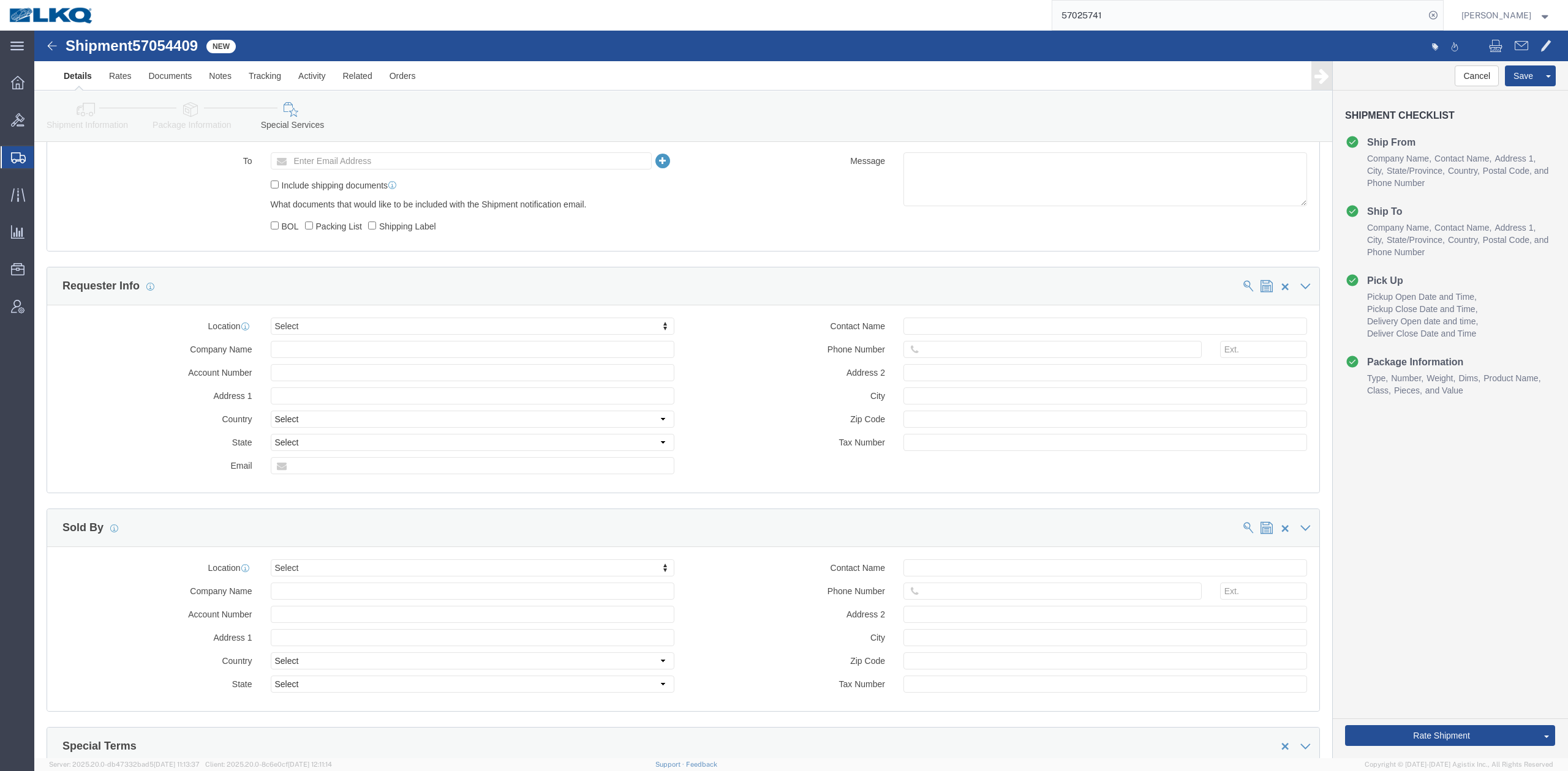
scroll to position [1132, 0]
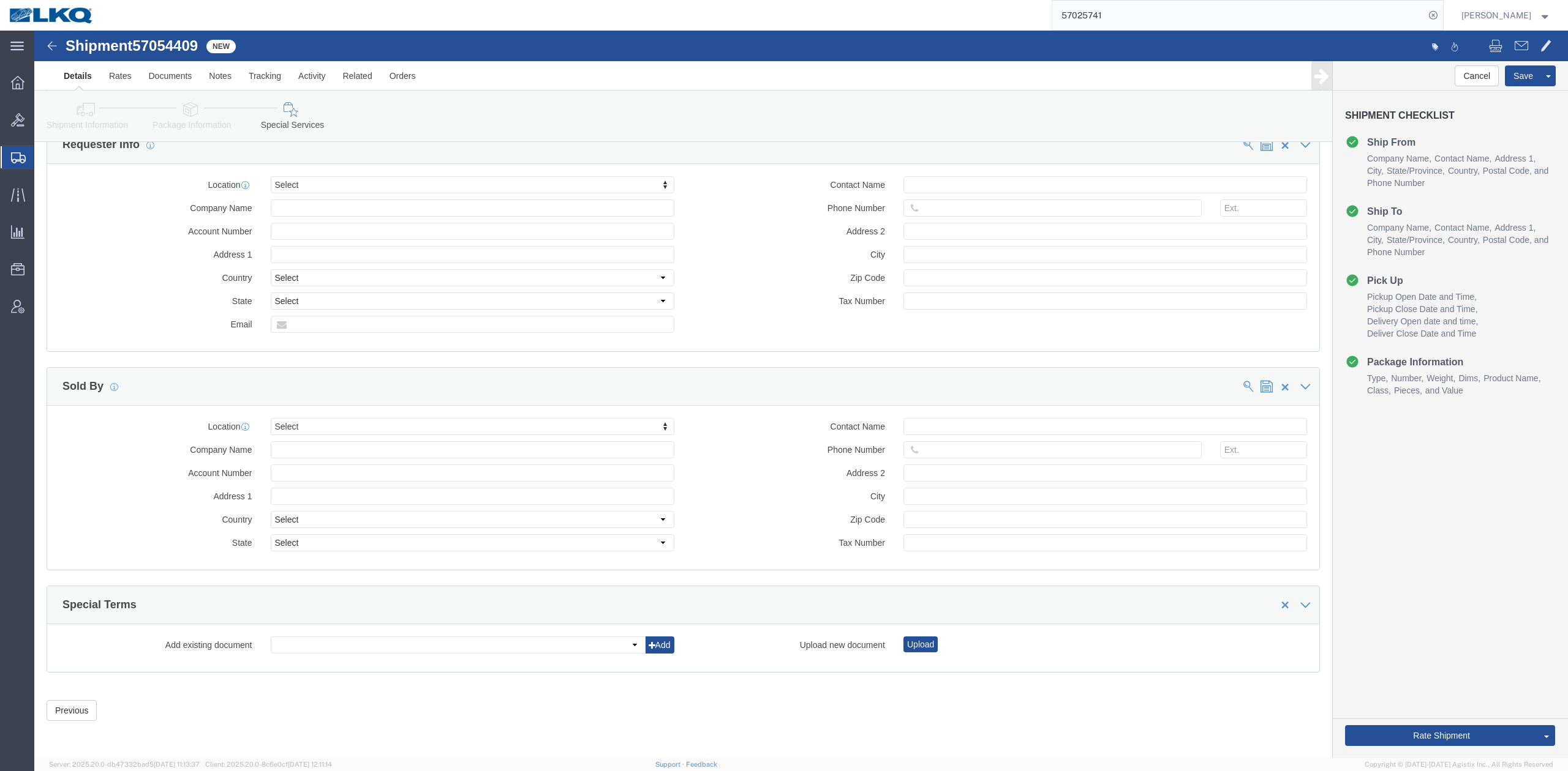
click span "57054409"
copy span "57054409"
click button "Rate Shipment"
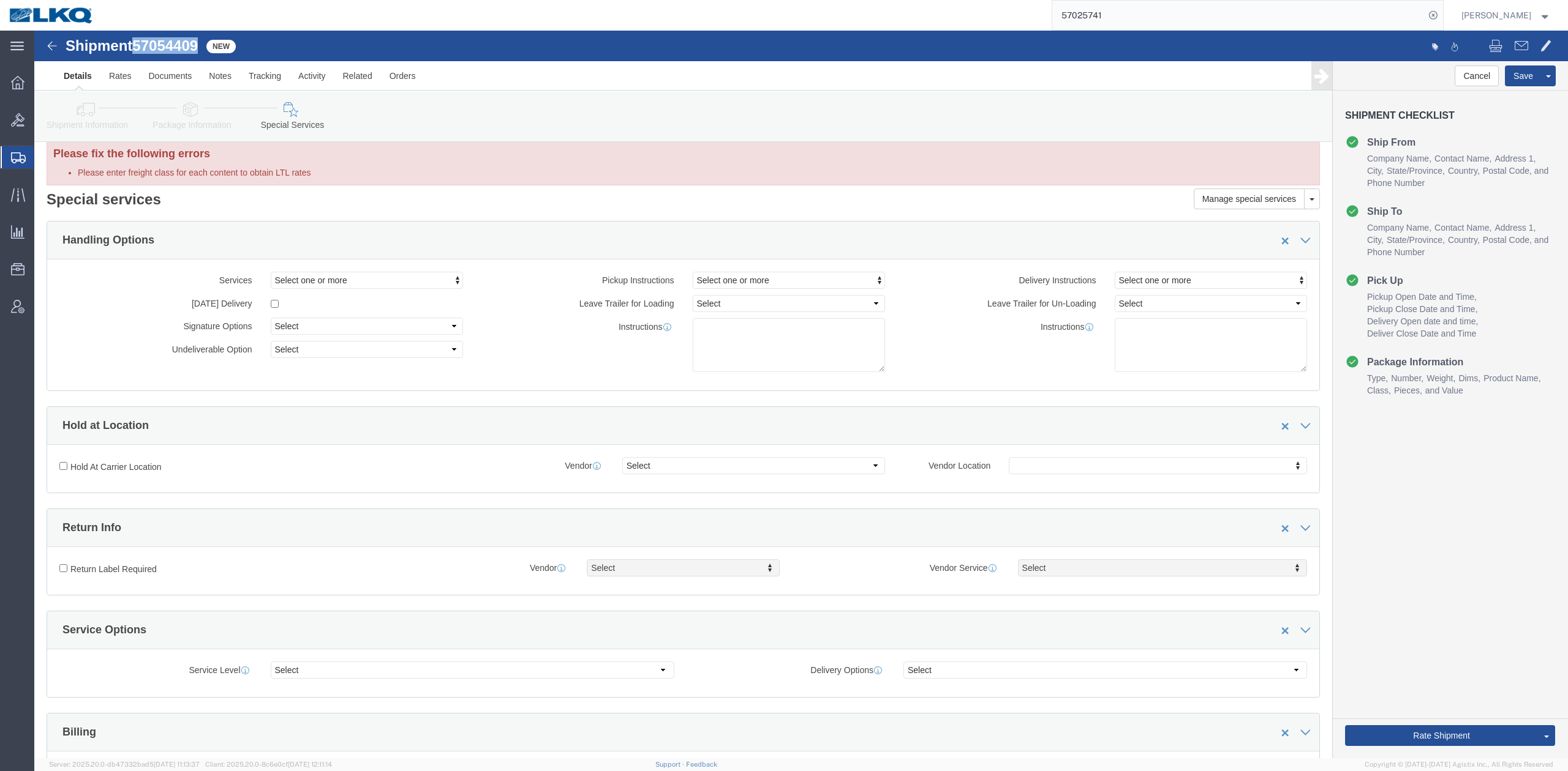
scroll to position [0, 0]
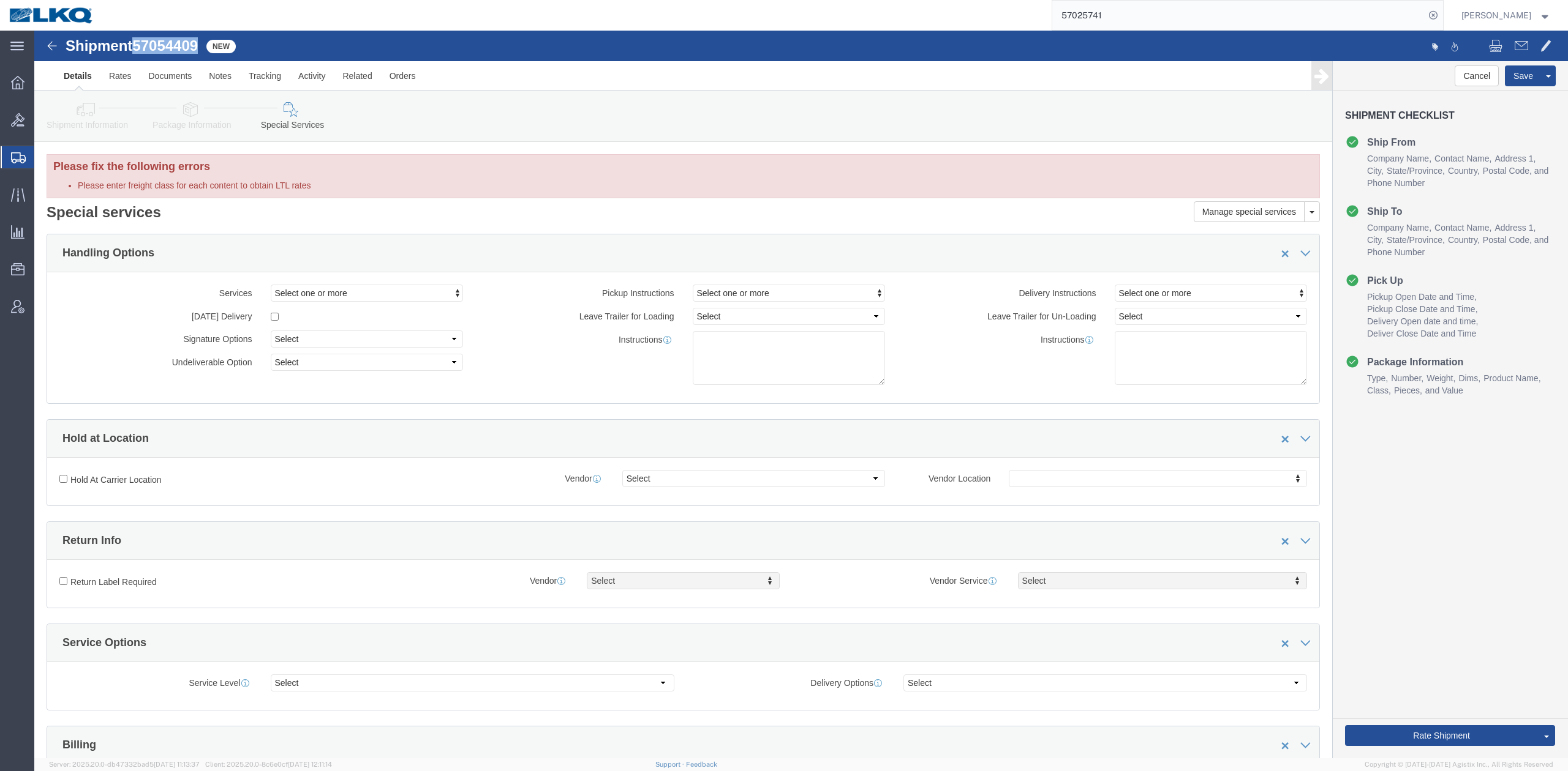
click link "Package Information"
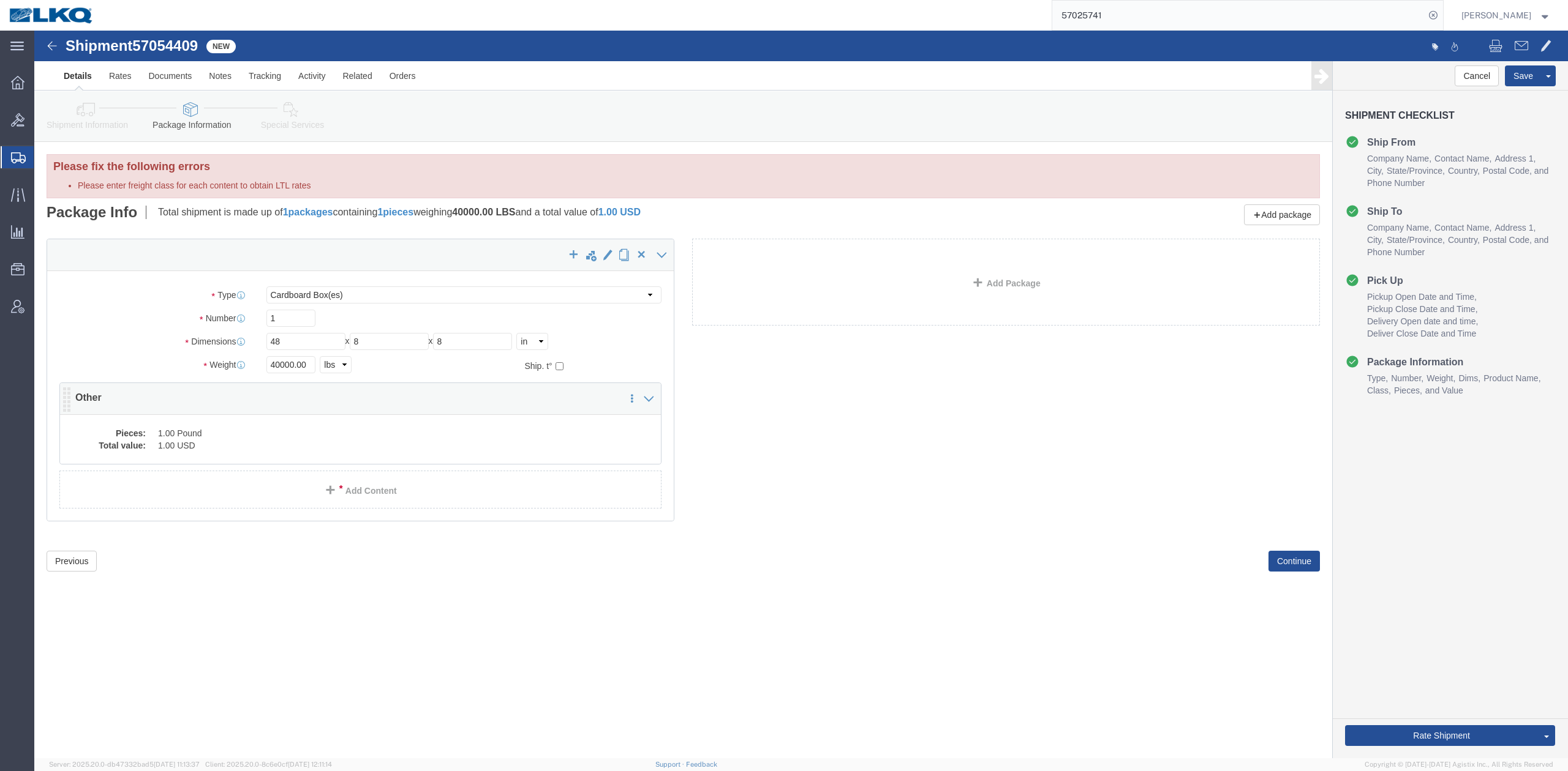
click div "Pieces: 1.00 Pound Total value: 1.00 USD"
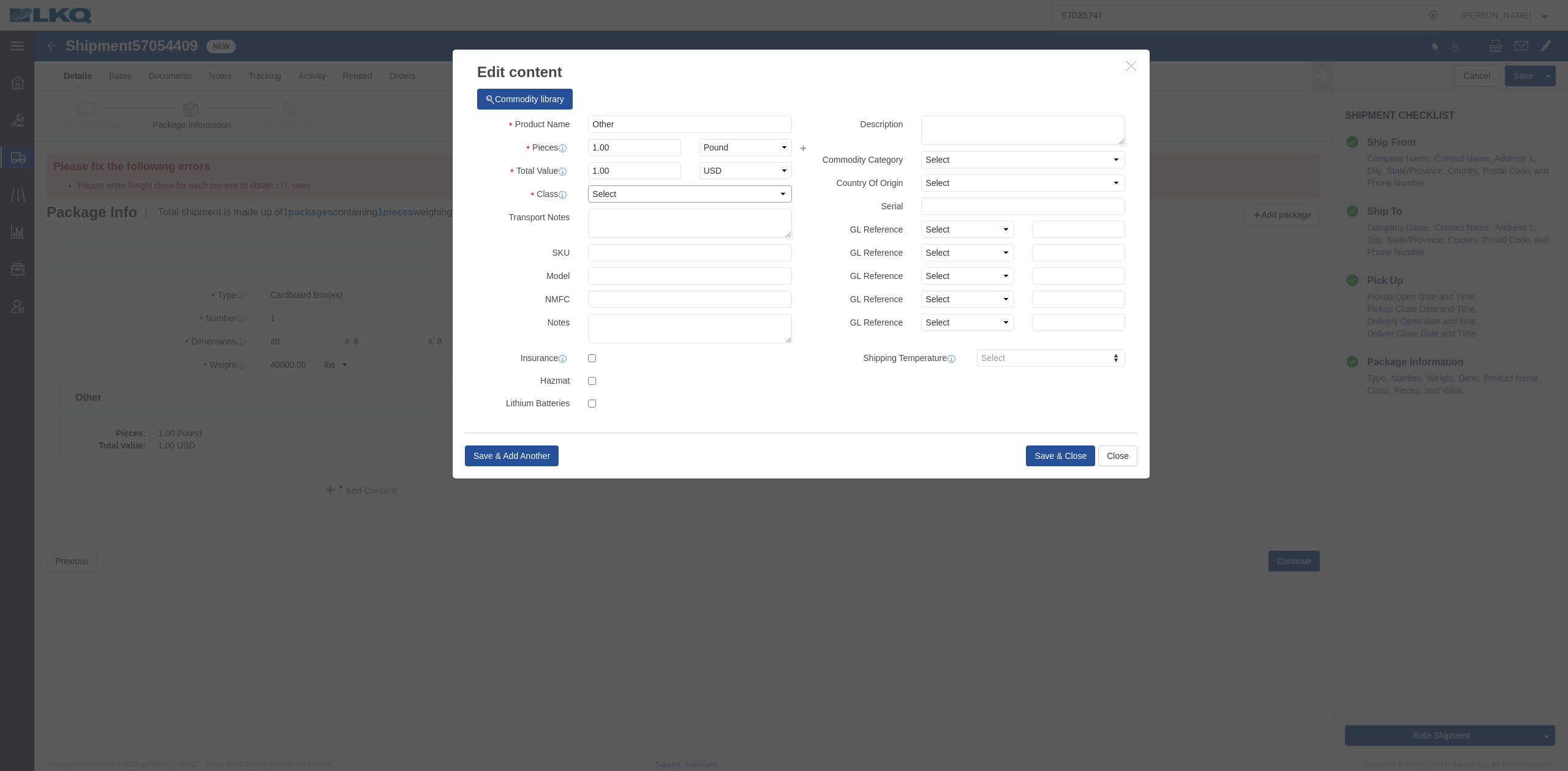
click select "Select 50 55 60 65 70 85 92.5 100 125 175 250 300 400"
select select "92.5"
click select "Select 50 55 60 65 70 85 92.5 100 125 175 250 300 400"
click icon "button"
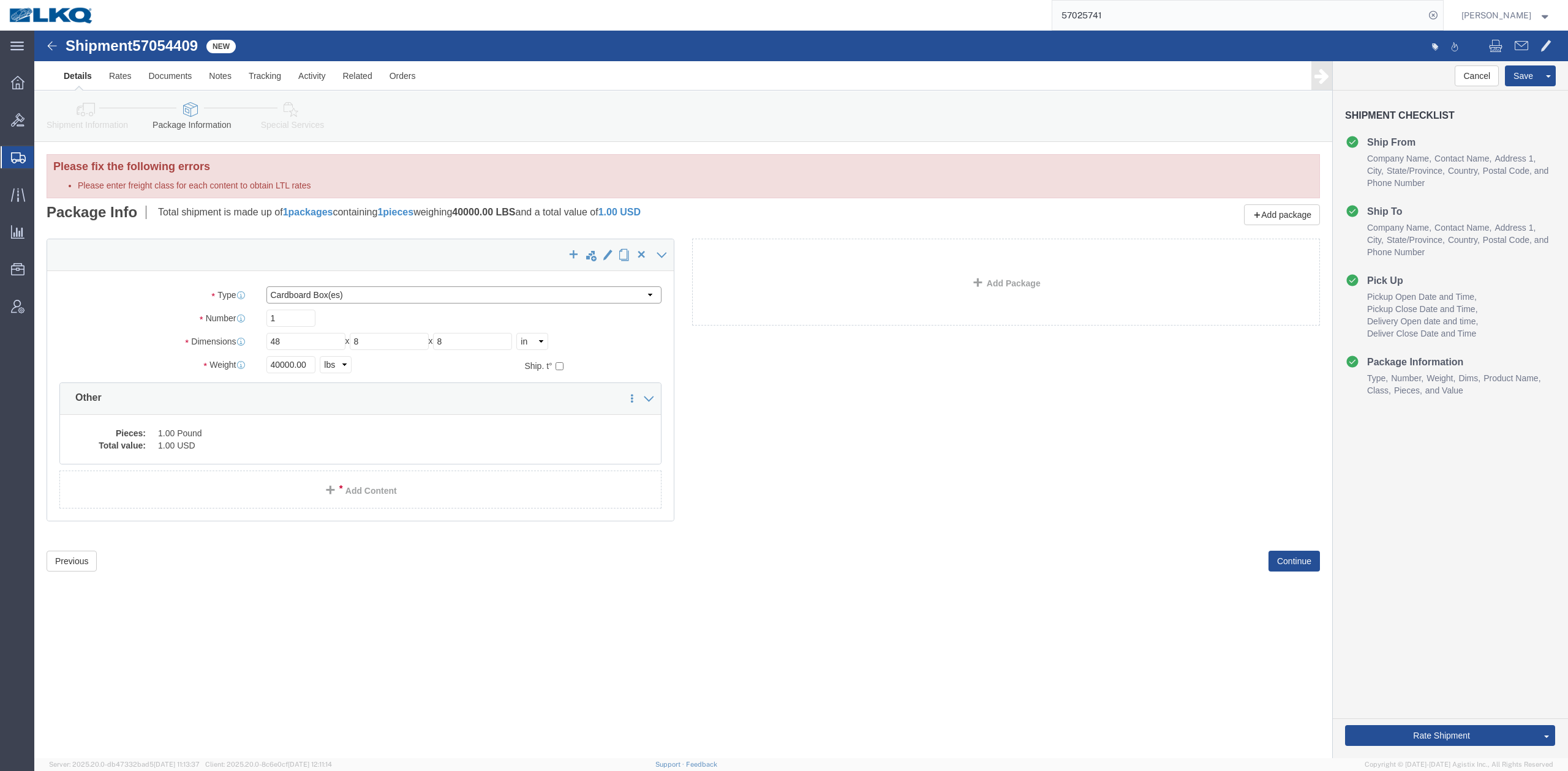
drag, startPoint x: 294, startPoint y: 263, endPoint x: 297, endPoint y: 269, distance: 6.7
click select "Select Bale(s) Basket(s) Bolt(s) Bottle(s) Buckets Bulk Bundle(s) Can(s) Cardbo…"
select select "XHS0"
click select "Select Bale(s) Basket(s) Bolt(s) Bottle(s) Buckets Bulk Bundle(s) Can(s) Cardbo…"
type input "48.00"
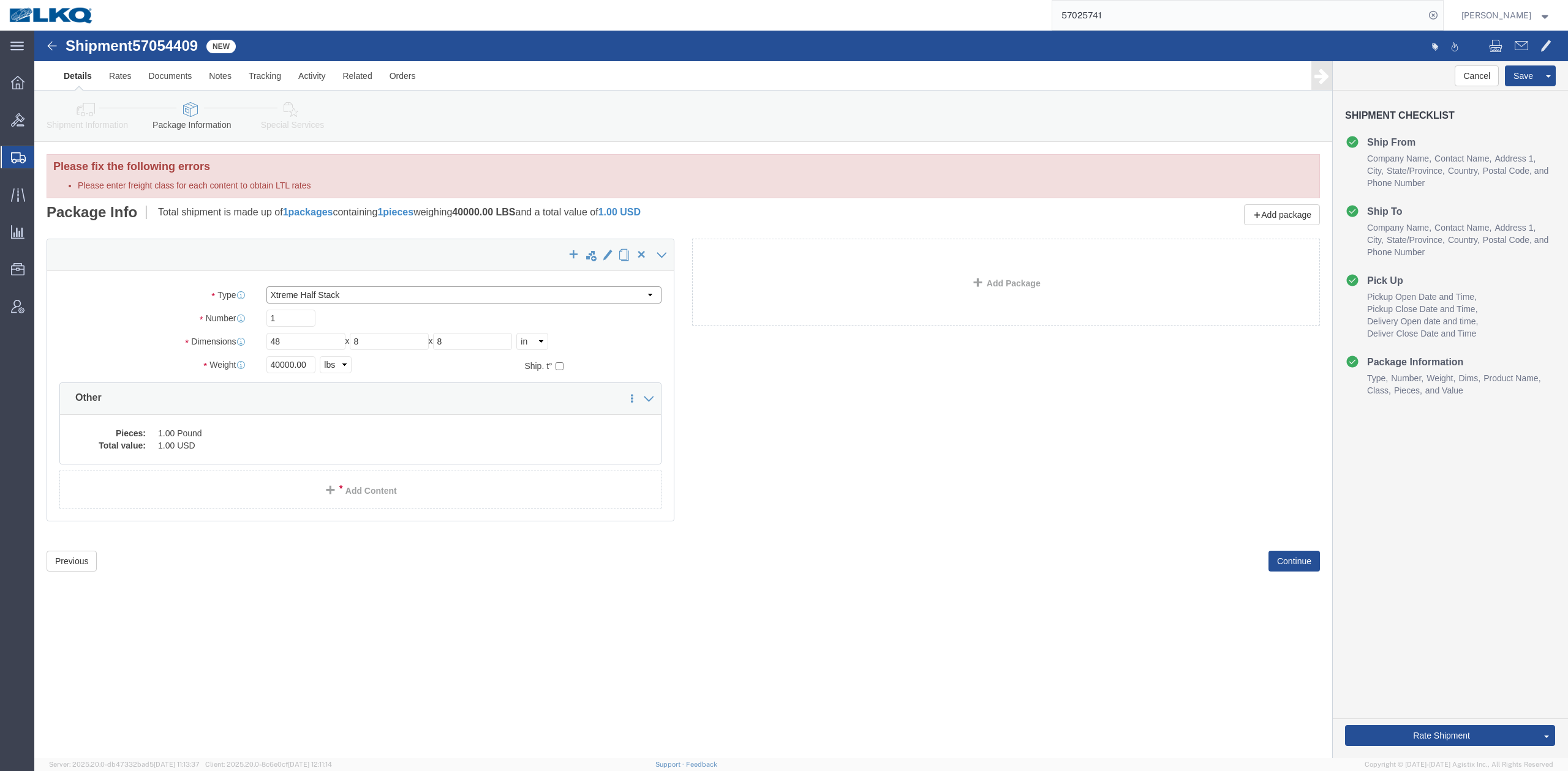
type input "40.00"
type input "31.00"
type input "FROM_2_TO_8"
drag, startPoint x: 1375, startPoint y: 693, endPoint x: 1375, endPoint y: 703, distance: 10.0
click div "Rate Shipment Send To Bid Rate And Send To Bid Rate And Autotender"
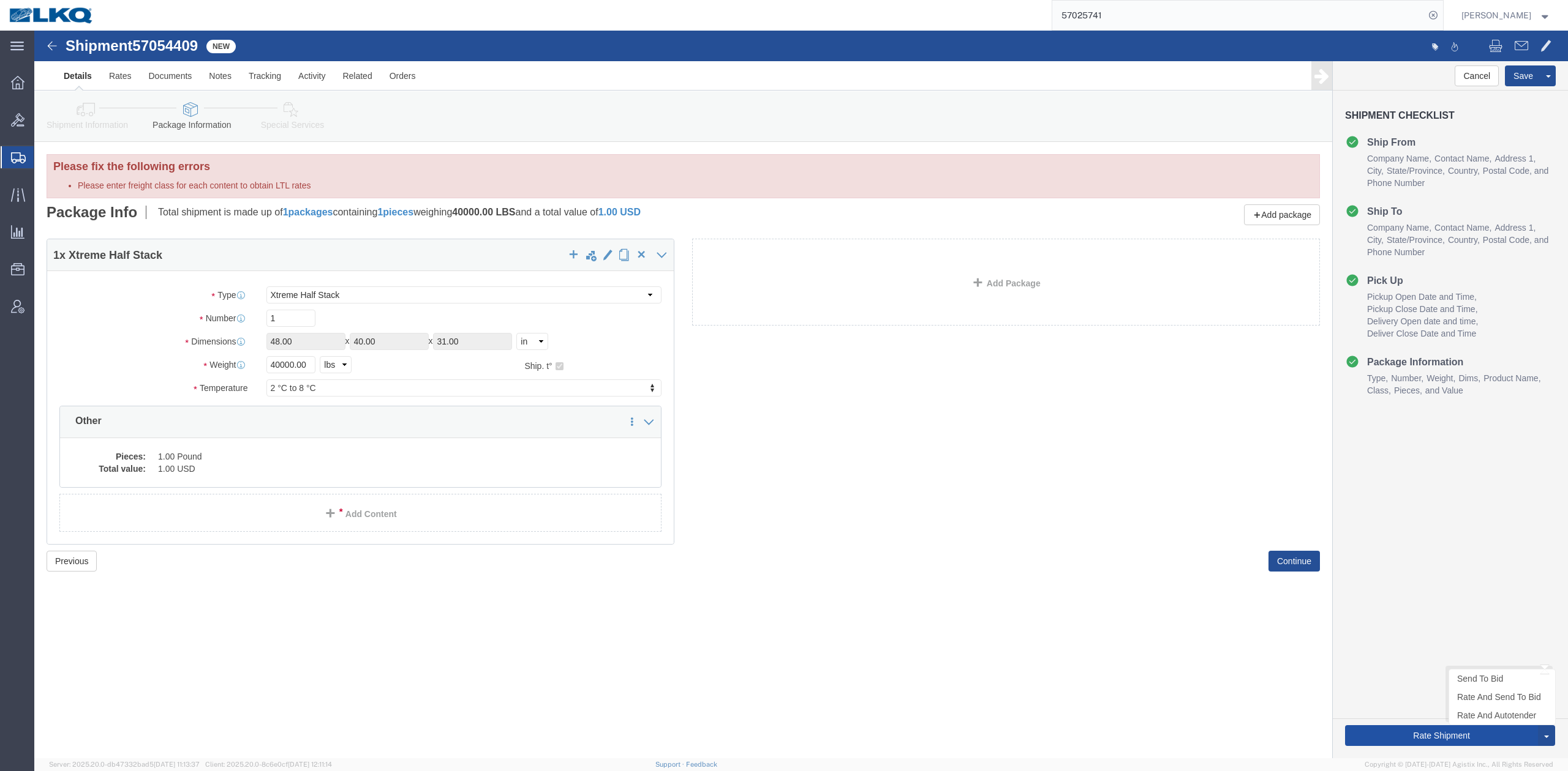
click button "Rate Shipment"
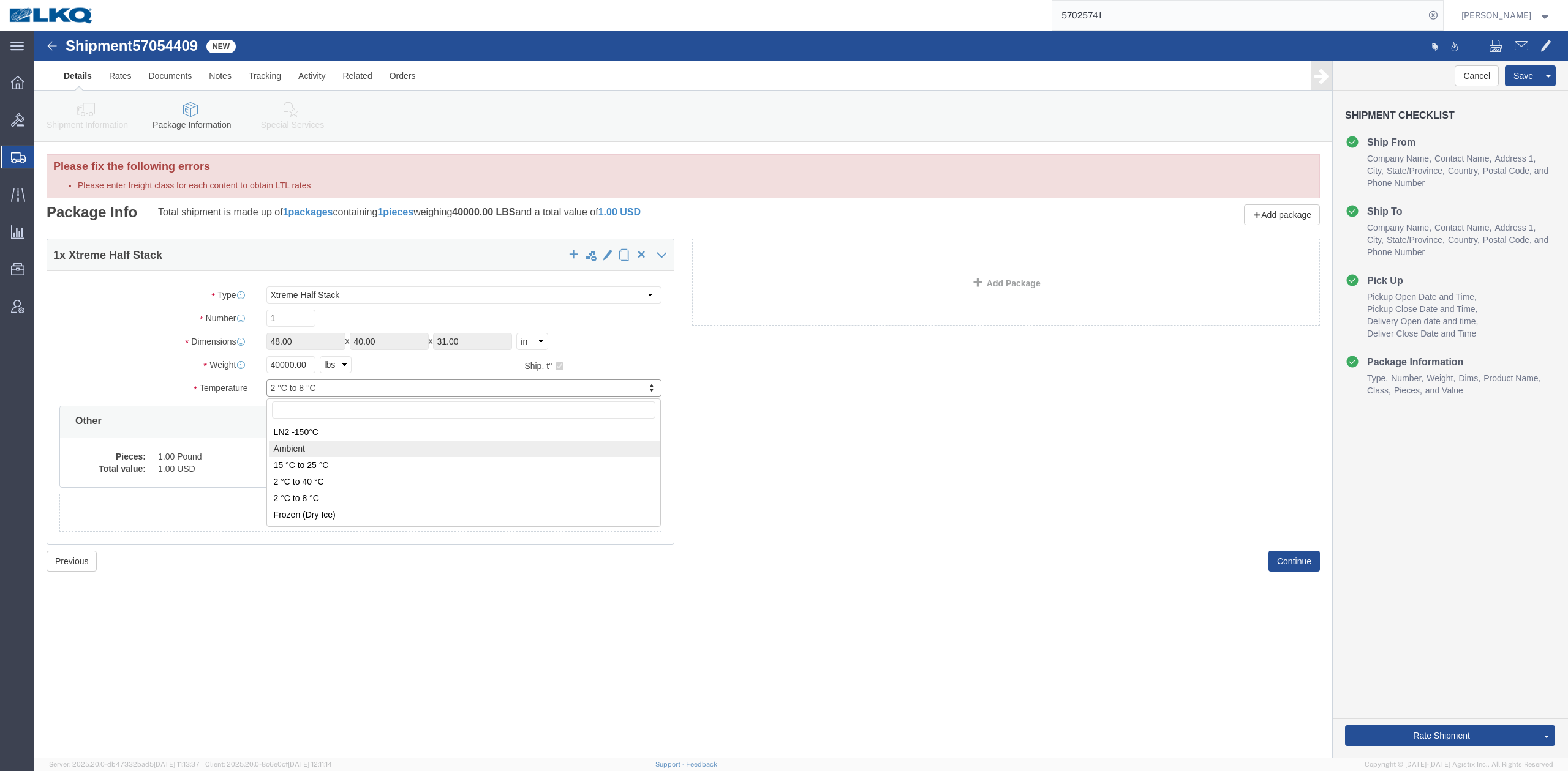
click label "Weight"
click select "Select Bale(s) Basket(s) Bolt(s) Bottle(s) Buckets Bulk Bundle(s) Can(s) Cardbo…"
select select "YRPK"
click select "Select Bale(s) Basket(s) Bolt(s) Bottle(s) Buckets Bulk Bundle(s) Can(s) Cardbo…"
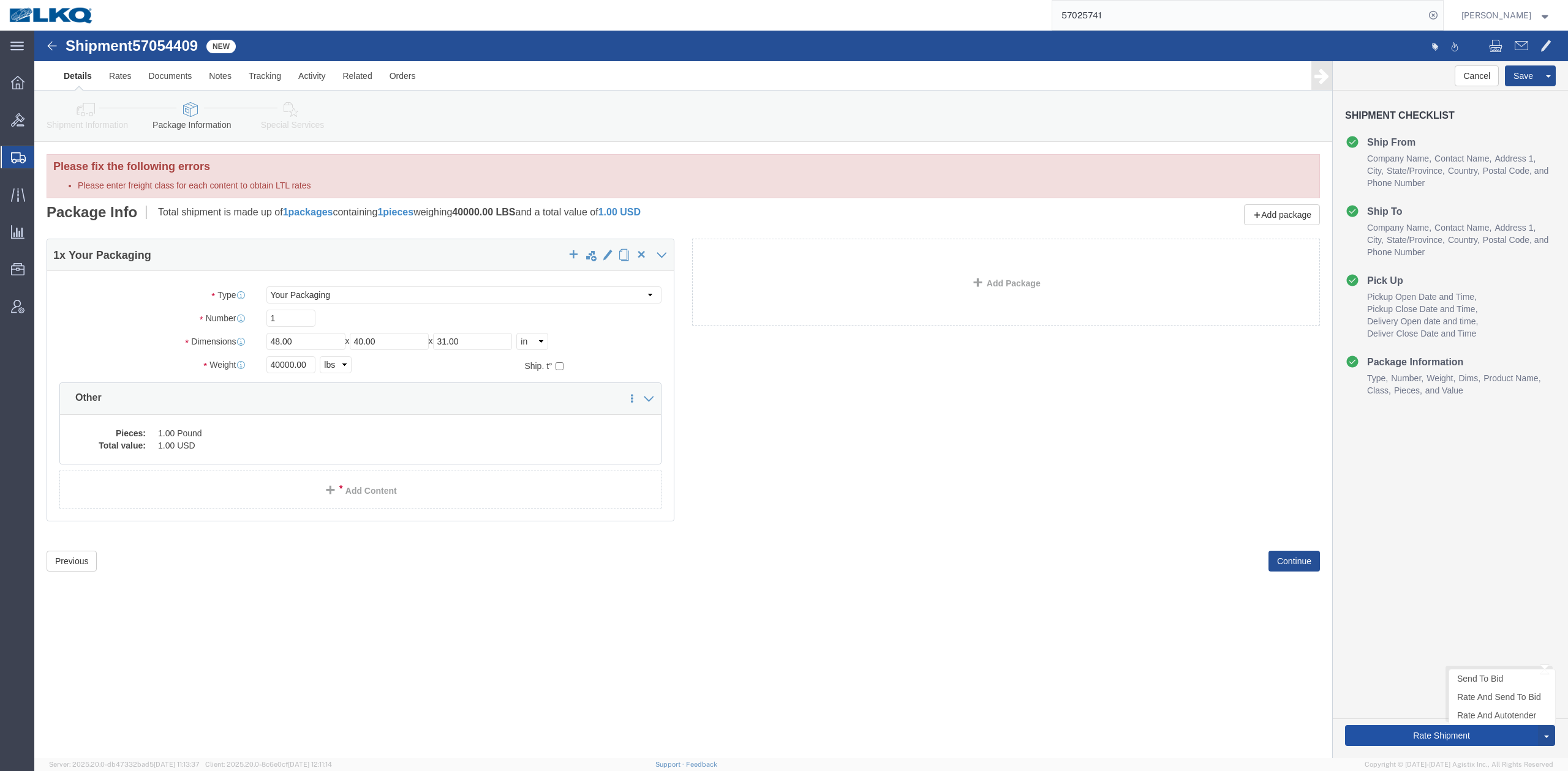
drag, startPoint x: 1383, startPoint y: 717, endPoint x: 1383, endPoint y: 712, distance: 5.0
click div "Rate Shipment Send To Bid Rate And Send To Bid Rate And Autotender"
click button "Rate Shipment"
click icon
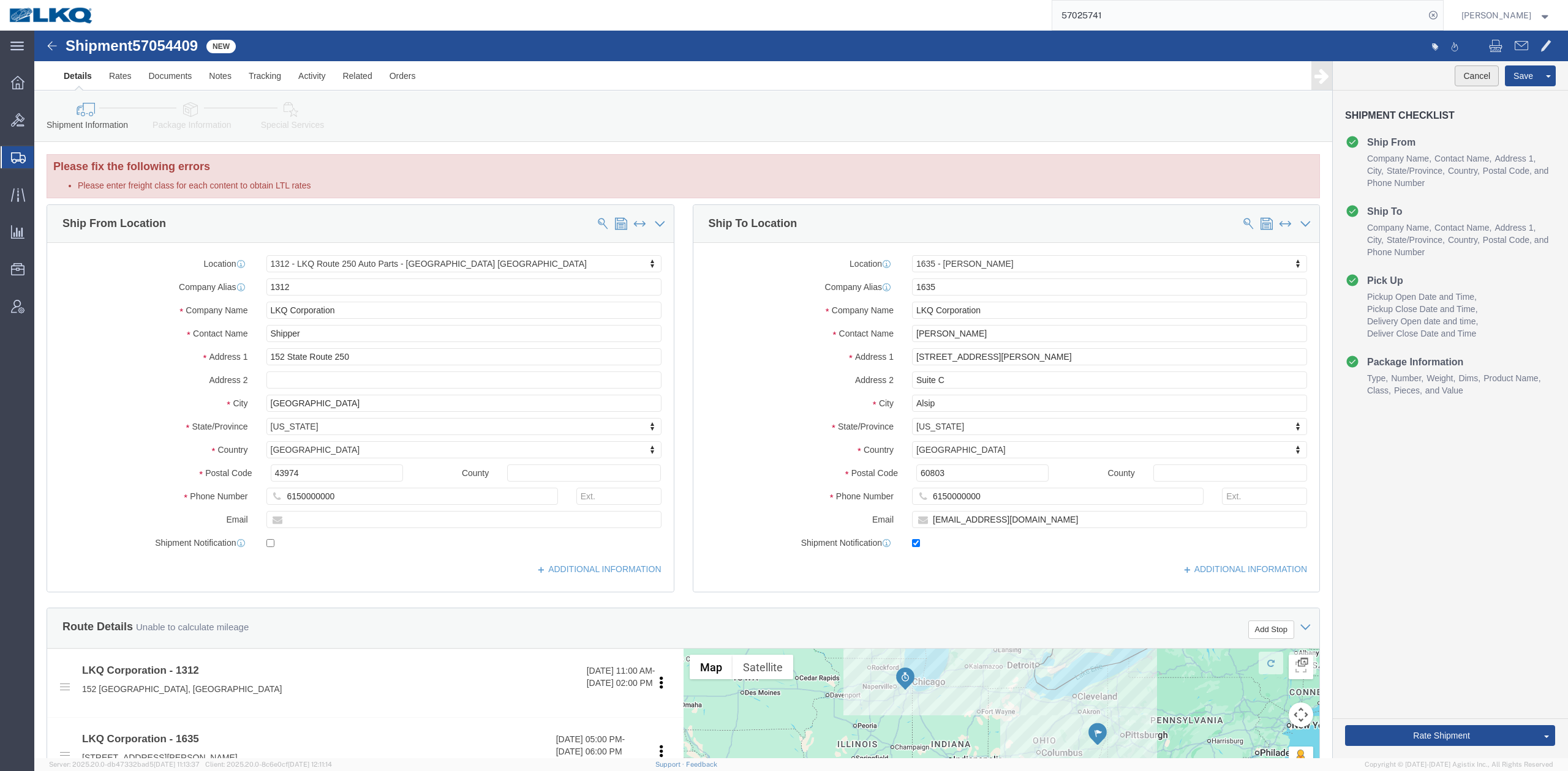
click button "Cancel"
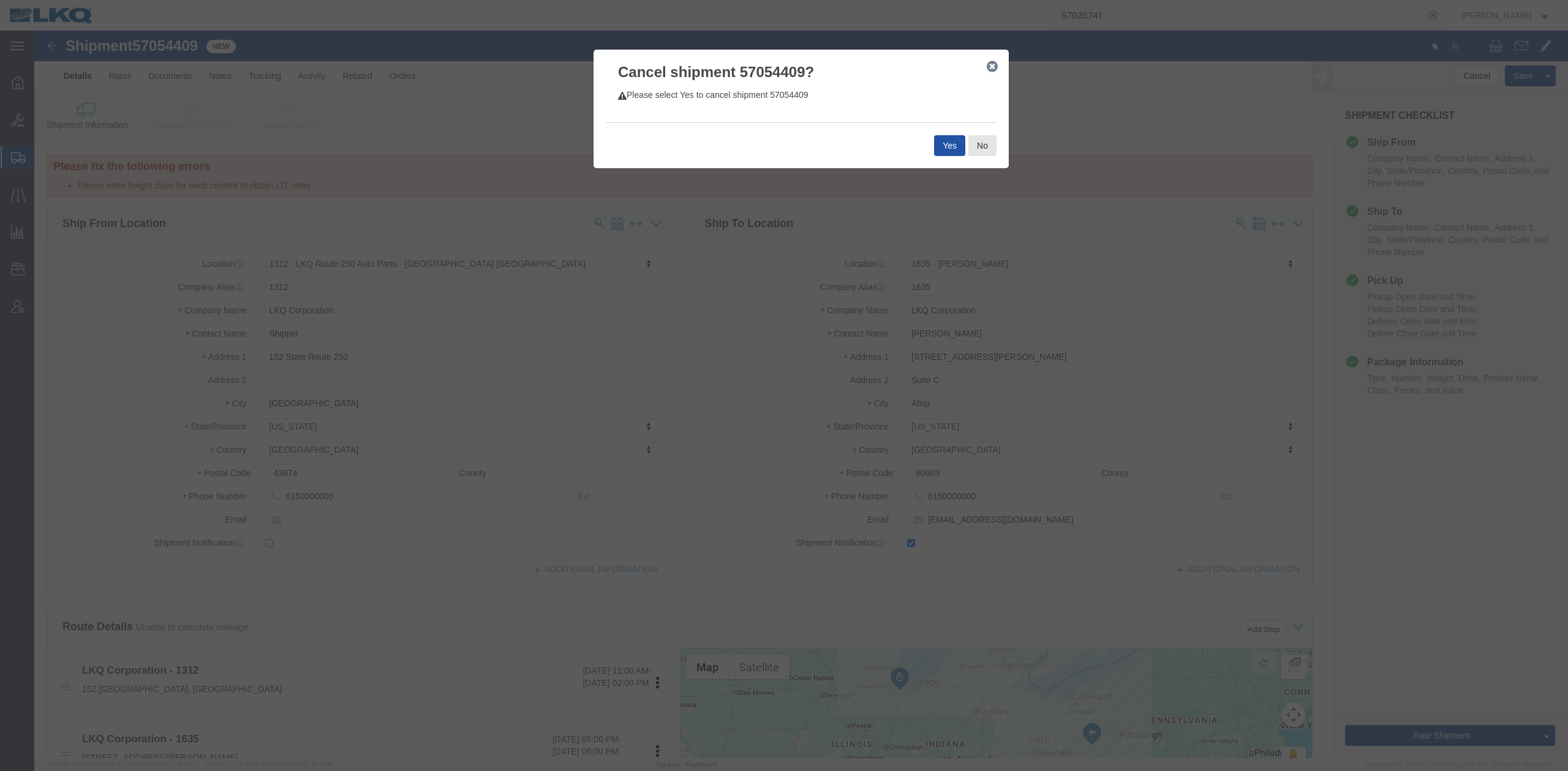
click button "Yes"
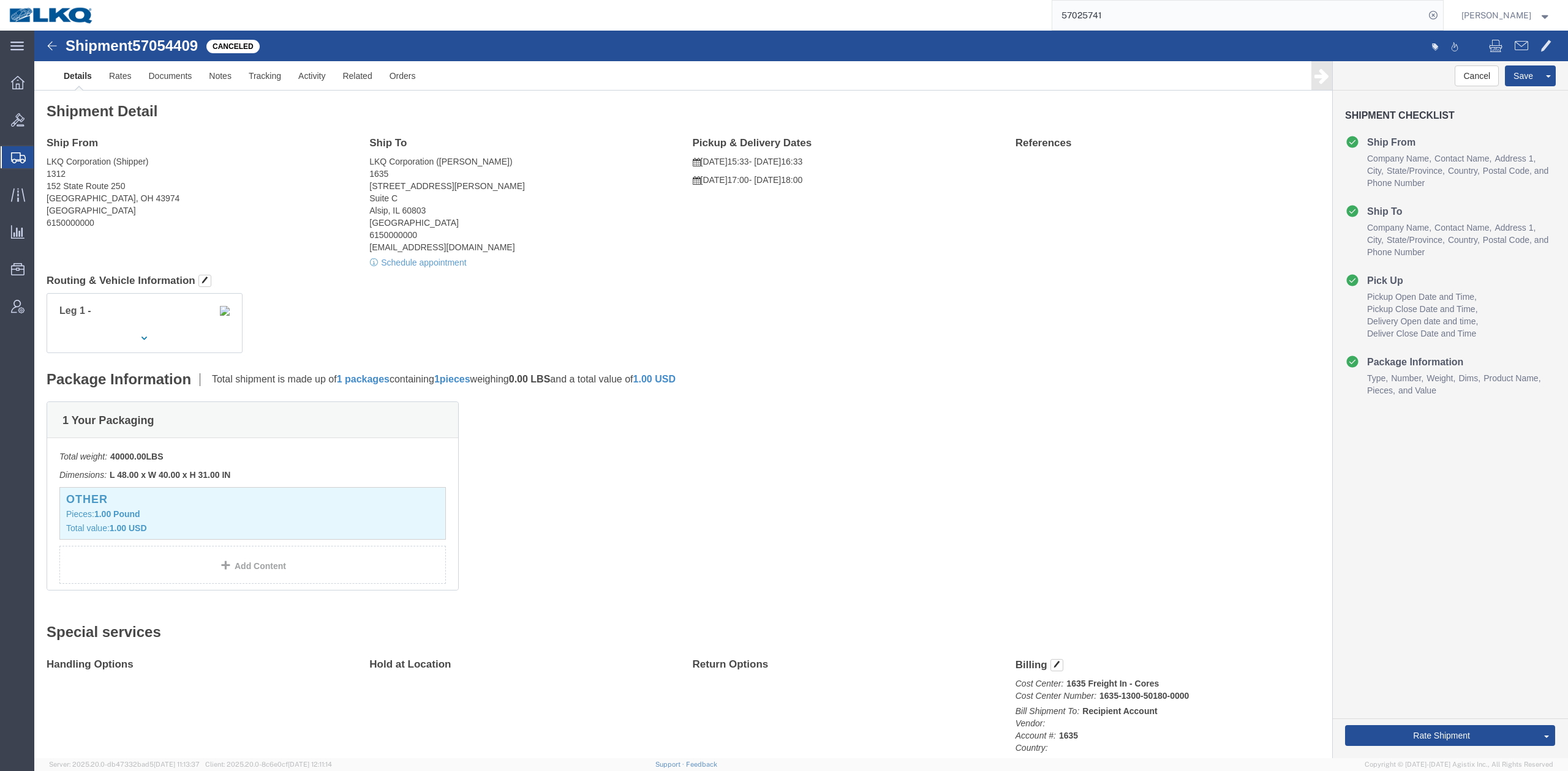
click at [0, 0] on span "Shipment Manager" at bounding box center [0, 0] width 0 height 0
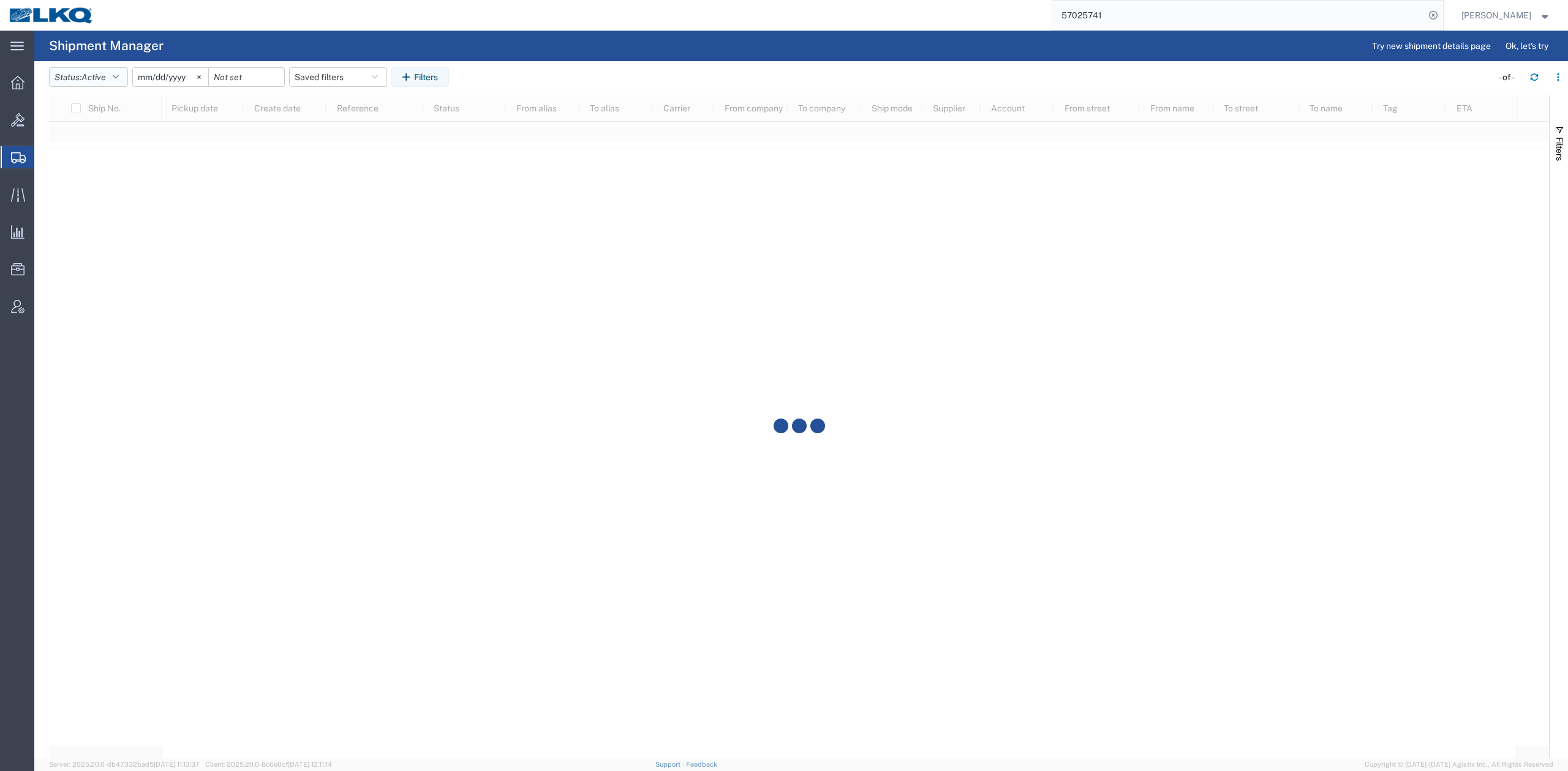
click at [105, 71] on span "Active" at bounding box center [94, 77] width 25 height 12
click at [92, 147] on span "All" at bounding box center [121, 142] width 143 height 19
click at [155, 79] on input "2025-09-07" at bounding box center [157, 77] width 75 height 18
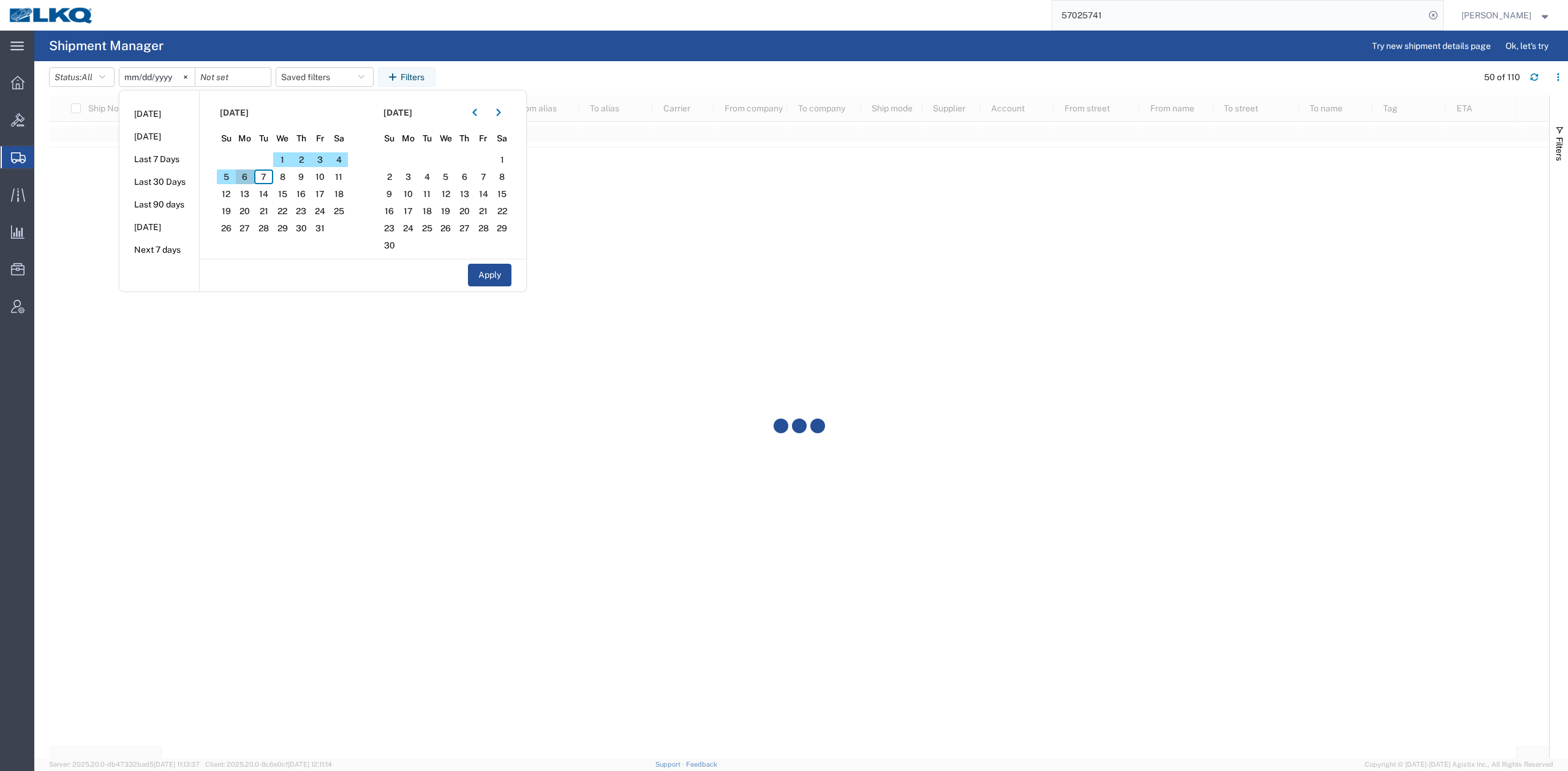
click at [248, 174] on span "6" at bounding box center [245, 177] width 19 height 15
click at [322, 181] on span "10" at bounding box center [320, 177] width 19 height 15
click at [486, 270] on button "Apply" at bounding box center [489, 275] width 44 height 23
type input "2025-10-06"
type input "2025-10-10"
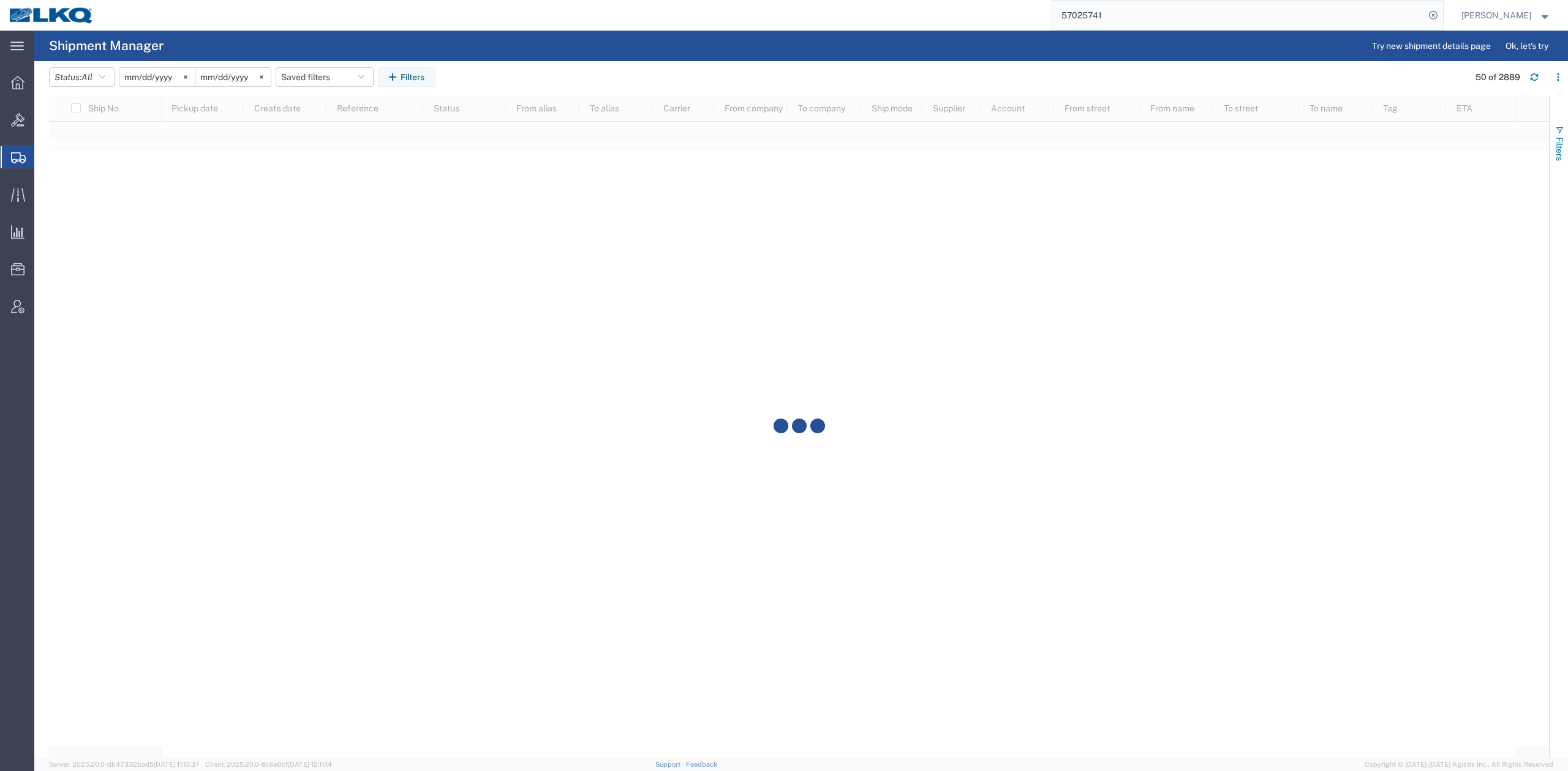
click at [1553, 124] on button "Filters" at bounding box center [1558, 143] width 18 height 66
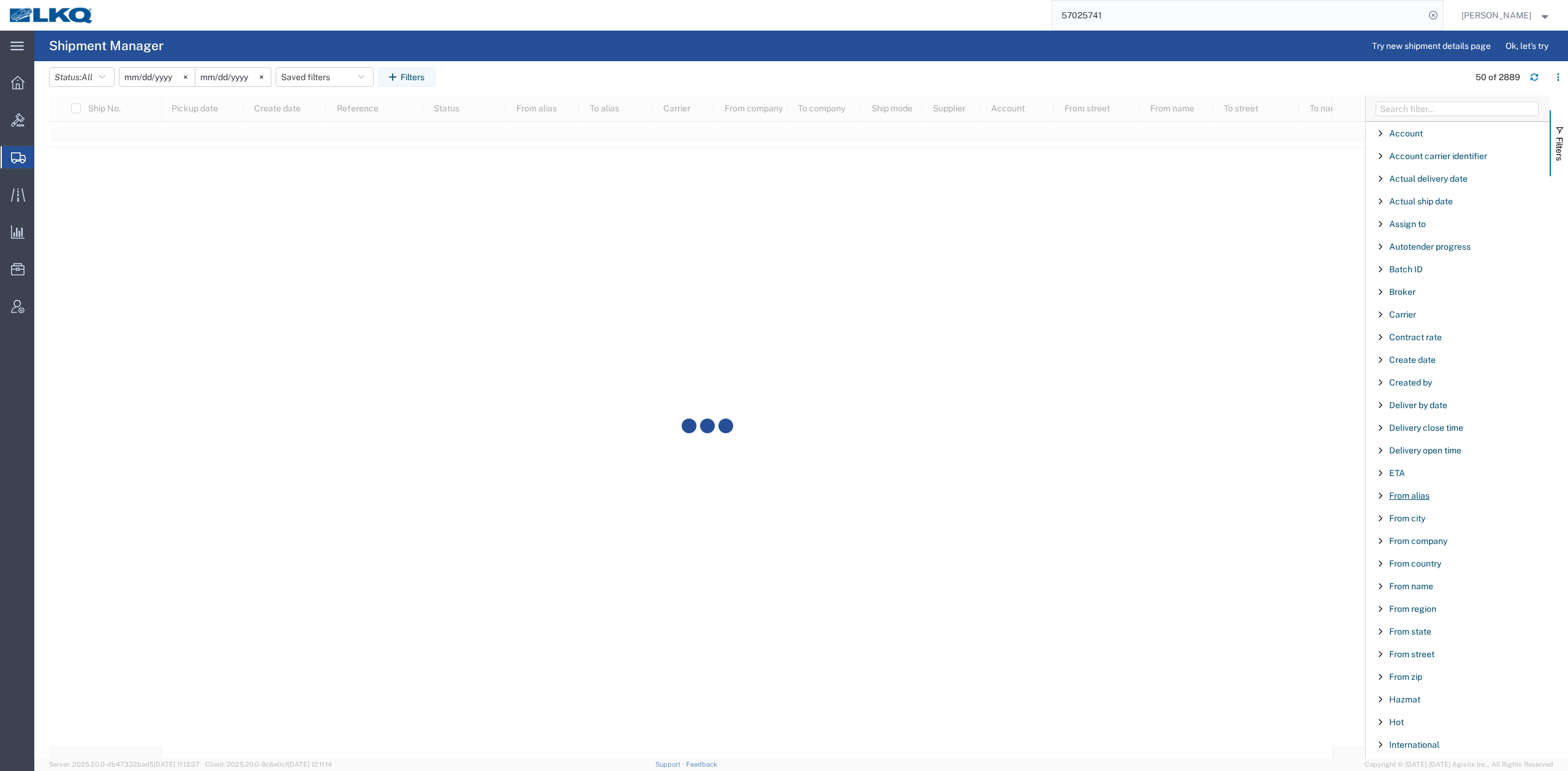
click at [1422, 500] on span "From alias" at bounding box center [1409, 496] width 40 height 10
type input "1312"
click at [1561, 146] on span "Filters" at bounding box center [1559, 149] width 10 height 24
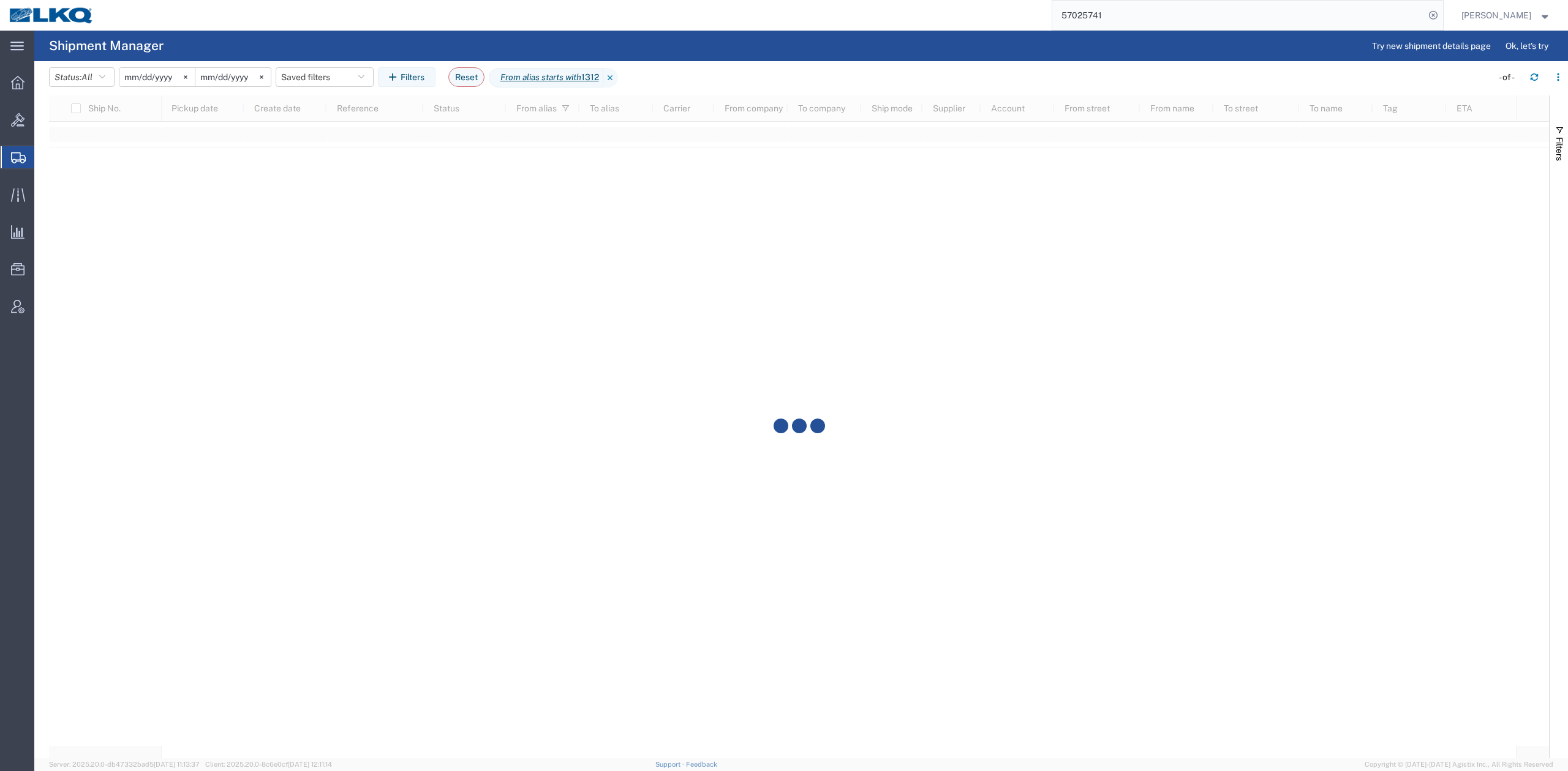
click at [752, 47] on agx-page-header "Shipment Manager Try new shipment details page Ok, let's try" at bounding box center [801, 46] width 1533 height 31
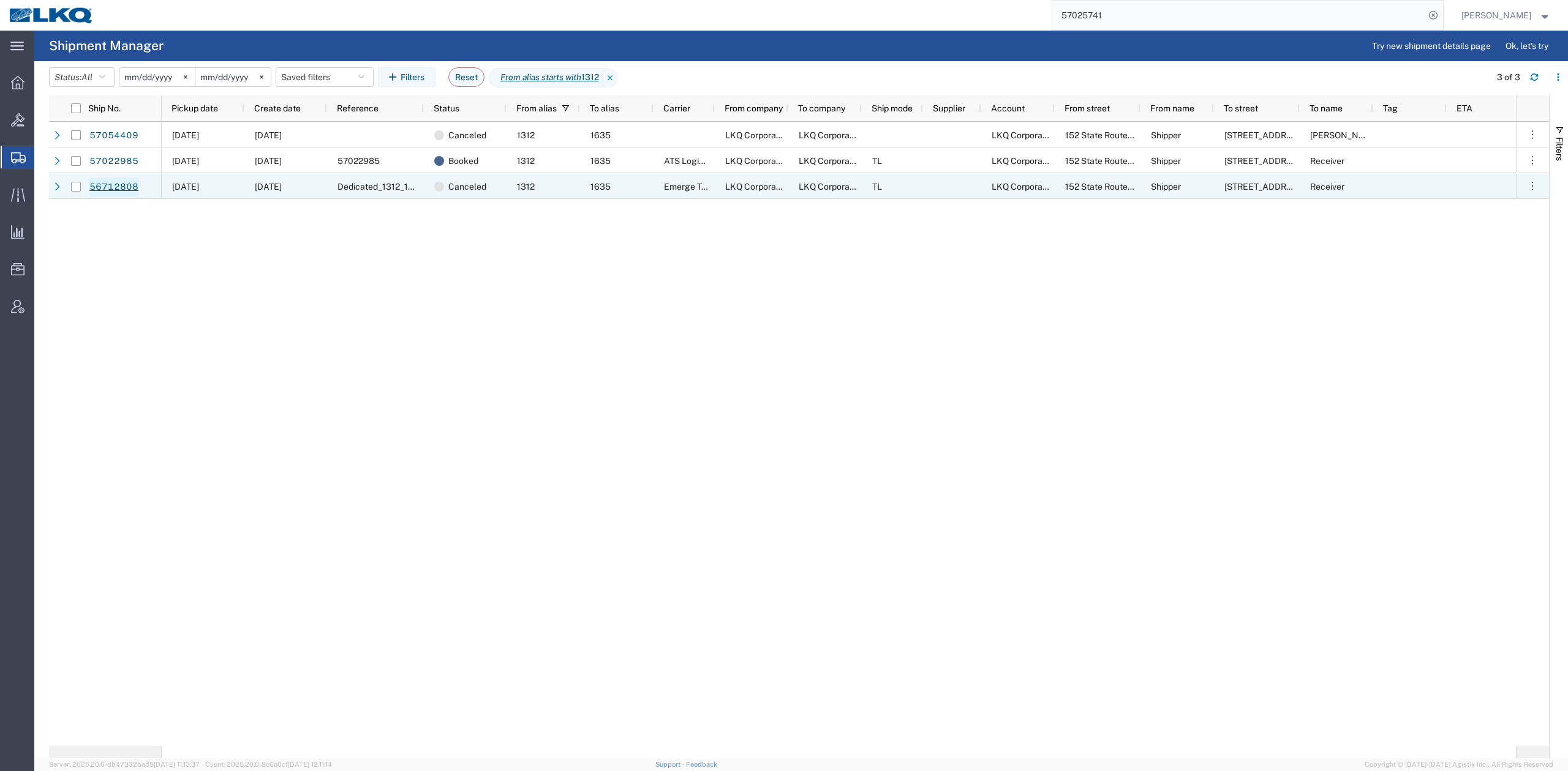
click at [112, 187] on link "56712808" at bounding box center [113, 187] width 50 height 20
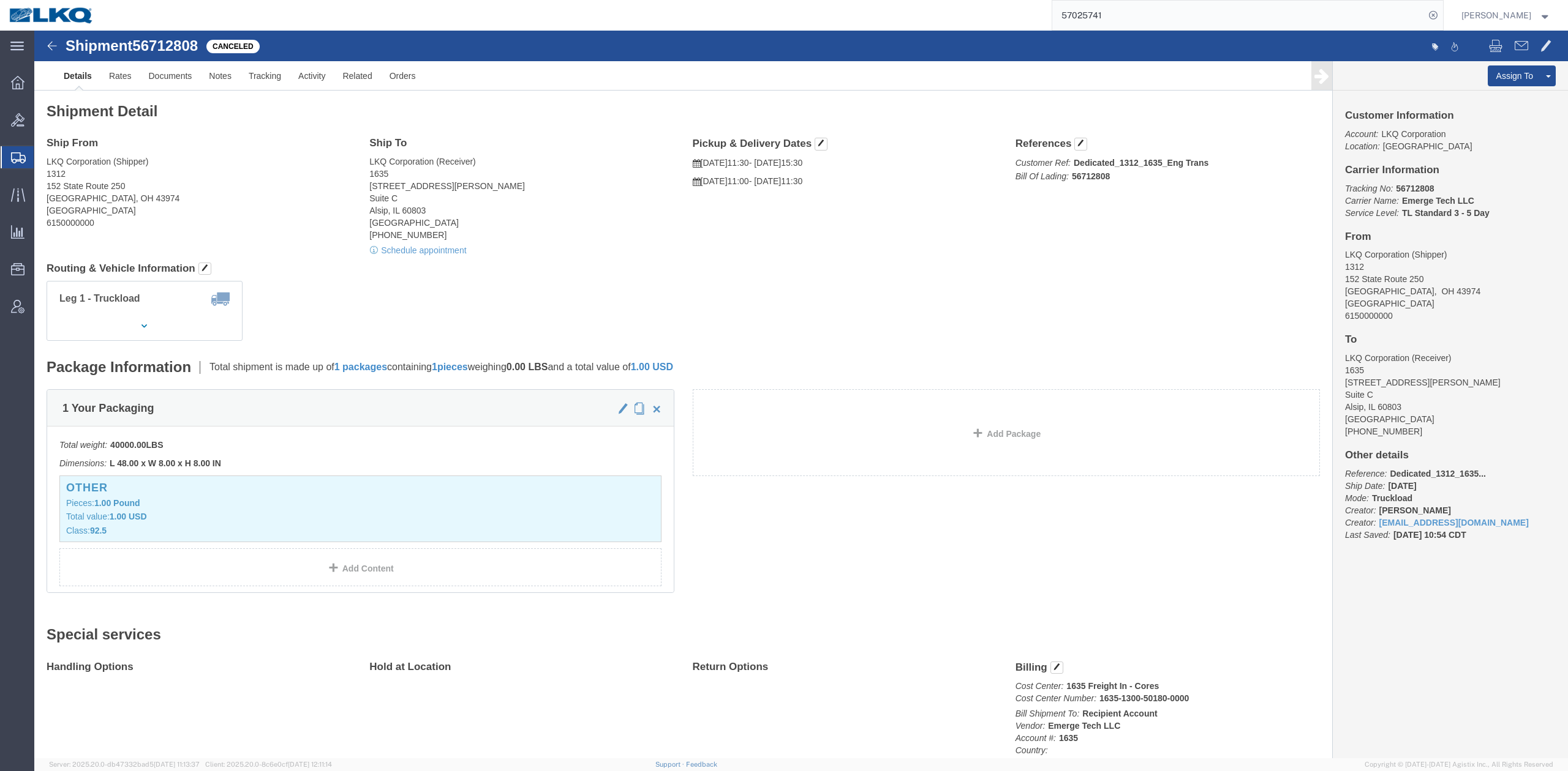
drag, startPoint x: 620, startPoint y: 222, endPoint x: 1383, endPoint y: 208, distance: 763.1
click div "Schedule appointment"
click link "Clone Shipment"
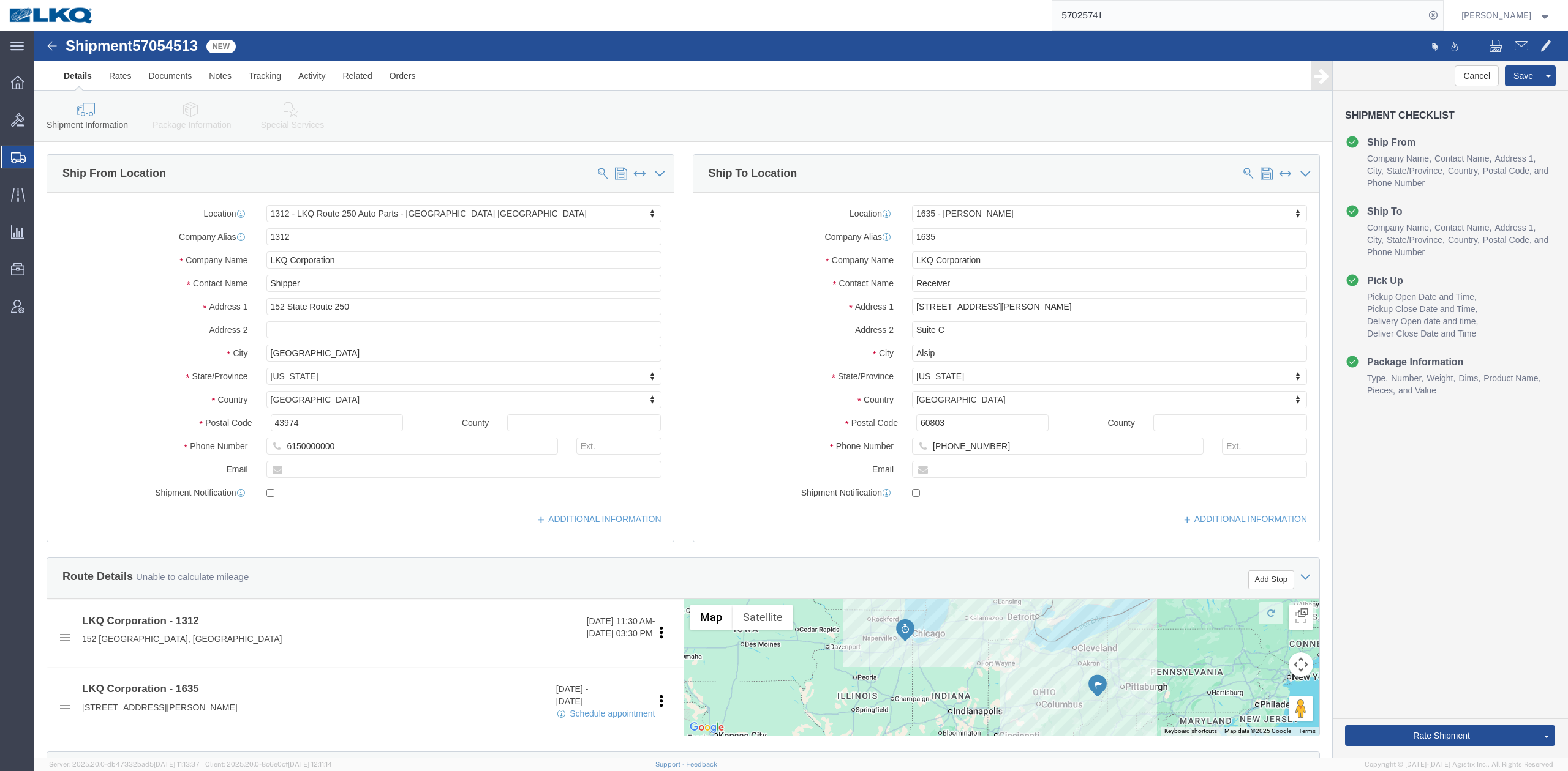
select select "27494"
select select "27578"
click span "57054513"
copy span "57054513"
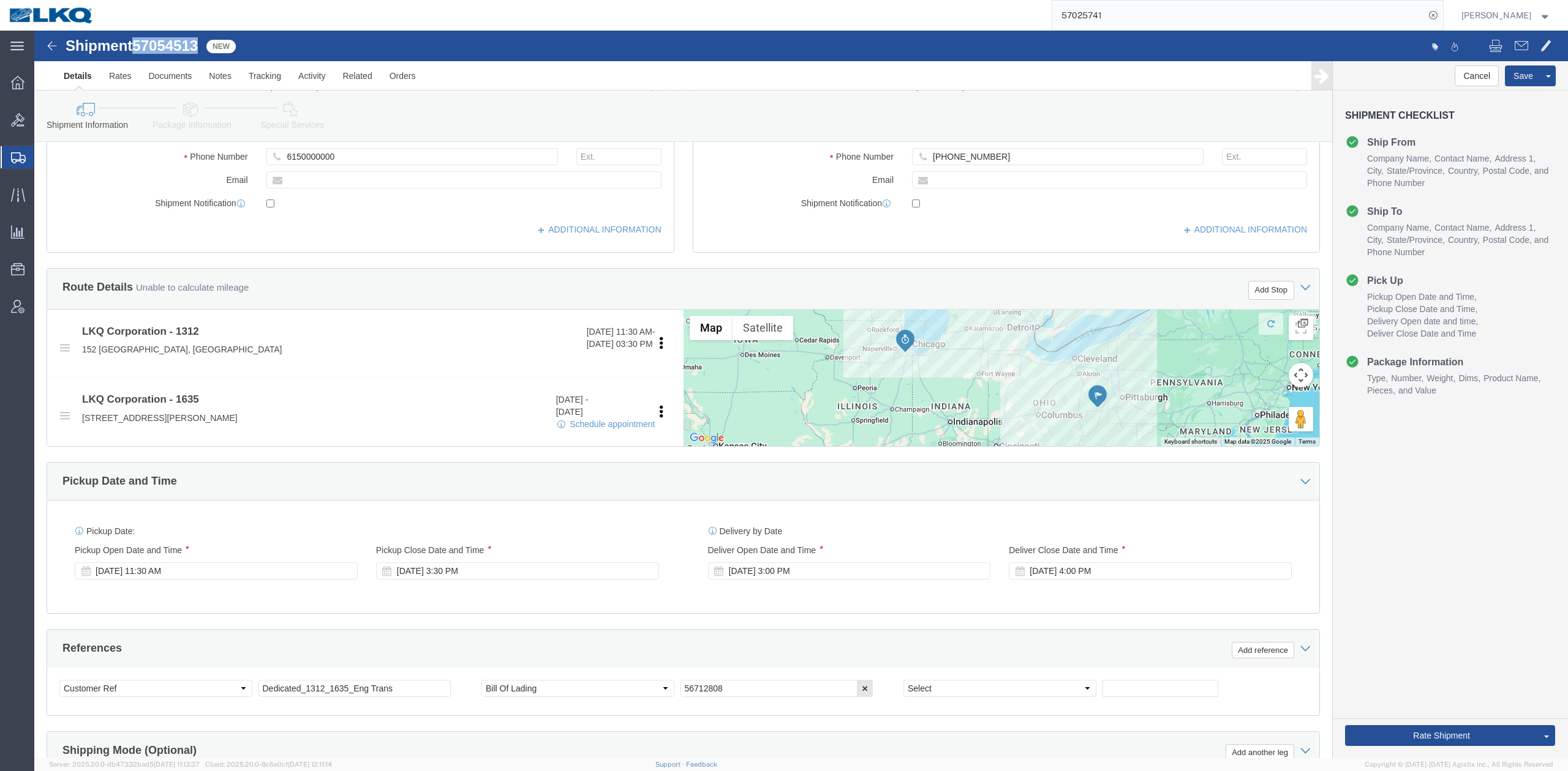
scroll to position [523, 0]
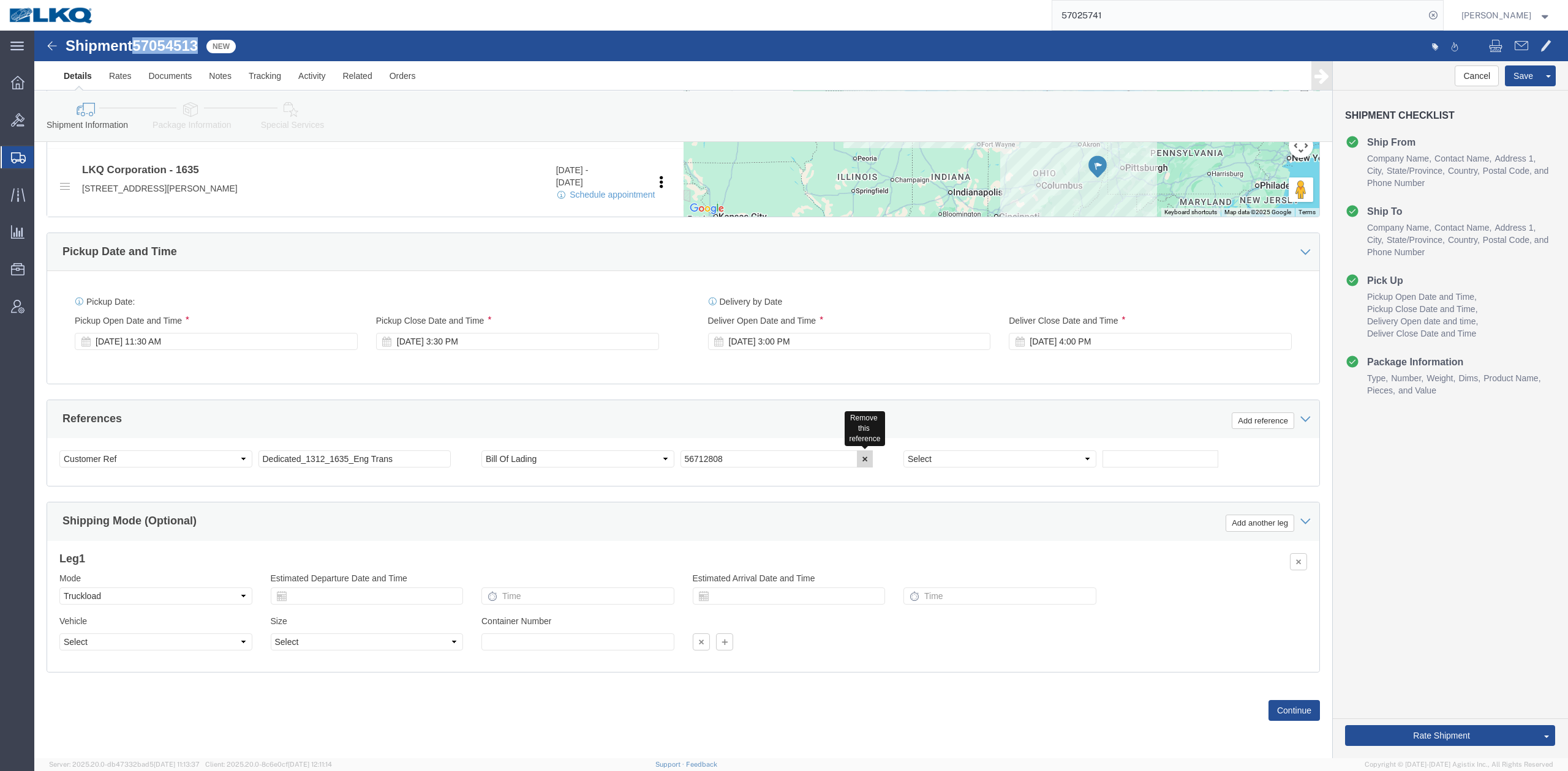
click icon "button"
click div "Ship From Location Location 1312 - LKQ Route 250 Auto Parts - Harrisville OH My…"
click button "Rate Shipment"
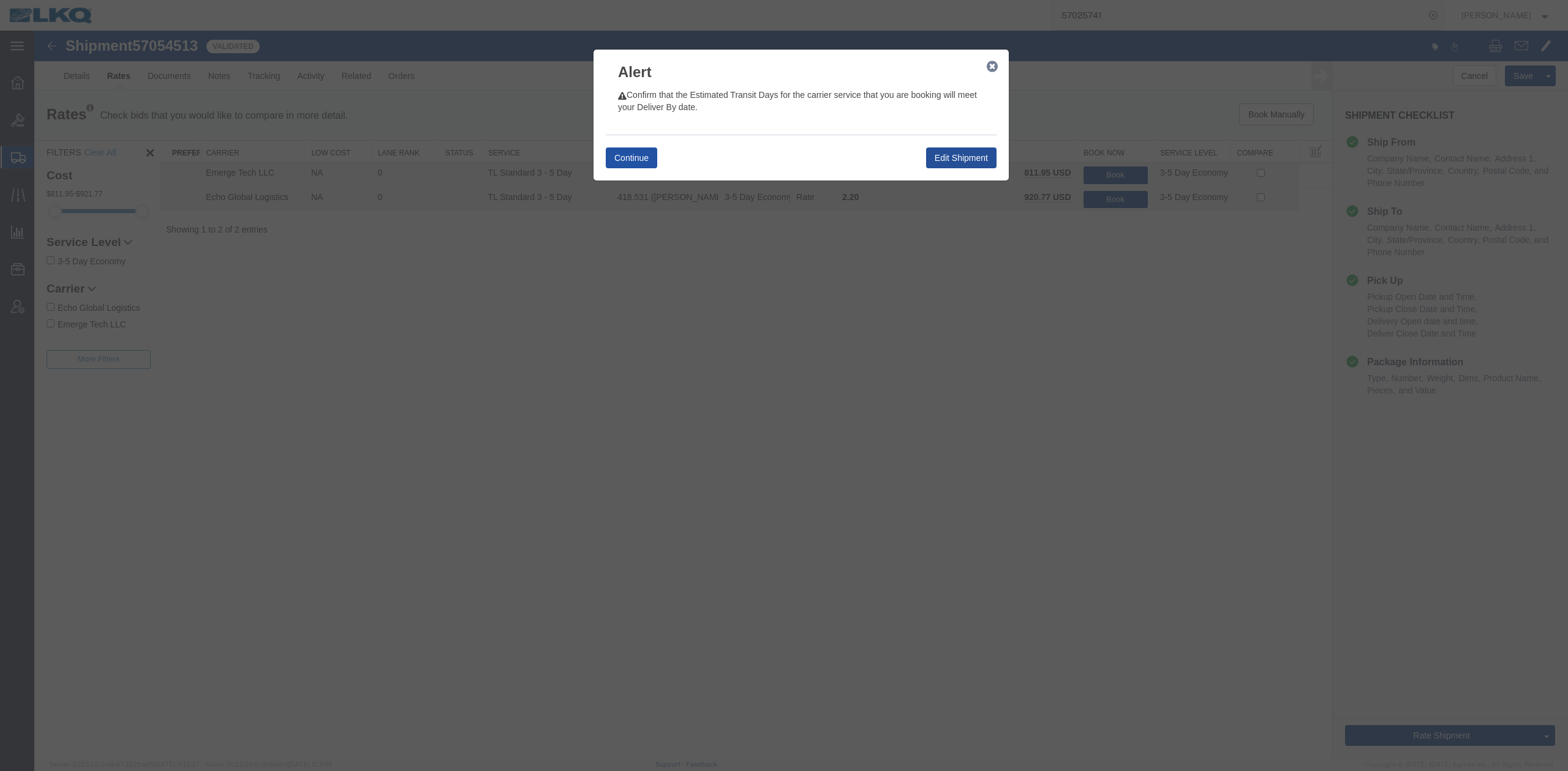
click at [633, 160] on button "Continue" at bounding box center [631, 158] width 52 height 21
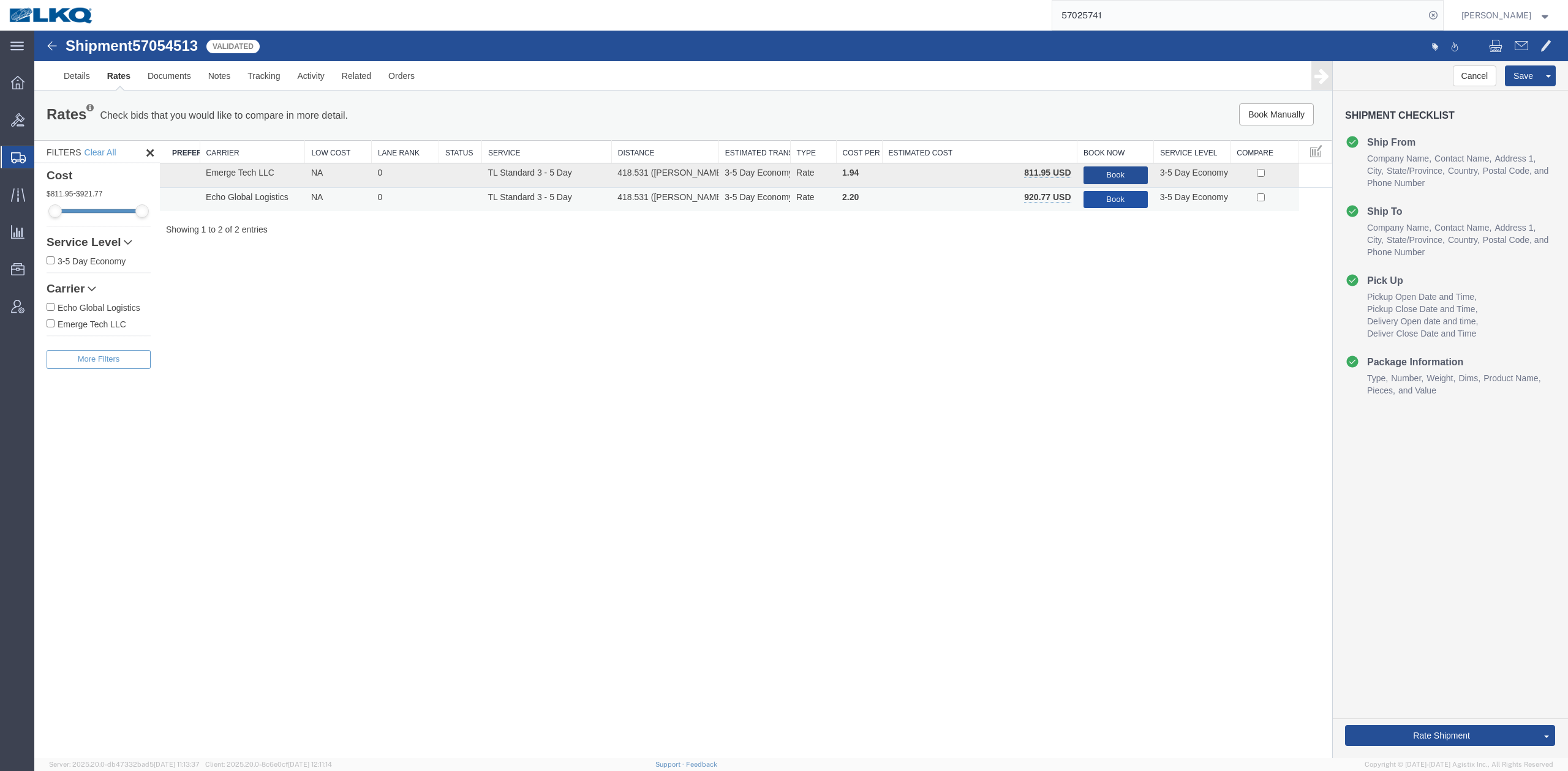
click at [1122, 204] on button "Book" at bounding box center [1115, 200] width 64 height 17
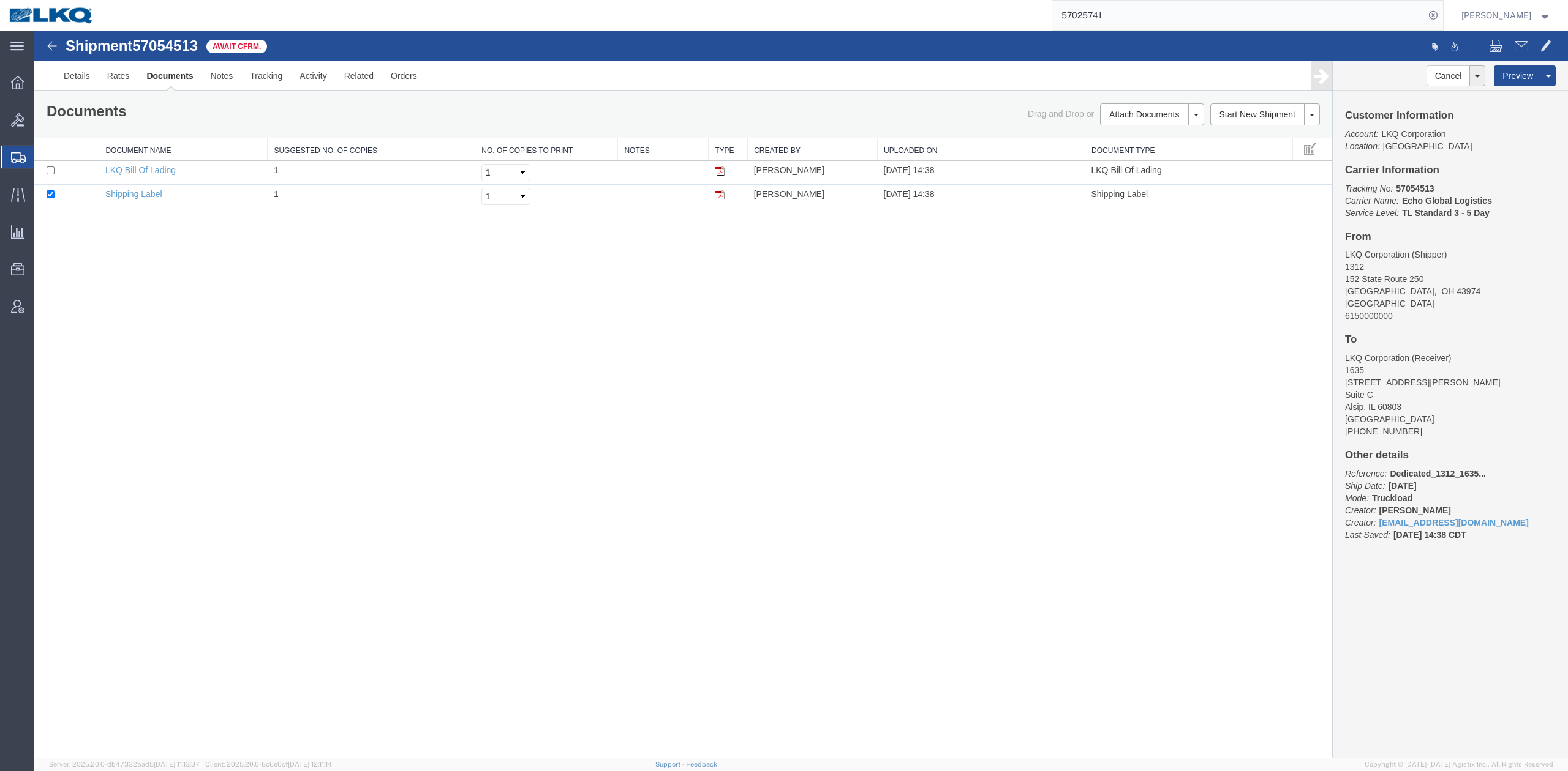
click at [861, 96] on div "Documents Ship Label Format: Plain Thermal Drag and Drop or Attach Documents Pr…" at bounding box center [683, 114] width 1298 height 47
click at [76, 77] on link "Details" at bounding box center [77, 75] width 44 height 29
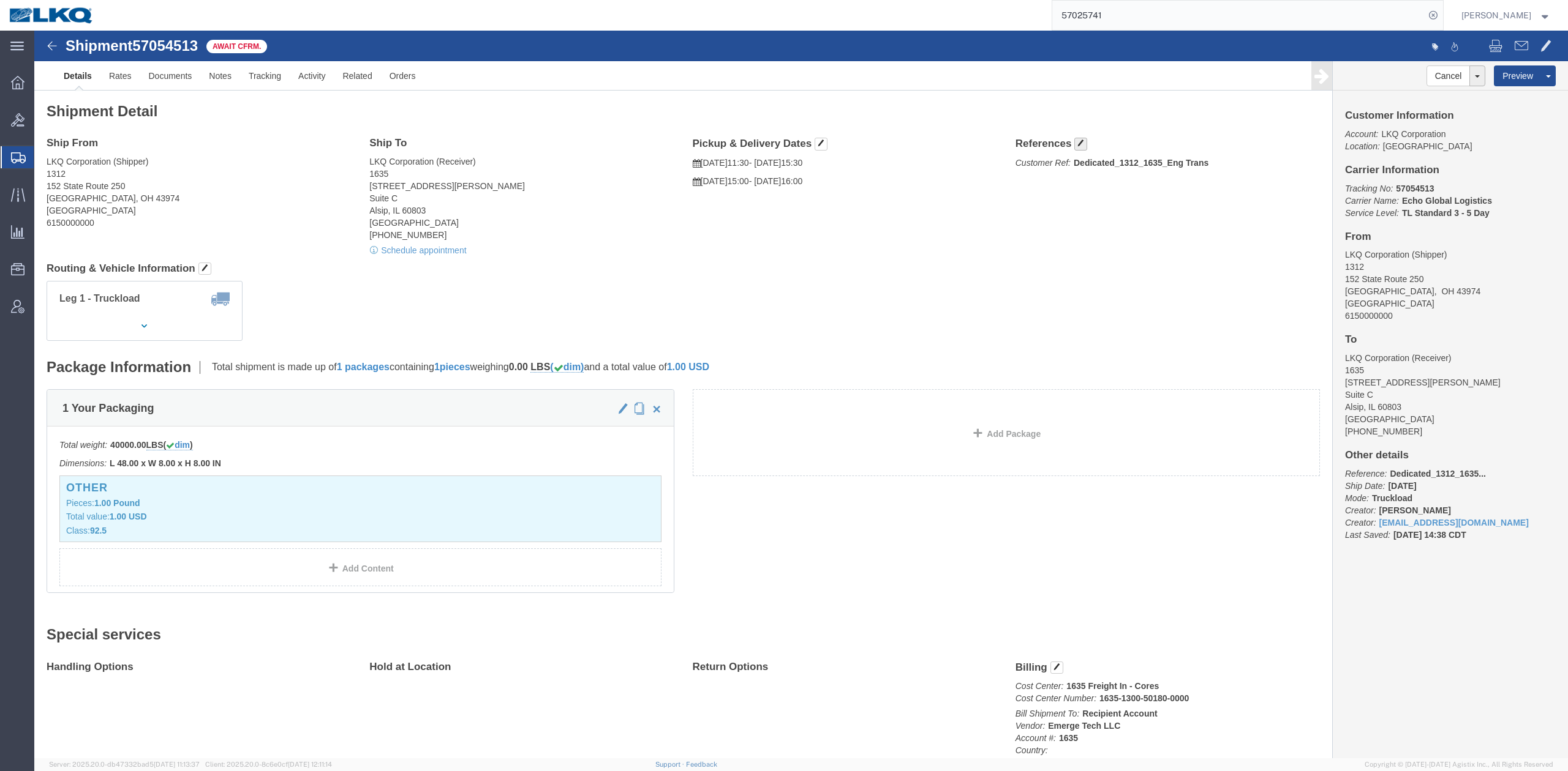
click span "button"
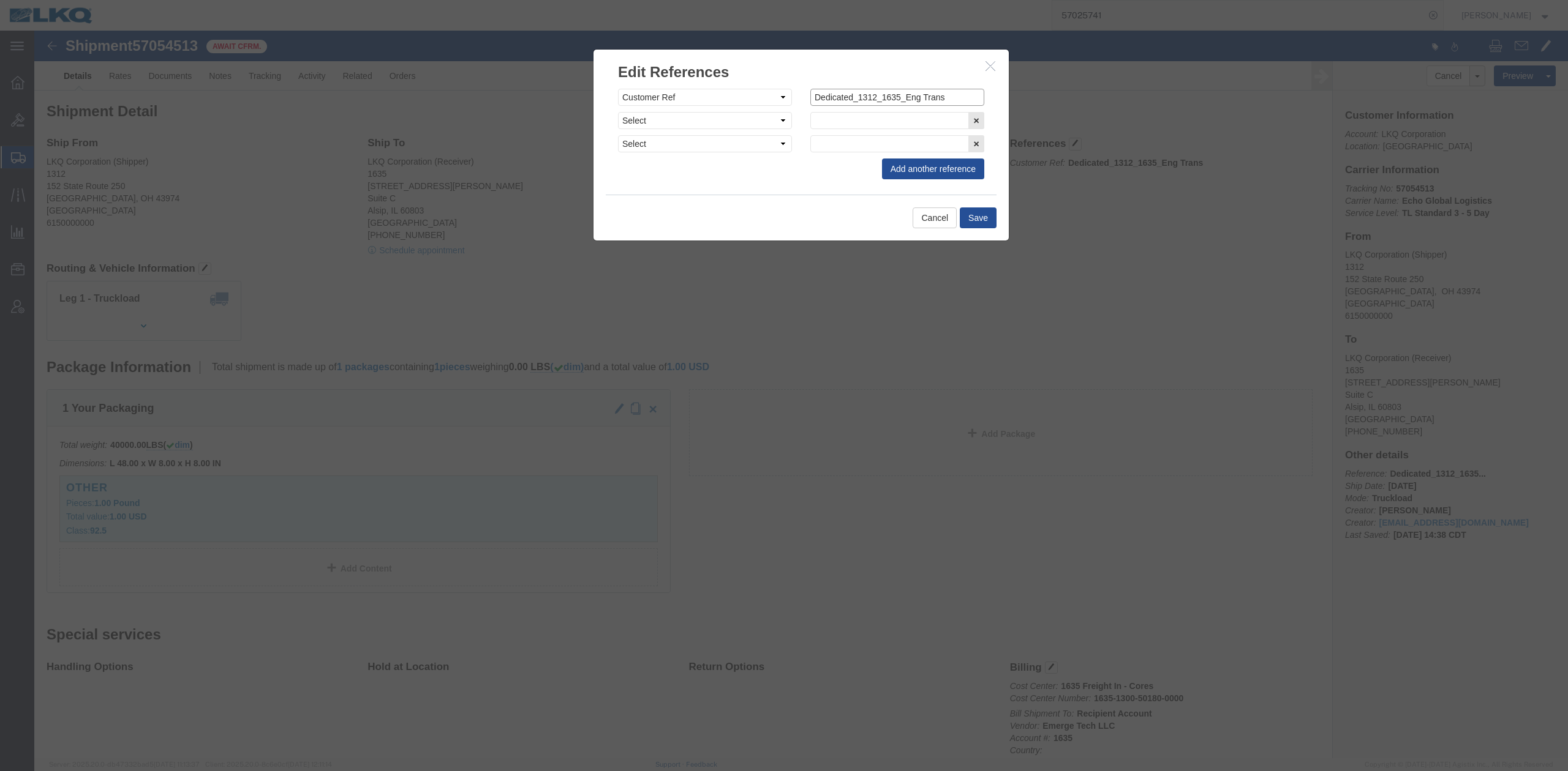
click input "Dedicated_1312_1635_Eng Trans"
click button "button"
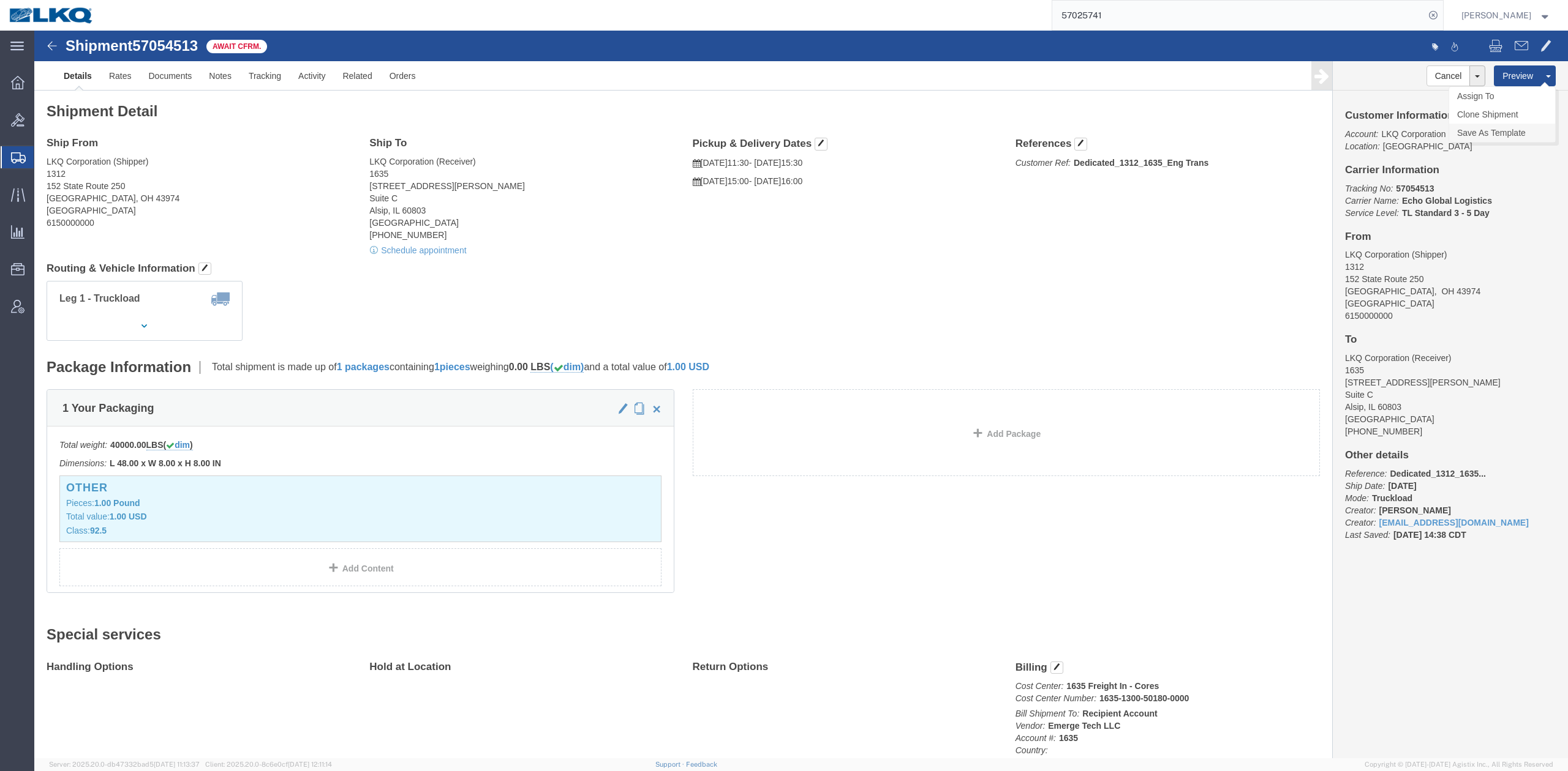
click link "Save As Template"
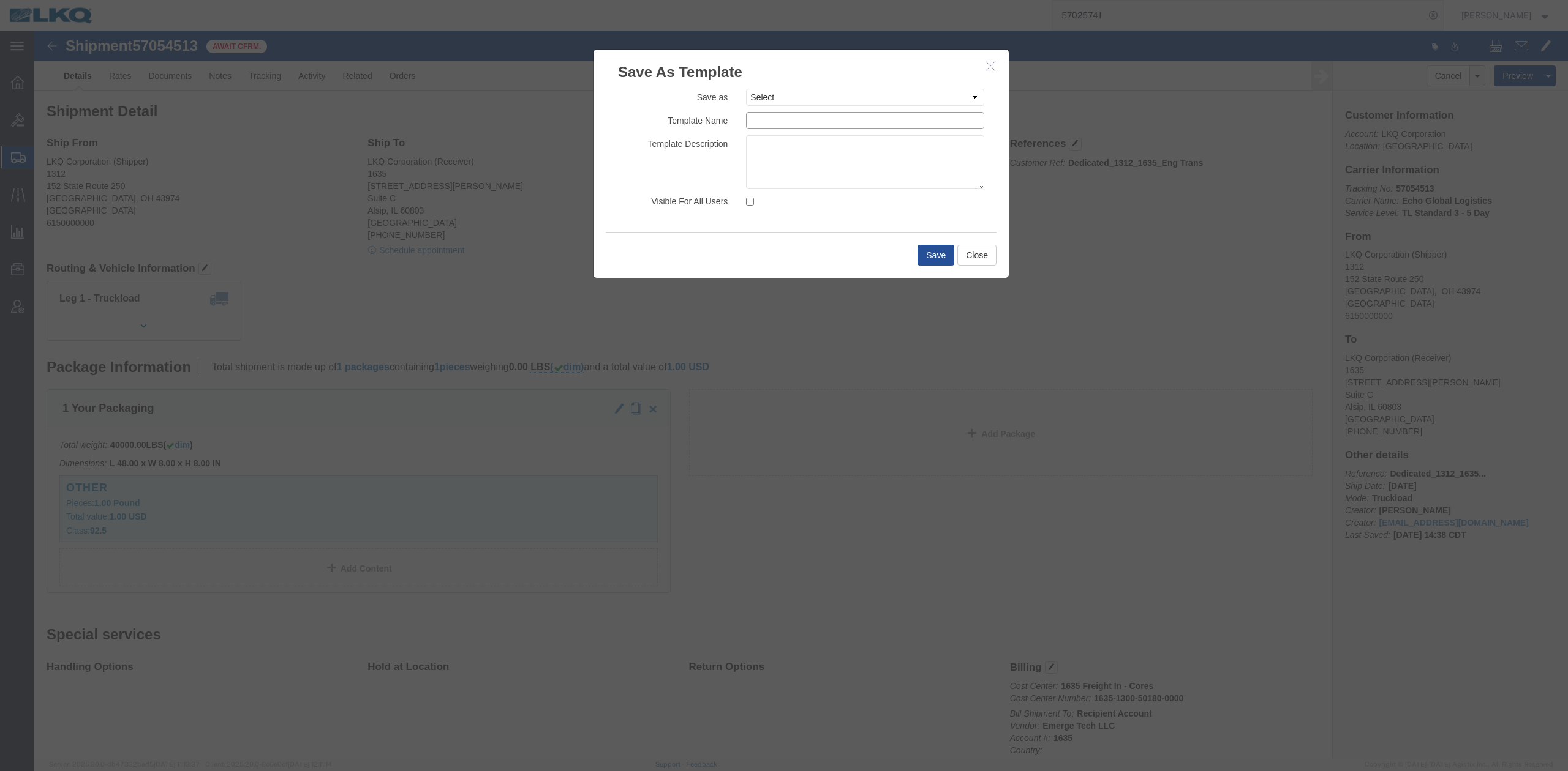
click input "text"
paste input "Dedicated_1312_1635_Eng Trans"
type input "Dedicated_1312_1635_Eng Trans"
drag, startPoint x: 732, startPoint y: 120, endPoint x: 713, endPoint y: 112, distance: 20.6
click textarea
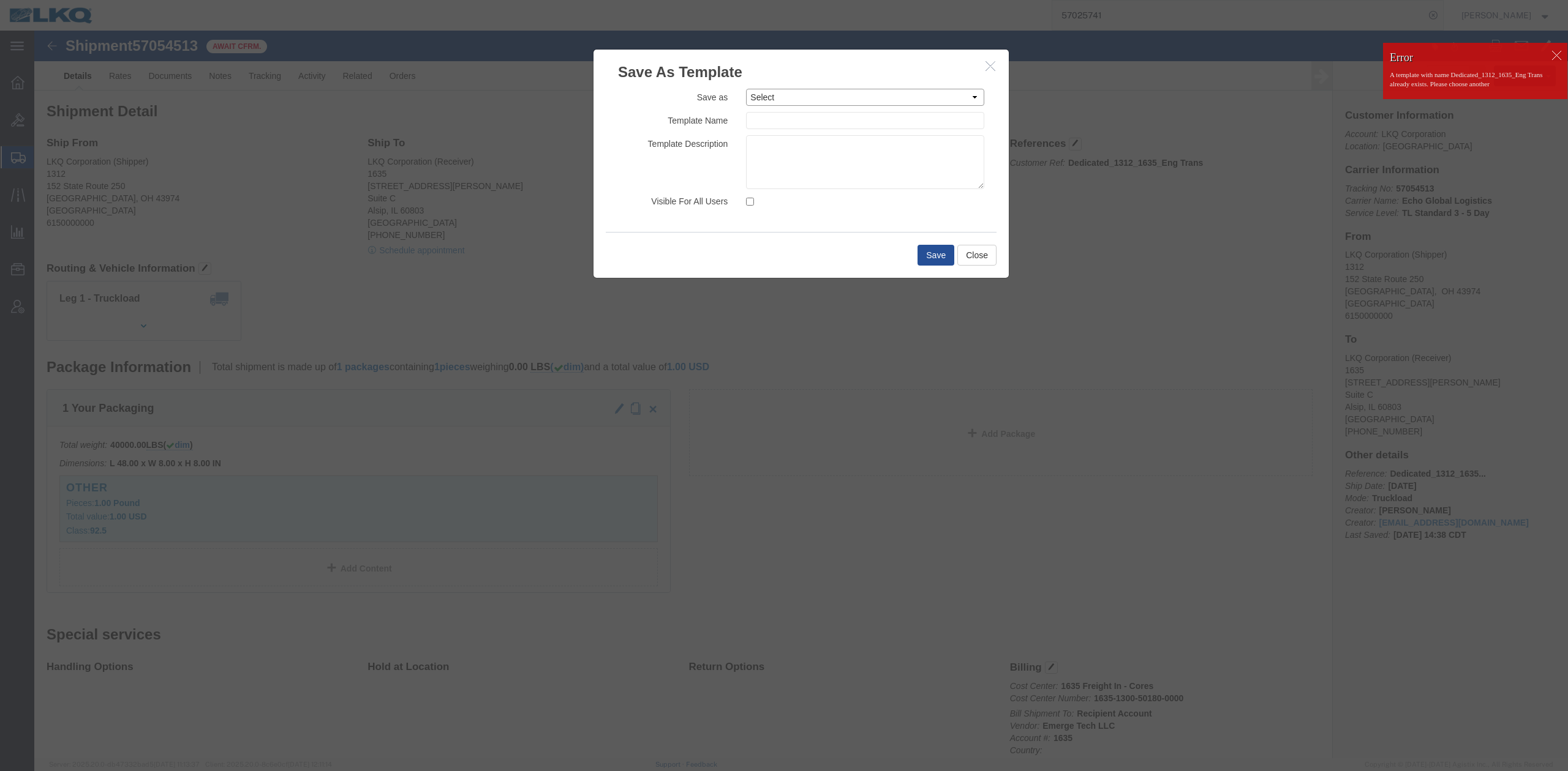
click select "Select 1100_Crystal River_1634_Atlanta 1100_Crystal River_3383_Cedar Springs 11…"
click label "Template Name"
click select "Select 1100_Crystal River_1634_Atlanta 1100_Crystal River_3383_Cedar Springs 11…"
select select "28047"
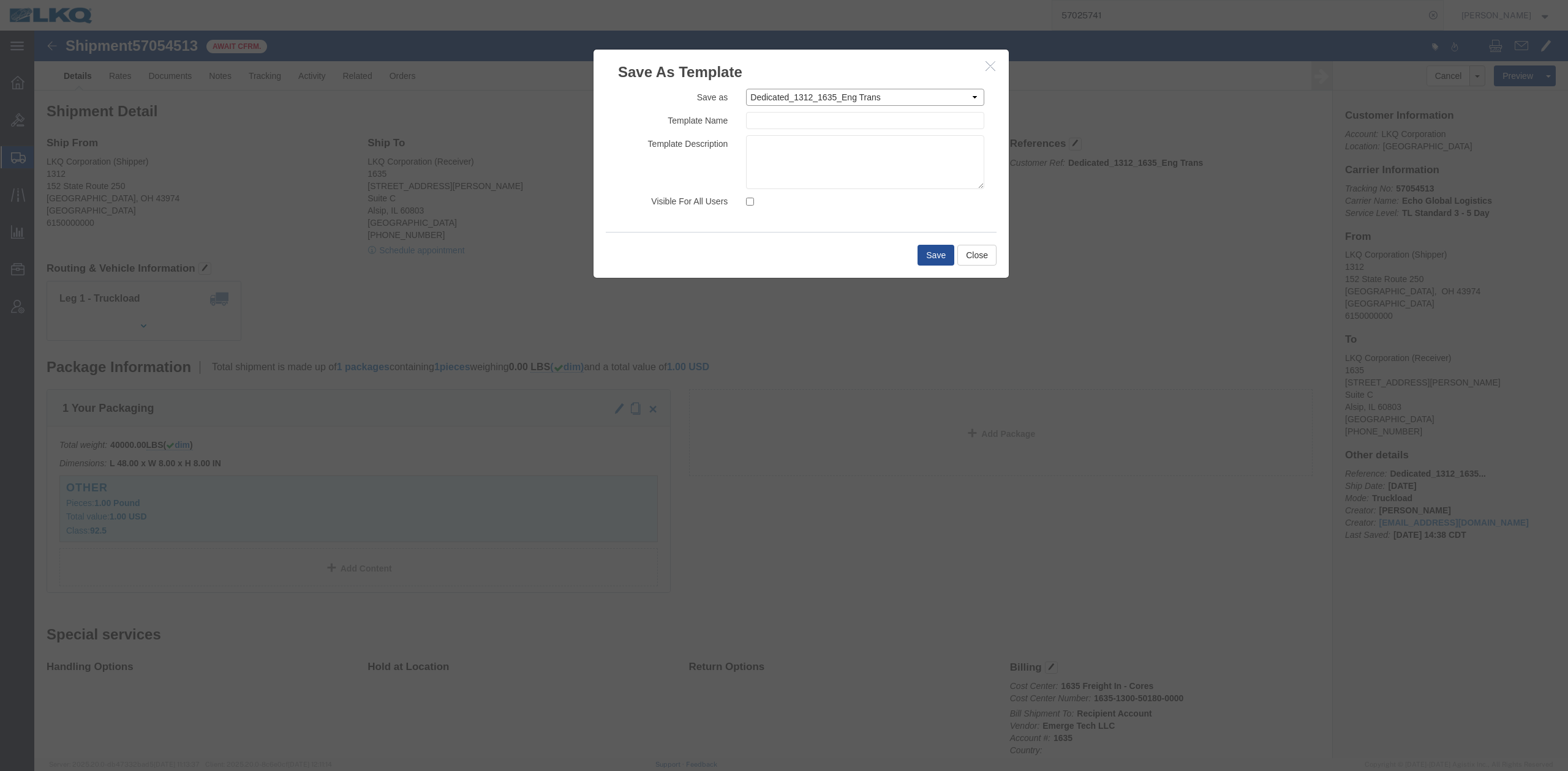
click select "Select 1100_Crystal River_1634_Atlanta 1100_Crystal River_3383_Cedar Springs 11…"
type input "Dedicated_1312_1635_Eng Trans"
click textarea
type textarea "Echo Global Logistics"
click input "Visible For All Users"
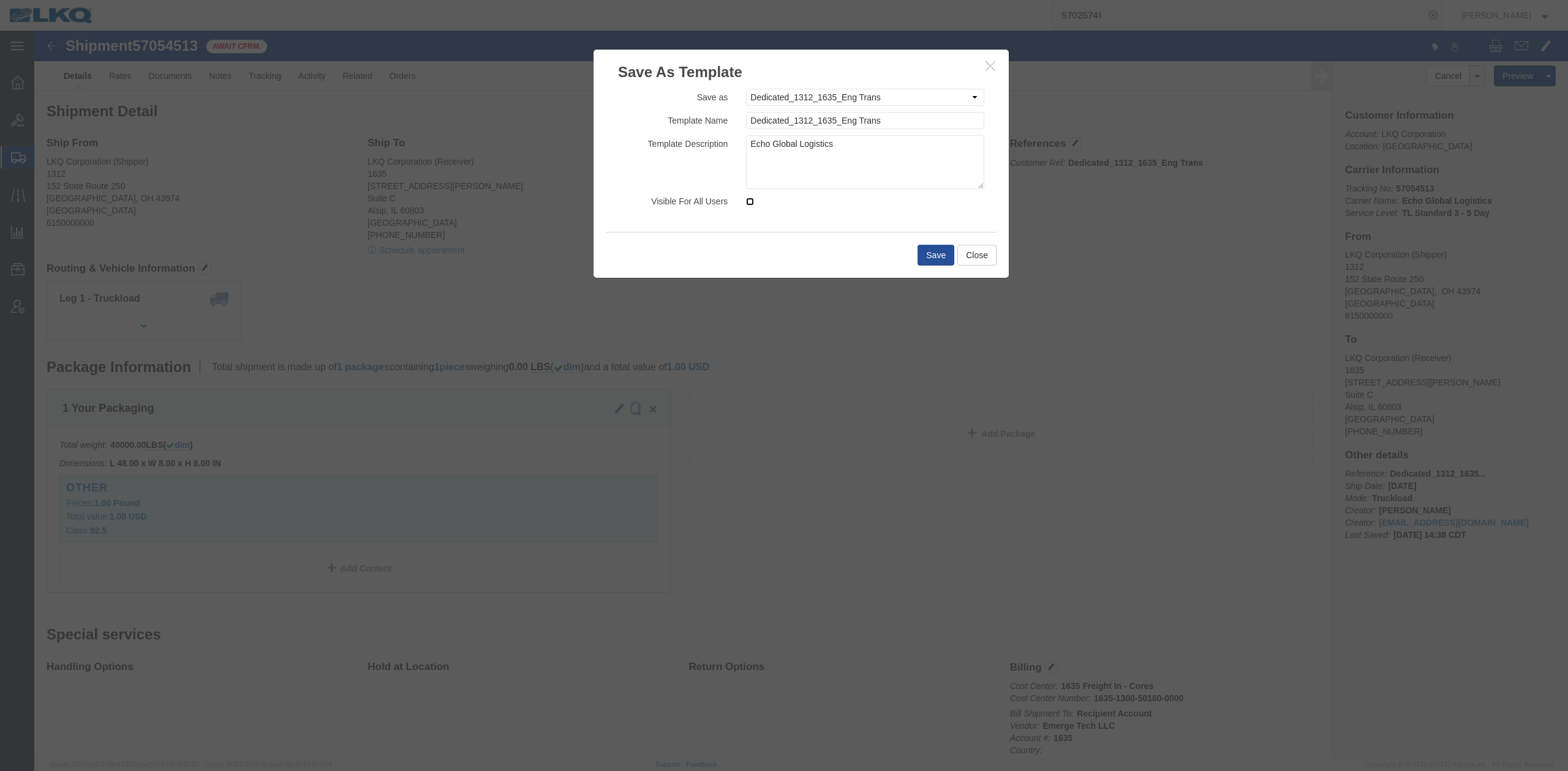
checkbox input "true"
click label "Template Description"
click button "Save"
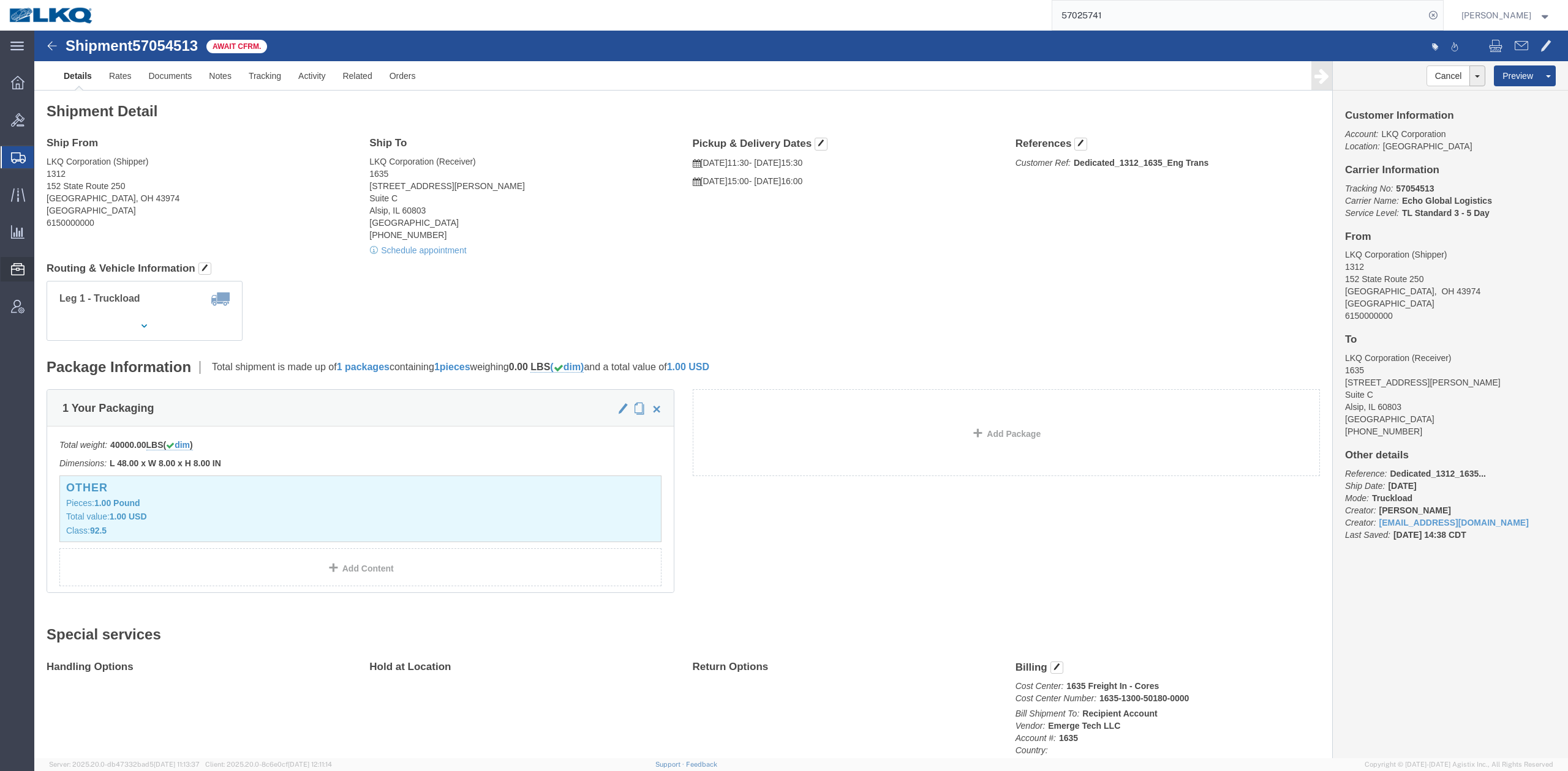
click at [0, 0] on span "Templates" at bounding box center [0, 0] width 0 height 0
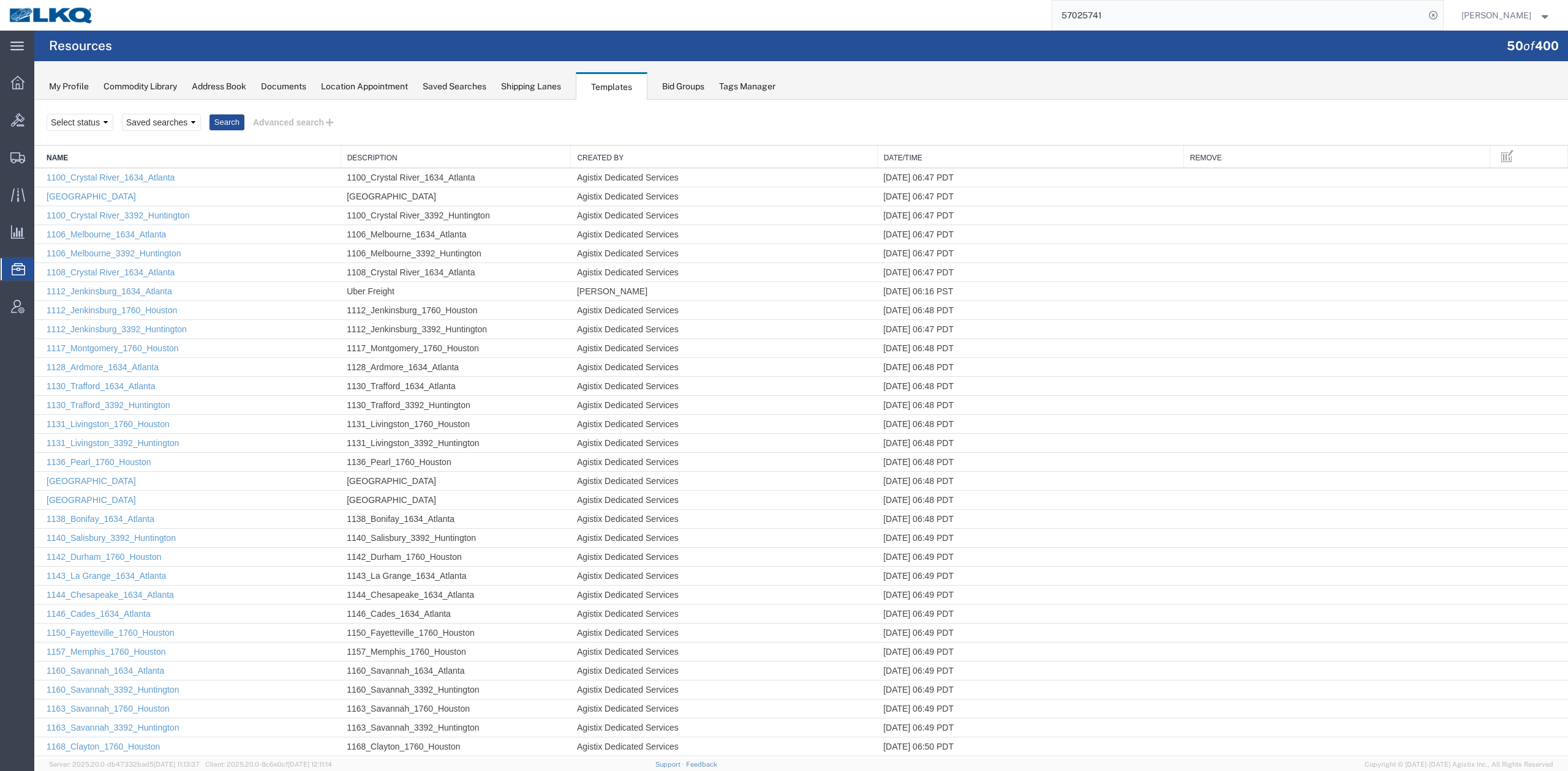
click at [240, 155] on link "Name" at bounding box center [190, 158] width 288 height 10
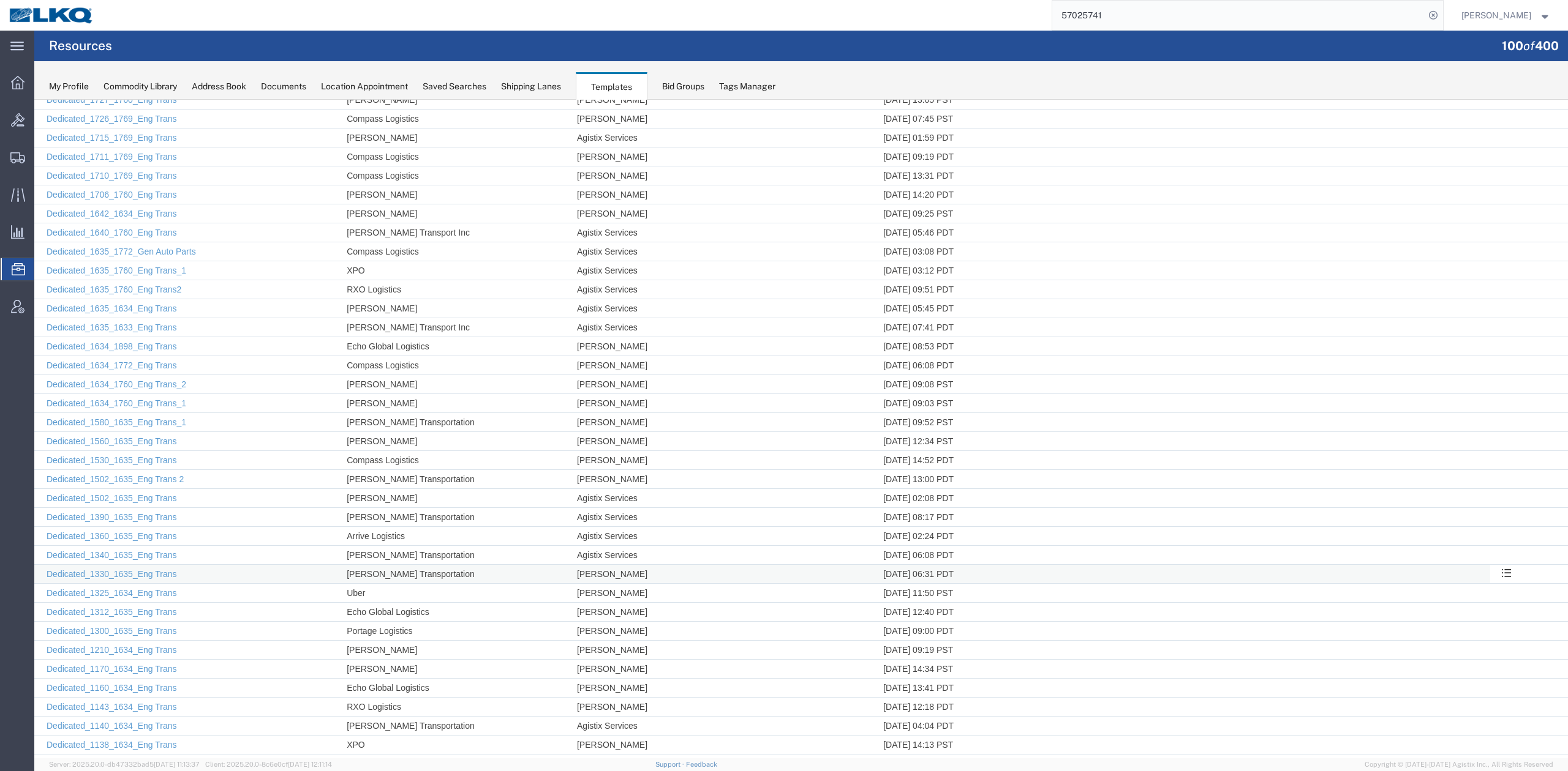
scroll to position [1279, 0]
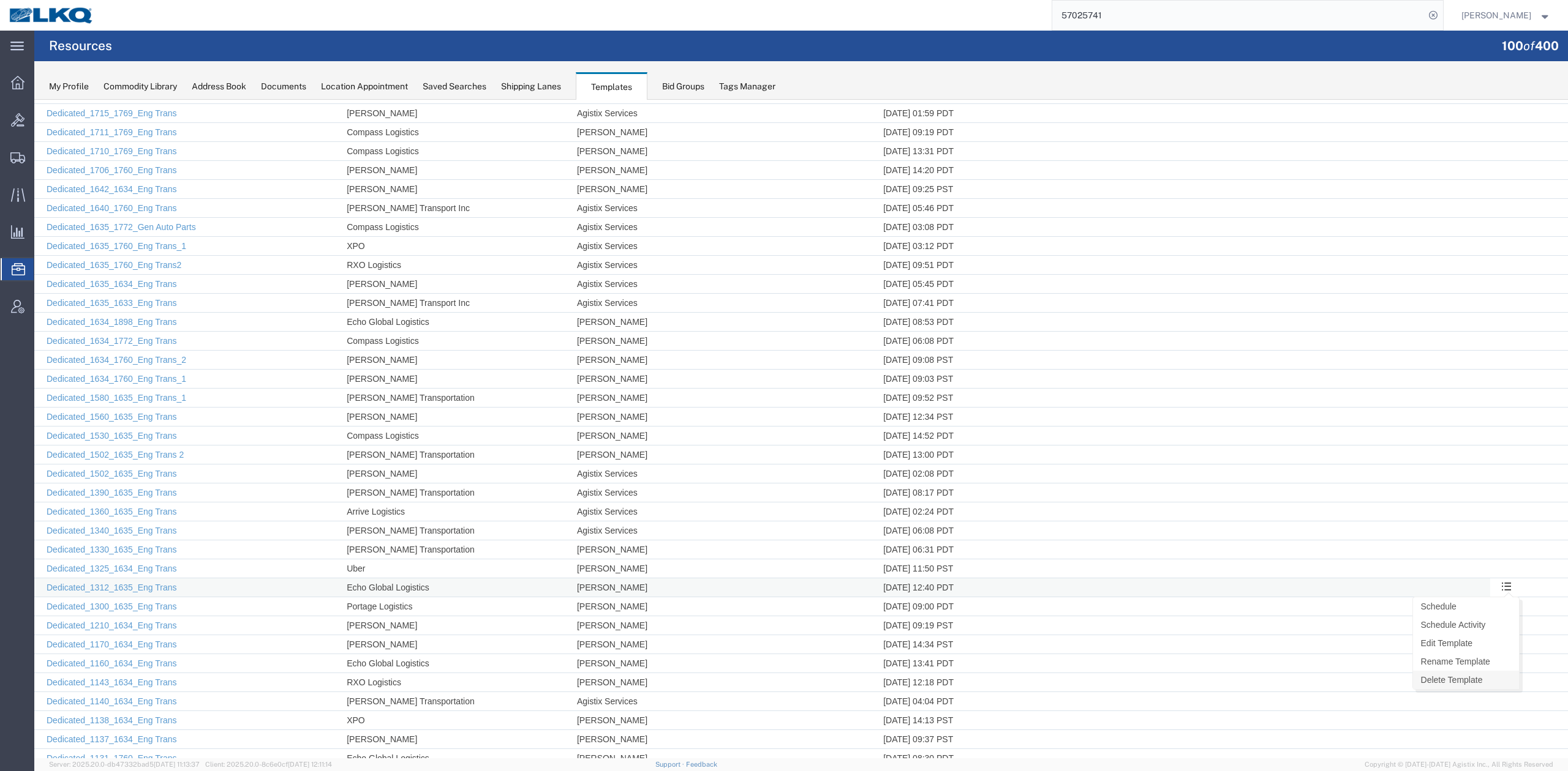
click at [1454, 689] on link "Delete Template" at bounding box center [1466, 680] width 106 height 18
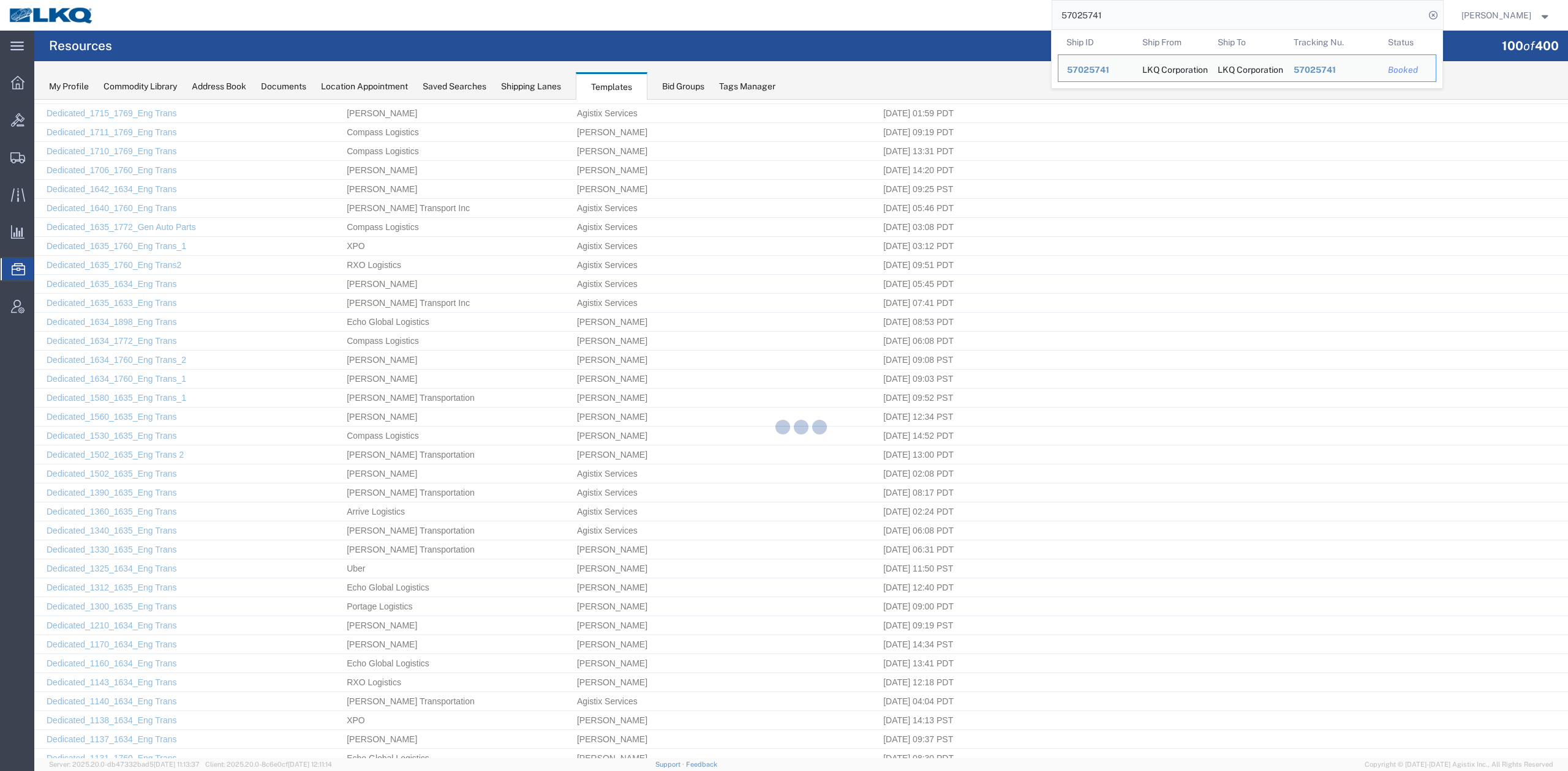
click at [1130, 8] on input "57025741" at bounding box center [1238, 15] width 373 height 29
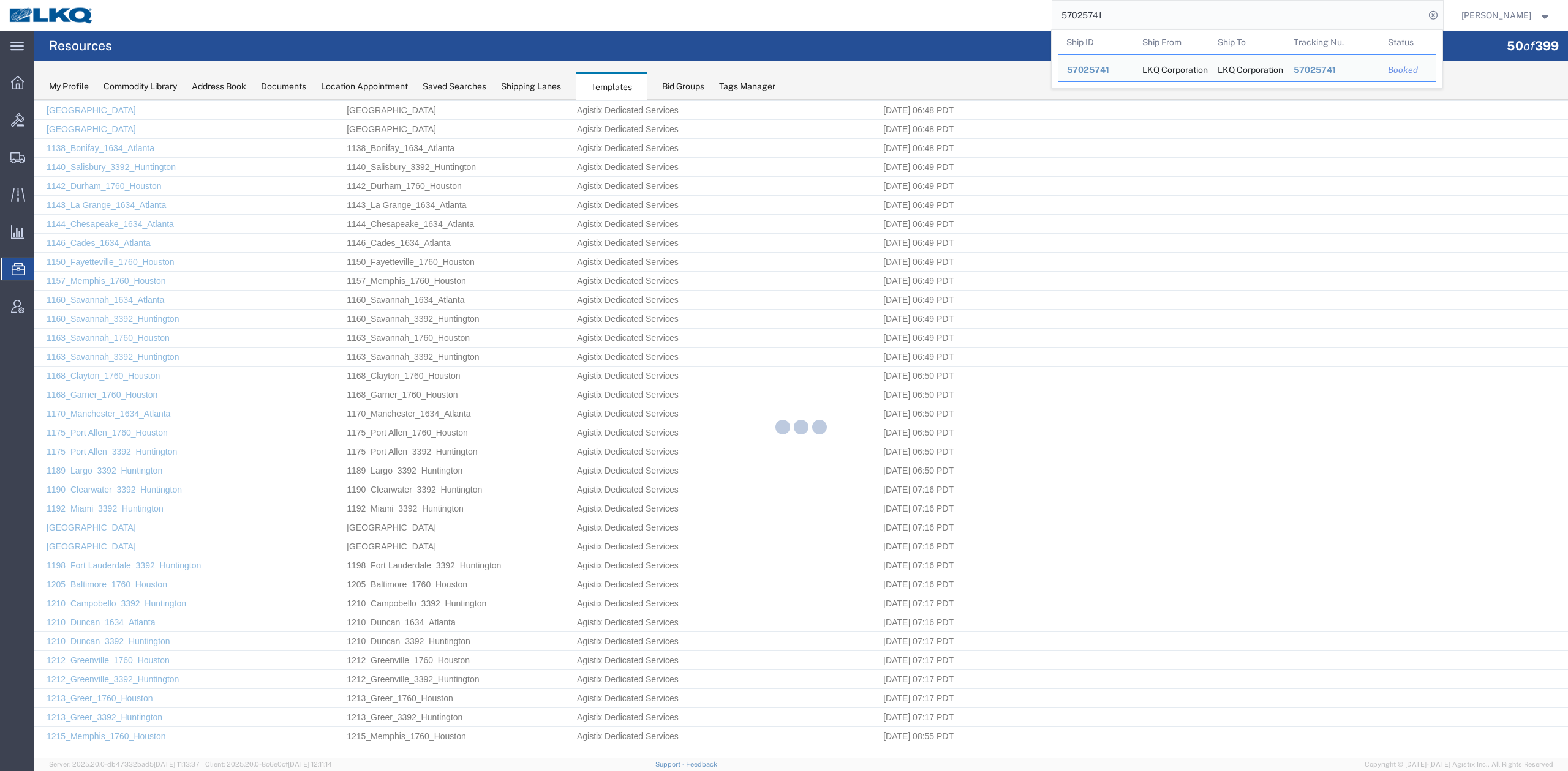
scroll to position [381, 0]
paste input "Dedicated_1312_1635_Eng Trans"
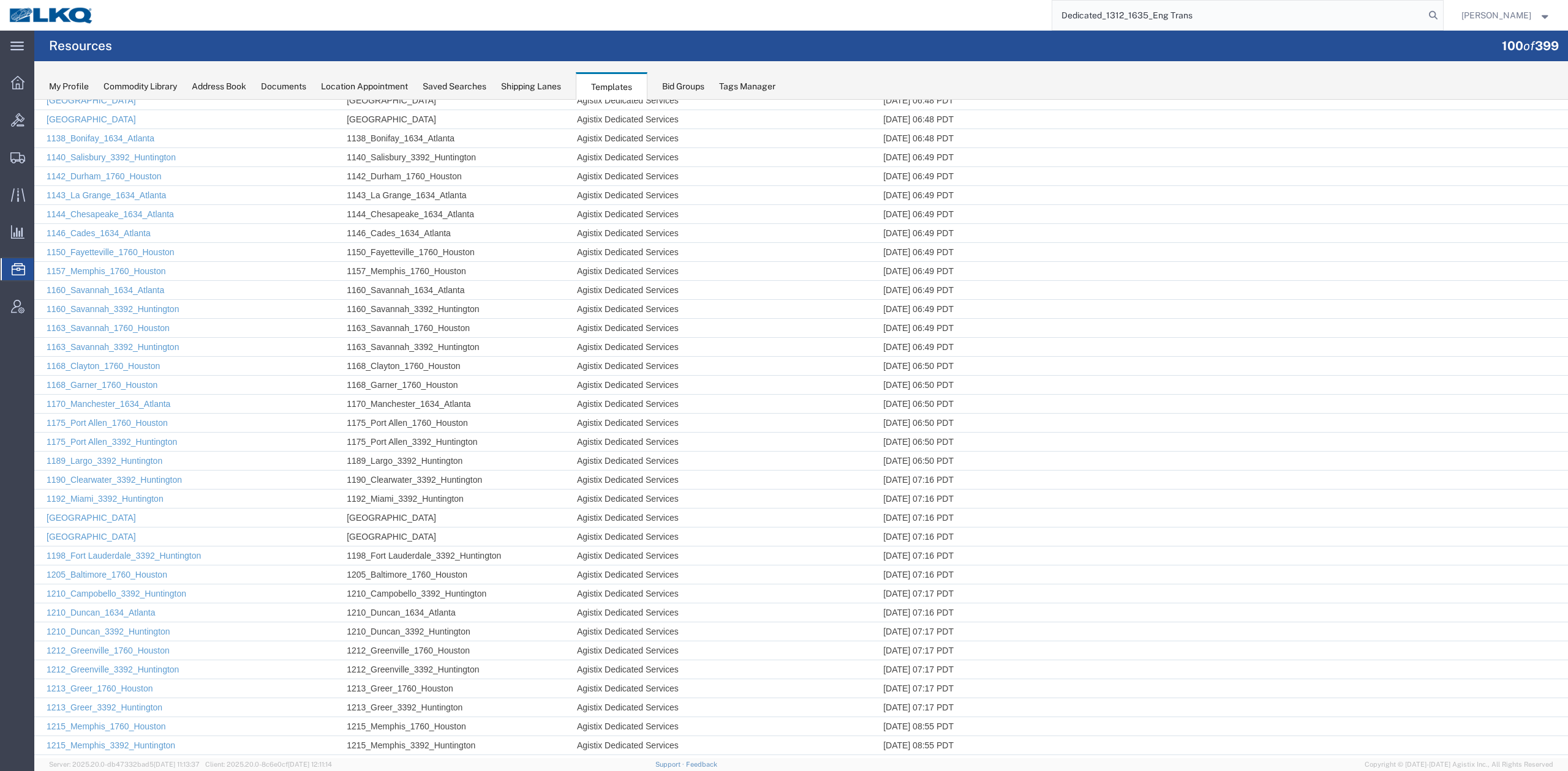
scroll to position [1279, 0]
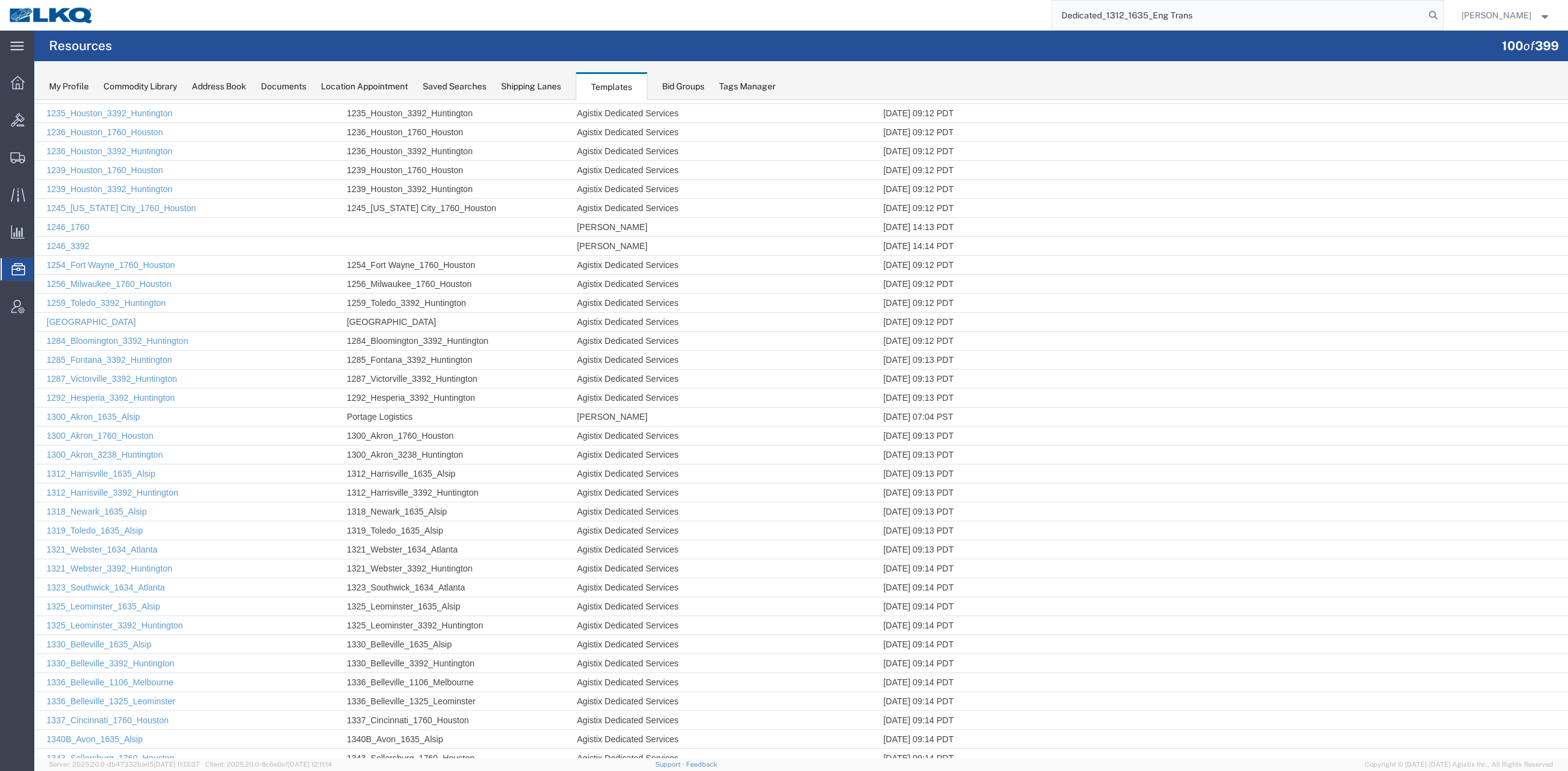
type input "57025741"
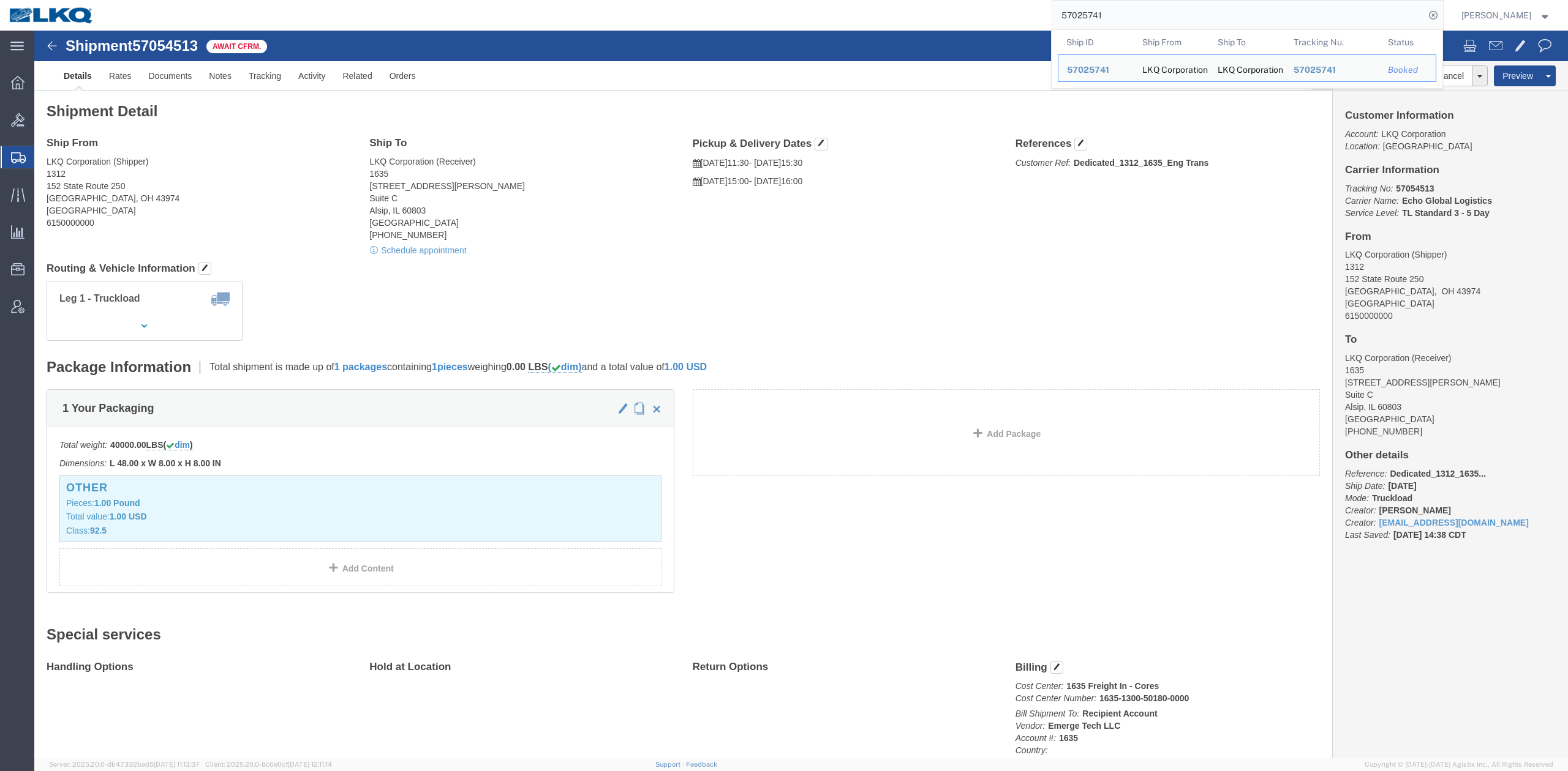
click div "Leg 1 - Truckload Number of trucks: 1"
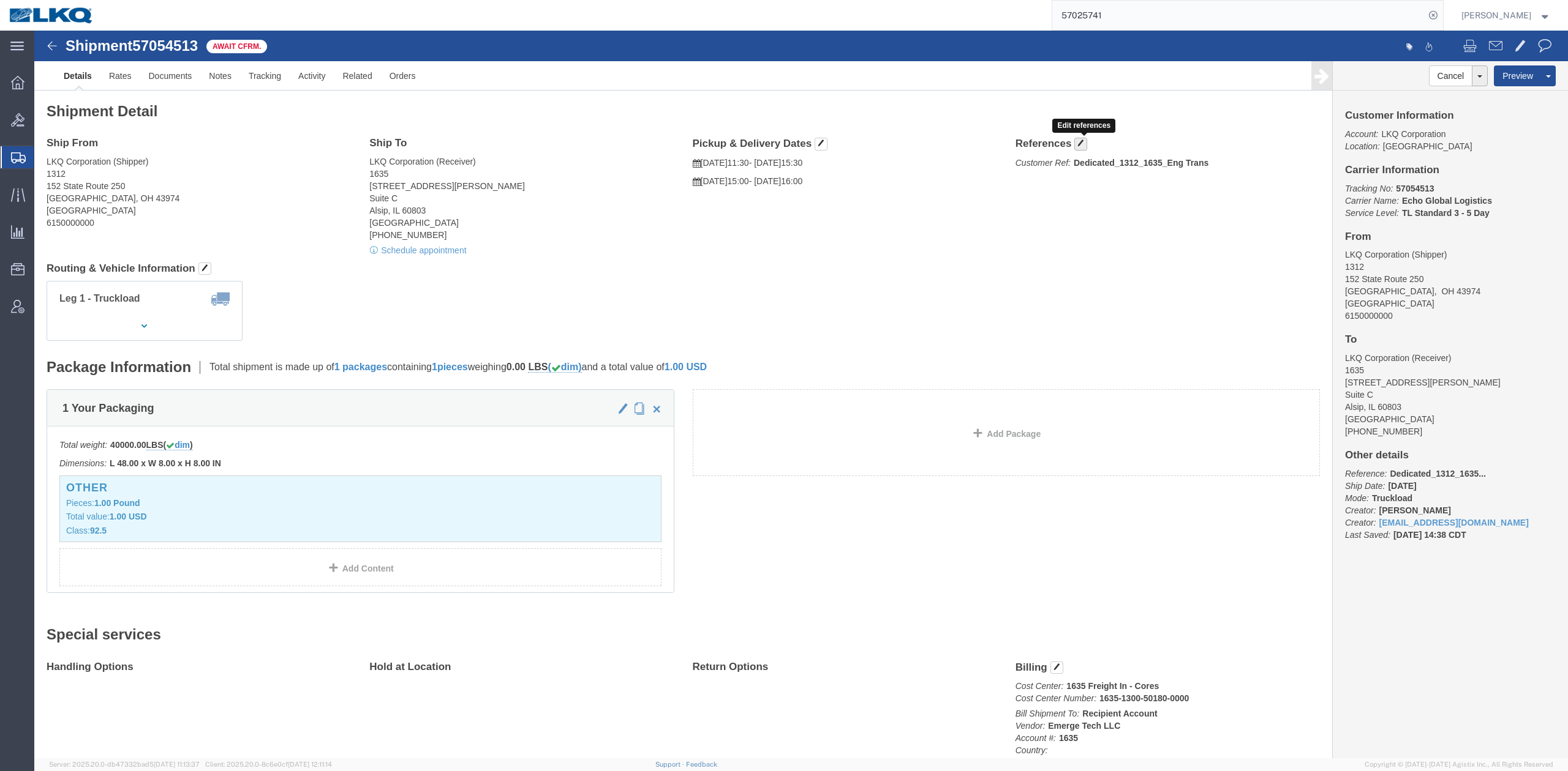
click button "button"
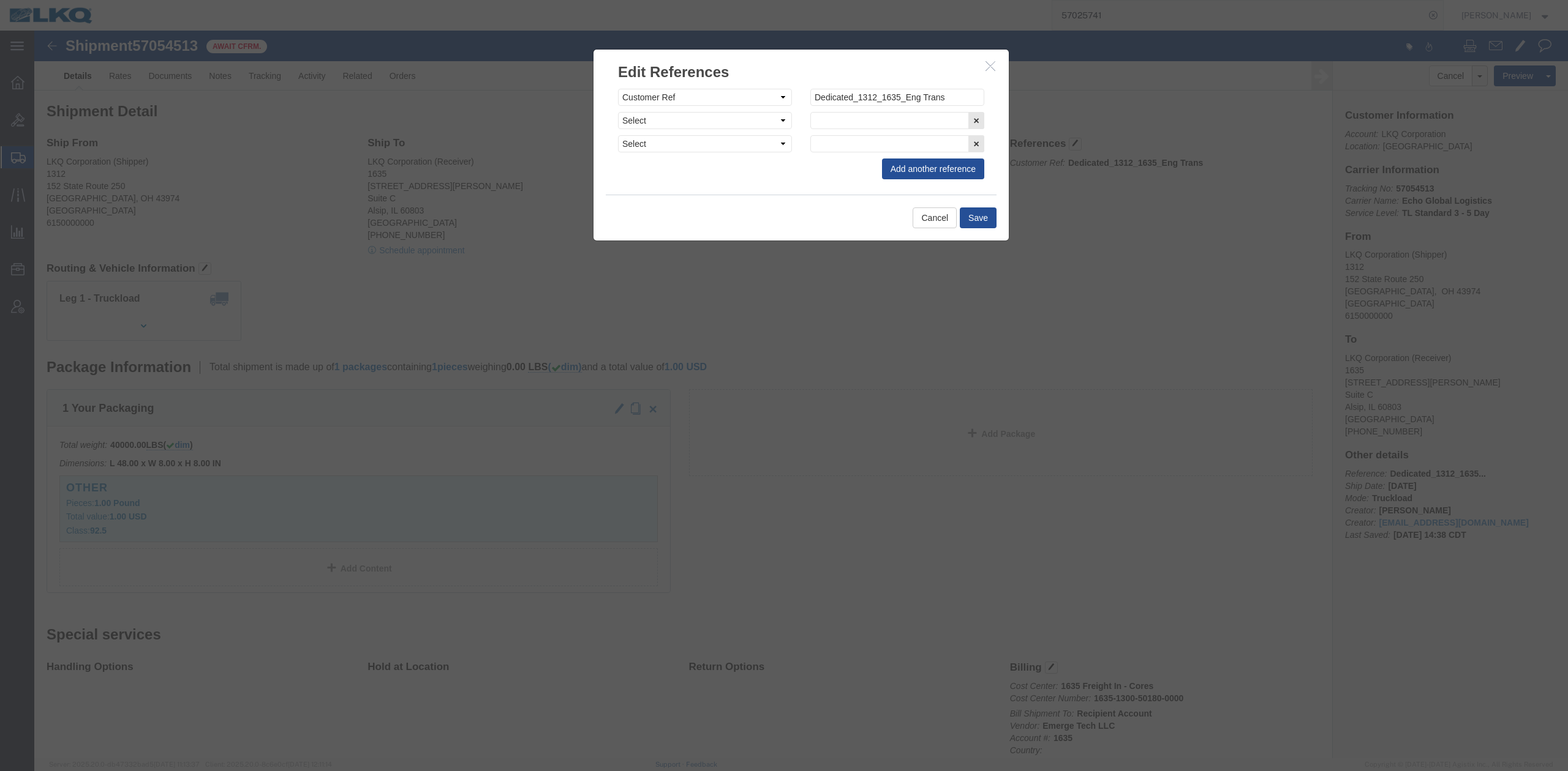
click icon "button"
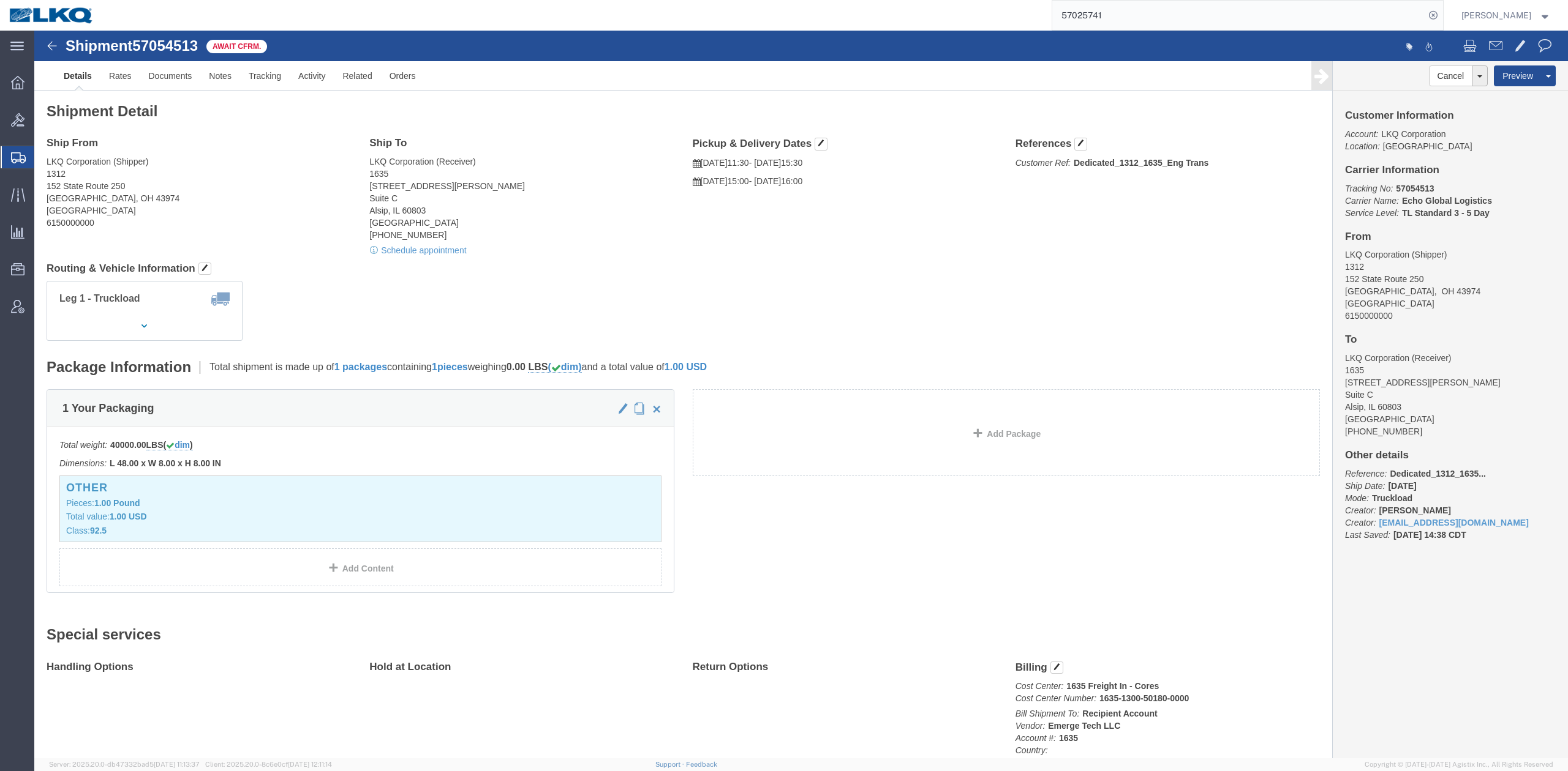
drag, startPoint x: 1441, startPoint y: 100, endPoint x: 1443, endPoint y: 106, distance: 6.3
click link "Save As Template"
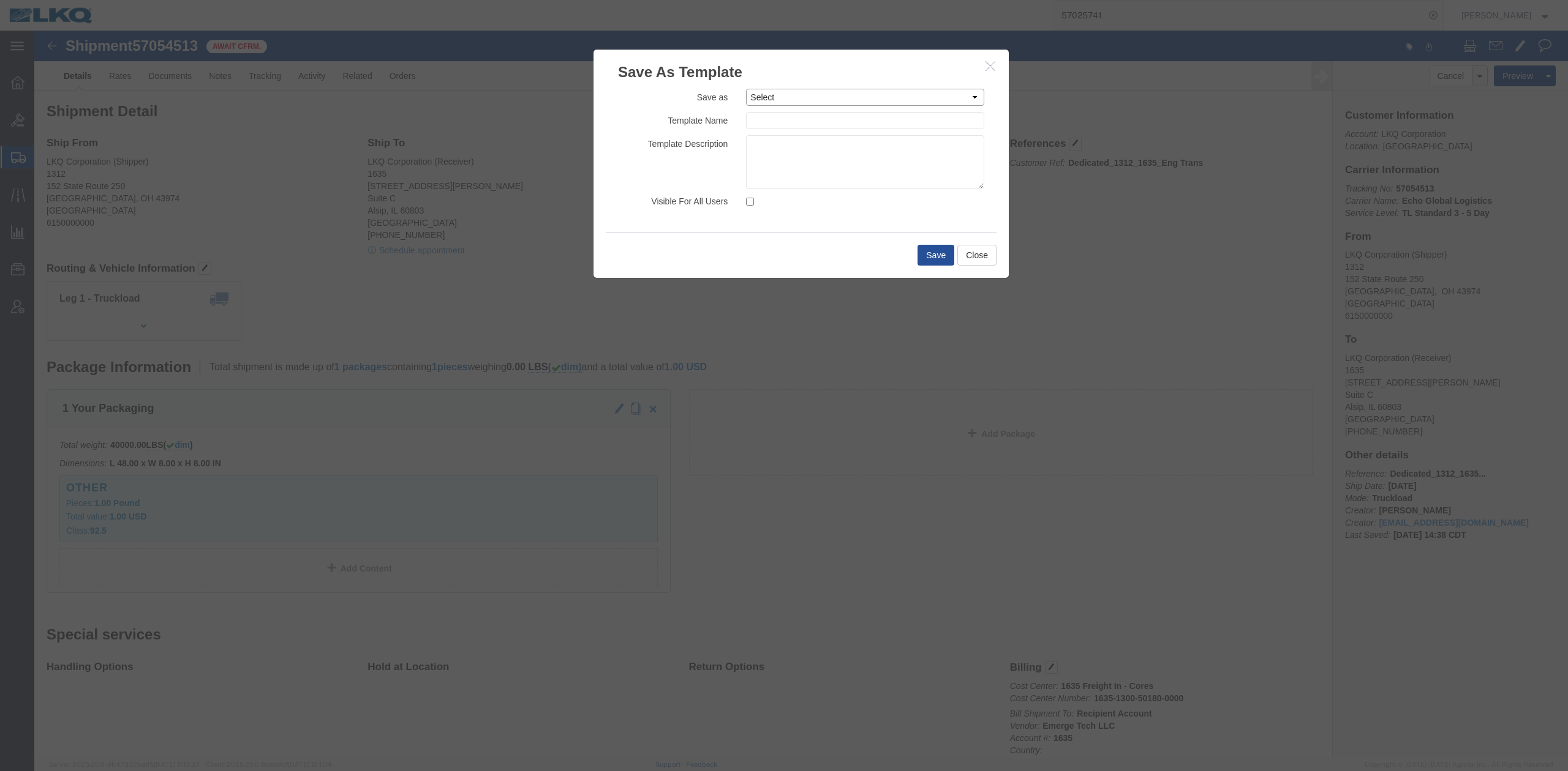
click select "Select 1100_Crystal River_1634_Atlanta 1100_Crystal River_3383_Cedar Springs 11…"
click div "Template Description"
click div "Save as Select 1100_Crystal River_1634_Atlanta 1100_Crystal River_3383_Cedar Sp…"
click input "text"
paste input "Dedicated_1312_1635_Eng Trans"
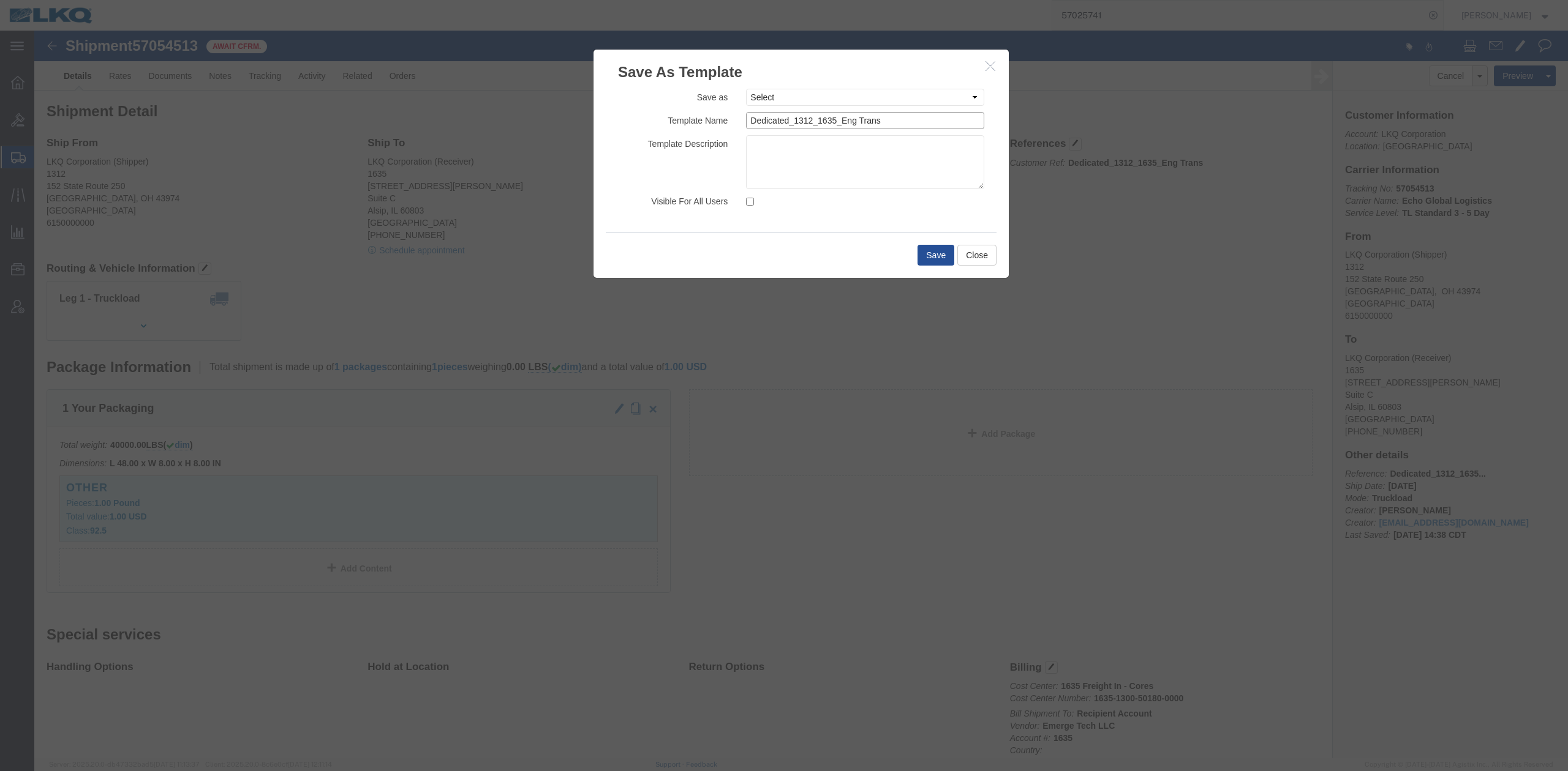
type input "Dedicated_1312_1635_Eng Trans"
click textarea
type textarea "Echo Global Logistics"
click input "Visible For All Users"
checkbox input "true"
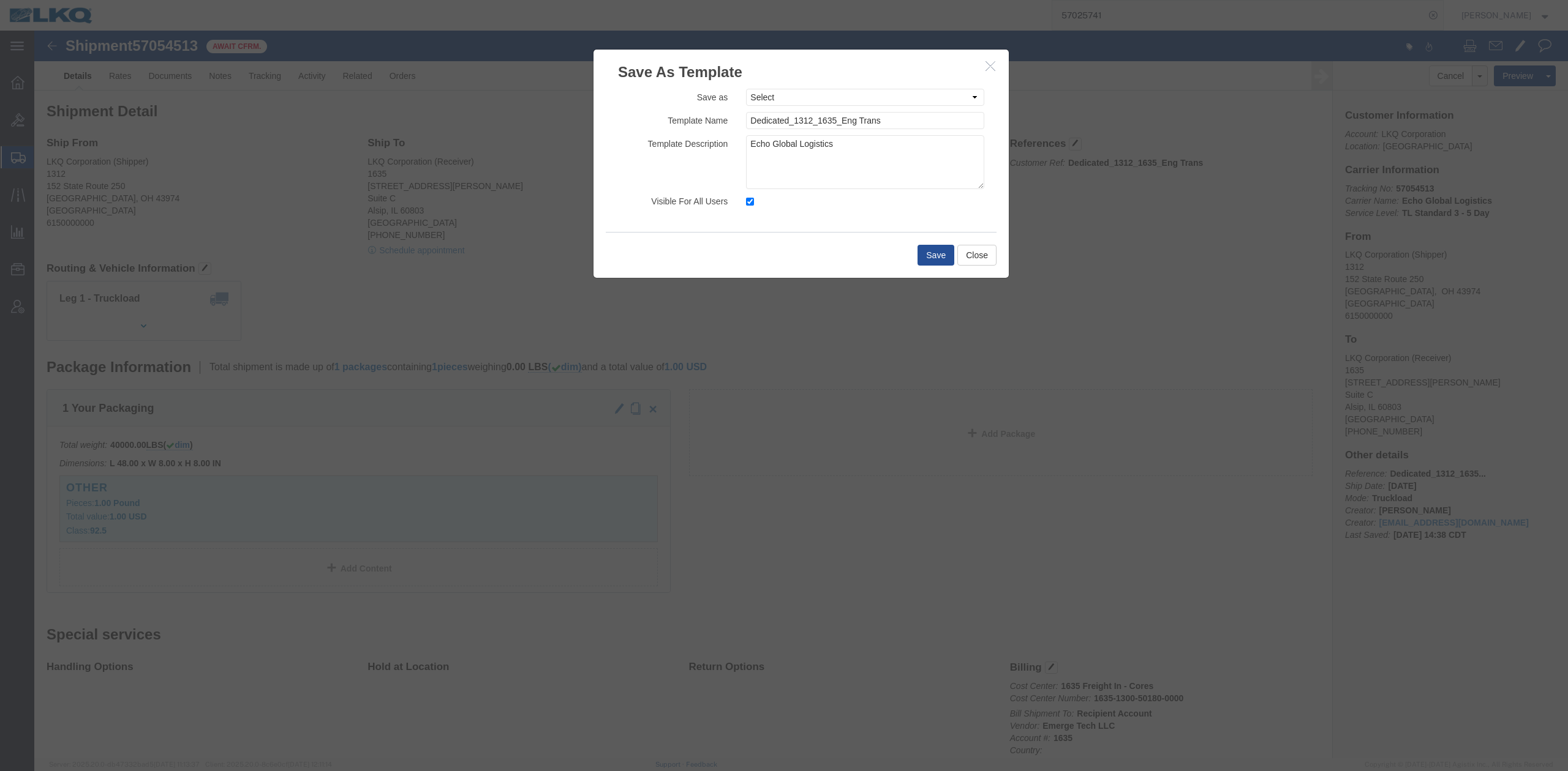
click div "Save Close"
click button "Save"
click div
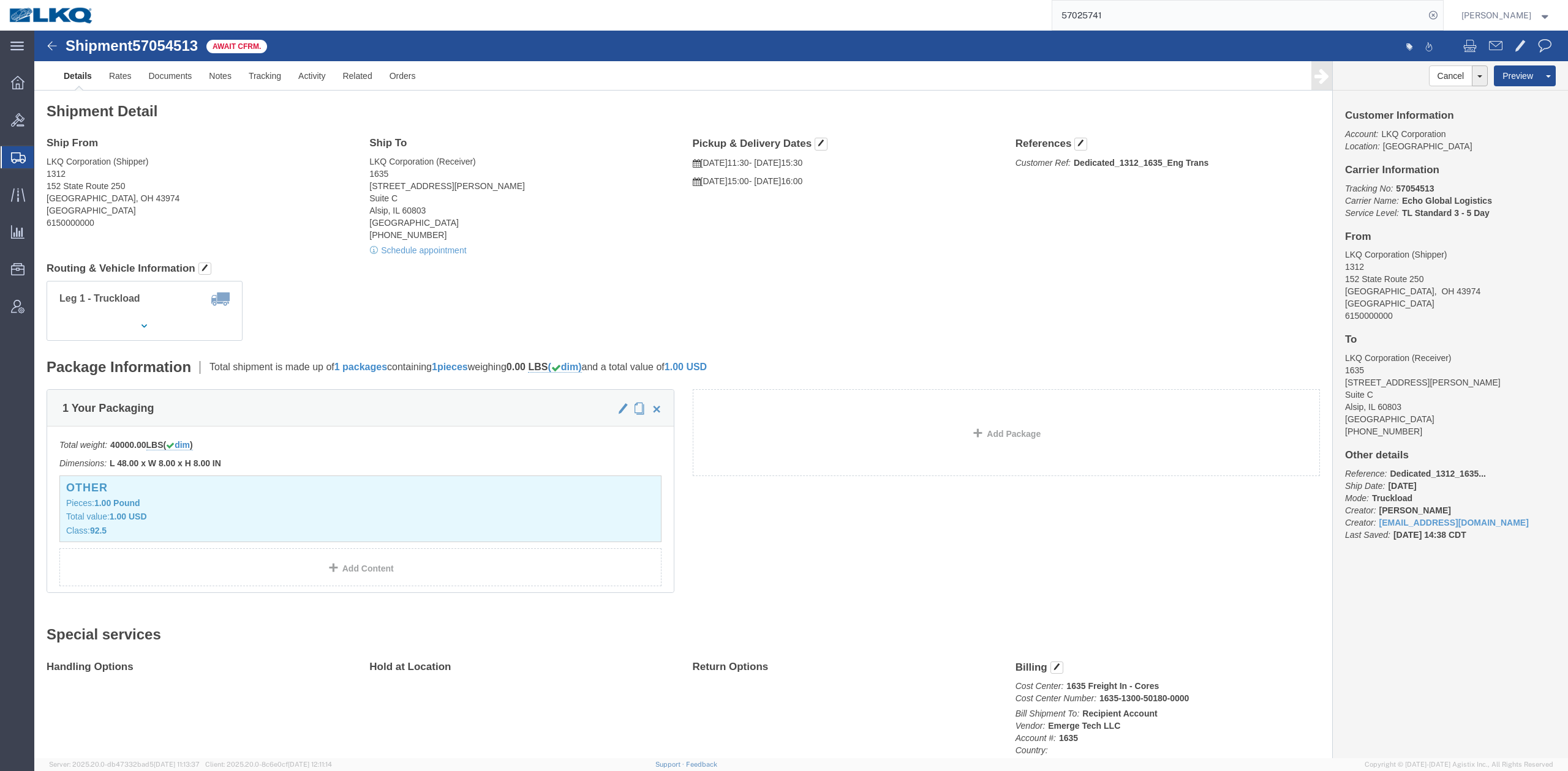
click at [1149, 23] on input "57025741" at bounding box center [1238, 15] width 373 height 29
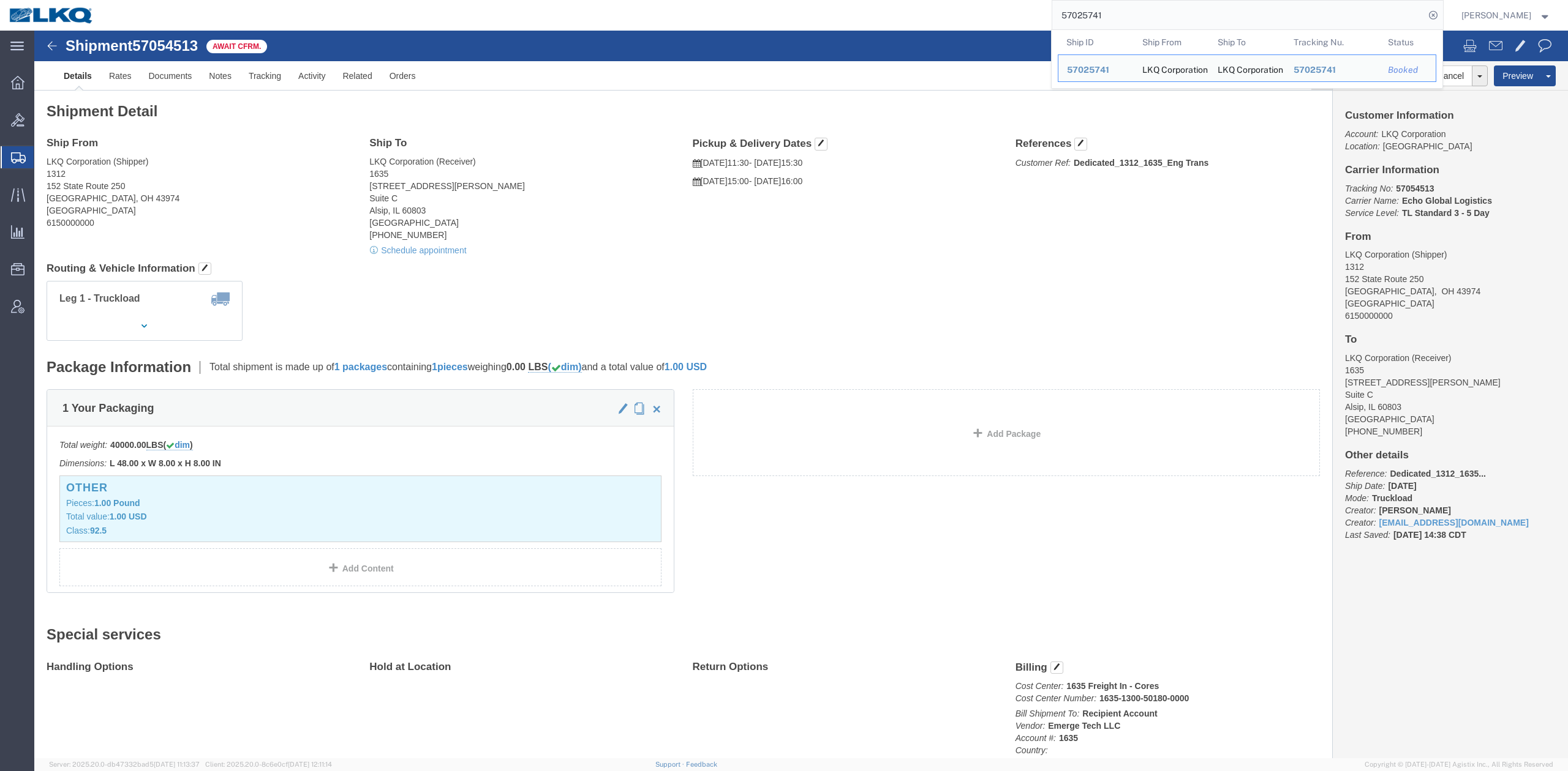
click at [1149, 23] on input "57025741" at bounding box center [1238, 15] width 373 height 29
click at [0, 0] on span "Templates" at bounding box center [0, 0] width 0 height 0
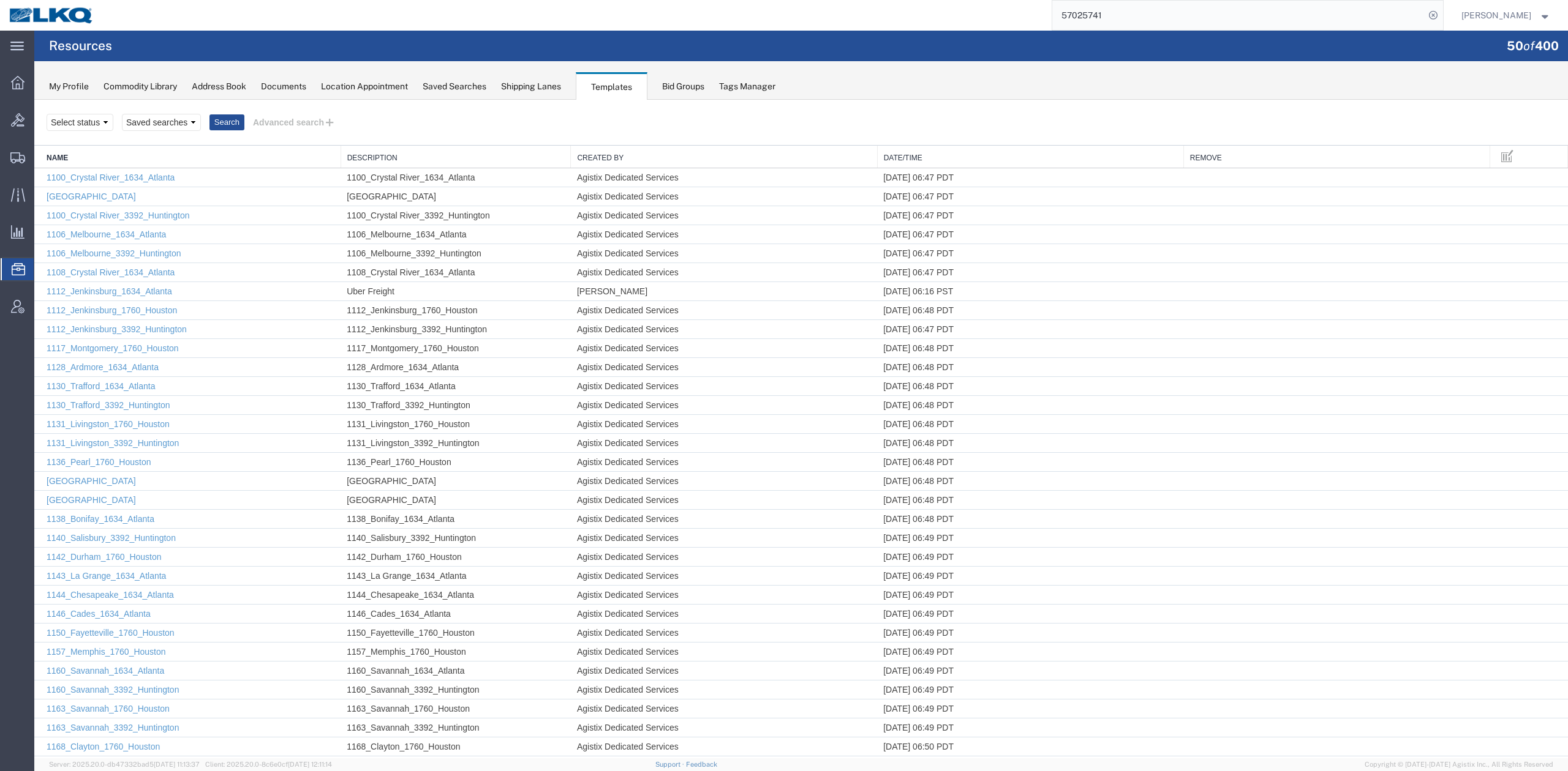
click at [901, 159] on link "Date/Time" at bounding box center [1031, 158] width 293 height 10
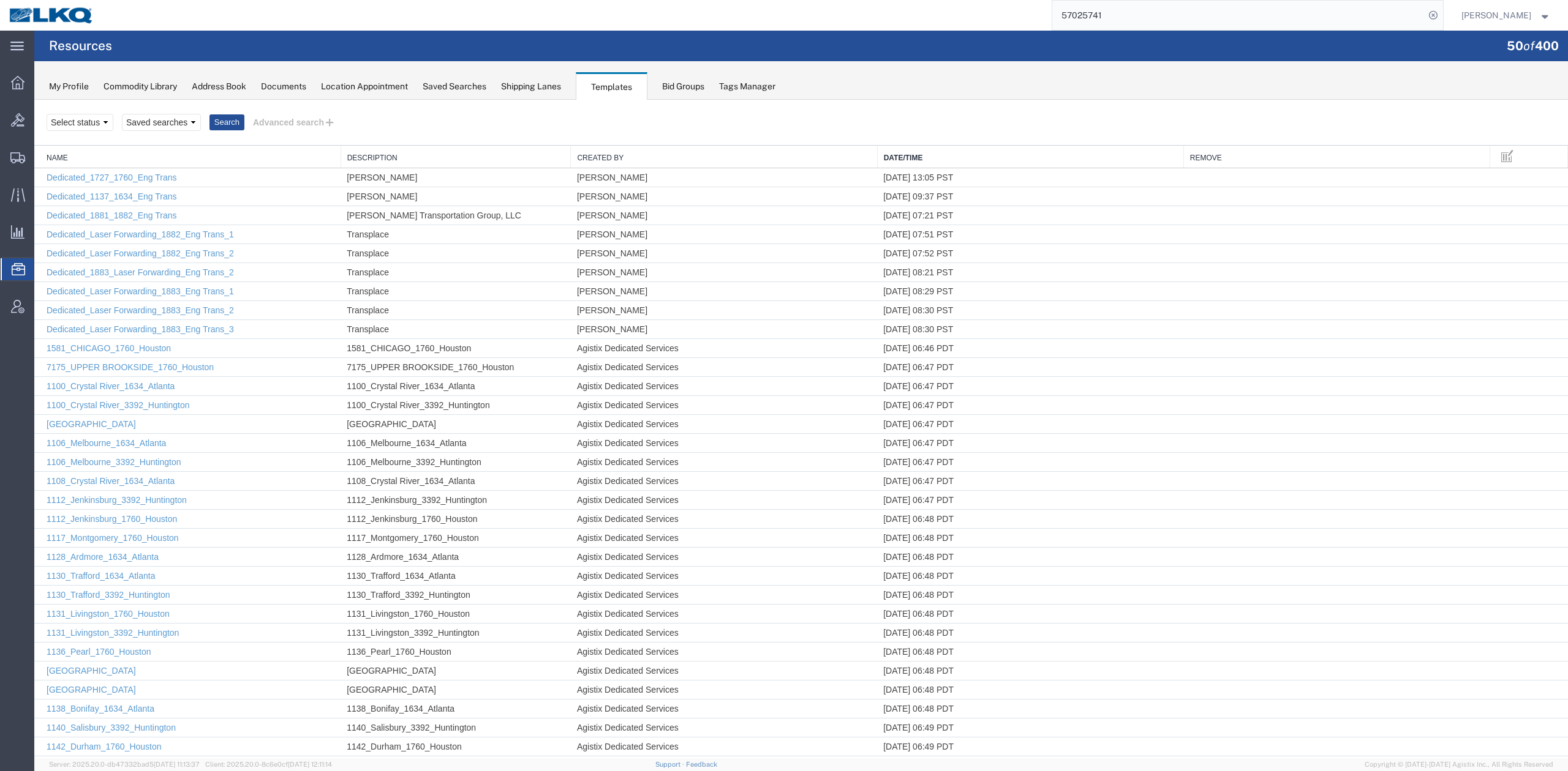
click at [901, 159] on link "Date/Time" at bounding box center [1031, 158] width 293 height 10
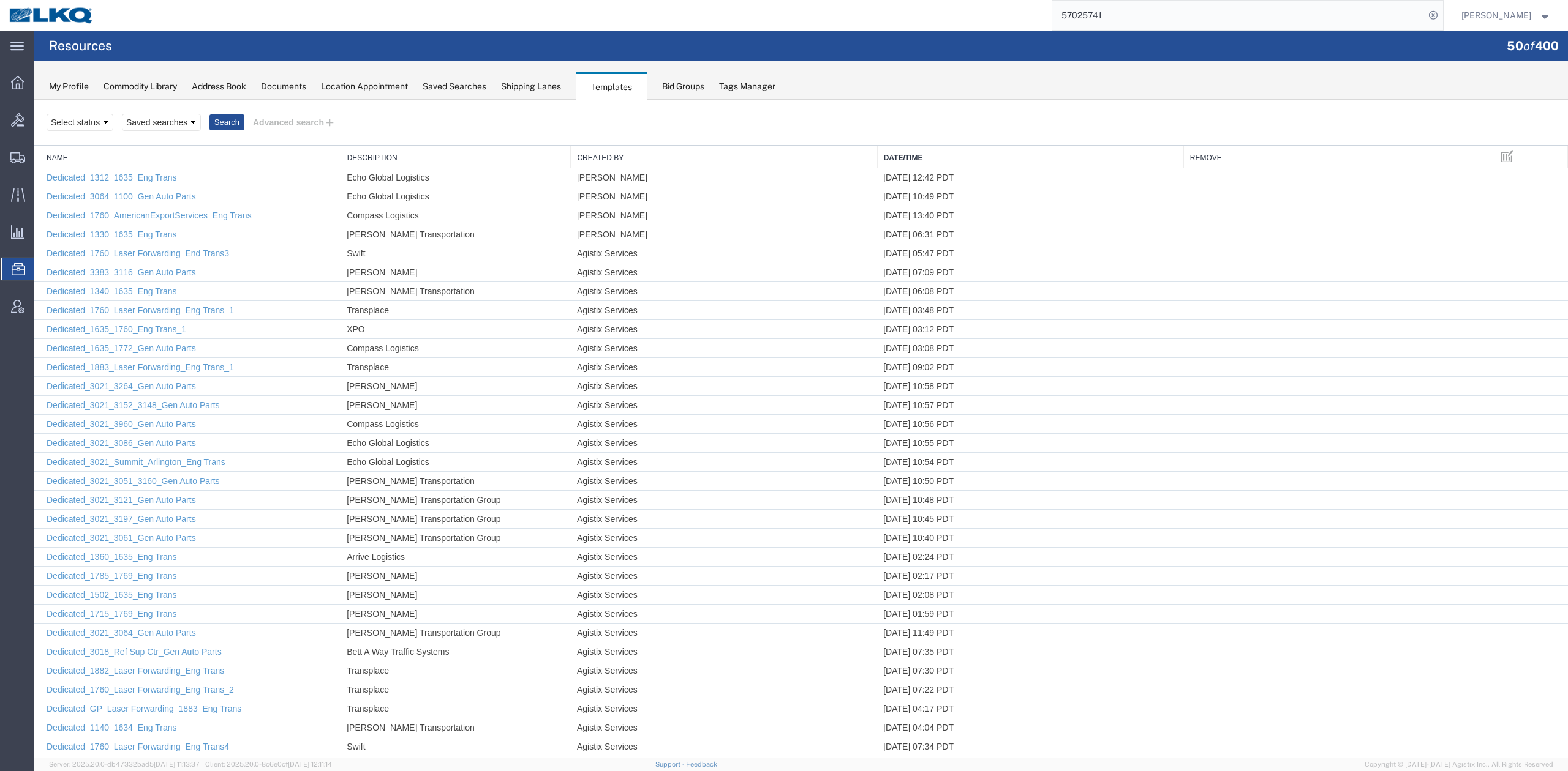
click at [34, 100] on link "Schedule" at bounding box center [34, 100] width 0 height 0
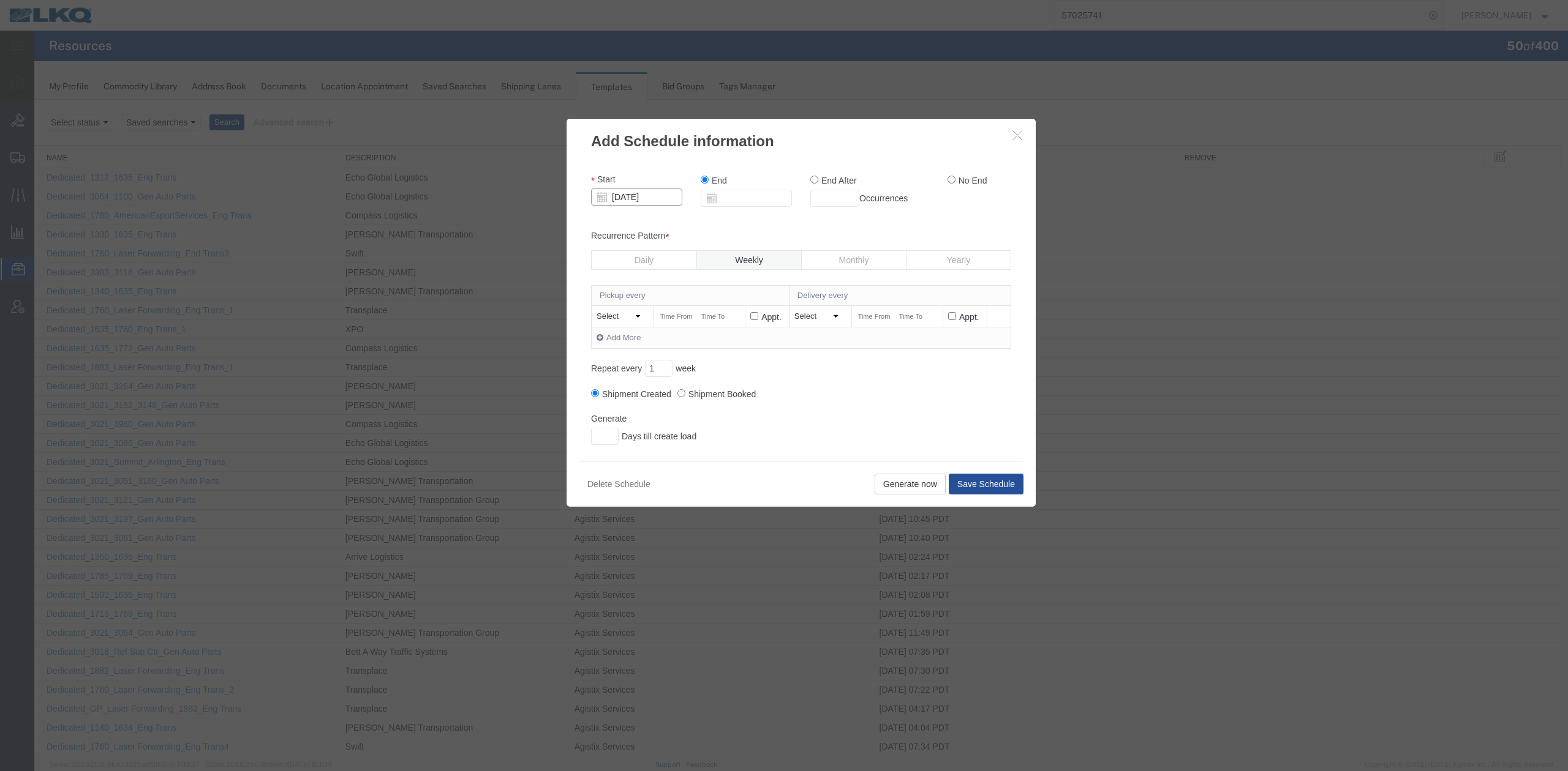
click at [660, 195] on input "10/07/2025" at bounding box center [637, 197] width 91 height 17
click at [659, 277] on td "8" at bounding box center [655, 274] width 18 height 18
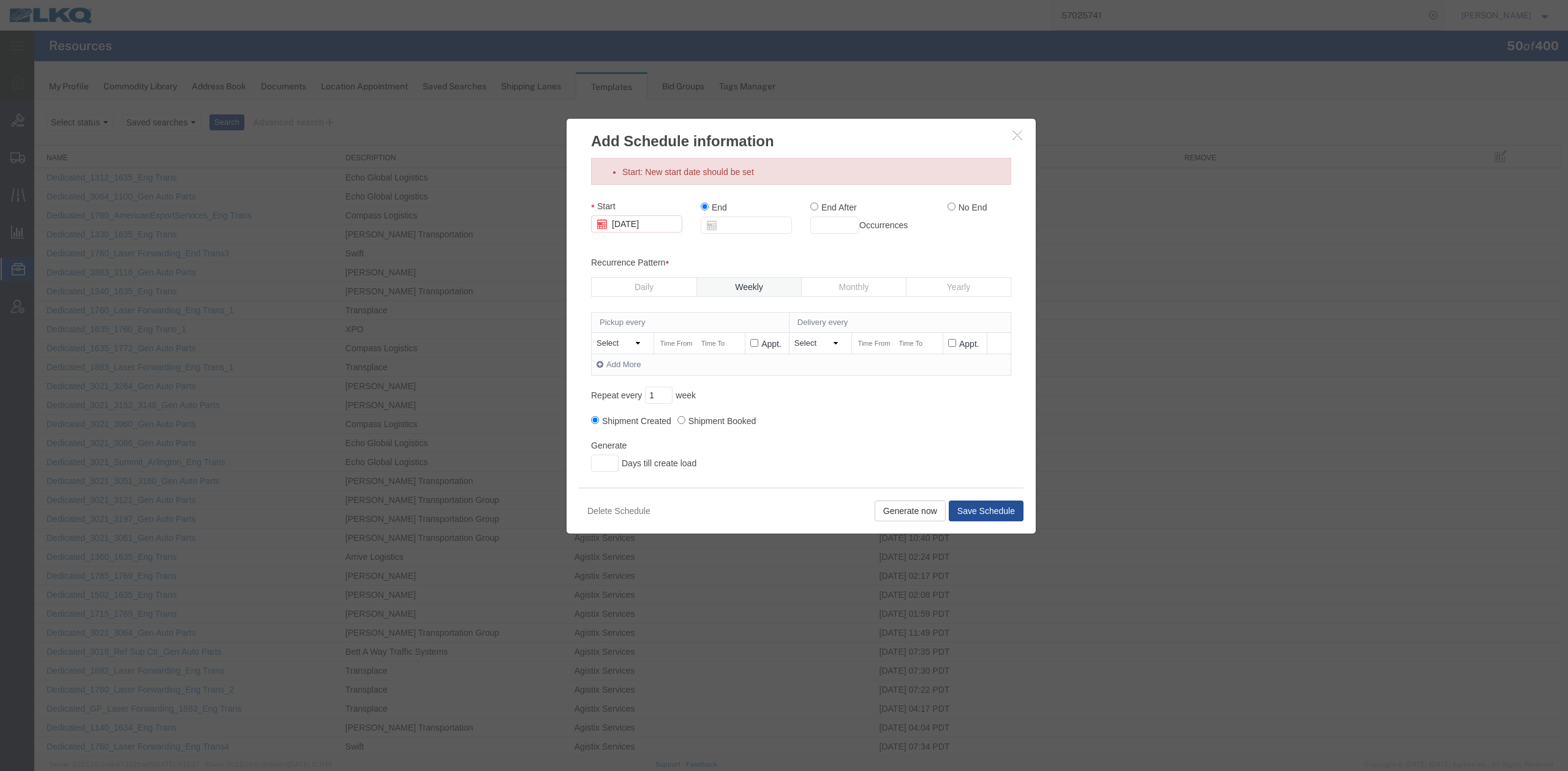
click at [947, 206] on input "No End" at bounding box center [951, 207] width 8 height 8
radio input "true"
click at [631, 343] on select "Select Monday Tuesday Wednesday Thursday Friday Saturday Sunday Otherwise" at bounding box center [620, 343] width 48 height 12
select select "THURSDAY"
click at [596, 338] on select "Select Monday Tuesday Wednesday Thursday Friday Saturday Sunday Otherwise" at bounding box center [620, 343] width 48 height 12
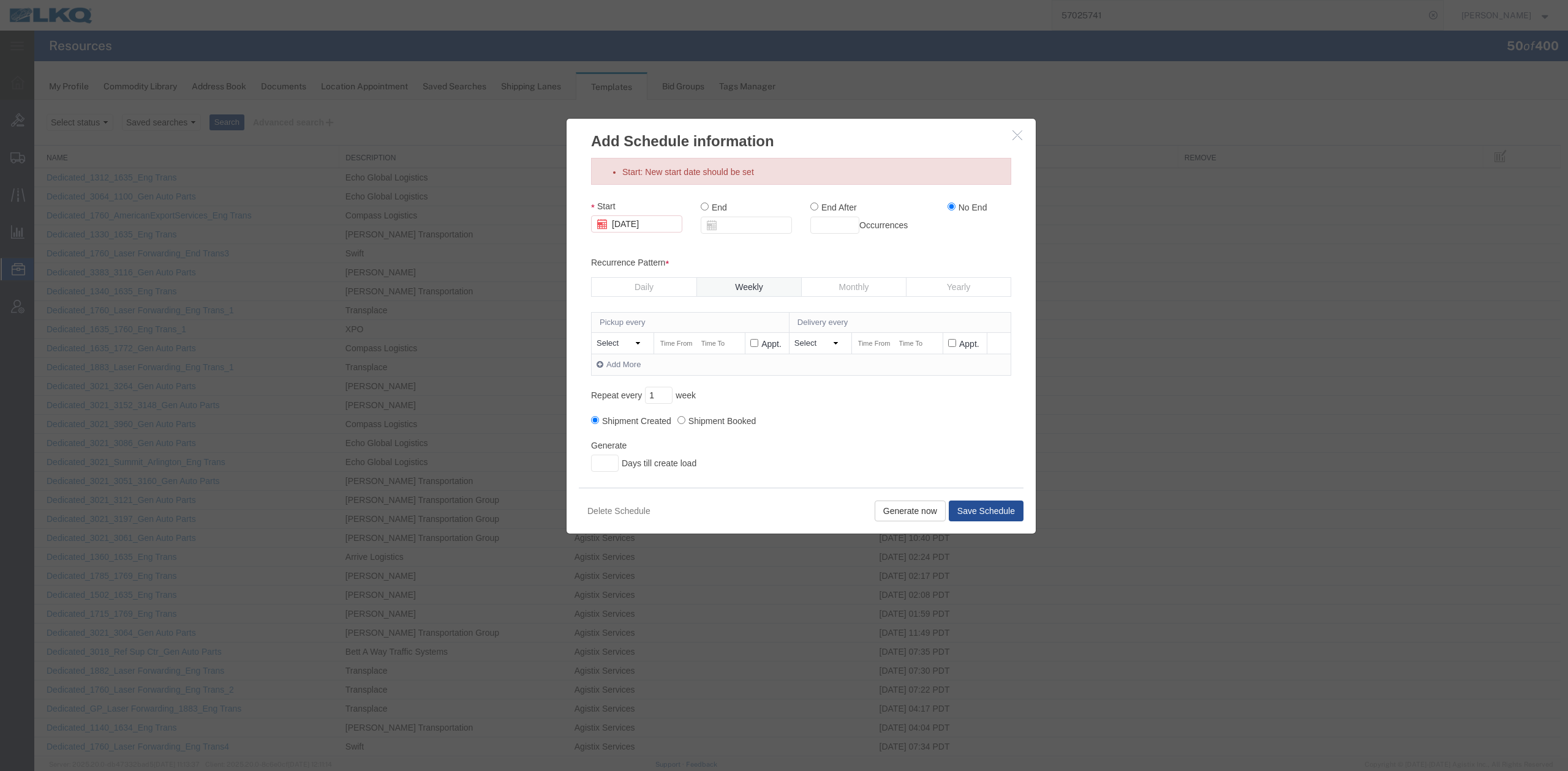
drag, startPoint x: 827, startPoint y: 339, endPoint x: 823, endPoint y: 346, distance: 8.1
click at [827, 339] on select "Select Monday Tuesday Wednesday Thursday Friday Saturday Sunday Days later" at bounding box center [818, 343] width 48 height 12
select select "FRIDAY"
click at [794, 338] on select "Select Monday Tuesday Wednesday Thursday Friday Saturday Sunday Days later" at bounding box center [818, 343] width 48 height 12
click at [675, 345] on input "text" at bounding box center [676, 344] width 35 height 13
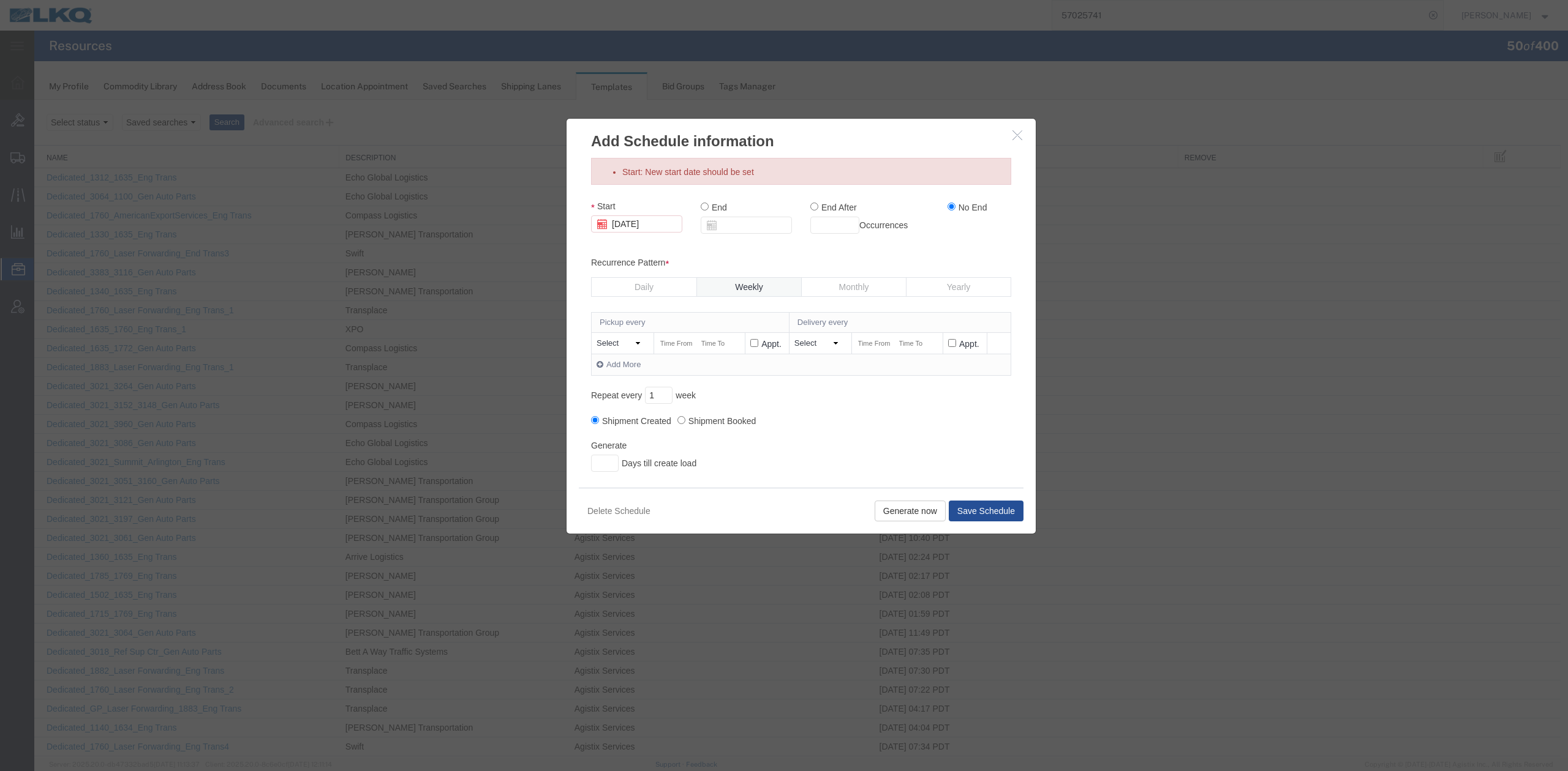
click at [853, 414] on div "Pickup every Delivery every Select Monday Tuesday Wednesday Thursday Friday Sat…" at bounding box center [801, 363] width 420 height 101
click at [672, 349] on input "text" at bounding box center [676, 344] width 35 height 13
click at [847, 424] on div "Shipment Created Shipment Booked" at bounding box center [801, 422] width 420 height 17
click at [1012, 137] on icon "button" at bounding box center [1017, 135] width 10 height 10
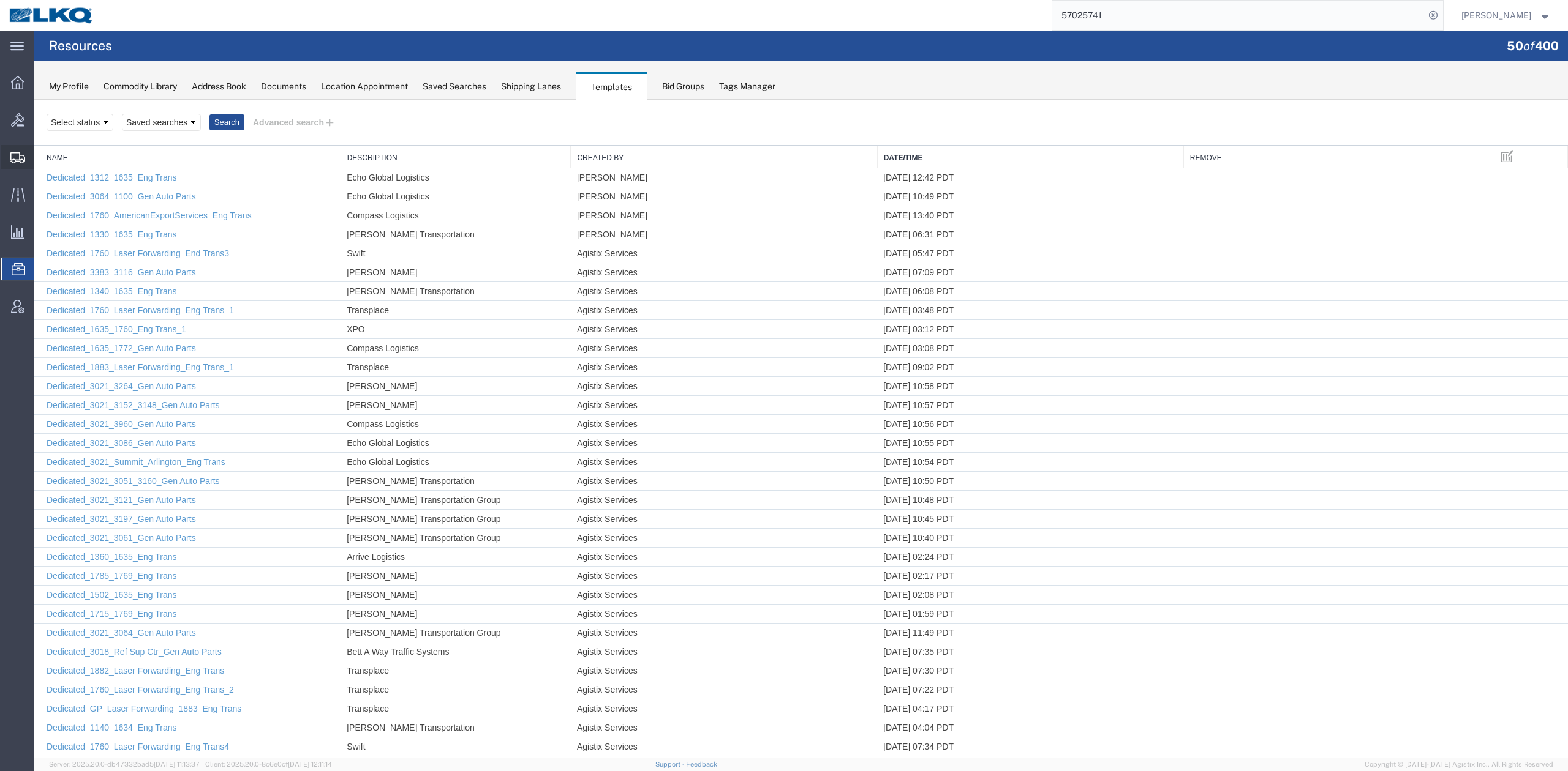
click at [0, 0] on span "Shipment Manager" at bounding box center [0, 0] width 0 height 0
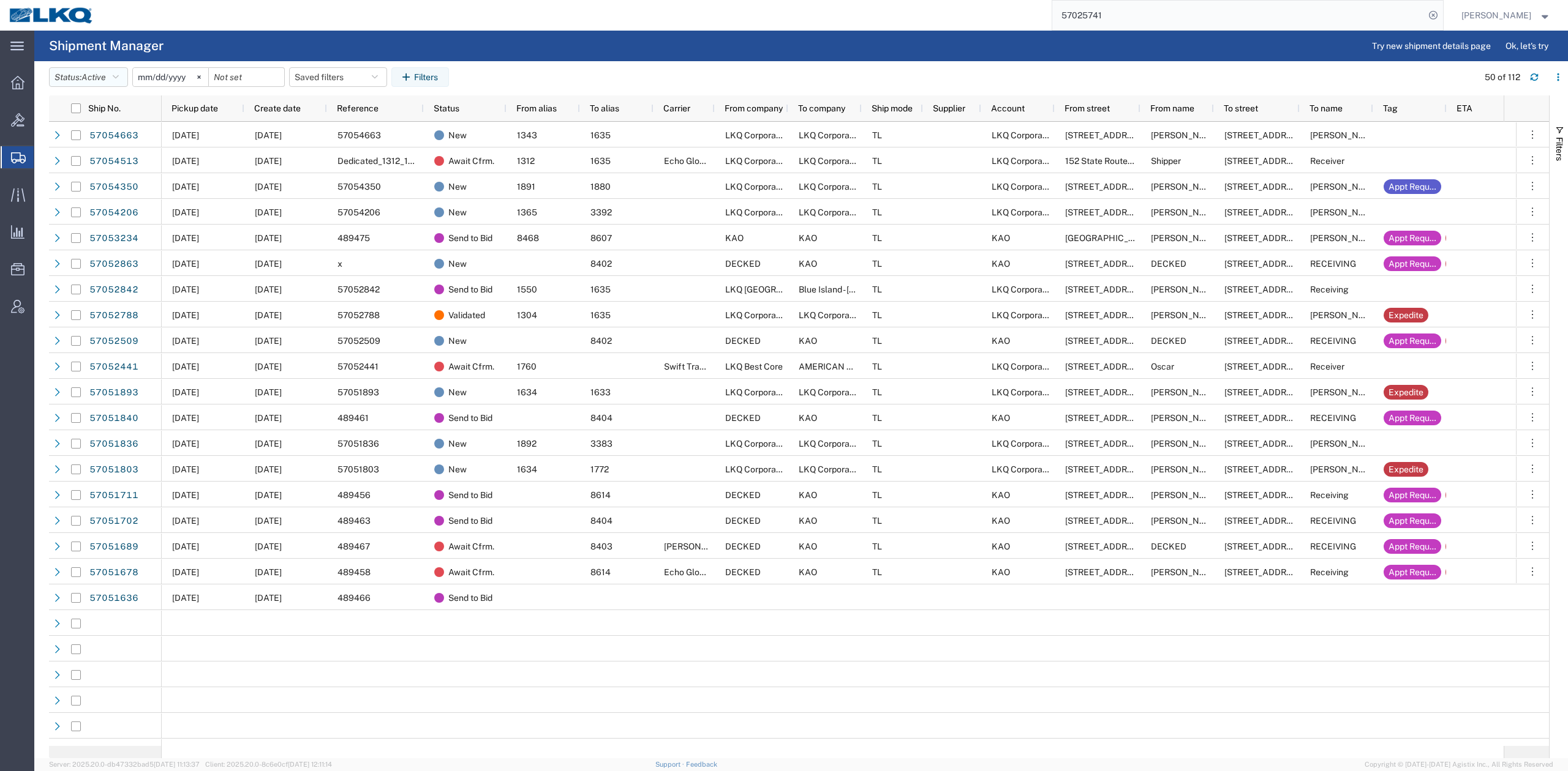
click at [114, 85] on button "Status: Active" at bounding box center [89, 77] width 79 height 20
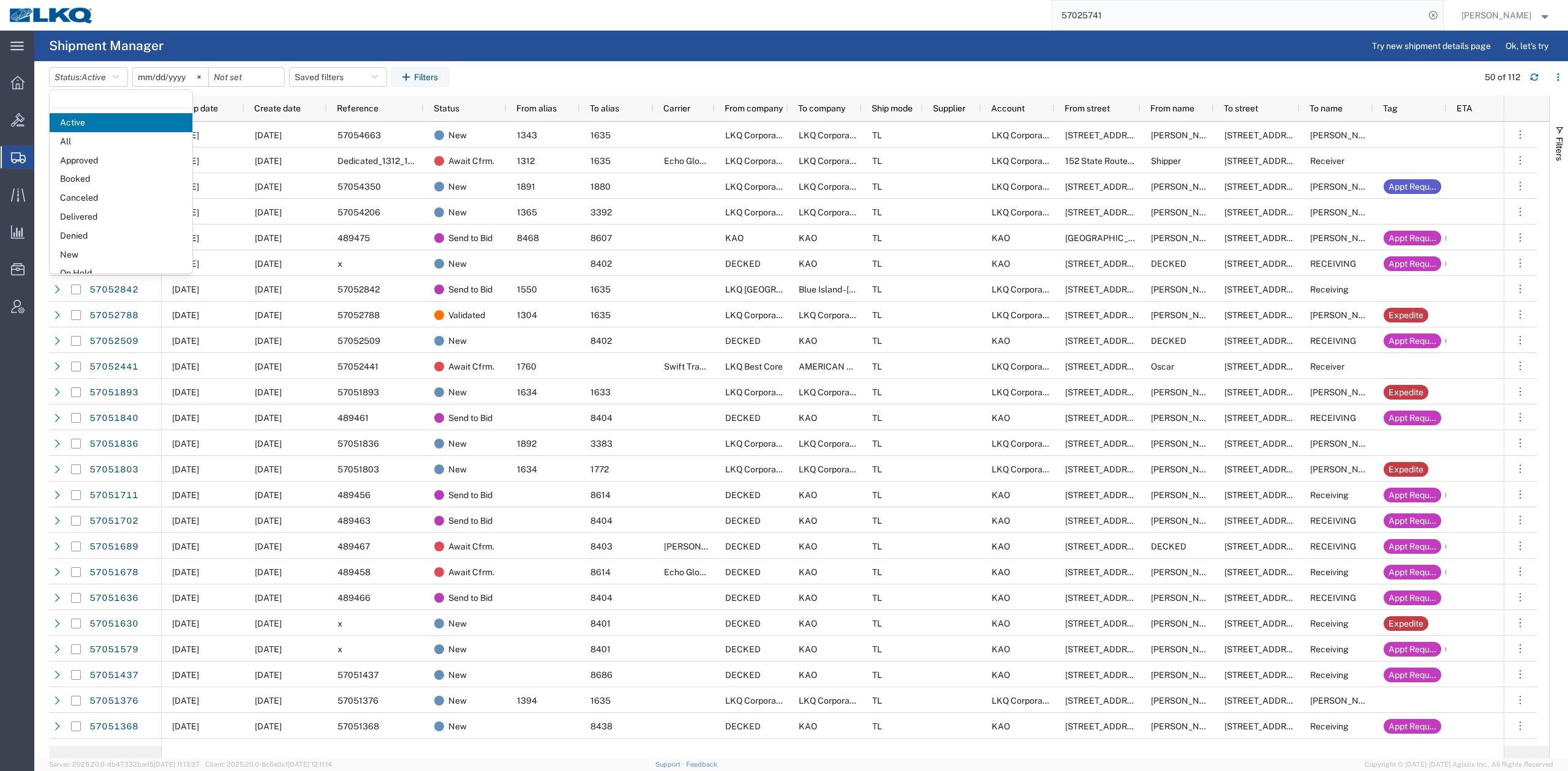
click at [94, 143] on span "All" at bounding box center [121, 142] width 143 height 19
click at [150, 78] on input "2025-09-07" at bounding box center [170, 77] width 75 height 18
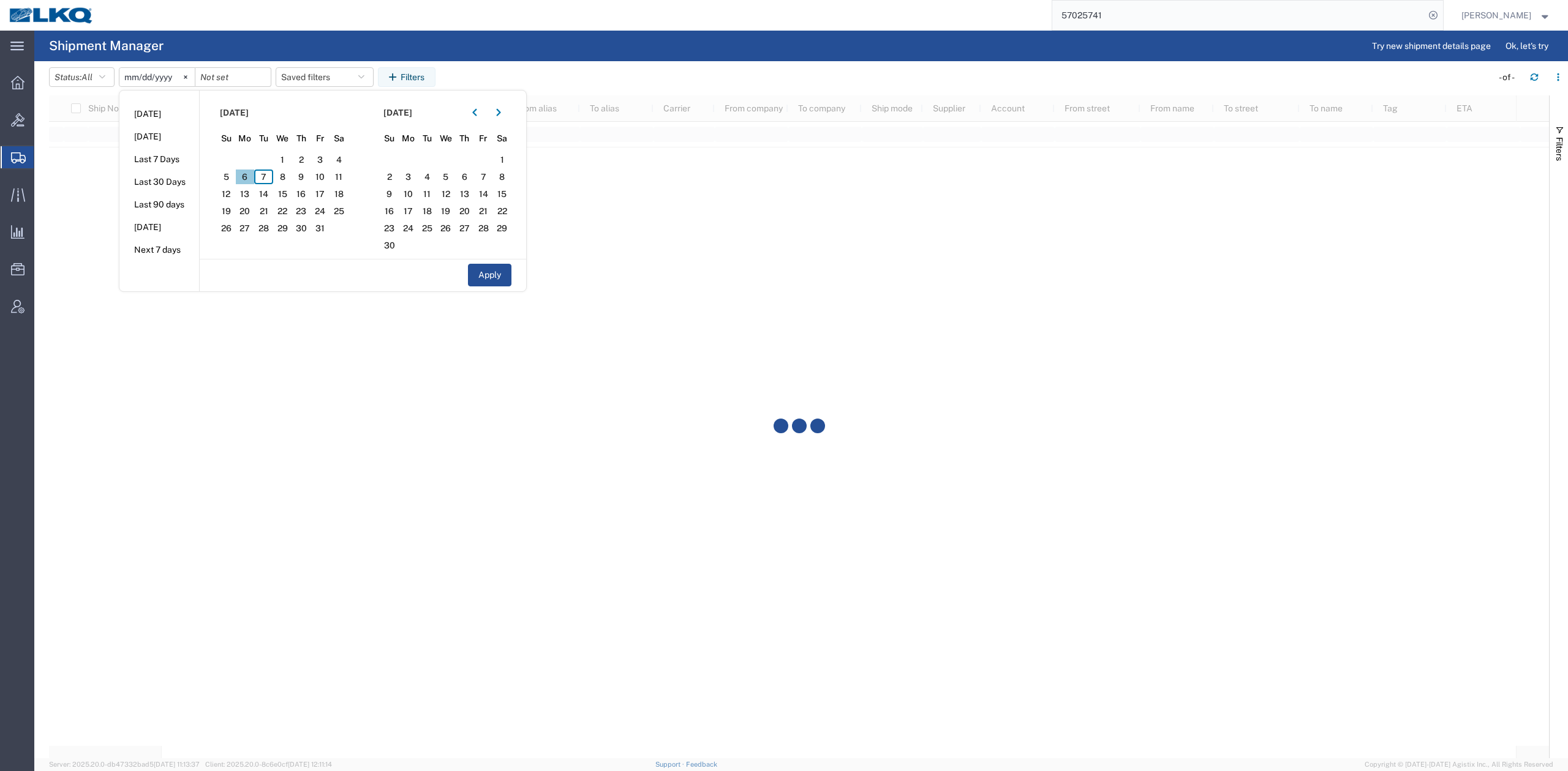
click at [247, 171] on span "6" at bounding box center [245, 177] width 19 height 15
click at [333, 151] on div "28 29 30 1 2 3 4 5 6 7 8 9 10 11 12 13 14 15 16 17 18 19 20 21 22 23 24 25 26 2…" at bounding box center [282, 151] width 132 height 0
click at [319, 179] on span "10" at bounding box center [320, 177] width 19 height 15
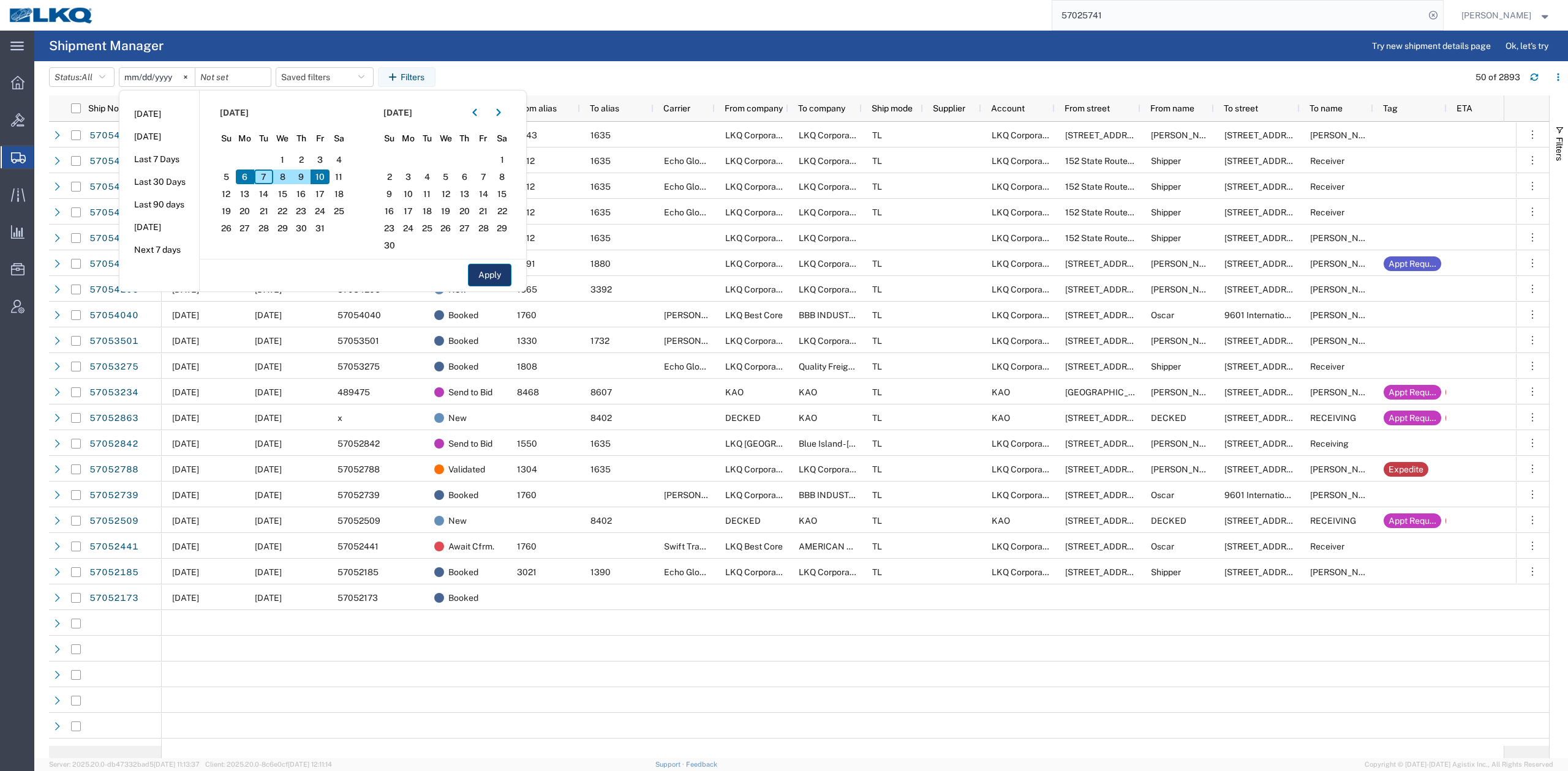
click at [499, 272] on button "Apply" at bounding box center [489, 275] width 44 height 23
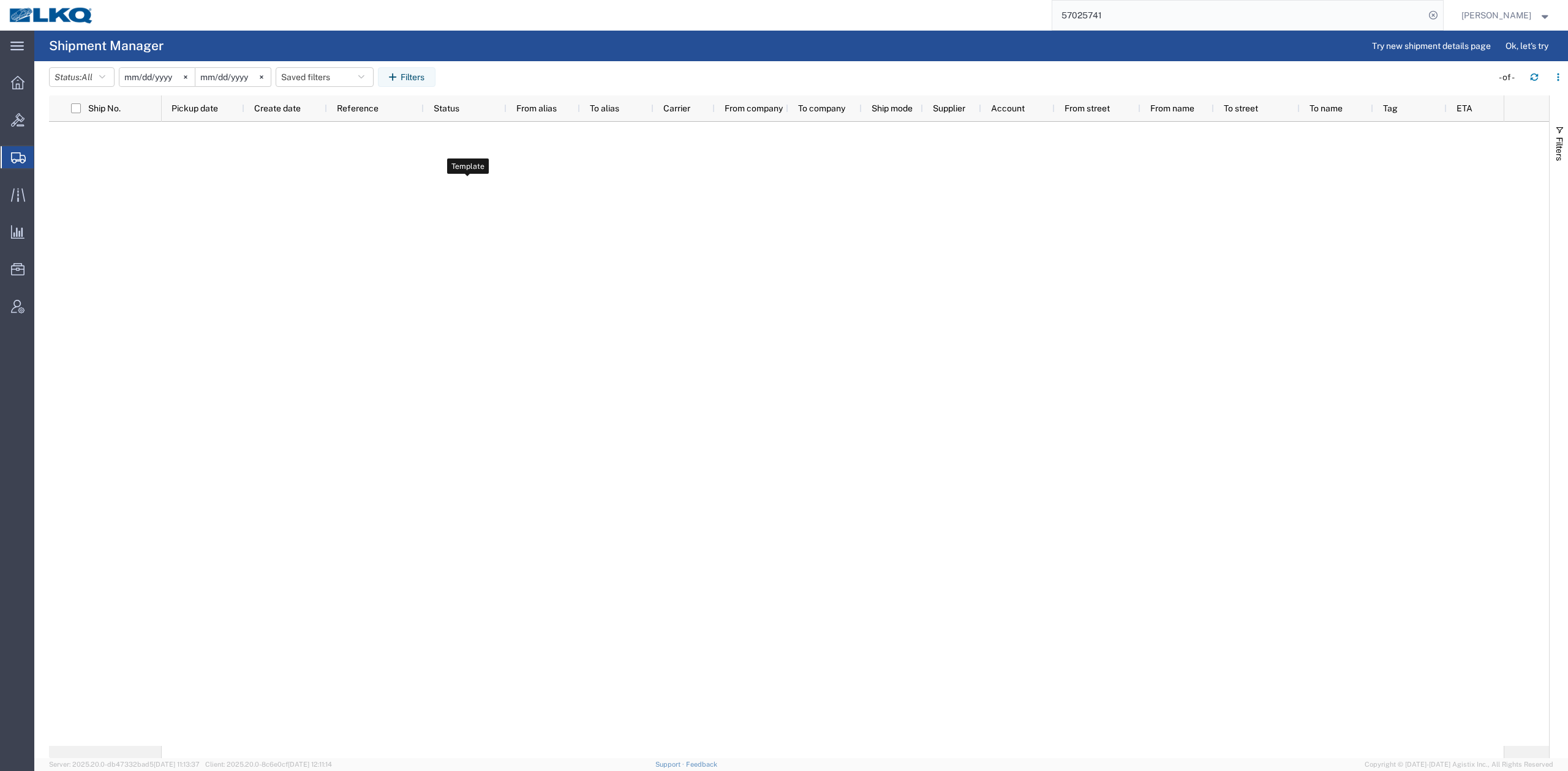
type input "2025-10-06"
type input "2025-10-10"
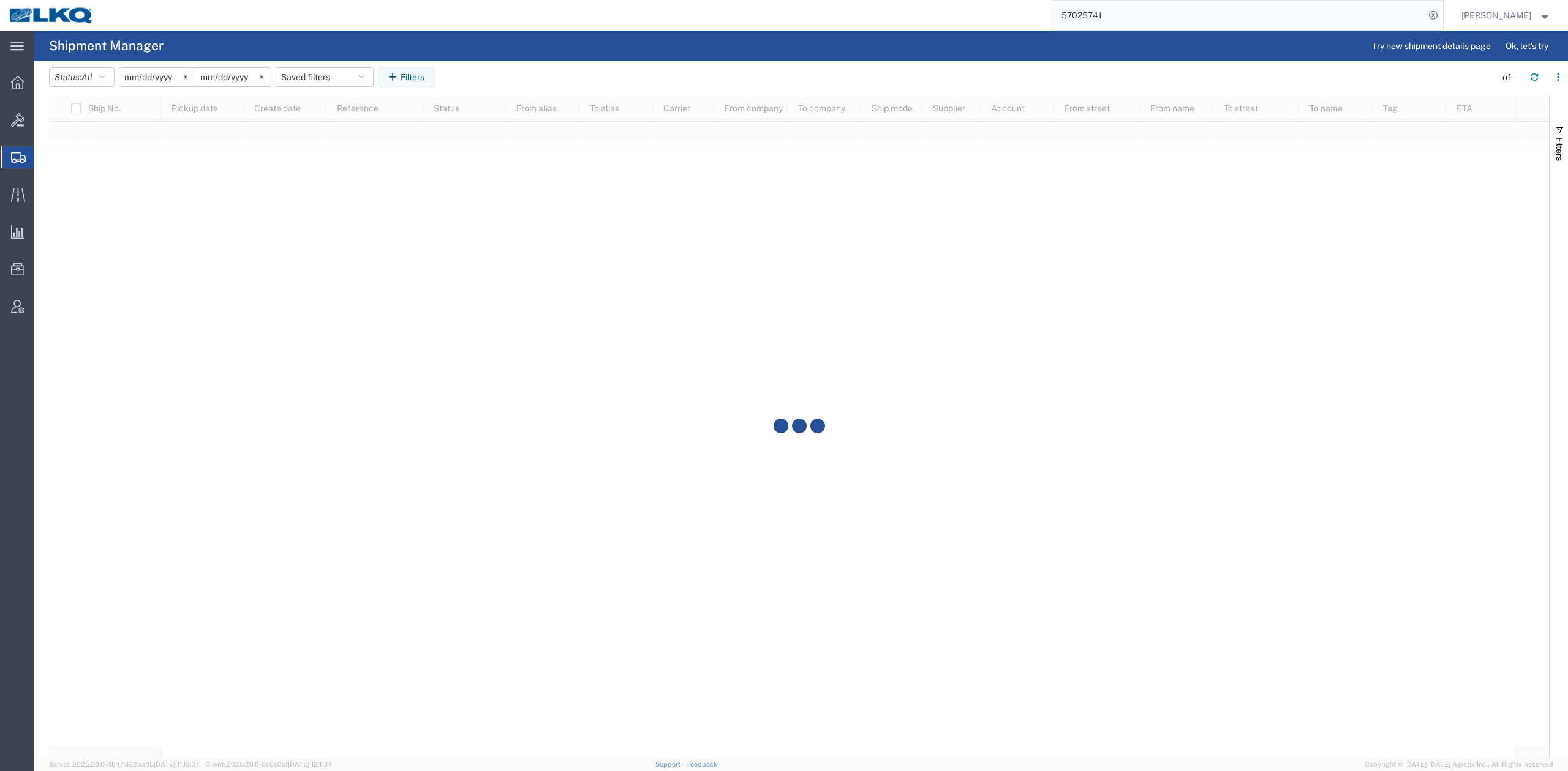
drag, startPoint x: 1558, startPoint y: 128, endPoint x: 1532, endPoint y: 296, distance: 170.0
click at [1558, 128] on span "button" at bounding box center [1559, 130] width 10 height 10
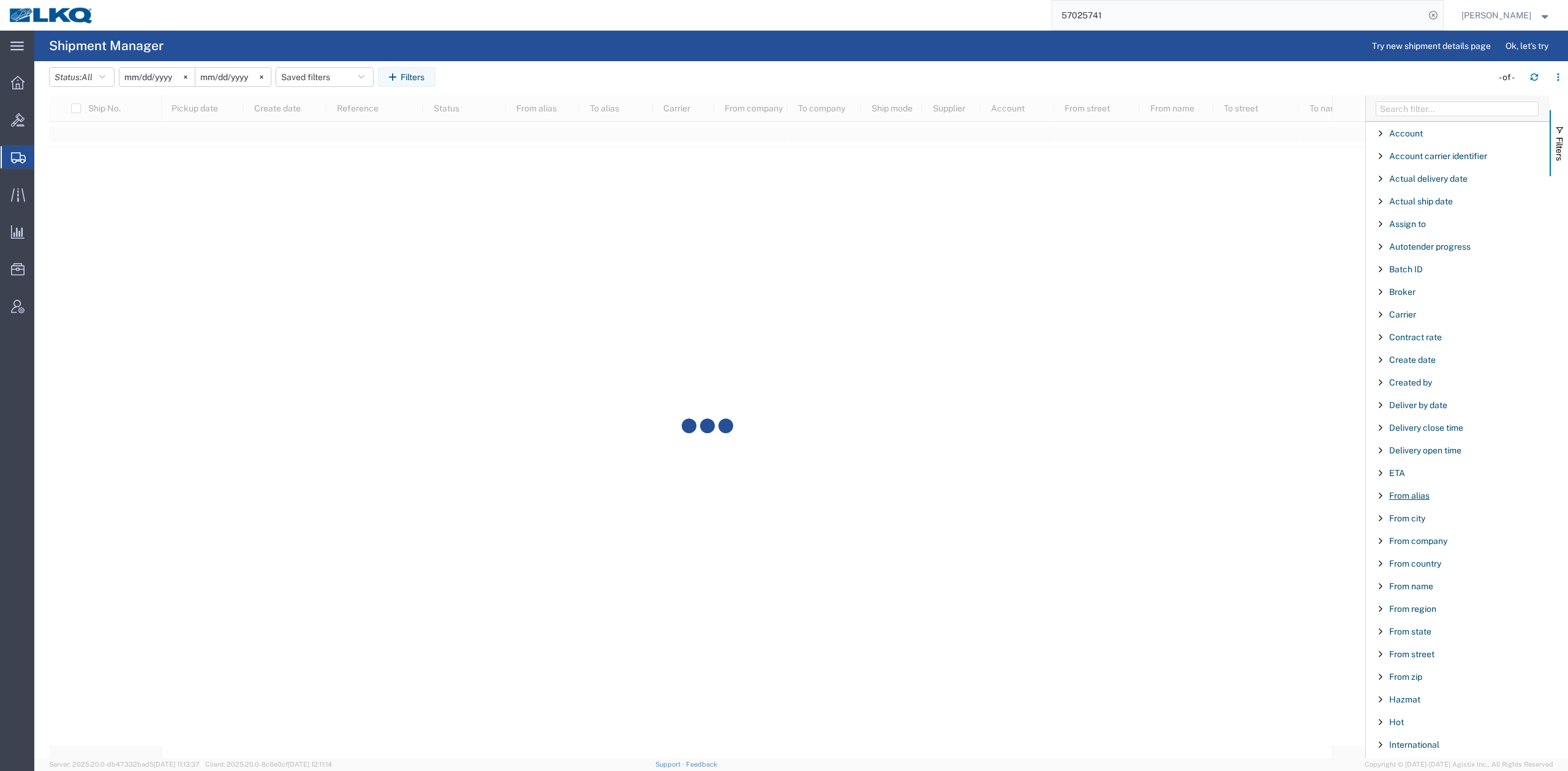
click at [1413, 498] on span "From alias" at bounding box center [1409, 496] width 40 height 10
type input "1312"
click at [1555, 137] on span "Filters" at bounding box center [1559, 149] width 10 height 24
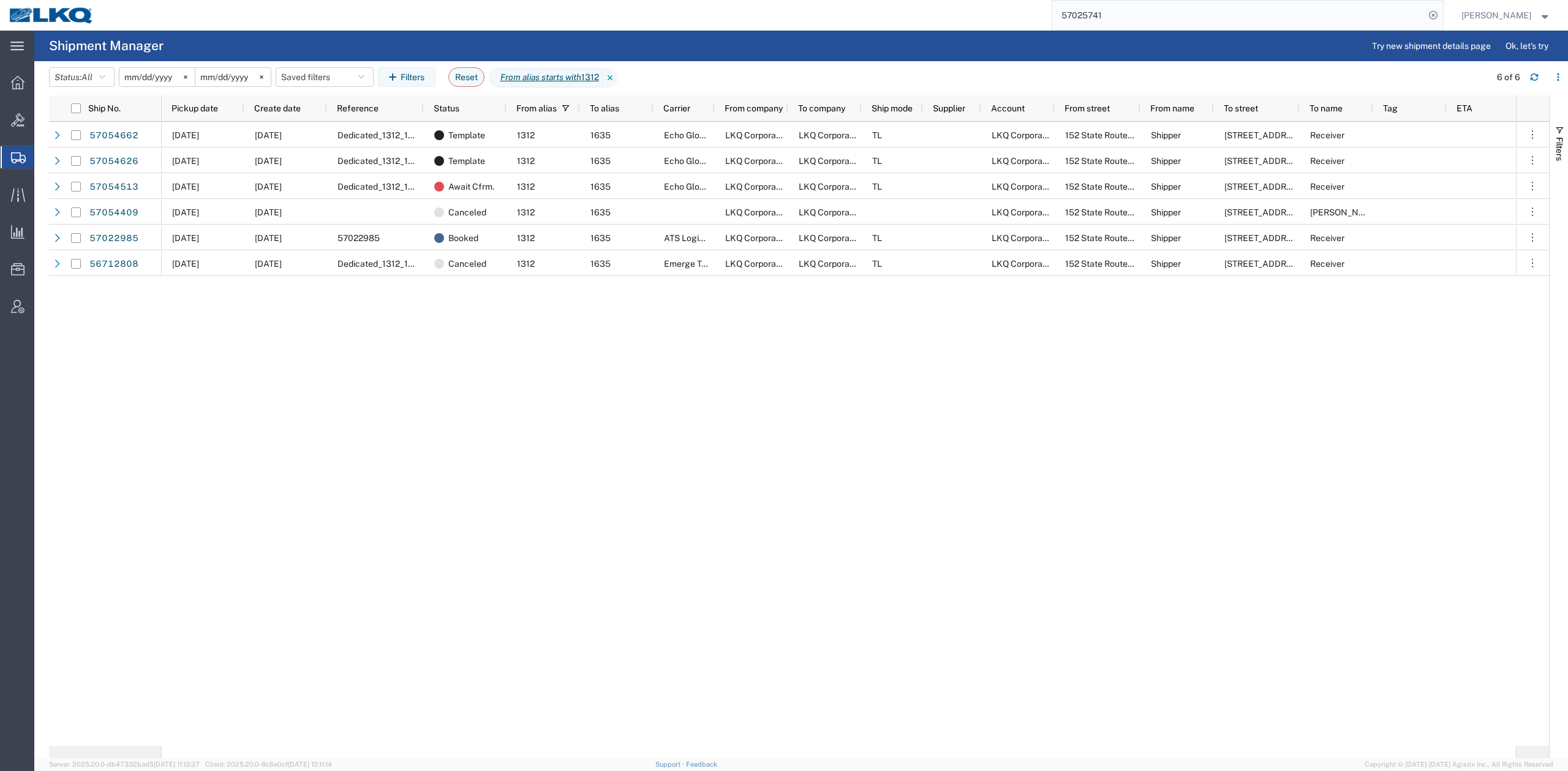
click at [947, 548] on div "10/09/2025 10/07/2025 Dedicated_1312_1635_Eng Trans Template 1312 1635 Echo Glo…" at bounding box center [839, 434] width 1354 height 624
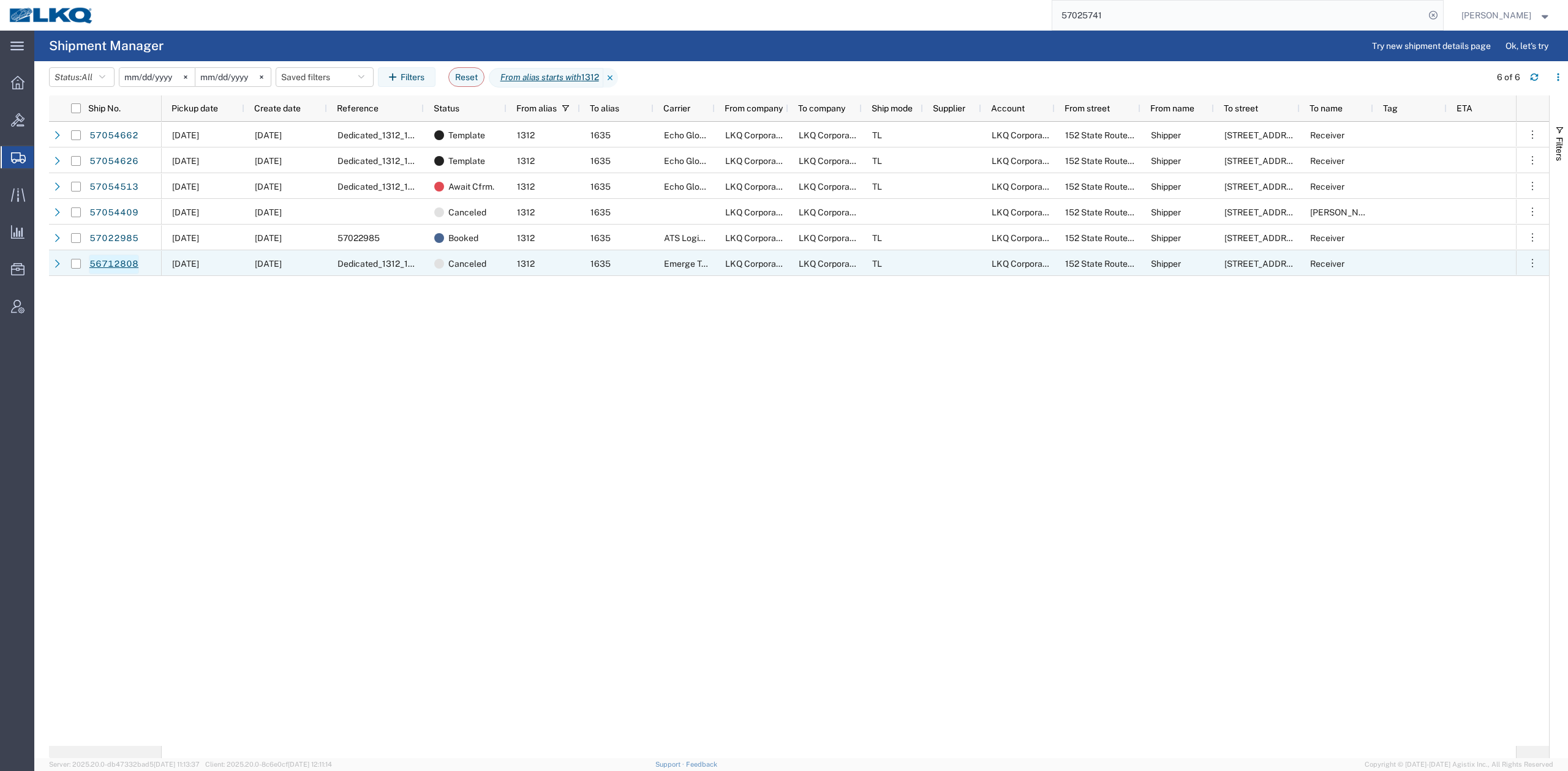
click at [126, 261] on link "56712808" at bounding box center [113, 264] width 50 height 20
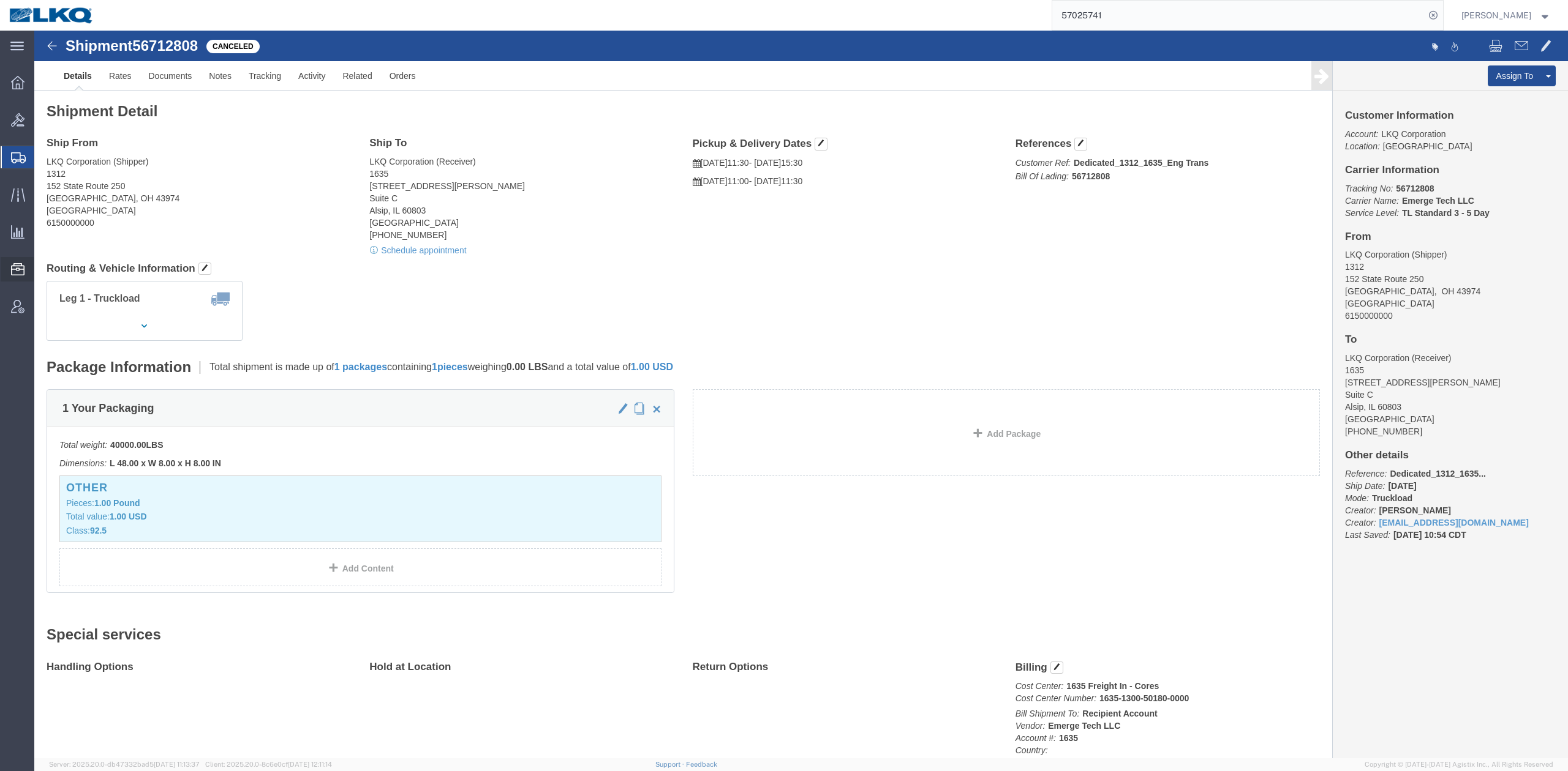
click at [0, 0] on span "Templates" at bounding box center [0, 0] width 0 height 0
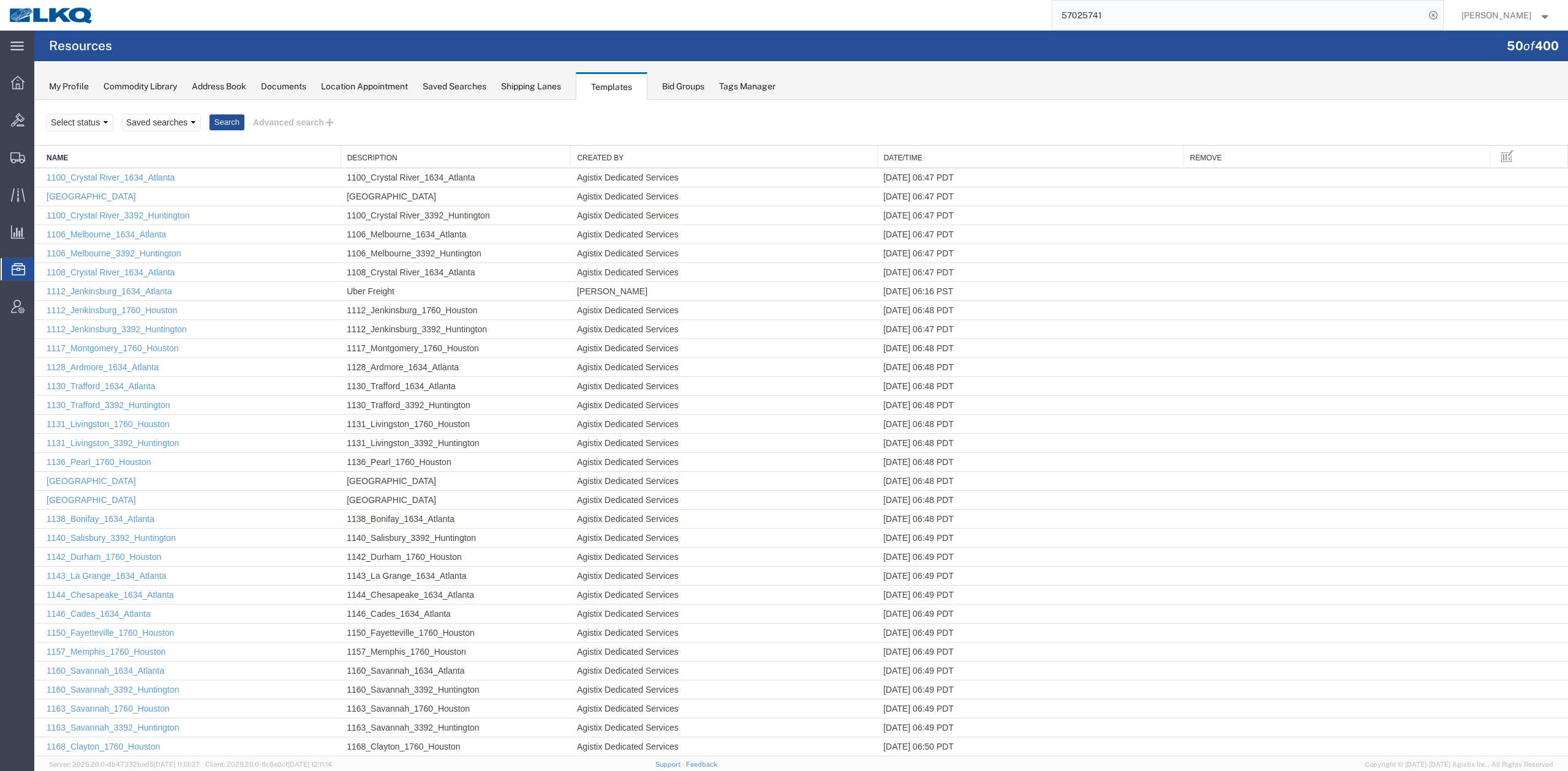
click at [948, 151] on th "Date/Time" at bounding box center [1030, 157] width 306 height 23
click at [919, 158] on link "Date/Time" at bounding box center [1031, 158] width 293 height 10
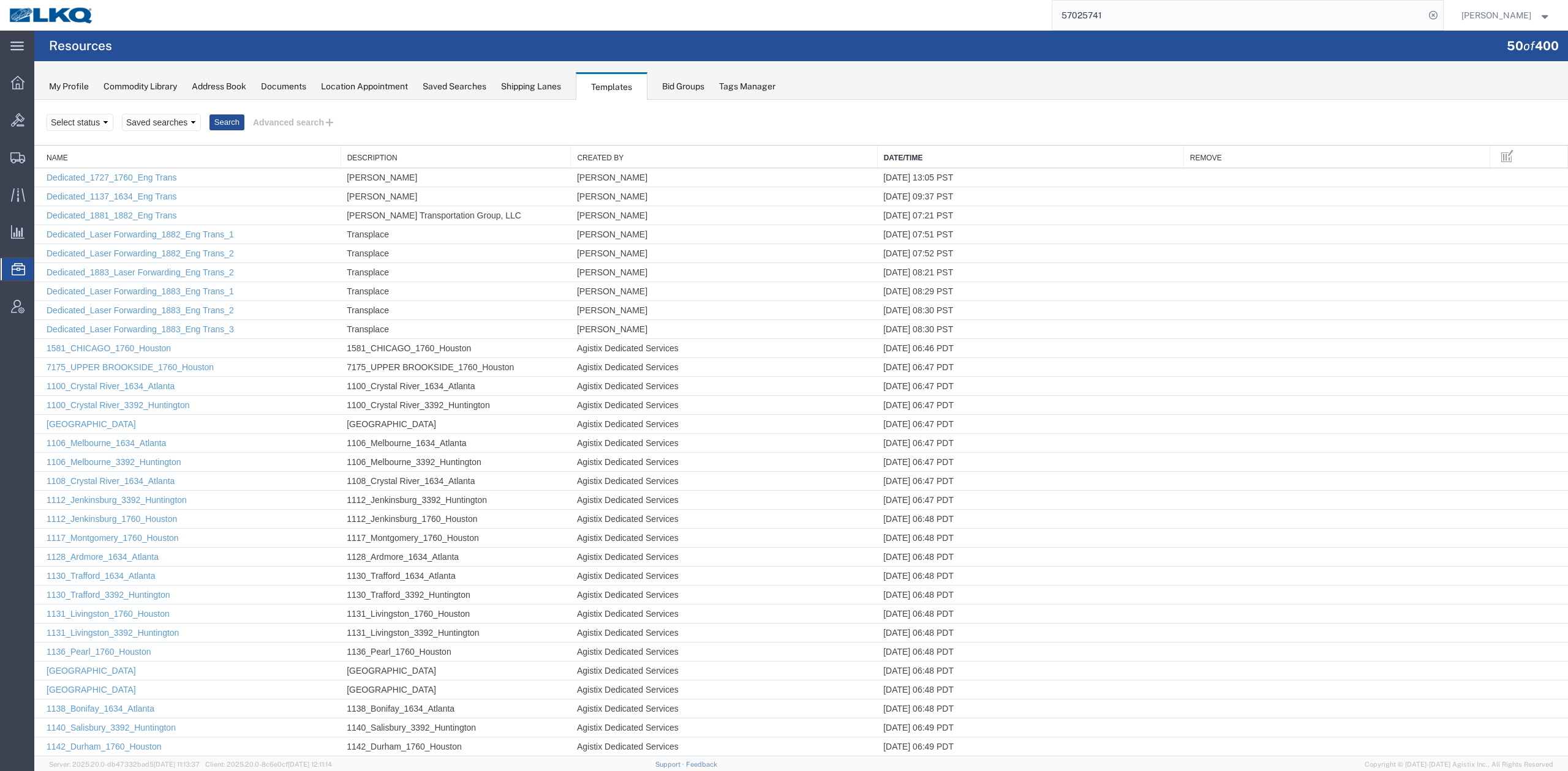
click at [917, 158] on link "Date/Time" at bounding box center [1031, 158] width 293 height 10
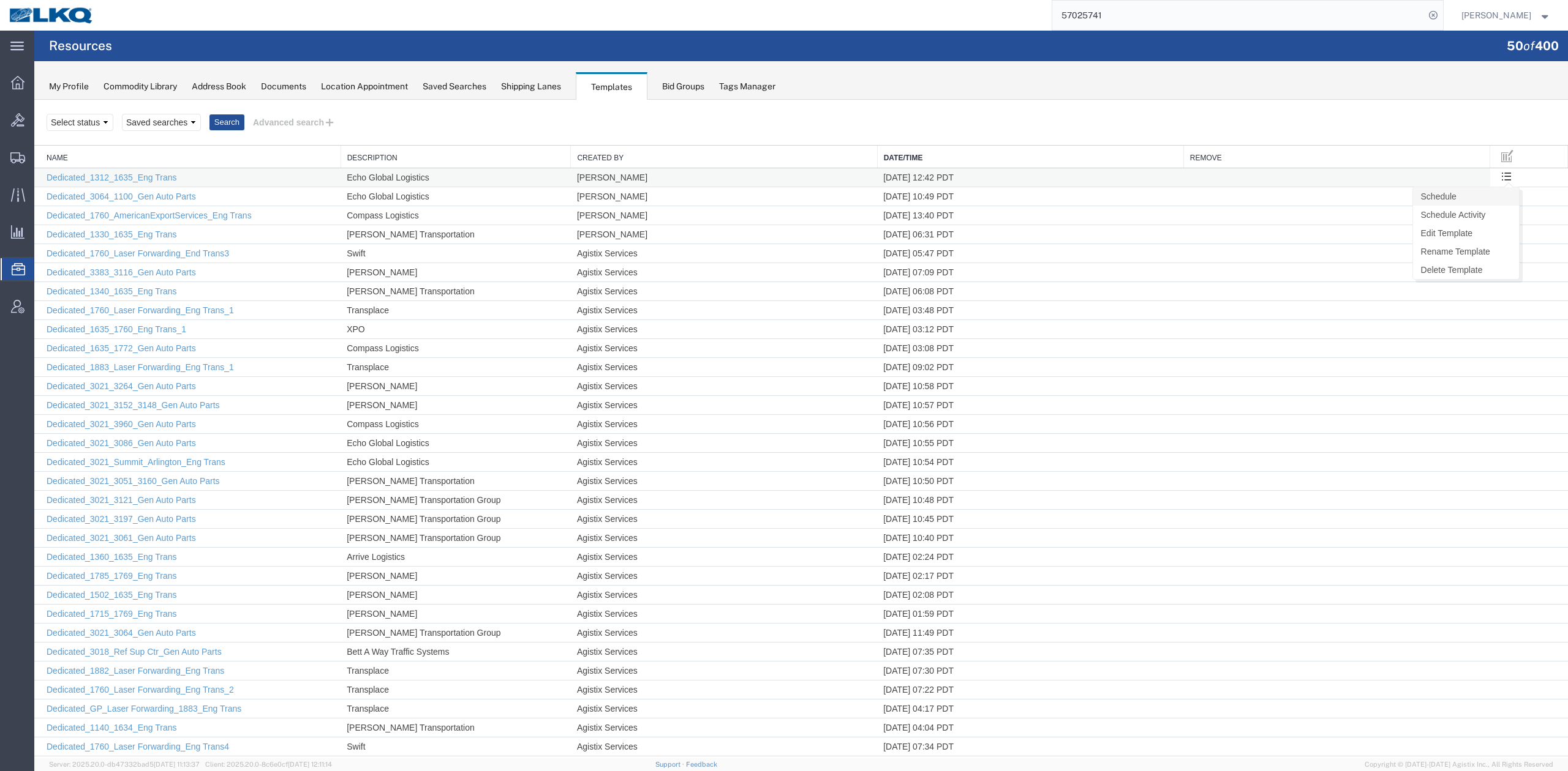
click at [1478, 199] on link "Schedule" at bounding box center [1466, 196] width 106 height 18
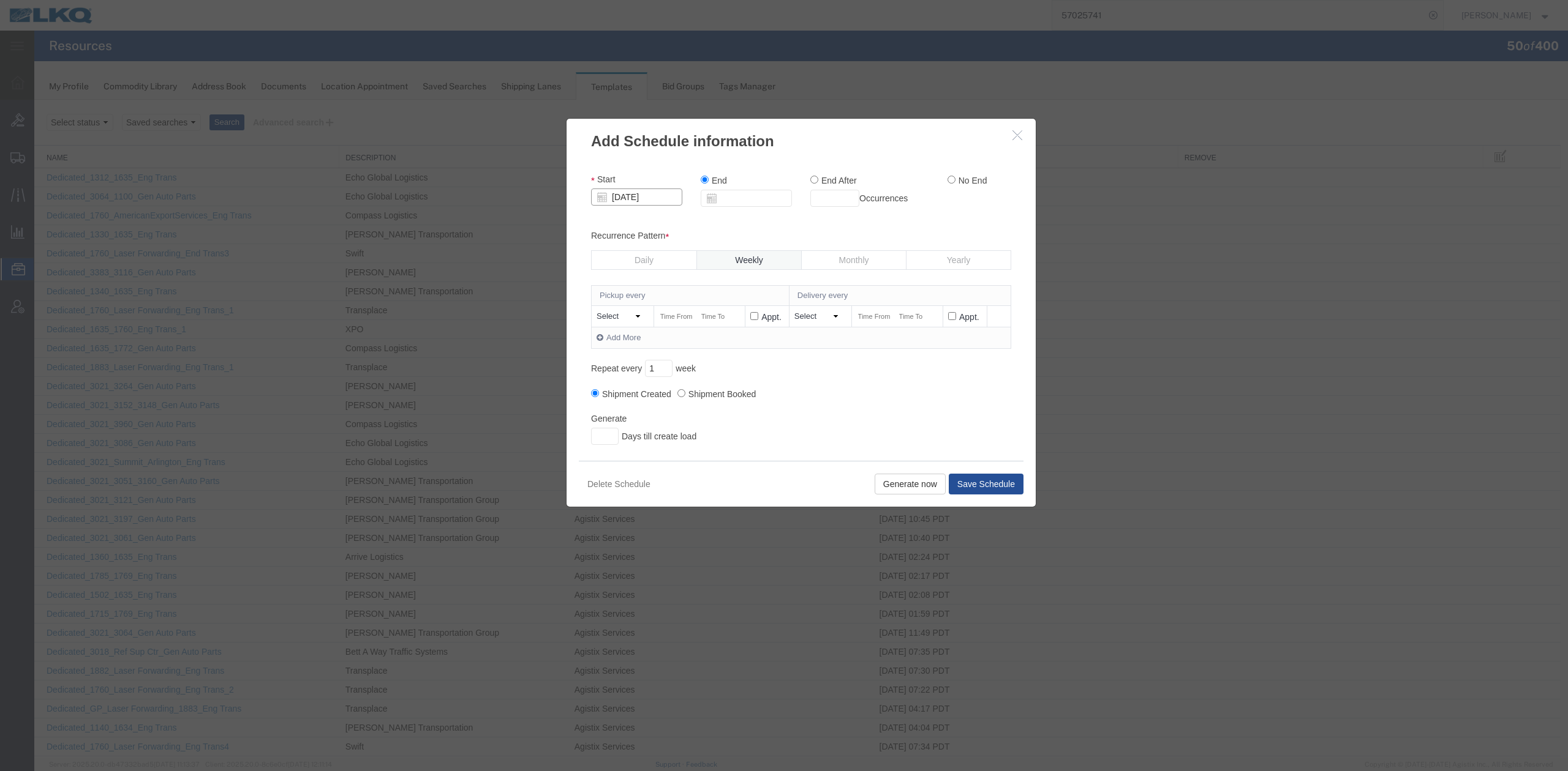
click at [659, 194] on input "10/07/2025" at bounding box center [637, 197] width 91 height 17
click at [656, 276] on td "8" at bounding box center [655, 274] width 18 height 18
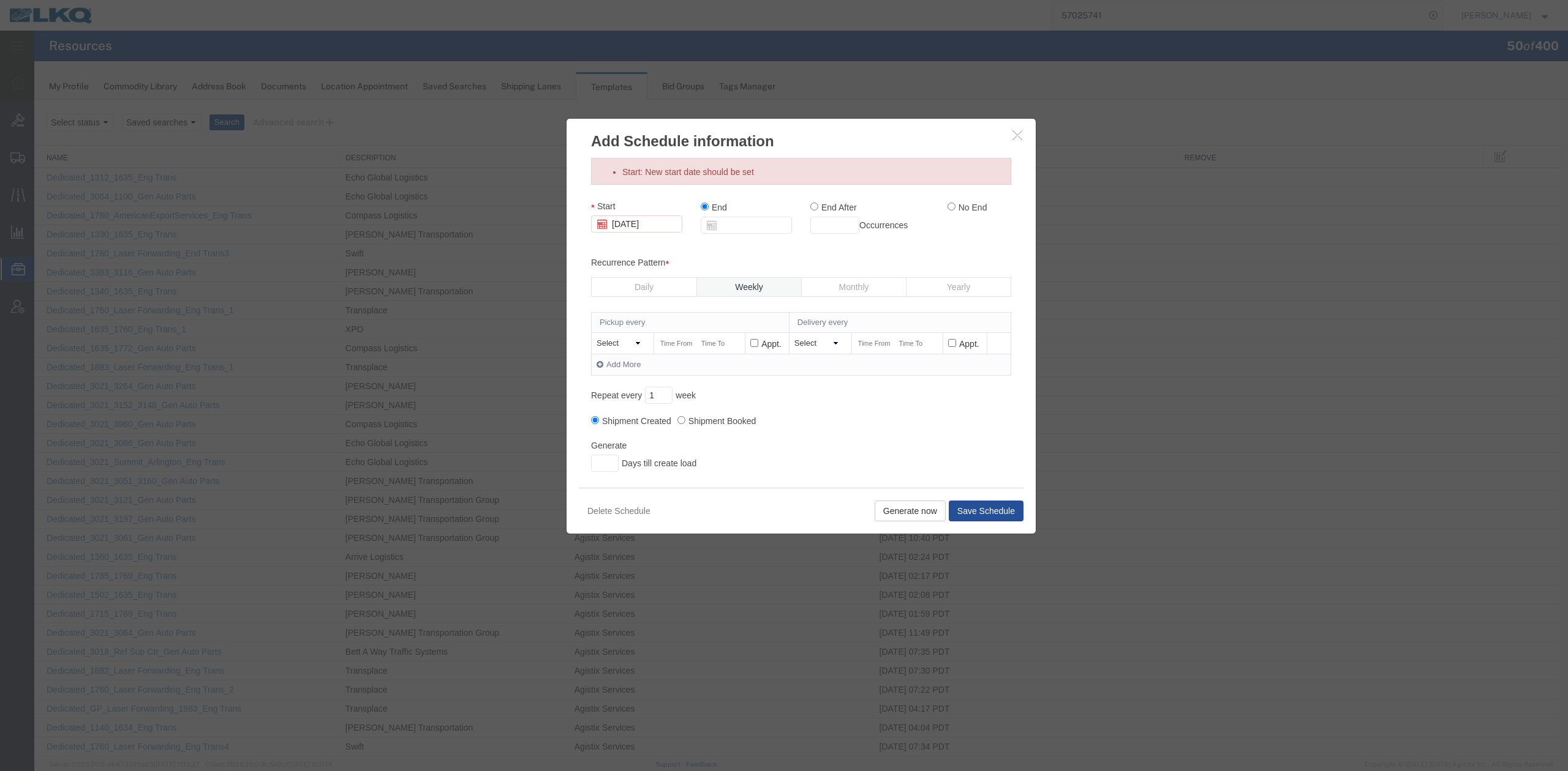
drag, startPoint x: 948, startPoint y: 204, endPoint x: 924, endPoint y: 219, distance: 28.3
click at [949, 204] on input "No End" at bounding box center [951, 207] width 8 height 8
radio input "true"
click at [623, 342] on select "Select Monday Tuesday Wednesday Thursday Friday Saturday Sunday Otherwise" at bounding box center [620, 343] width 48 height 12
select select "THURSDAY"
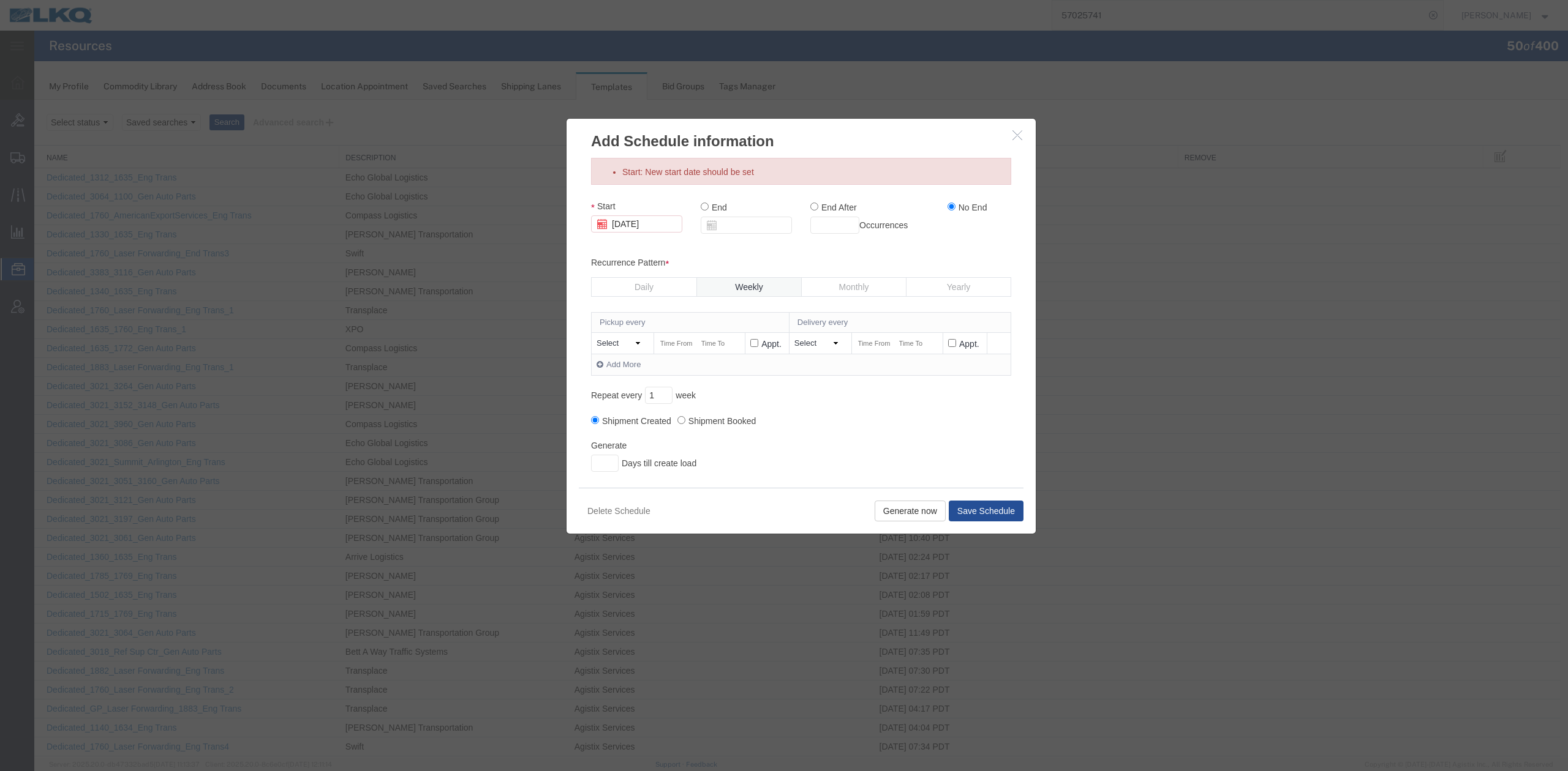
click at [596, 338] on select "Select Monday Tuesday Wednesday Thursday Friday Saturday Sunday Otherwise" at bounding box center [620, 343] width 48 height 12
click at [681, 345] on input "text" at bounding box center [676, 344] width 35 height 13
type input "11:30 AM"
type input "2:30 PM"
click at [805, 341] on select "Select Monday Tuesday Wednesday Thursday Friday Saturday Sunday Days later" at bounding box center [818, 343] width 48 height 12
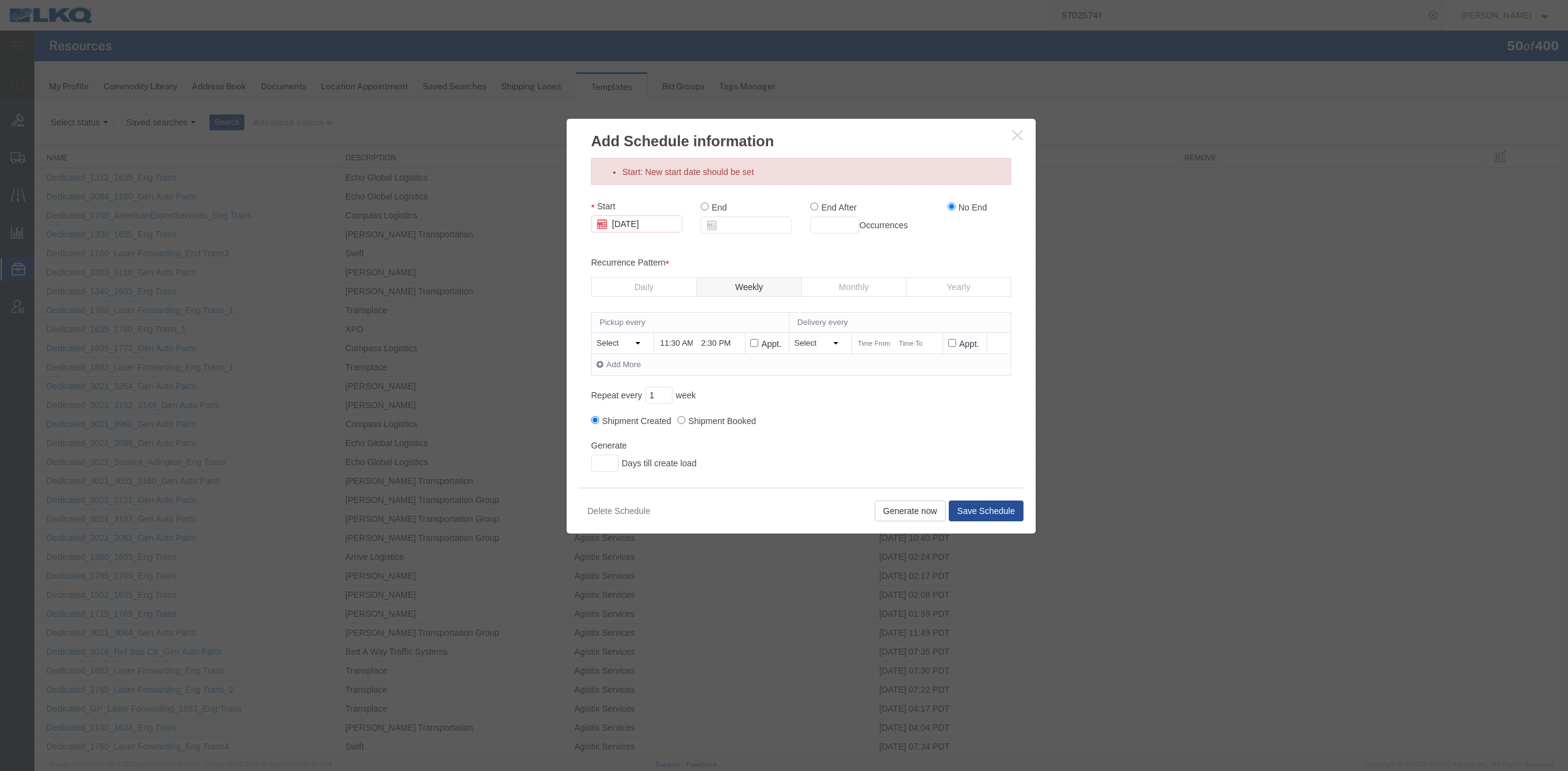
select select "FRIDAY"
click at [794, 338] on select "Select Monday Tuesday Wednesday Thursday Friday Saturday Sunday Days later" at bounding box center [818, 343] width 48 height 12
drag, startPoint x: 860, startPoint y: 343, endPoint x: 873, endPoint y: 351, distance: 15.3
click at [861, 344] on input "text" at bounding box center [874, 344] width 35 height 13
type input "11:00 AM"
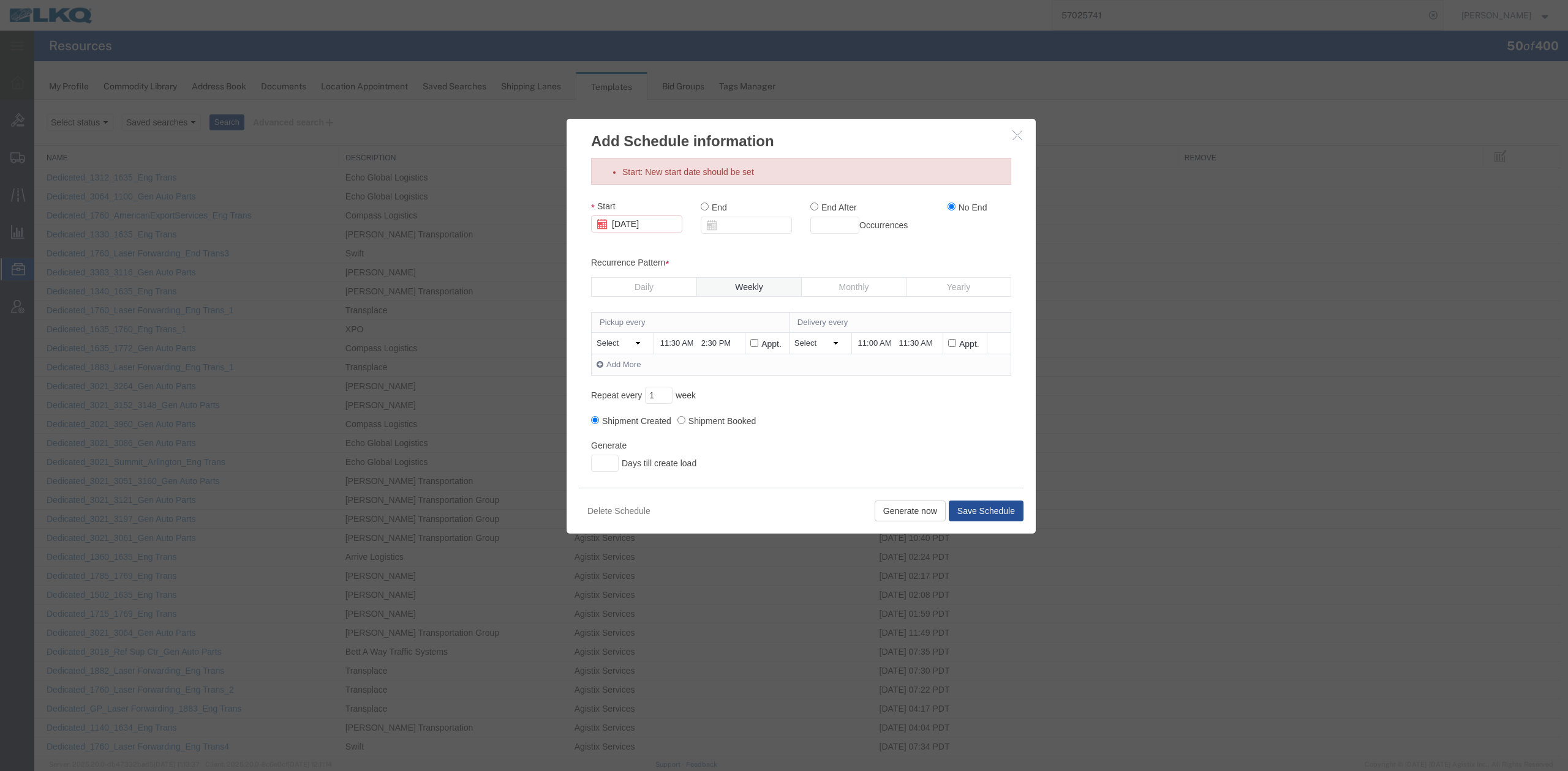
type input "11:30 AM"
click at [952, 341] on input "Appt." at bounding box center [952, 343] width 8 height 8
checkbox input "true"
click at [679, 422] on input "Shipment Booked" at bounding box center [681, 420] width 8 height 8
radio input "true"
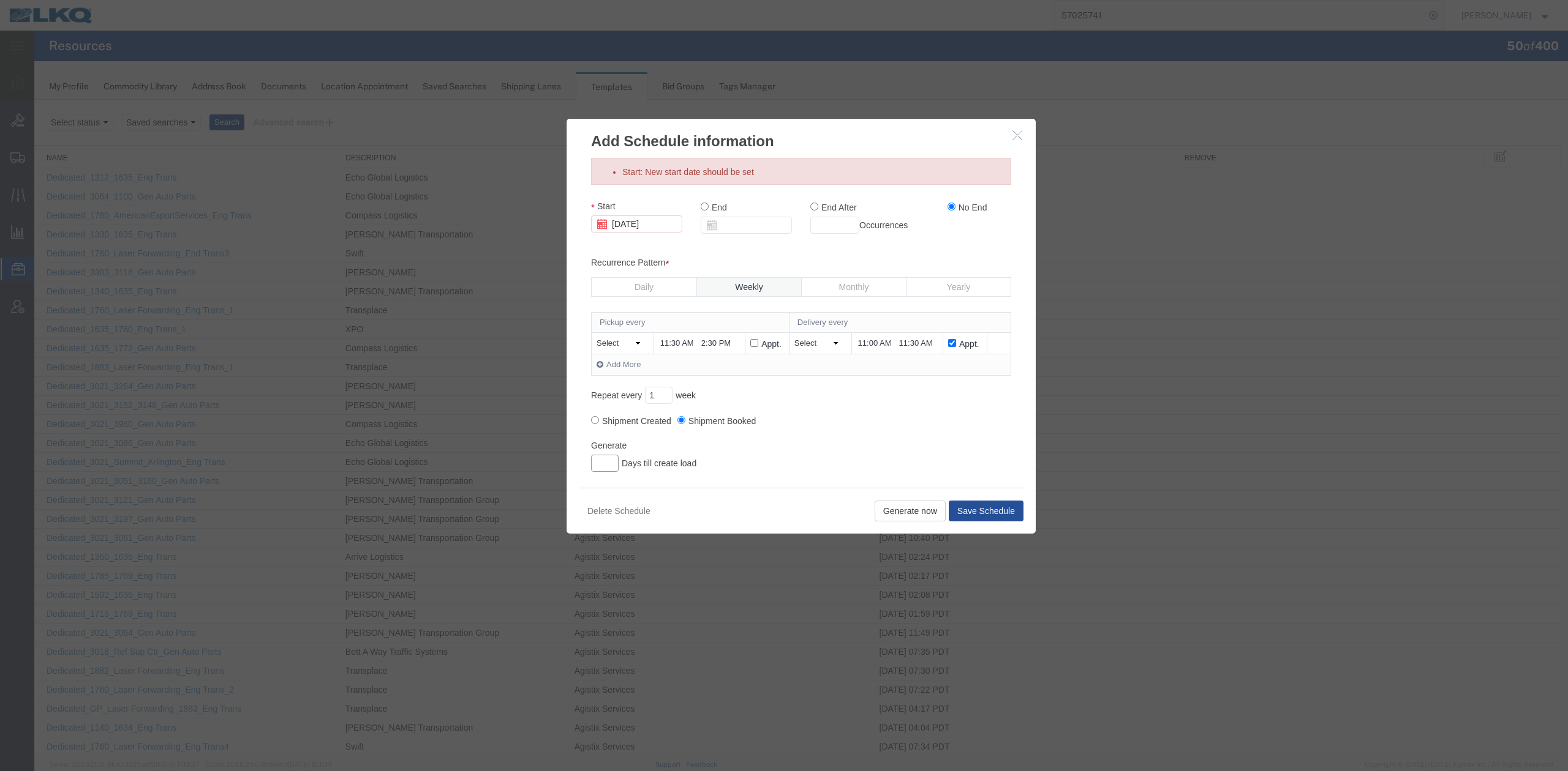
click at [602, 459] on input "Generate" at bounding box center [605, 464] width 28 height 17
type input "35"
click at [866, 431] on div "Start 10/07/2025 End End After Occurrences No End Recurrence Pattern Daily Week…" at bounding box center [801, 337] width 420 height 273
click at [904, 513] on button "Generate now" at bounding box center [910, 511] width 71 height 21
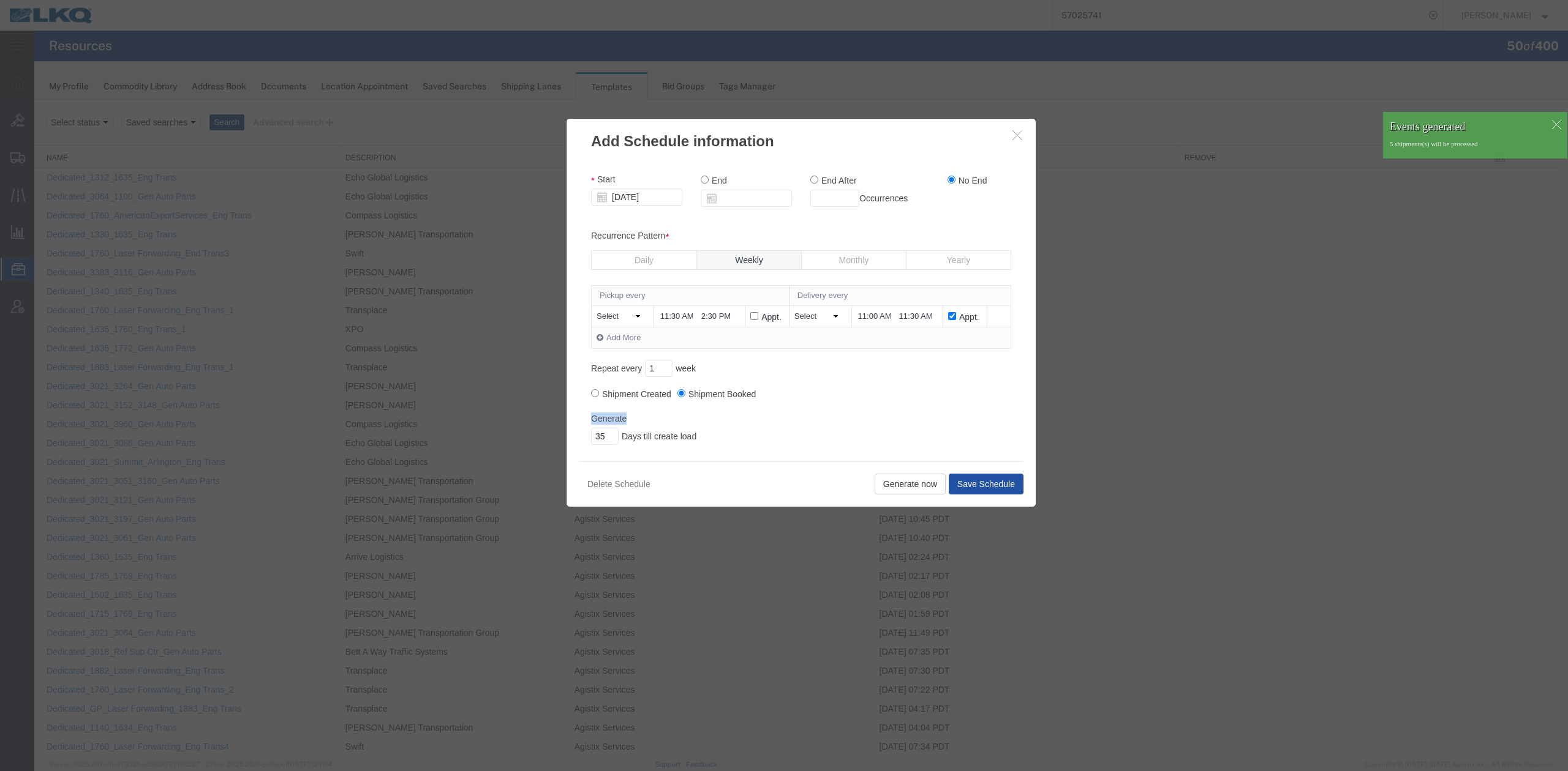
click at [990, 485] on button "Save Schedule" at bounding box center [986, 484] width 75 height 21
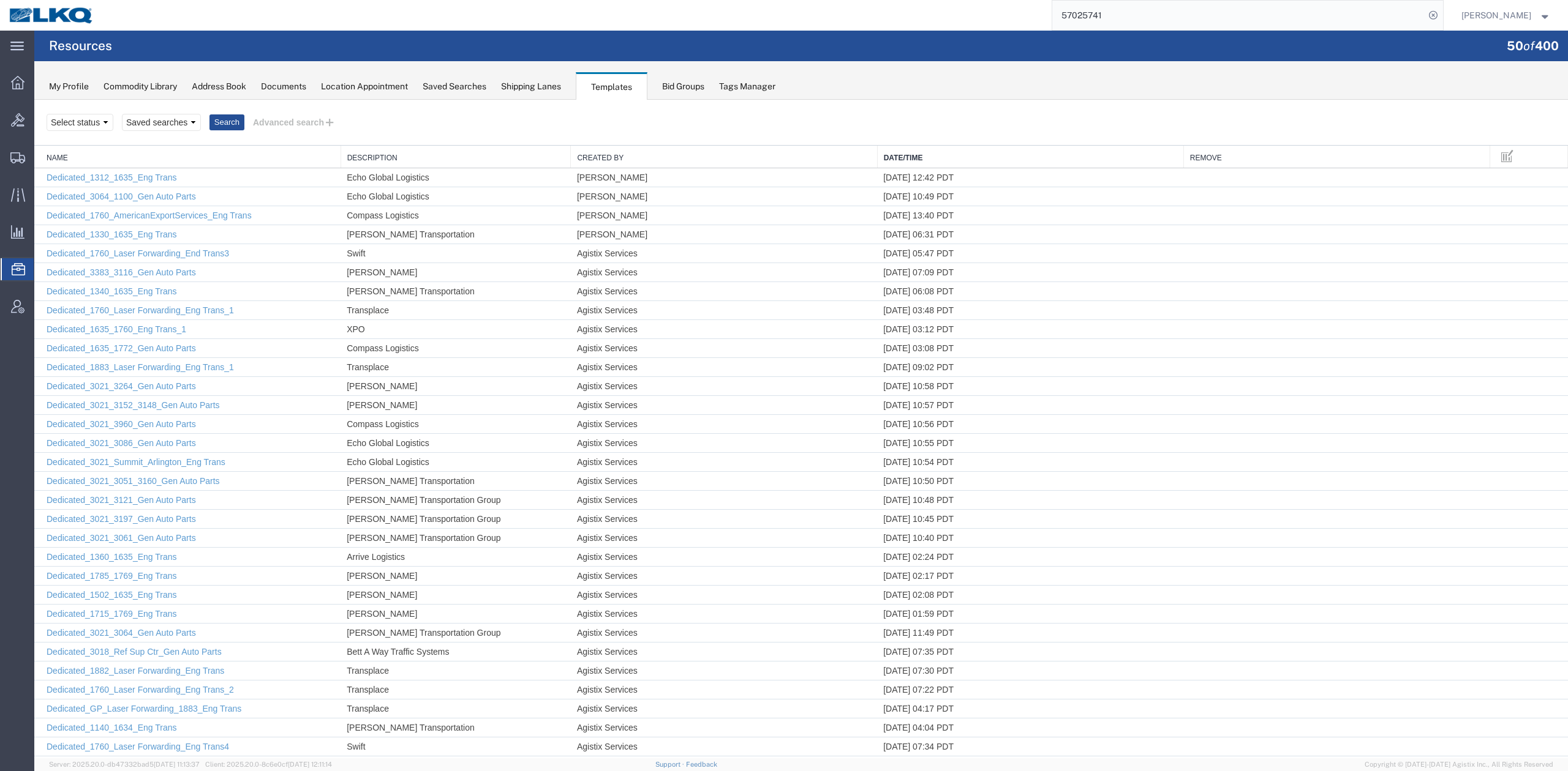
drag, startPoint x: 52, startPoint y: 177, endPoint x: 152, endPoint y: 2, distance: 201.6
click at [0, 0] on span "Shipment Manager" at bounding box center [0, 0] width 0 height 0
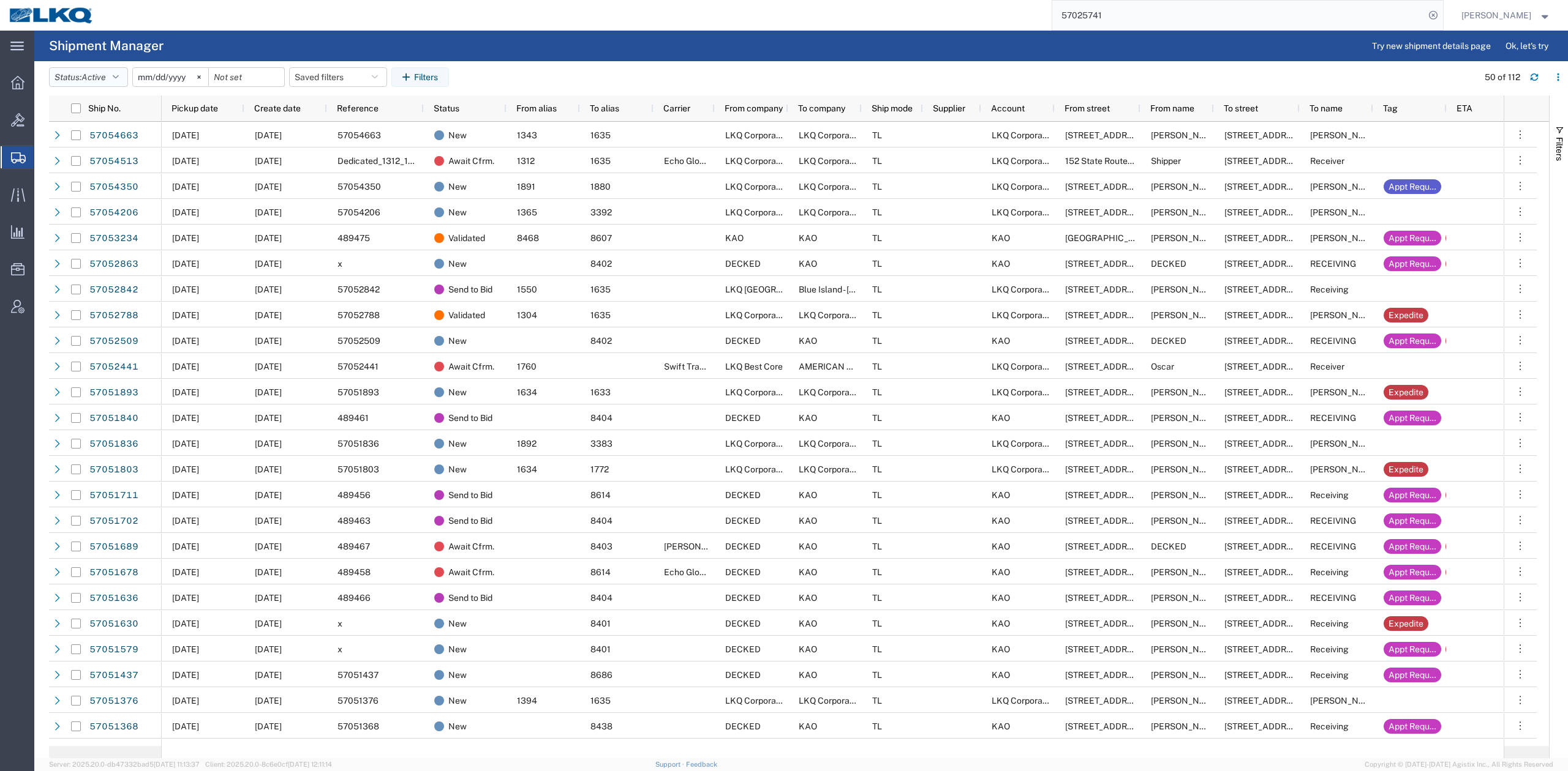
click at [104, 67] on button "Status: Active" at bounding box center [89, 77] width 79 height 20
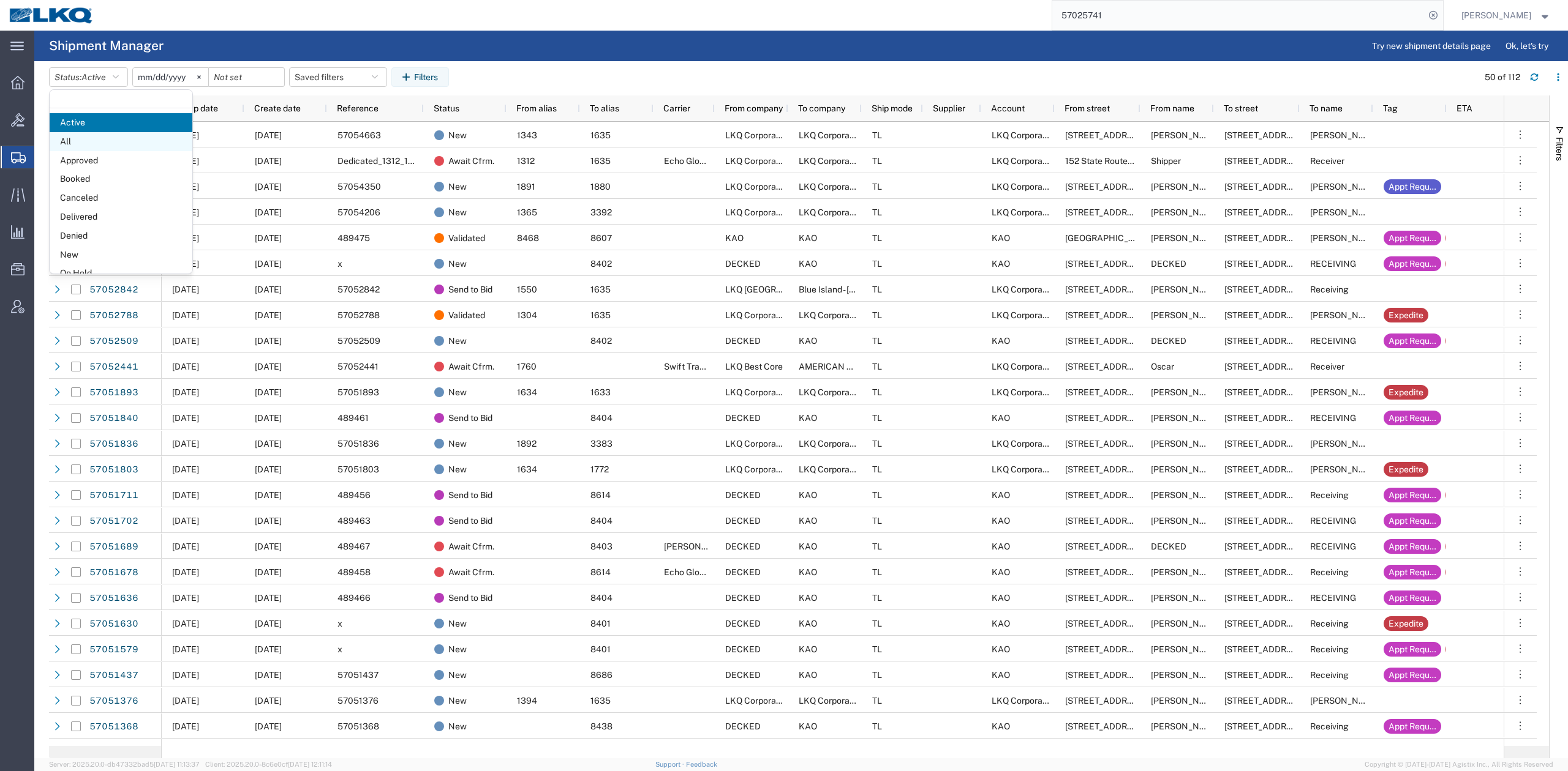
click at [86, 147] on span "All" at bounding box center [121, 142] width 143 height 19
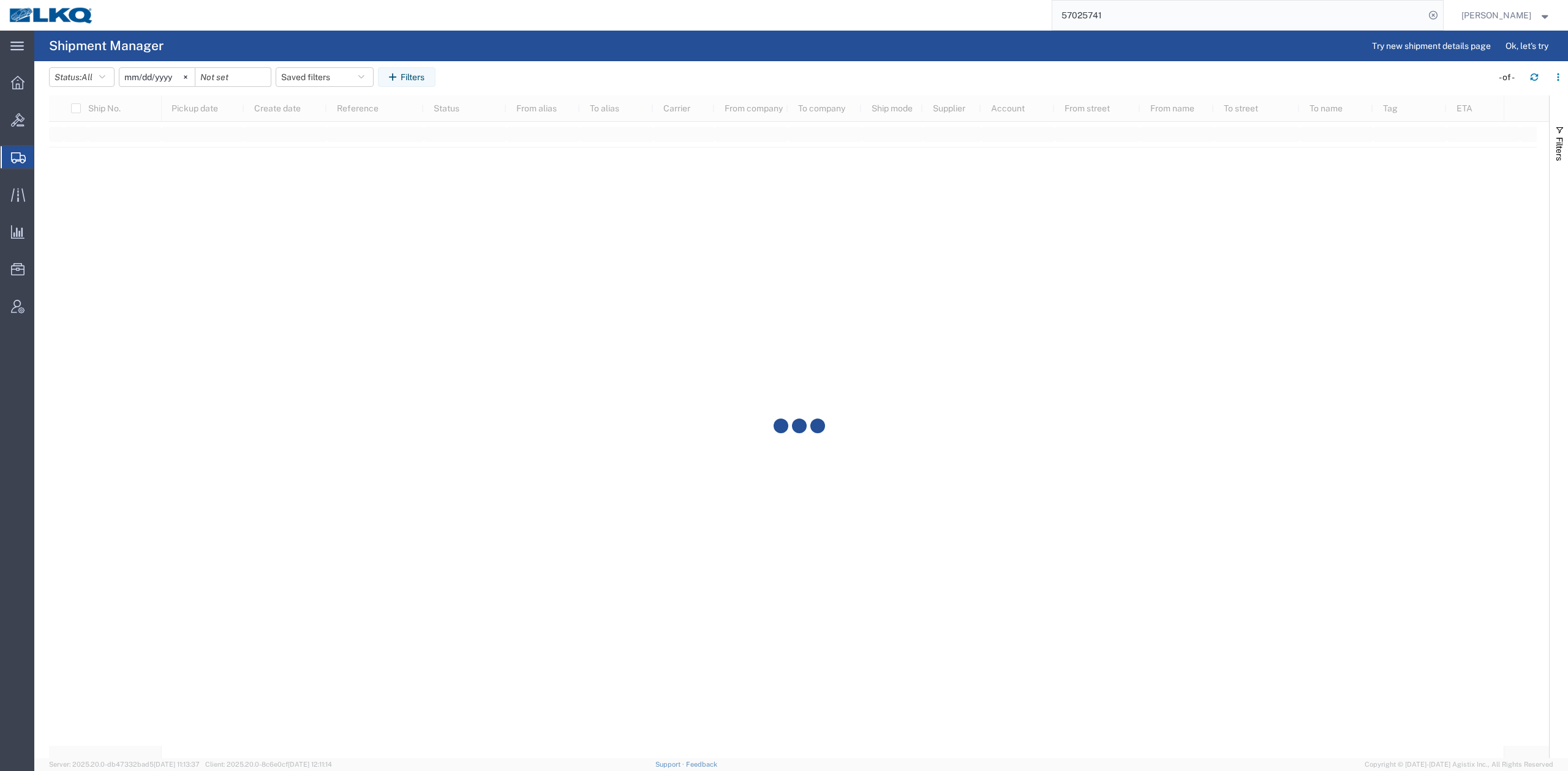
drag, startPoint x: 158, startPoint y: 67, endPoint x: 170, endPoint y: 101, distance: 36.1
click at [158, 66] on header "Status: All Active All Approved Booked Canceled Delivered Denied New On Hold Pe…" at bounding box center [809, 78] width 1519 height 34
click at [160, 71] on input "[DATE]" at bounding box center [157, 77] width 75 height 18
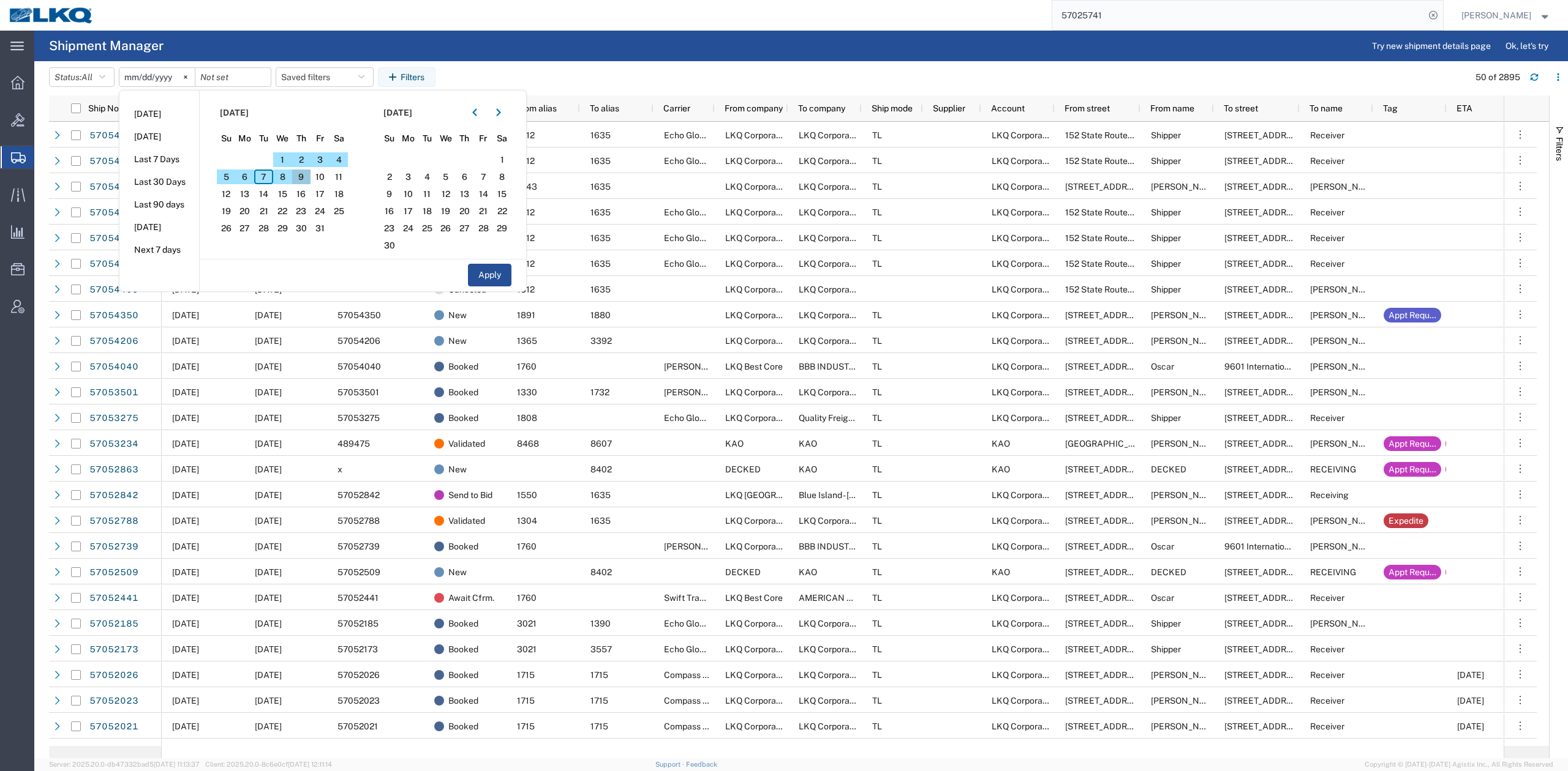
click at [302, 179] on span "9" at bounding box center [302, 177] width 19 height 15
click at [311, 223] on span "30" at bounding box center [302, 228] width 19 height 15
click at [498, 280] on button "Apply" at bounding box center [489, 275] width 44 height 23
type input "2025-10-09"
type input "2025-10-30"
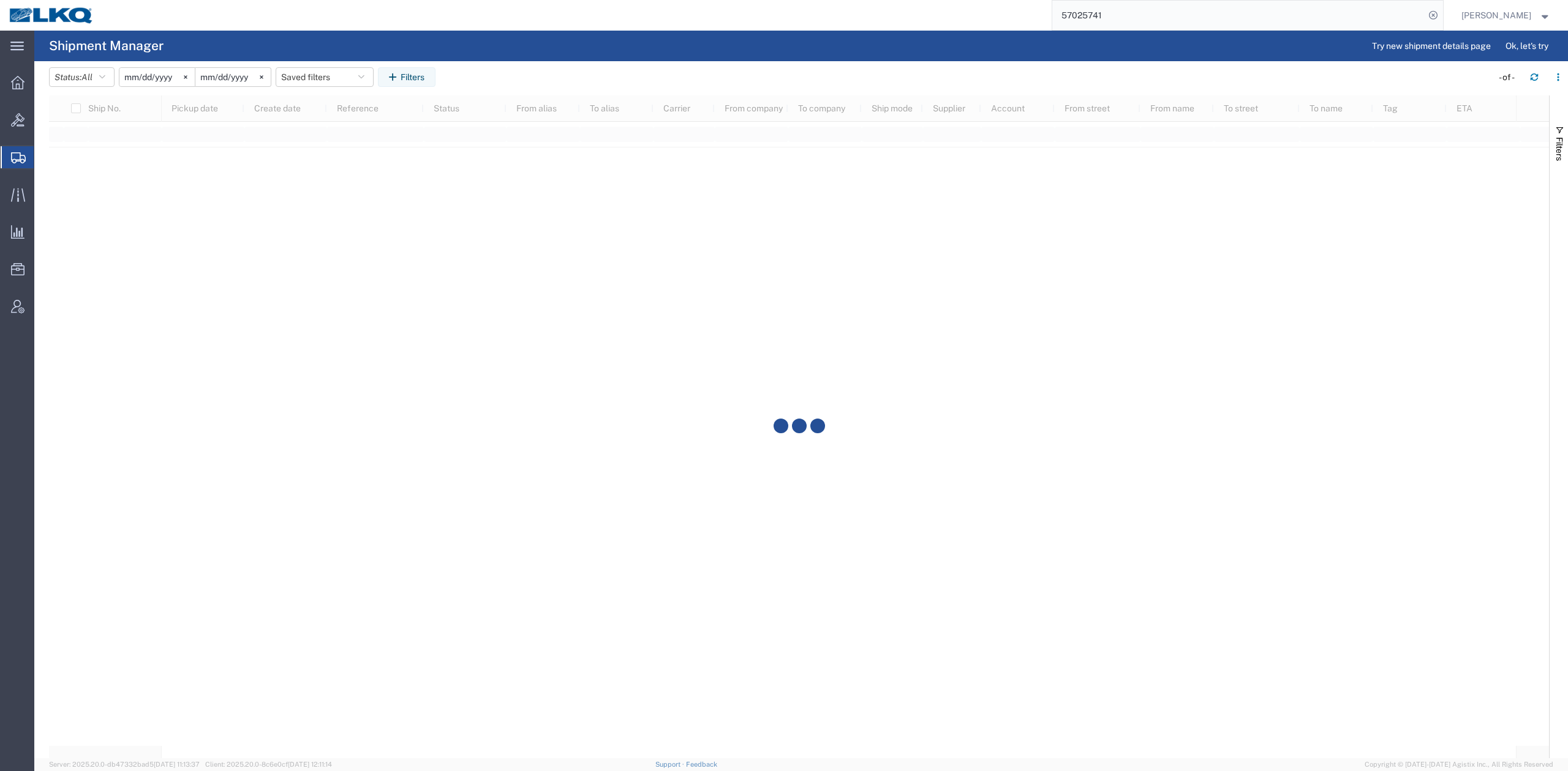
drag, startPoint x: 1559, startPoint y: 132, endPoint x: 1404, endPoint y: 490, distance: 390.1
click at [1558, 133] on span "button" at bounding box center [1559, 130] width 10 height 10
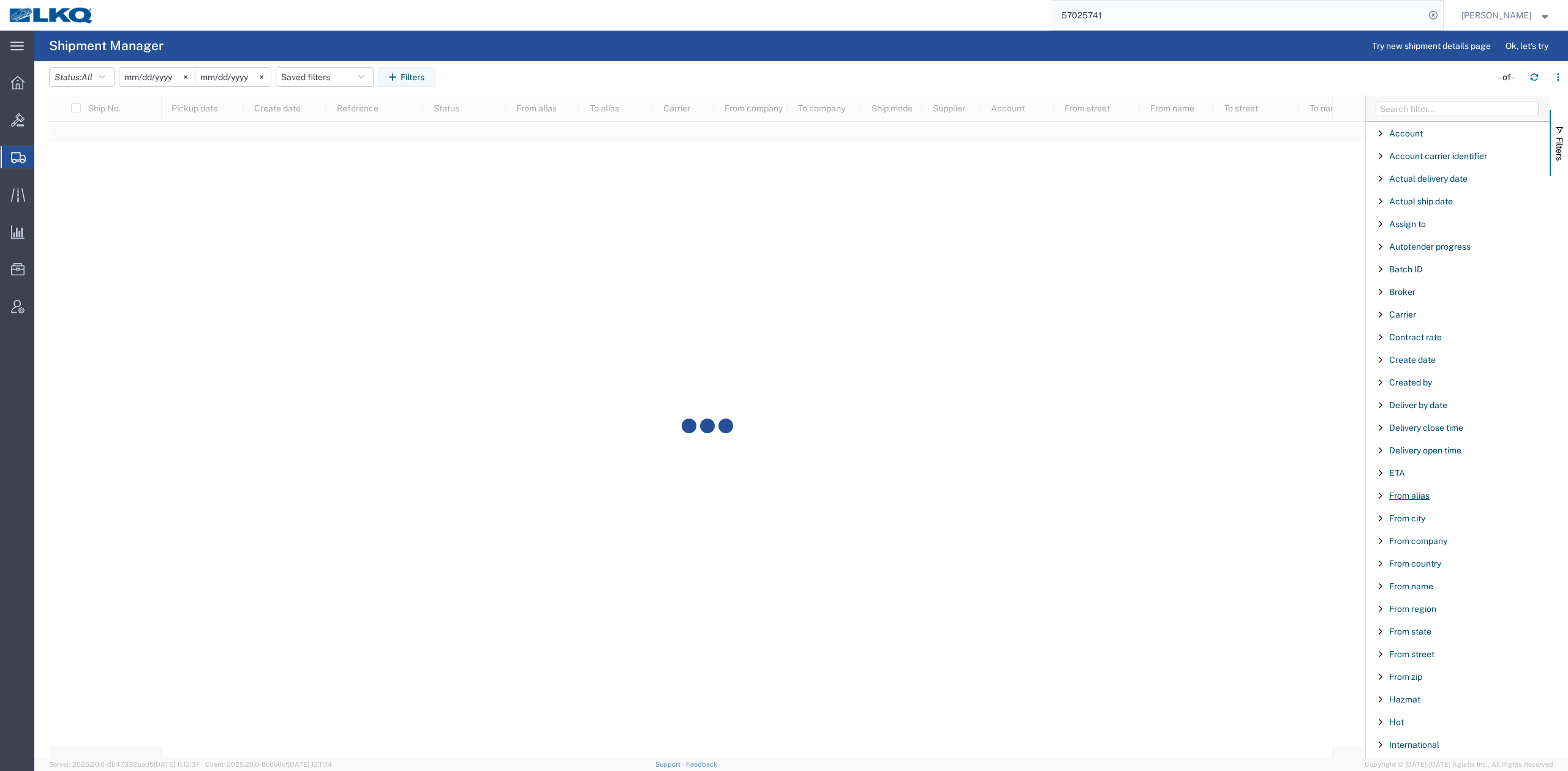
click at [1417, 497] on span "From alias" at bounding box center [1409, 496] width 40 height 10
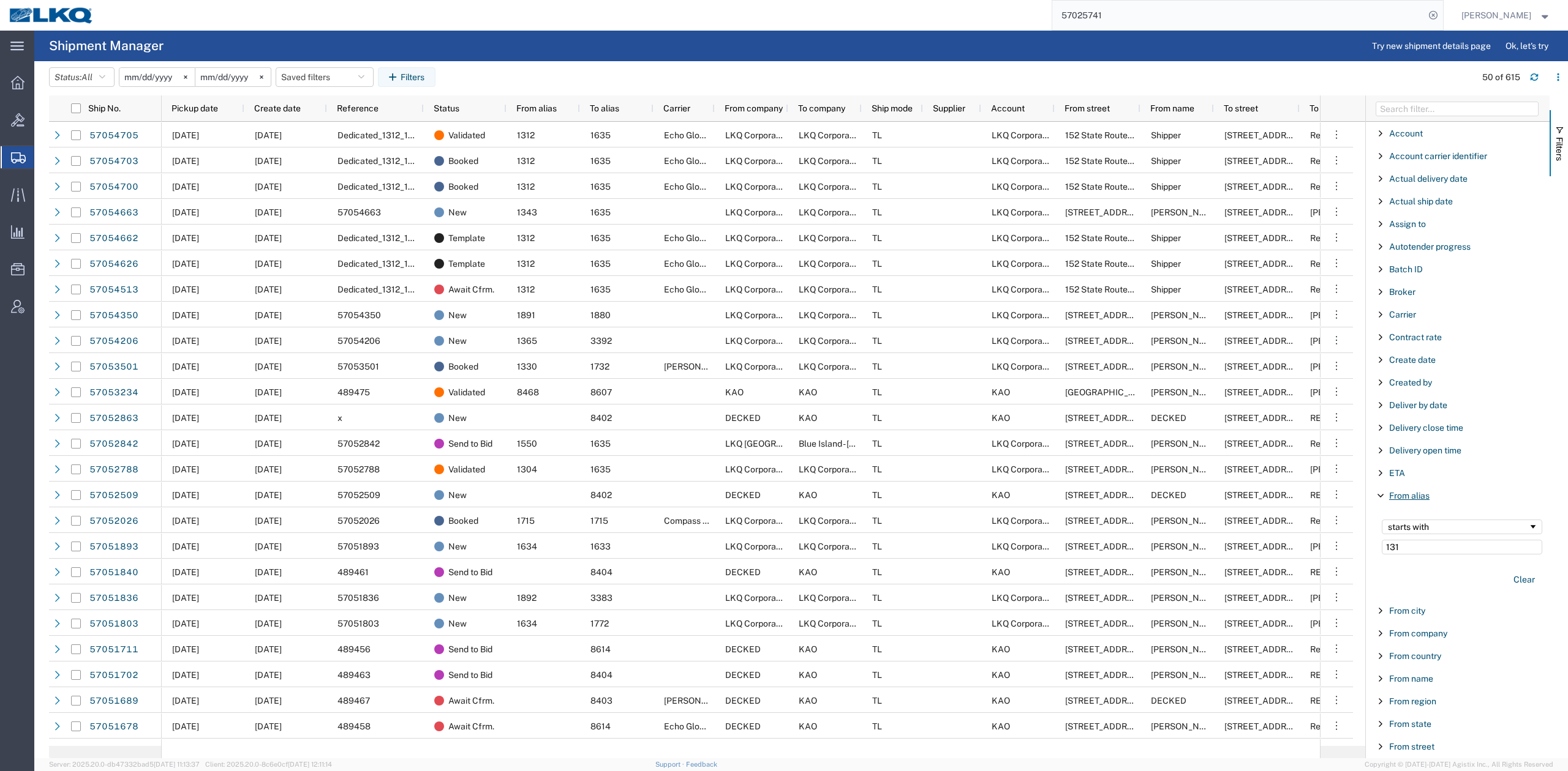
type input "1312"
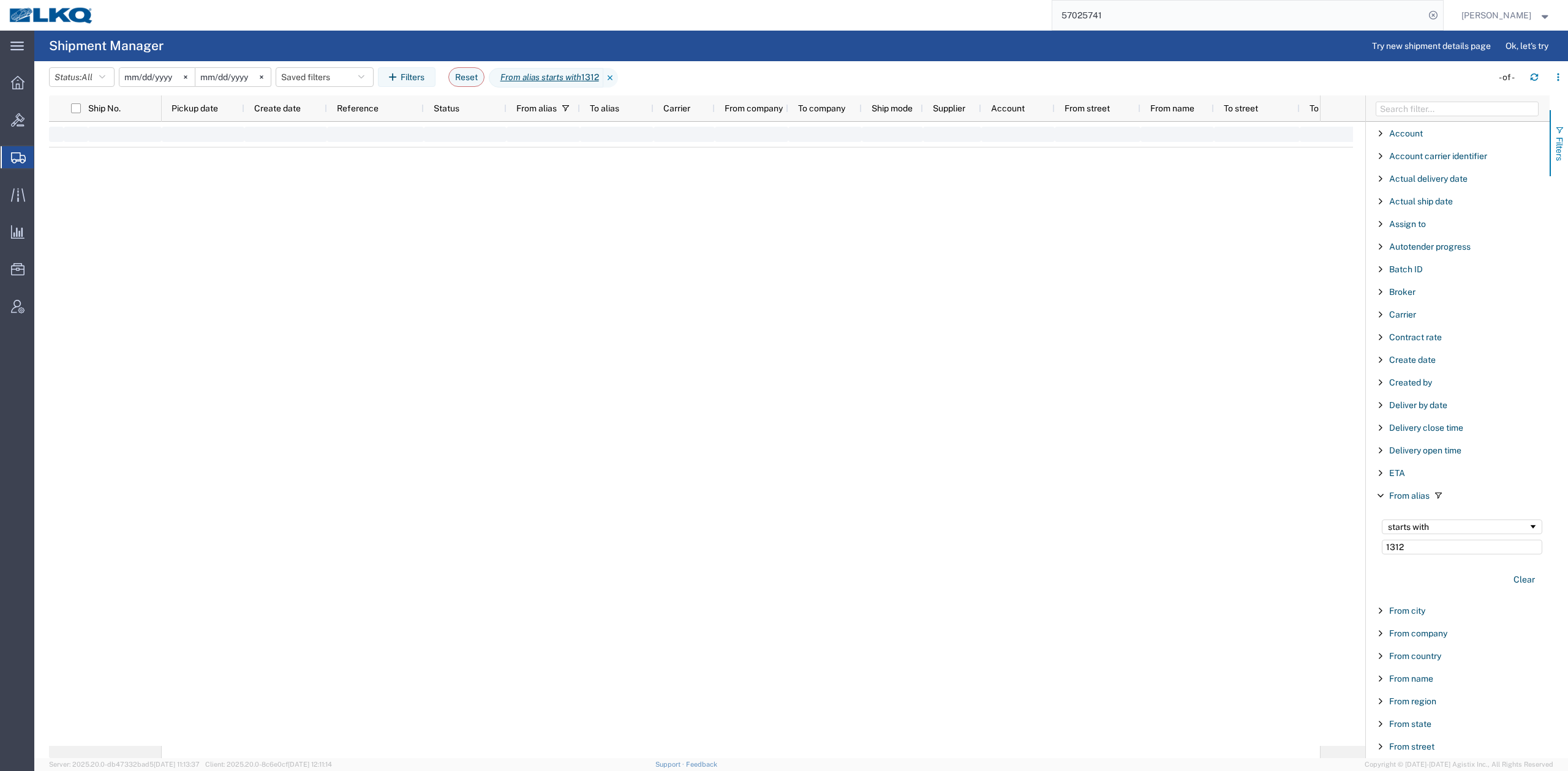
click at [1566, 132] on button "Filters" at bounding box center [1558, 143] width 18 height 66
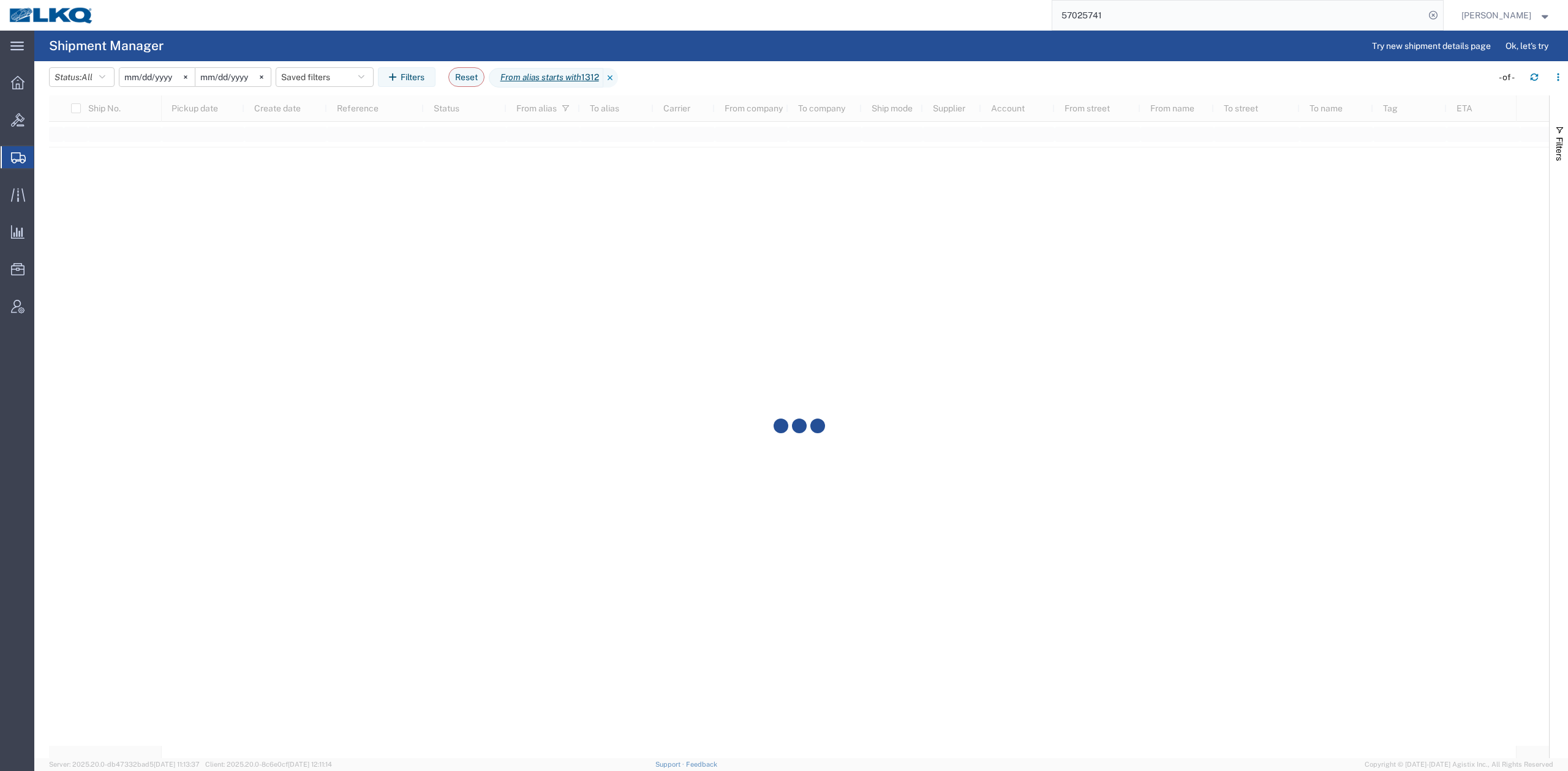
click at [710, 52] on agx-page-header "Shipment Manager Try new shipment details page Ok, let's try" at bounding box center [801, 46] width 1533 height 31
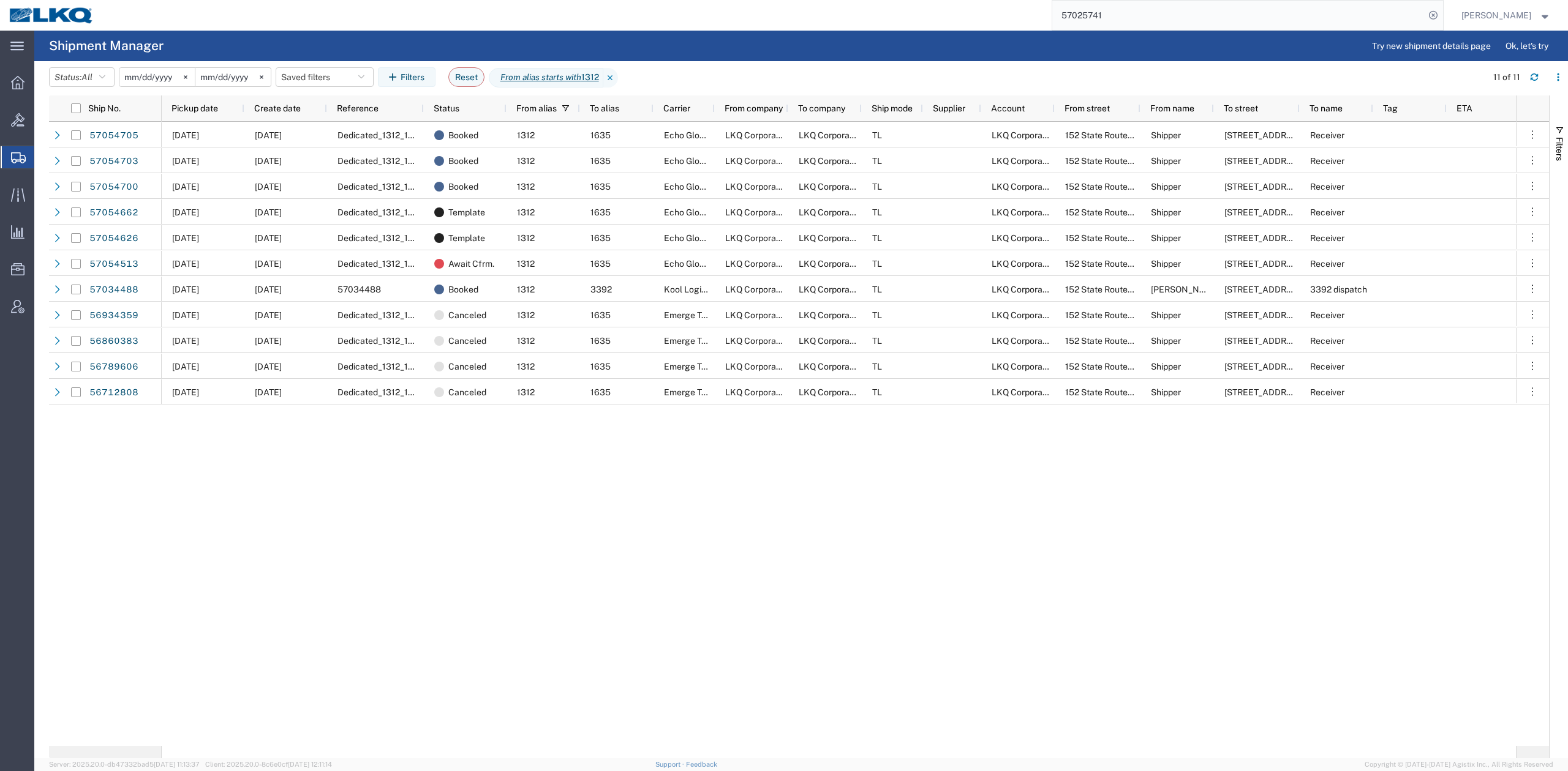
click at [690, 567] on div "10/23/2025 10/07/2025 Dedicated_1312_1635_Eng Trans Booked 1312 1635 Echo Globa…" at bounding box center [839, 434] width 1354 height 624
click at [184, 113] on span "Pickup date" at bounding box center [194, 109] width 47 height 10
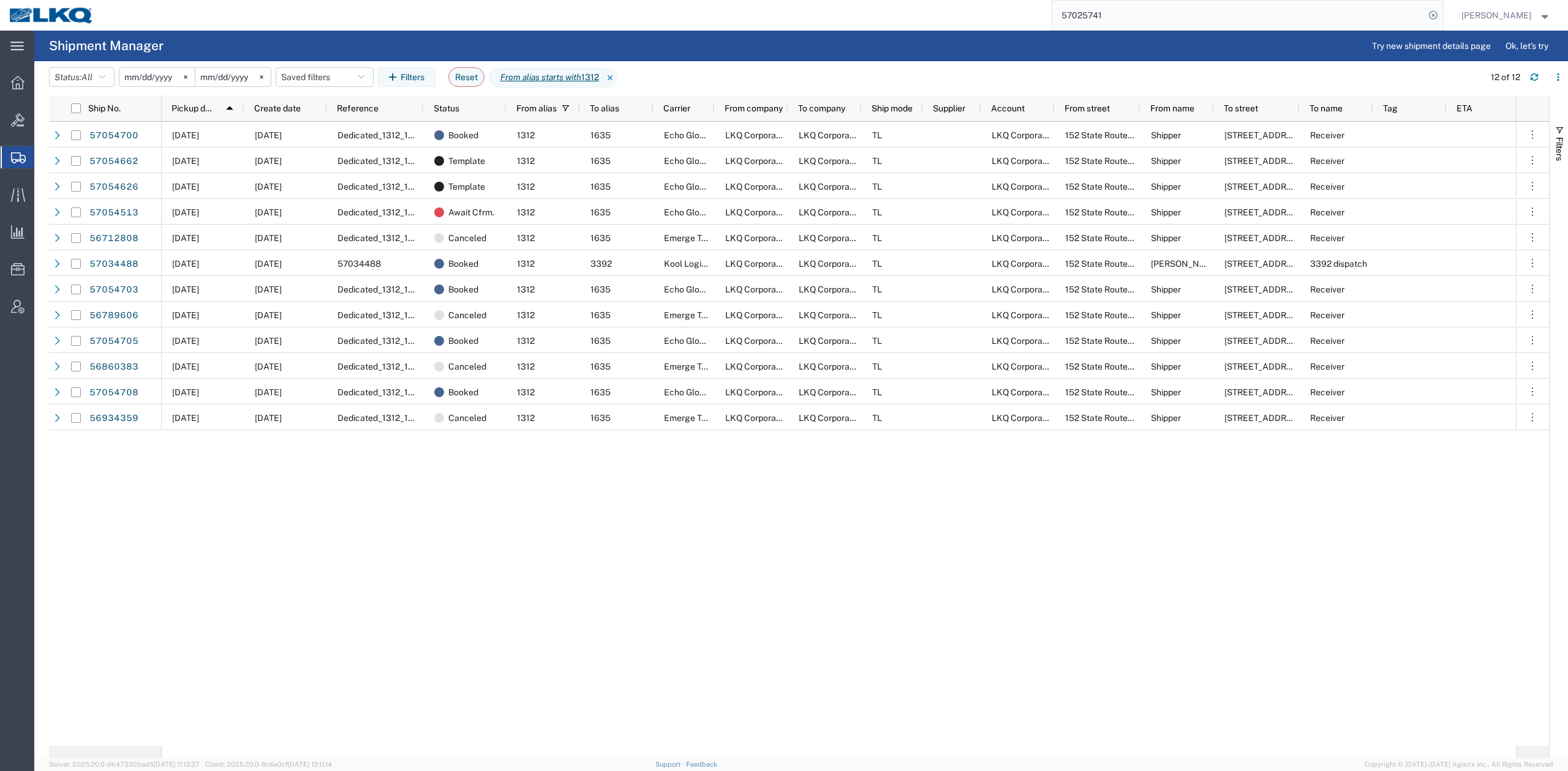
click at [488, 522] on div "10/09/2025 10/07/2025 Dedicated_1312_1635_Eng Trans Booked 1312 1635 Echo Globa…" at bounding box center [839, 434] width 1354 height 624
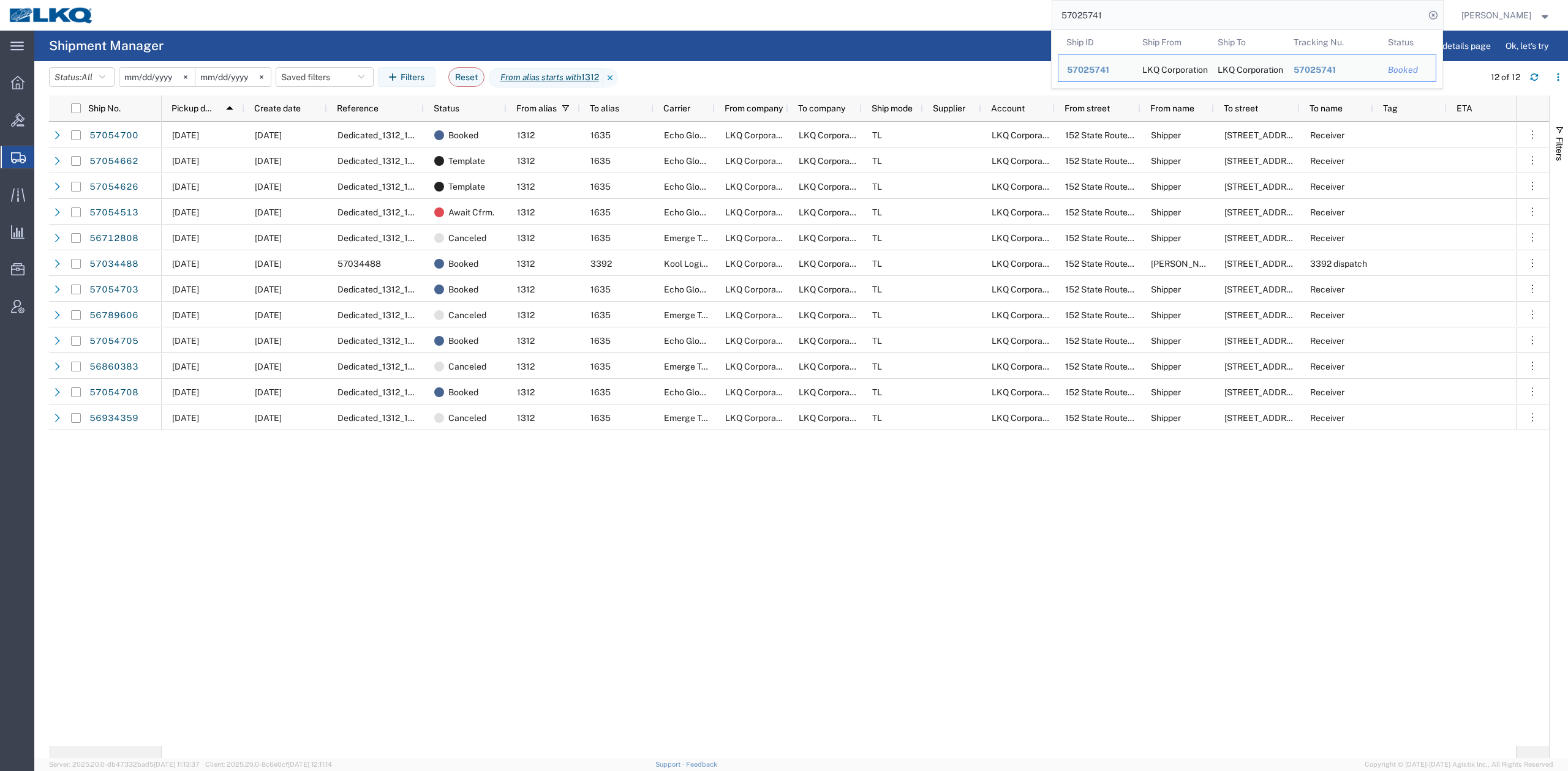
click at [1247, 20] on input "57025741" at bounding box center [1238, 15] width 373 height 29
click at [591, 548] on div "10/09/2025 10/07/2025 Dedicated_1312_1635_Eng Trans Booked 1312 1635 Echo Globa…" at bounding box center [839, 434] width 1354 height 624
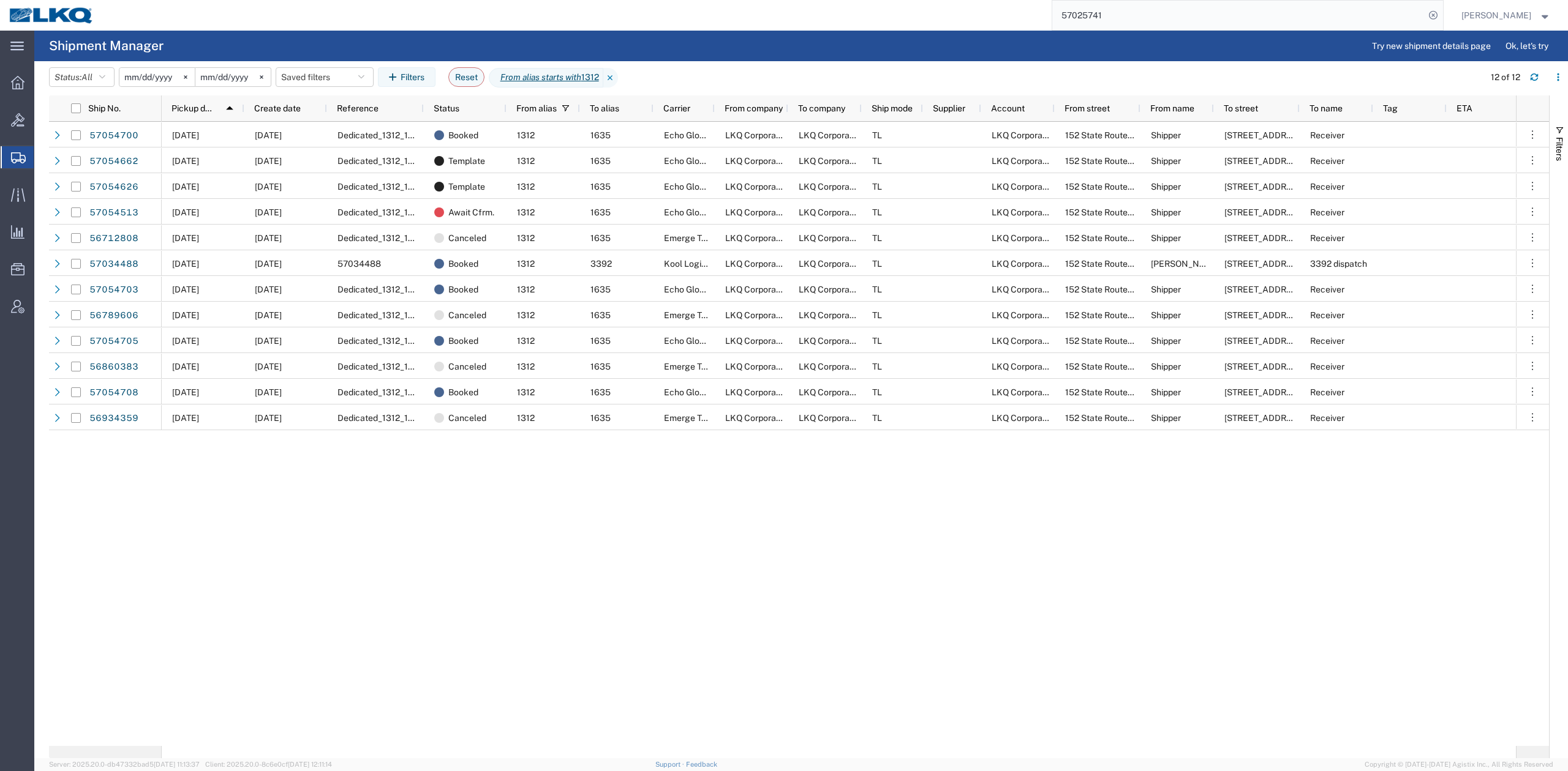
click at [476, 548] on div "10/09/2025 10/07/2025 Dedicated_1312_1635_Eng Trans Booked 1312 1635 Echo Globa…" at bounding box center [839, 434] width 1354 height 624
click at [788, 613] on div "10/09/2025 10/07/2025 Dedicated_1312_1635_Eng Trans Booked 1312 1635 Echo Globa…" at bounding box center [839, 434] width 1354 height 624
click at [1566, 147] on button "Filters" at bounding box center [1558, 143] width 18 height 66
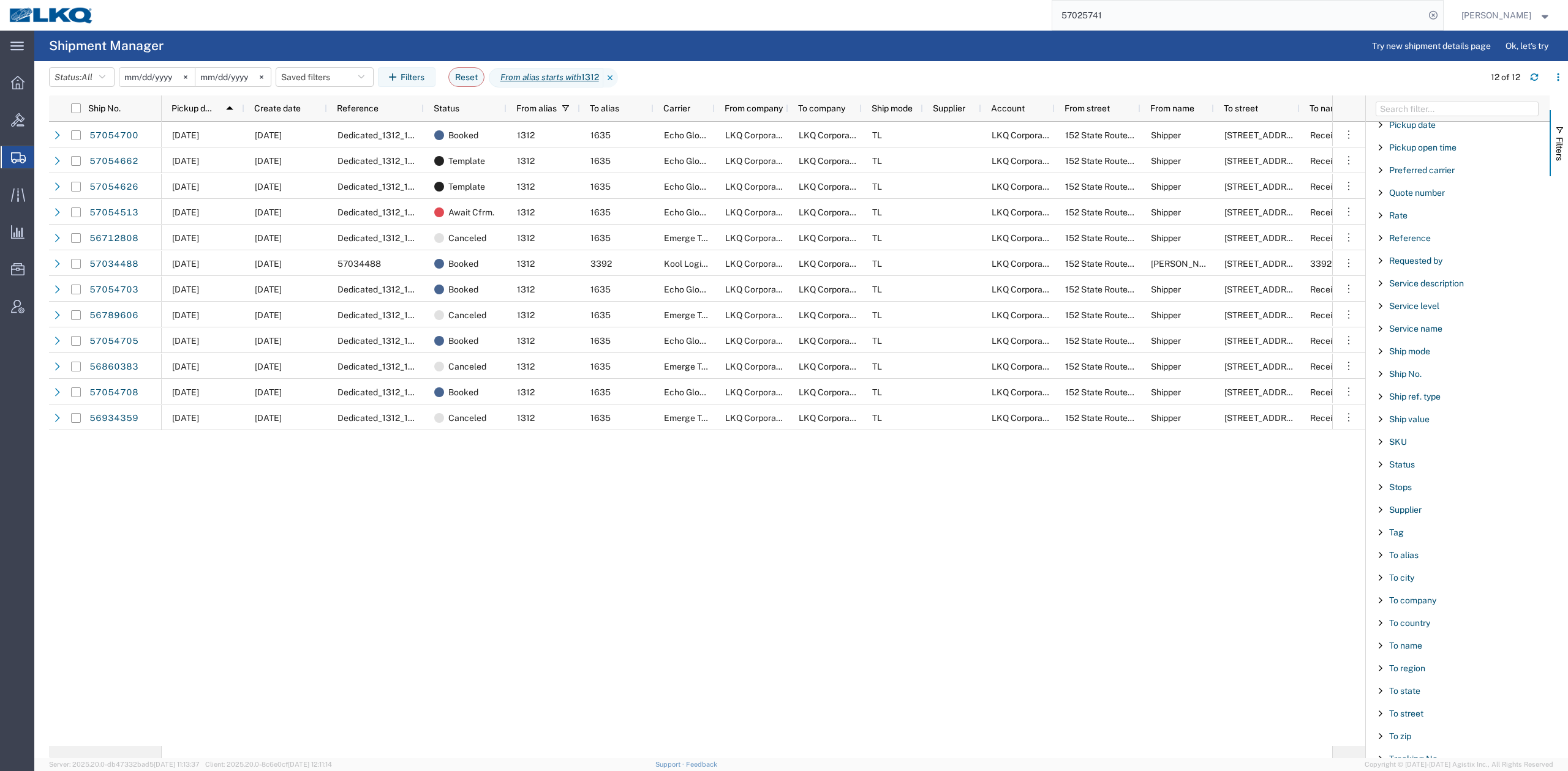
scroll to position [965, 0]
click at [1395, 405] on span "Status" at bounding box center [1402, 407] width 25 height 10
click at [1388, 530] on label "Booked" at bounding box center [1462, 521] width 160 height 18
click at [0, 0] on input "Booked" at bounding box center [0, 0] width 0 height 0
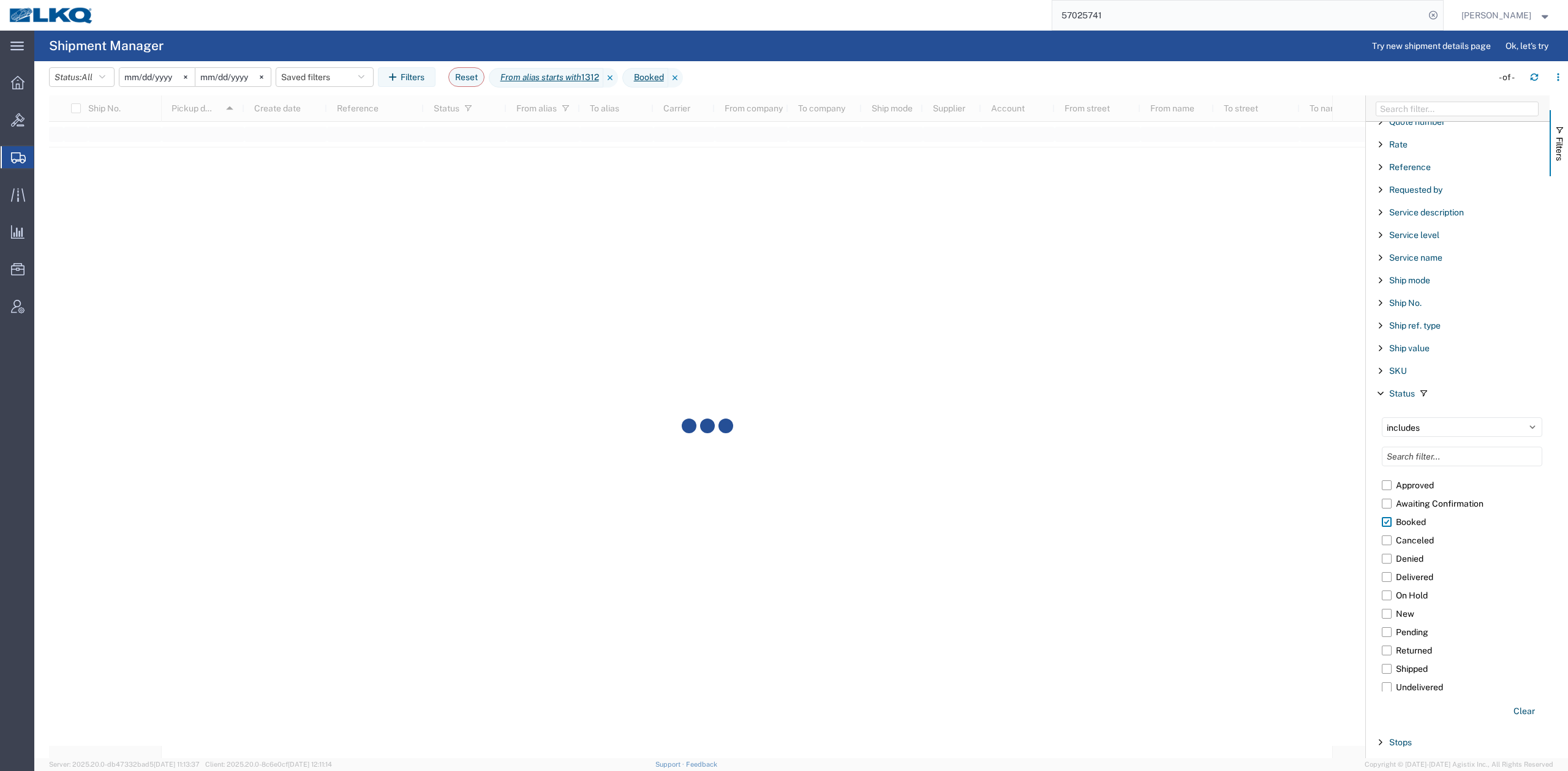
click at [1203, 586] on div at bounding box center [707, 427] width 1316 height 663
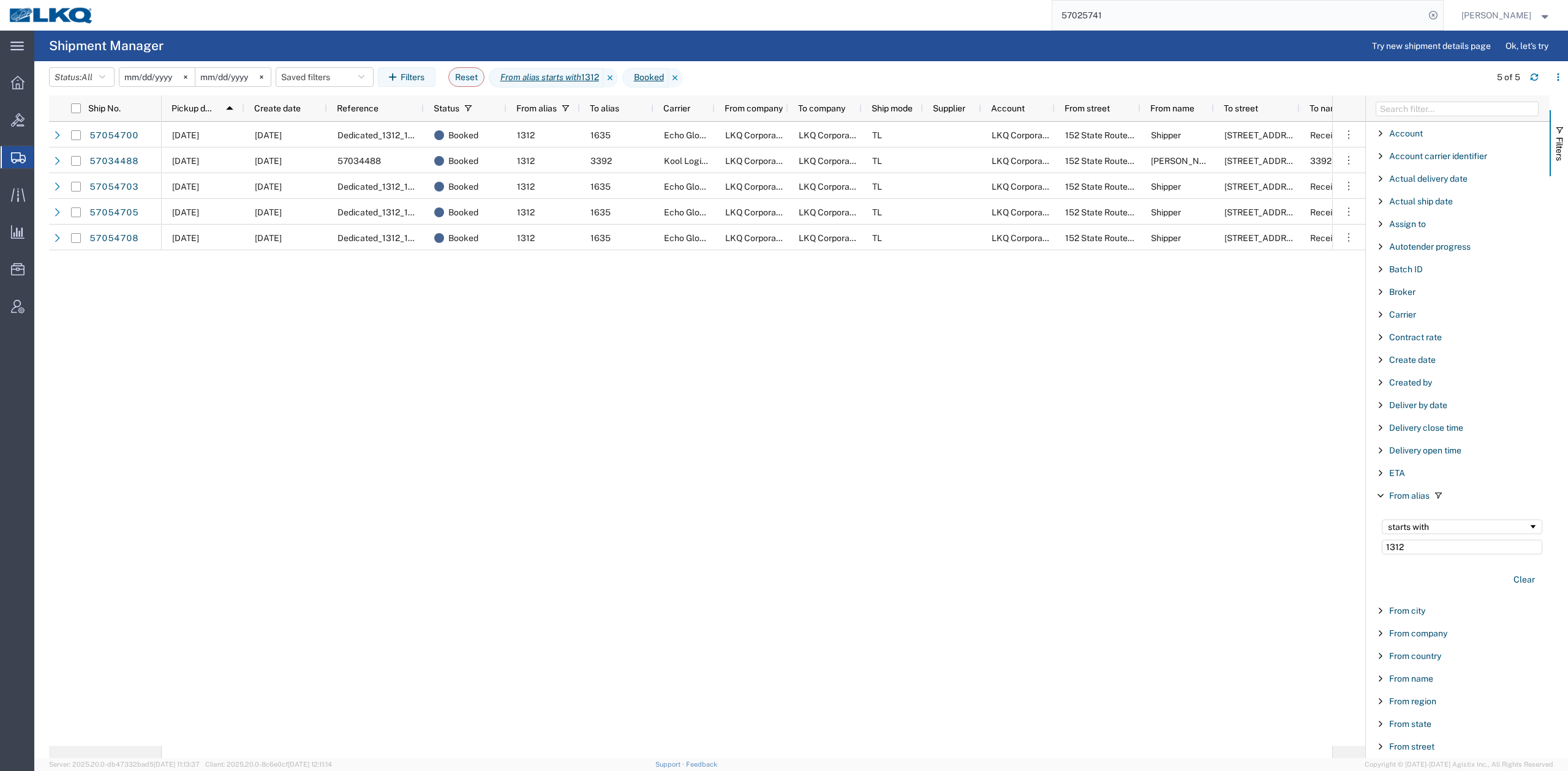
click at [1392, 323] on div "Carrier" at bounding box center [1458, 315] width 184 height 22
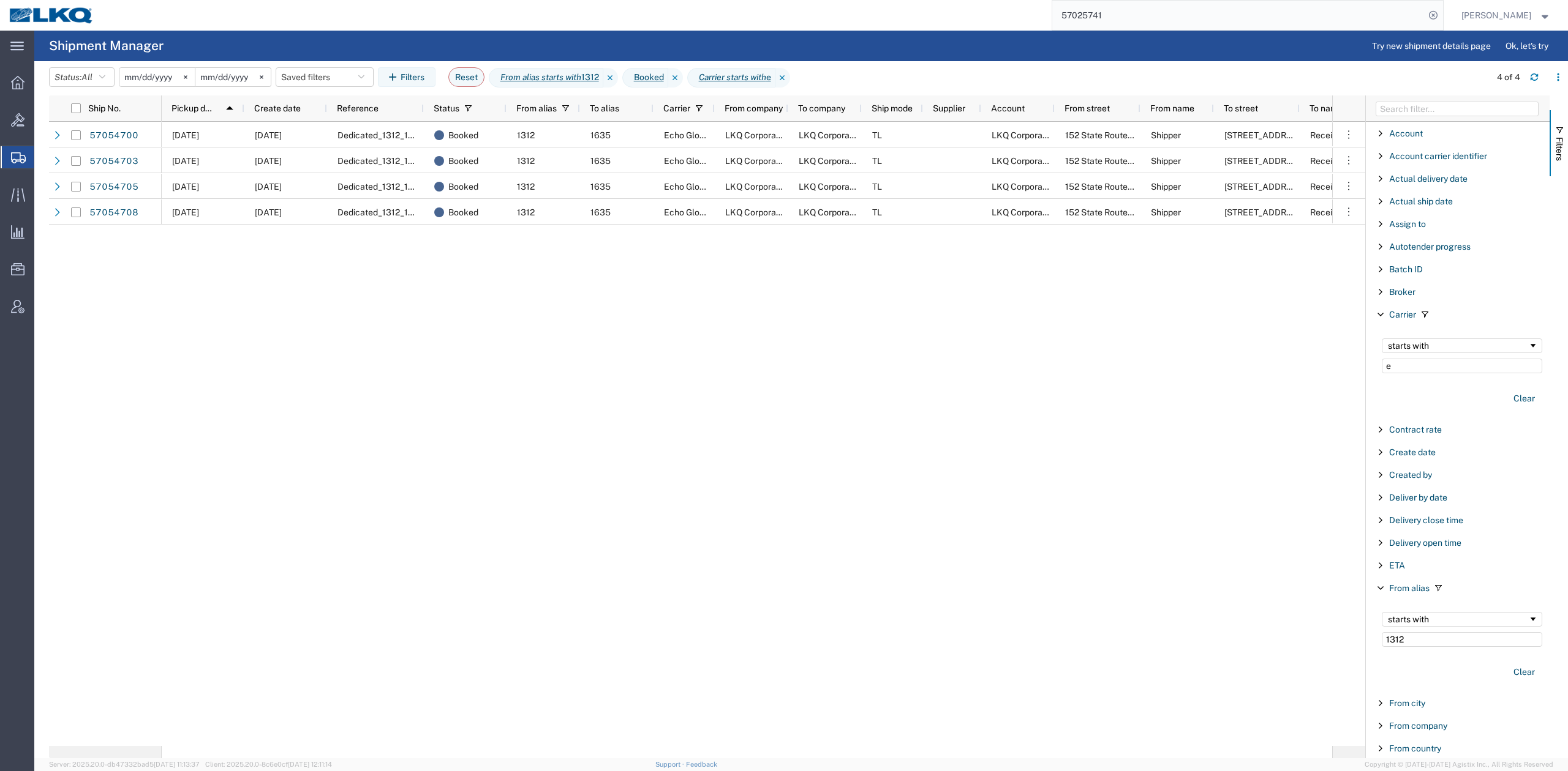
type input "e"
click at [711, 500] on div "10/09/2025 10/07/2025 Dedicated_1312_1635_Eng Trans Booked 1312 1635 Echo Globa…" at bounding box center [747, 434] width 1170 height 624
click at [576, 407] on div "10/09/2025 10/07/2025 Dedicated_1312_1635_Eng Trans Booked 1312 1635 Echo Globa…" at bounding box center [747, 434] width 1170 height 624
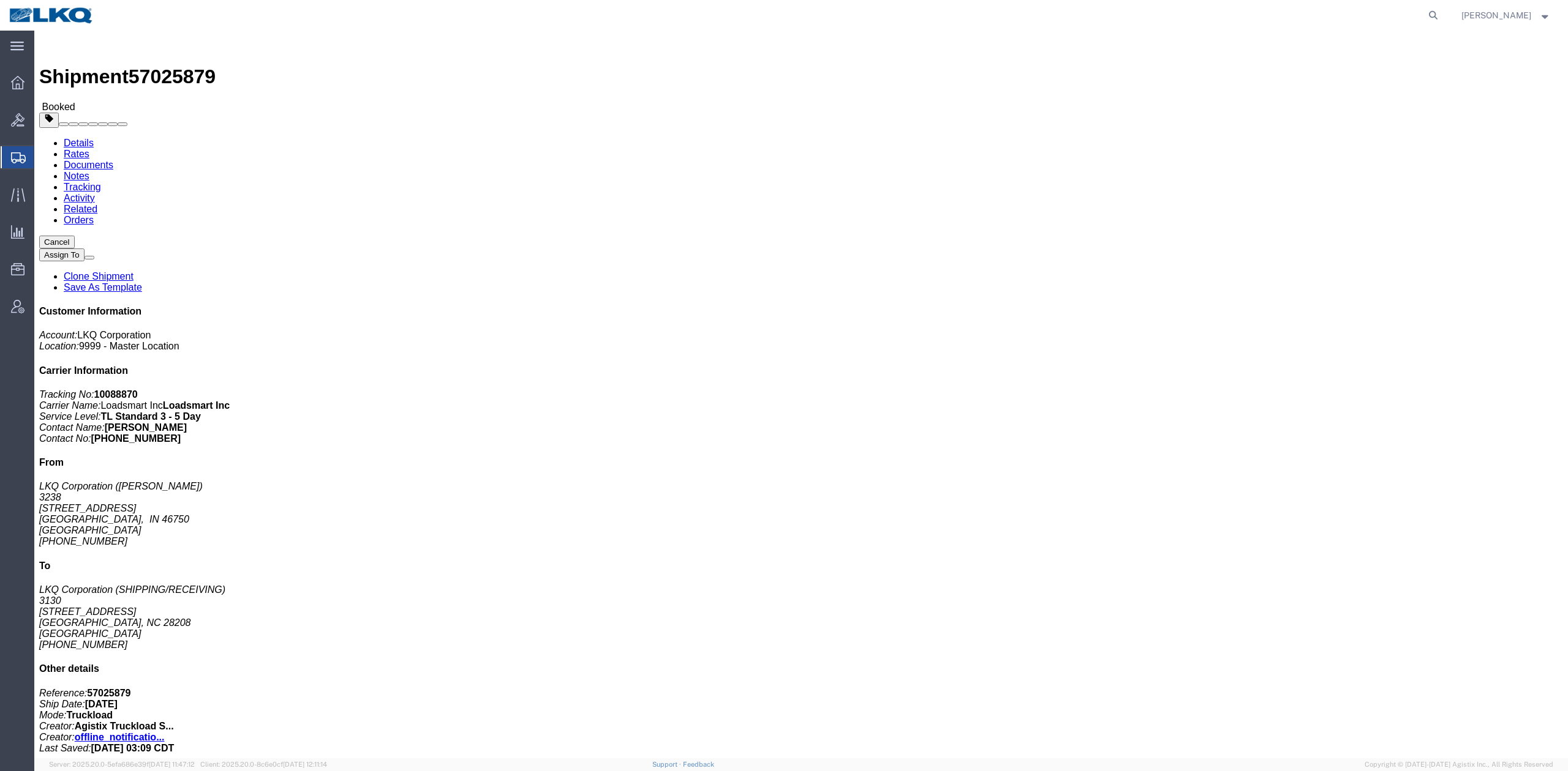
click span "57025879"
copy span "57025879"
click div "Leg 1 - Truckload Vehicle 1: Standard Dry Van (53 Feet) Number of trucks: 1"
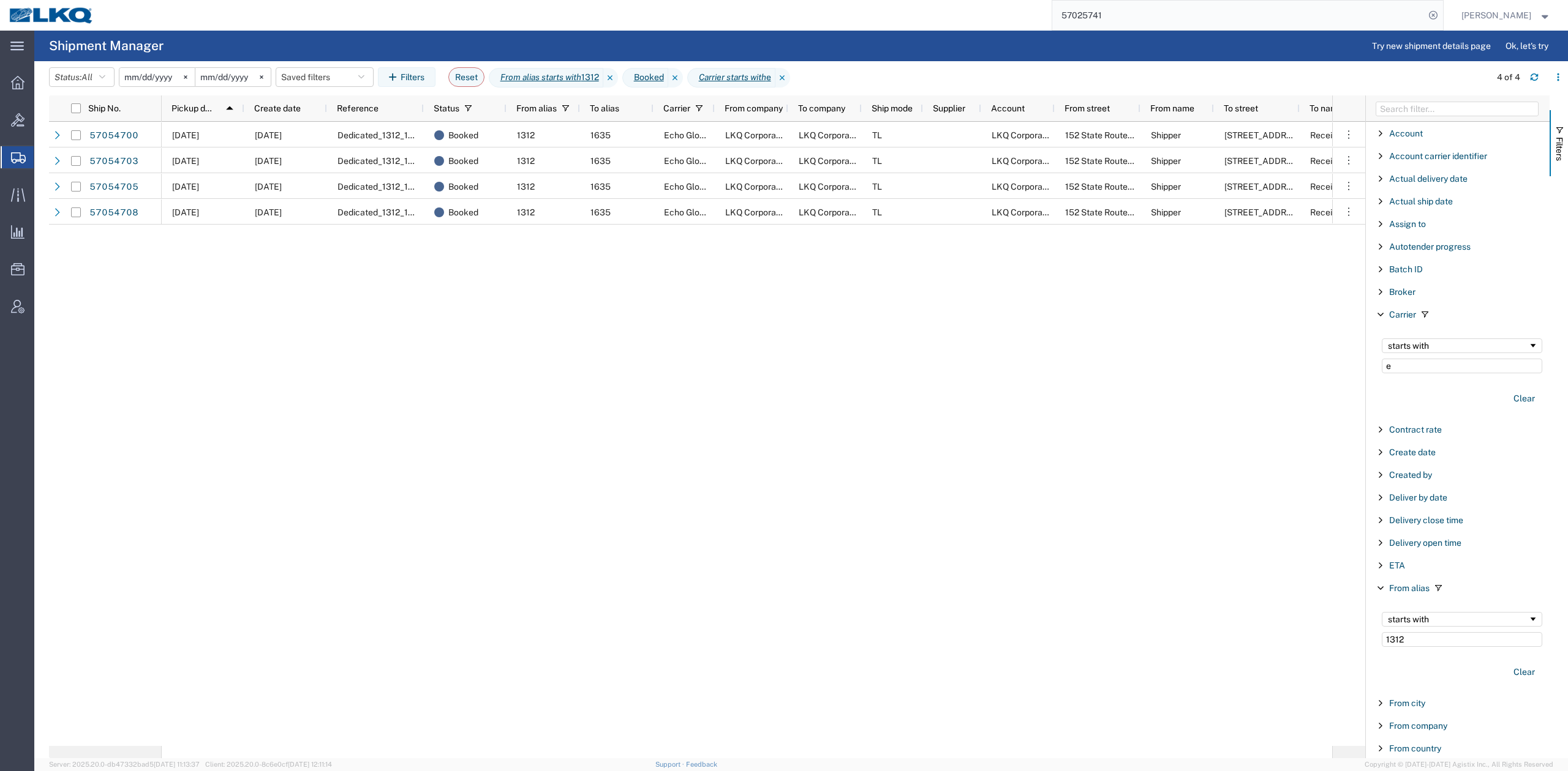
click at [1169, 12] on input "57025741" at bounding box center [1238, 15] width 373 height 29
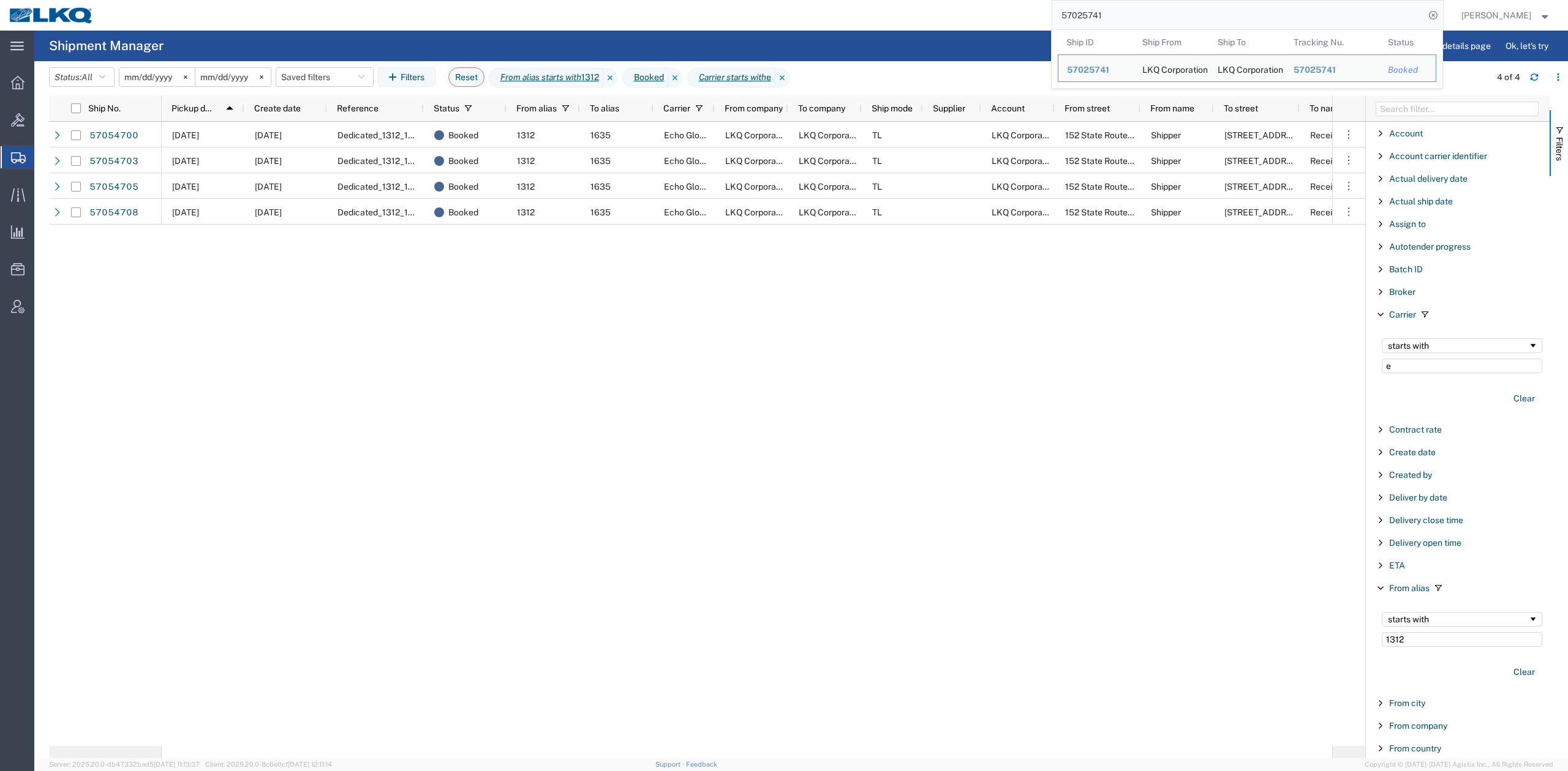
click at [1169, 11] on input "57025741" at bounding box center [1238, 15] width 373 height 29
paste input "54513"
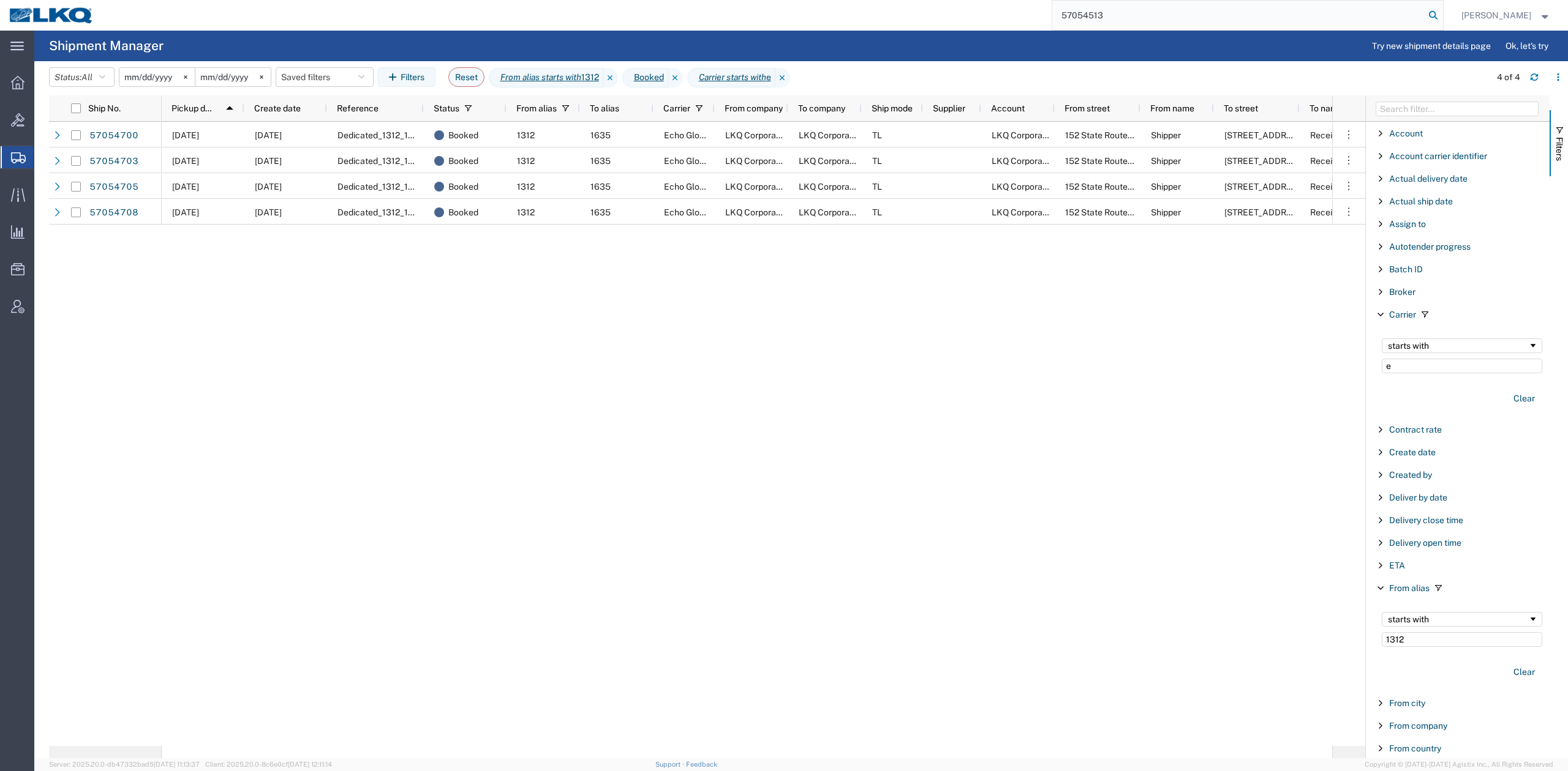
click at [1442, 17] on icon at bounding box center [1433, 15] width 17 height 17
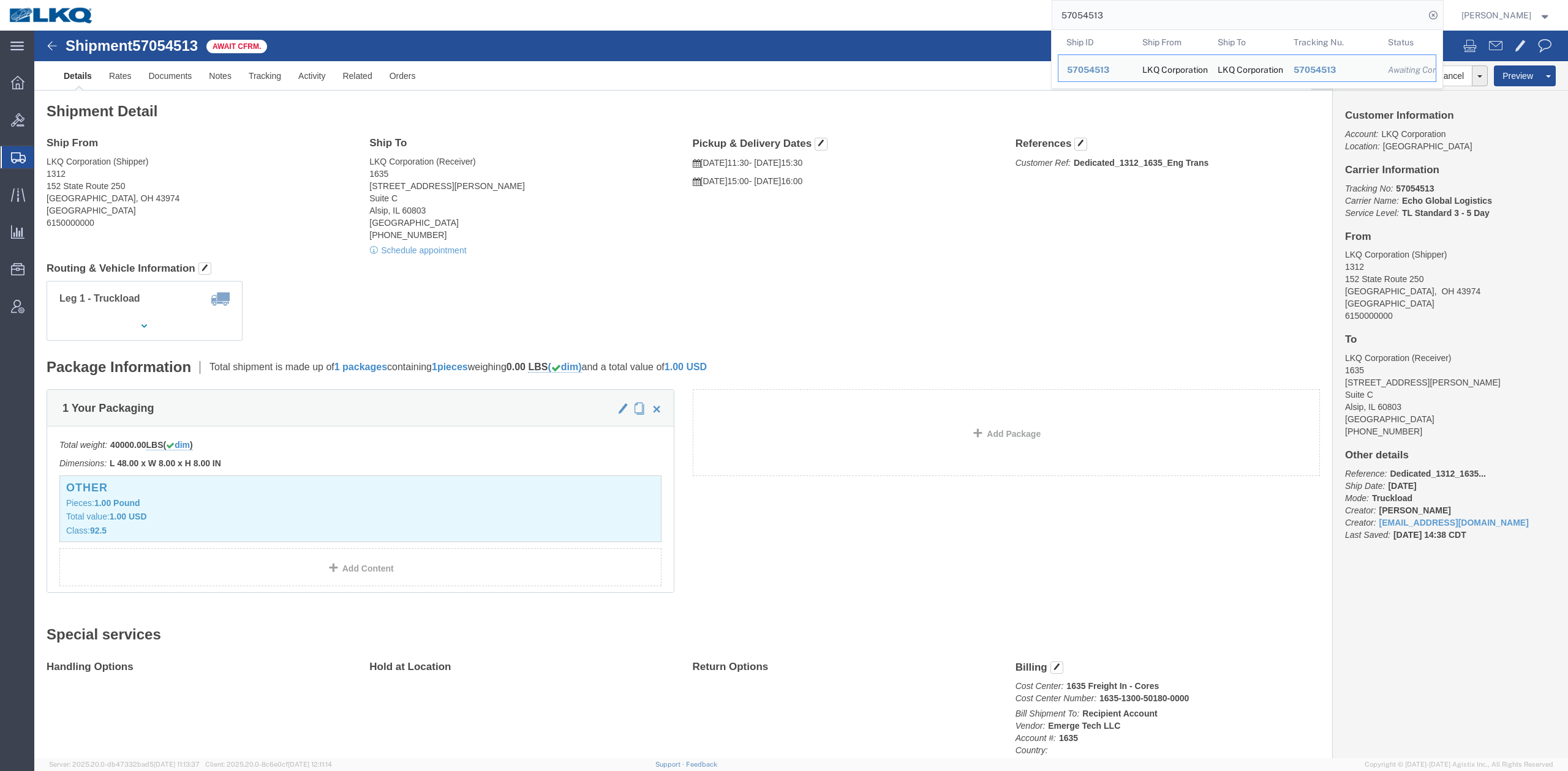
click div "Ship From LKQ Corporation (Shipper) [STREET_ADDRESS] Ship To LKQ Corporation (R…"
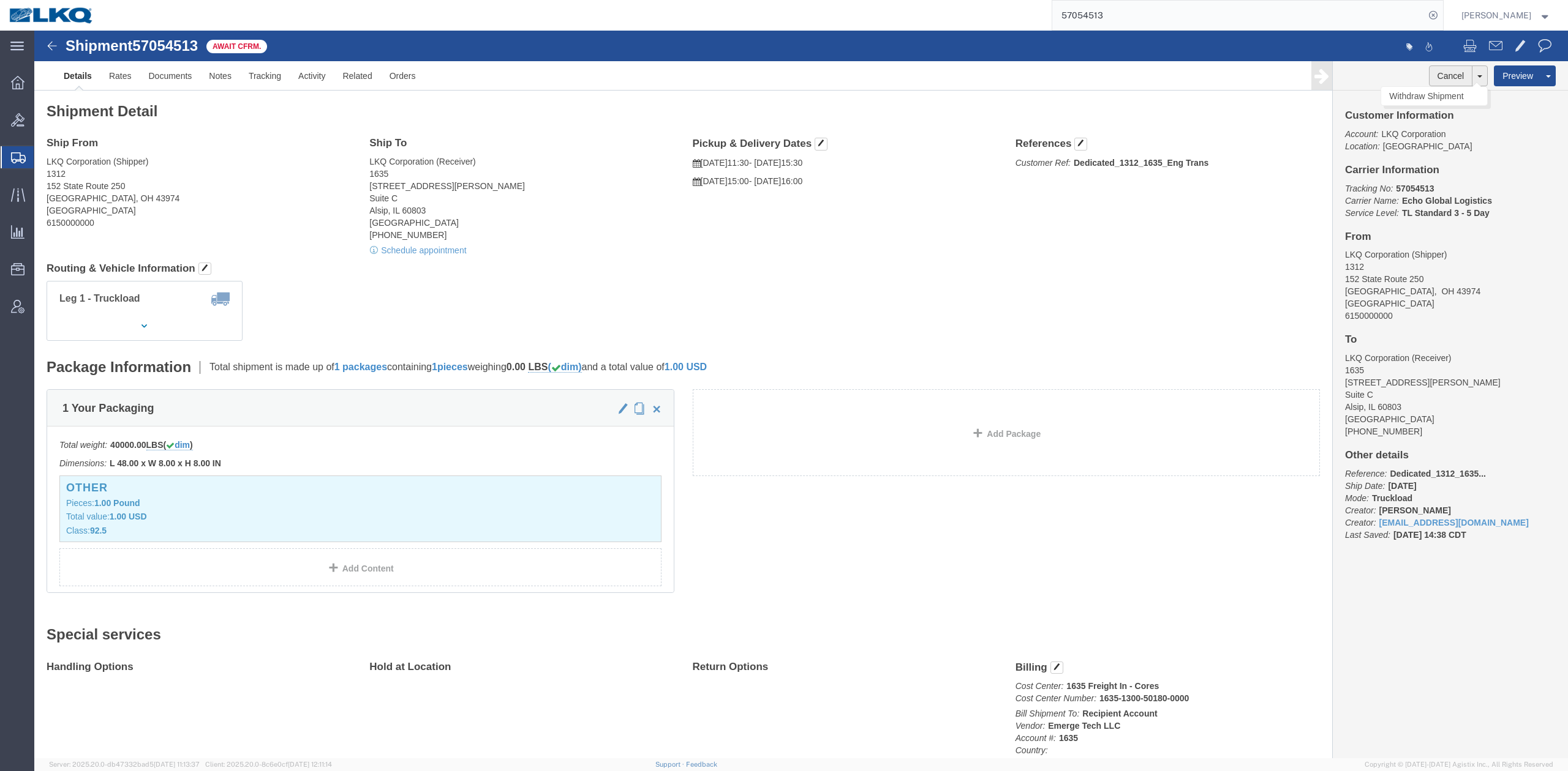
click button "Cancel"
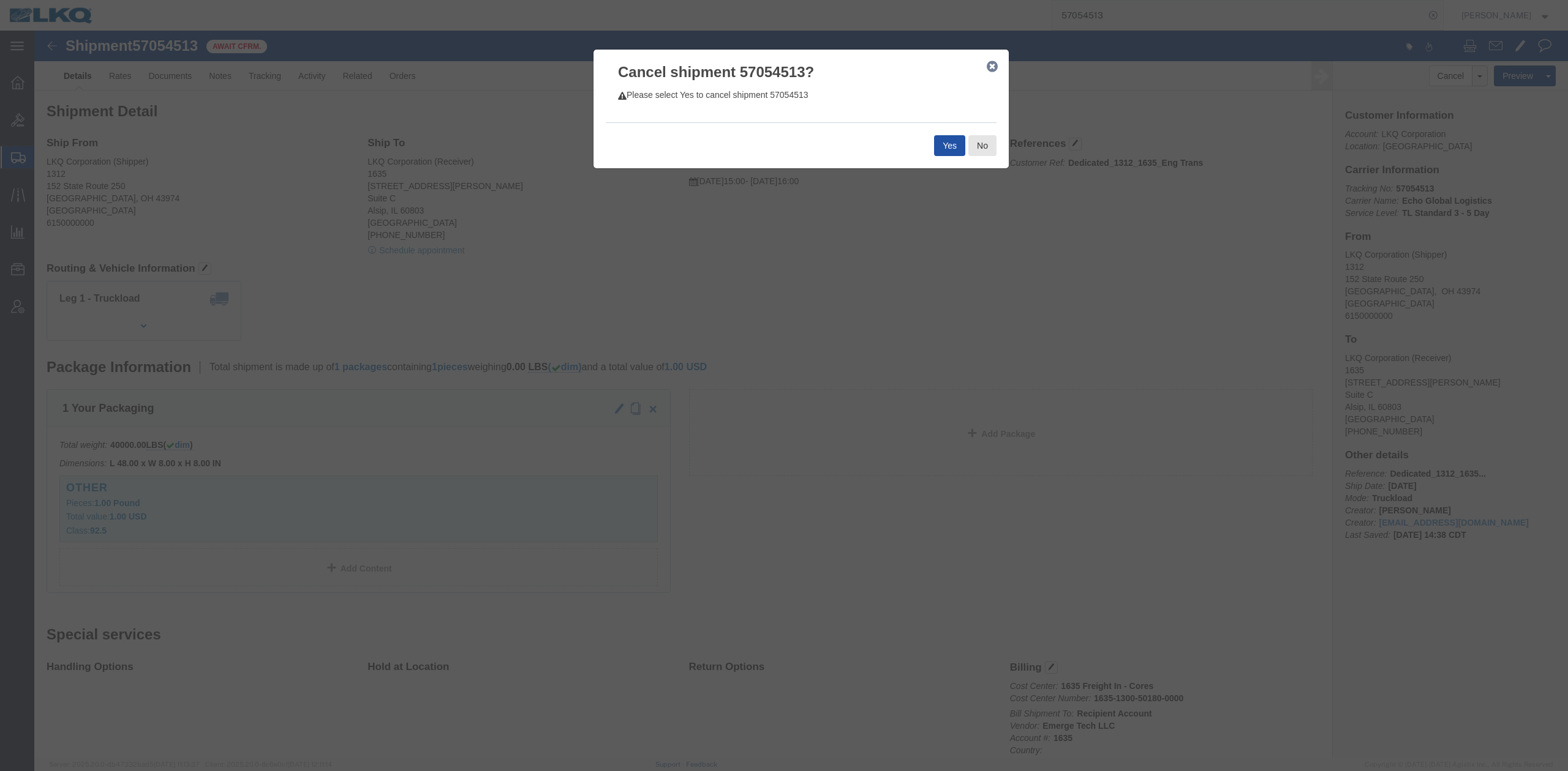
click button "Yes"
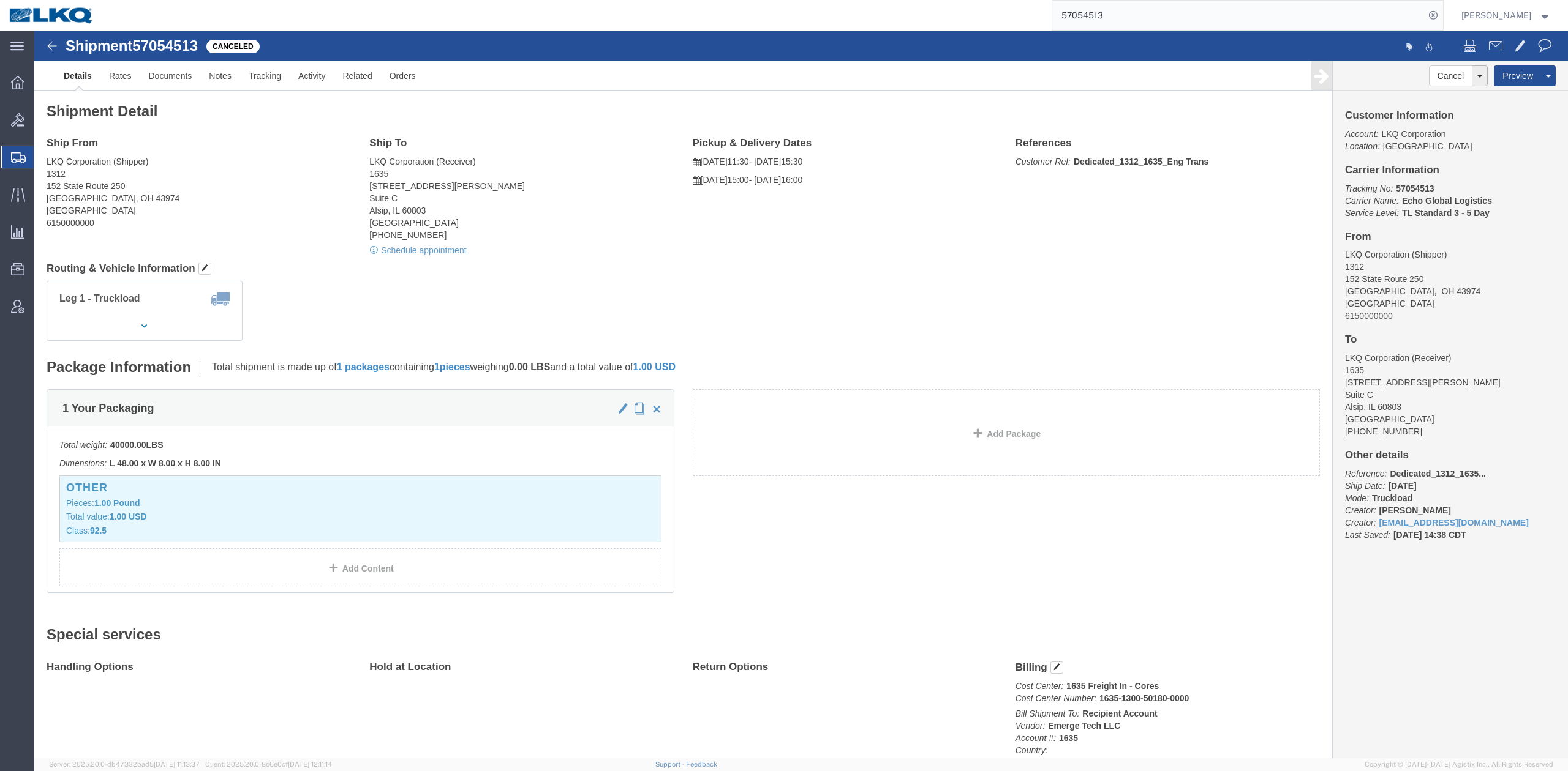
click div "Shipment 57054513 Canceled Details Rates Documents Notes Tracking Activity Rela…"
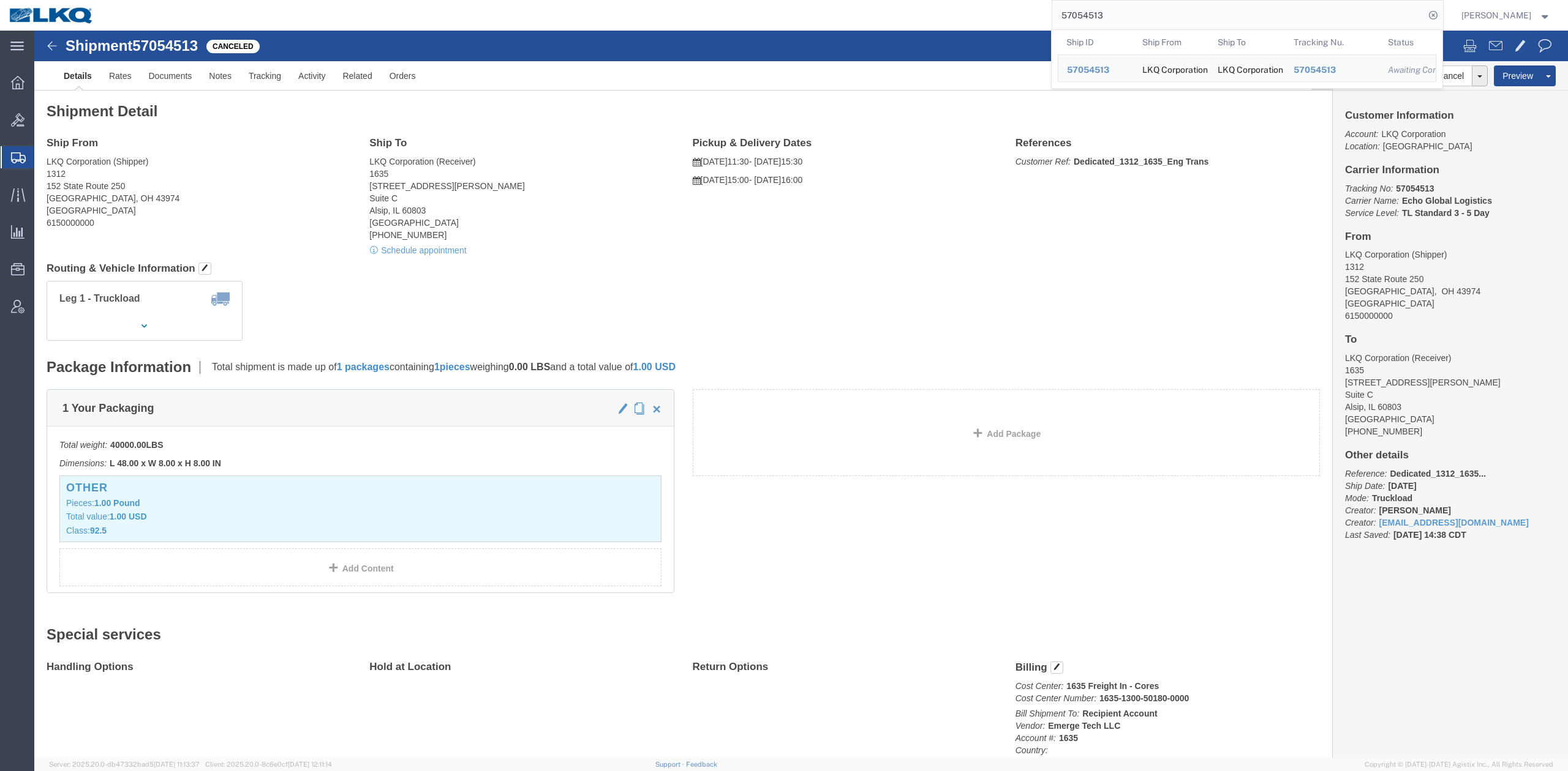
click at [1154, 23] on input "57054513" at bounding box center [1238, 15] width 373 height 29
paste input "6425114"
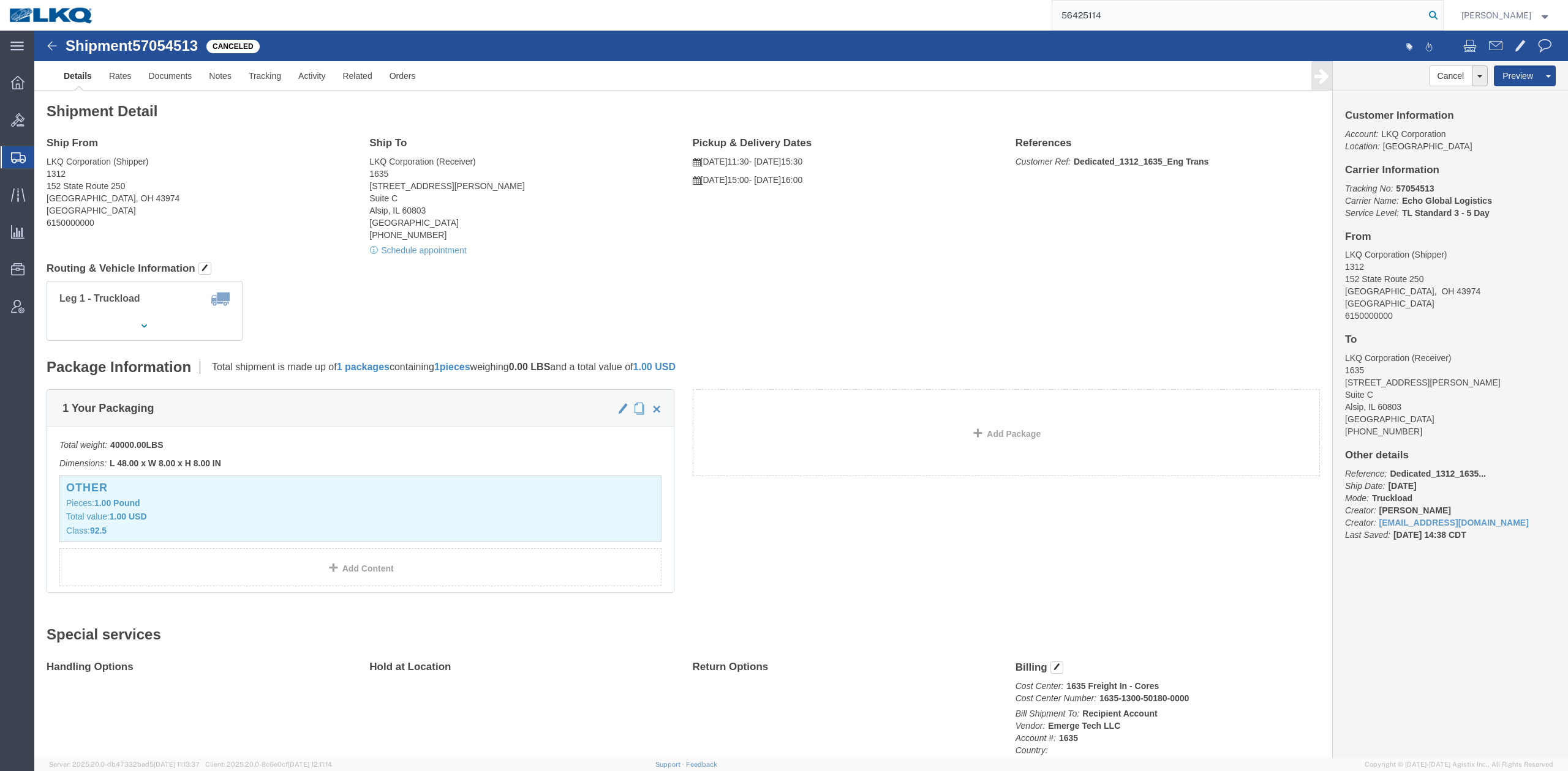
click at [1442, 12] on icon at bounding box center [1433, 15] width 17 height 17
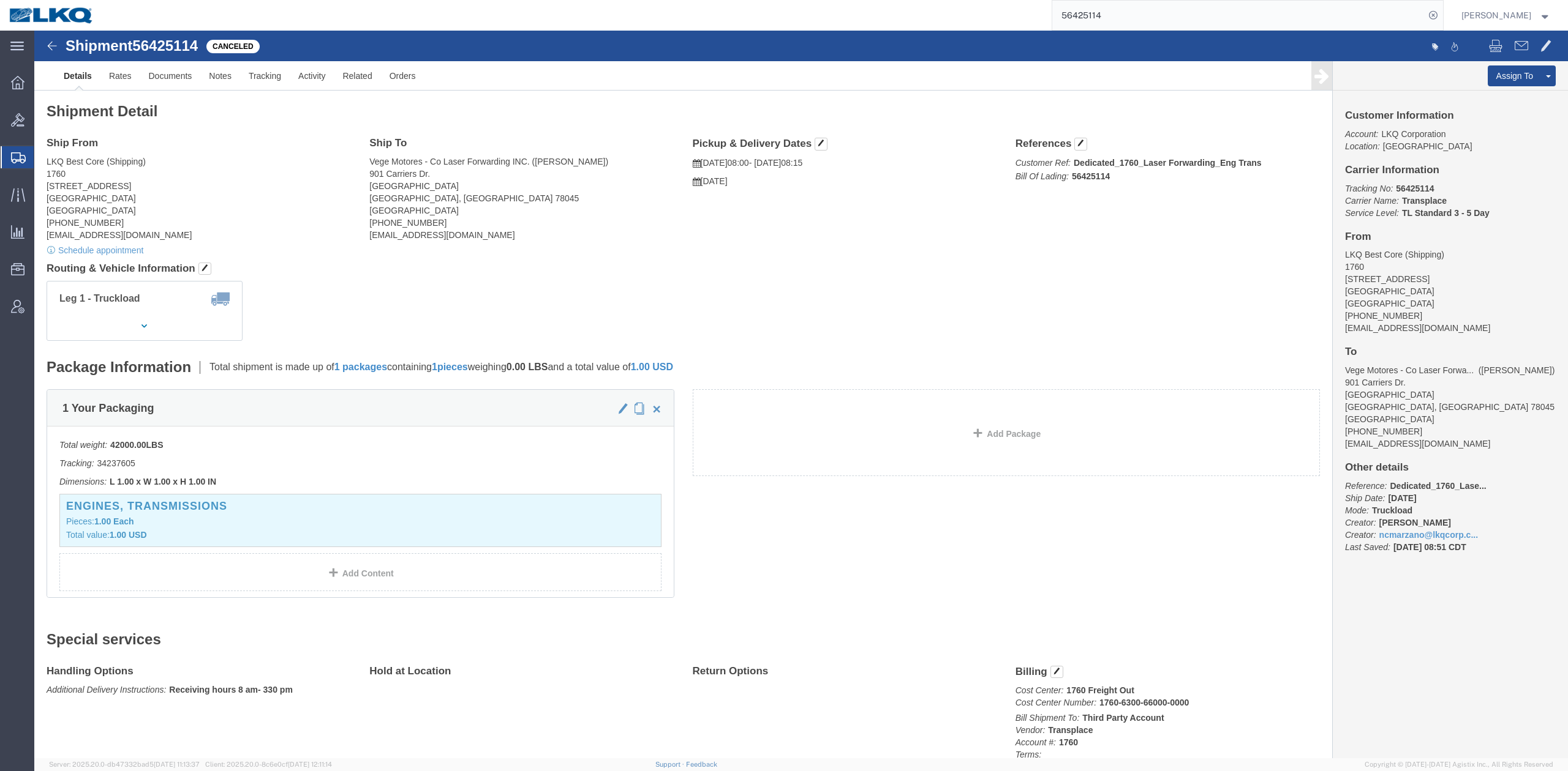
drag, startPoint x: 1127, startPoint y: 29, endPoint x: 1333, endPoint y: 12, distance: 206.7
click at [1127, 29] on input "56425114" at bounding box center [1238, 15] width 373 height 29
paste input "7025741"
type input "57025741"
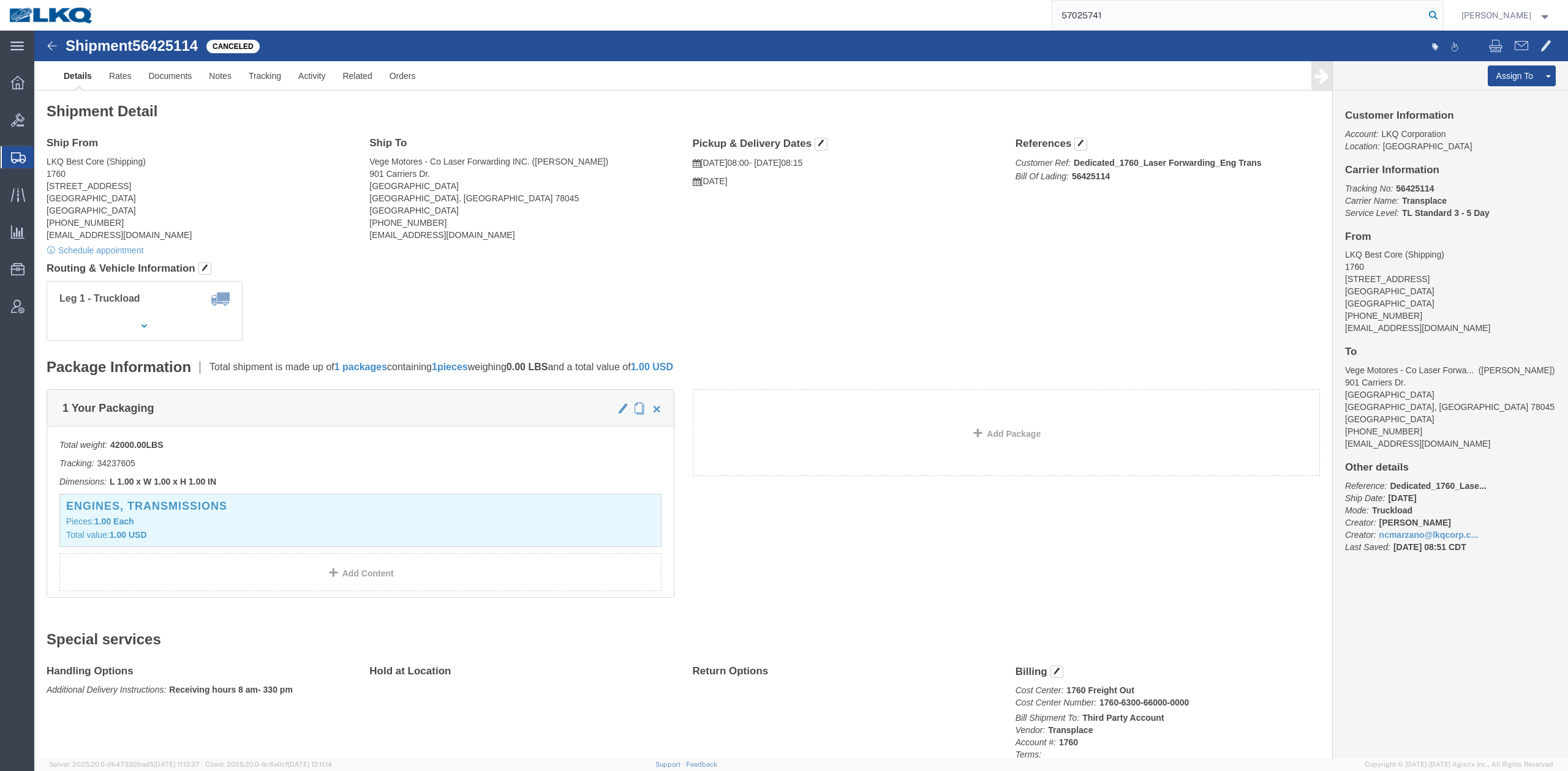
click at [1442, 12] on icon at bounding box center [1433, 15] width 17 height 17
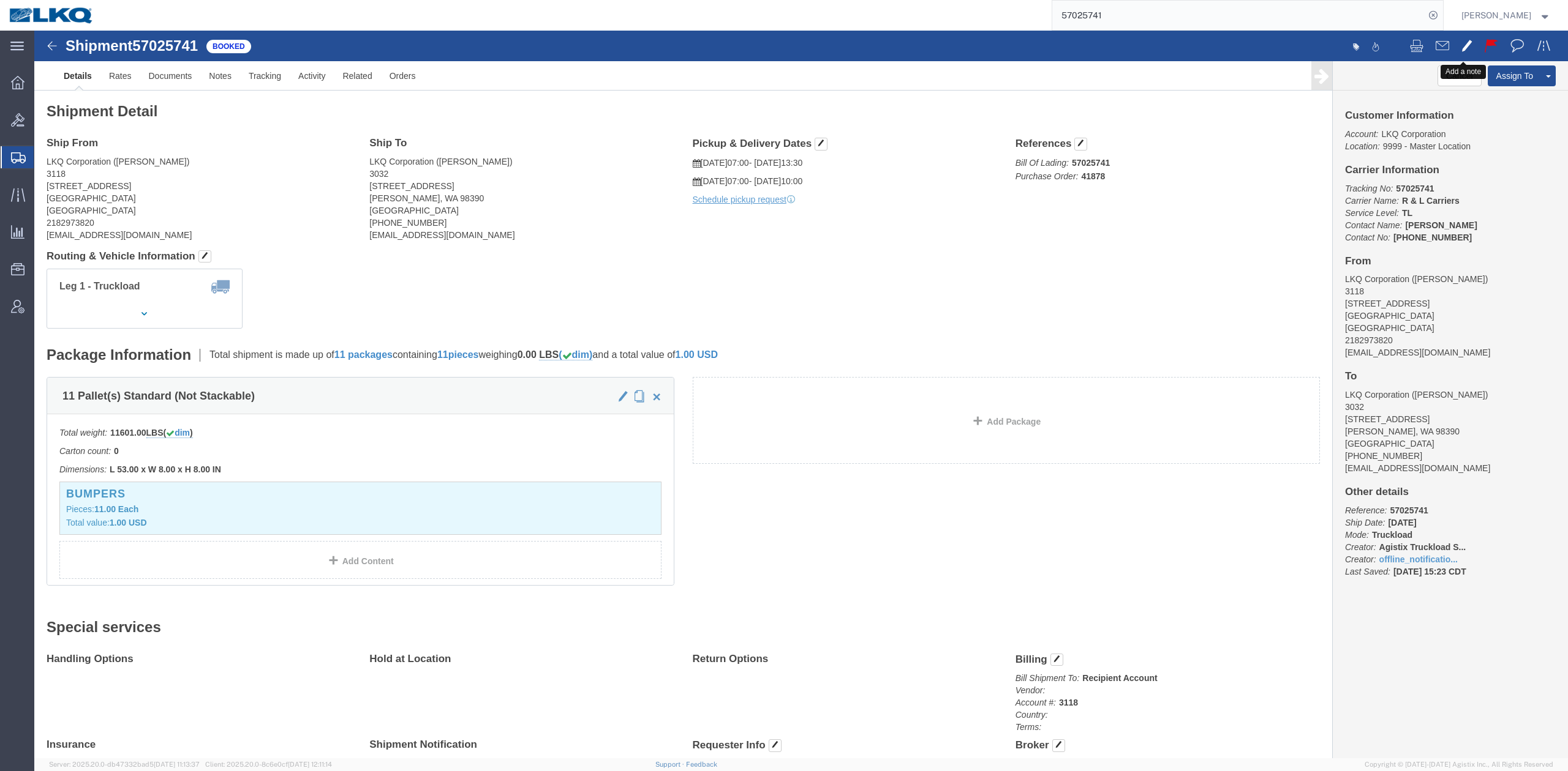
click button
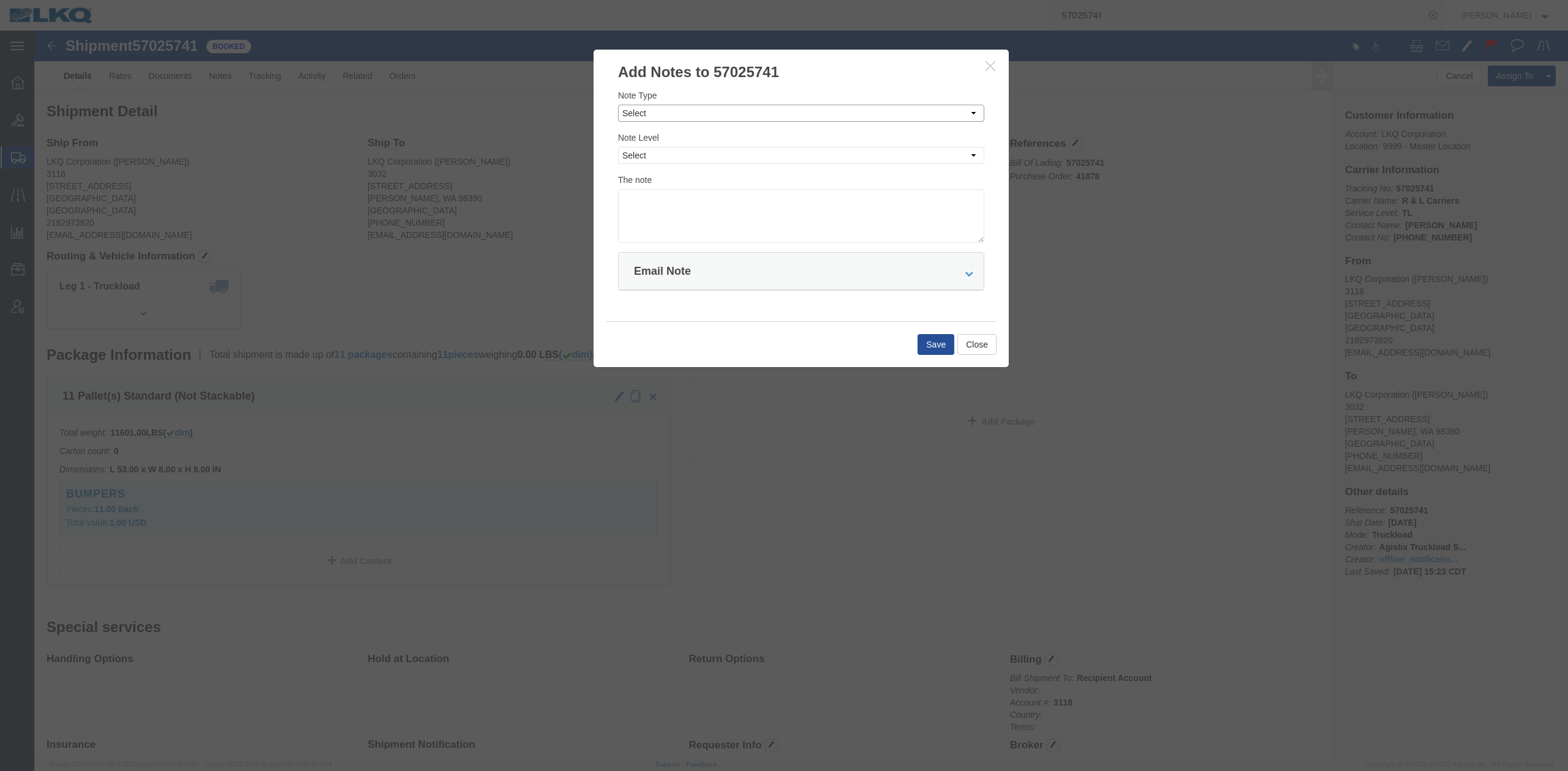
drag, startPoint x: 618, startPoint y: 81, endPoint x: 618, endPoint y: 90, distance: 9.0
click select "Select Approval Bid Notes Carrier Change Notes Claim Notes Content Hazmat Notes…"
select select "APPROVAL"
click select "Select Approval Bid Notes Carrier Change Notes Claim Notes Content Hazmat Notes…"
drag, startPoint x: 606, startPoint y: 119, endPoint x: 605, endPoint y: 127, distance: 8.1
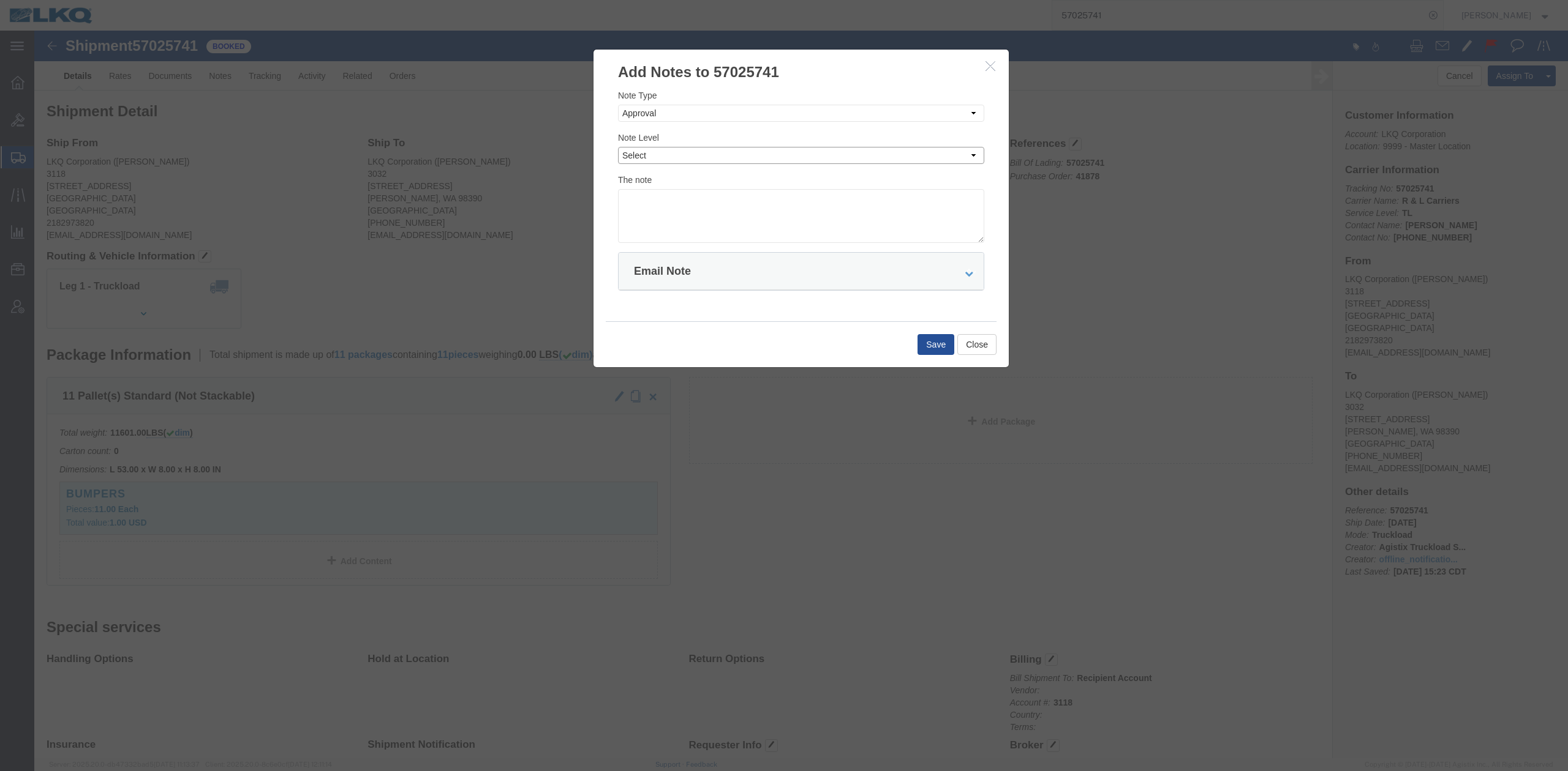
click select "Select Private to Account Private to Vendor Public"
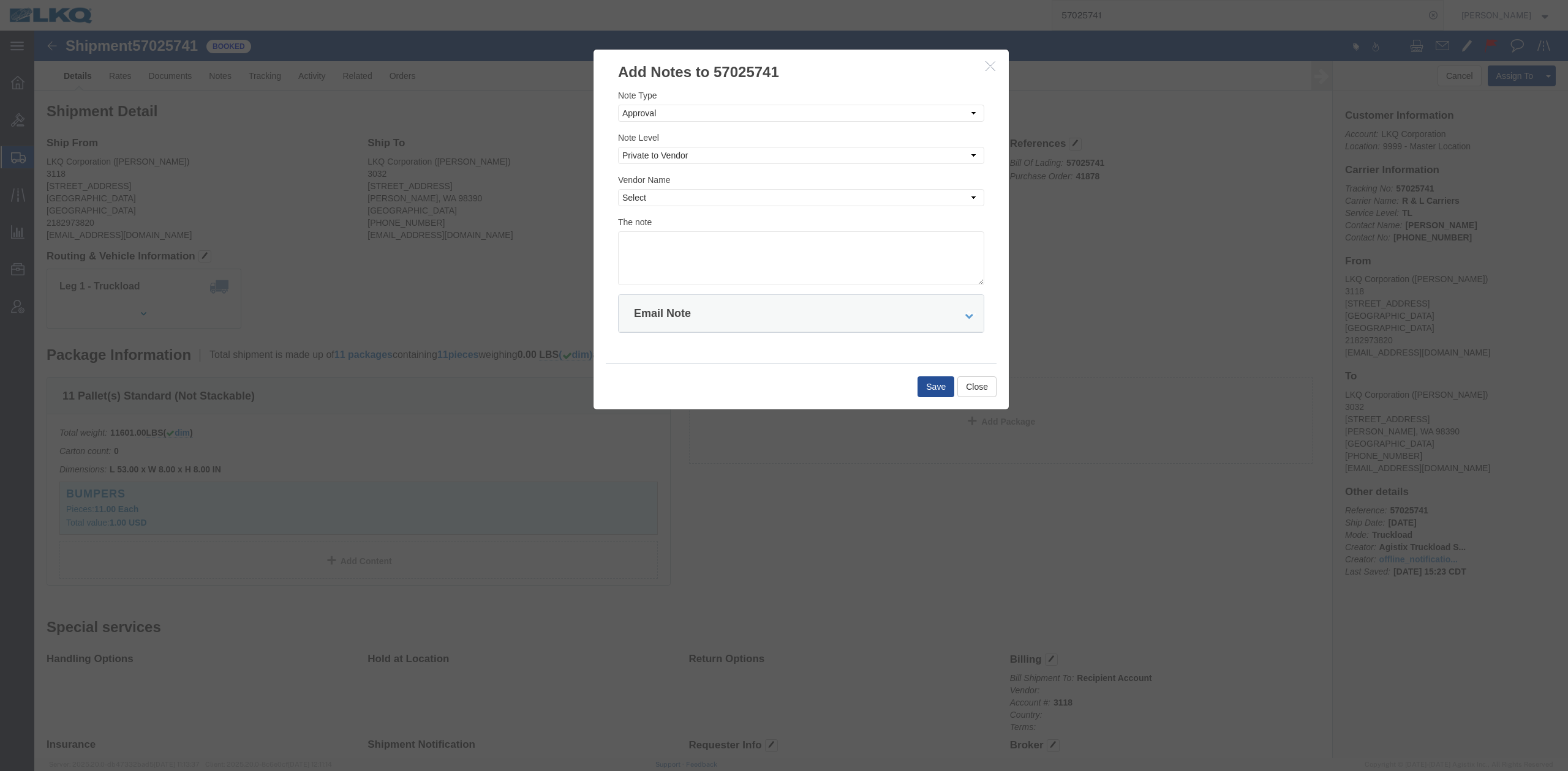
click label "Vendor Name"
click select "Select R & L Carriers"
drag, startPoint x: 648, startPoint y: 117, endPoint x: 633, endPoint y: 132, distance: 21.2
click select "Select Private to Account Private to Vendor Public"
select select "PUBLIC"
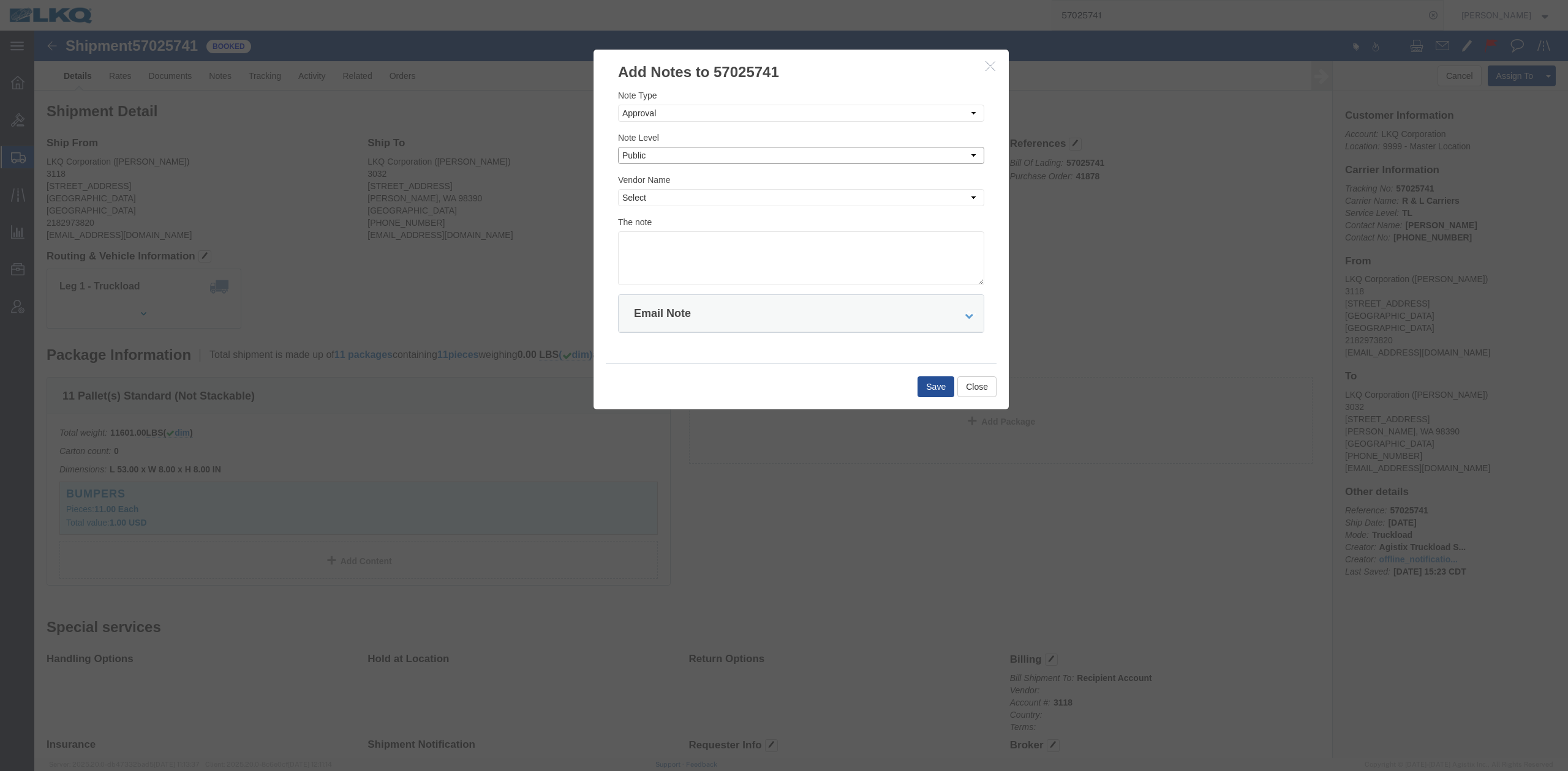
click select "Select Private to Account Private to Vendor Public"
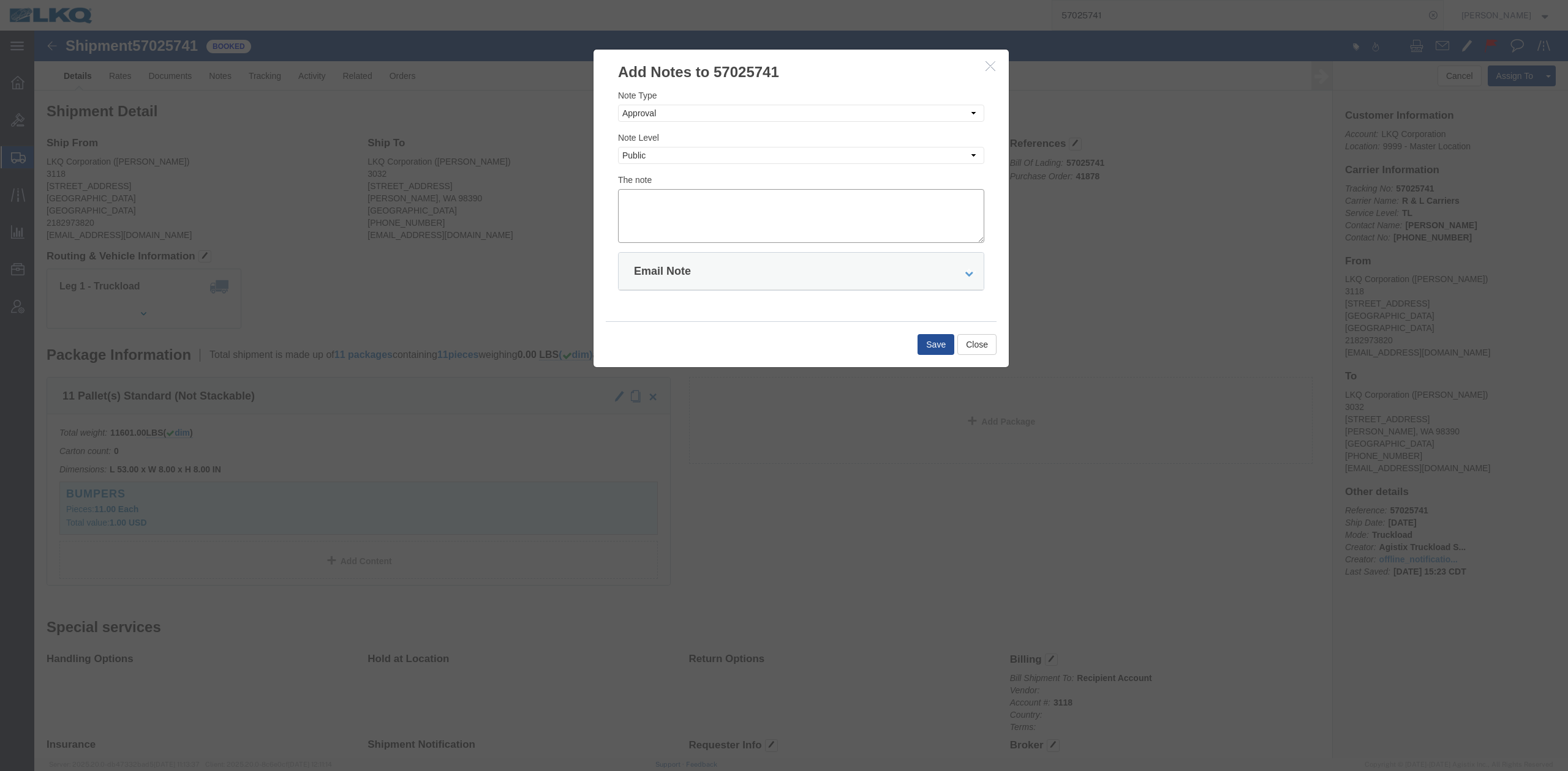
click textarea
type textarea "Missed 10/7"
click button "Save"
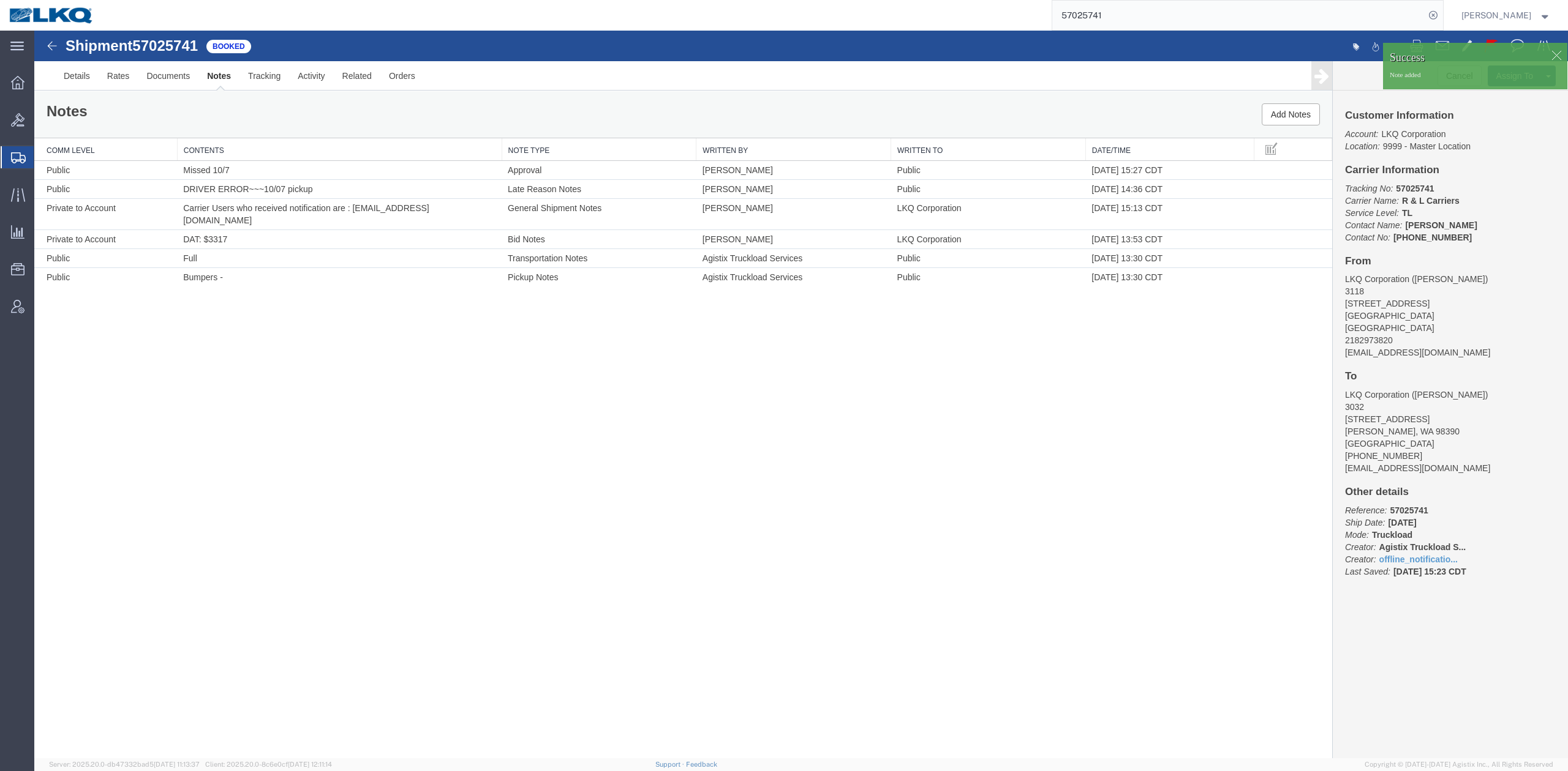
click at [1551, 55] on div at bounding box center [1555, 55] width 18 height 18
click at [1453, 78] on button "Cancel" at bounding box center [1459, 76] width 44 height 21
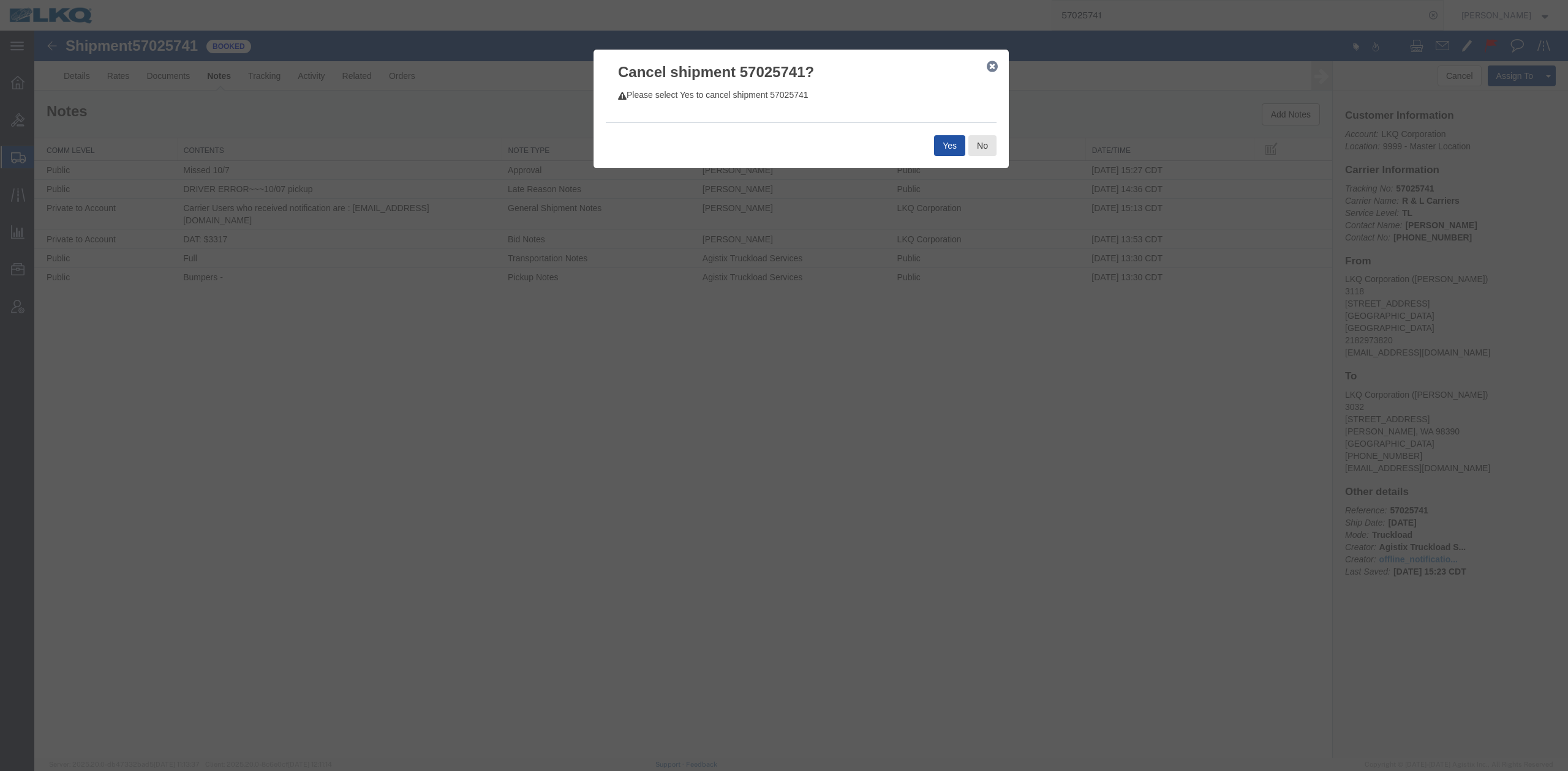
click at [943, 142] on button "Yes" at bounding box center [949, 146] width 31 height 21
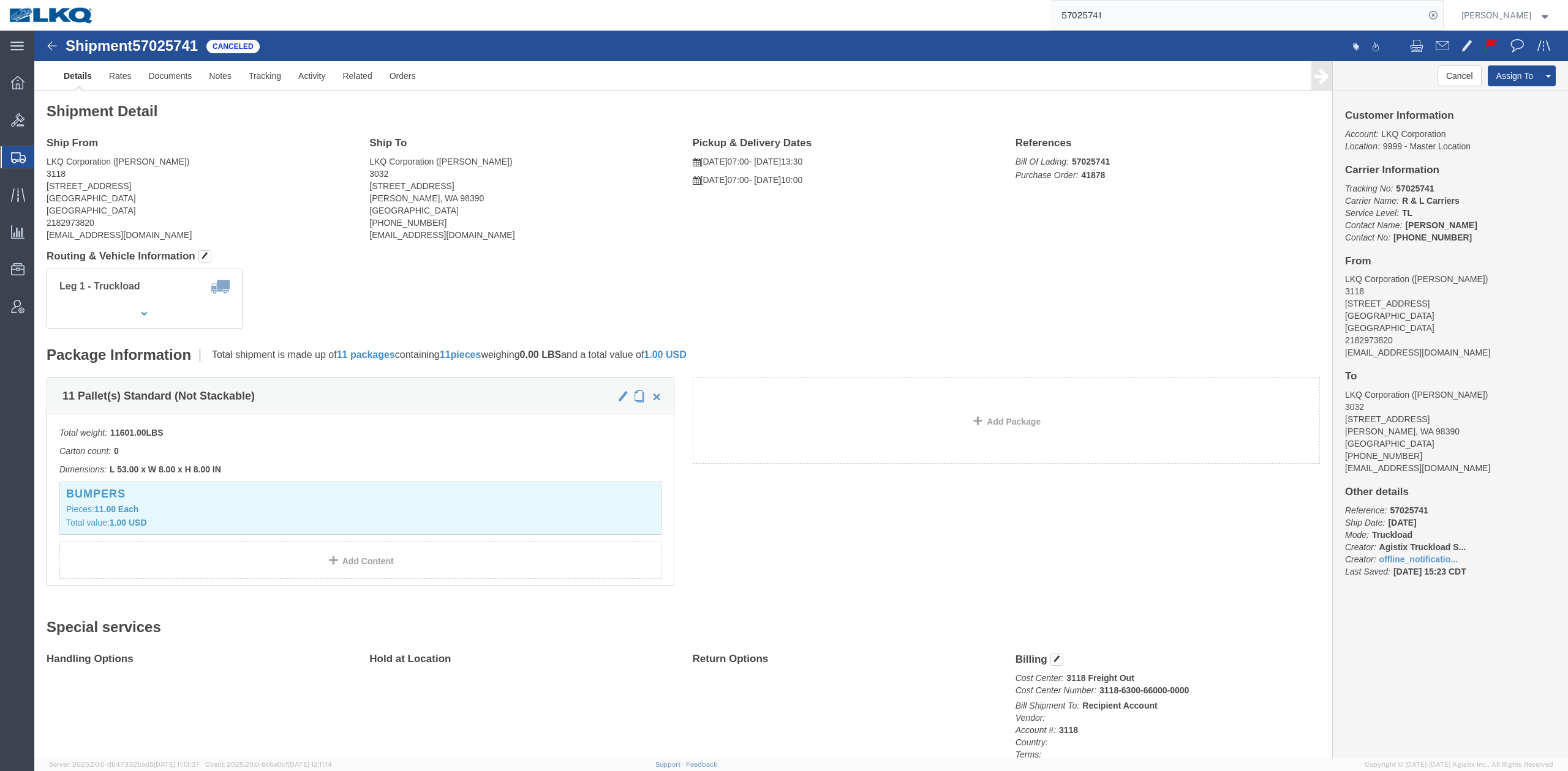
click h4 "Routing & Vehicle Information"
click link "Clone Shipment"
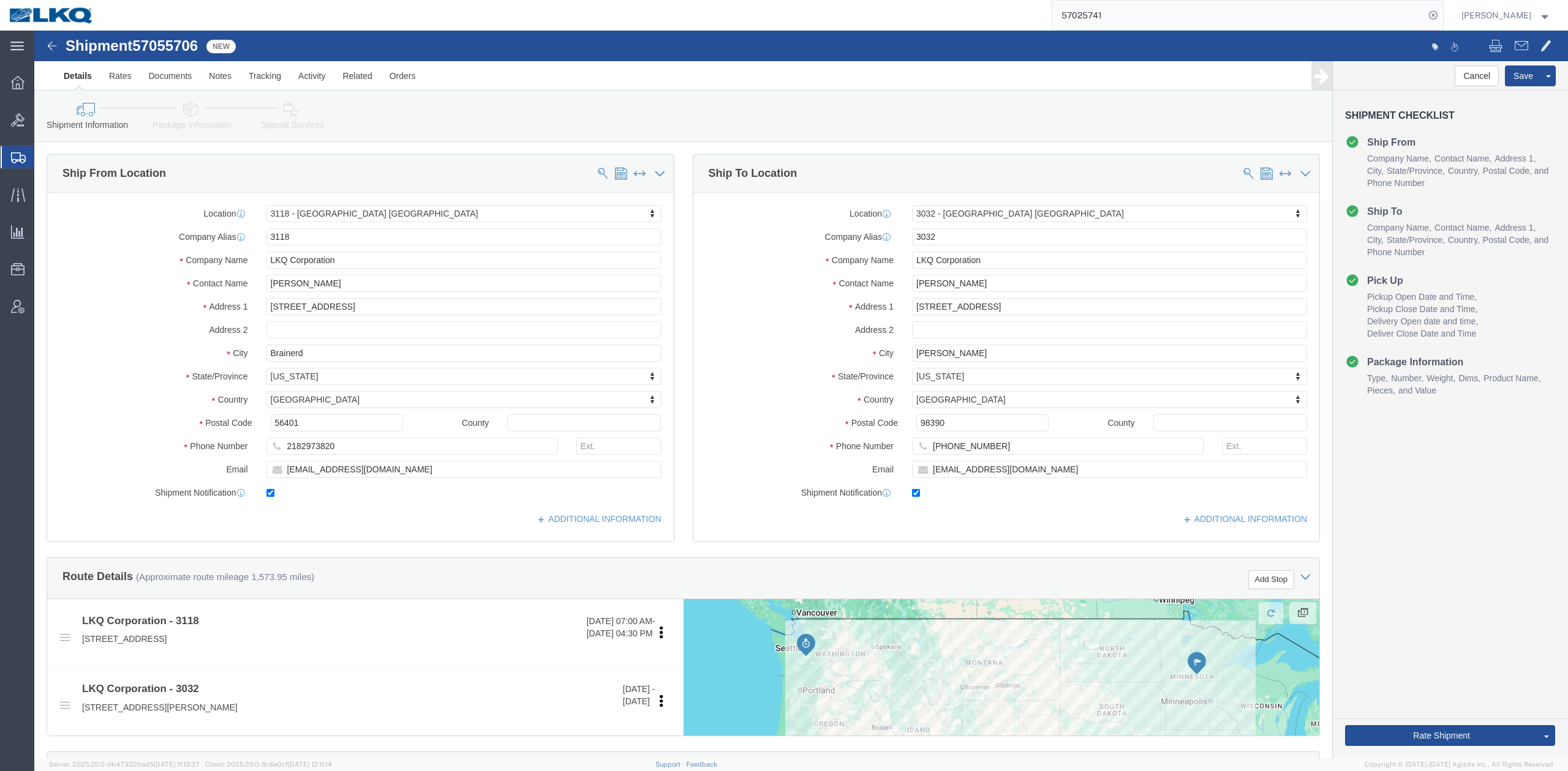
drag, startPoint x: 7, startPoint y: 98, endPoint x: 106, endPoint y: 27, distance: 121.8
click span "57055706"
select select "27852"
select select "28720"
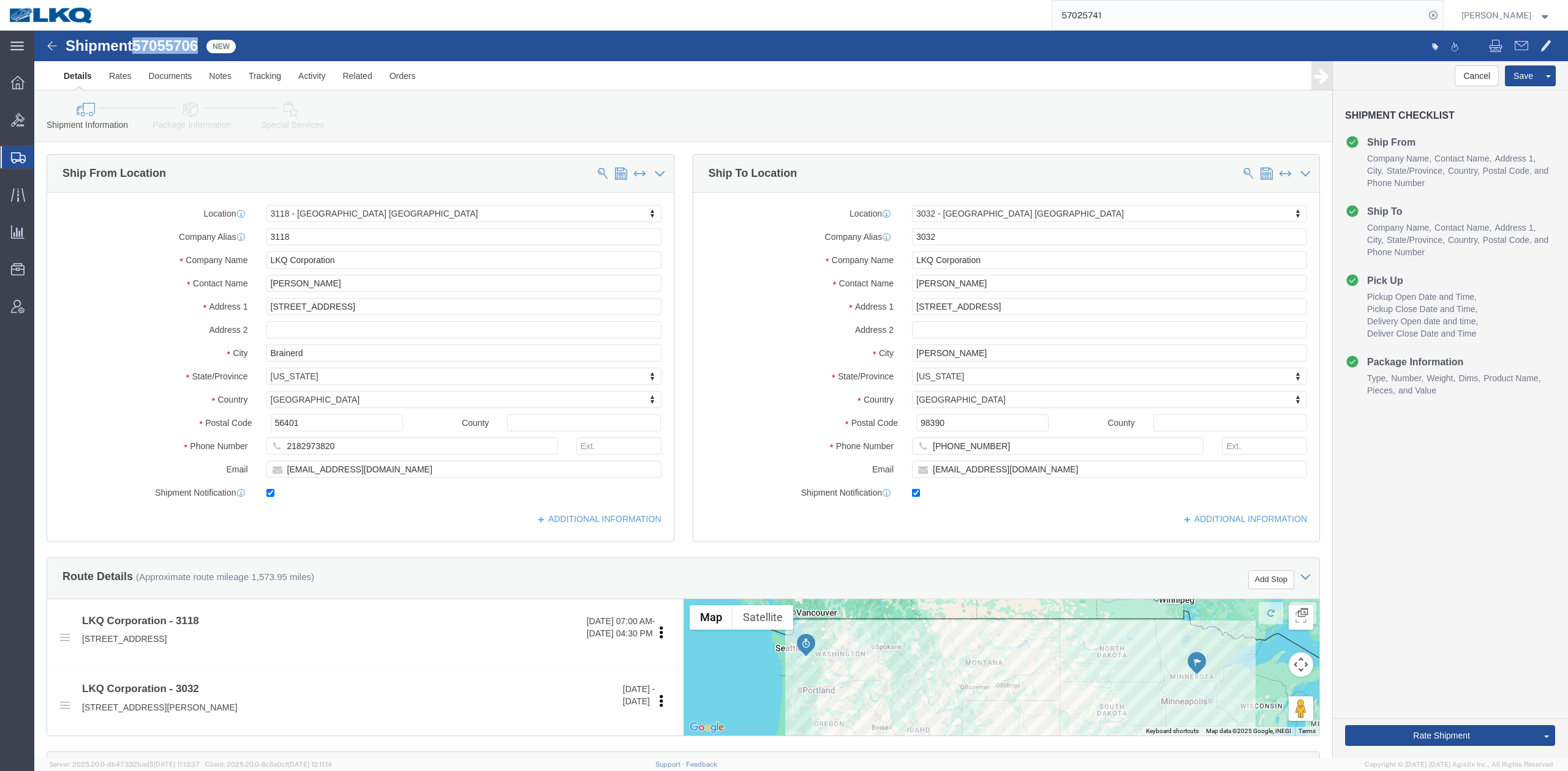
click span "57055706"
copy span "57055706"
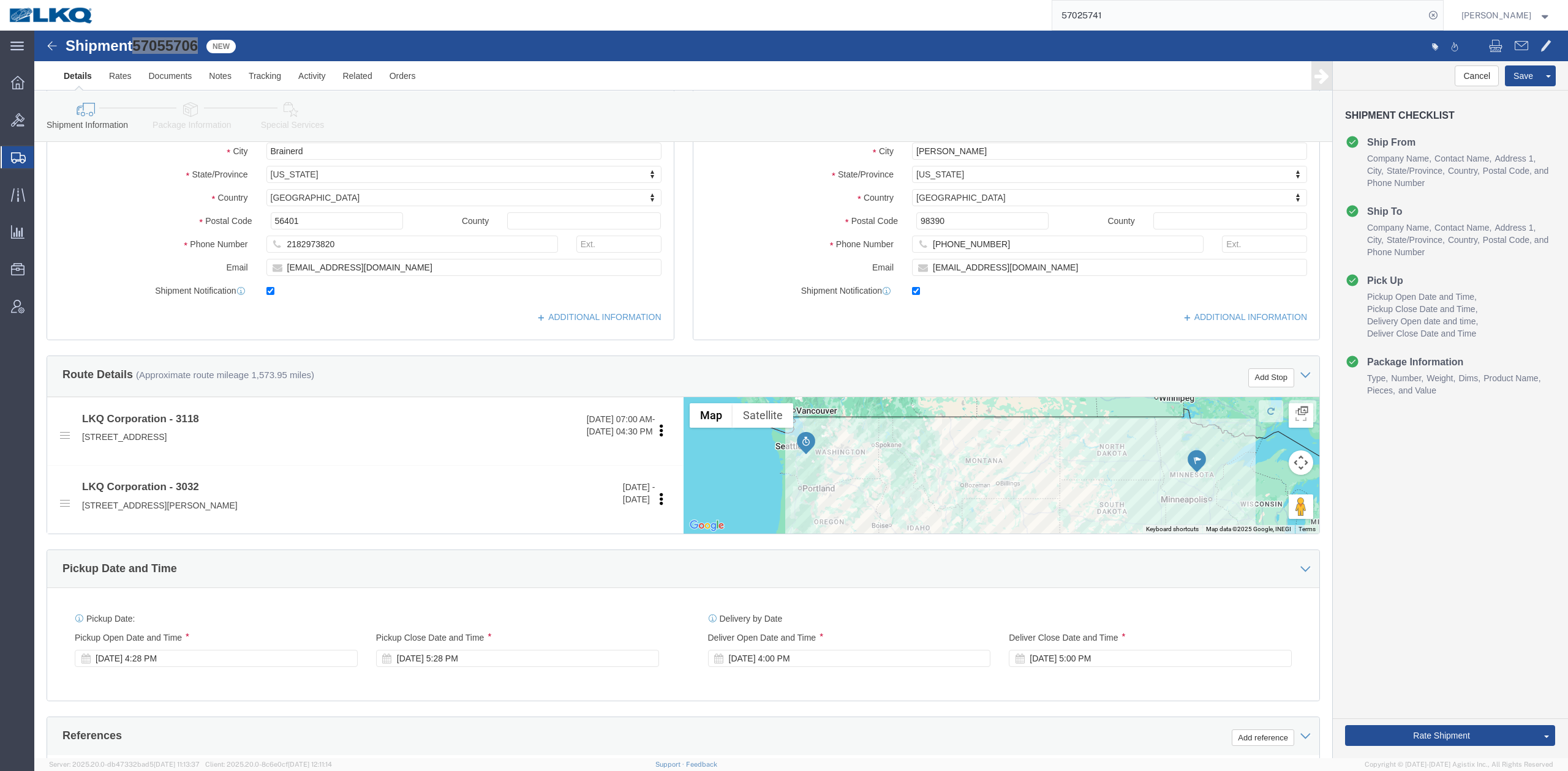
scroll to position [408, 0]
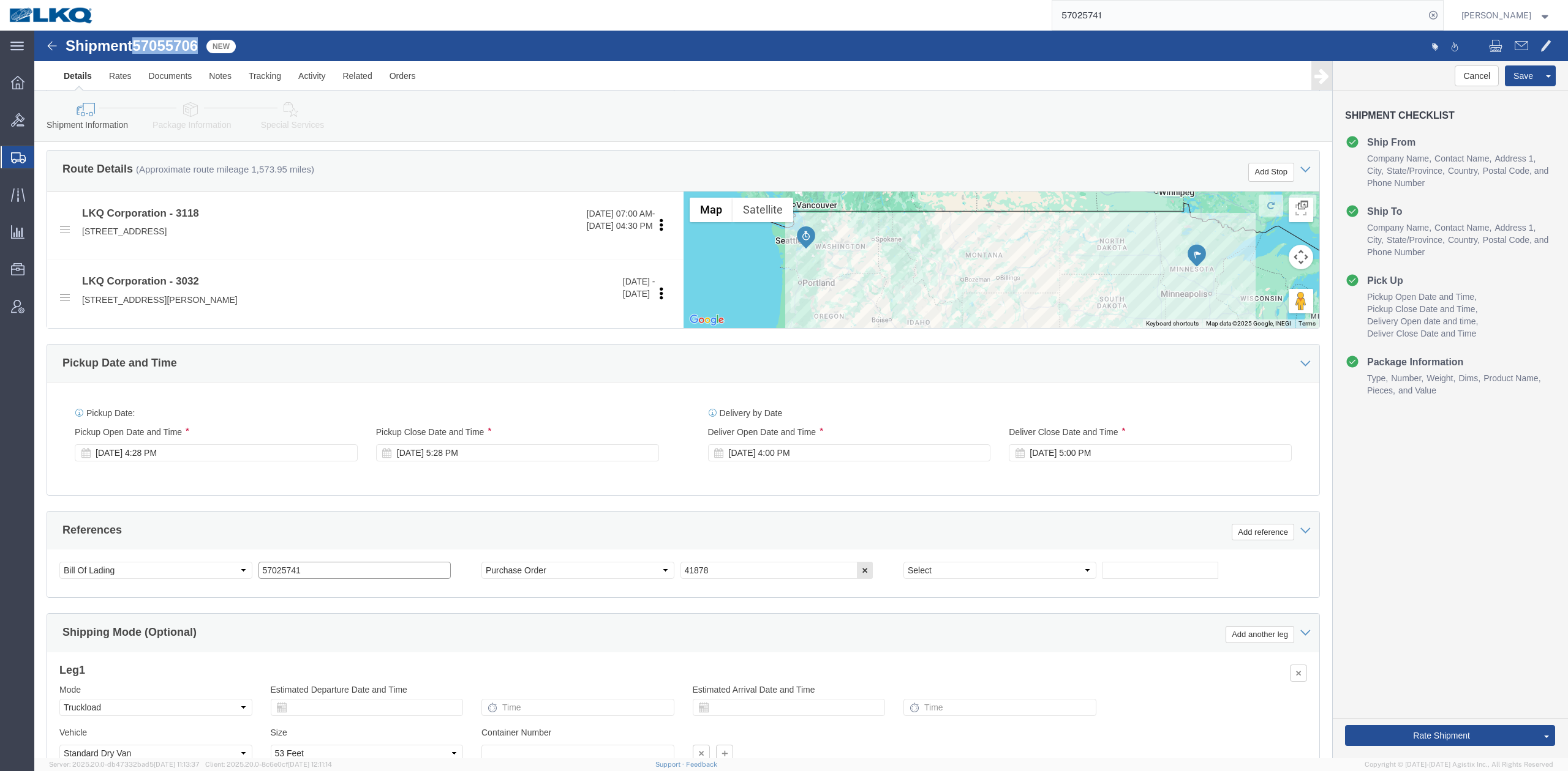
drag, startPoint x: 308, startPoint y: 538, endPoint x: 246, endPoint y: 460, distance: 99.6
click input "57025741"
paste input "55706"
type input "57055706"
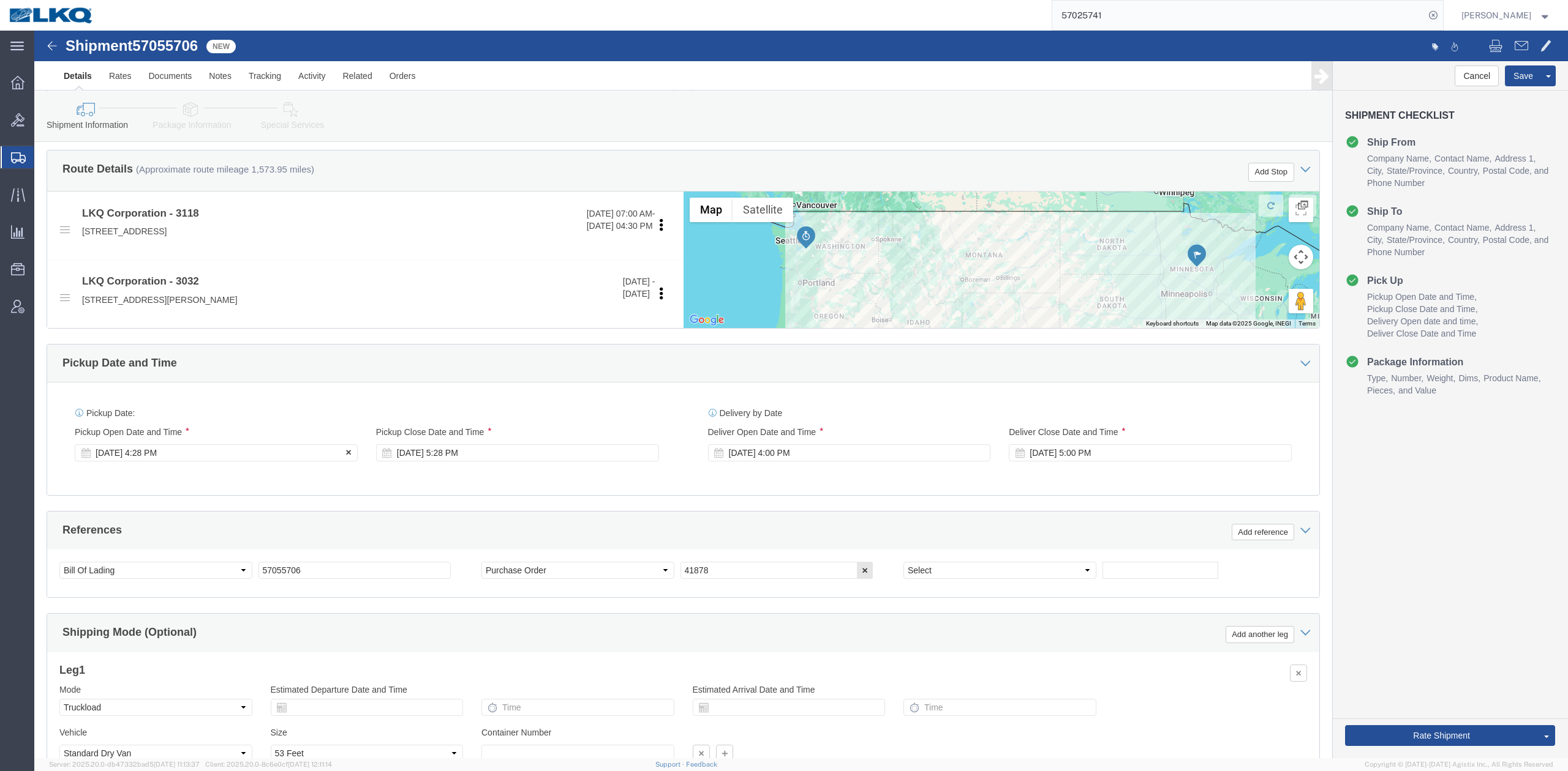
click div "[DATE] 4:28 PM"
type input "7:00 PM"
click div "References Add reference"
click div "[DATE] 8:00 AM"
type input "1:30 PM"
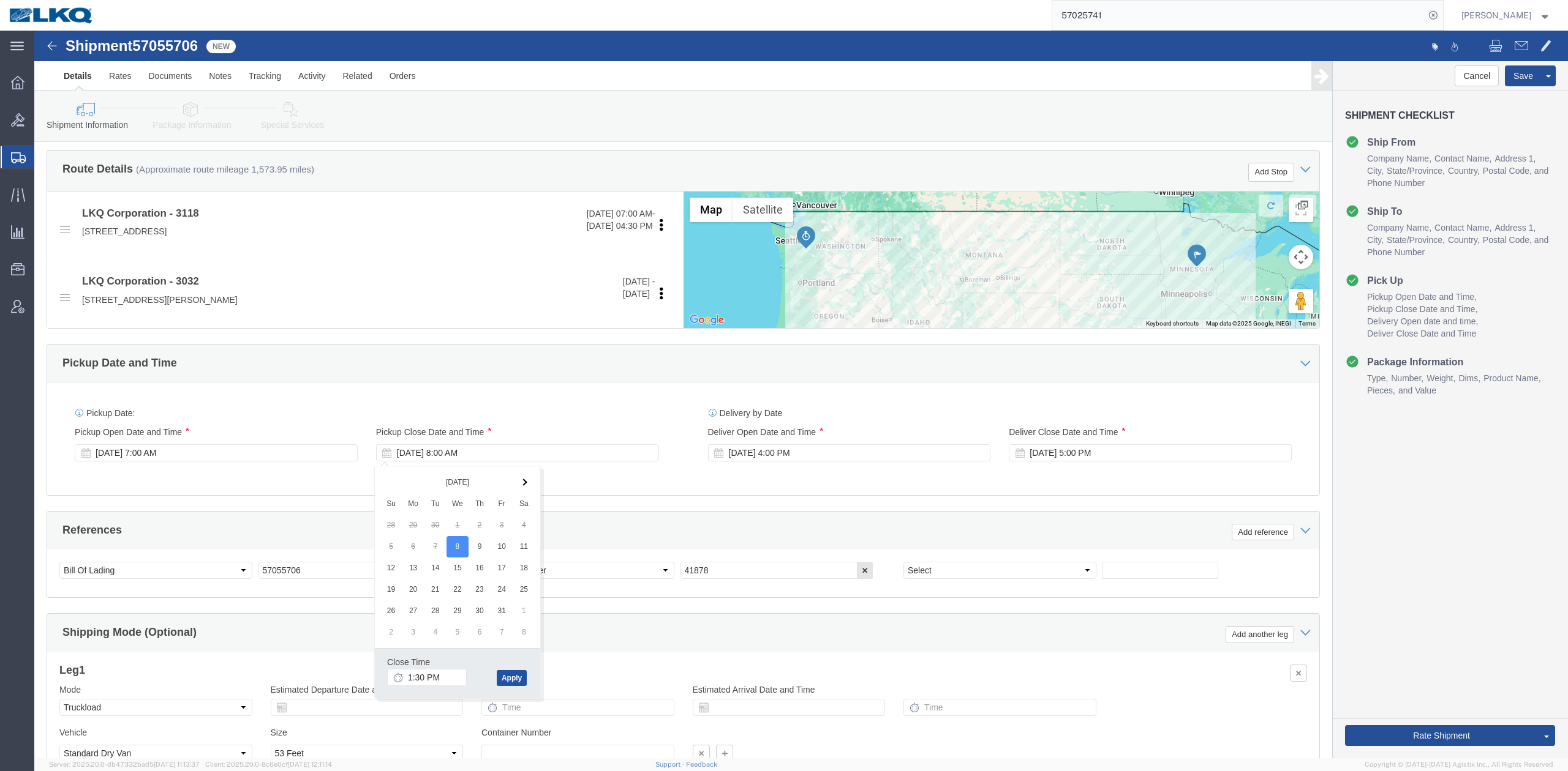
click button "Apply"
click div "References Add reference"
click div "[DATE] 4:00 PM"
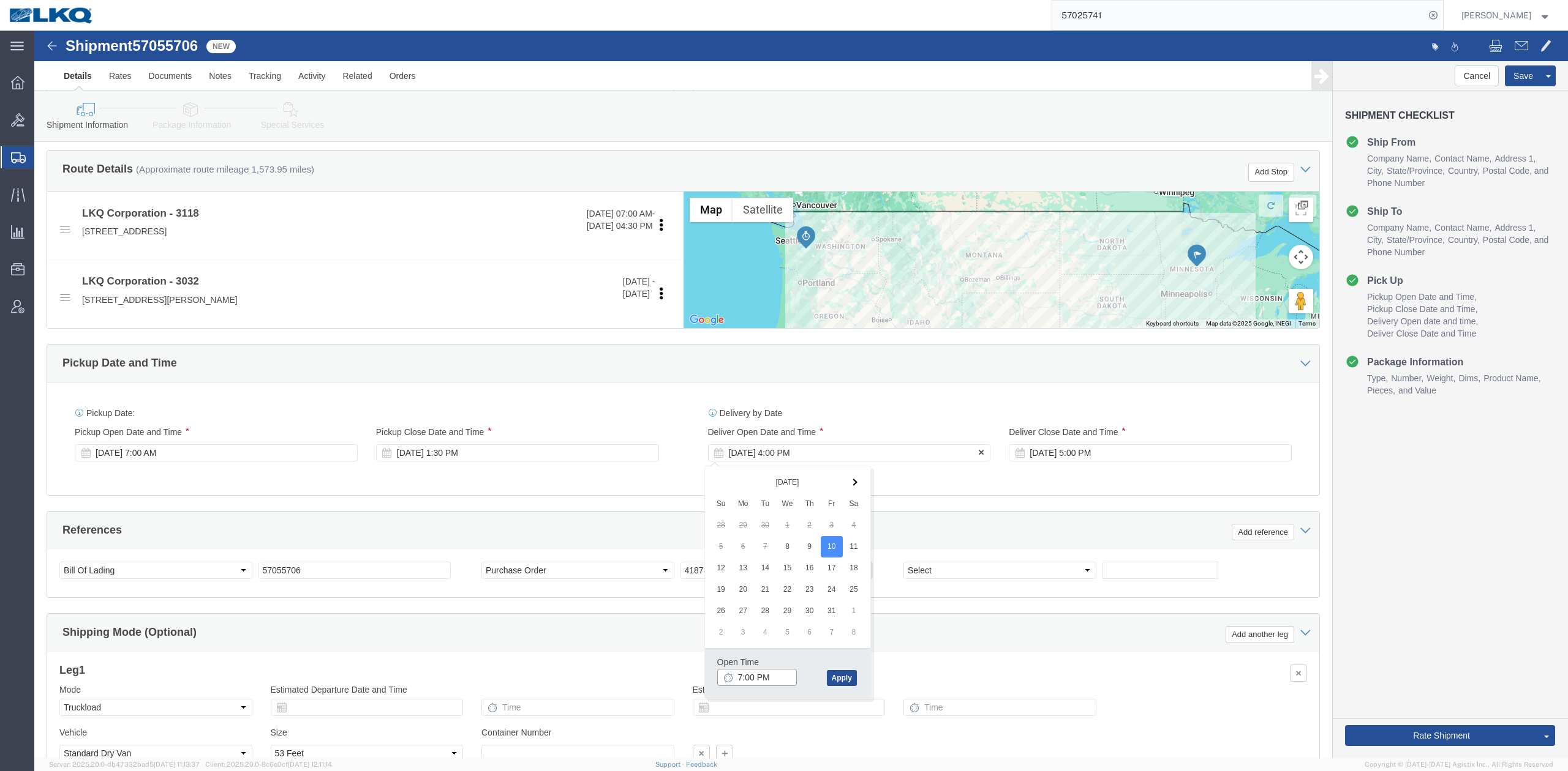
type input "7:00 AM"
click button "Apply"
click div "[DATE] 5:00 PM"
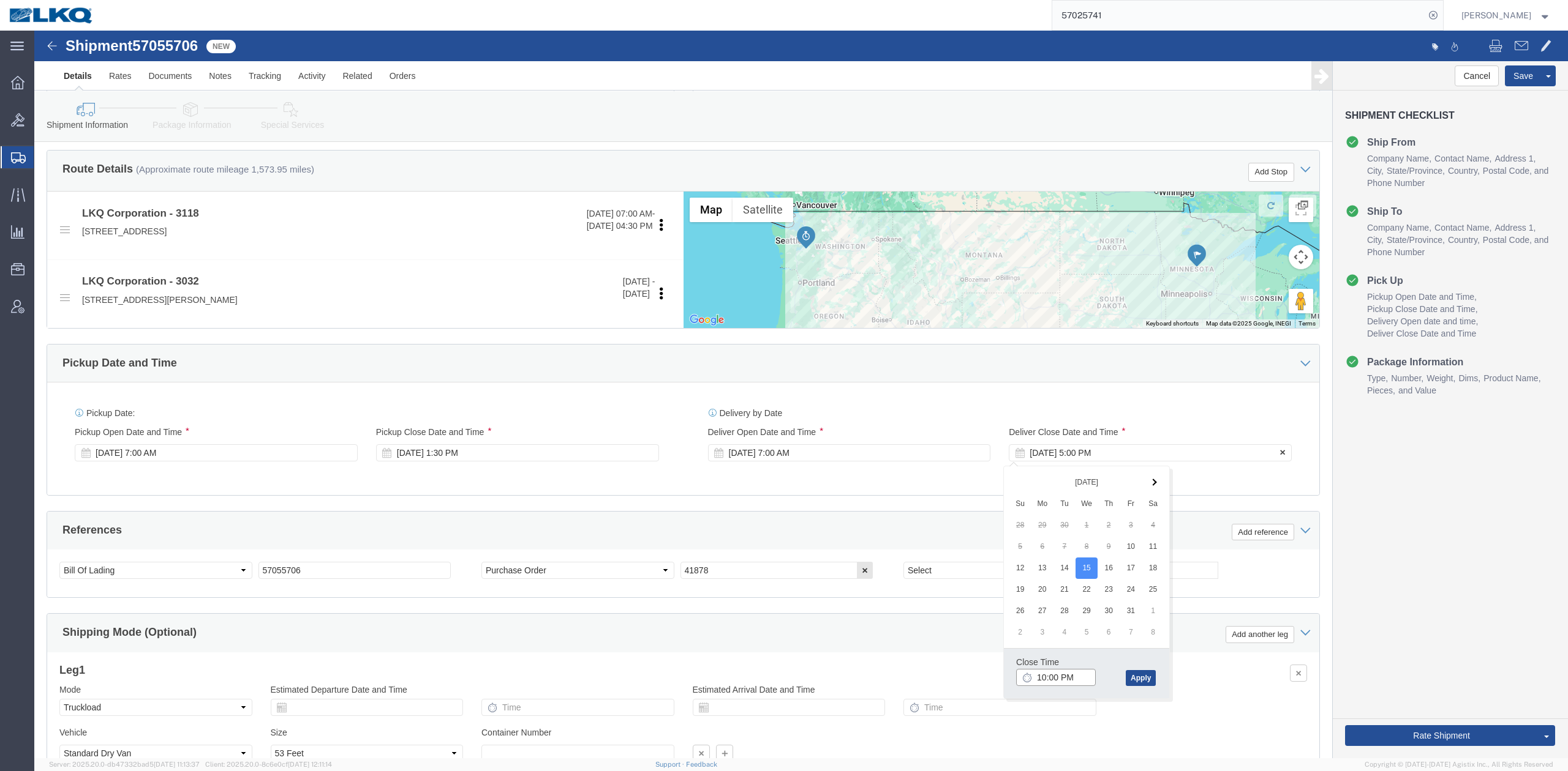
type input "10:00 AM"
click button "Apply"
click h3 "Leg 1"
click div "Ship From Location Location 3118 - [GEOGRAPHIC_DATA] [GEOGRAPHIC_DATA] My Profi…"
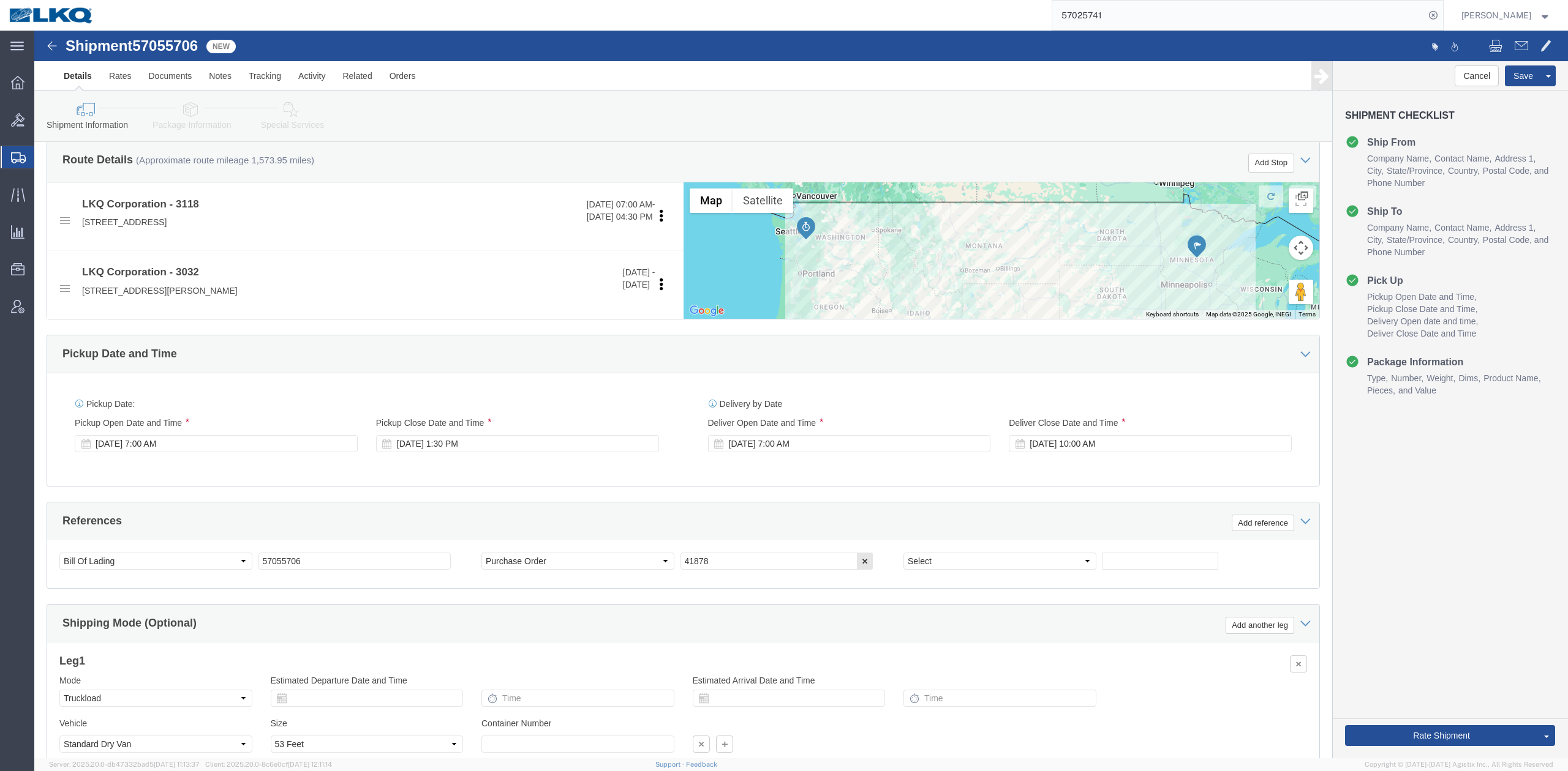
scroll to position [360, 0]
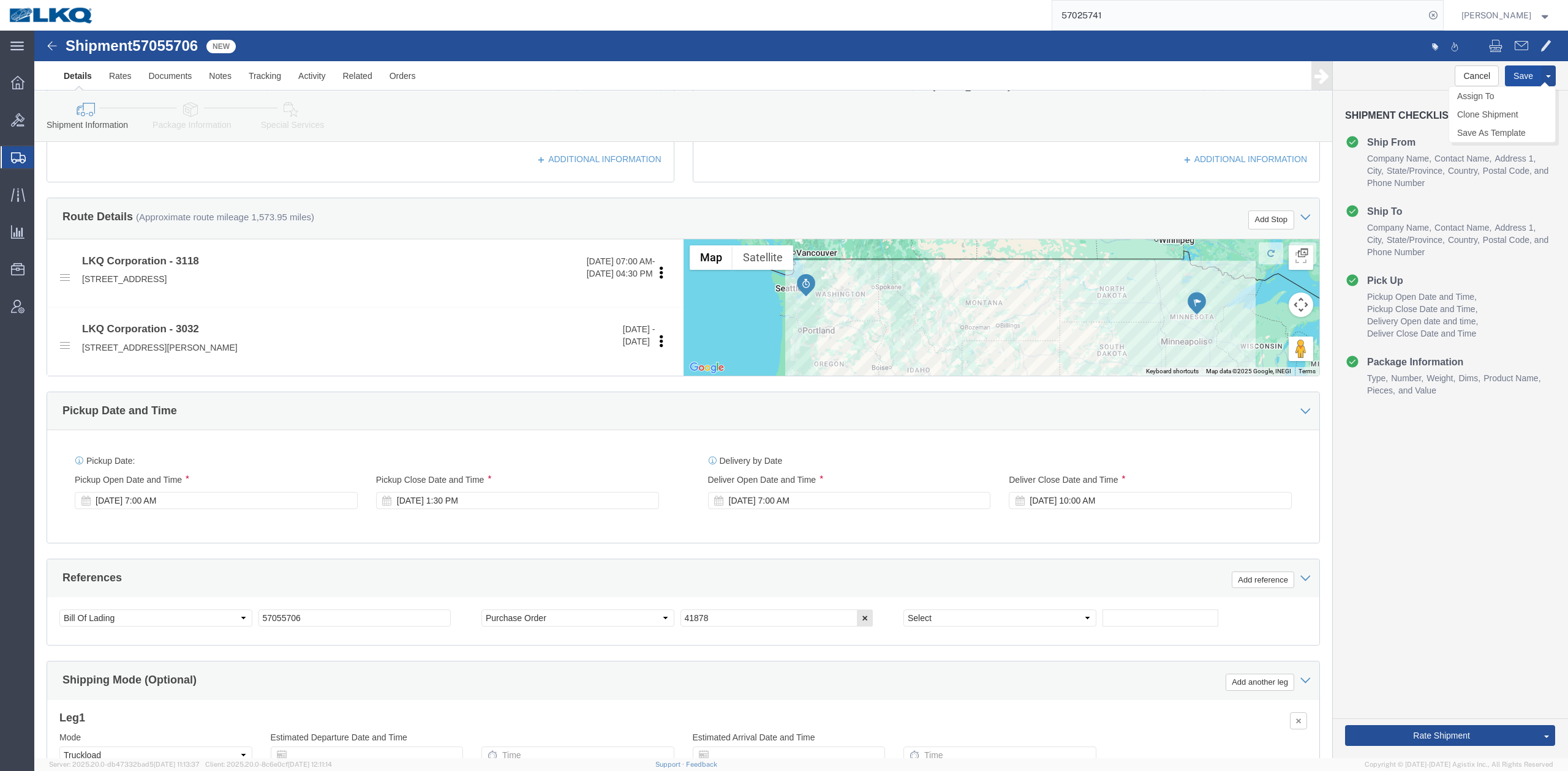
click button "Save"
click span
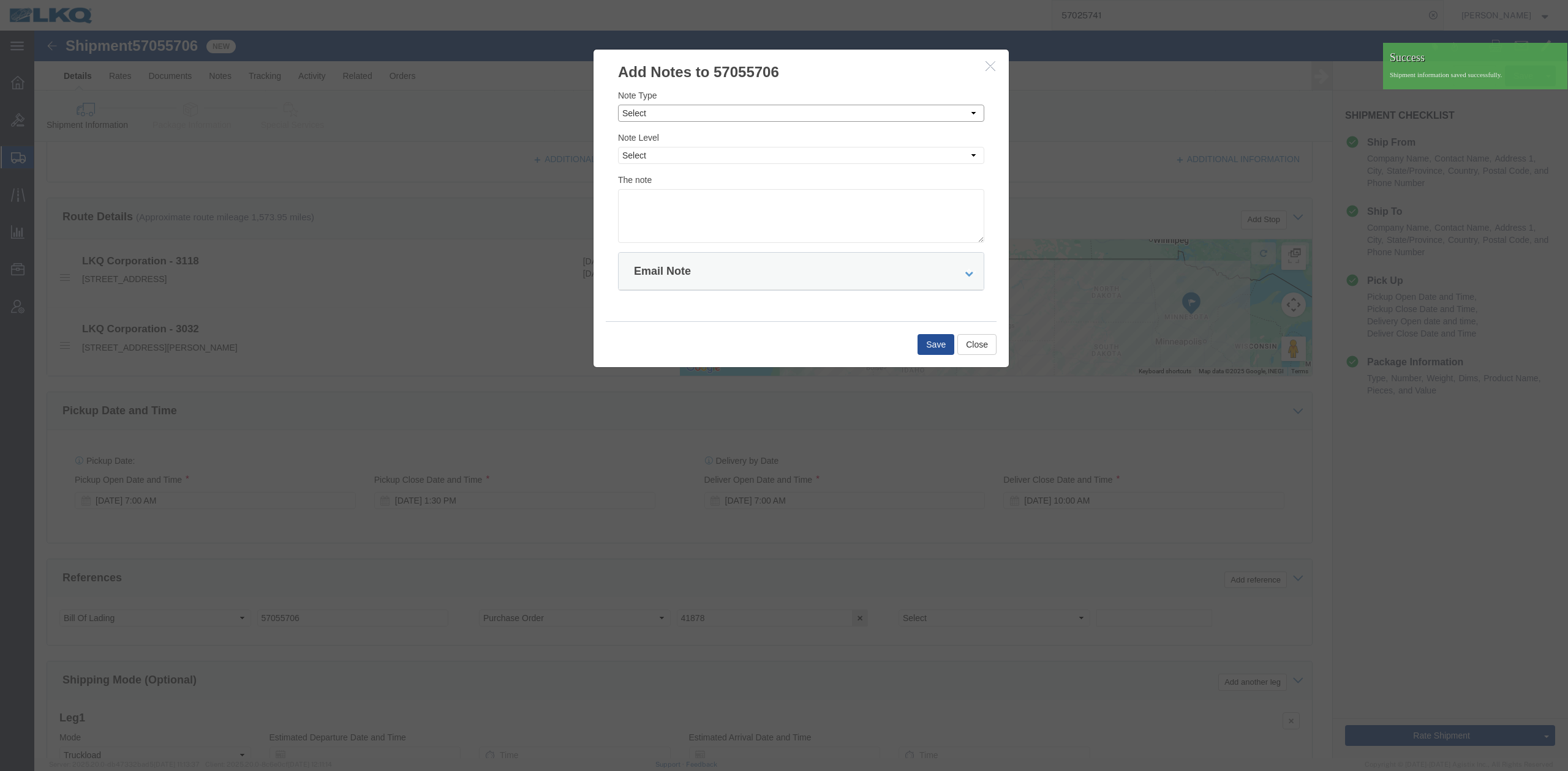
click select "Select Approval Bid Notes Carrier Change Notes Claim Notes Content Hazmat Notes…"
select select "BID_NOTES"
click select "Select Approval Bid Notes Carrier Change Notes Claim Notes Content Hazmat Notes…"
drag, startPoint x: 606, startPoint y: 126, endPoint x: 606, endPoint y: 133, distance: 7.0
click select "Select Private to Account Private to Vendor Public"
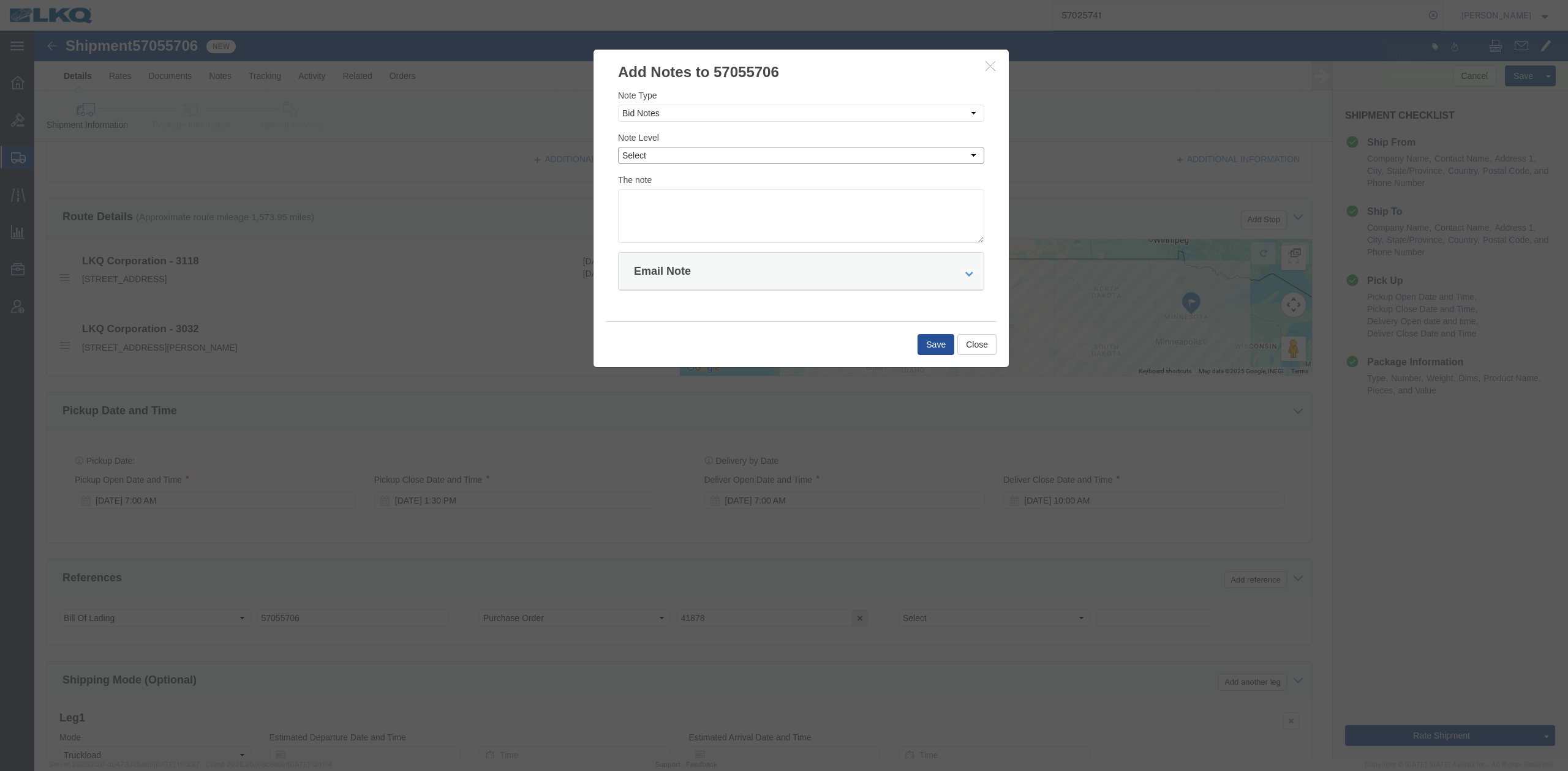
select select "PRIVATE_TO_ACCOUNT"
click select "Select Private to Account Private to Vendor Public"
click textarea
type textarea "DAT: $3285"
click button "Save"
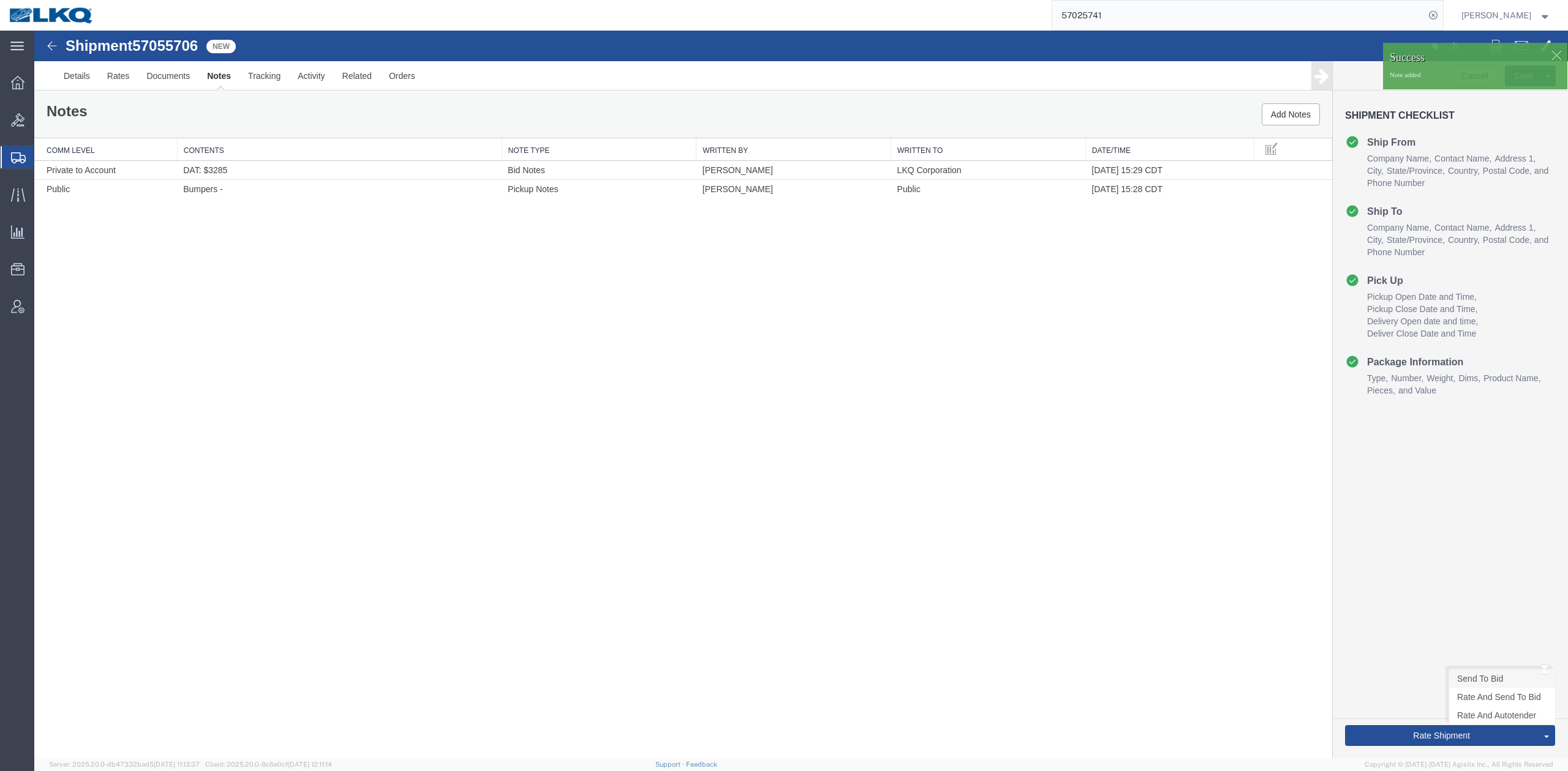
click at [1455, 676] on link "Send To Bid" at bounding box center [1502, 678] width 106 height 18
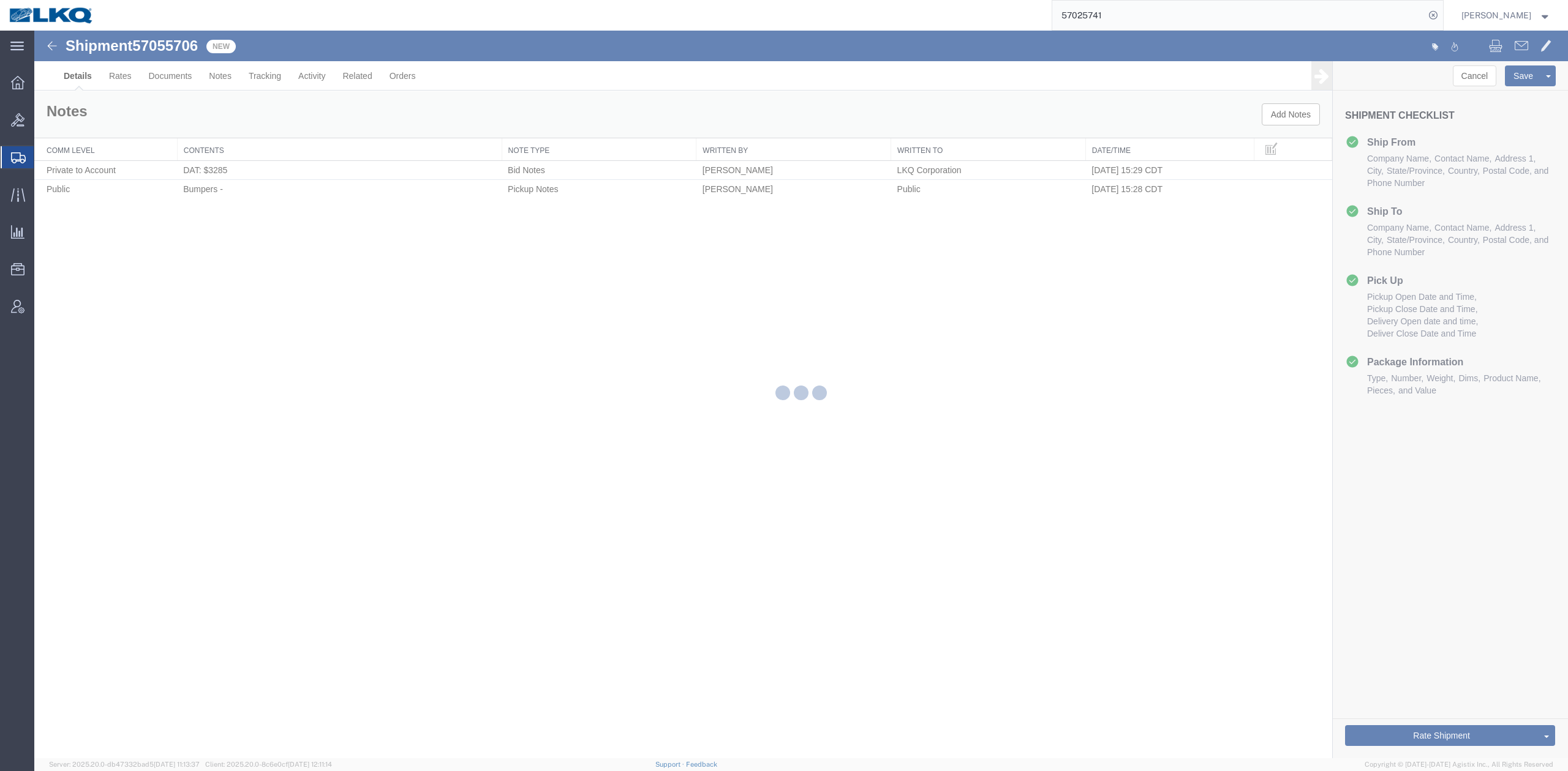
select select "27852"
select select "28720"
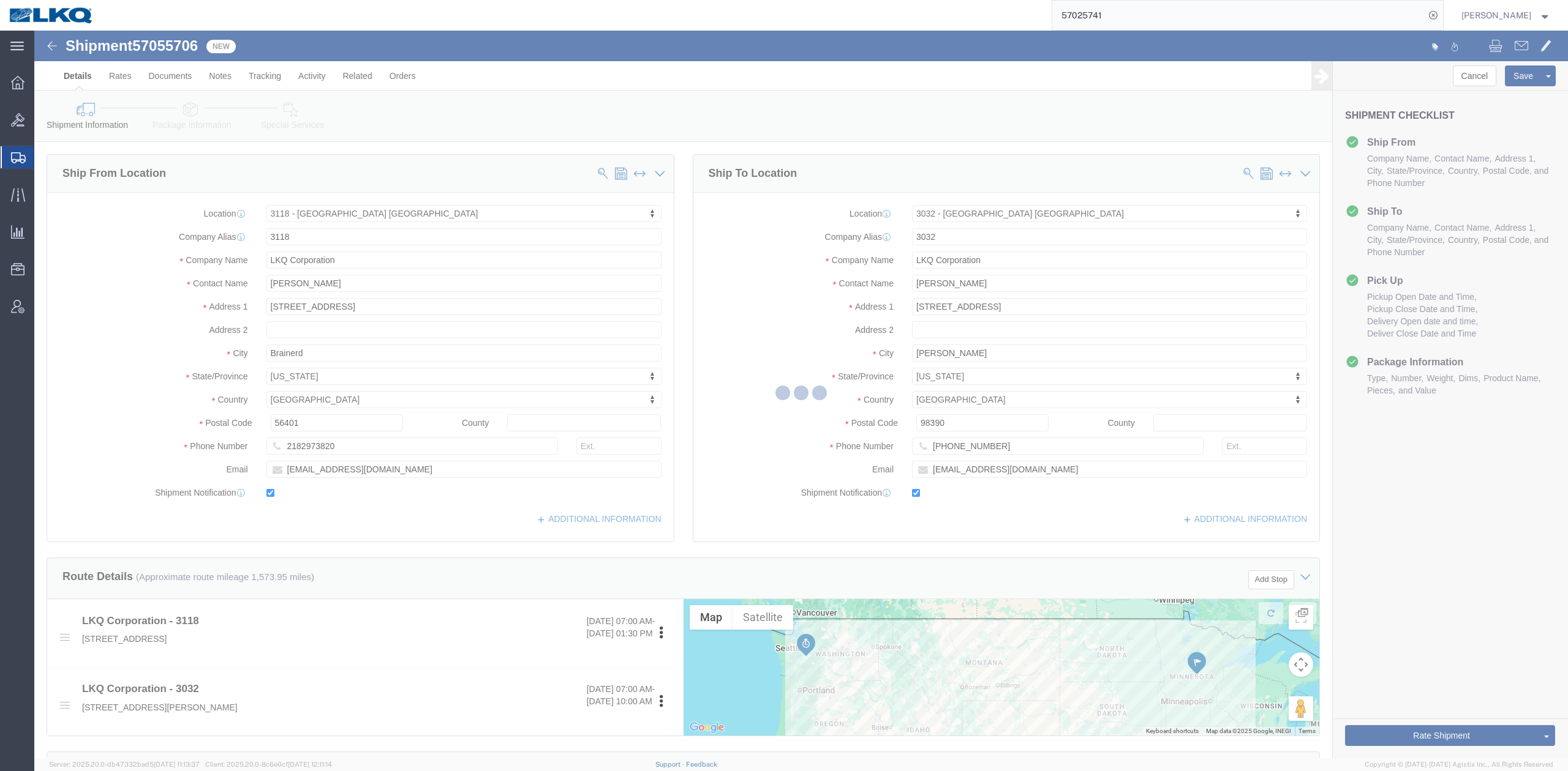
select select "TL"
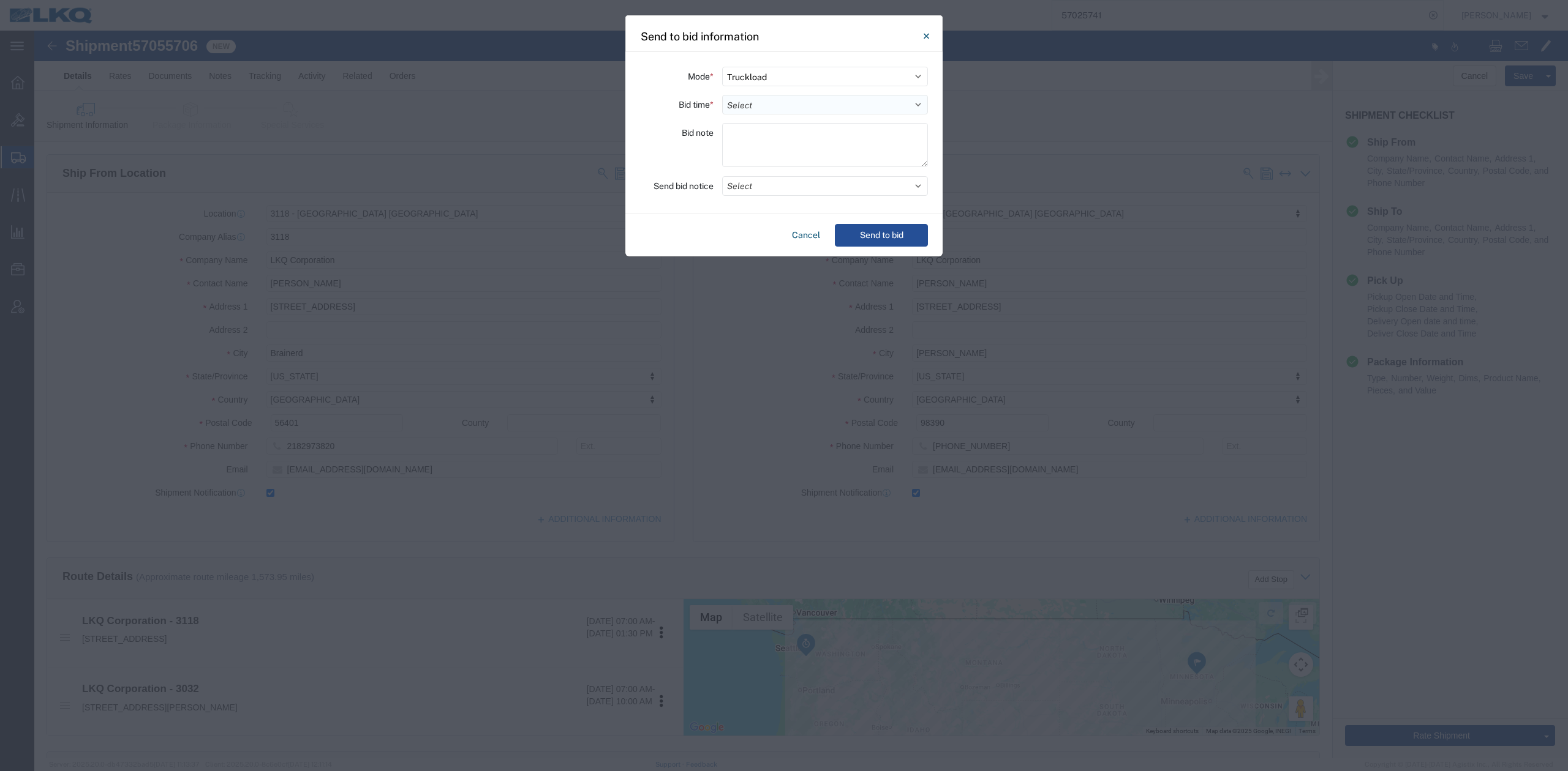
click at [777, 99] on select "Select 30 Min (Rush) 1 Hour (Rush) 2 Hours (Rush) 4 Hours (Rush) 8 Hours (Rush)…" at bounding box center [825, 105] width 206 height 20
select select "2"
click at [722, 95] on select "Select 30 Min (Rush) 1 Hour (Rush) 2 Hours (Rush) 4 Hours (Rush) 8 Hours (Rush)…" at bounding box center [825, 105] width 206 height 20
click at [745, 185] on button "Select" at bounding box center [825, 185] width 206 height 20
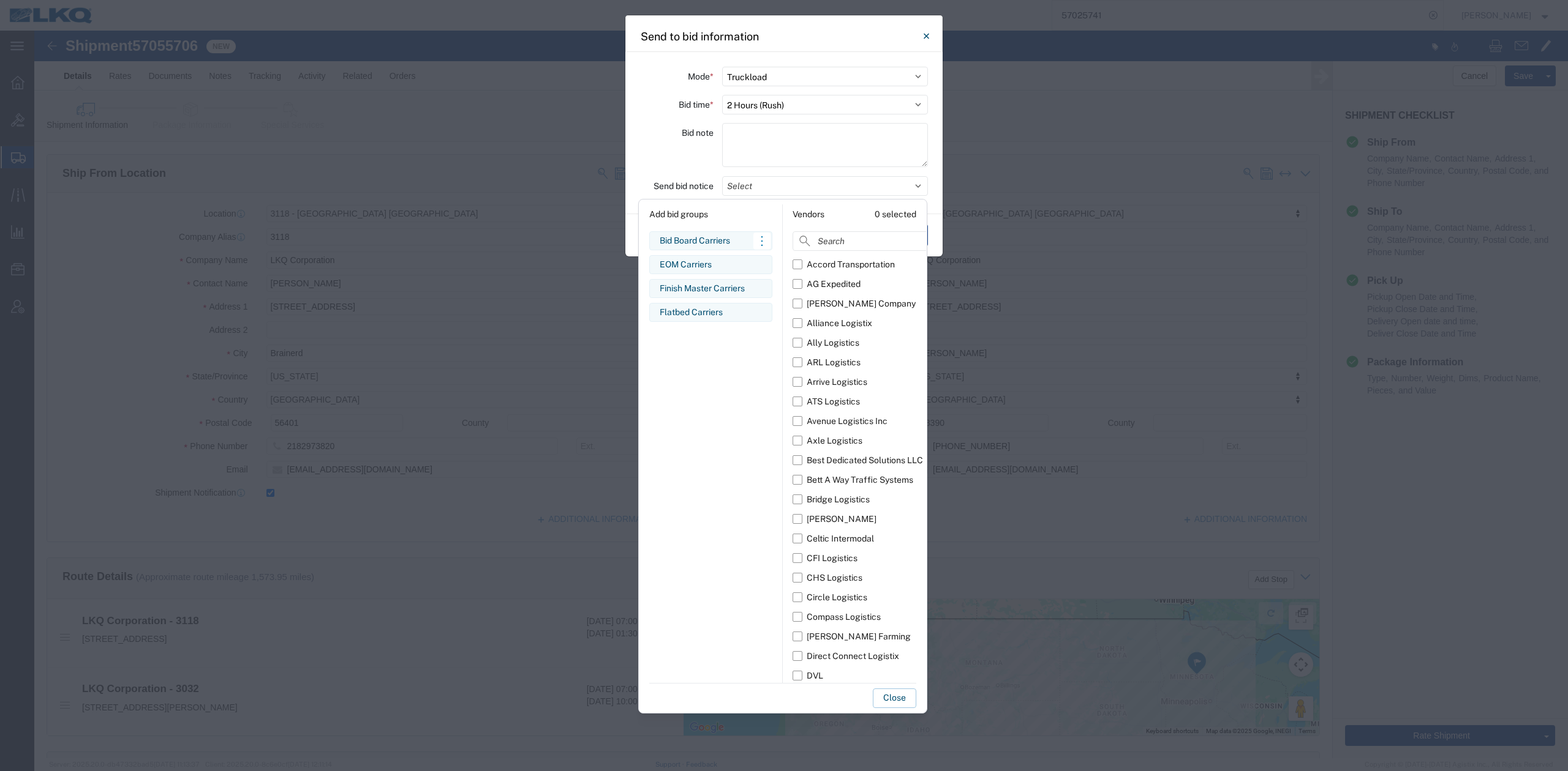
click at [717, 236] on div "Bid Board Carriers" at bounding box center [710, 241] width 102 height 13
click at [888, 696] on button "Close" at bounding box center [894, 698] width 44 height 20
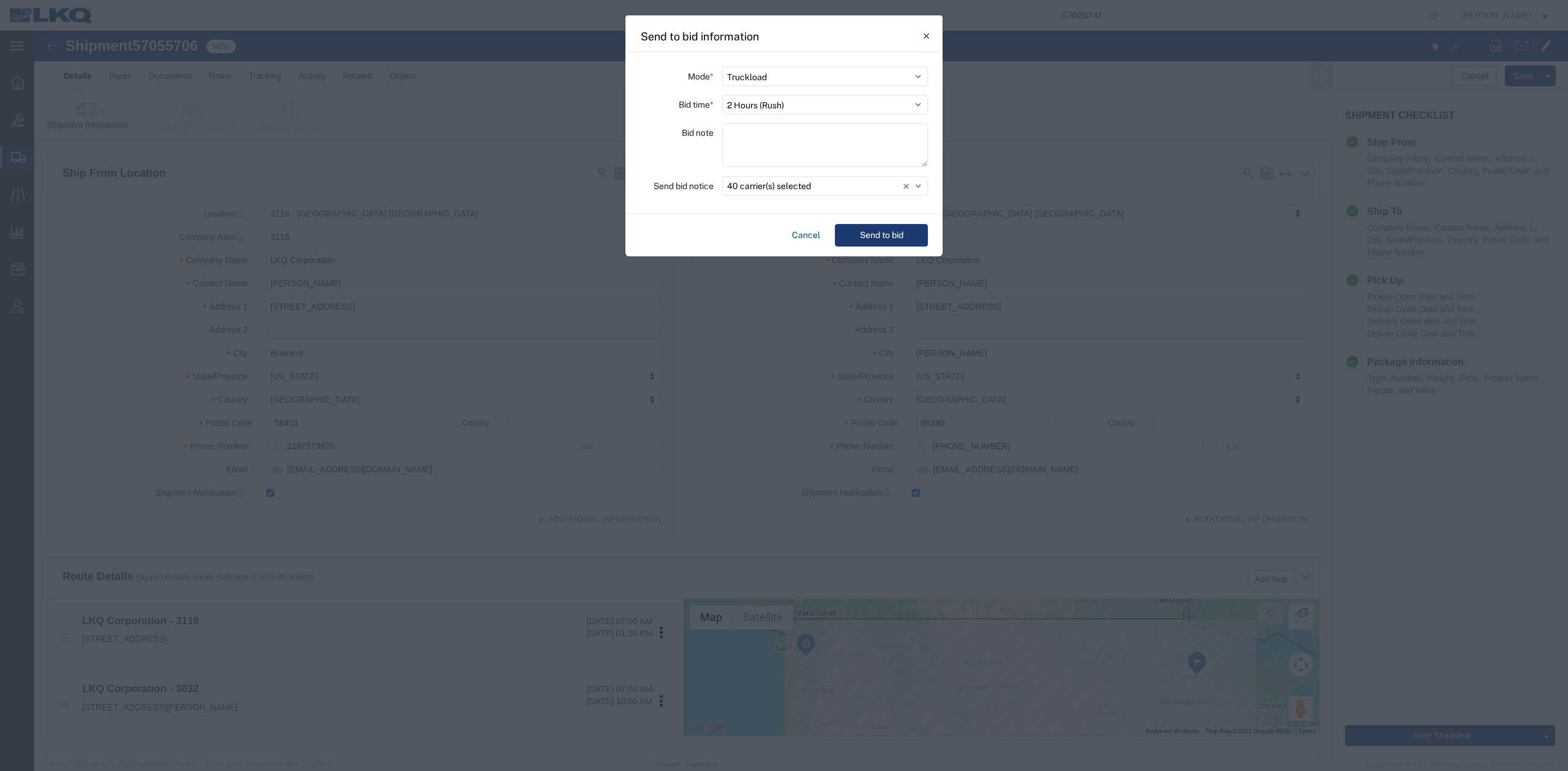
click at [875, 238] on button "Send to bid" at bounding box center [881, 235] width 93 height 23
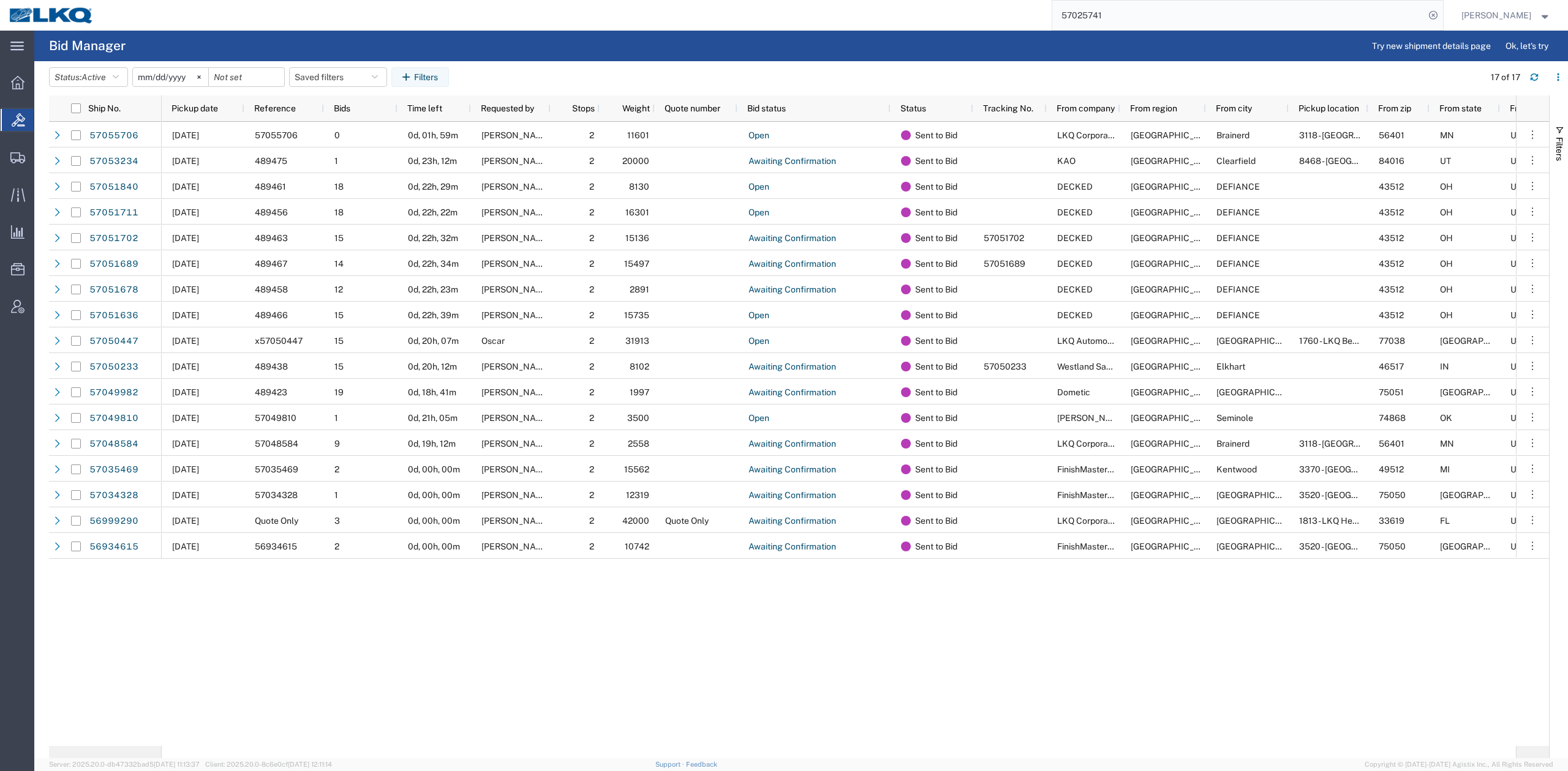
click at [1134, 4] on input "57025741" at bounding box center [1238, 15] width 373 height 29
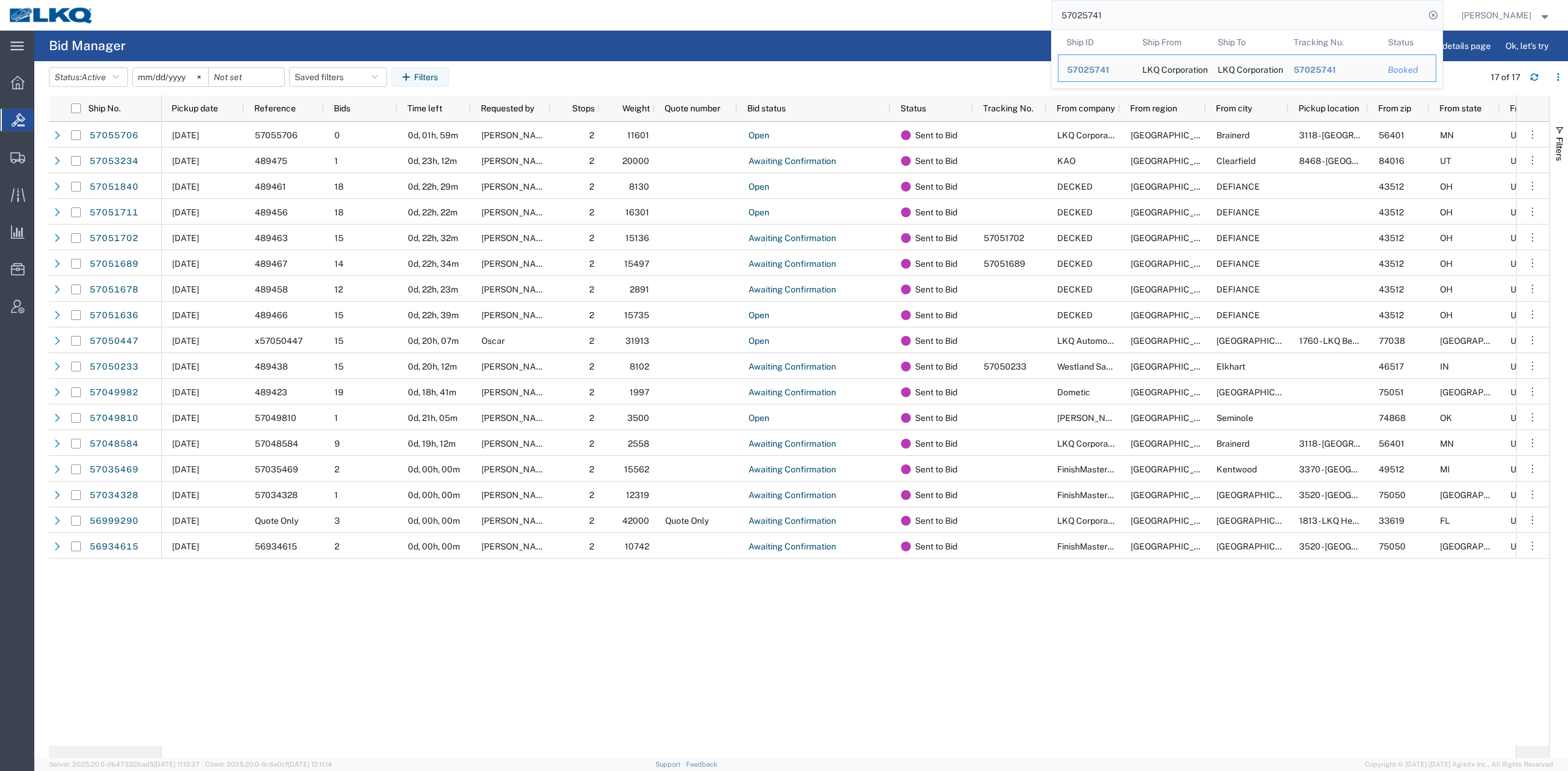
click at [1133, 4] on input "57025741" at bounding box center [1238, 15] width 373 height 29
paste input "53234"
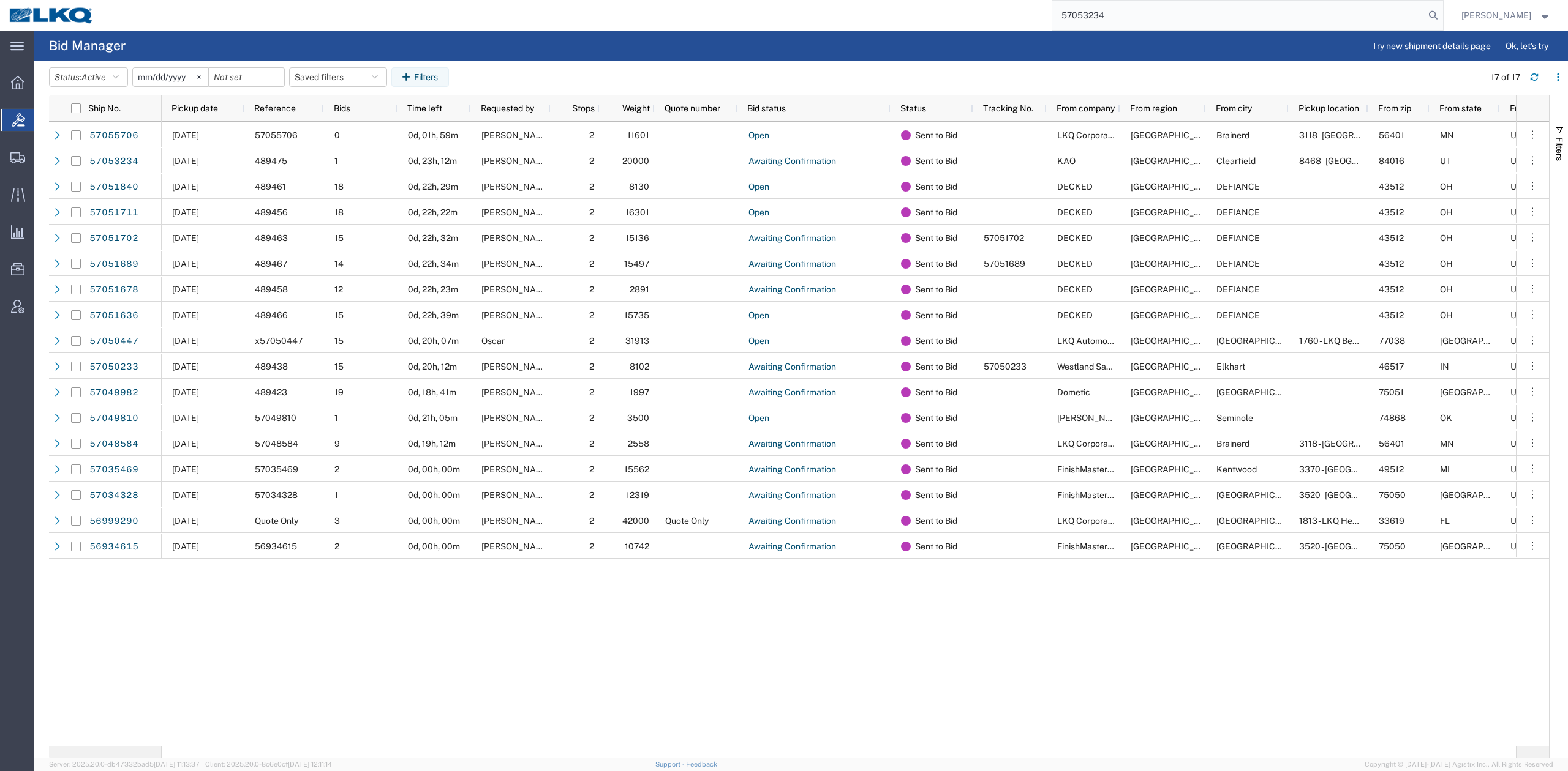
click at [1442, 17] on icon at bounding box center [1433, 15] width 17 height 17
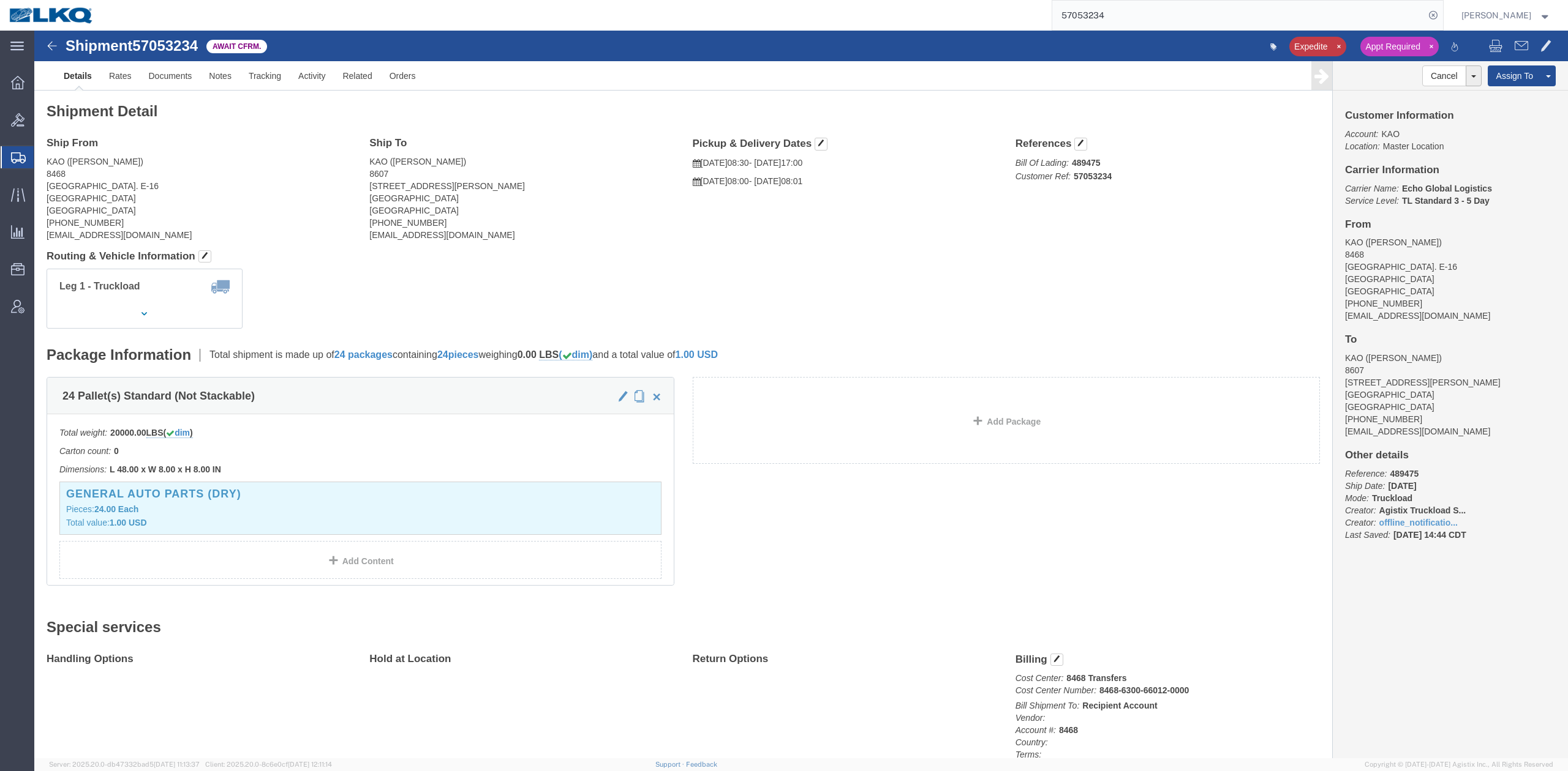
click div "Leg 1 - Truckload Vehicle 1: Standard Dry Van (53 Feet) Number of trucks: 1"
click div "Ship From KAO ([PERSON_NAME]) [STREET_ADDRESS] E-16 [GEOGRAPHIC_DATA] [GEOGRAPH…"
click link "Rates"
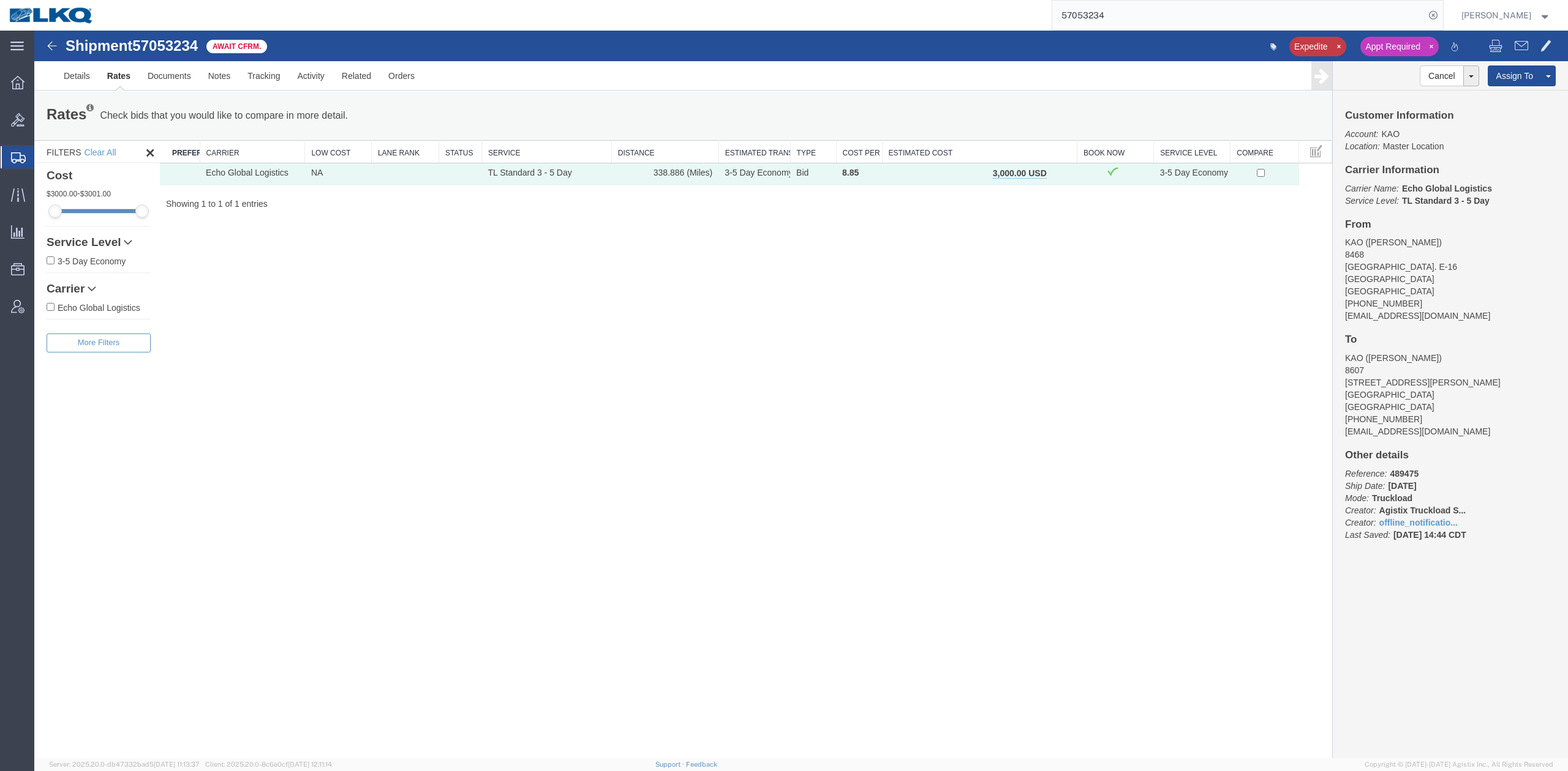
click at [909, 370] on div "Shipment 57053234 1 of 1 Await Cfrm. Expedite Appt Required Details Rates Docum…" at bounding box center [801, 395] width 1533 height 728
click at [1265, 16] on input "57053234" at bounding box center [1238, 15] width 373 height 29
paste input "5559"
drag, startPoint x: 1453, startPoint y: 8, endPoint x: 1174, endPoint y: 265, distance: 379.3
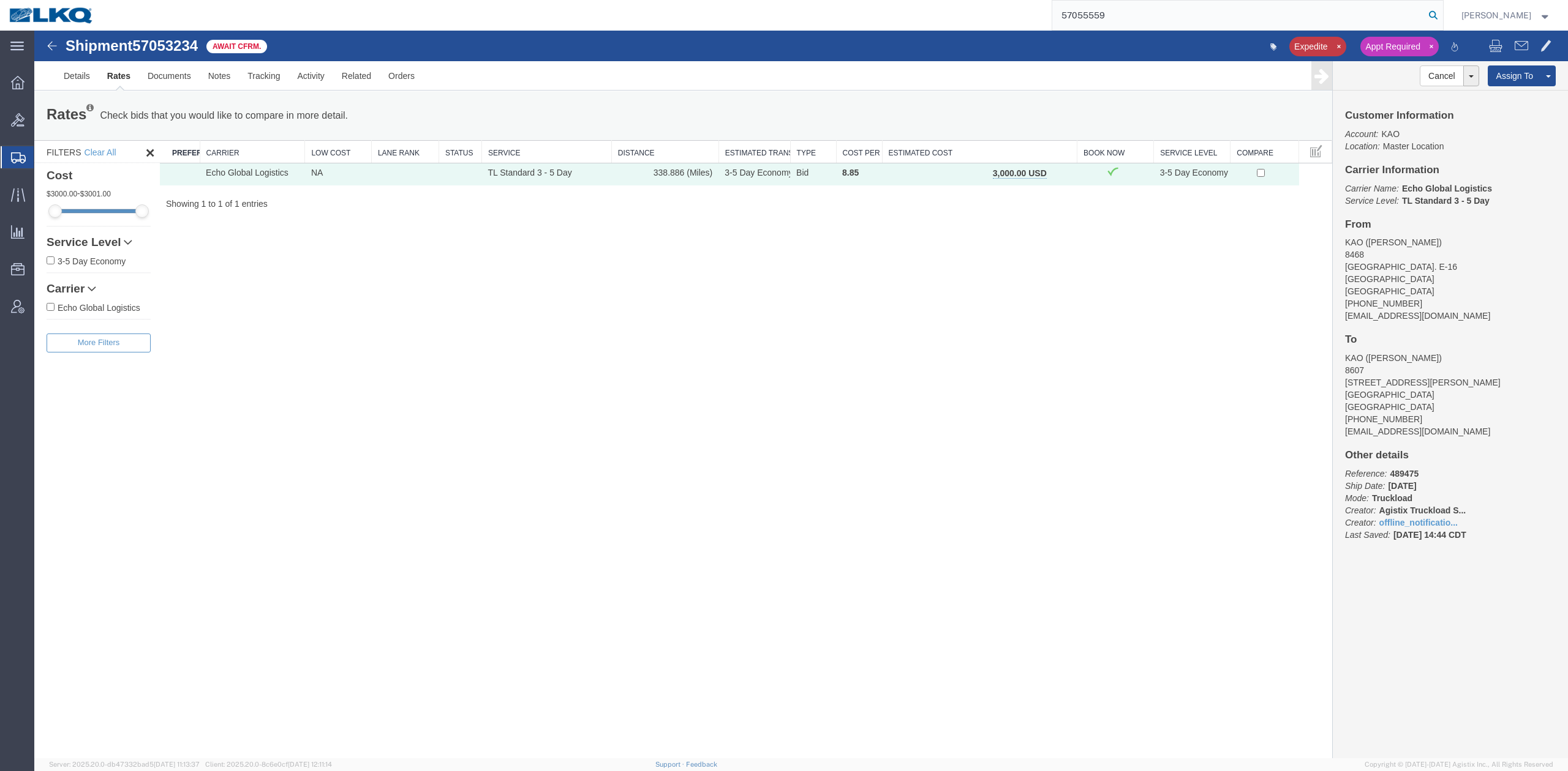
click at [1442, 8] on icon at bounding box center [1433, 15] width 17 height 17
type input "57055559"
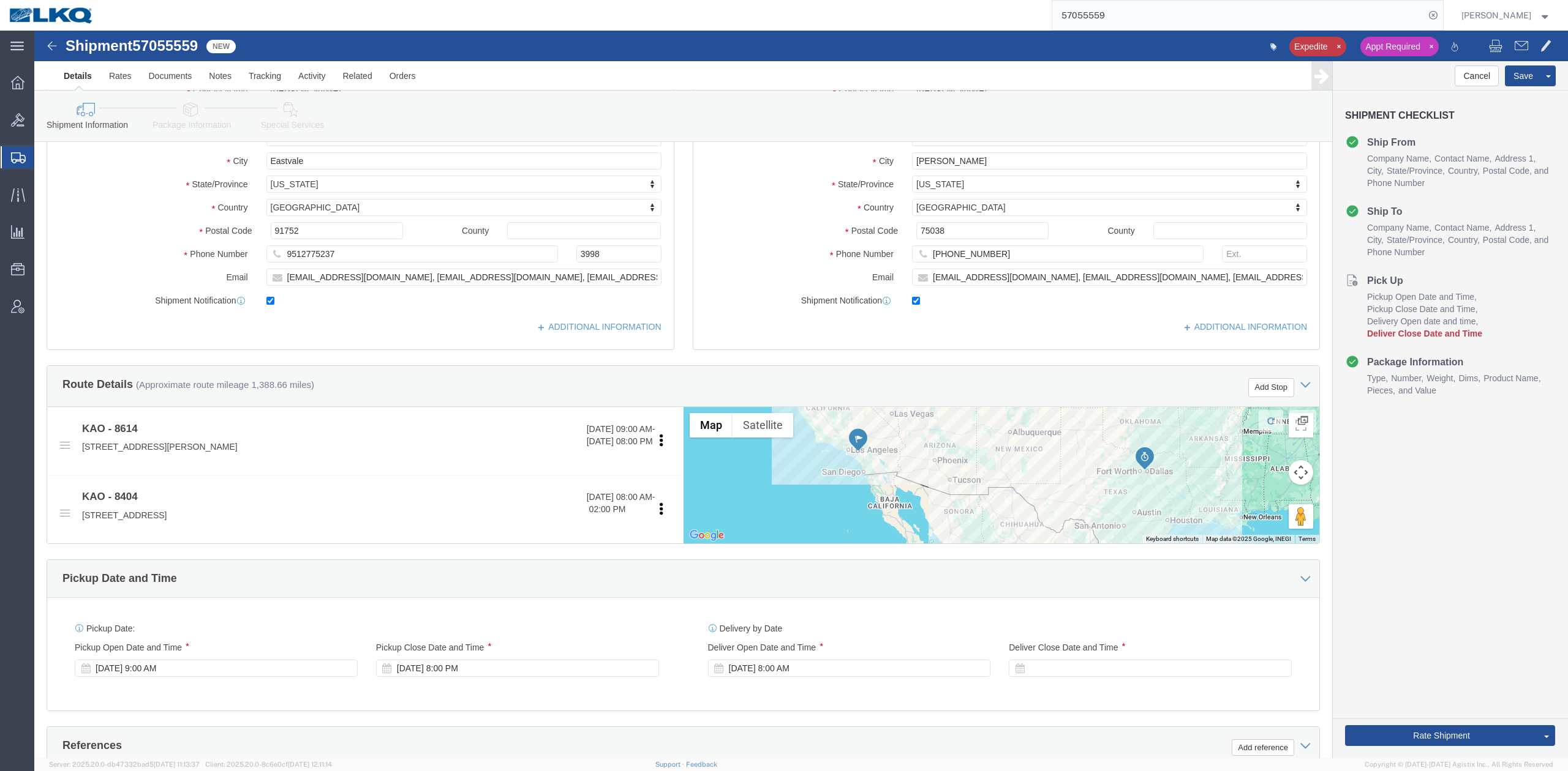
scroll to position [408, 0]
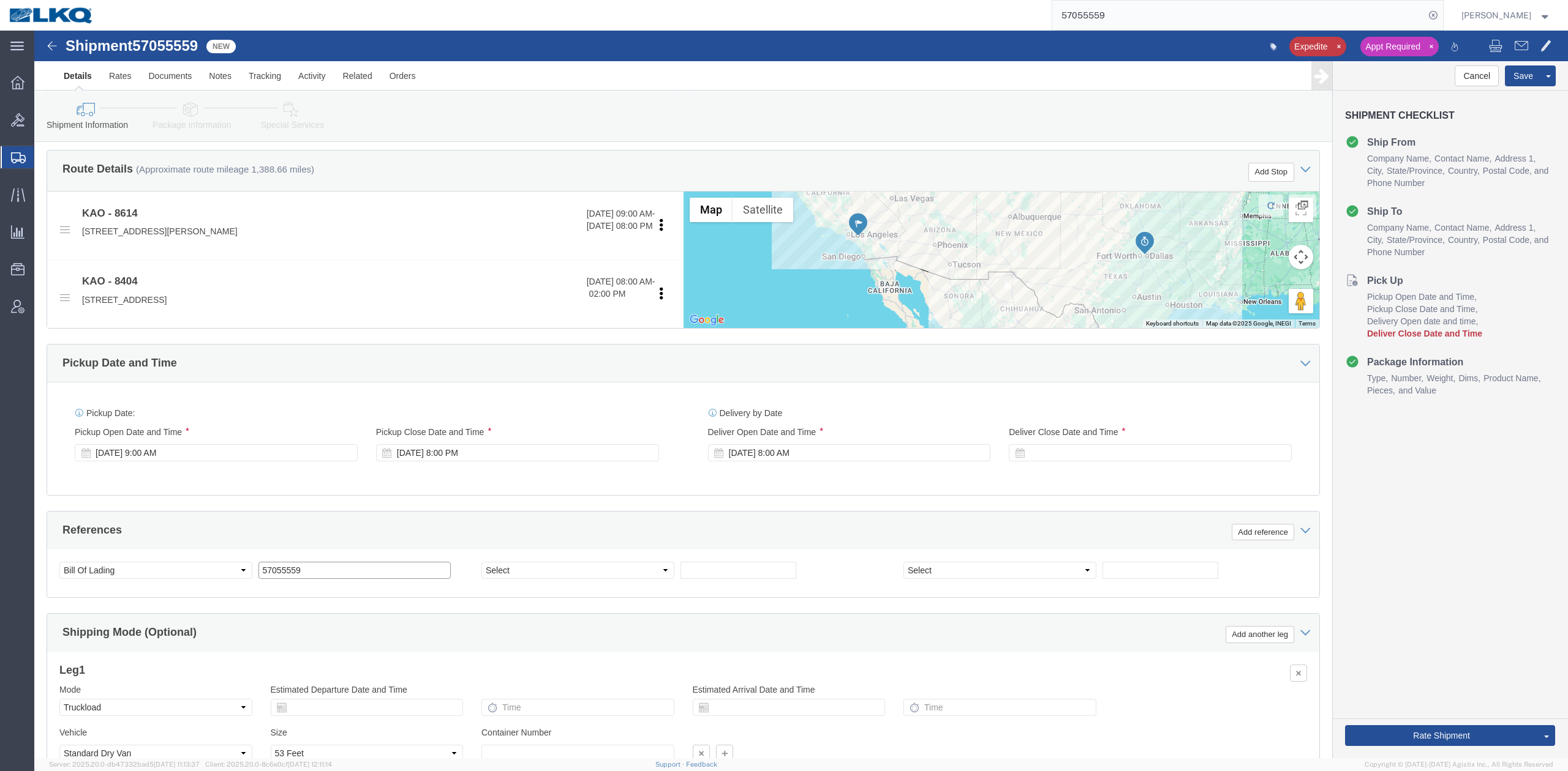
click input "57055559"
type input "x"
click div "References Add reference"
select select "30605"
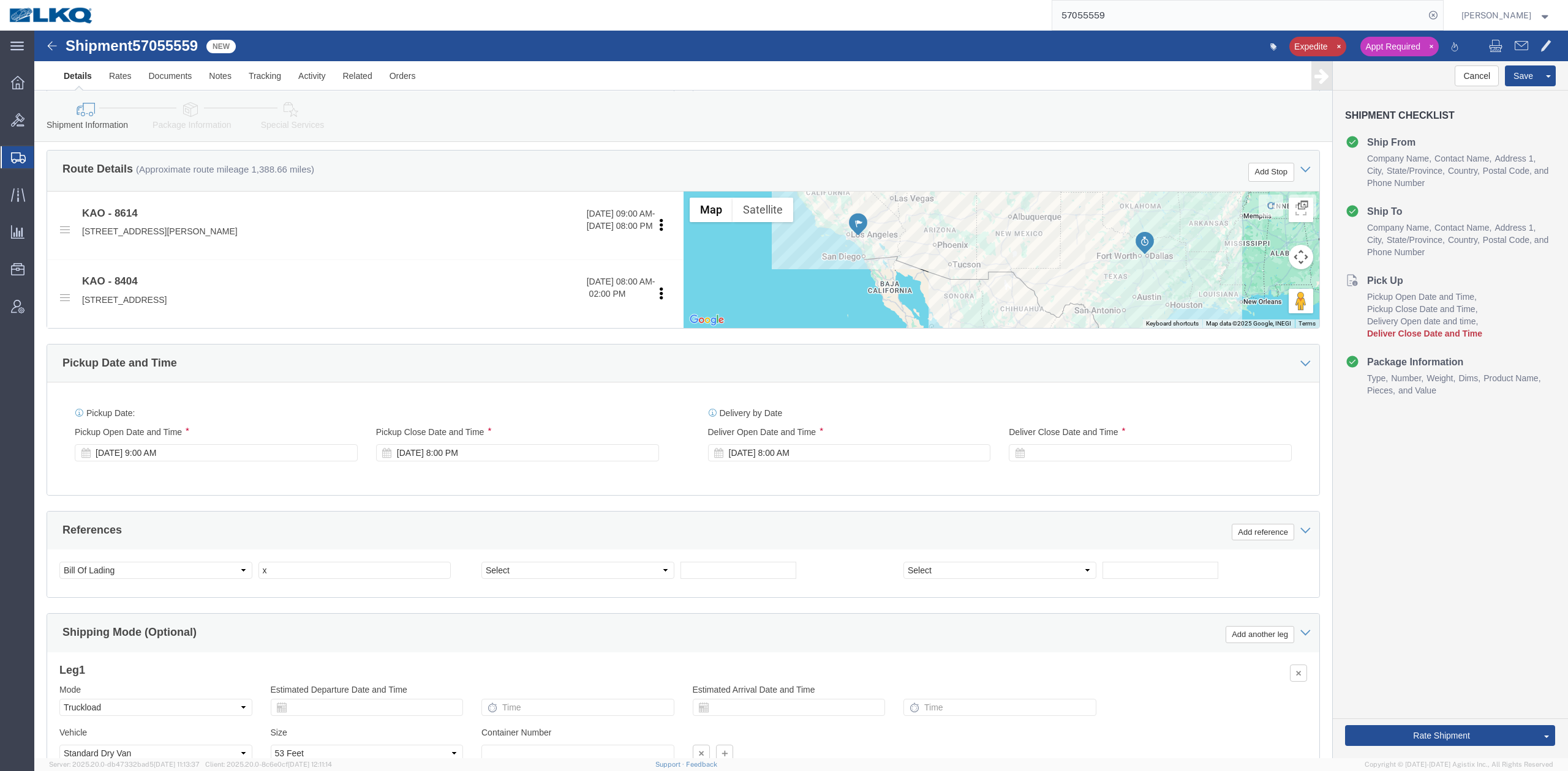
select select "65991"
drag, startPoint x: 806, startPoint y: 359, endPoint x: 822, endPoint y: 349, distance: 18.9
click div "Pickup Date: Pickup Start Date Pickup Start Time Pickup Open Date and Time Oct …"
click button "Save"
click at [1143, 12] on input "57055559" at bounding box center [1238, 15] width 373 height 29
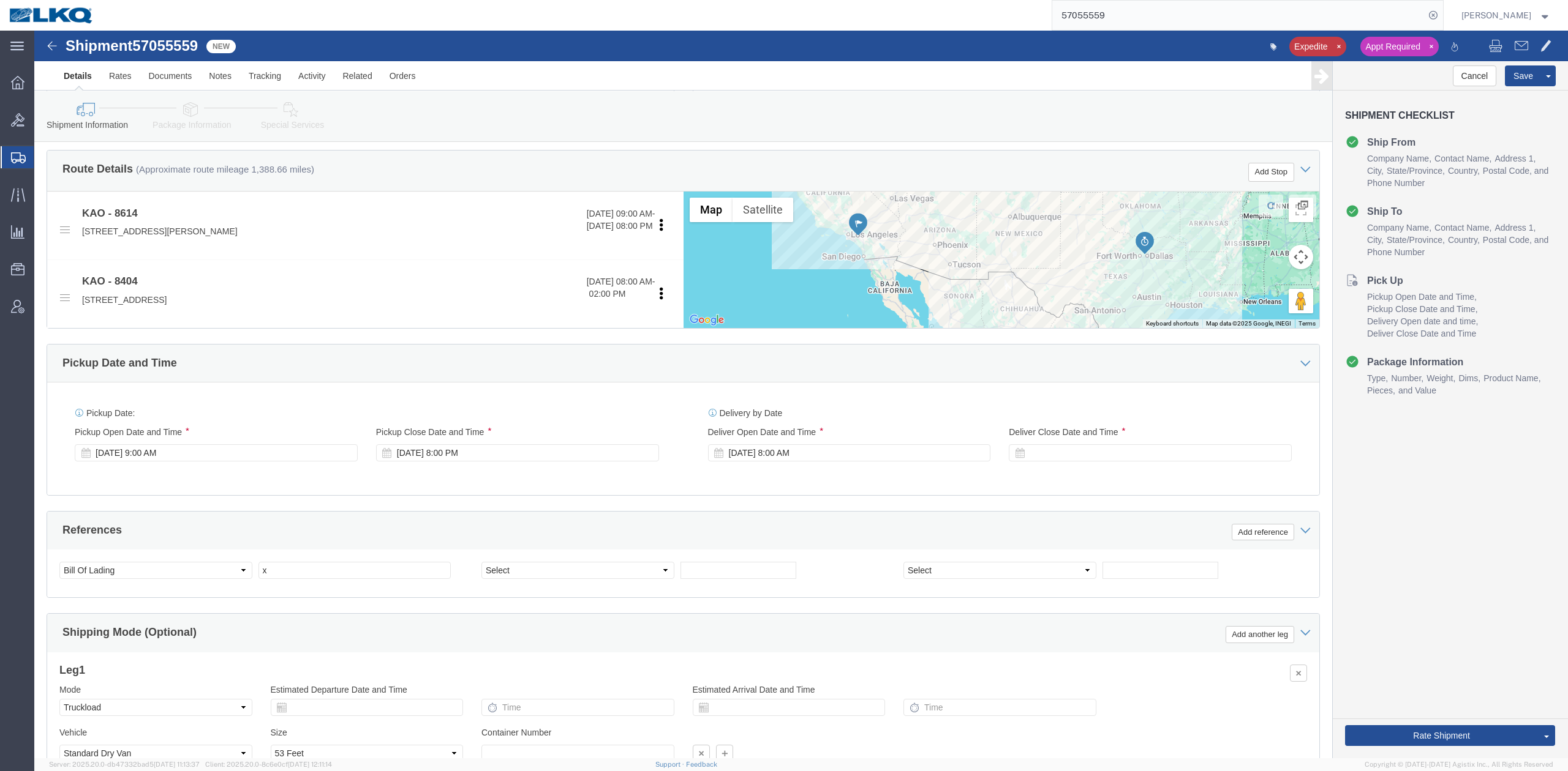
click at [1143, 11] on input "57055559" at bounding box center [1238, 15] width 373 height 29
paste input "6425114"
click at [1425, 15] on input "56425114" at bounding box center [1238, 15] width 373 height 29
click at [1442, 13] on icon at bounding box center [1433, 15] width 17 height 17
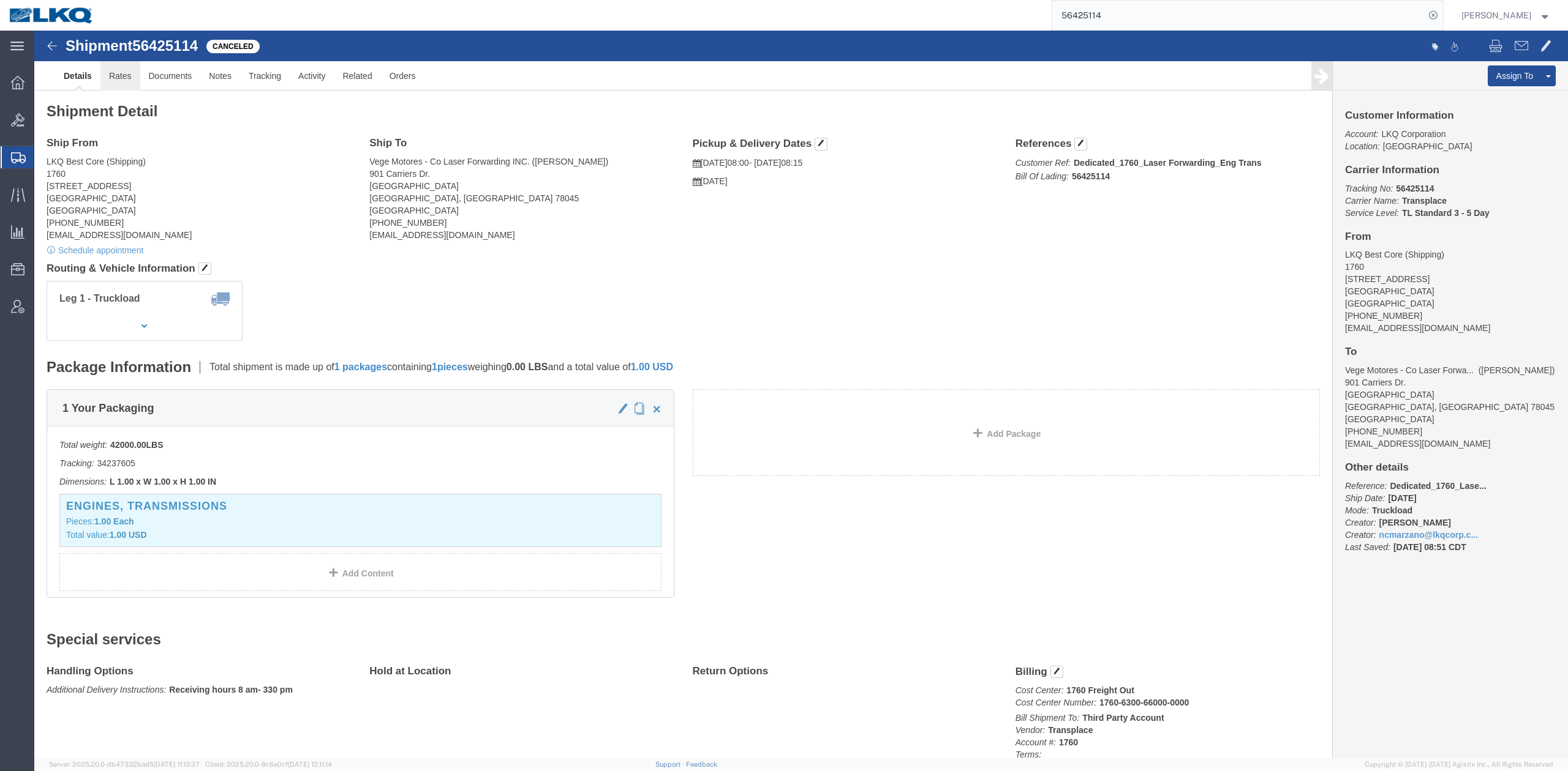
click link "Rates"
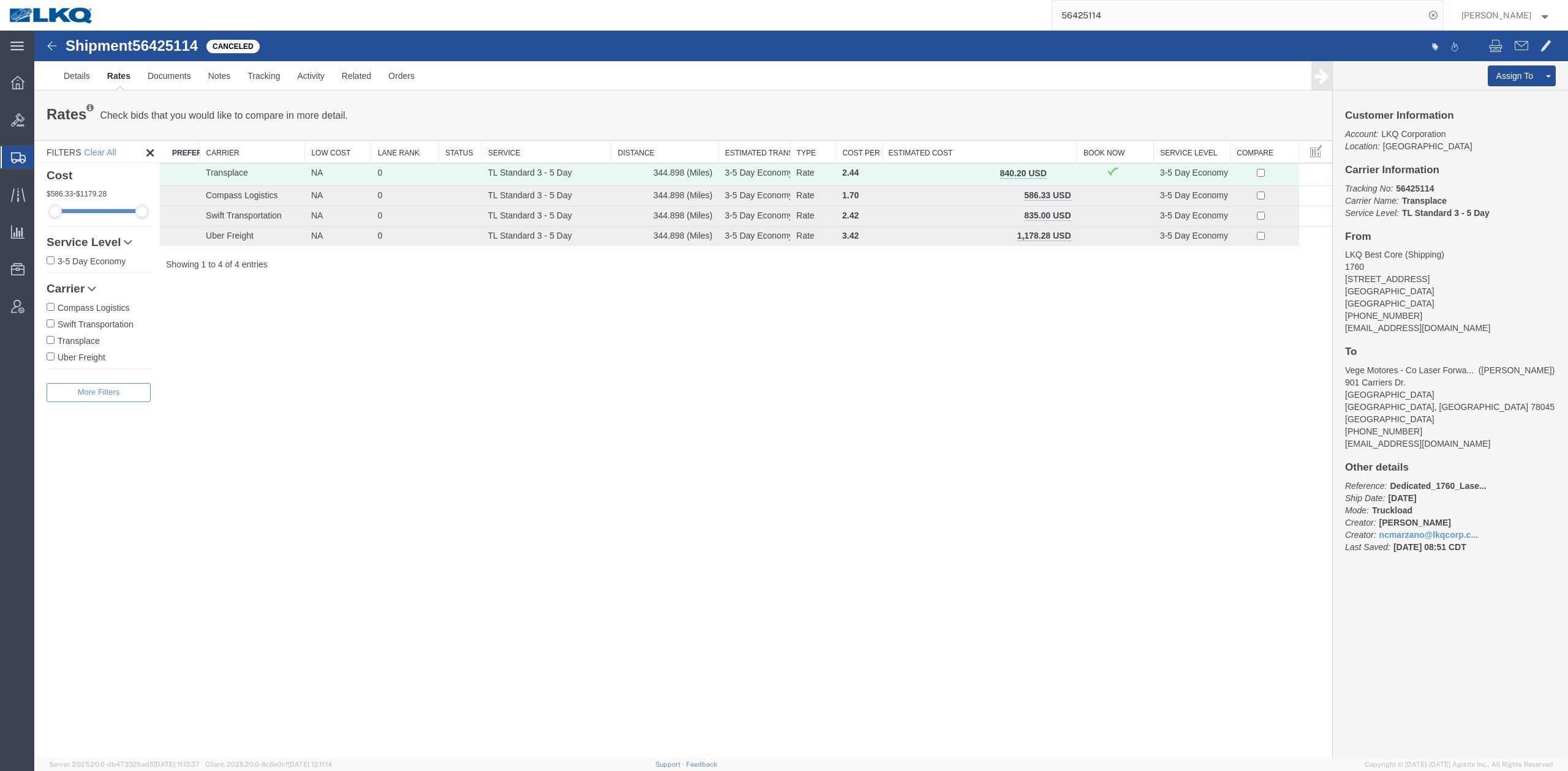
click at [1110, 20] on input "56425114" at bounding box center [1238, 15] width 373 height 29
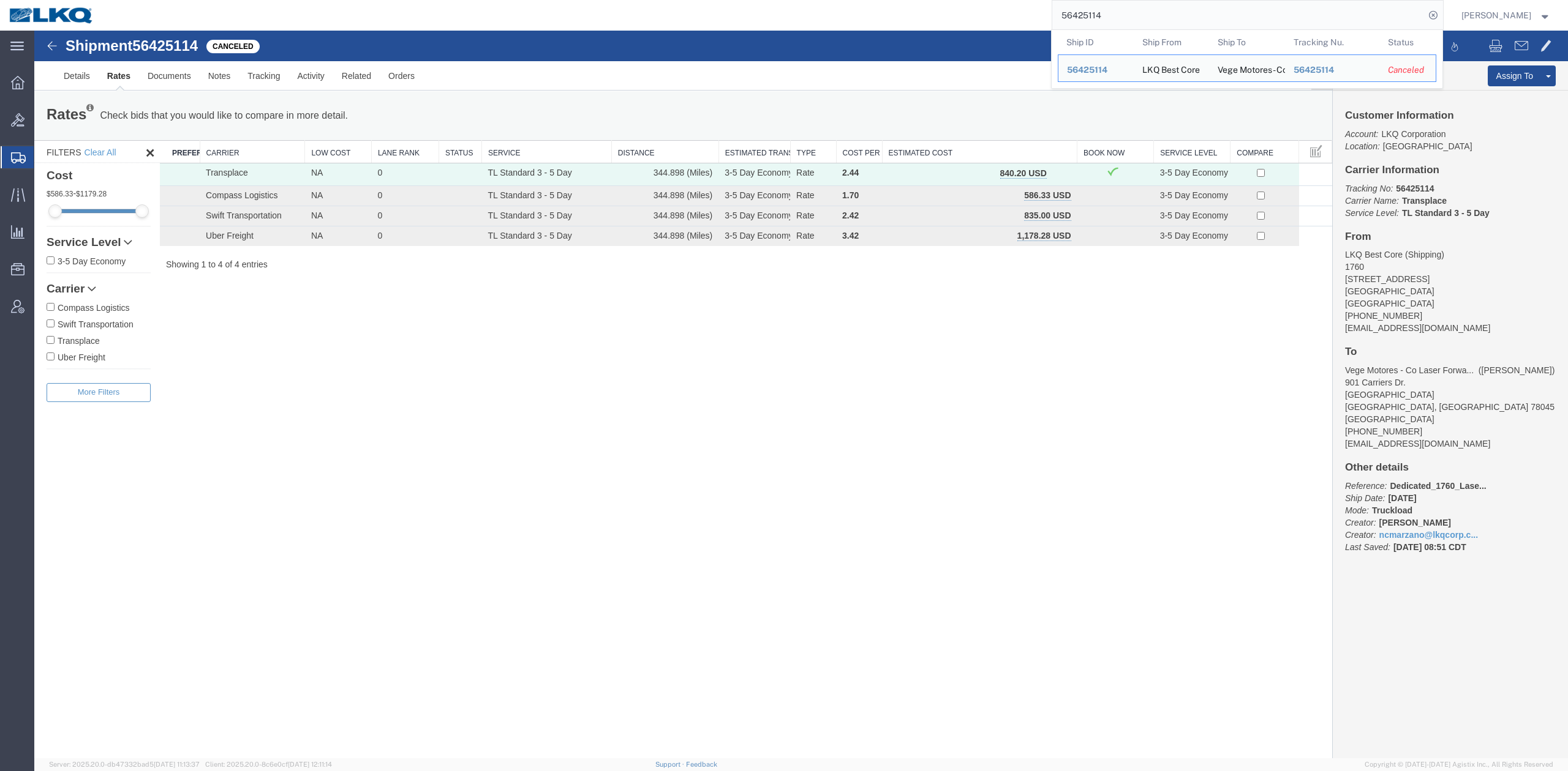
paste input "7051702"
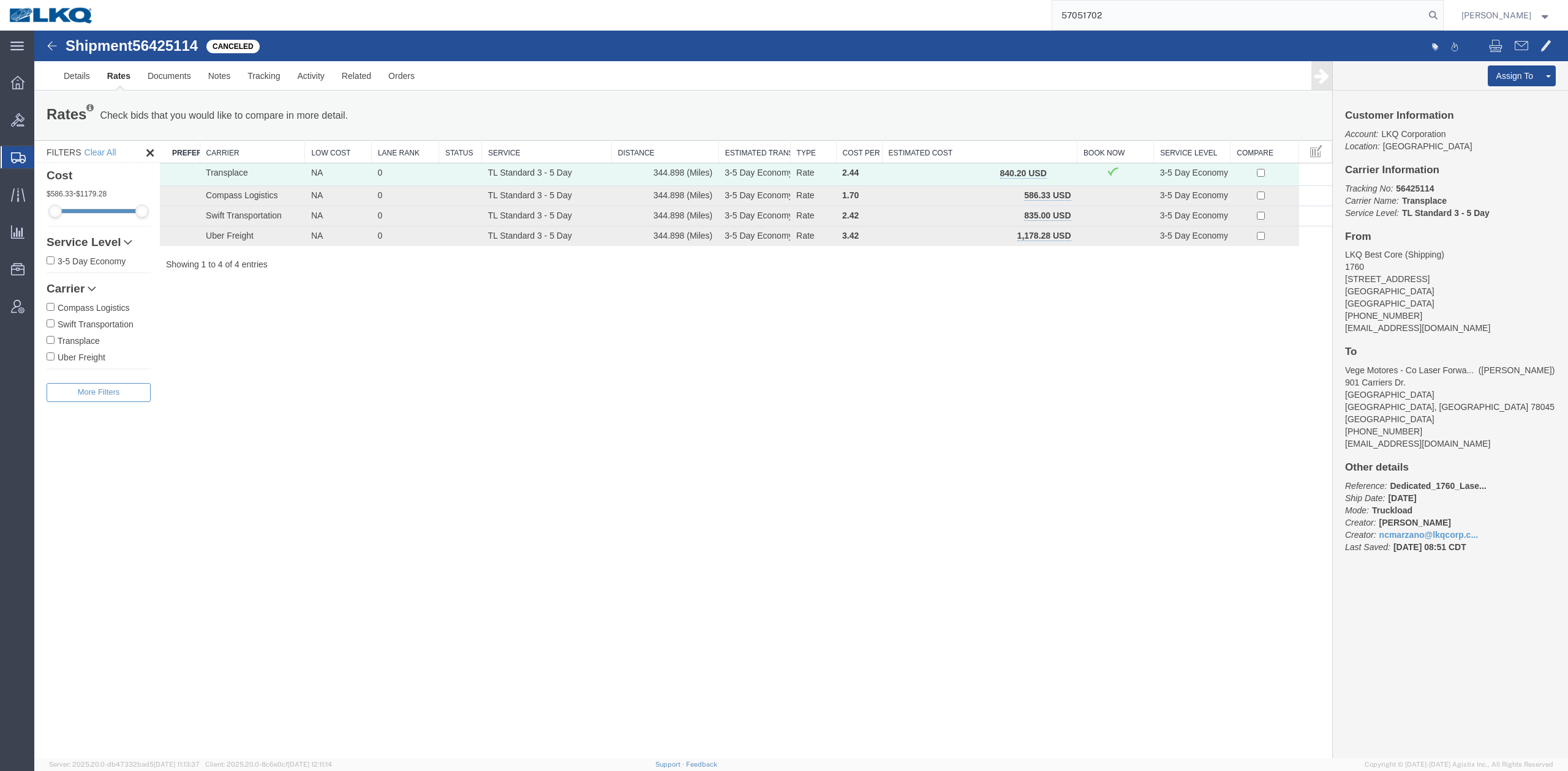
drag, startPoint x: 1451, startPoint y: 12, endPoint x: 1444, endPoint y: 22, distance: 12.2
click at [1442, 11] on icon at bounding box center [1433, 15] width 17 height 17
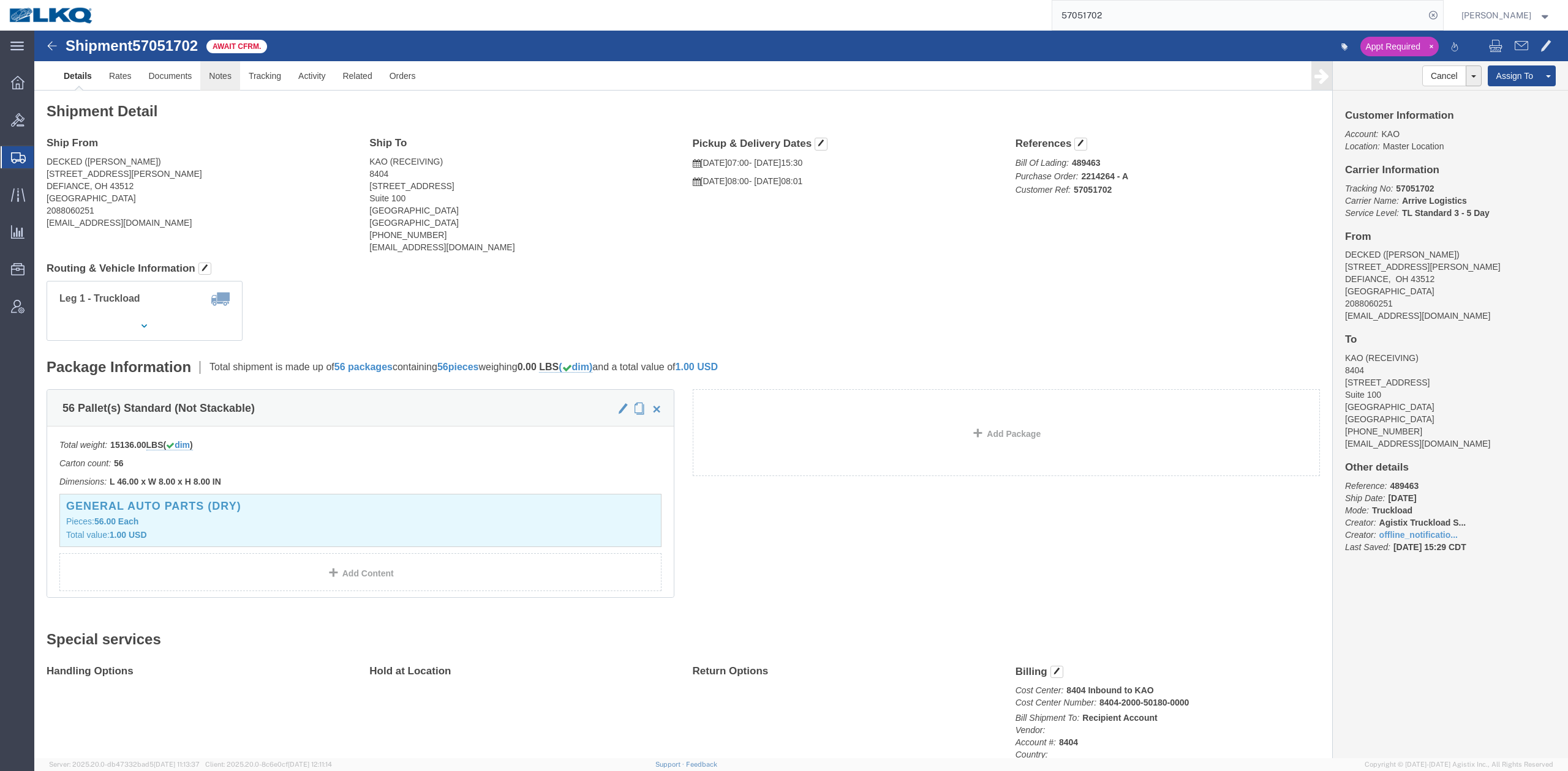
click link "Notes"
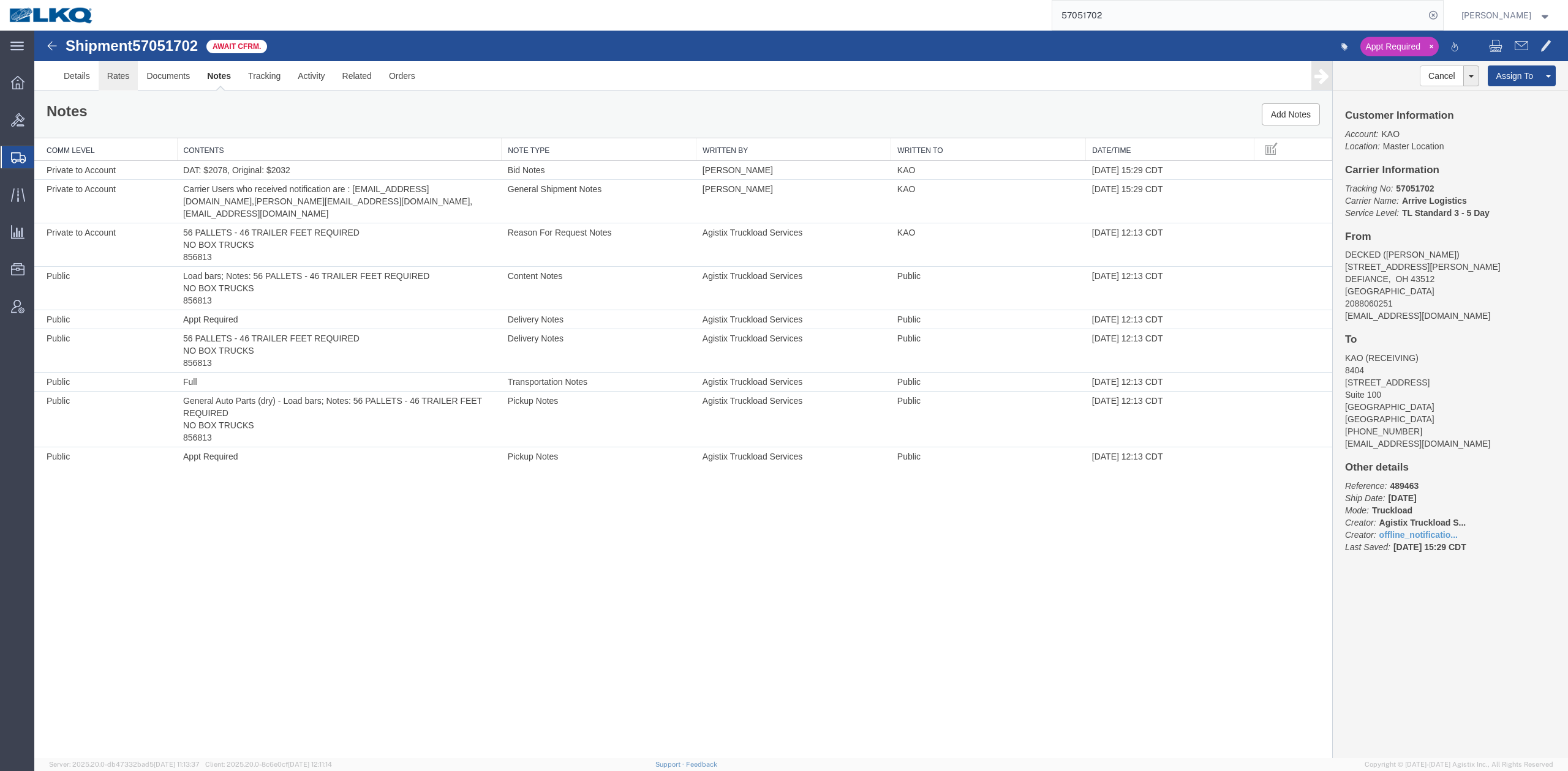
click at [117, 82] on link "Rates" at bounding box center [118, 75] width 40 height 29
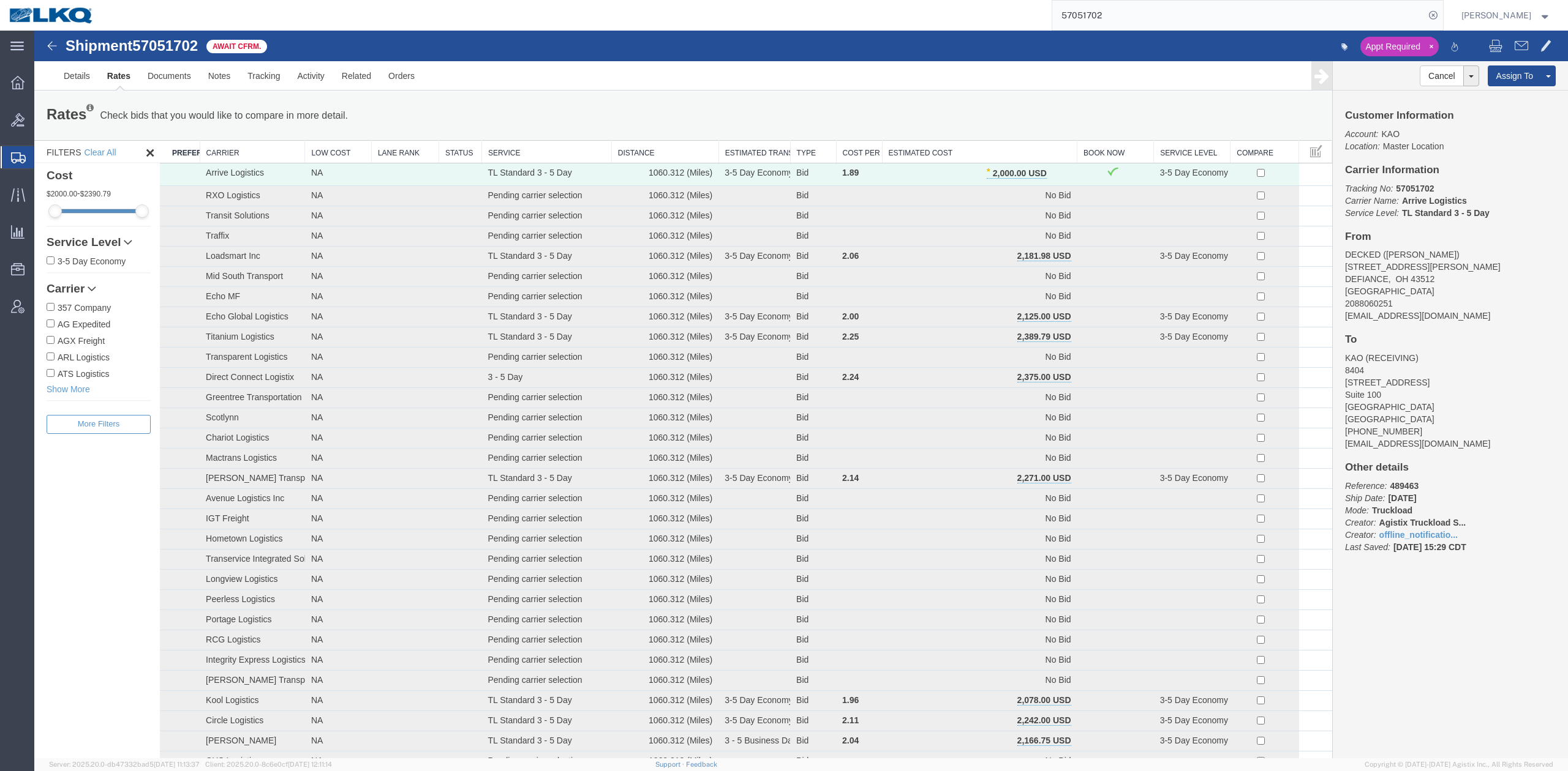
click at [1092, 3] on input "57051702" at bounding box center [1238, 15] width 373 height 29
click at [1095, 4] on input "57051702" at bounding box center [1238, 15] width 373 height 29
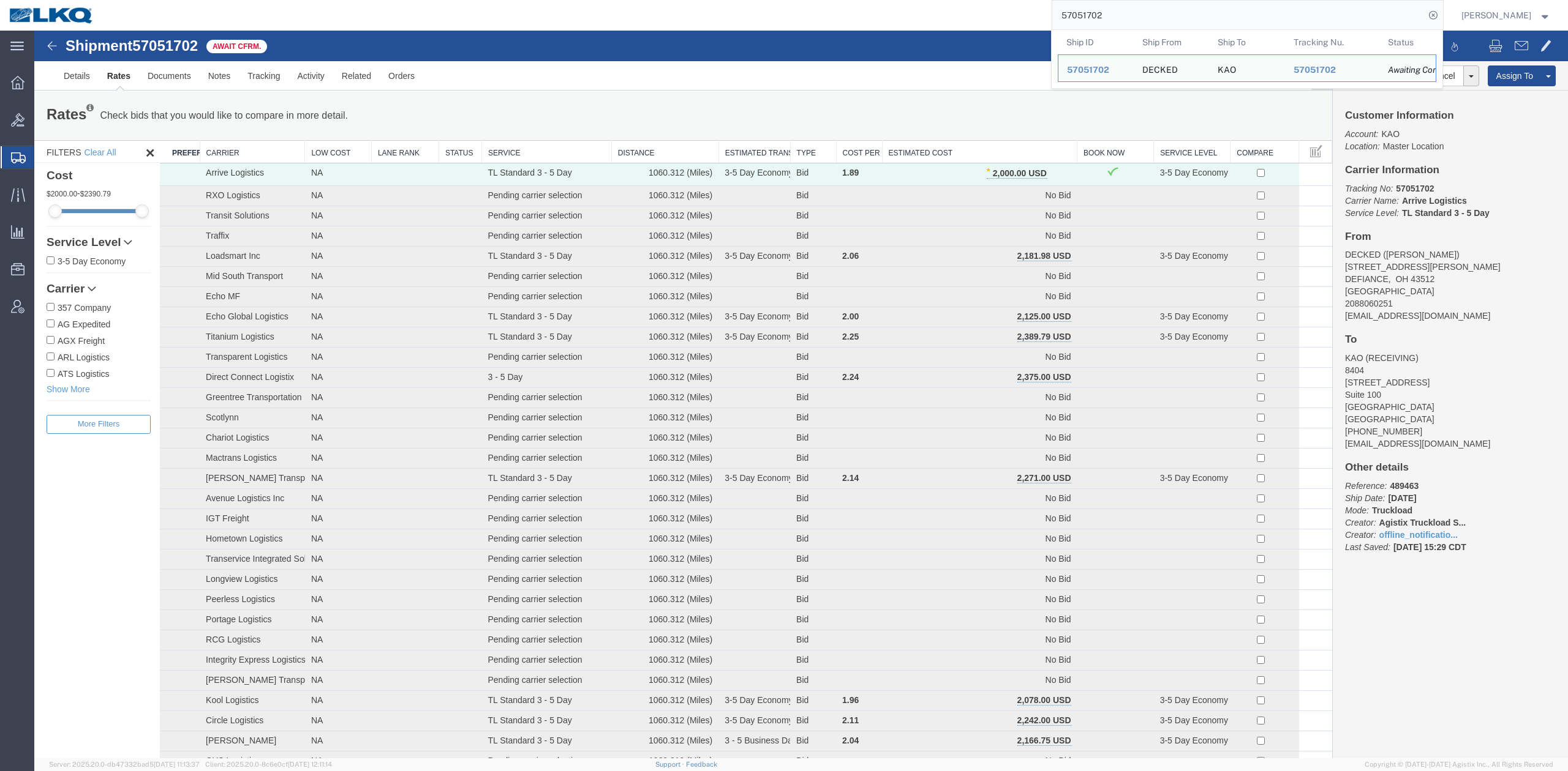
drag, startPoint x: 1106, startPoint y: 15, endPoint x: 1093, endPoint y: 23, distance: 15.3
click at [1093, 23] on input "57051702" at bounding box center [1238, 15] width 373 height 29
click at [1093, 18] on input "57051702" at bounding box center [1238, 15] width 373 height 29
click at [1094, 18] on input "57051702" at bounding box center [1238, 15] width 373 height 29
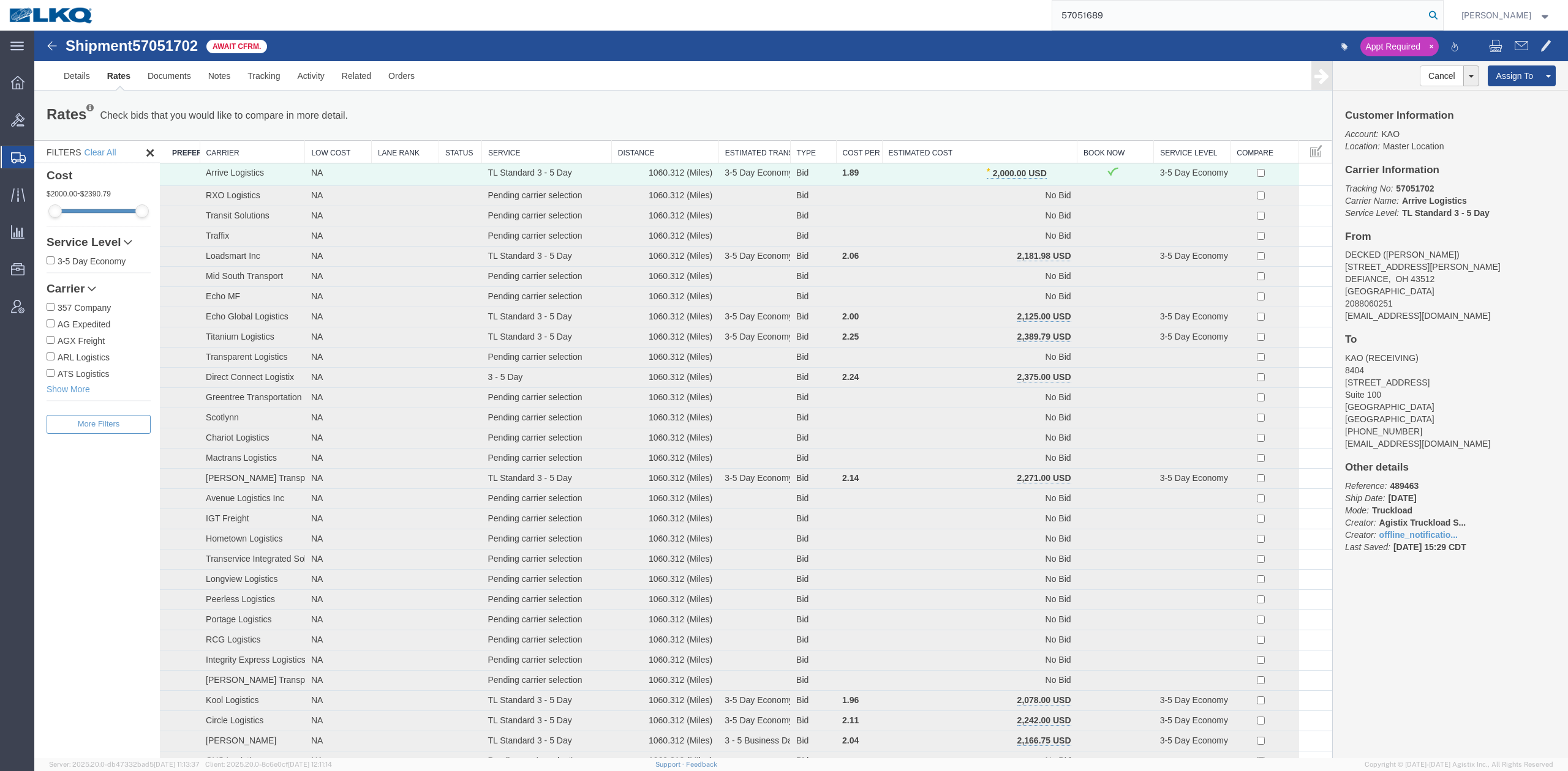
drag, startPoint x: 1455, startPoint y: 11, endPoint x: 1440, endPoint y: 28, distance: 22.7
click at [1442, 12] on icon at bounding box center [1433, 15] width 17 height 17
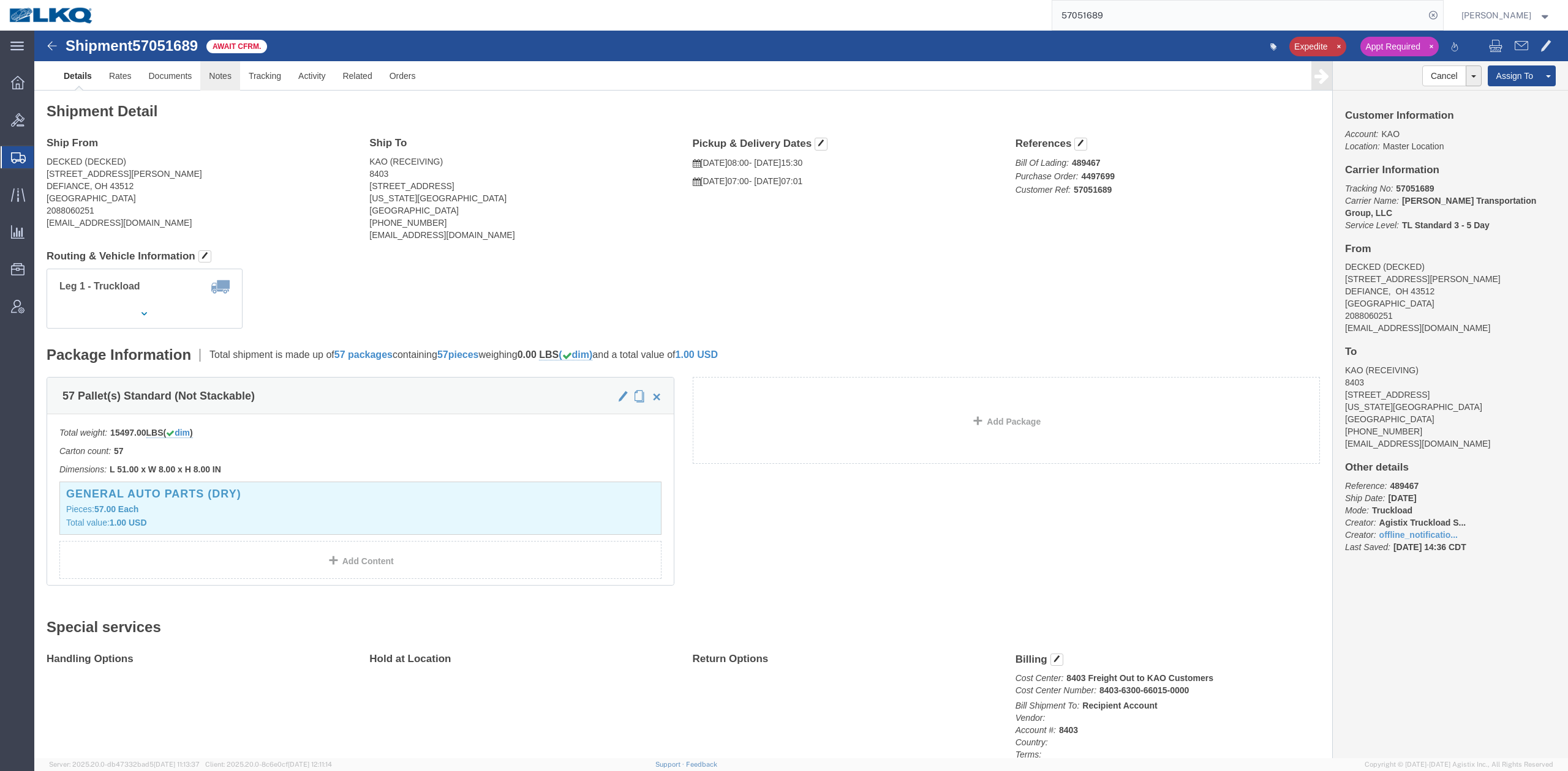
click link "Notes"
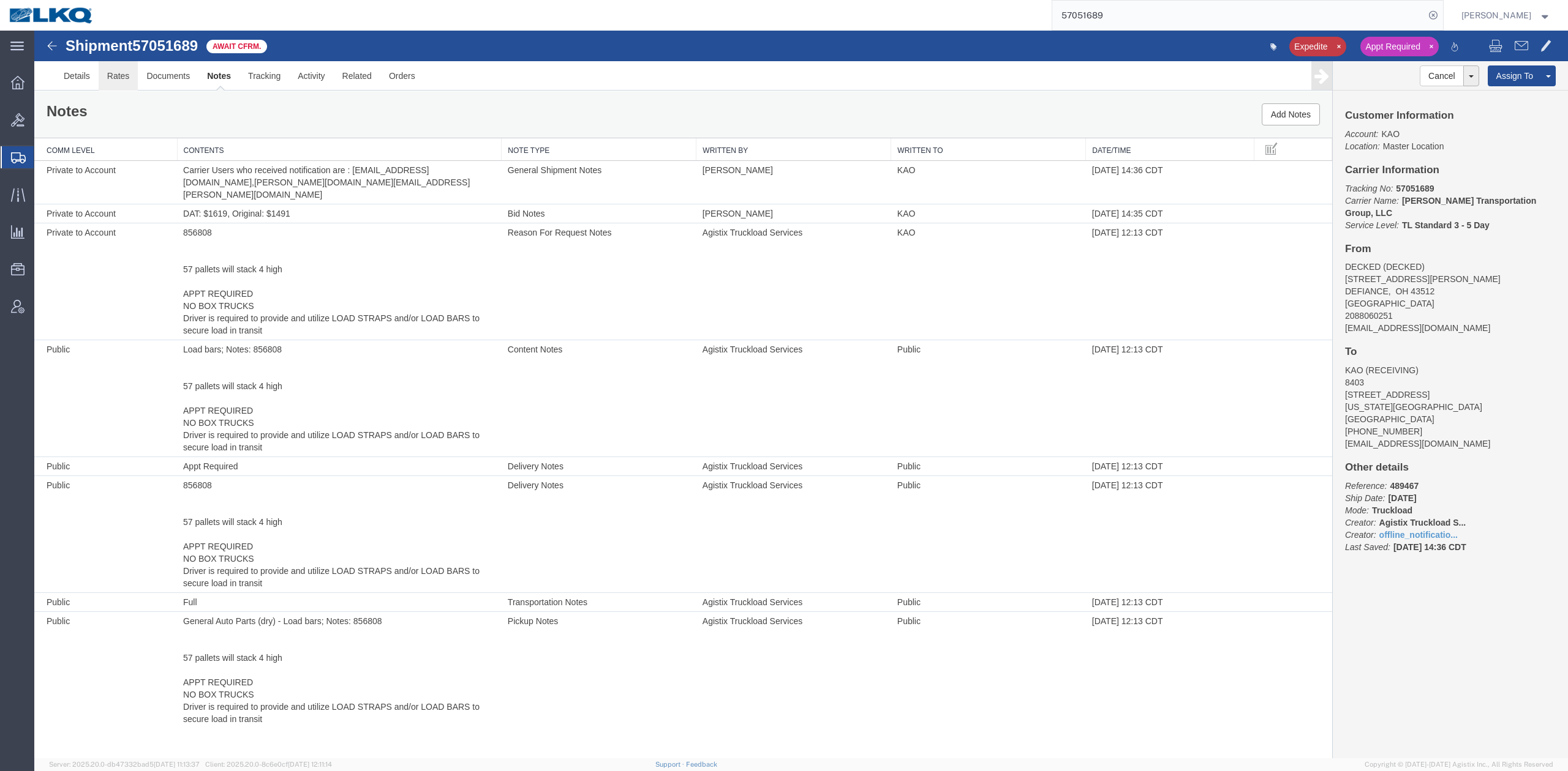
click at [117, 71] on link "Rates" at bounding box center [118, 75] width 40 height 29
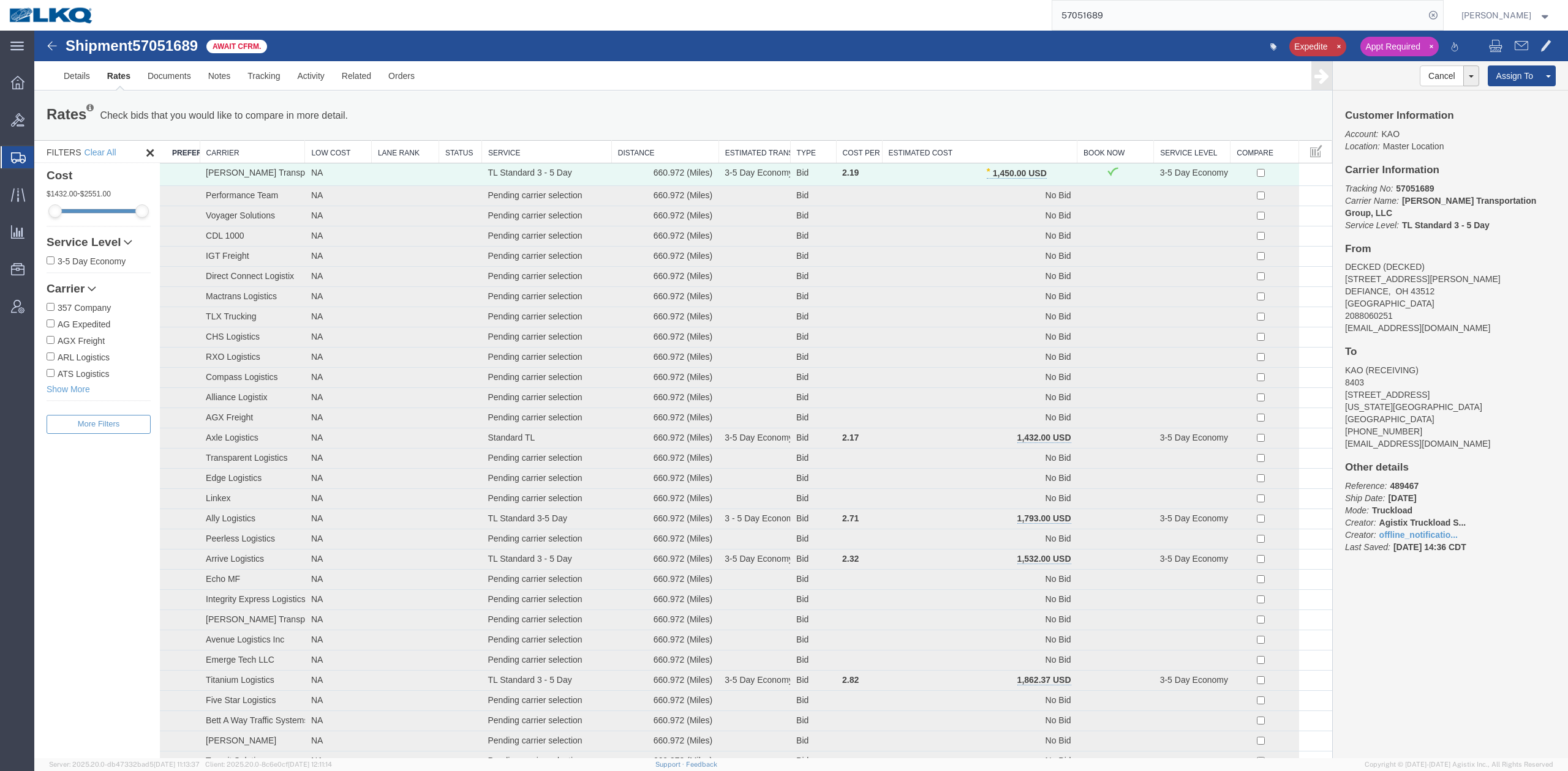
click at [1113, 27] on input "57051689" at bounding box center [1238, 15] width 373 height 29
click at [1442, 10] on icon at bounding box center [1433, 15] width 17 height 17
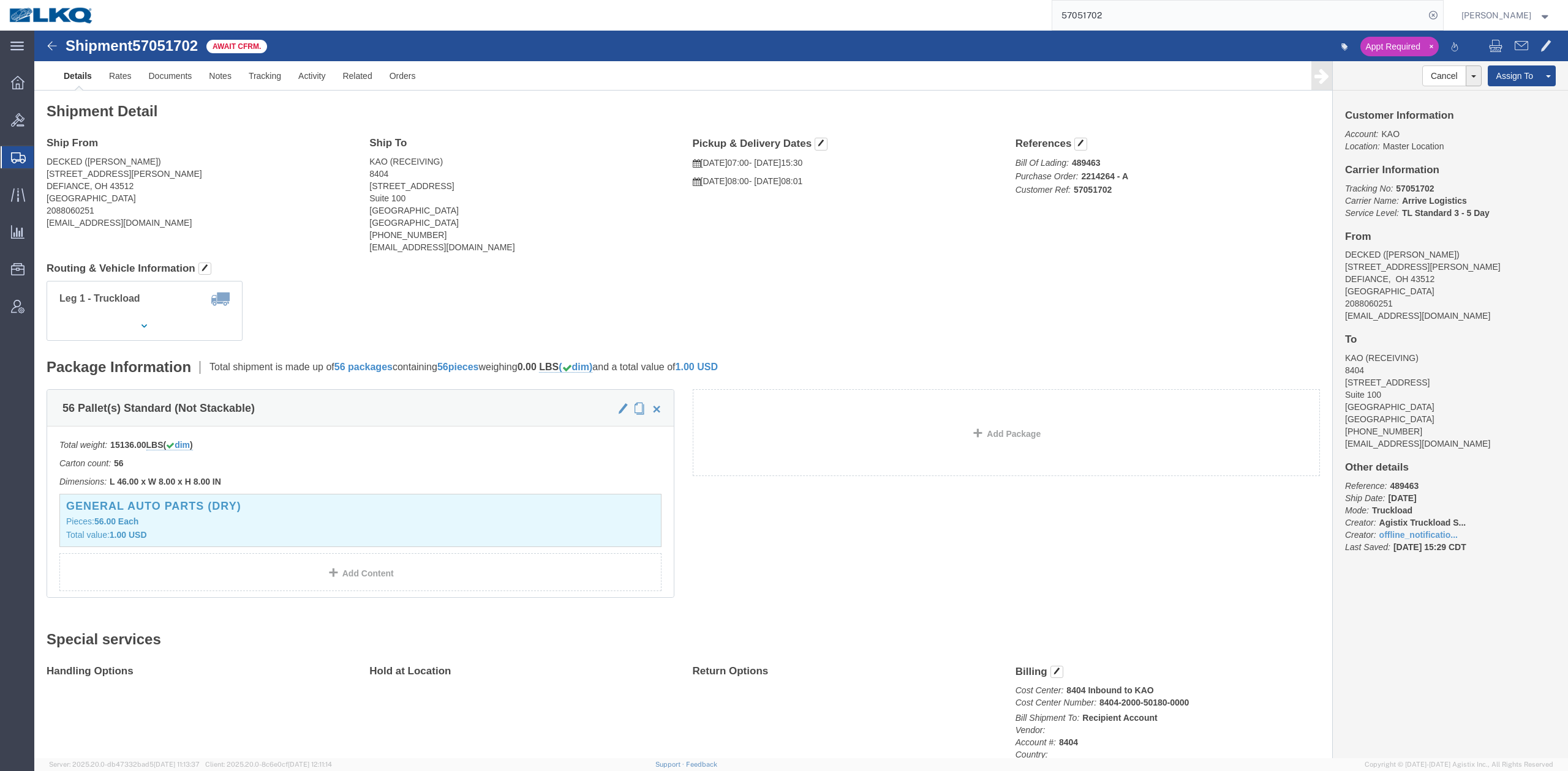
click at [1160, 22] on input "57051702" at bounding box center [1238, 15] width 373 height 29
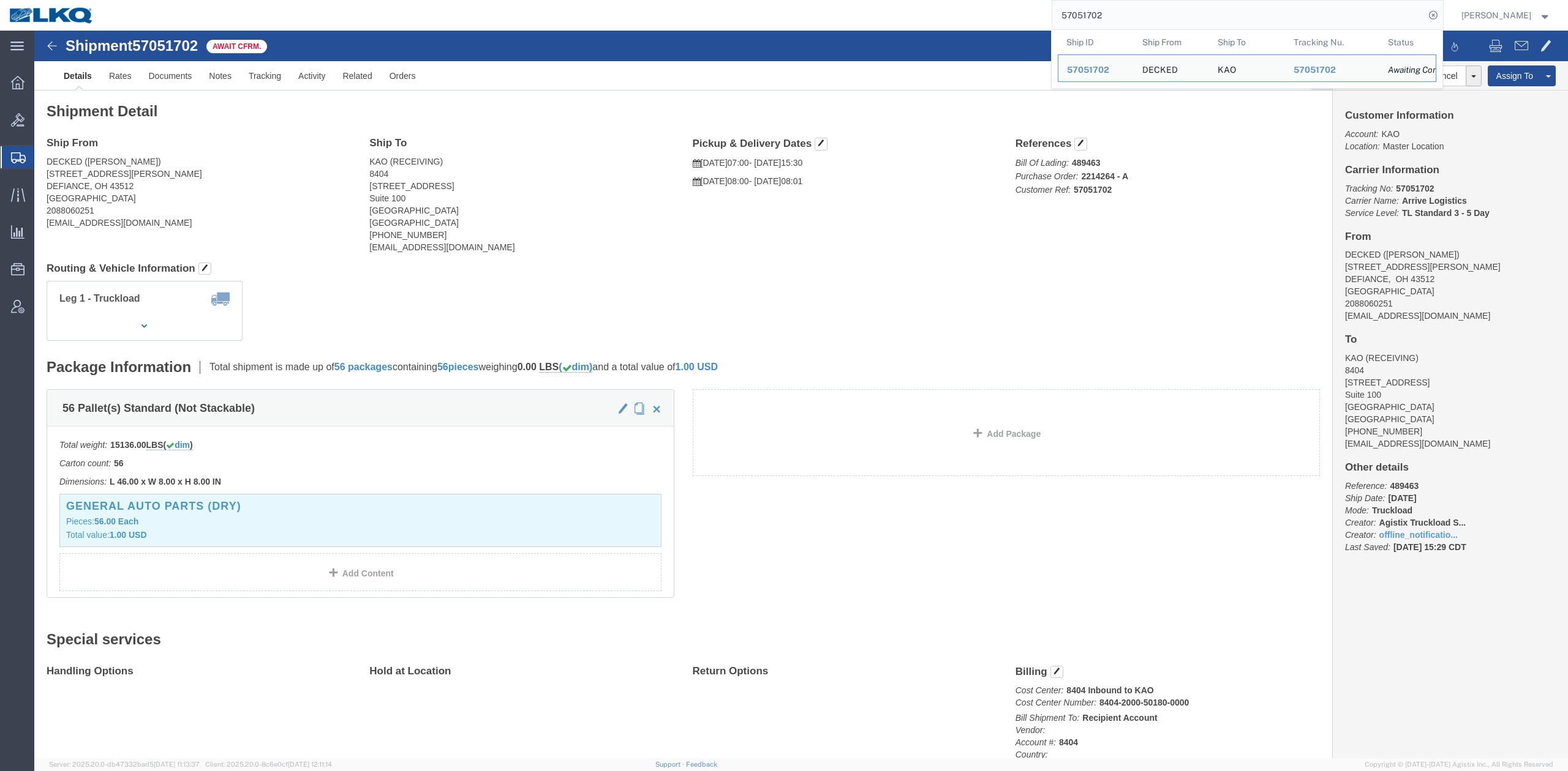
click at [1160, 22] on input "57051702" at bounding box center [1238, 15] width 373 height 29
paste input "49746"
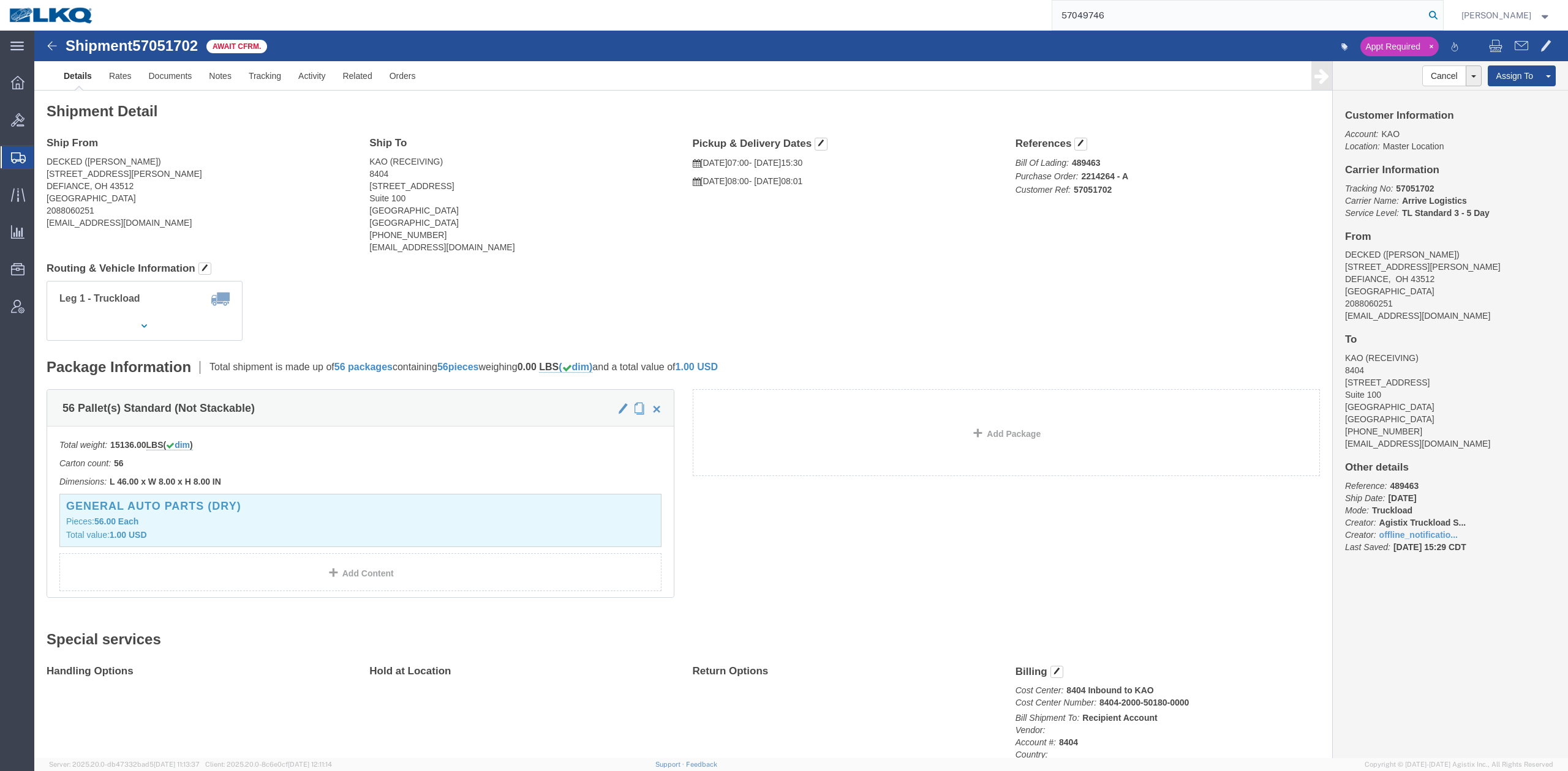
type input "57049746"
drag, startPoint x: 1450, startPoint y: 15, endPoint x: 1436, endPoint y: 25, distance: 17.2
click at [1442, 17] on icon at bounding box center [1433, 15] width 17 height 17
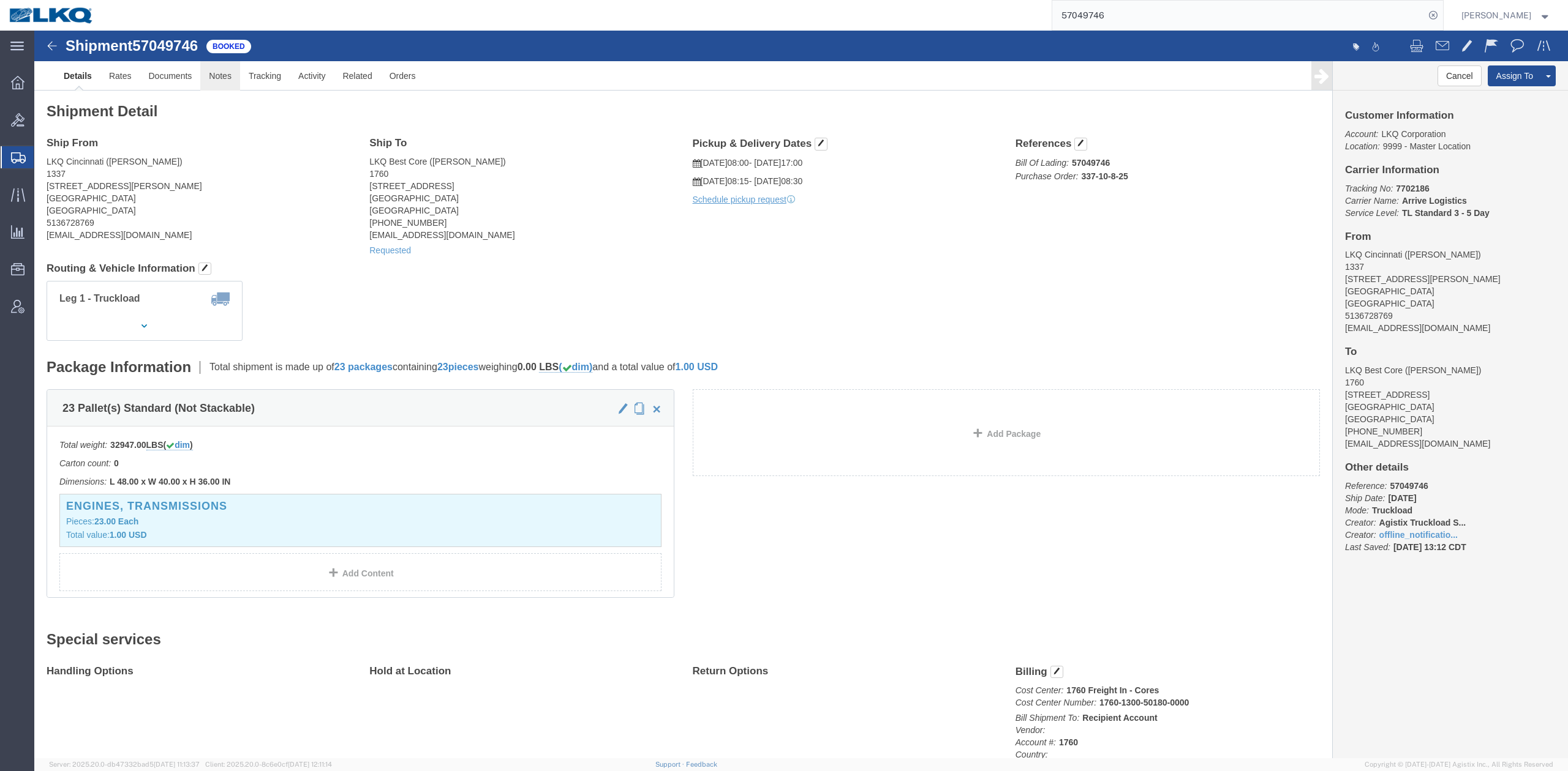
click link "Notes"
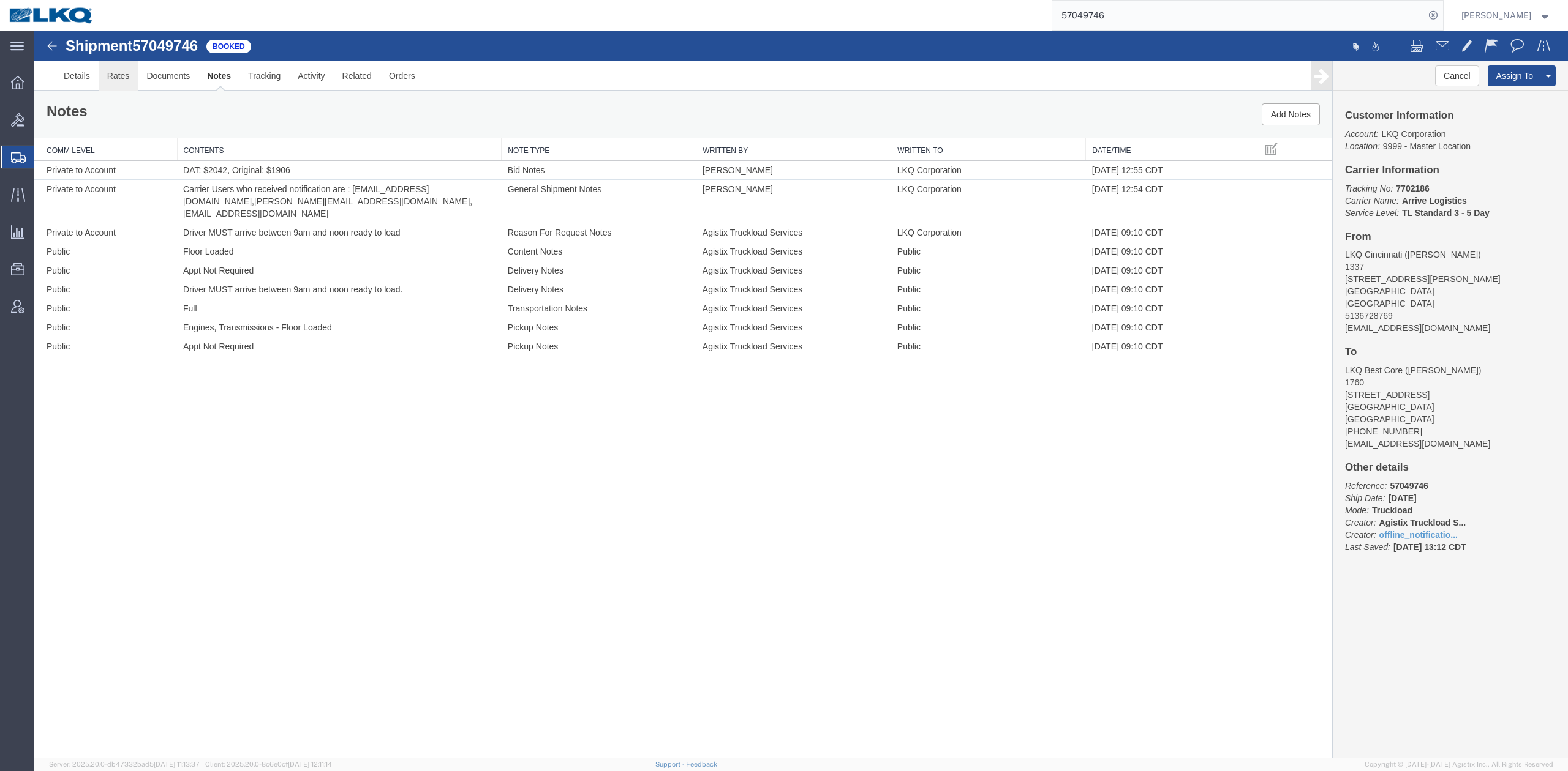
click at [120, 76] on link "Rates" at bounding box center [118, 75] width 40 height 29
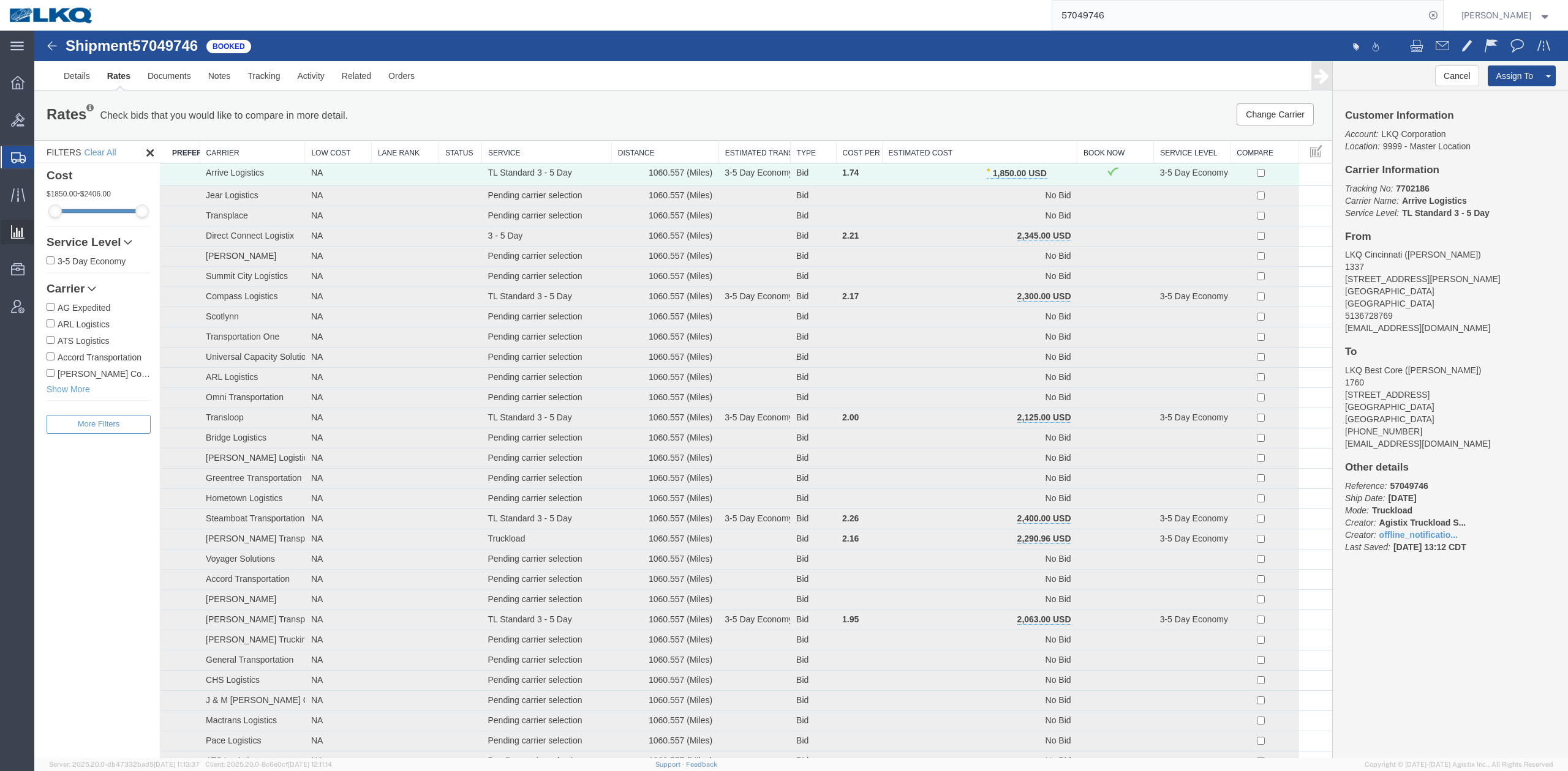
click at [0, 0] on span "Ad Hoc Reports" at bounding box center [0, 0] width 0 height 0
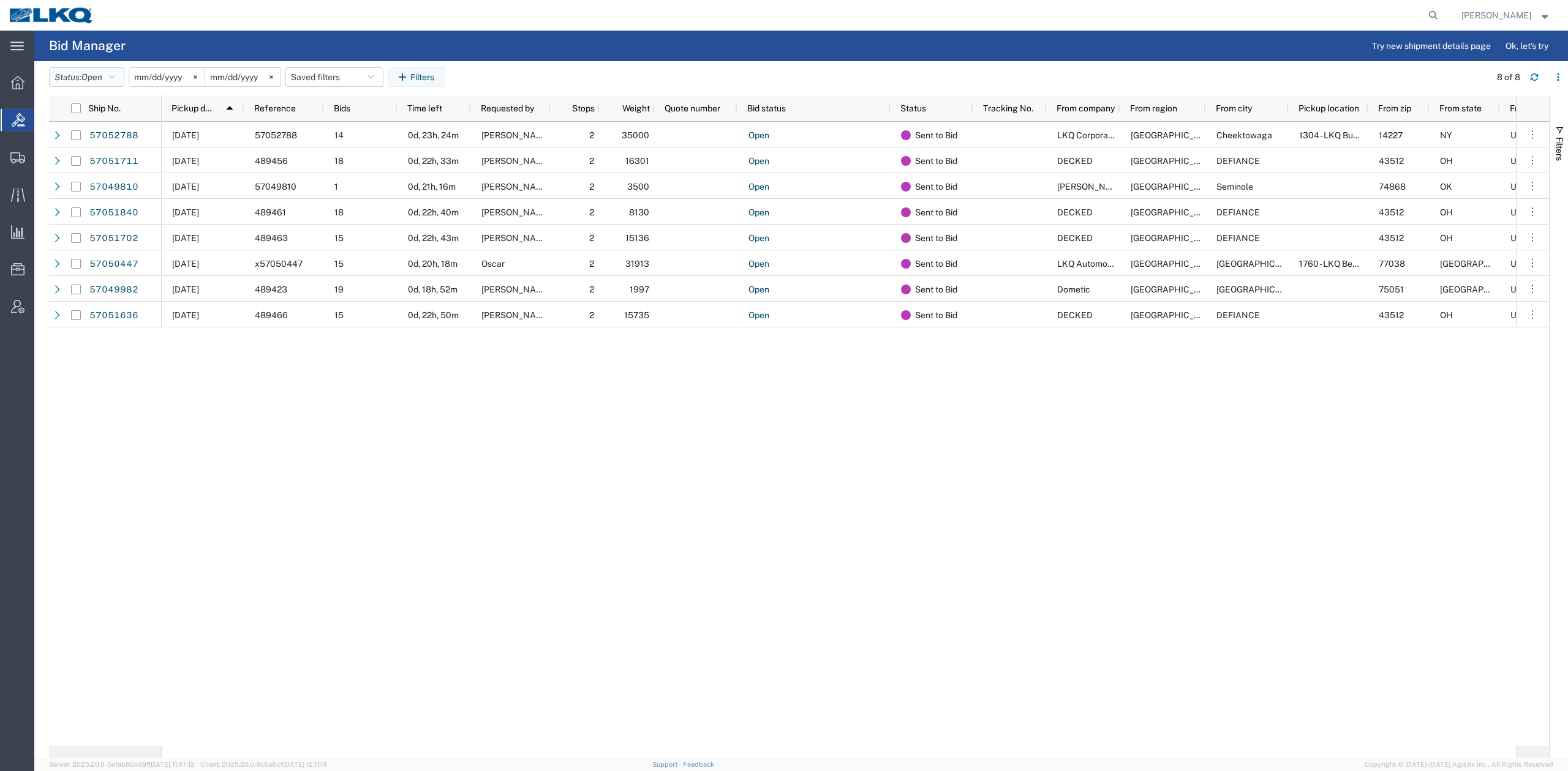
drag, startPoint x: 94, startPoint y: 79, endPoint x: 79, endPoint y: 198, distance: 119.9
click at [94, 81] on span "Open" at bounding box center [92, 77] width 21 height 10
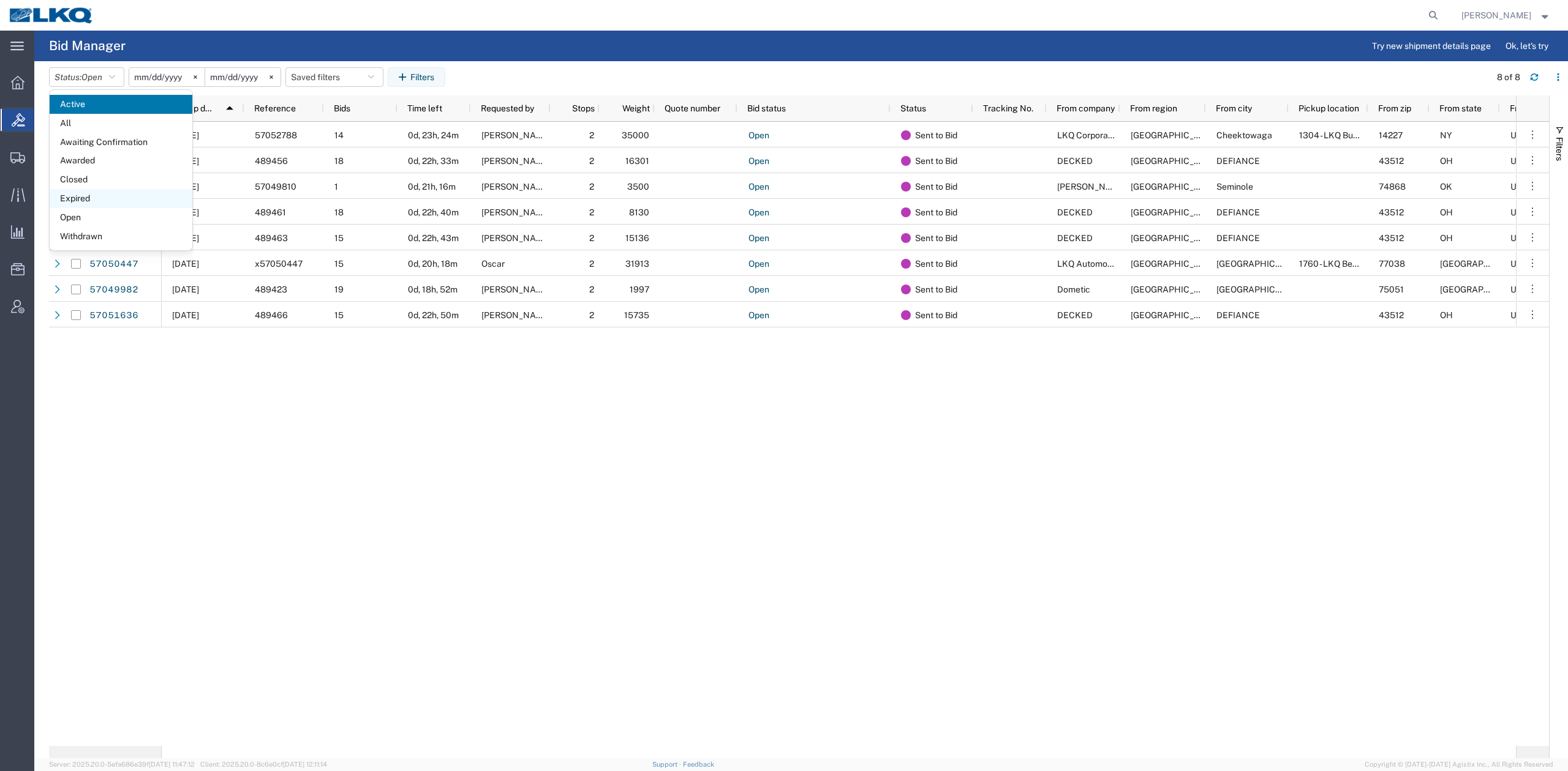
click at [78, 206] on span "Expired" at bounding box center [121, 199] width 143 height 19
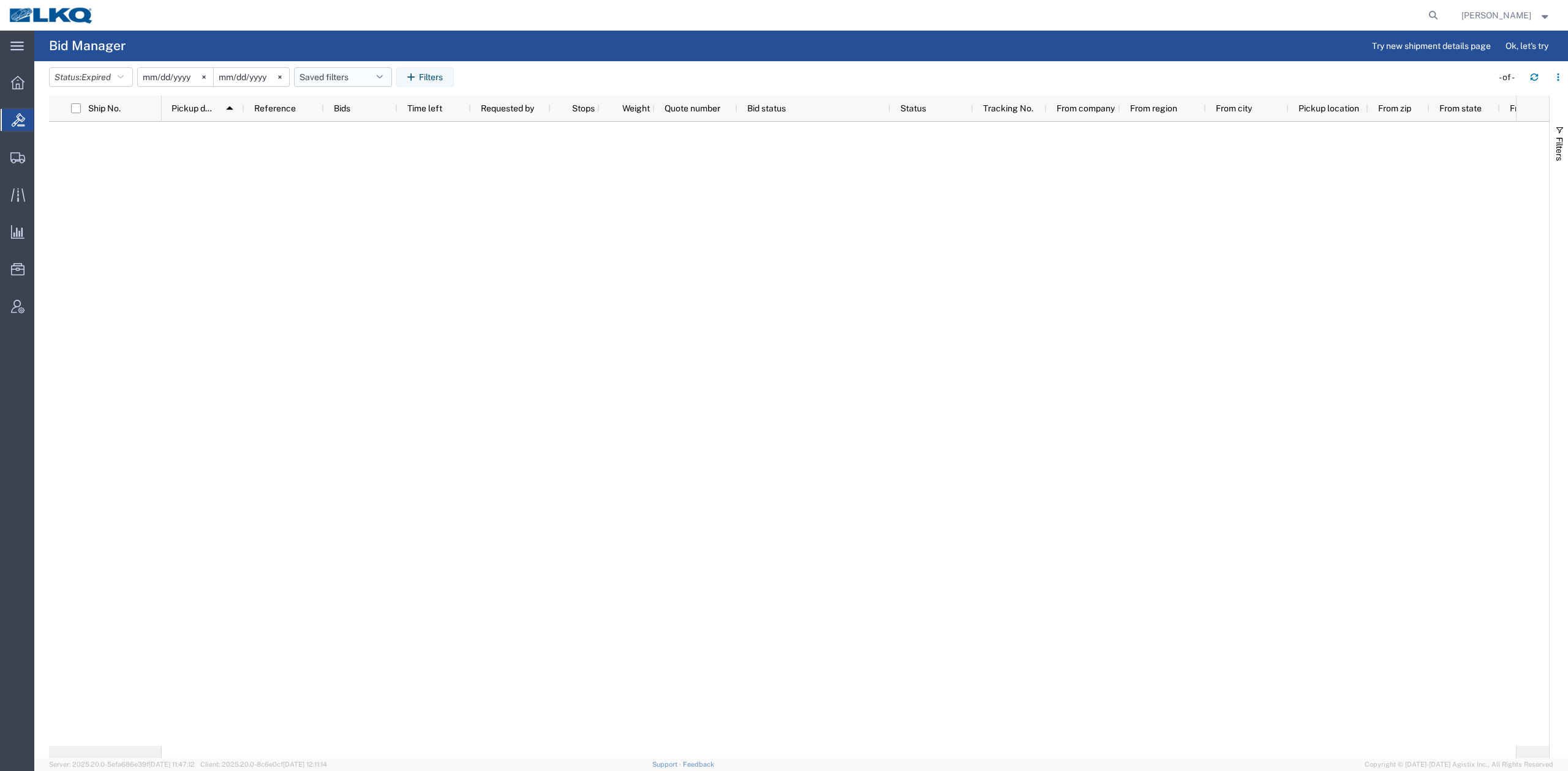
click at [344, 82] on button "Saved filters" at bounding box center [343, 77] width 98 height 20
click at [370, 132] on span "No PGW/LTL" at bounding box center [376, 131] width 160 height 23
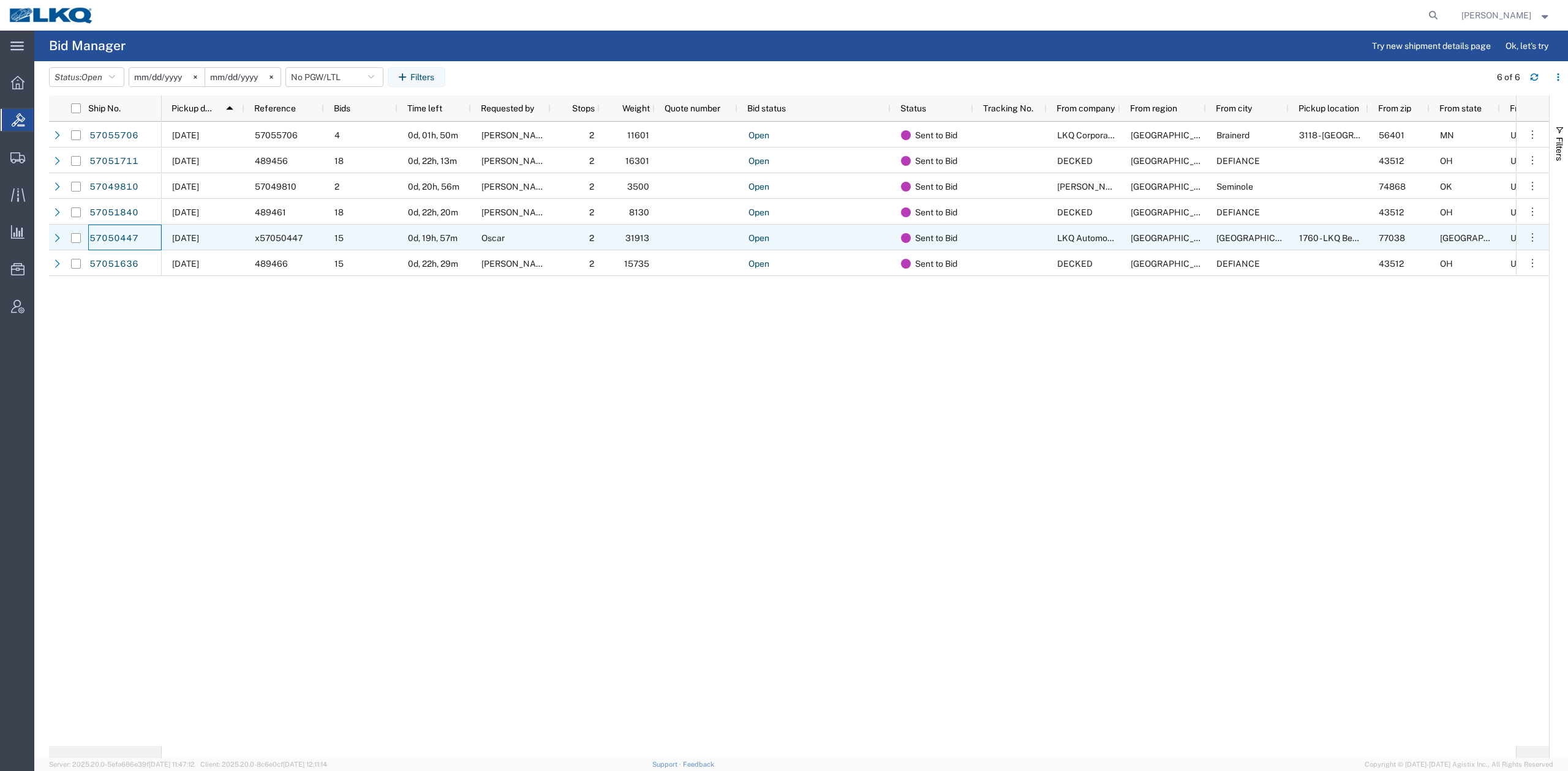
drag, startPoint x: 124, startPoint y: 241, endPoint x: 464, endPoint y: 397, distance: 374.1
click at [464, 397] on div "10/08/2025 57055706 4 0d, 01h, 50m Mark Tabor 2 11601 Open Sent to Bid LKQ Corp…" at bounding box center [839, 434] width 1354 height 624
click at [511, 243] on div "Oscar" at bounding box center [511, 238] width 79 height 25
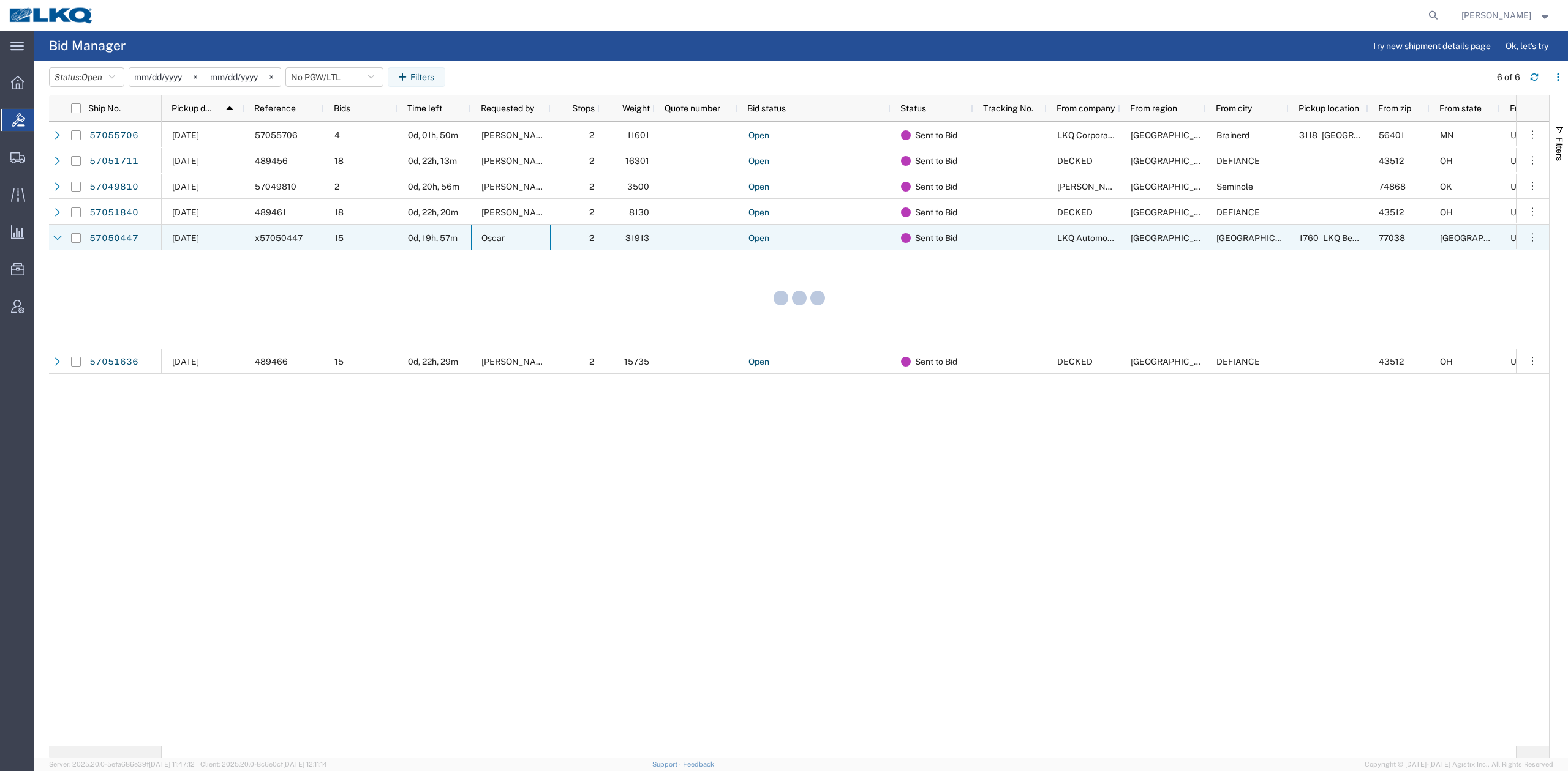
click at [511, 243] on div "Oscar" at bounding box center [511, 238] width 79 height 25
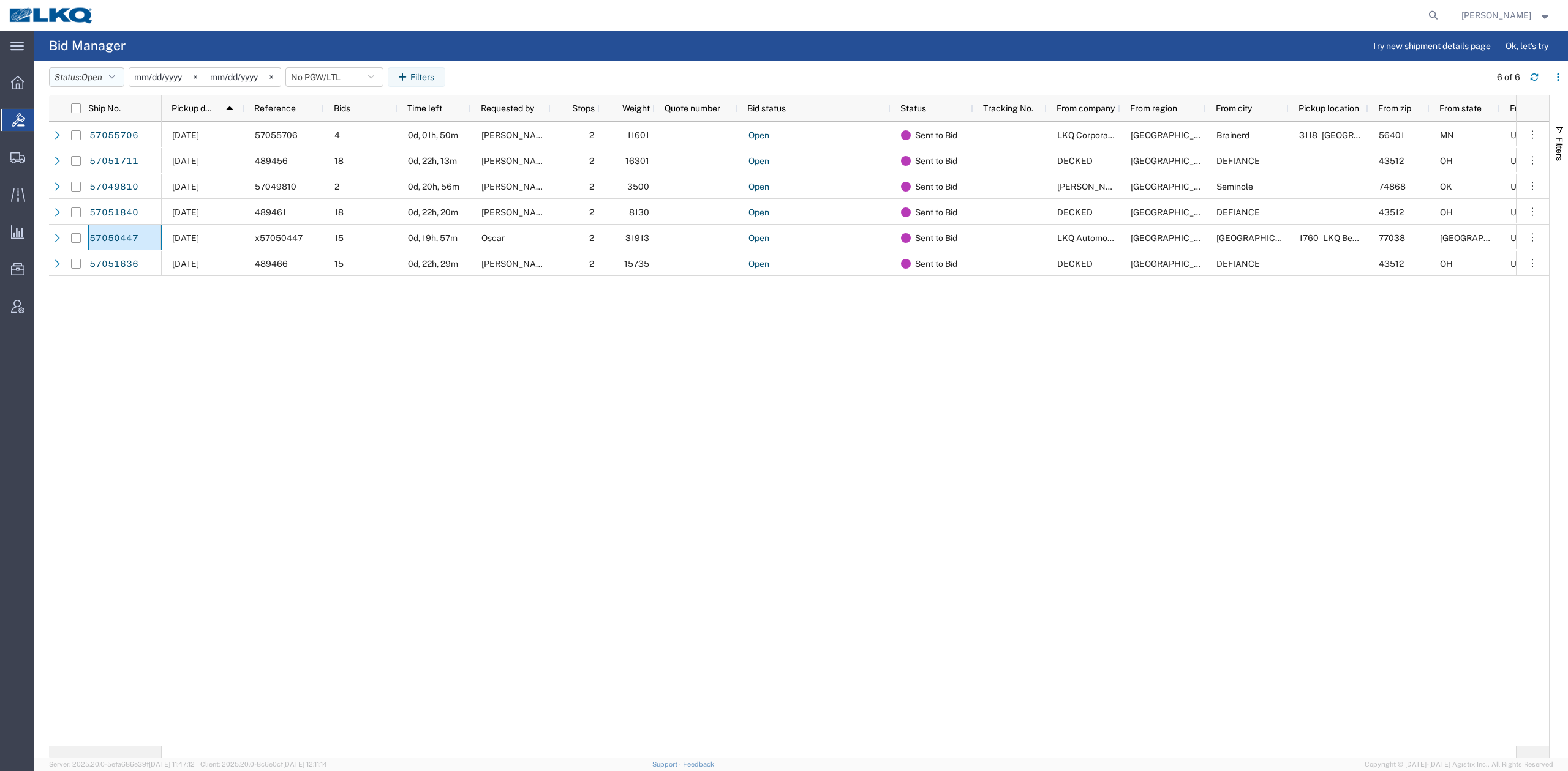
click at [83, 79] on button "Status: Open" at bounding box center [86, 77] width 75 height 20
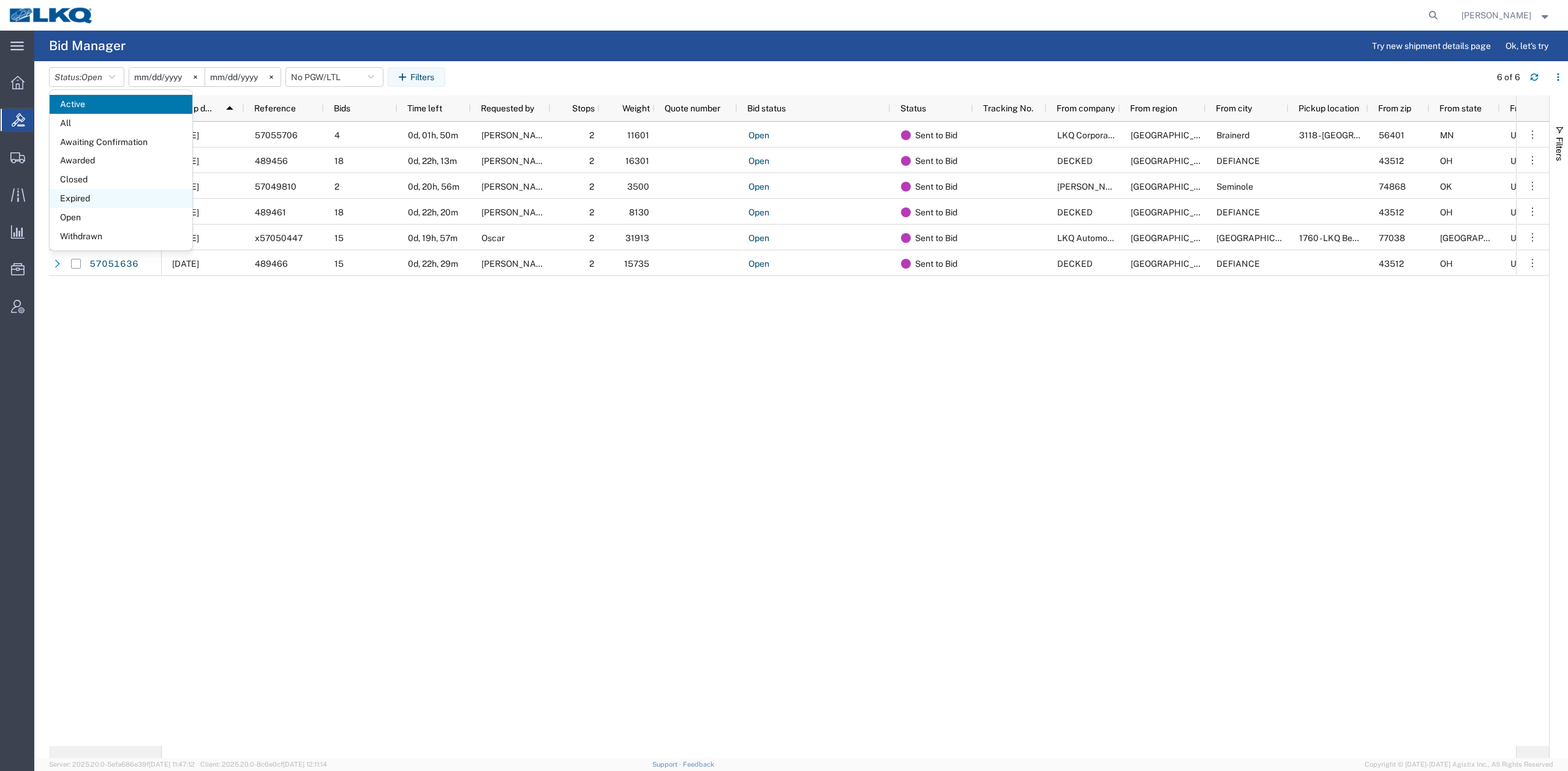
click at [84, 198] on span "Expired" at bounding box center [121, 199] width 143 height 19
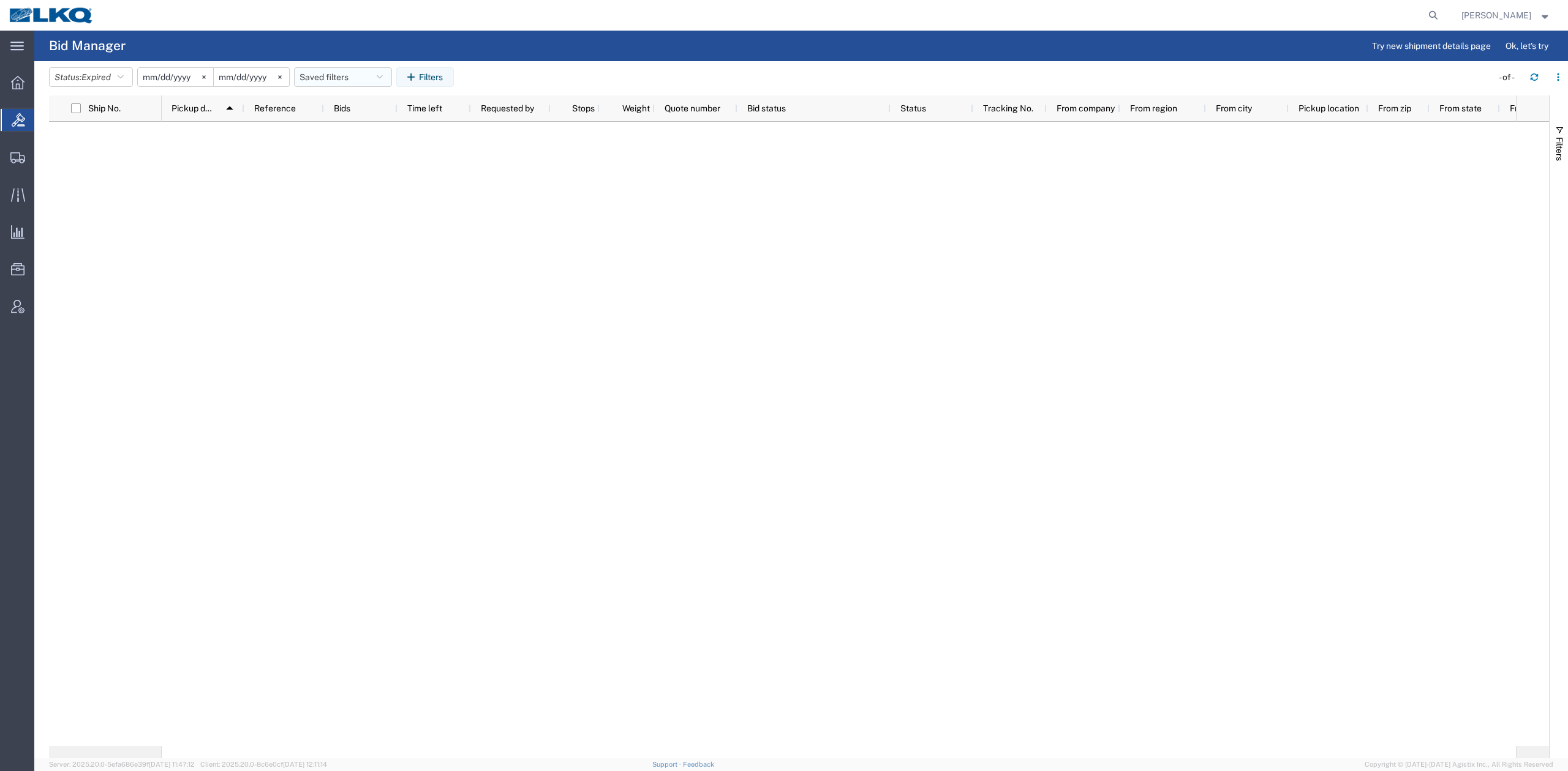
drag, startPoint x: 346, startPoint y: 74, endPoint x: 349, endPoint y: 94, distance: 20.2
click at [346, 72] on button "Saved filters" at bounding box center [343, 77] width 98 height 20
click at [349, 128] on span "No PGW/LTL" at bounding box center [376, 131] width 160 height 23
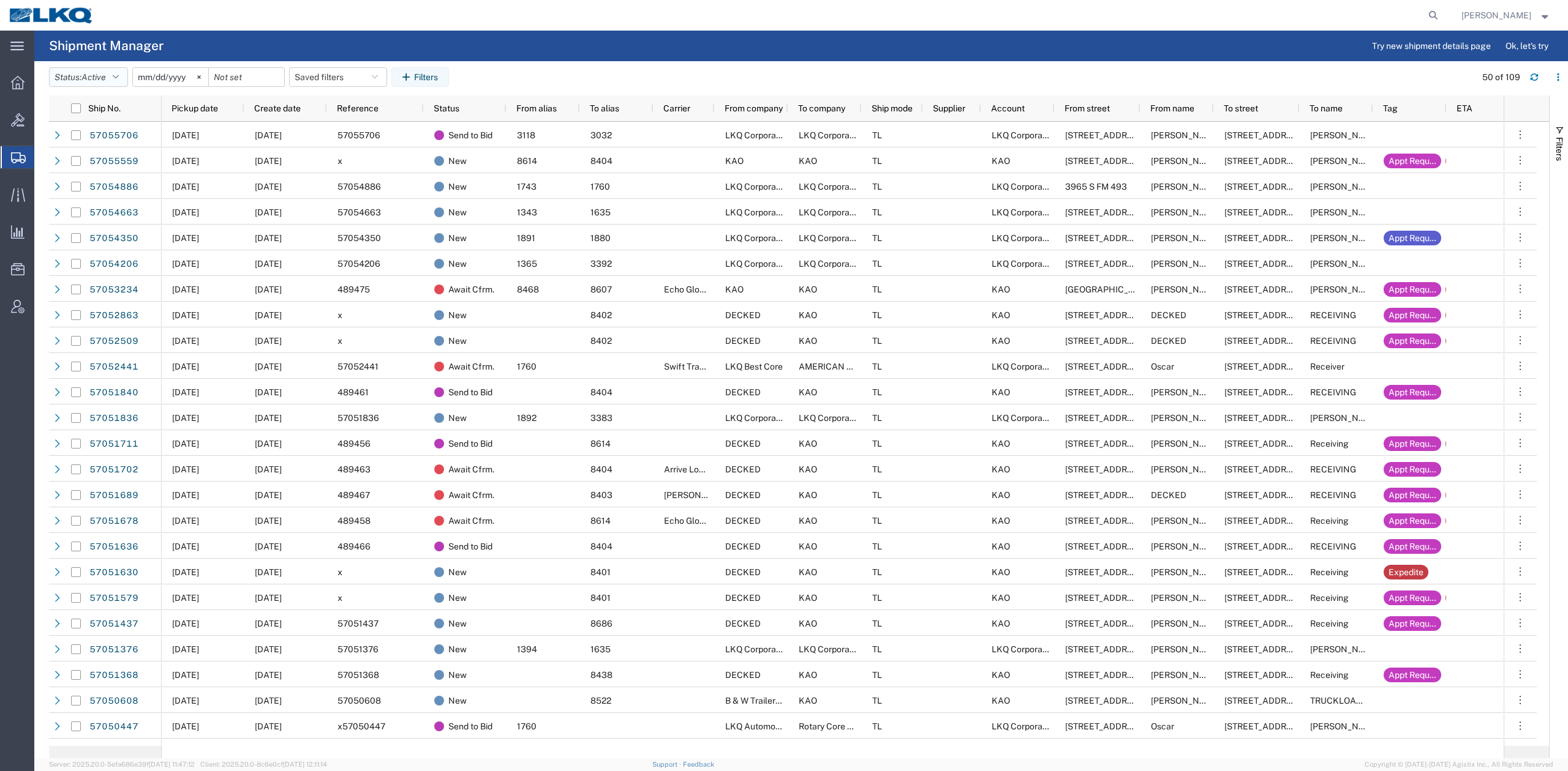
click at [106, 79] on span "Active" at bounding box center [94, 77] width 25 height 10
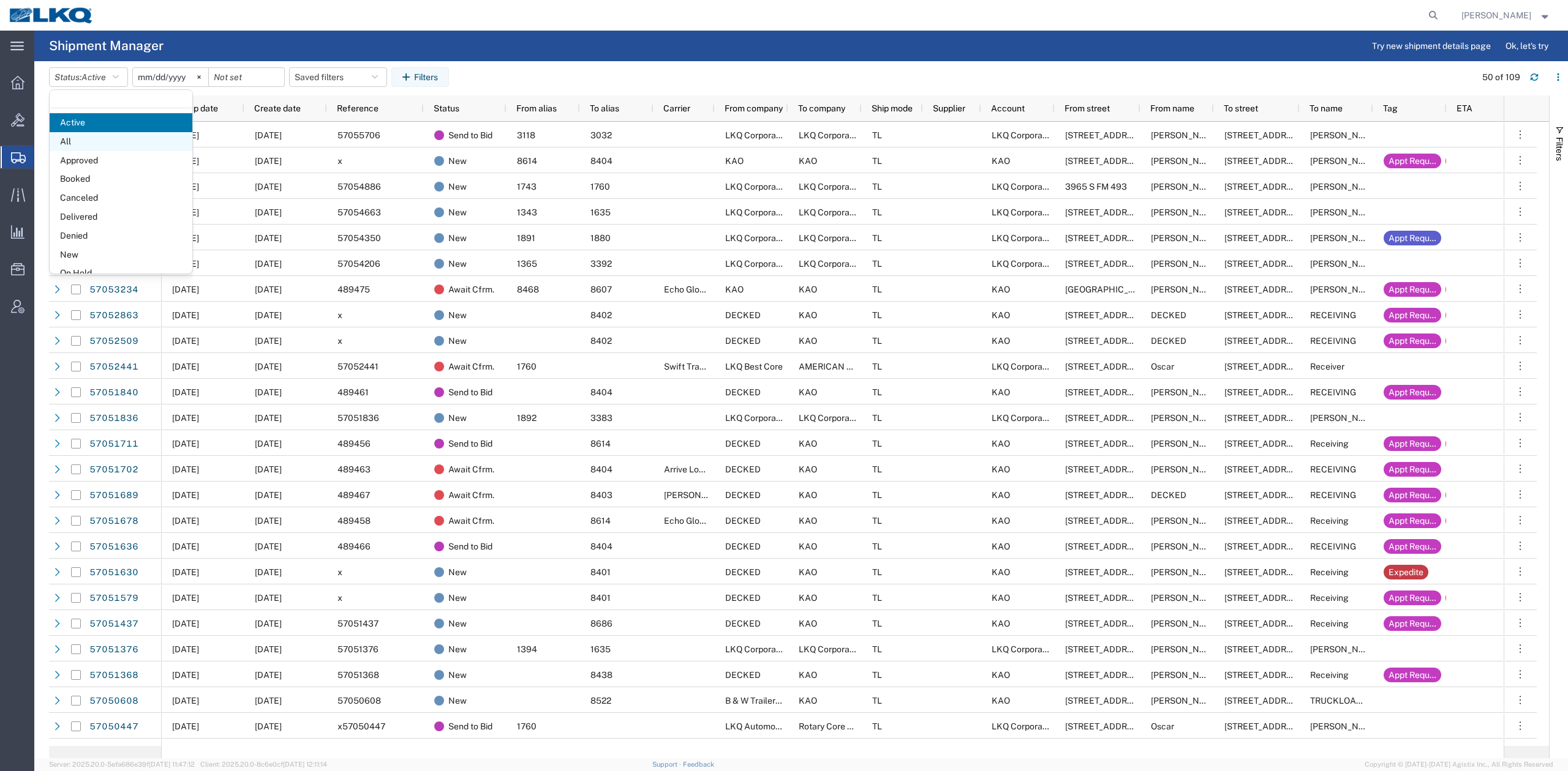
click at [69, 143] on span "All" at bounding box center [121, 142] width 143 height 19
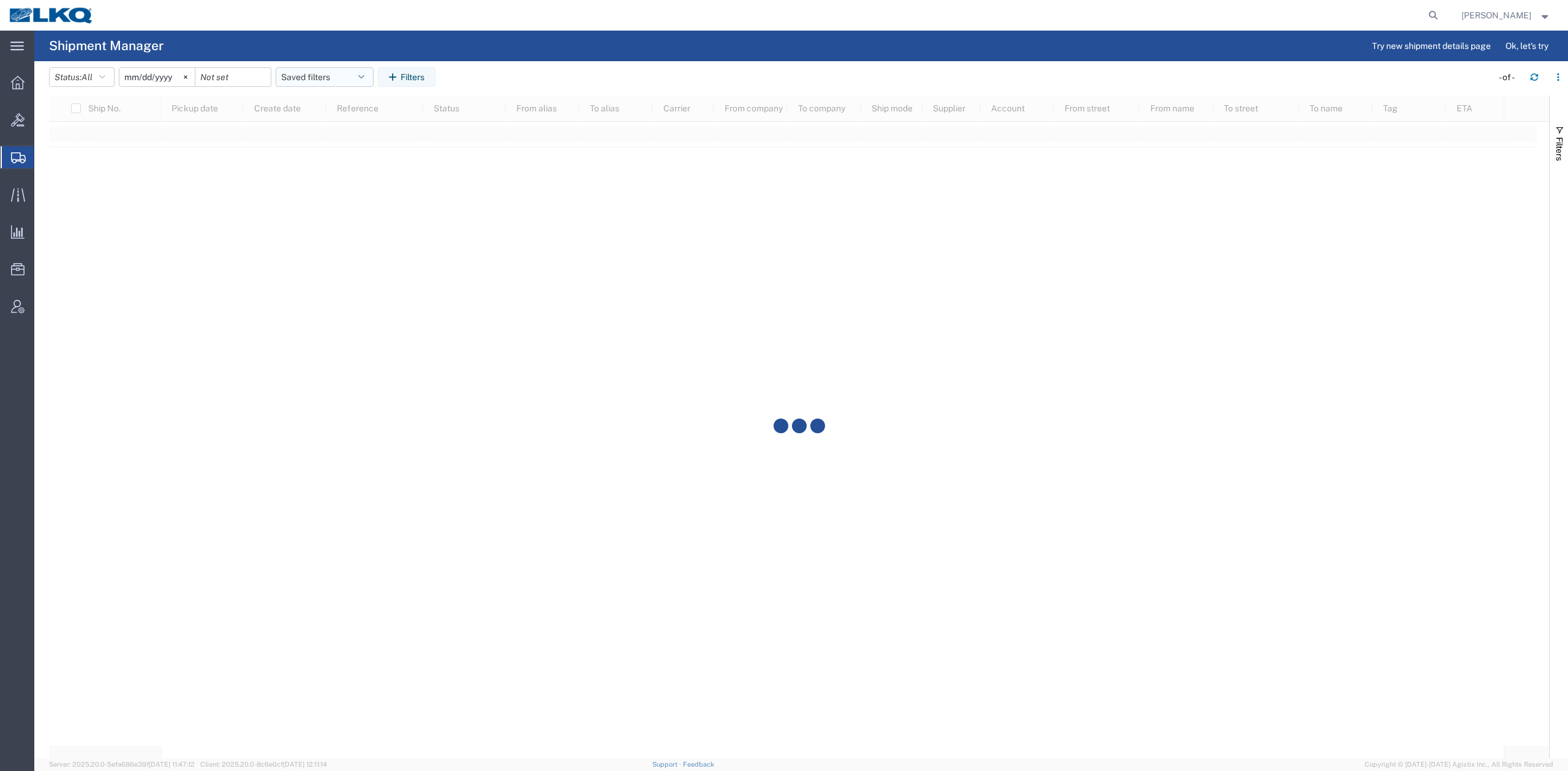
click at [337, 74] on button "Saved filters" at bounding box center [325, 77] width 98 height 20
click at [335, 151] on span "No PGW/LTL" at bounding box center [358, 153] width 160 height 23
type input "[DATE]"
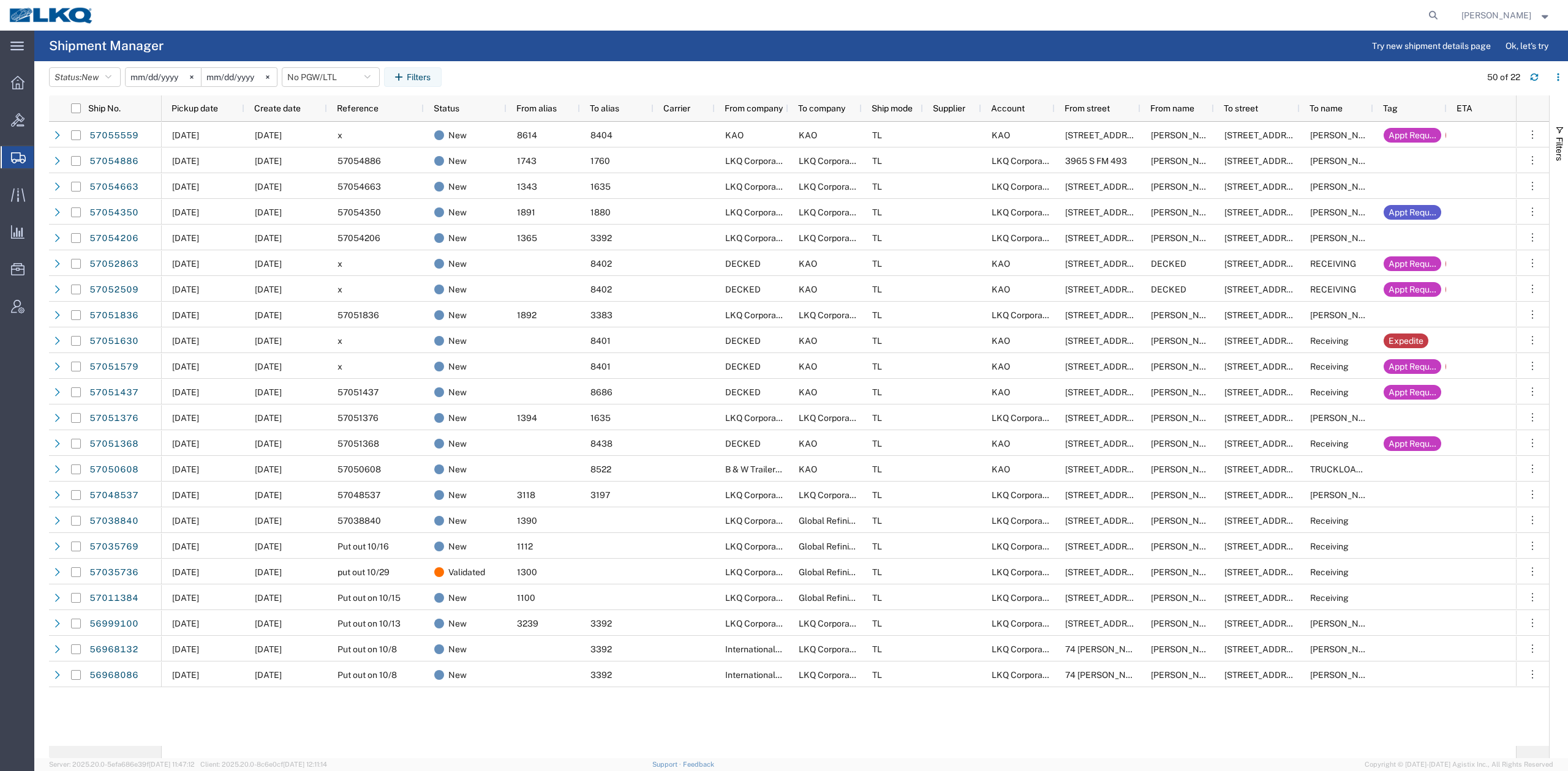
click at [199, 109] on span "Pickup date" at bounding box center [194, 109] width 47 height 10
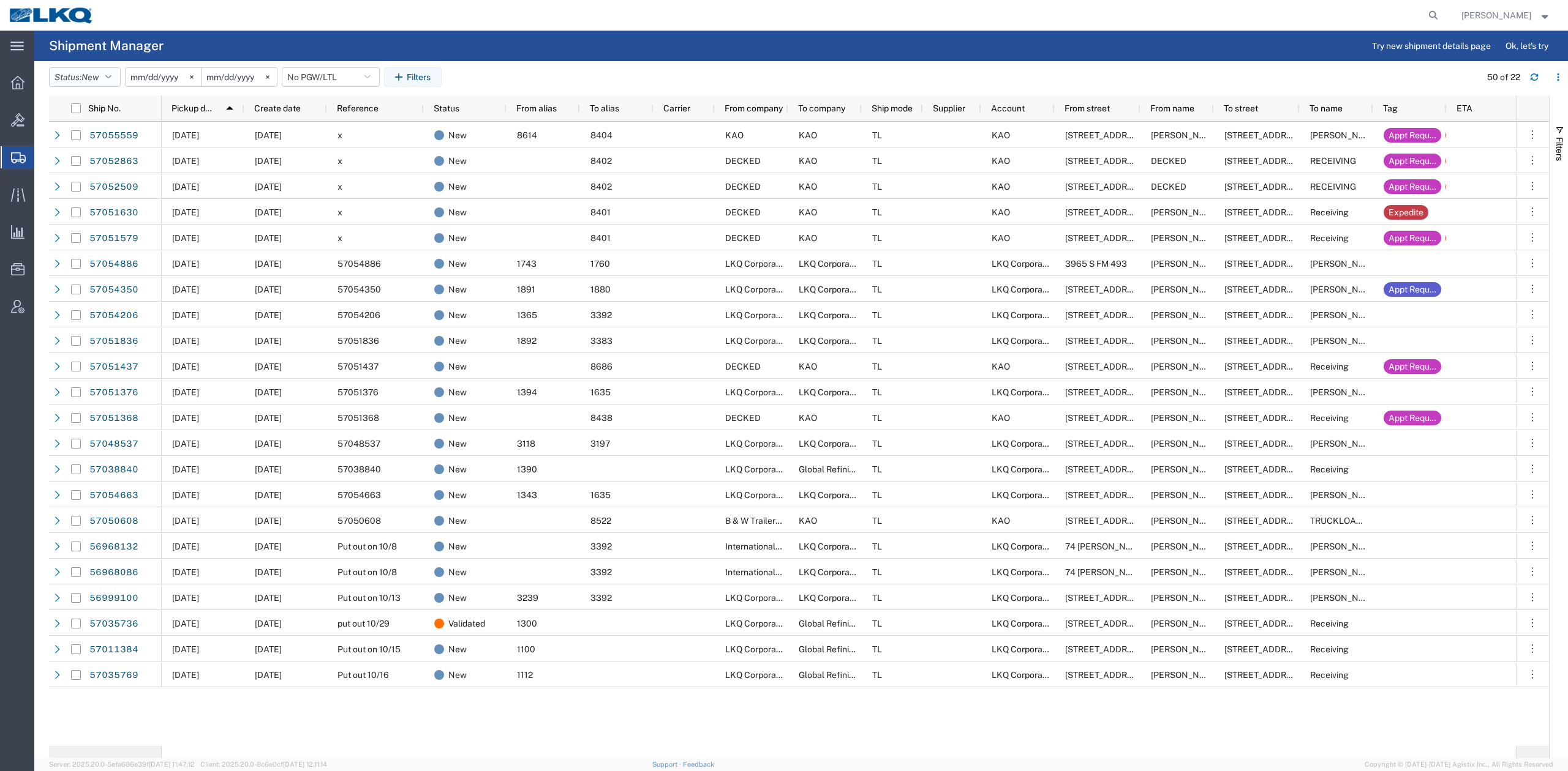
click at [108, 81] on button "Status: New" at bounding box center [85, 77] width 71 height 20
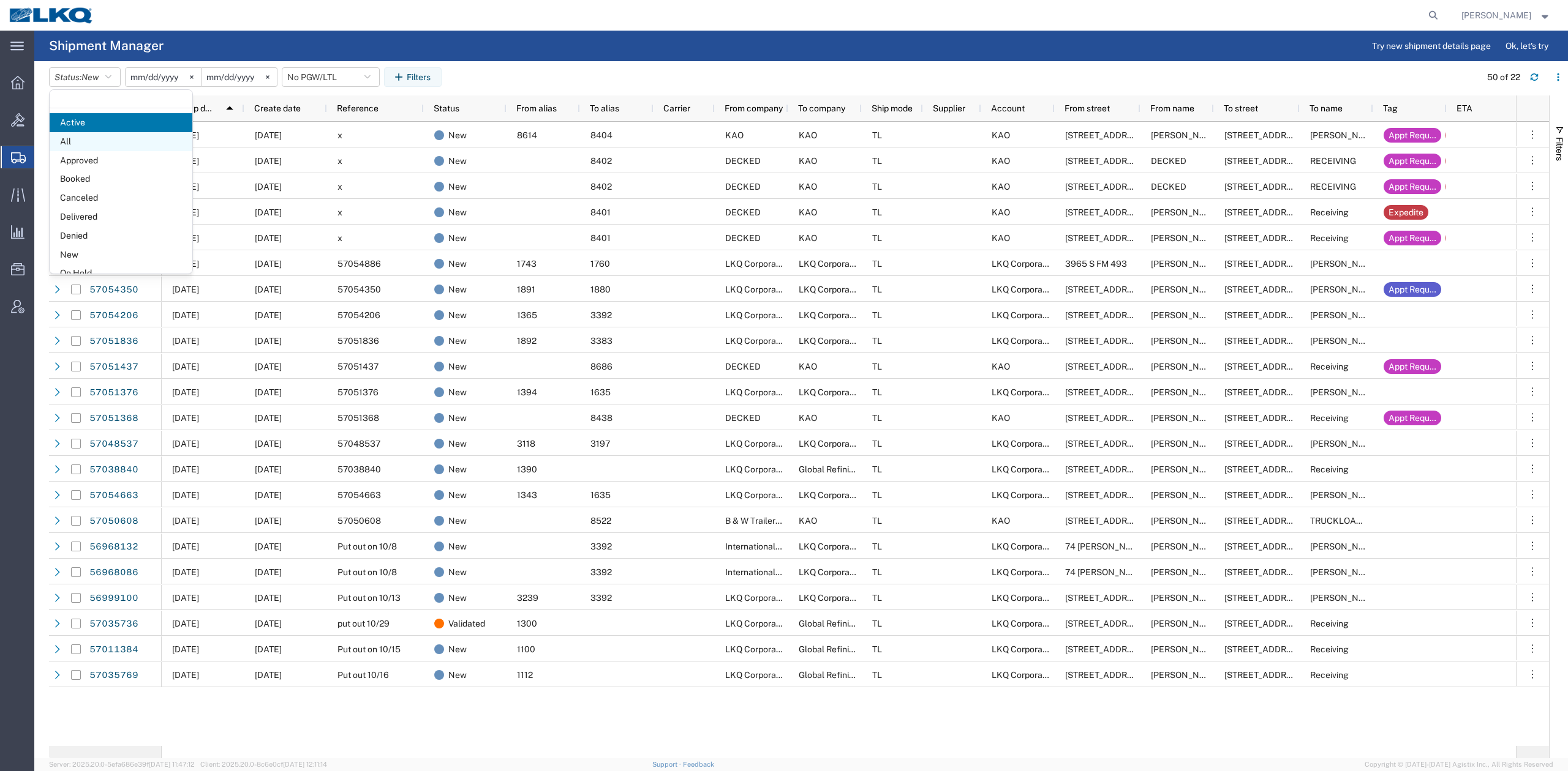
click at [77, 140] on span "All" at bounding box center [121, 142] width 143 height 19
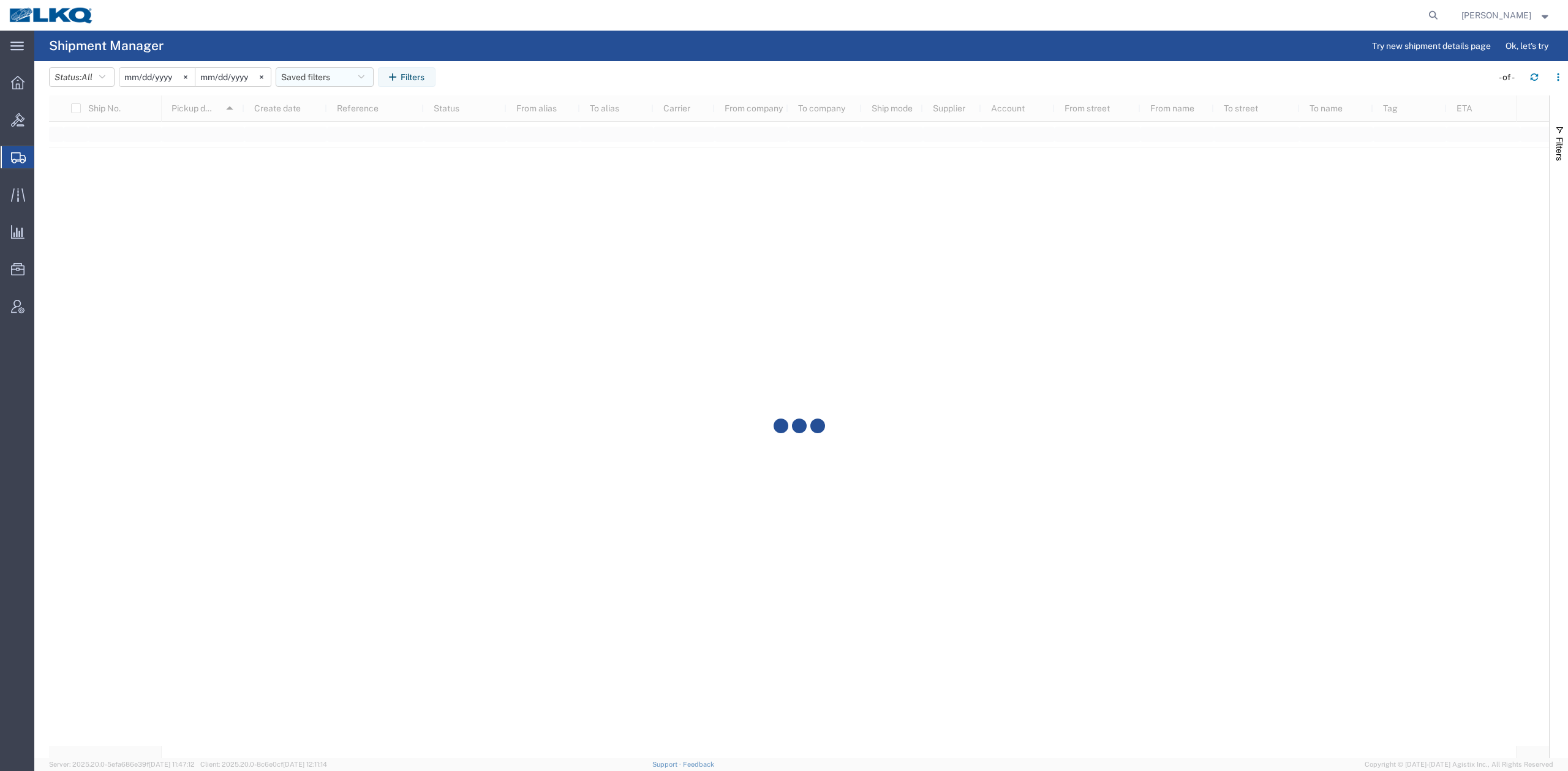
drag, startPoint x: 306, startPoint y: 79, endPoint x: 312, endPoint y: 94, distance: 16.2
click at [306, 79] on button "Saved filters" at bounding box center [325, 77] width 98 height 20
click at [330, 144] on span "No PGW/LTL" at bounding box center [358, 153] width 160 height 23
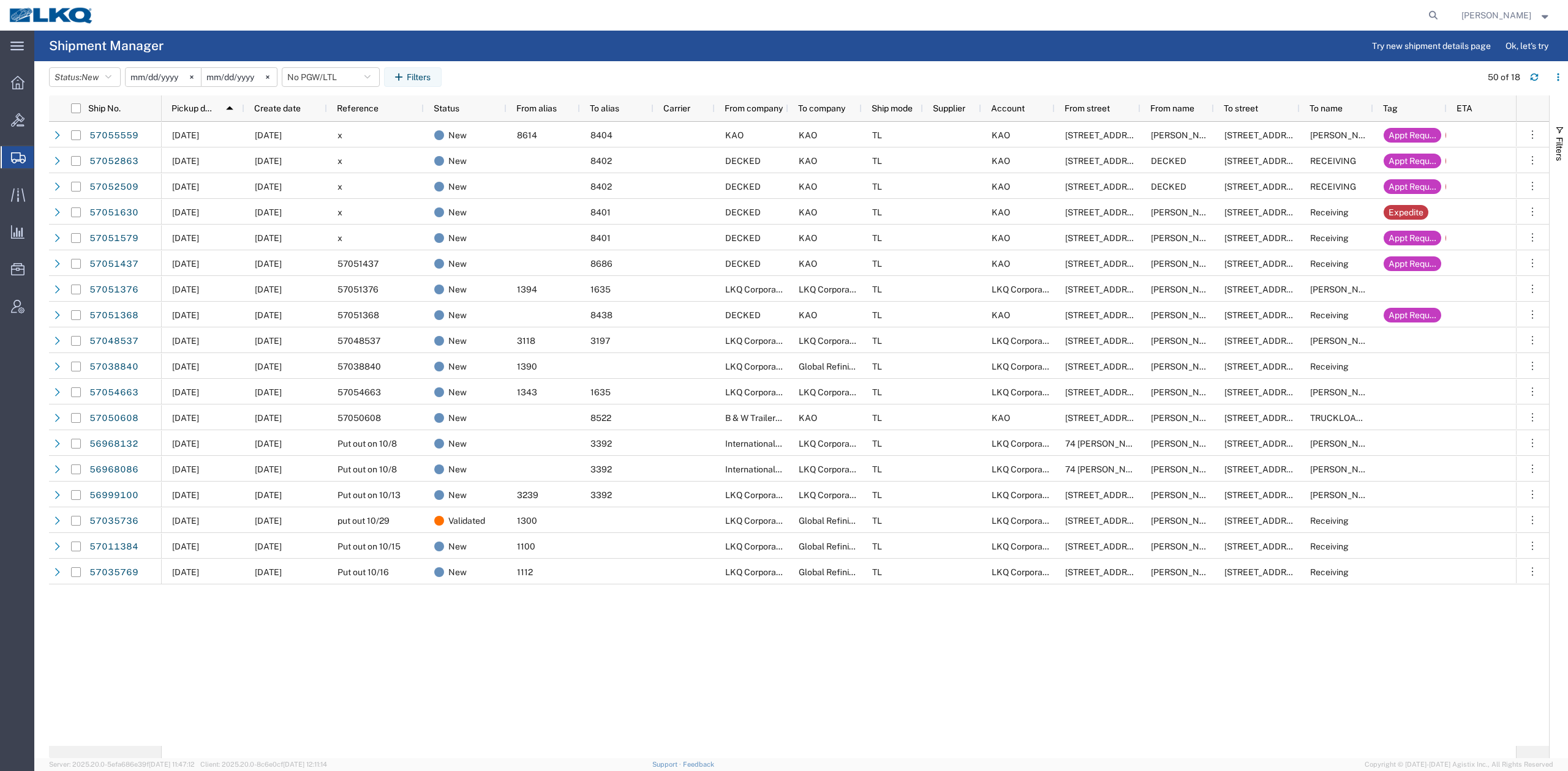
drag, startPoint x: 667, startPoint y: 654, endPoint x: 671, endPoint y: 637, distance: 17.5
click at [667, 653] on div "[DATE] [DATE] x New 8614 8404 [PERSON_NAME] [PERSON_NAME] 15640 [PERSON_NAME][G…" at bounding box center [839, 434] width 1354 height 624
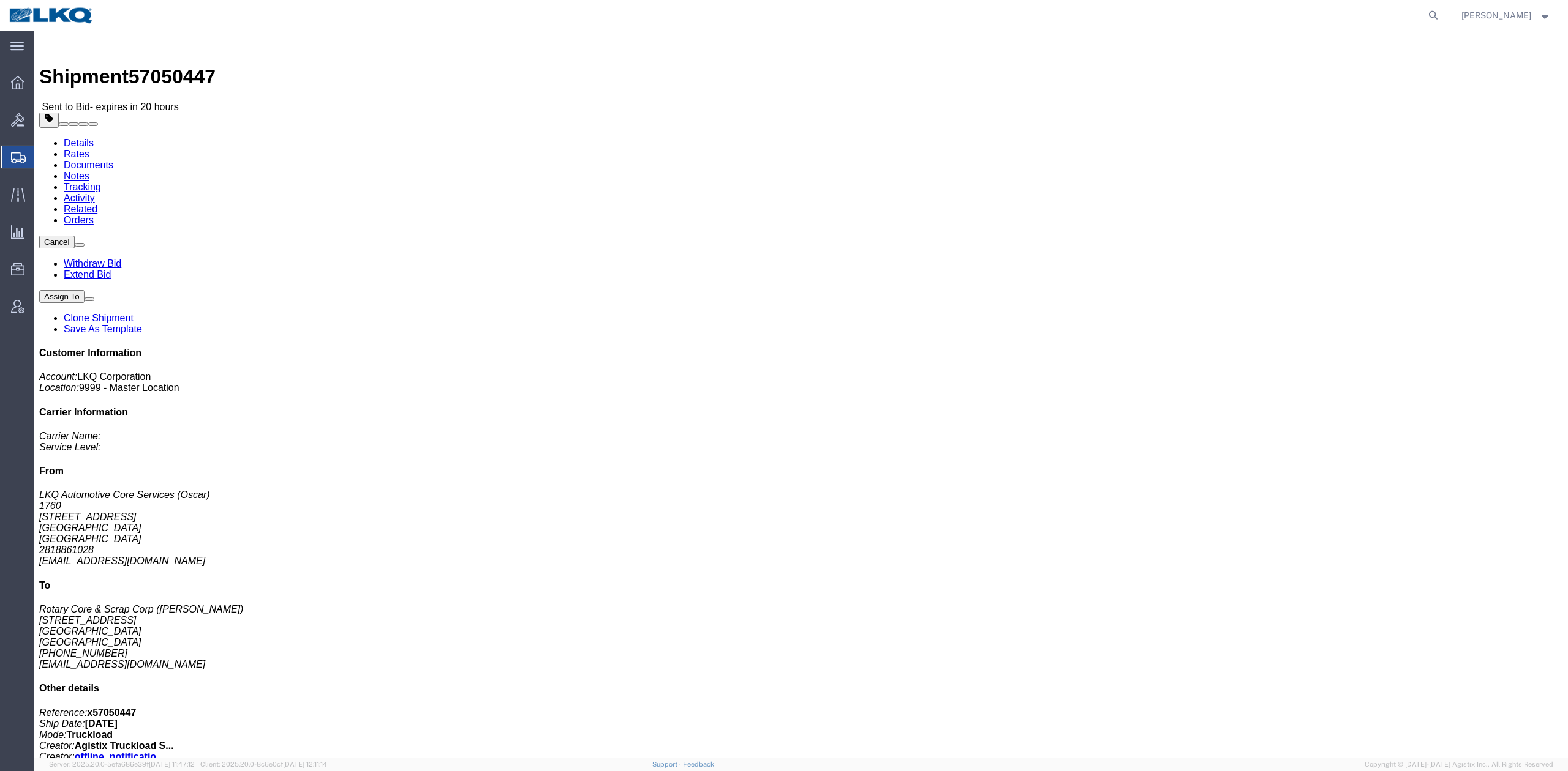
drag, startPoint x: 1042, startPoint y: 114, endPoint x: 873, endPoint y: 98, distance: 169.8
click span "button"
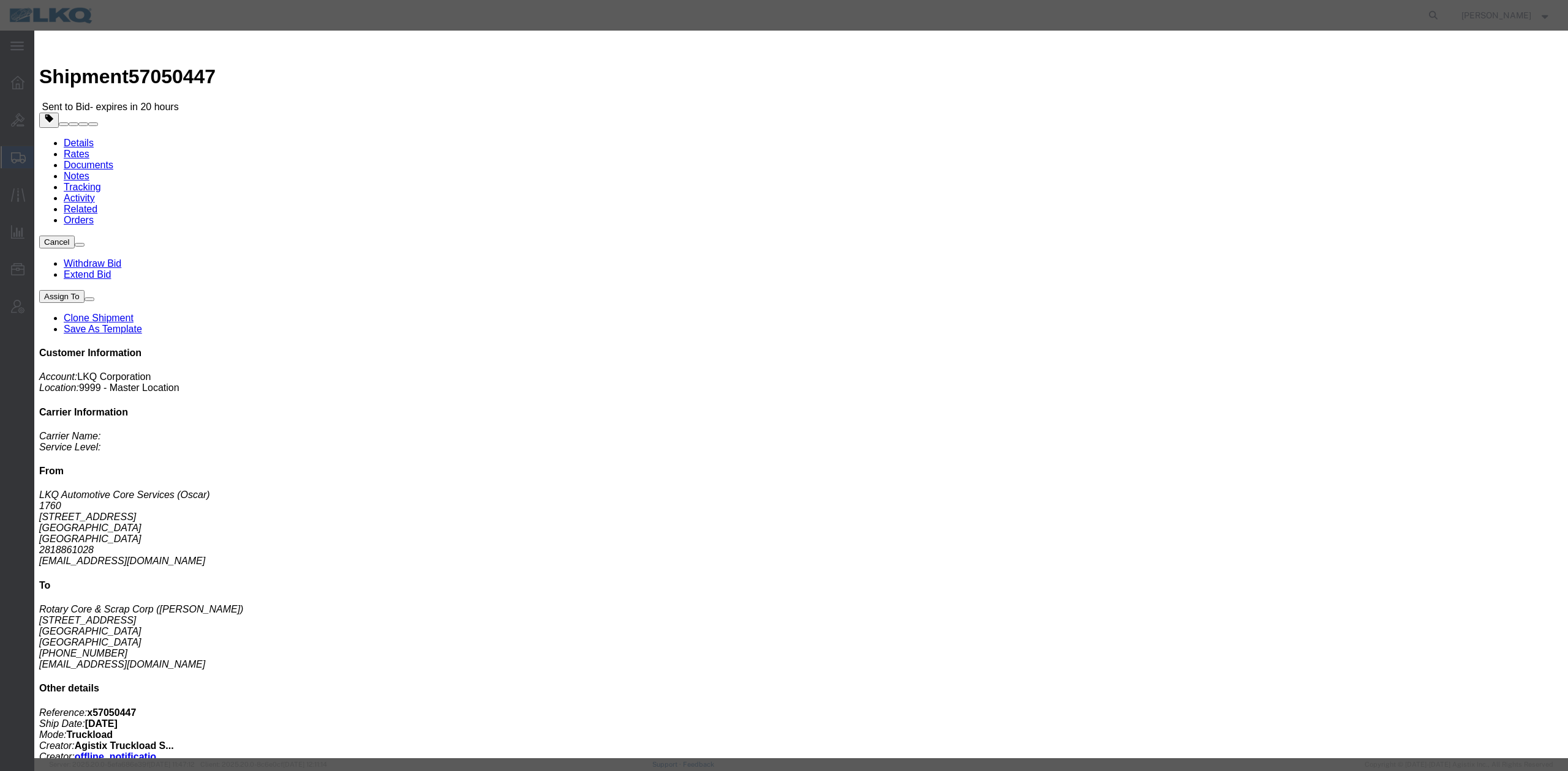
drag, startPoint x: 779, startPoint y: 58, endPoint x: 734, endPoint y: 200, distance: 149.0
click input "x57050447"
type input "57050447"
click button "Save"
